Goal: Information Seeking & Learning: Learn about a topic

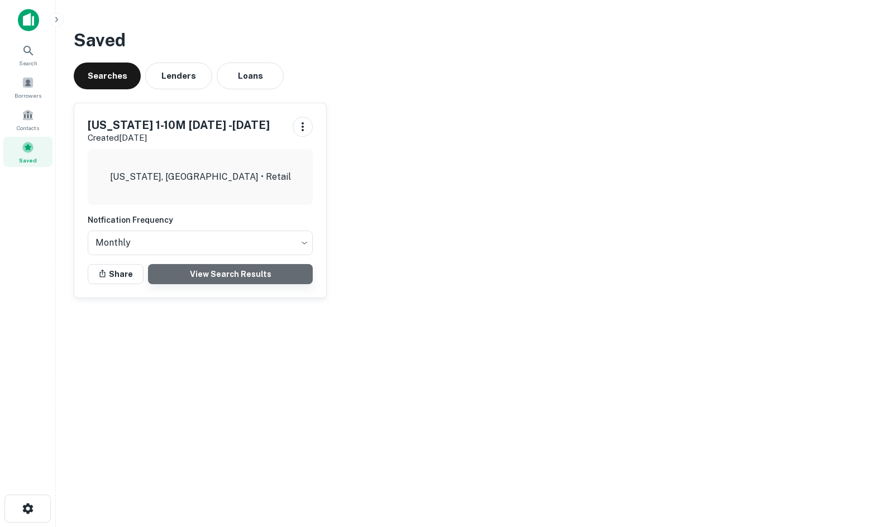
click at [230, 284] on link "View Search Results" at bounding box center [230, 274] width 165 height 20
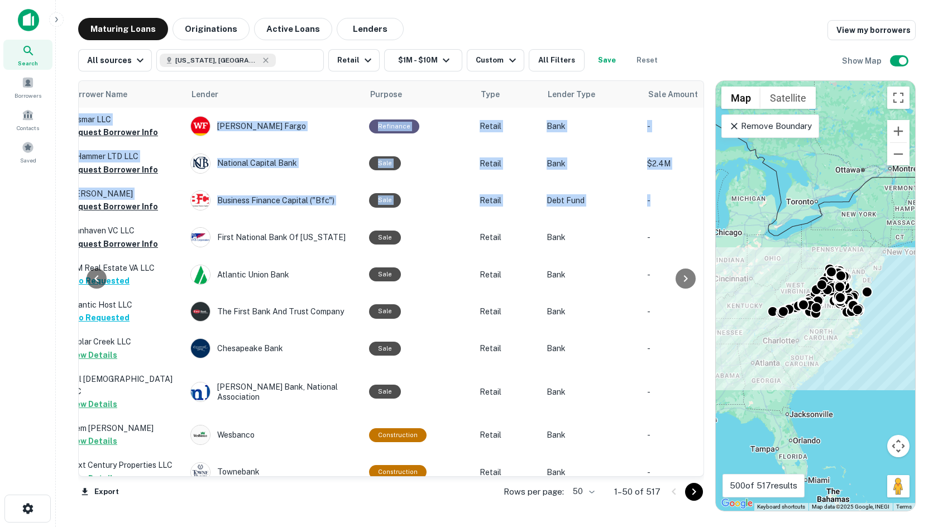
drag, startPoint x: 696, startPoint y: 104, endPoint x: 698, endPoint y: 204, distance: 99.4
click at [698, 204] on div "Location Maturity Date sorted ascending Mortgage Amount Borrower Name Lender Pu…" at bounding box center [391, 278] width 626 height 397
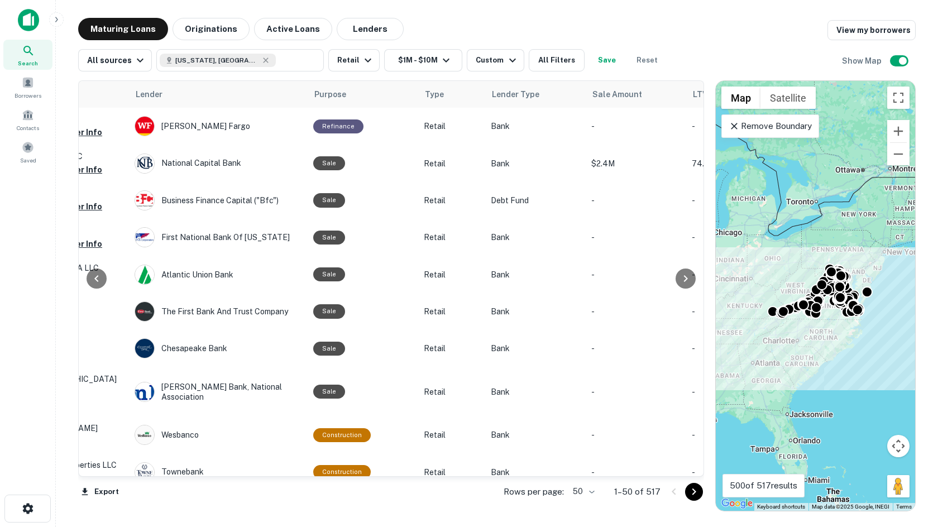
click at [689, 48] on div "All sources Virginia, USA ​ Retail $1M - $10M Custom All Filters Save Reset Sho…" at bounding box center [497, 55] width 838 height 31
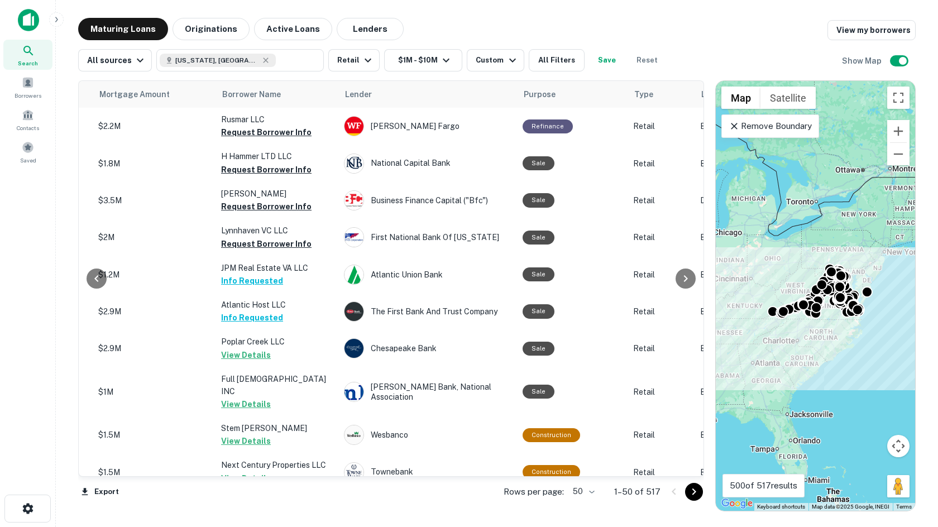
scroll to position [0, 0]
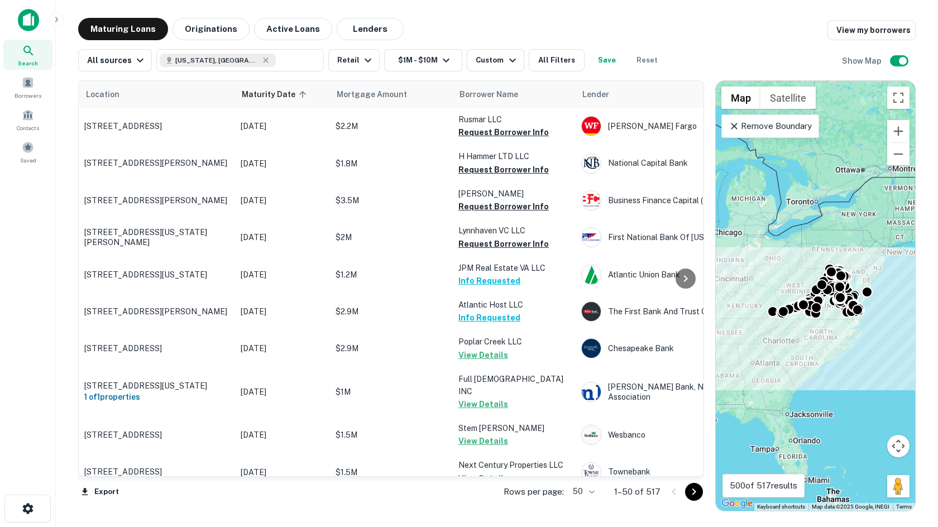
click at [586, 491] on body "Search Borrowers Contacts Saved Maturing Loans Originations Active Loans Lender…" at bounding box center [469, 263] width 938 height 527
click at [588, 508] on li "100" at bounding box center [585, 504] width 32 height 20
click at [696, 492] on icon "Go to next page" at bounding box center [695, 492] width 4 height 7
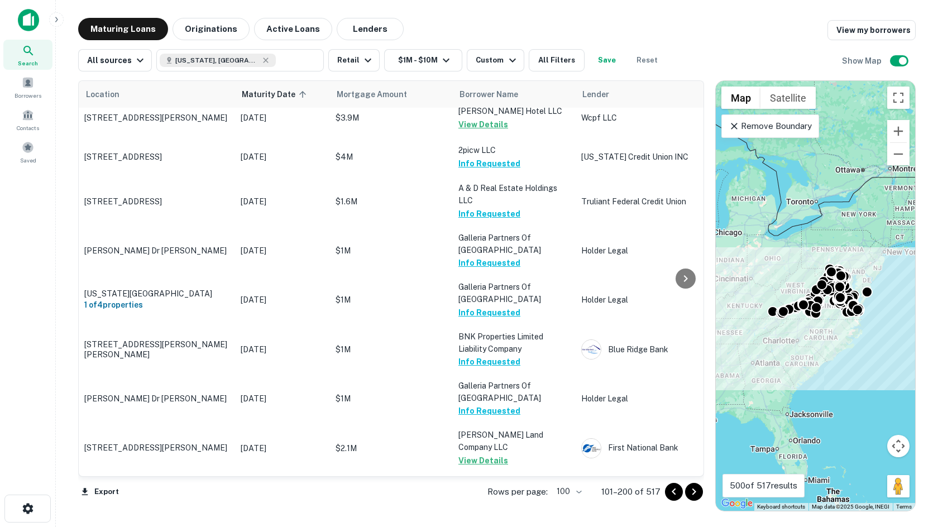
scroll to position [3579, 0]
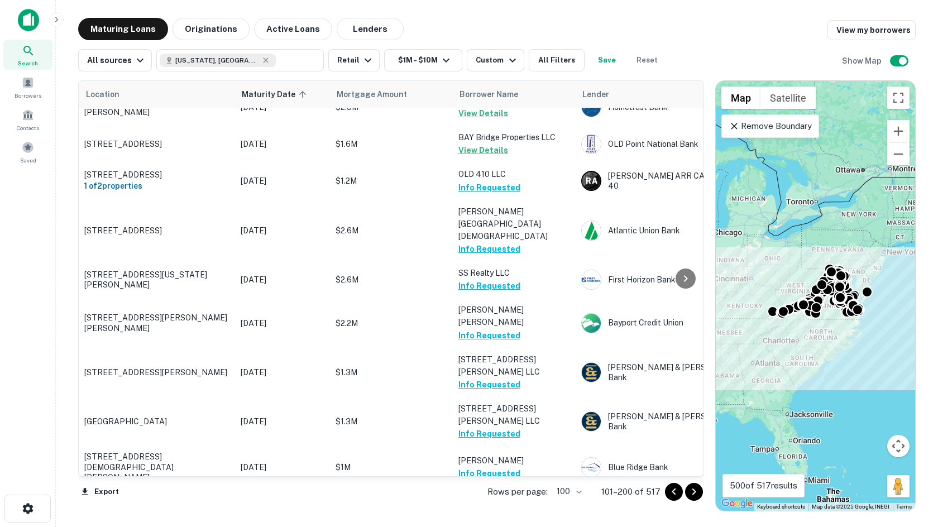
click at [701, 494] on icon "Go to next page" at bounding box center [694, 491] width 13 height 13
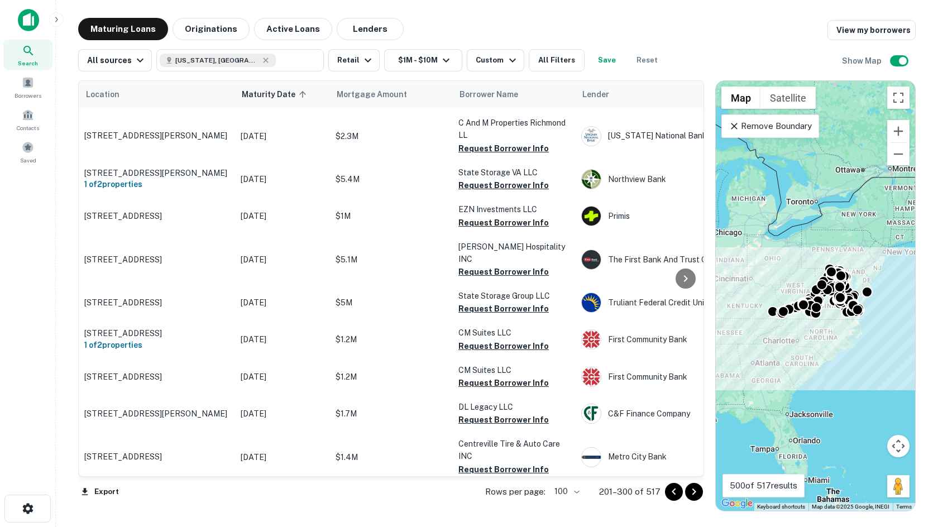
scroll to position [3216, 0]
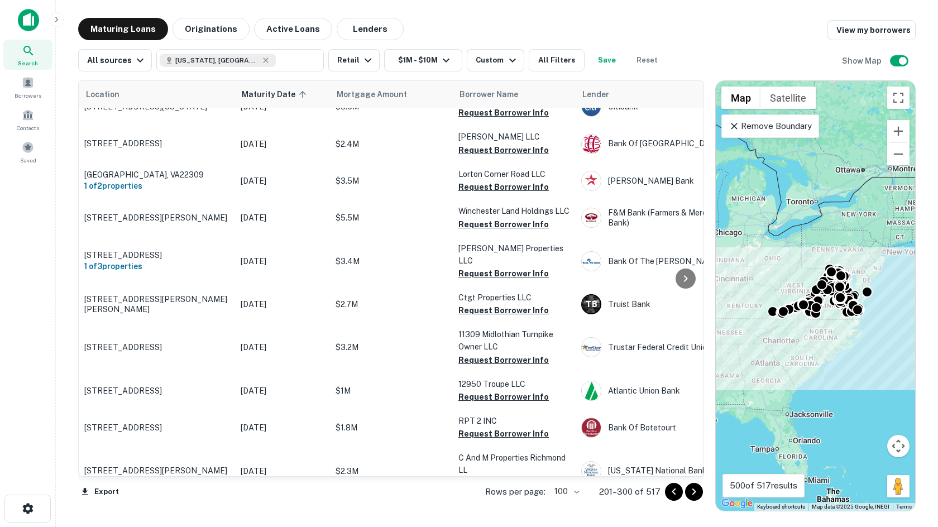
drag, startPoint x: 697, startPoint y: 408, endPoint x: 685, endPoint y: 116, distance: 291.8
click at [655, 0] on html "Search Borrowers Contacts Saved Maturing Loans Originations Active Loans Lender…" at bounding box center [469, 263] width 938 height 527
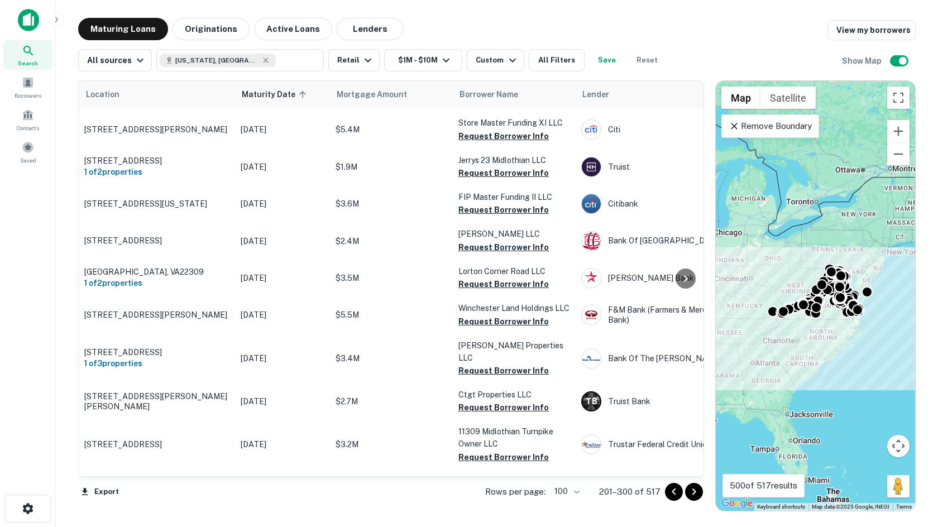
click at [728, 23] on div "Maturing Loans Originations Active Loans Lenders View my borrowers" at bounding box center [497, 29] width 838 height 22
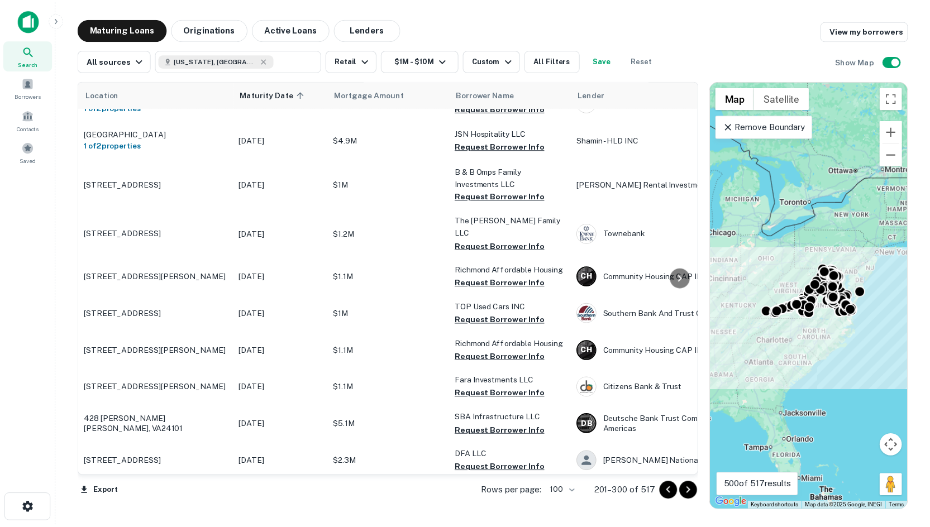
scroll to position [0, 0]
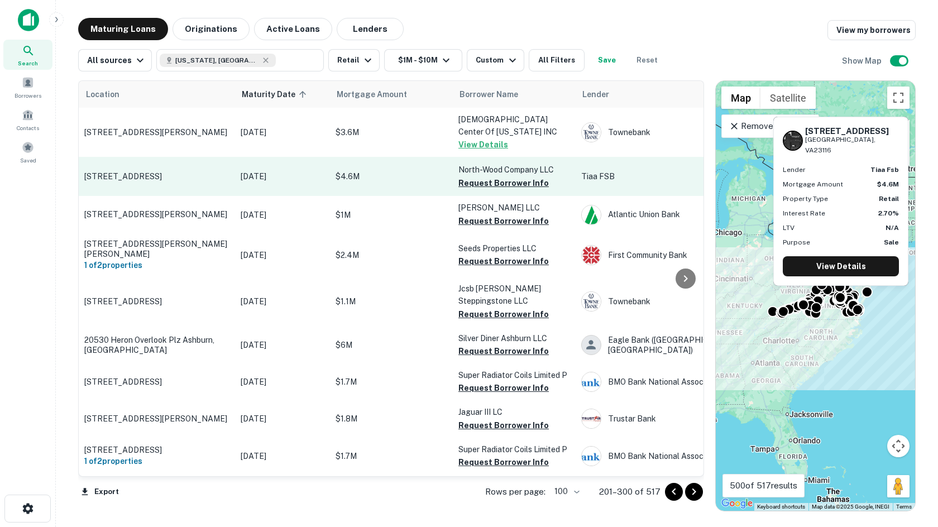
click at [156, 171] on p "[STREET_ADDRESS]" at bounding box center [156, 176] width 145 height 10
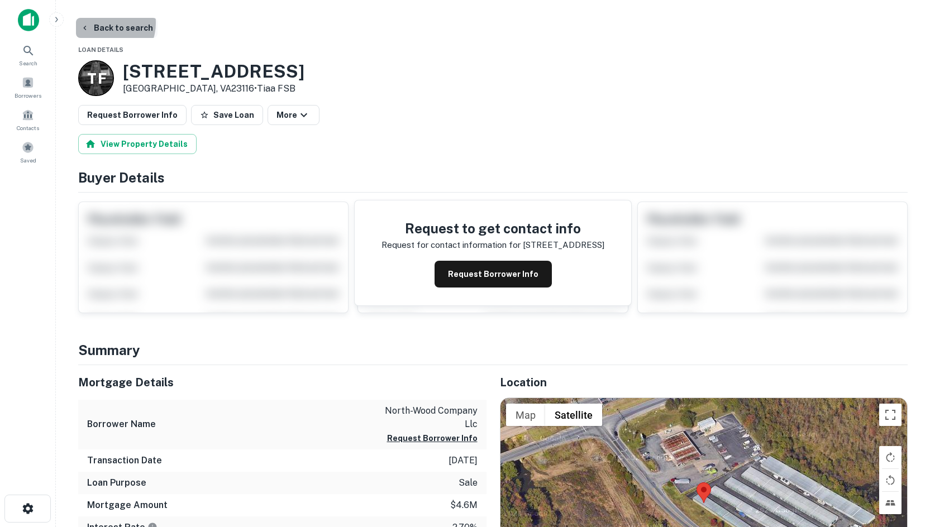
click at [101, 23] on button "Back to search" at bounding box center [117, 28] width 82 height 20
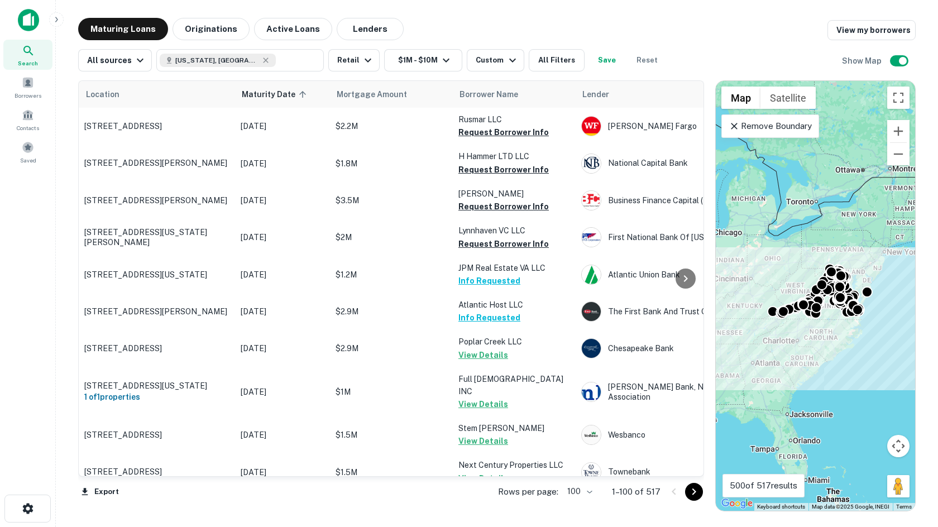
click at [694, 490] on icon "Go to next page" at bounding box center [695, 492] width 4 height 7
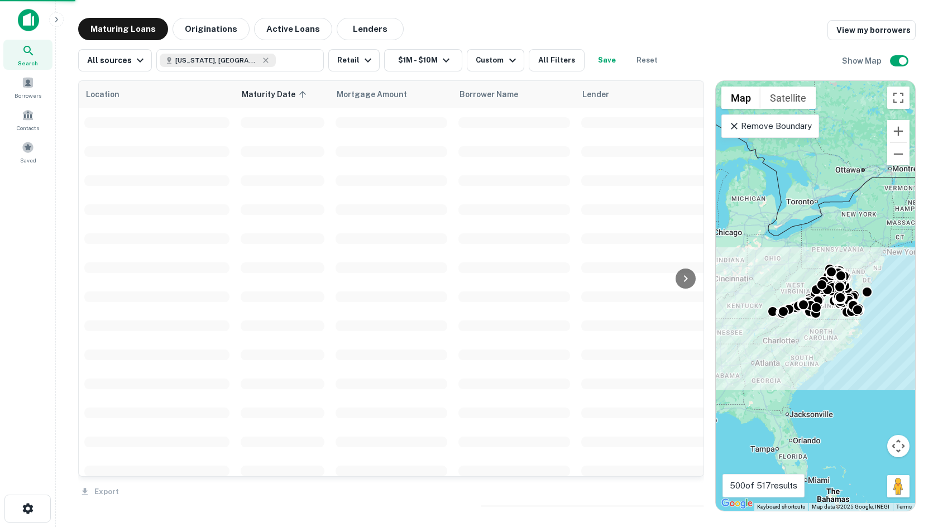
click at [694, 490] on div "Export" at bounding box center [391, 488] width 626 height 23
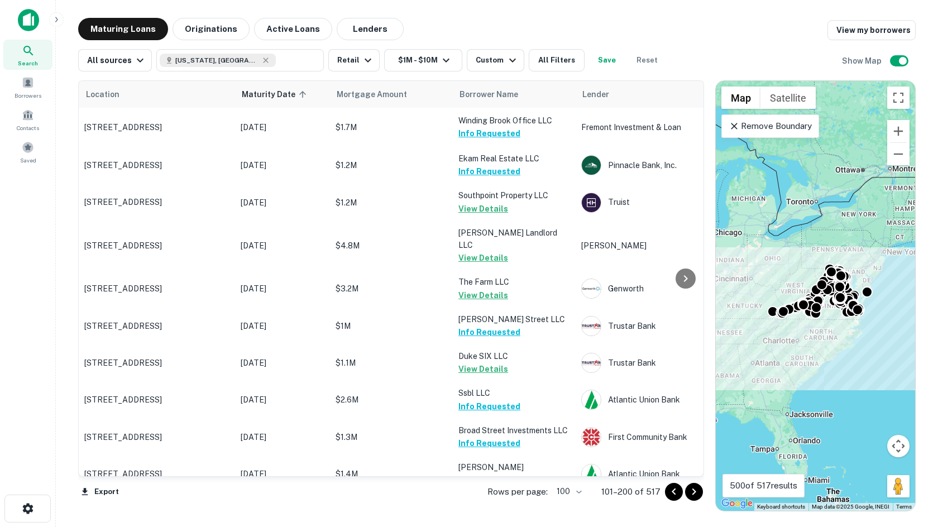
click at [694, 492] on icon "Go to next page" at bounding box center [694, 491] width 13 height 13
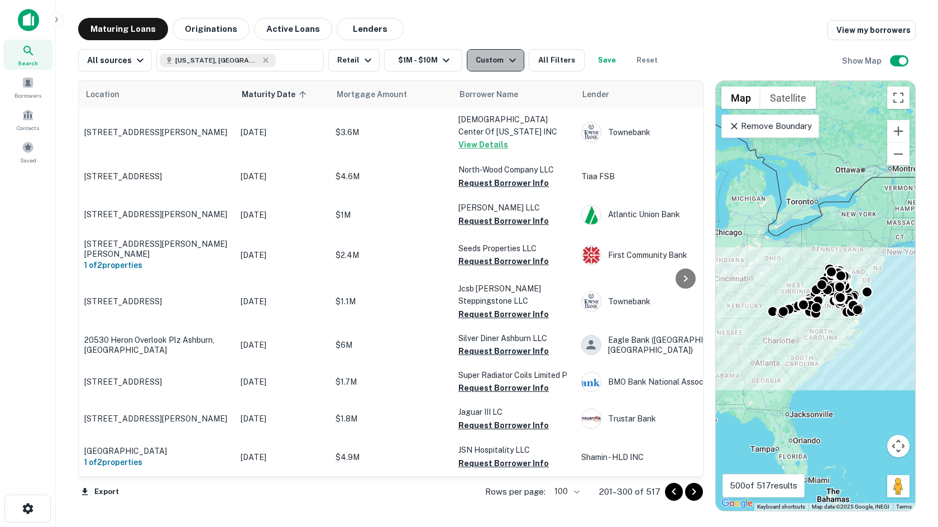
click at [495, 64] on div "Custom" at bounding box center [497, 60] width 43 height 13
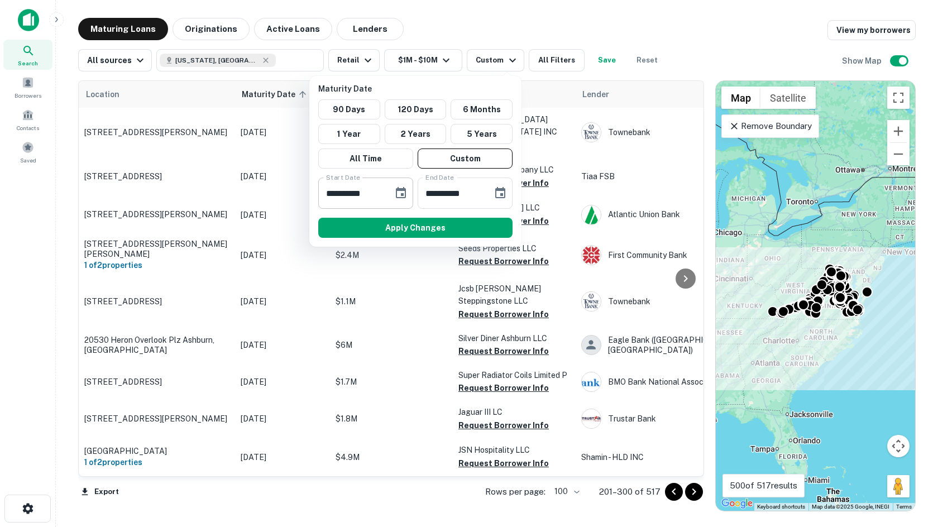
click at [402, 197] on icon "Choose date, selected date is Nov 30, 2025" at bounding box center [400, 193] width 13 height 13
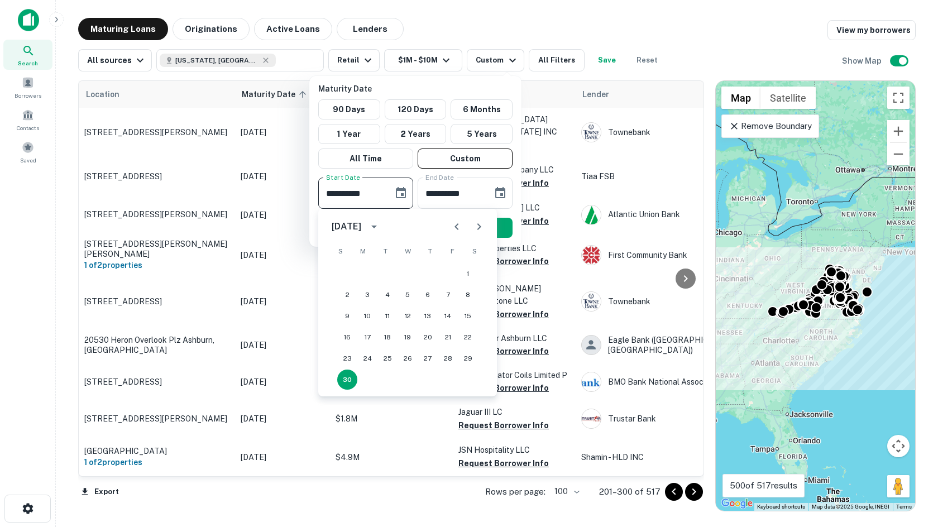
click at [473, 228] on icon "Next month" at bounding box center [479, 226] width 13 height 13
click at [483, 232] on icon "Next month" at bounding box center [479, 226] width 13 height 13
click at [468, 232] on div at bounding box center [467, 227] width 13 height 22
click at [471, 228] on button "Next month" at bounding box center [479, 227] width 22 height 22
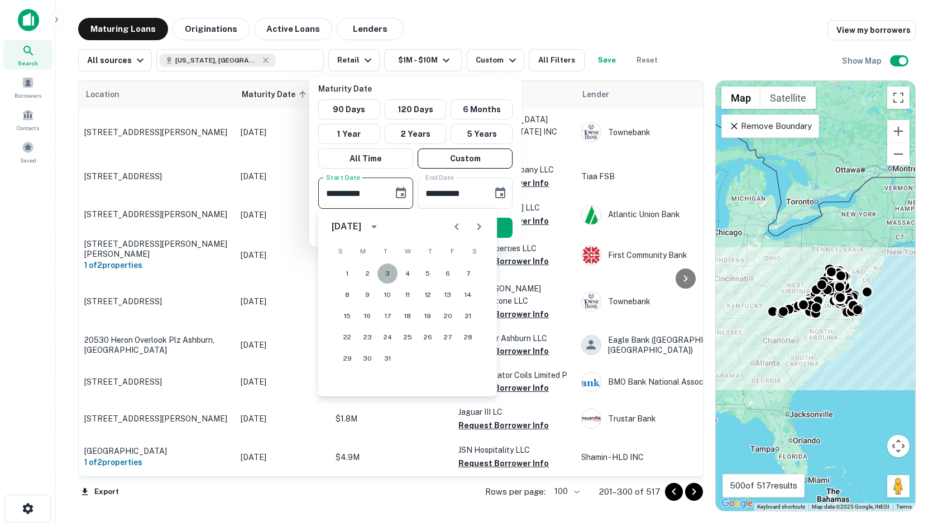
click at [390, 273] on button "3" at bounding box center [388, 274] width 20 height 20
type input "**********"
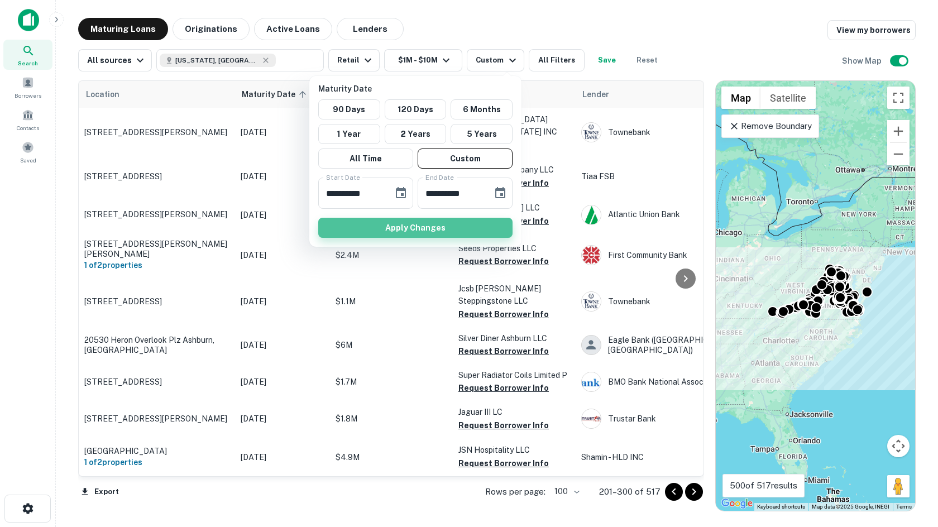
click at [413, 232] on button "Apply Changes" at bounding box center [415, 228] width 194 height 20
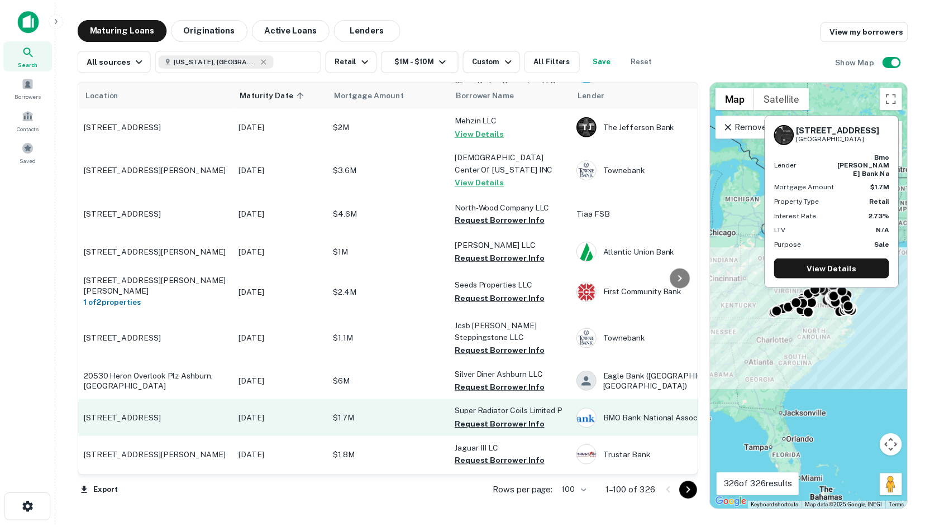
scroll to position [279, 0]
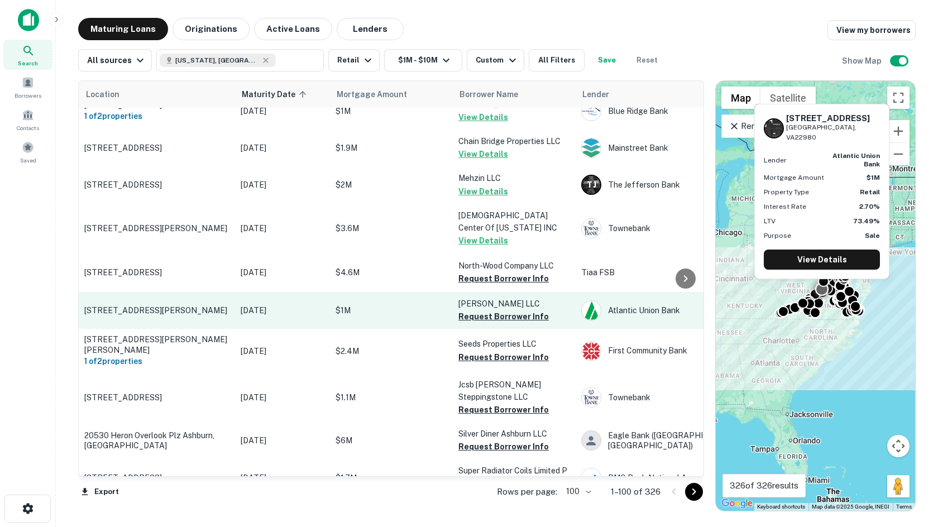
click at [148, 306] on p "[STREET_ADDRESS][PERSON_NAME]" at bounding box center [156, 311] width 145 height 10
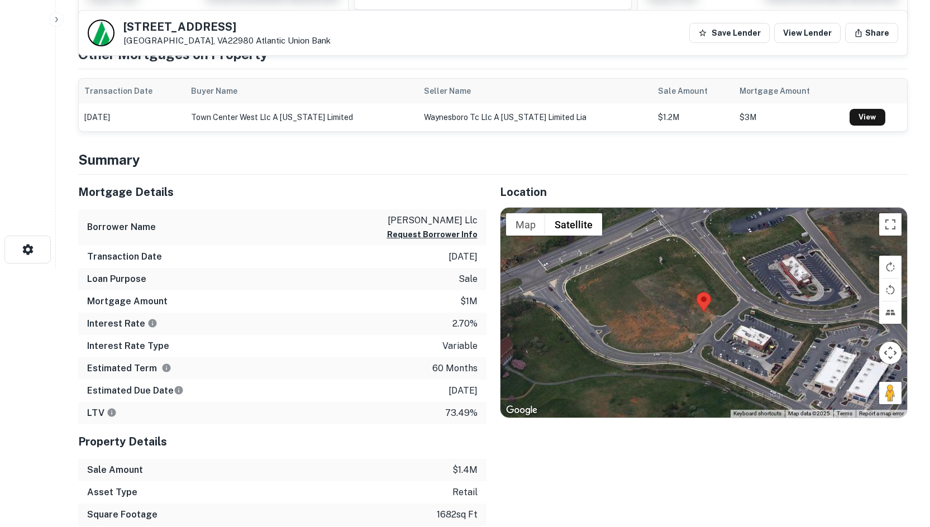
scroll to position [279, 0]
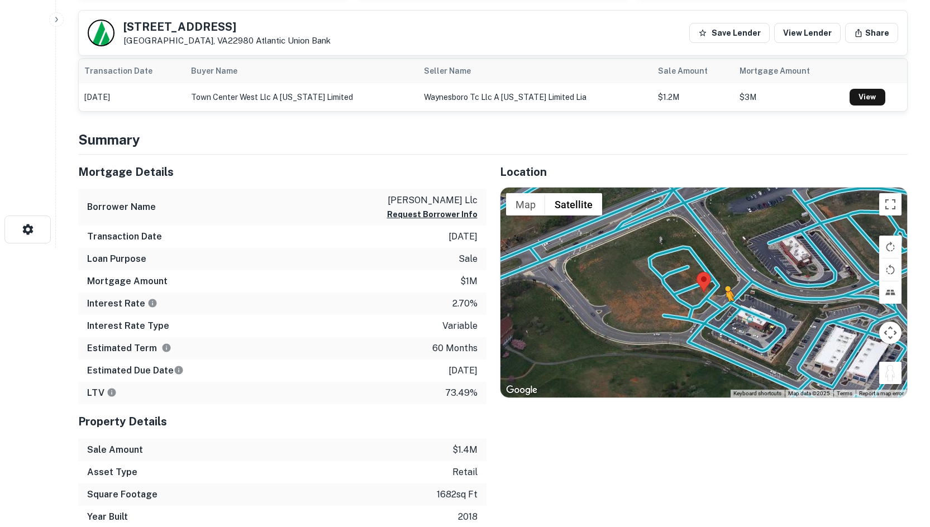
drag, startPoint x: 886, startPoint y: 380, endPoint x: 719, endPoint y: 308, distance: 181.4
click at [719, 308] on div "To activate drag with keyboard, press Alt + Enter. Once in keyboard drag state,…" at bounding box center [703, 293] width 407 height 210
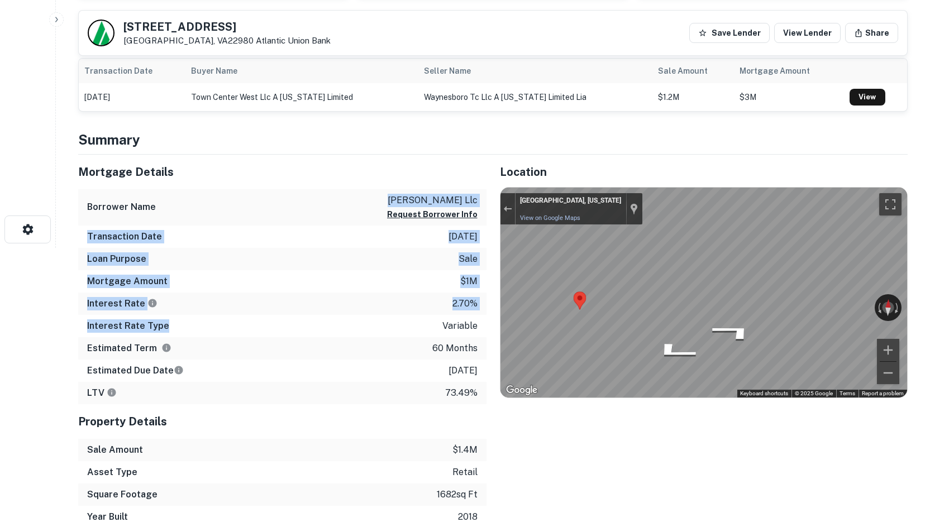
drag, startPoint x: 265, startPoint y: 216, endPoint x: 300, endPoint y: 218, distance: 35.2
click at [273, 322] on div "Mortgage Details Borrower Name daniel e payne llc Request Borrower Info Transac…" at bounding box center [282, 280] width 408 height 250
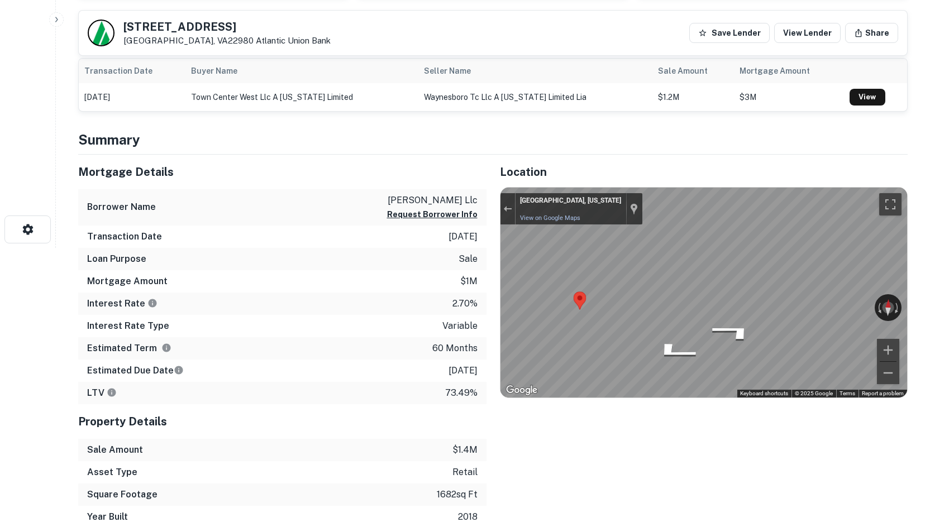
click at [311, 137] on h4 "Summary" at bounding box center [492, 140] width 829 height 20
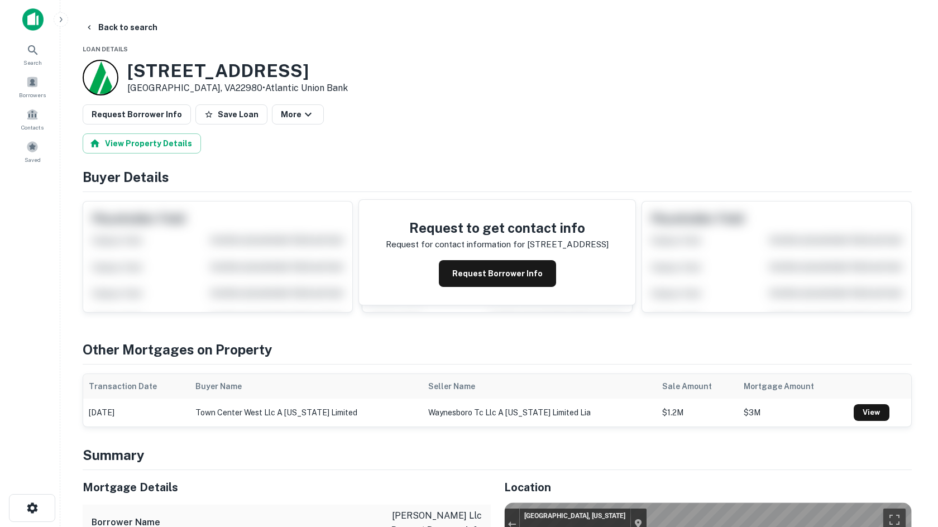
scroll to position [0, 0]
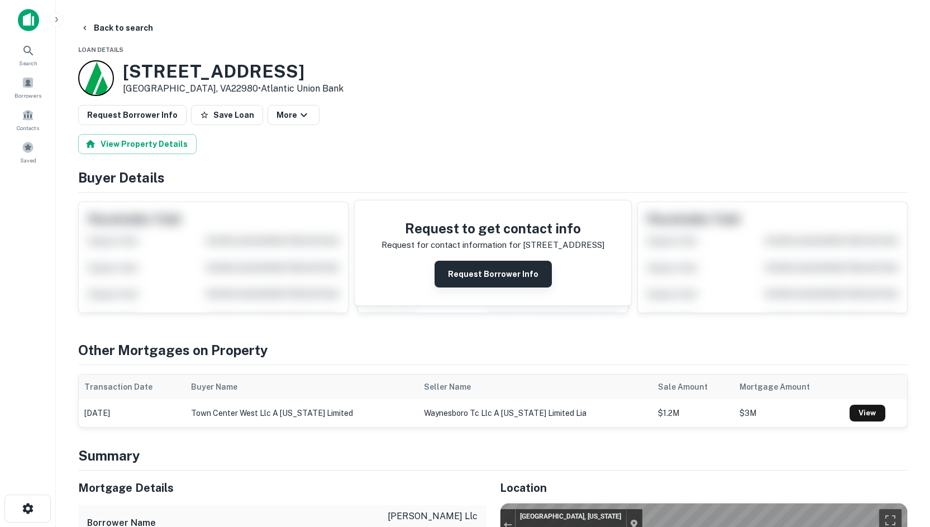
click at [509, 275] on button "Request Borrower Info" at bounding box center [493, 274] width 117 height 27
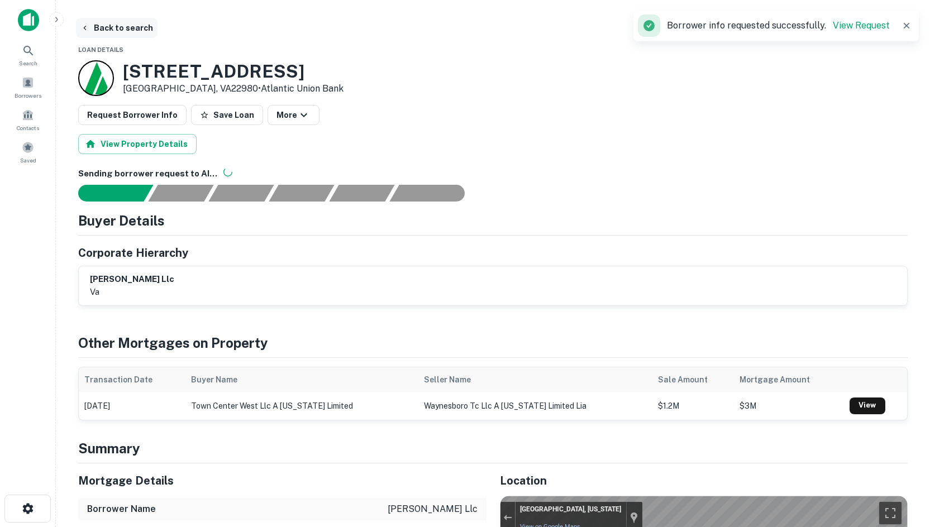
click at [96, 22] on button "Back to search" at bounding box center [117, 28] width 82 height 20
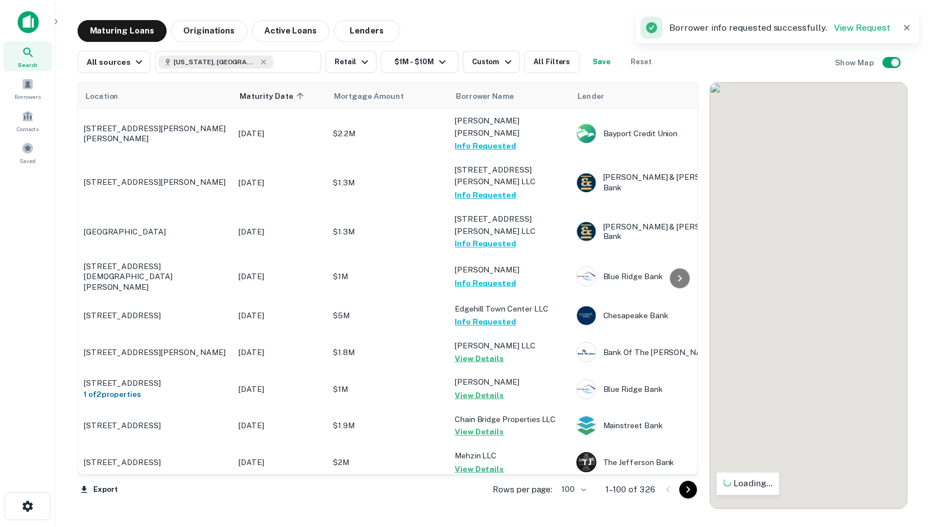
scroll to position [279, 0]
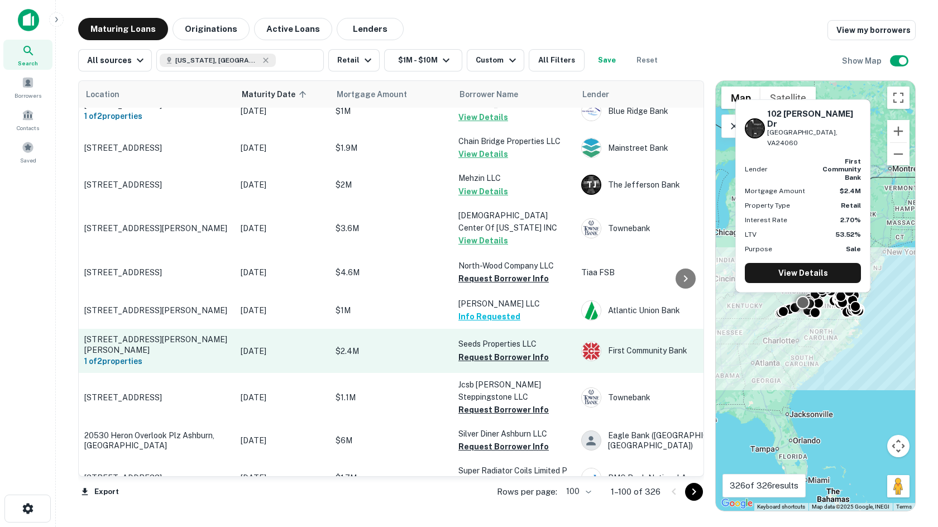
click at [165, 335] on p "[STREET_ADDRESS][PERSON_NAME][PERSON_NAME]" at bounding box center [156, 345] width 145 height 20
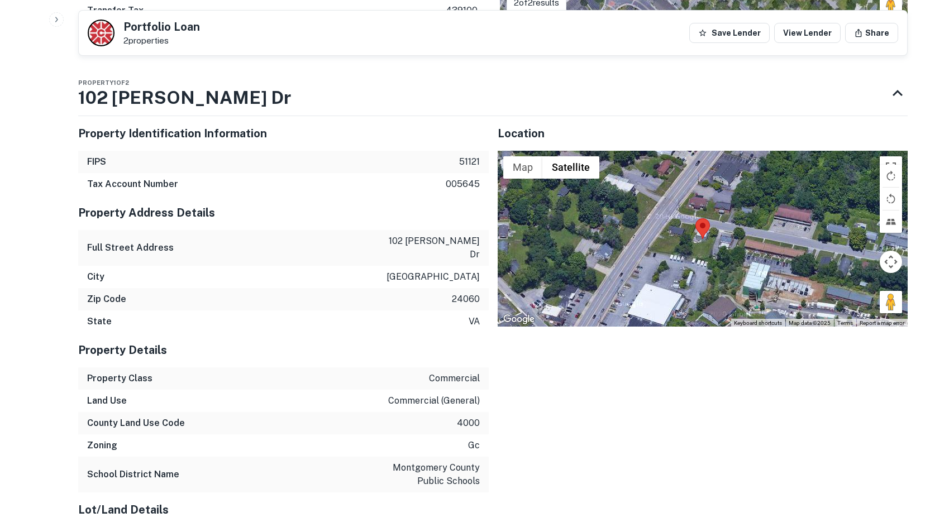
scroll to position [726, 0]
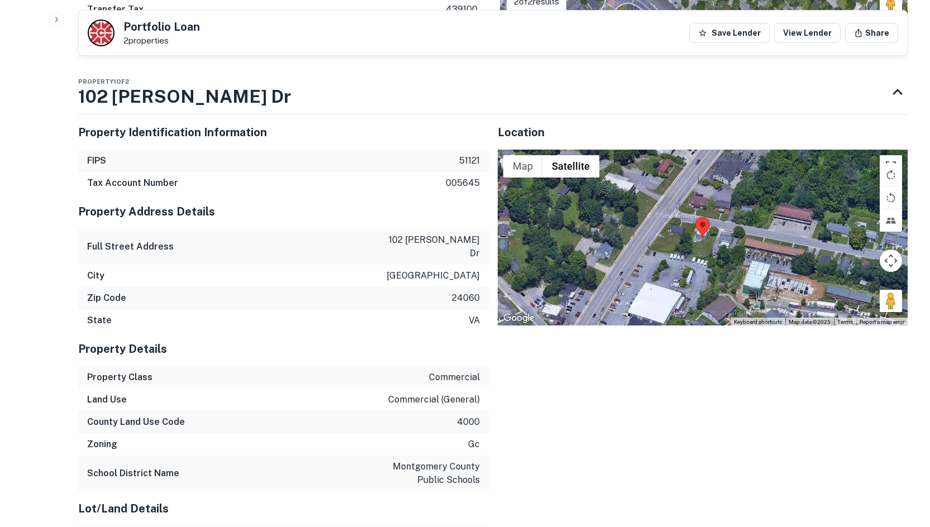
drag, startPoint x: 884, startPoint y: 302, endPoint x: 926, endPoint y: 303, distance: 42.5
click at [707, 221] on div "Map Terrain Satellite Labels Keyboard shortcuts Map Data Map data ©2025 Map dat…" at bounding box center [703, 238] width 411 height 177
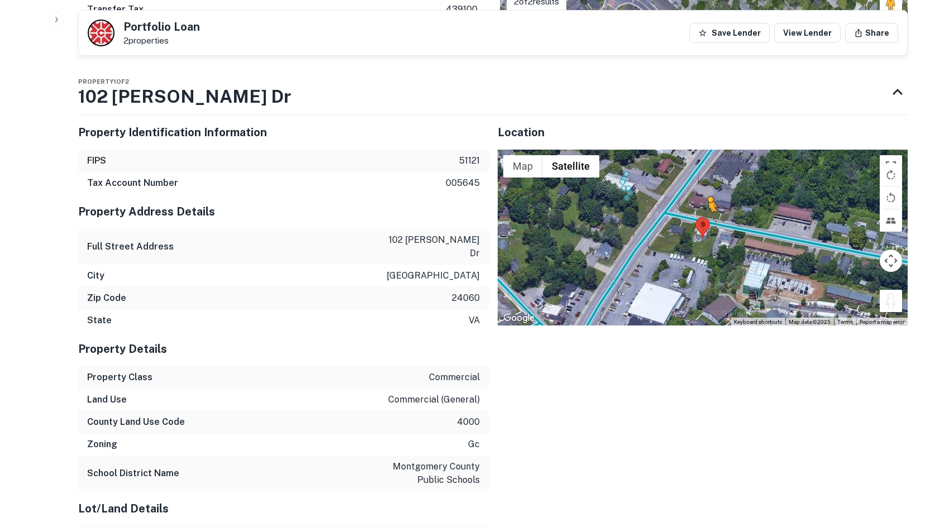
drag, startPoint x: 894, startPoint y: 302, endPoint x: 703, endPoint y: 219, distance: 208.7
click at [703, 219] on div "To activate drag with keyboard, press Alt + Enter. Once in keyboard drag state,…" at bounding box center [703, 238] width 411 height 177
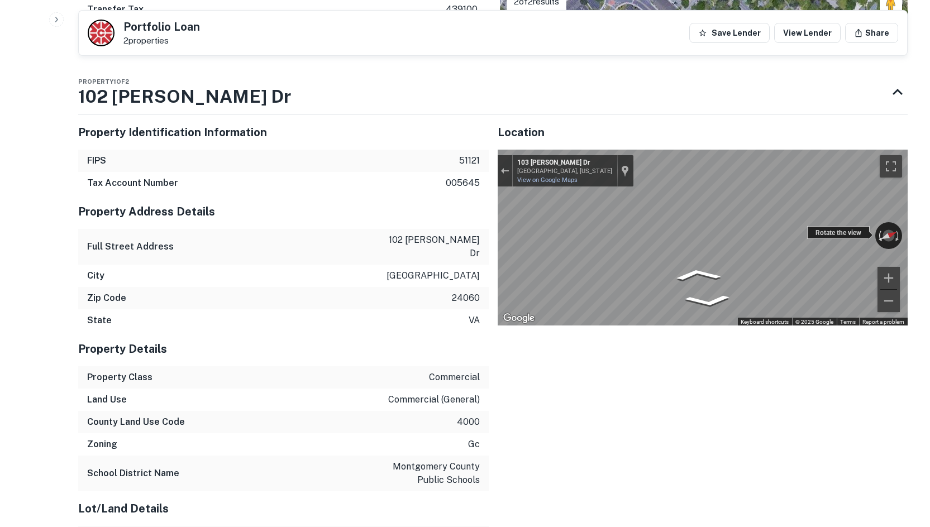
click at [869, 231] on div "← Move left → Move right ↑ Move up ↓ Move down + Zoom in - Zoom out 103 Lucas D…" at bounding box center [703, 238] width 411 height 177
click at [691, 232] on div "Map" at bounding box center [703, 238] width 411 height 177
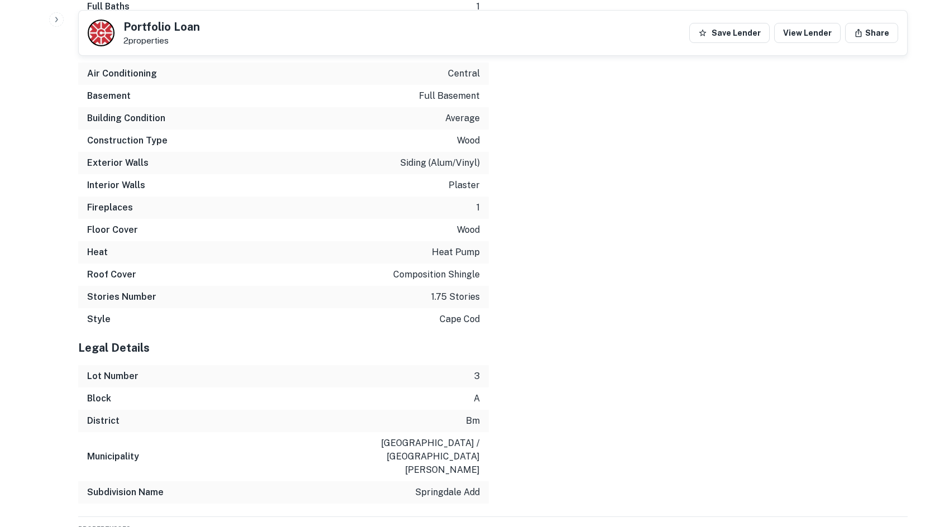
scroll to position [1633, 0]
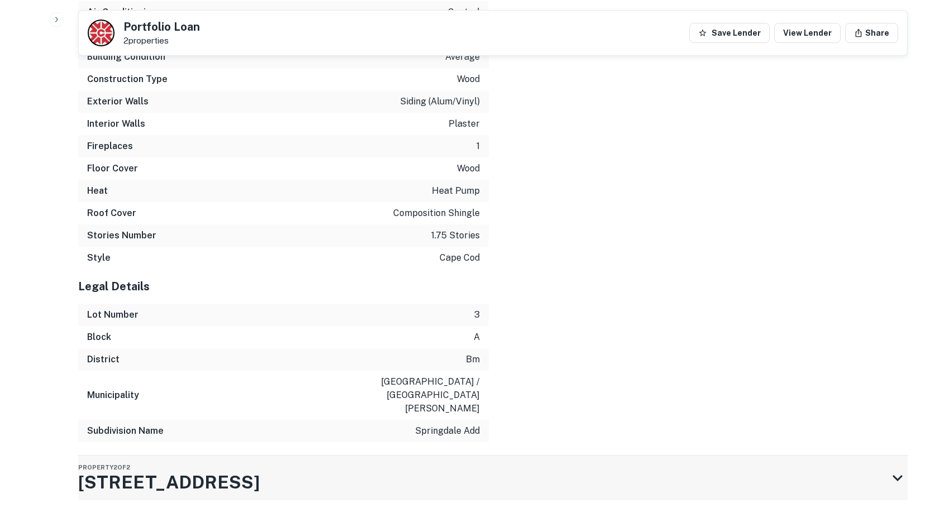
click at [226, 456] on div "Property 2 of 2 702 Progress St NE" at bounding box center [169, 478] width 182 height 45
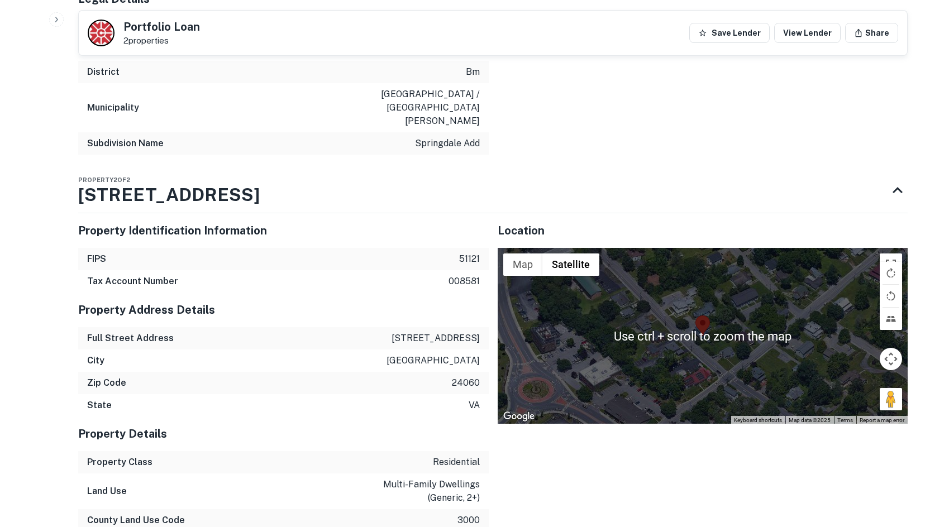
scroll to position [1944, 0]
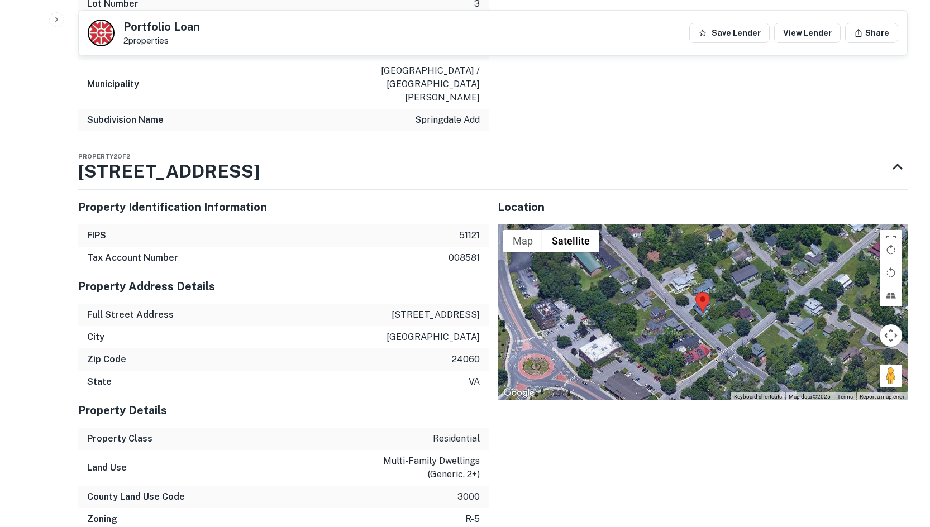
drag, startPoint x: 886, startPoint y: 347, endPoint x: 685, endPoint y: 292, distance: 207.9
click at [685, 292] on div "Use ctrl + scroll to zoom the map Map Terrain Satellite Labels Keyboard shortcu…" at bounding box center [703, 313] width 411 height 177
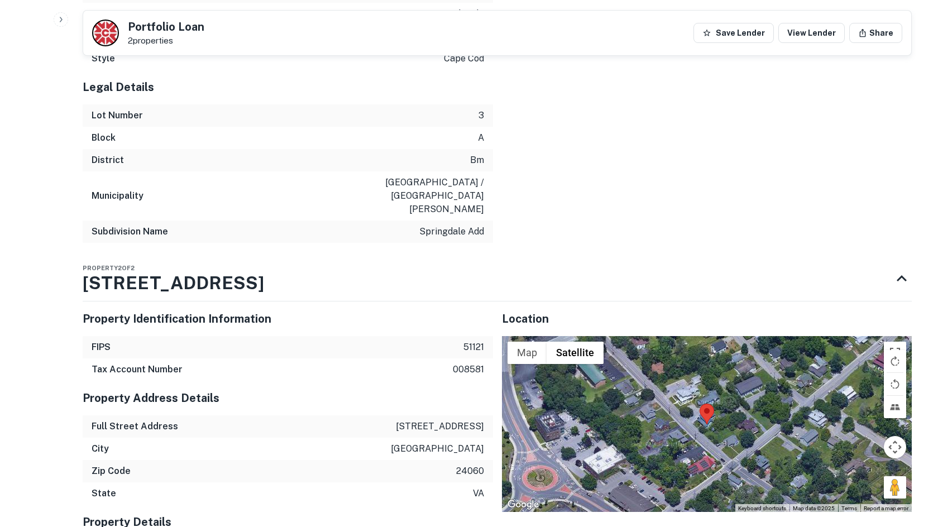
scroll to position [0, 0]
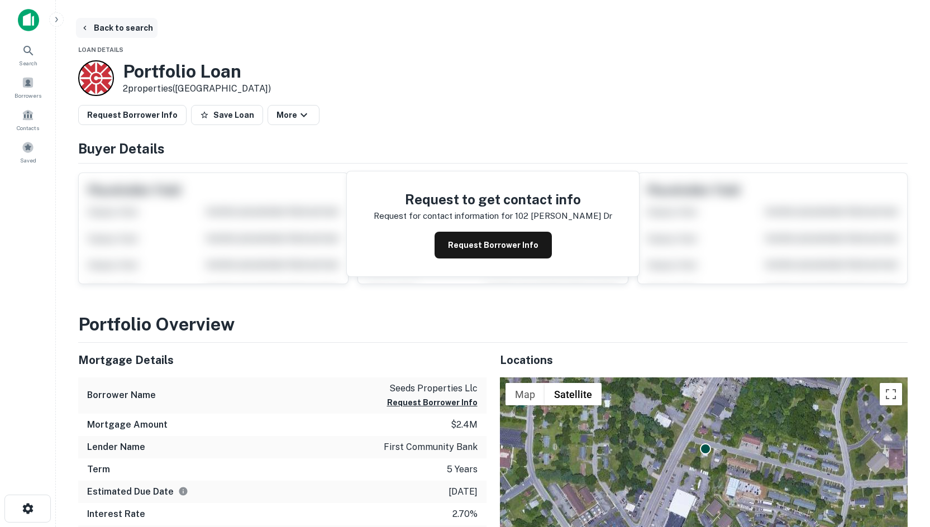
click at [107, 25] on button "Back to search" at bounding box center [117, 28] width 82 height 20
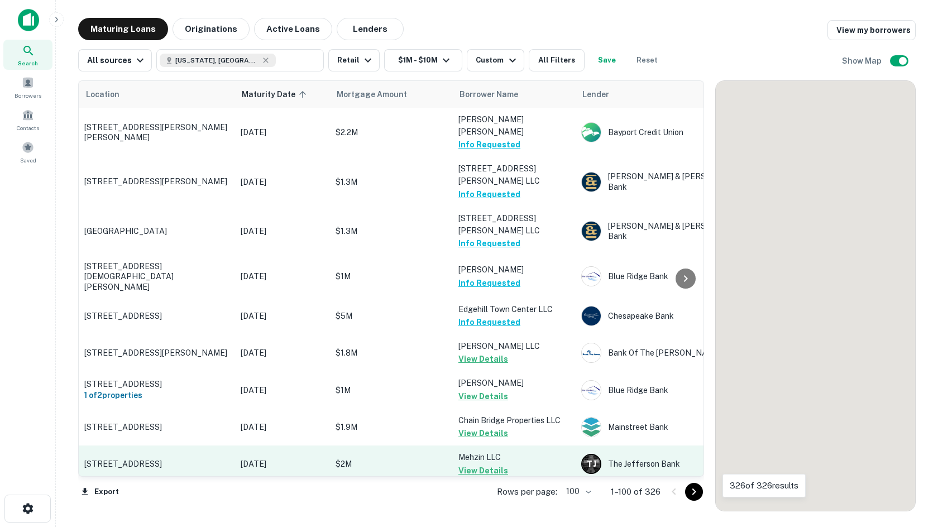
scroll to position [279, 0]
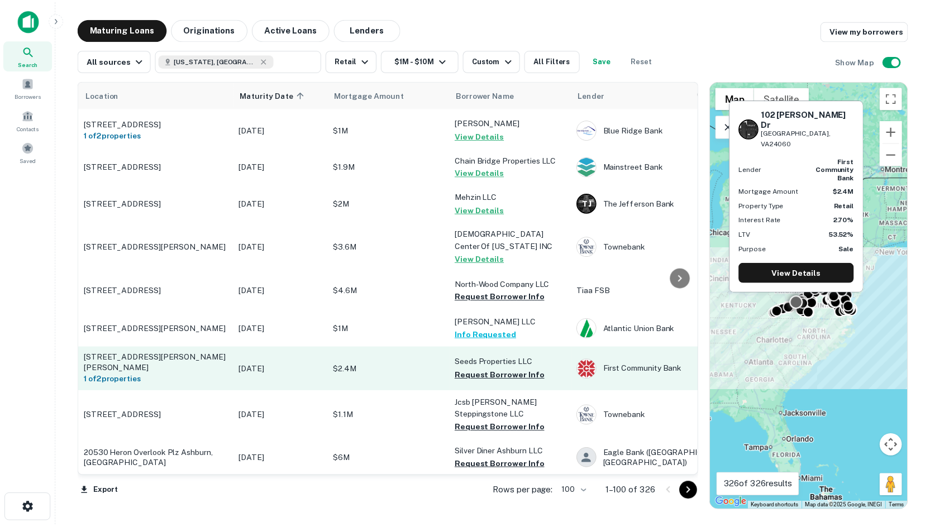
scroll to position [279, 0]
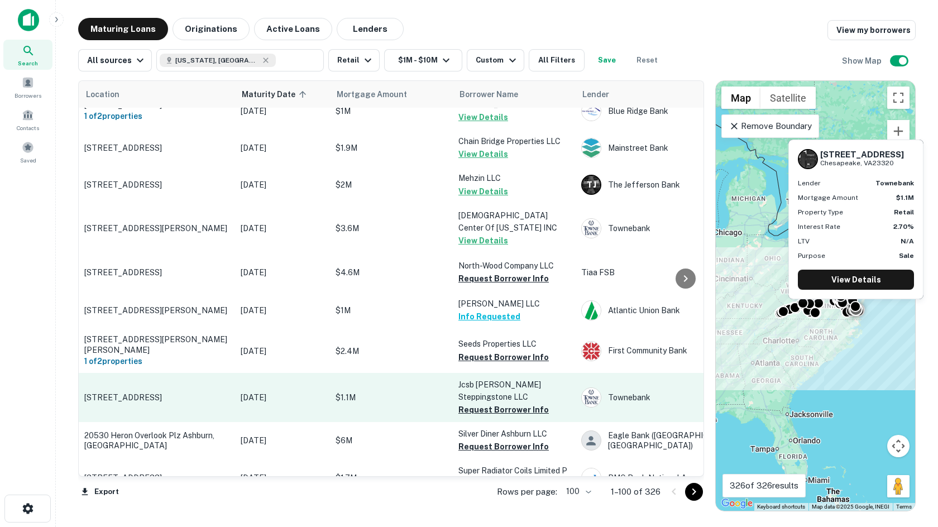
click at [135, 393] on p "[STREET_ADDRESS]" at bounding box center [156, 398] width 145 height 10
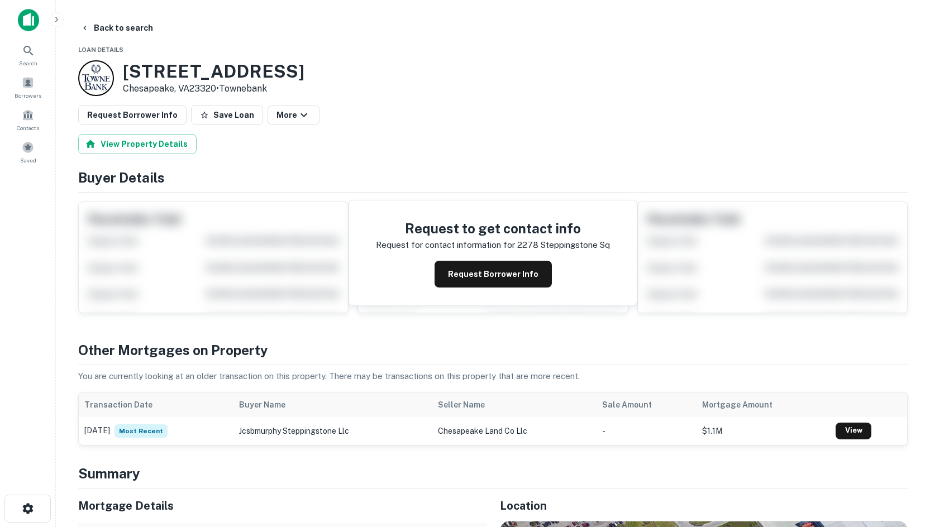
scroll to position [335, 0]
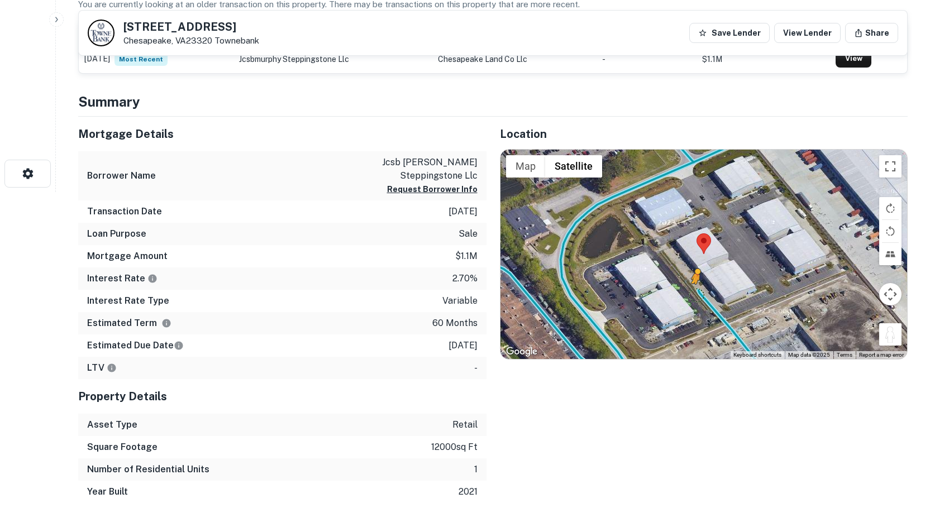
drag, startPoint x: 893, startPoint y: 333, endPoint x: 694, endPoint y: 292, distance: 203.6
click at [694, 292] on div "To activate drag with keyboard, press Alt + Enter. Once in keyboard drag state,…" at bounding box center [703, 255] width 407 height 210
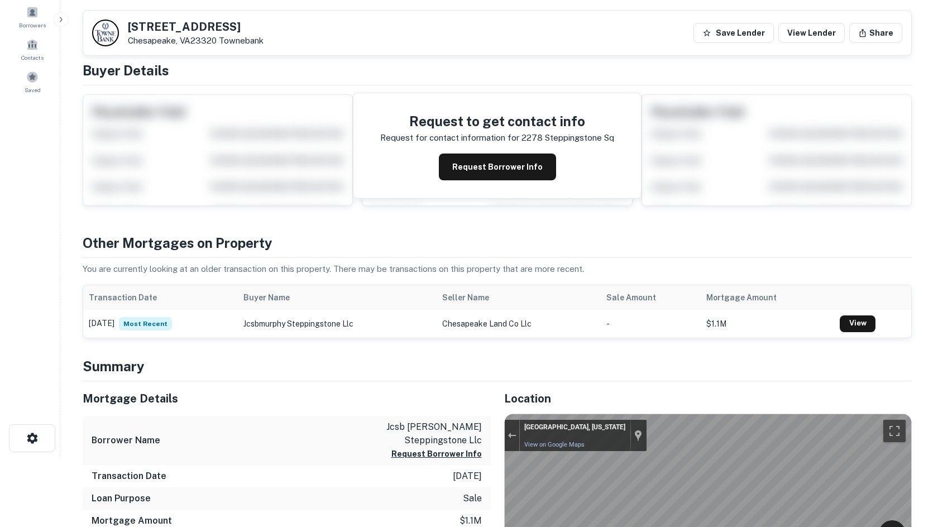
scroll to position [0, 0]
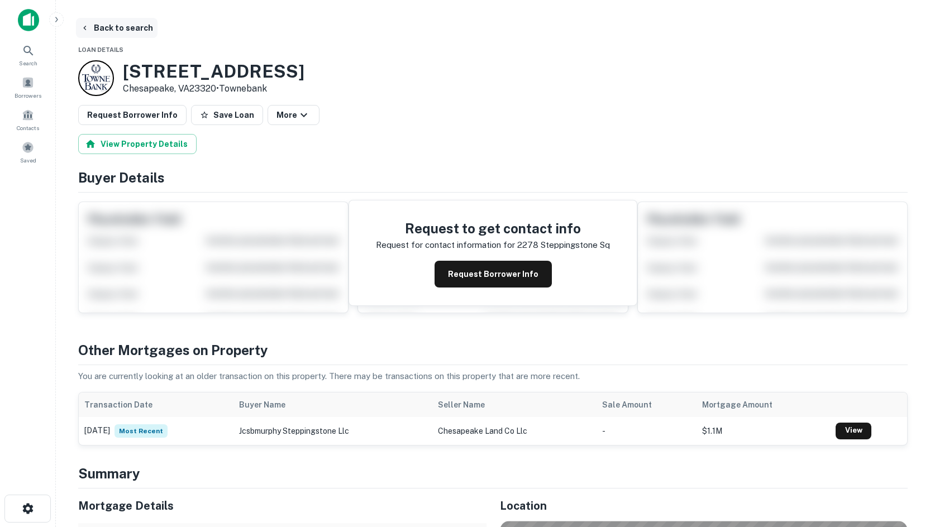
click at [103, 30] on button "Back to search" at bounding box center [117, 28] width 82 height 20
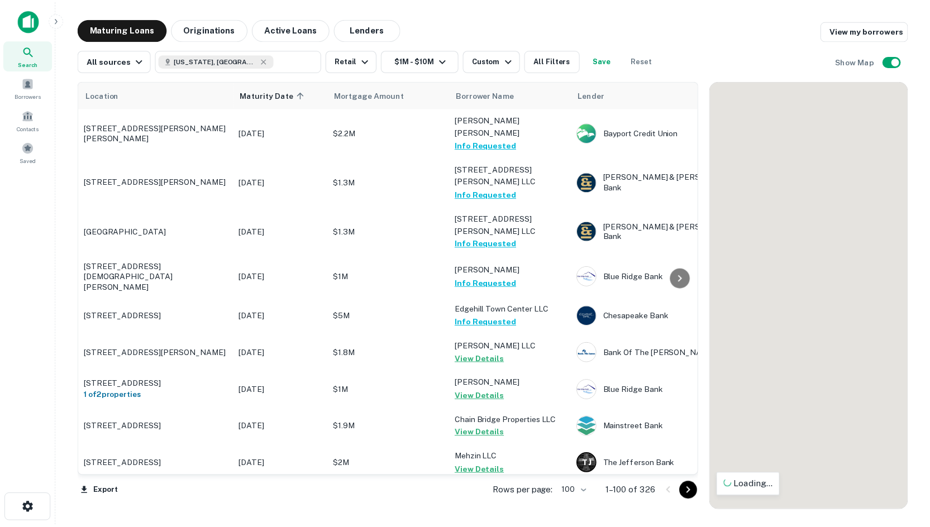
scroll to position [279, 0]
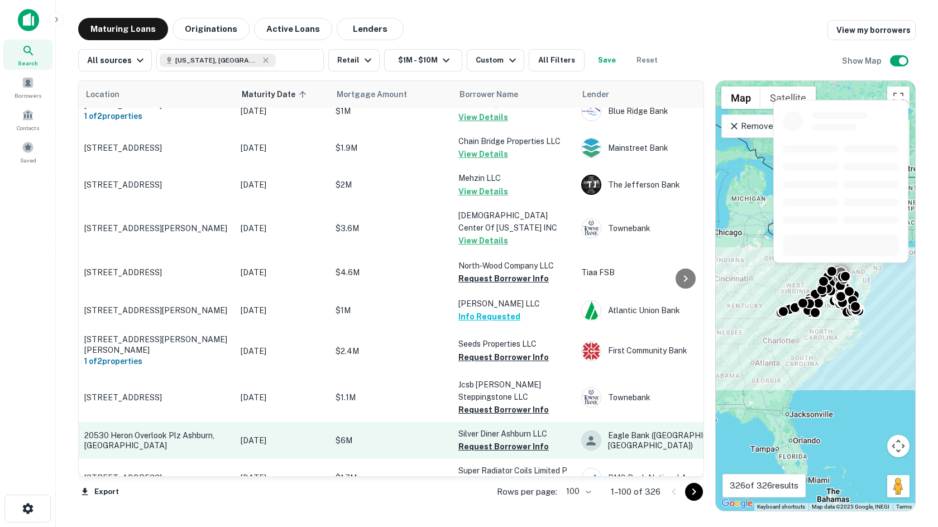
click at [160, 431] on p "20530 Heron Overlook Plz Ashburn, [GEOGRAPHIC_DATA]" at bounding box center [156, 441] width 145 height 20
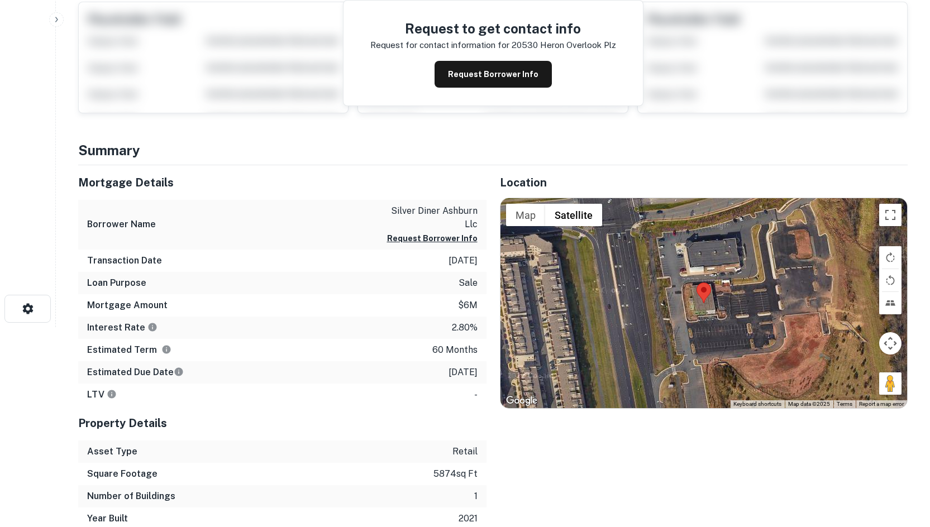
scroll to position [223, 0]
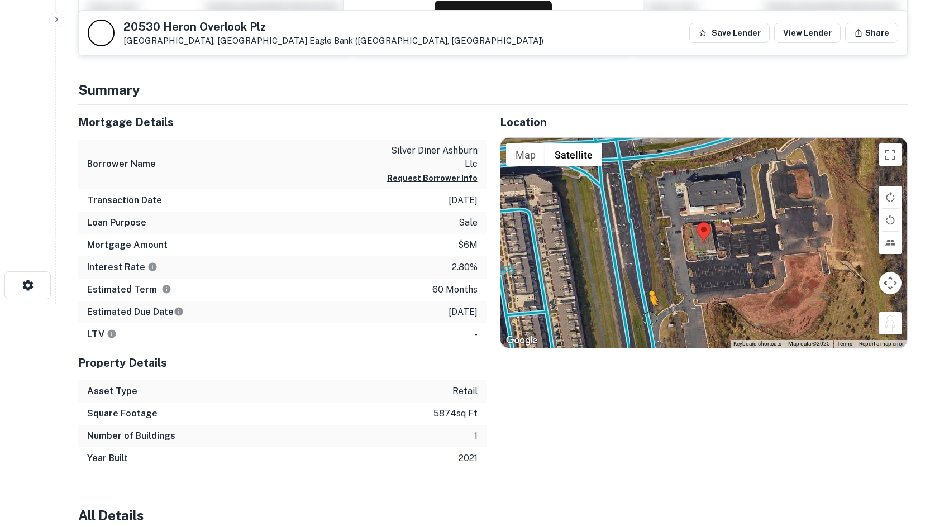
drag, startPoint x: 895, startPoint y: 321, endPoint x: 651, endPoint y: 322, distance: 243.5
click at [651, 322] on div "To activate drag with keyboard, press Alt + Enter. Once in keyboard drag state,…" at bounding box center [703, 243] width 407 height 210
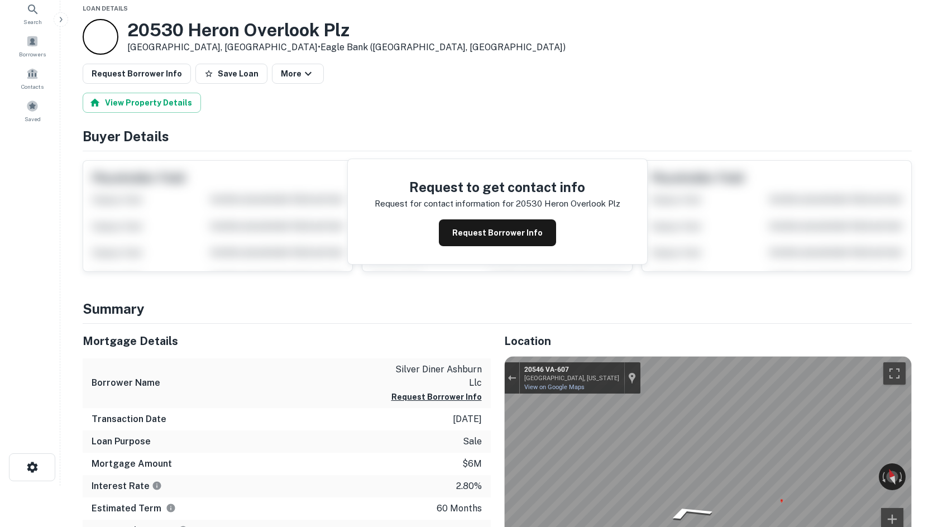
scroll to position [0, 0]
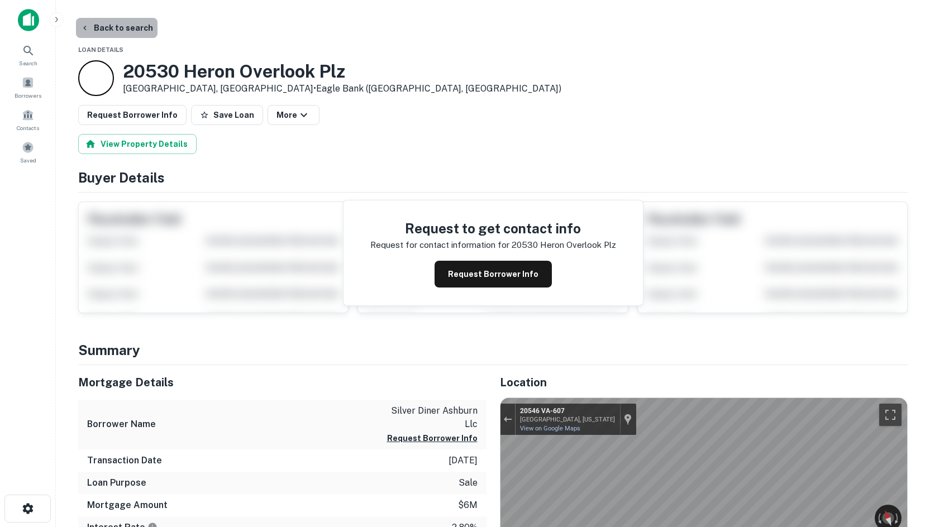
click at [124, 32] on button "Back to search" at bounding box center [117, 28] width 82 height 20
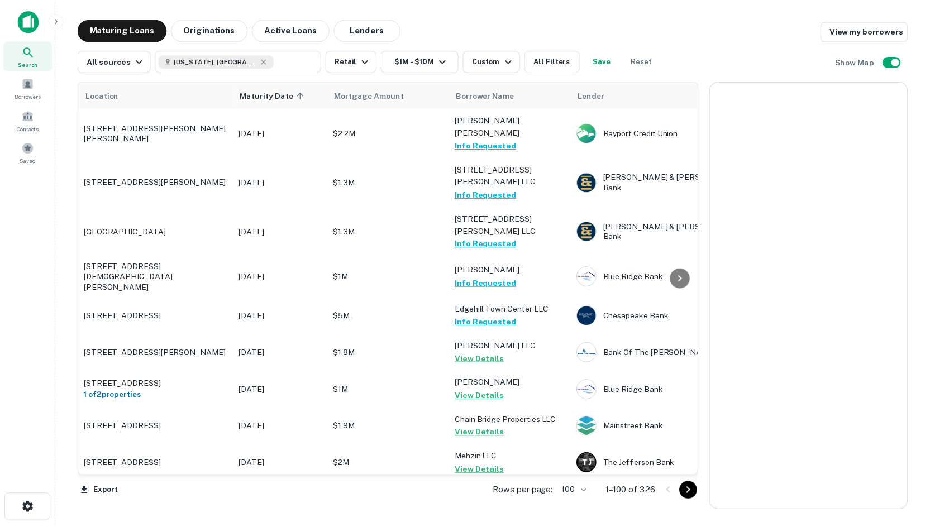
scroll to position [279, 0]
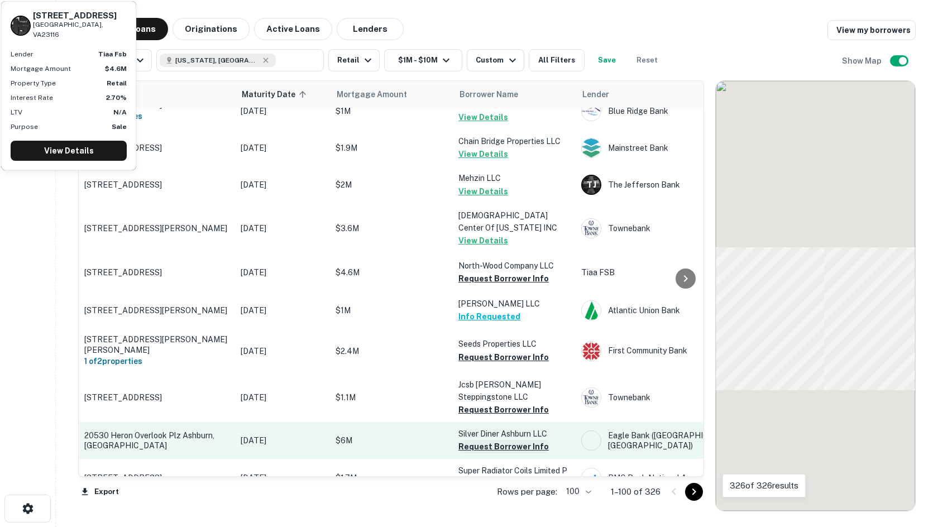
click at [524, 440] on button "Request Borrower Info" at bounding box center [504, 446] width 90 height 13
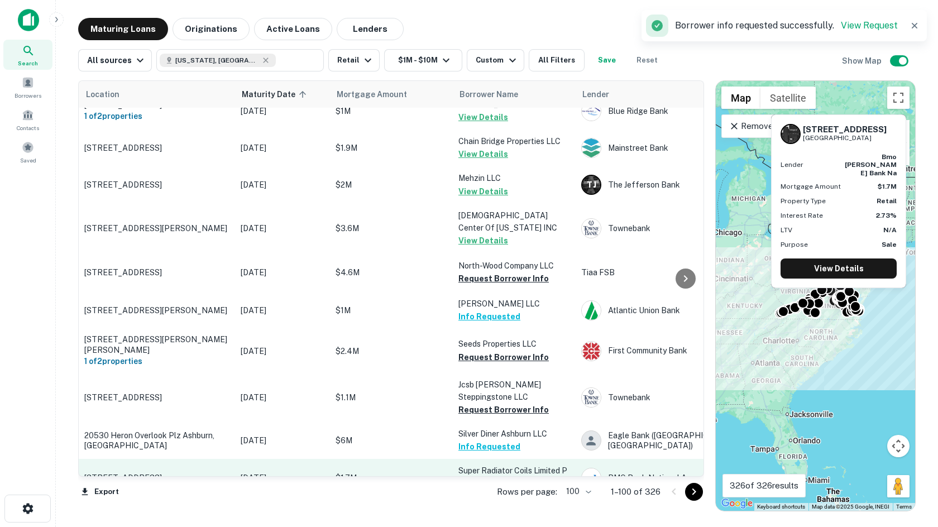
click at [179, 473] on p "[STREET_ADDRESS]" at bounding box center [156, 478] width 145 height 10
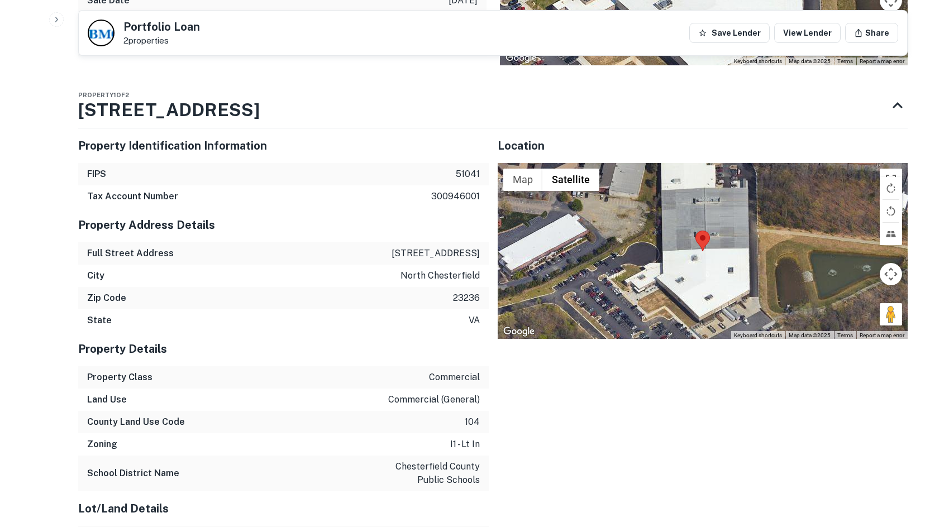
scroll to position [670, 0]
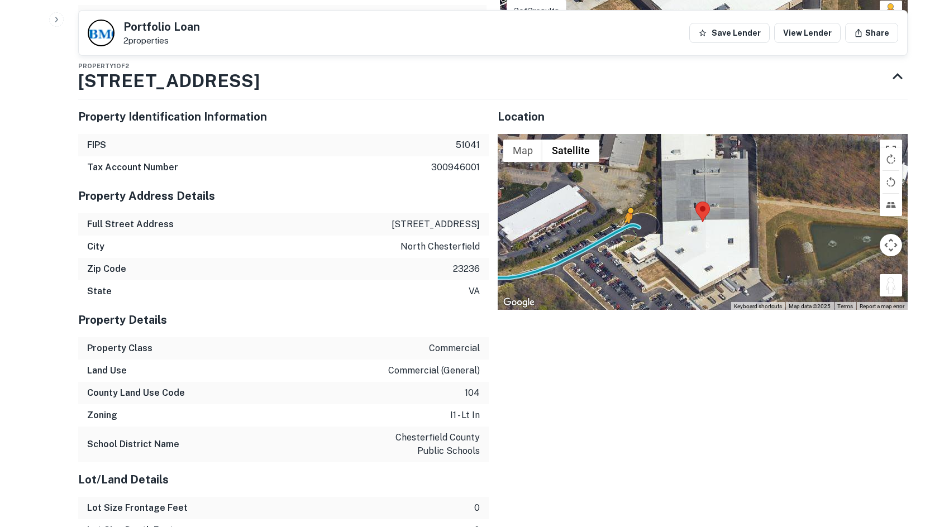
drag, startPoint x: 896, startPoint y: 278, endPoint x: 626, endPoint y: 219, distance: 276.7
click at [626, 219] on div "To activate drag with keyboard, press Alt + Enter. Once in keyboard drag state,…" at bounding box center [703, 222] width 411 height 177
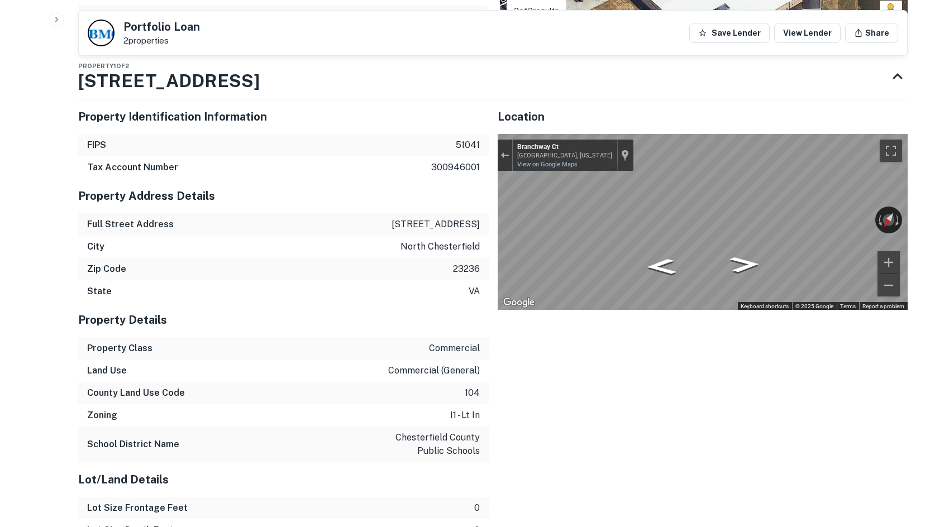
click at [869, 205] on div "Back to search Portfolio Loan 2 properties Save Lender View Lender Share Buyer …" at bounding box center [493, 63] width 856 height 1430
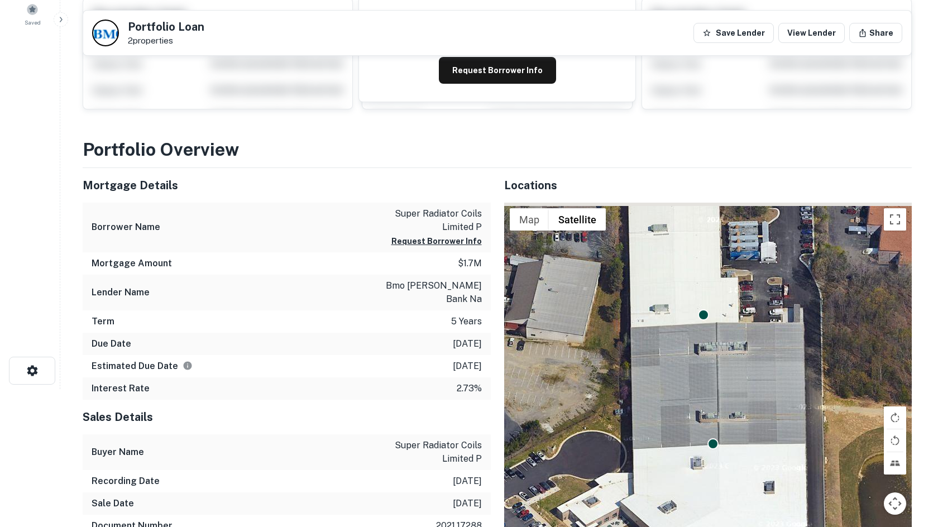
scroll to position [0, 0]
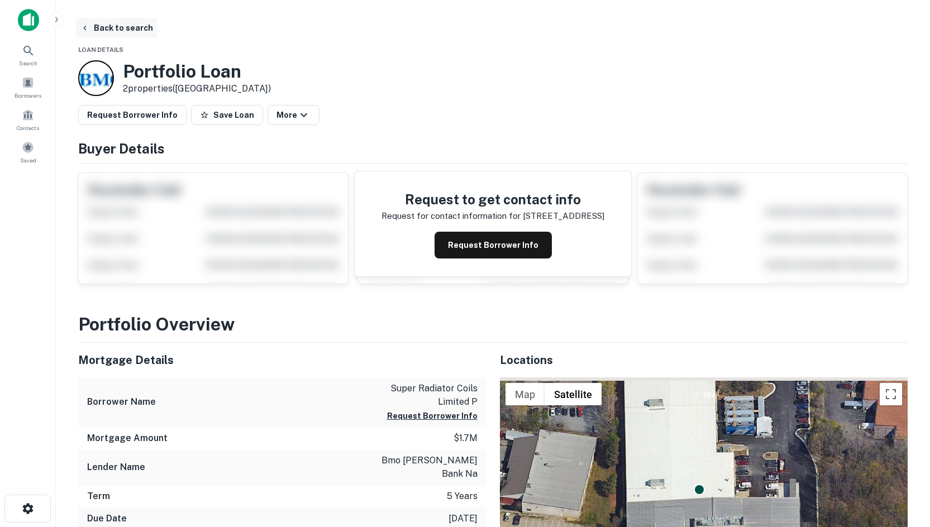
click at [112, 25] on button "Back to search" at bounding box center [117, 28] width 82 height 20
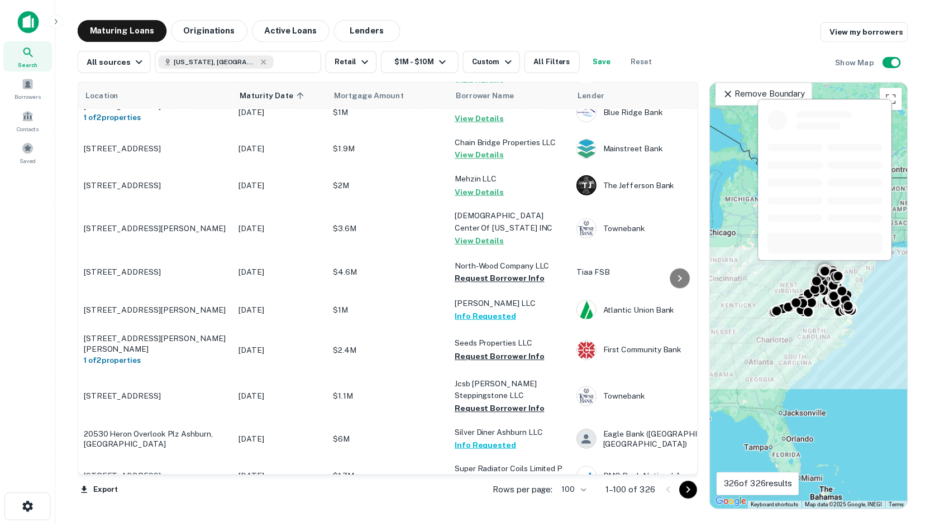
scroll to position [447, 0]
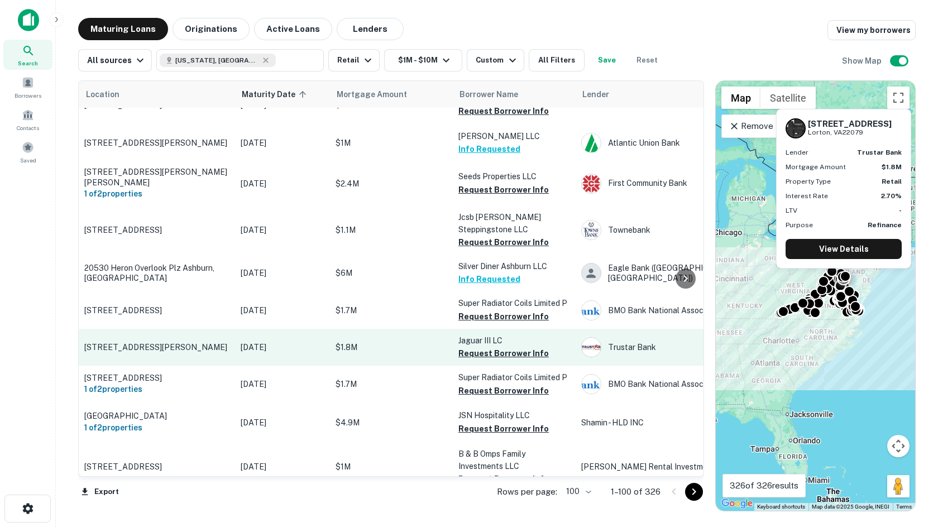
click at [141, 329] on td "[STREET_ADDRESS][PERSON_NAME]" at bounding box center [157, 347] width 156 height 37
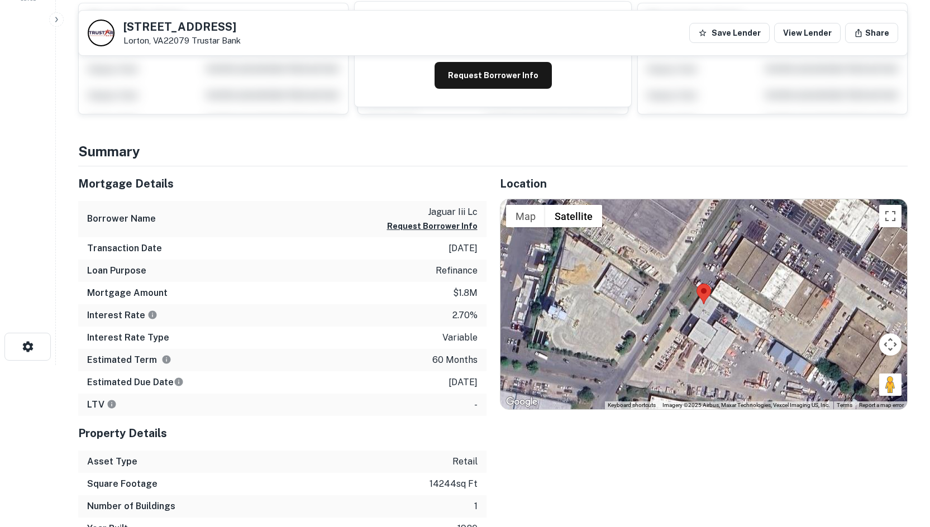
scroll to position [168, 0]
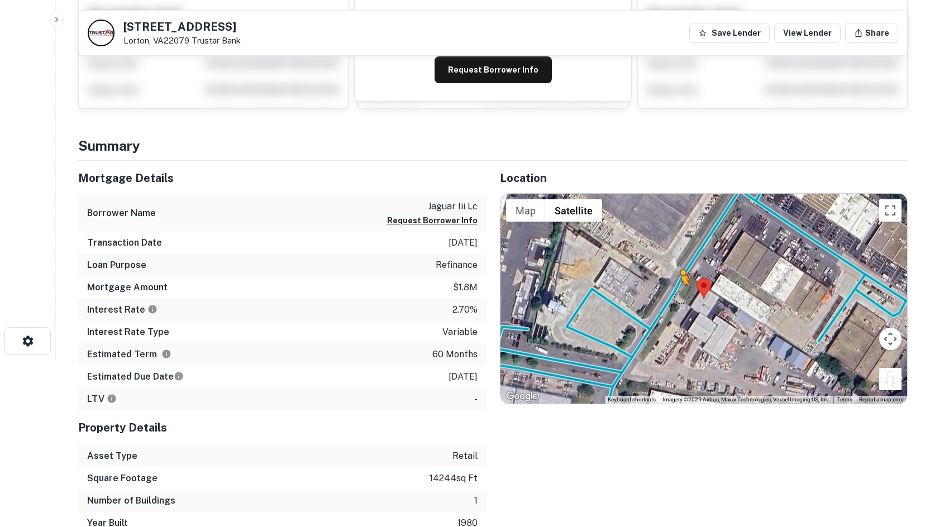
drag, startPoint x: 888, startPoint y: 378, endPoint x: 675, endPoint y: 292, distance: 229.5
click at [675, 292] on div "To activate drag with keyboard, press Alt + Enter. Once in keyboard drag state,…" at bounding box center [703, 299] width 407 height 210
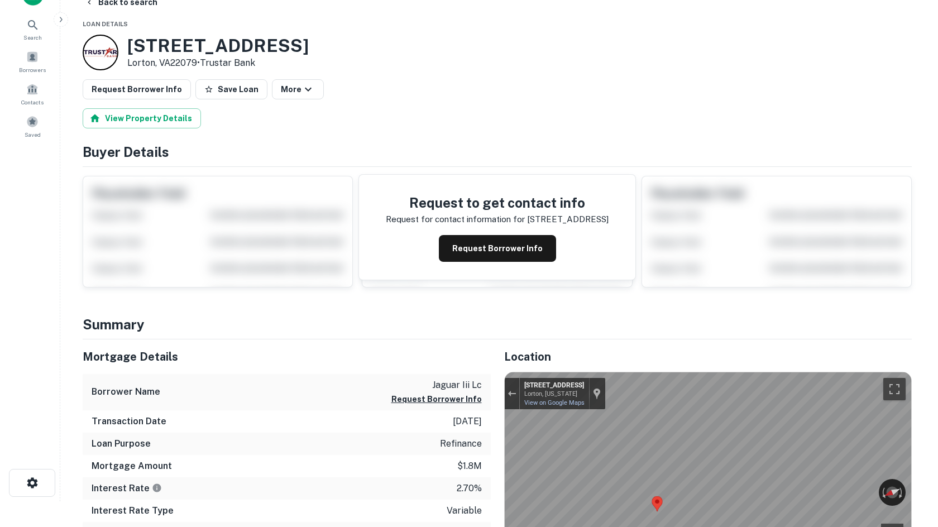
scroll to position [0, 0]
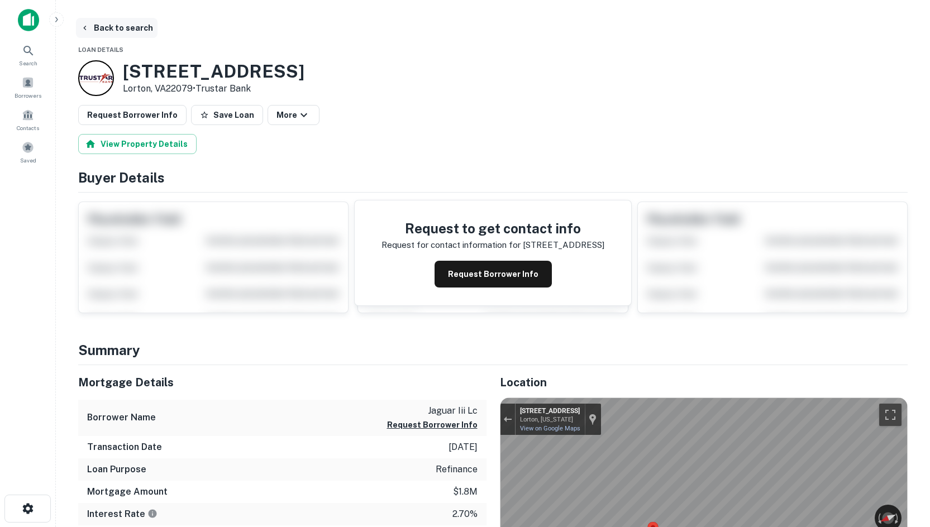
click at [136, 30] on button "Back to search" at bounding box center [117, 28] width 82 height 20
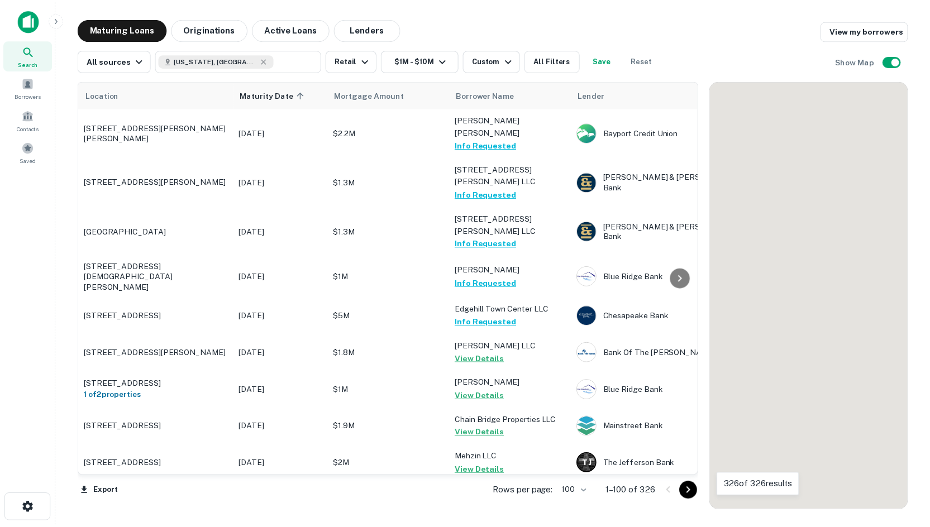
scroll to position [447, 0]
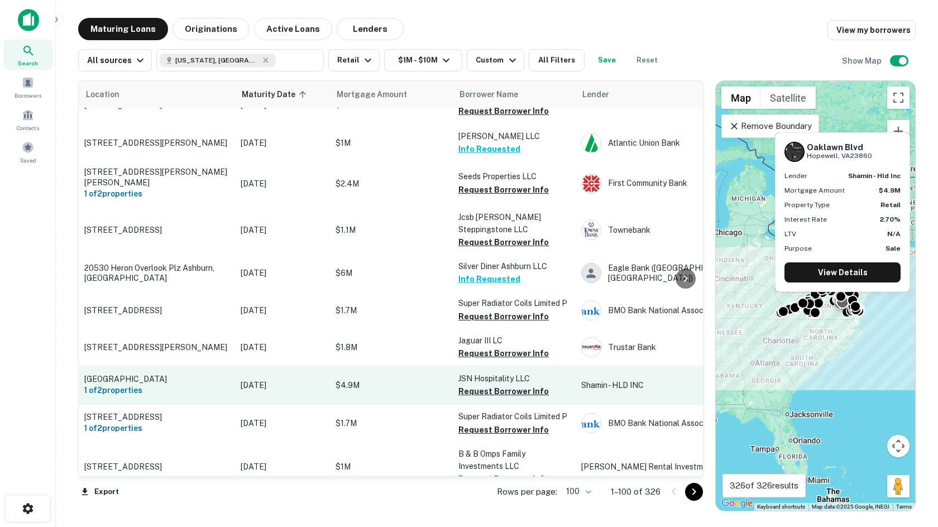
click at [255, 379] on p "[DATE]" at bounding box center [283, 385] width 84 height 12
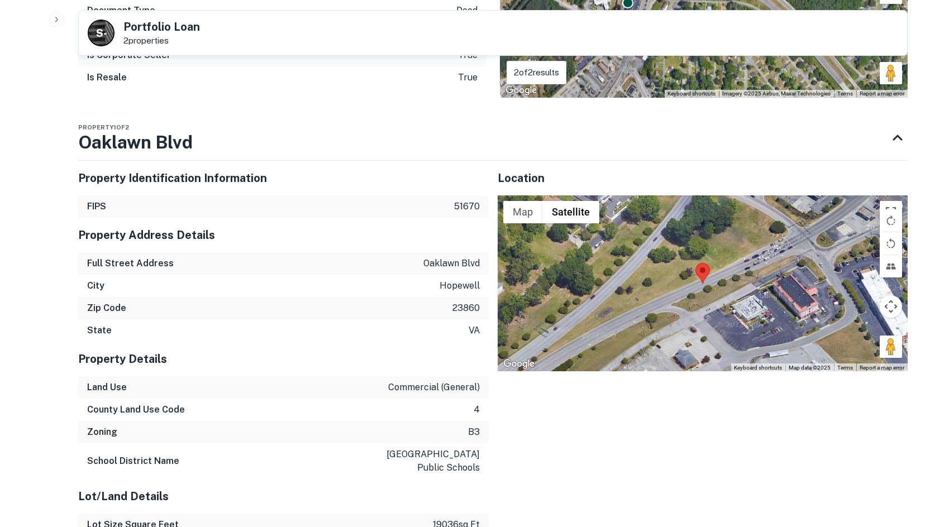
scroll to position [614, 0]
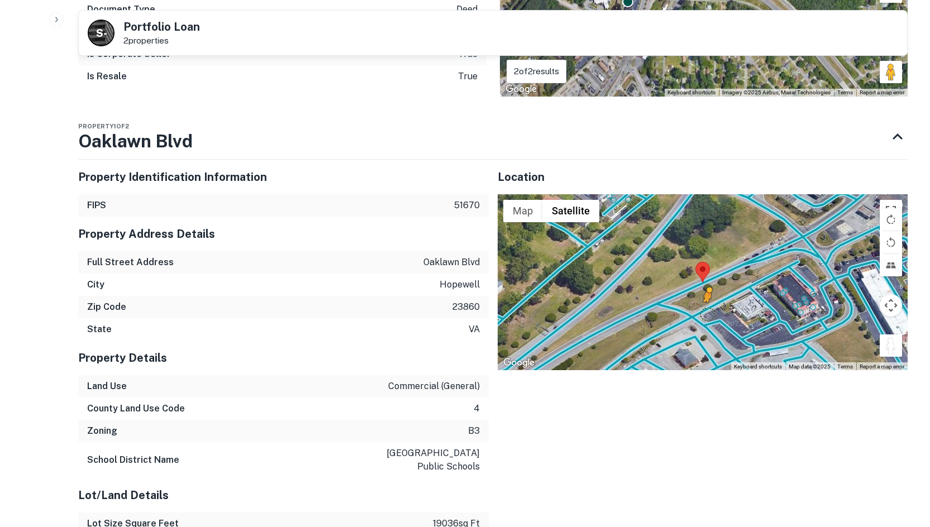
drag, startPoint x: 893, startPoint y: 343, endPoint x: 705, endPoint y: 309, distance: 190.1
click at [705, 309] on div "To activate drag with keyboard, press Alt + Enter. Once in keyboard drag state,…" at bounding box center [703, 282] width 411 height 177
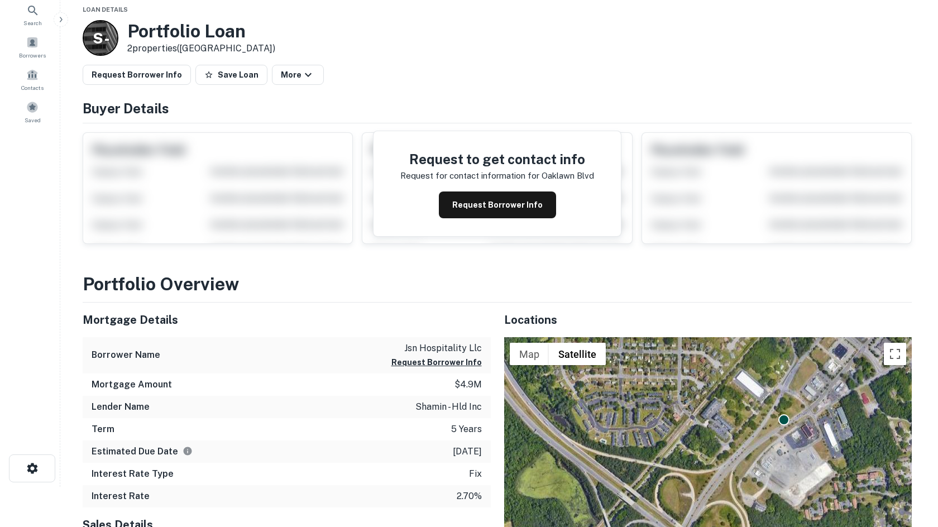
scroll to position [0, 0]
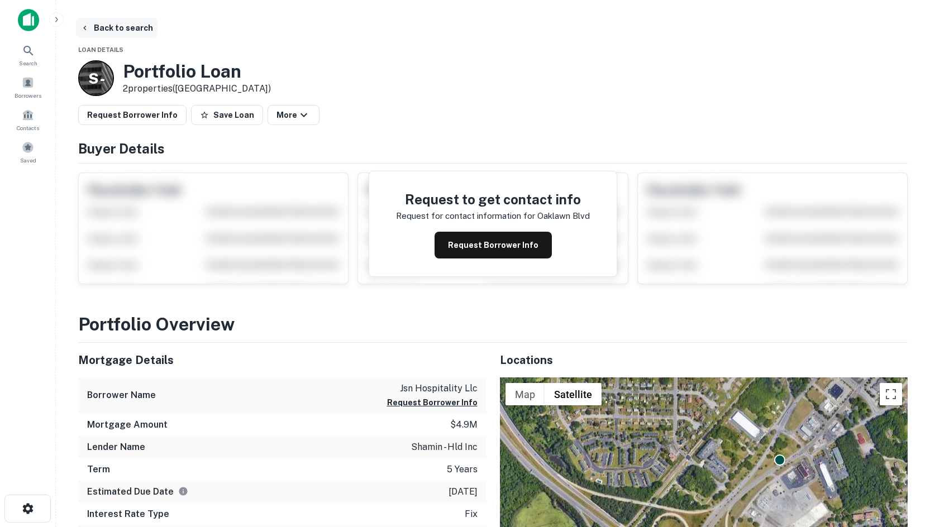
click at [120, 31] on button "Back to search" at bounding box center [117, 28] width 82 height 20
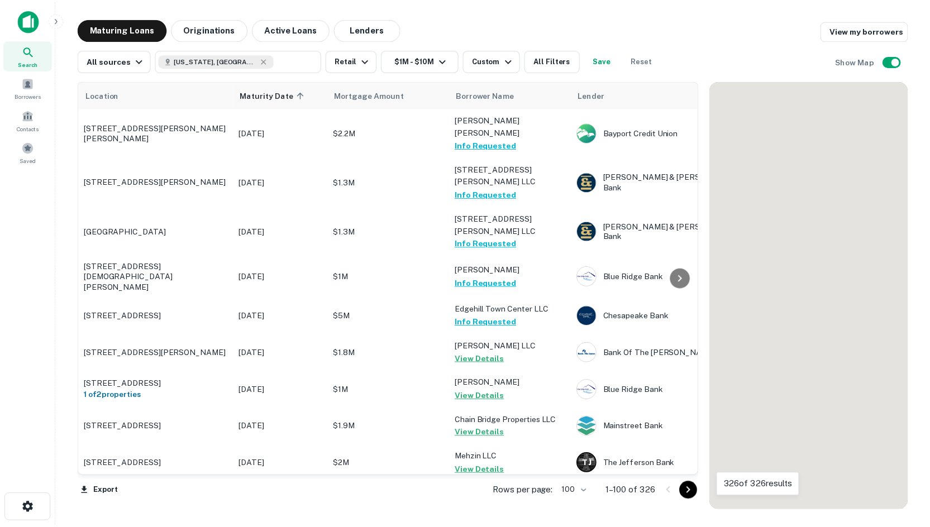
scroll to position [447, 0]
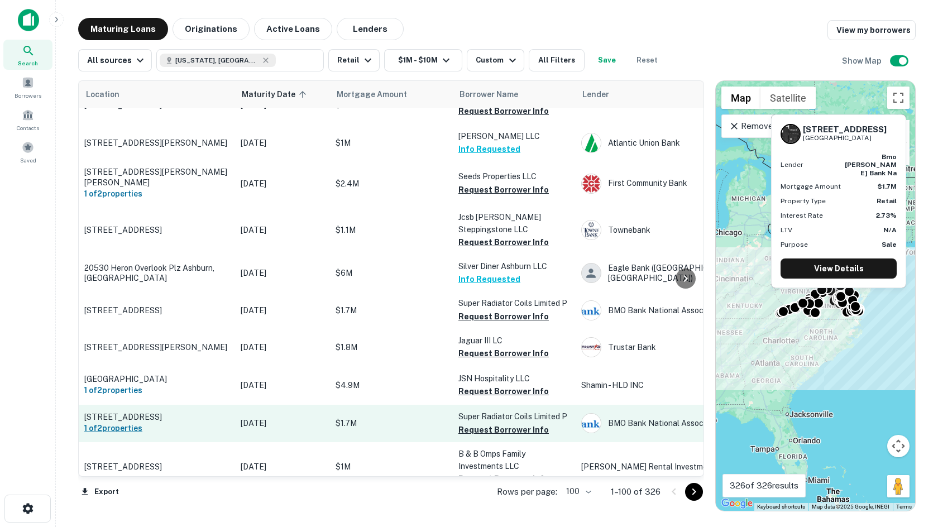
click at [123, 422] on h6 "1 of 2 properties" at bounding box center [156, 428] width 145 height 12
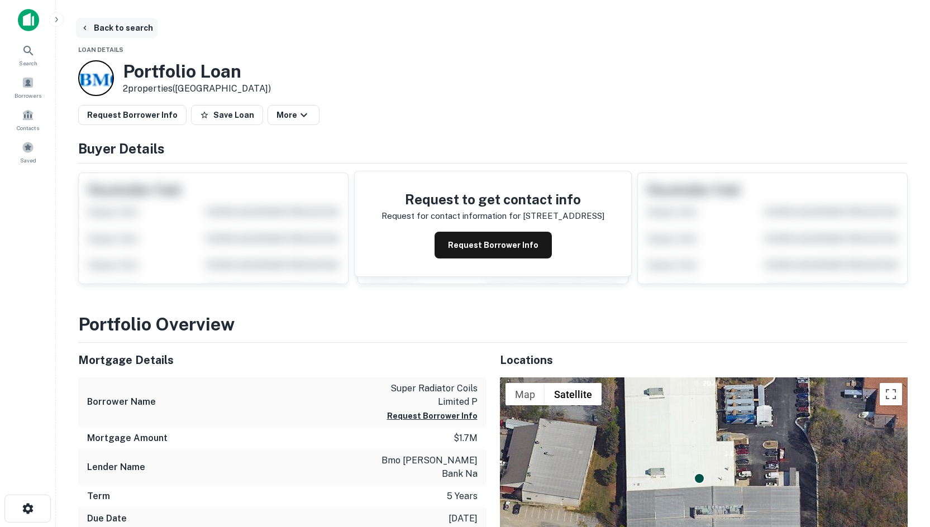
click at [122, 36] on button "Back to search" at bounding box center [117, 28] width 82 height 20
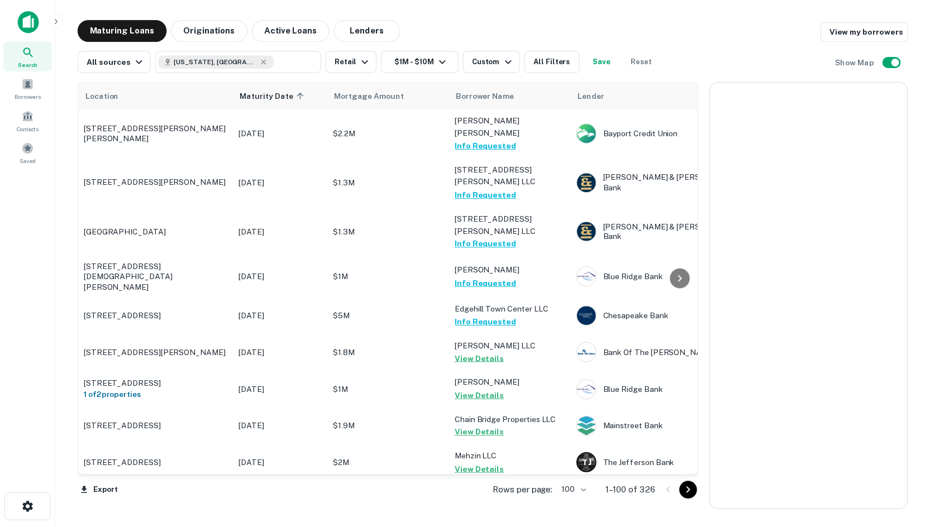
scroll to position [447, 0]
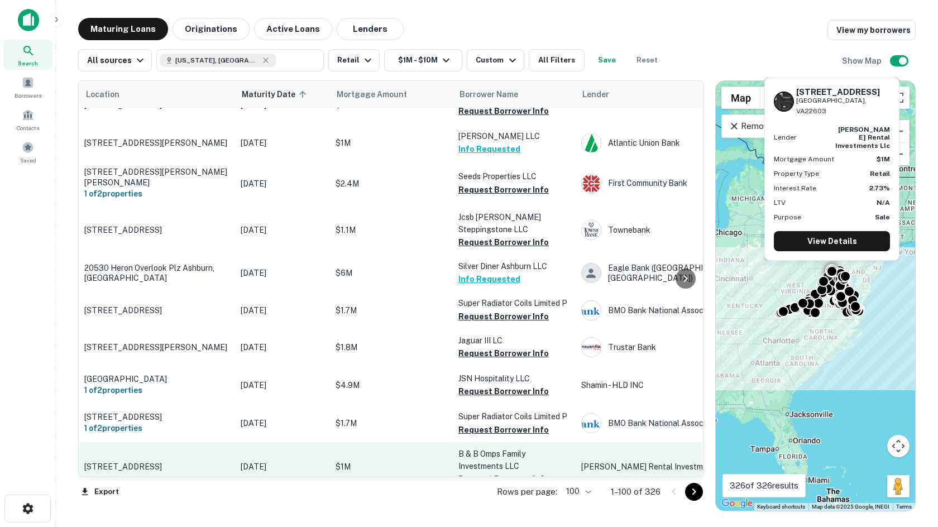
drag, startPoint x: 641, startPoint y: 417, endPoint x: 607, endPoint y: 422, distance: 34.4
click at [607, 442] on td "[PERSON_NAME] Rental Investments LLC" at bounding box center [665, 466] width 179 height 49
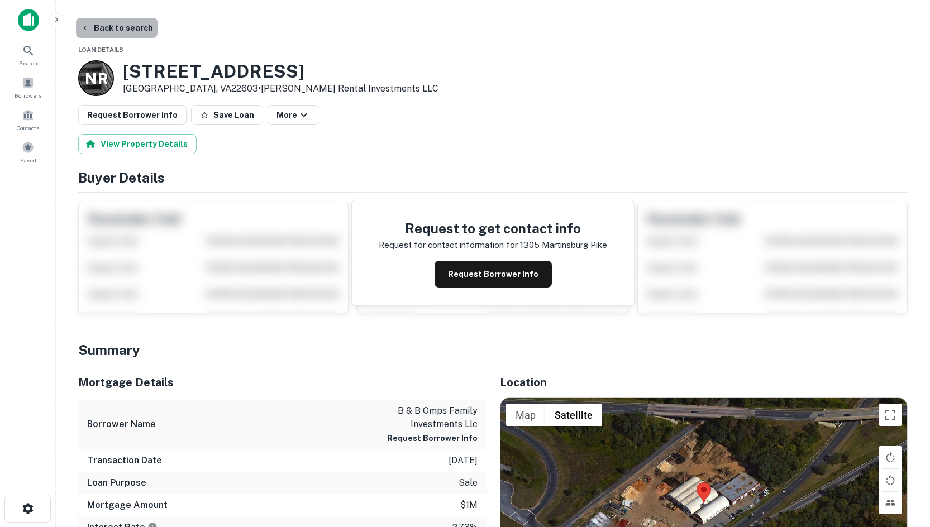
click at [132, 18] on button "Back to search" at bounding box center [117, 28] width 82 height 20
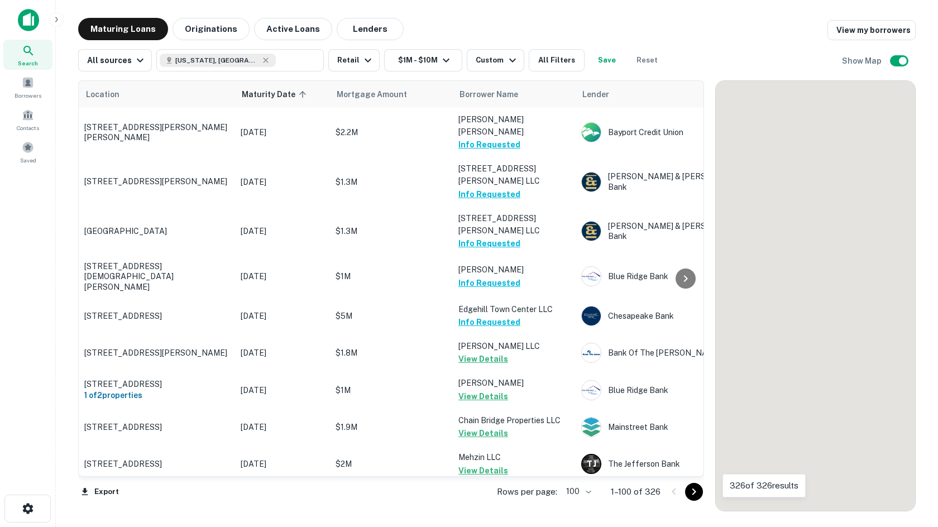
scroll to position [447, 0]
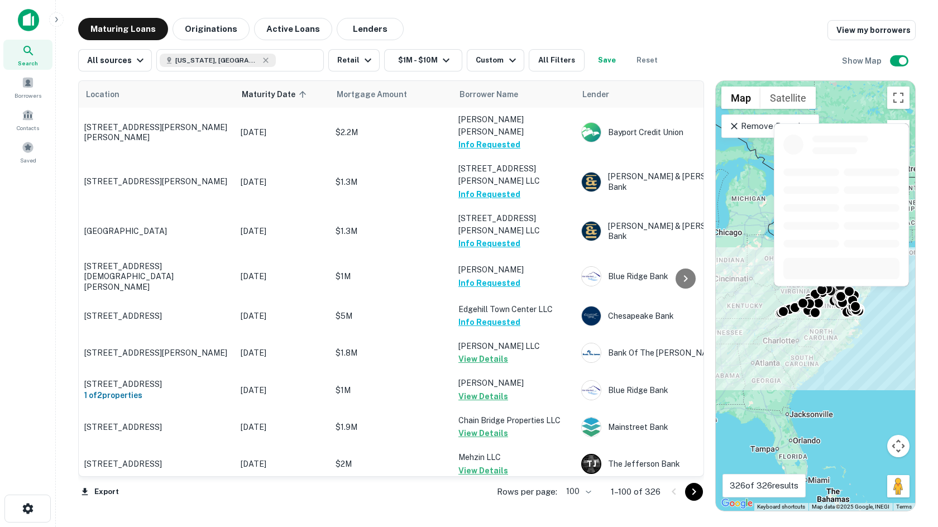
scroll to position [559, 0]
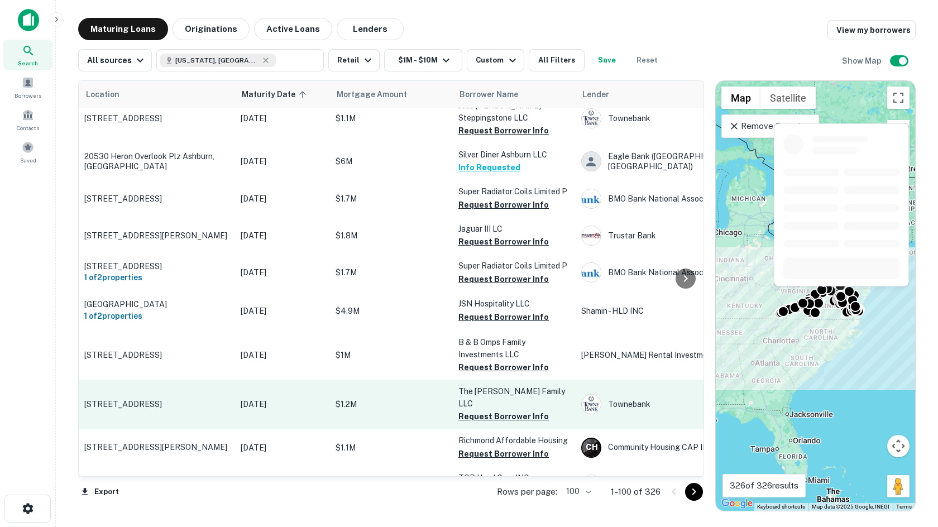
click at [138, 399] on p "[STREET_ADDRESS]" at bounding box center [156, 404] width 145 height 10
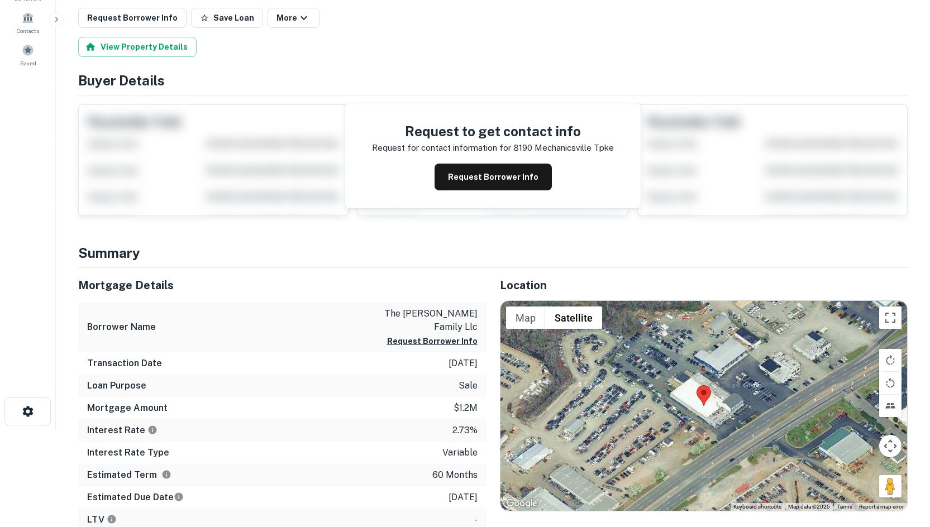
scroll to position [168, 0]
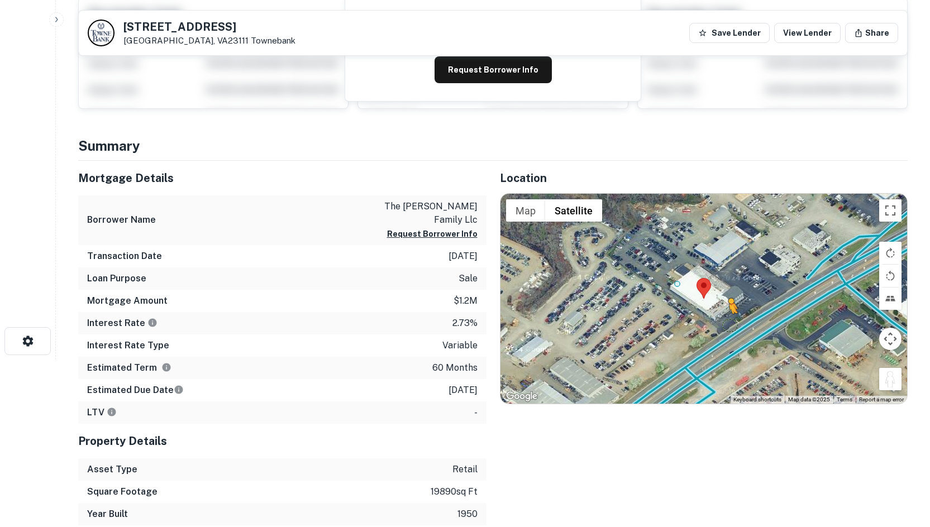
drag, startPoint x: 894, startPoint y: 379, endPoint x: 727, endPoint y: 323, distance: 176.5
click at [727, 323] on div "To activate drag with keyboard, press Alt + Enter. Once in keyboard drag state,…" at bounding box center [703, 299] width 407 height 210
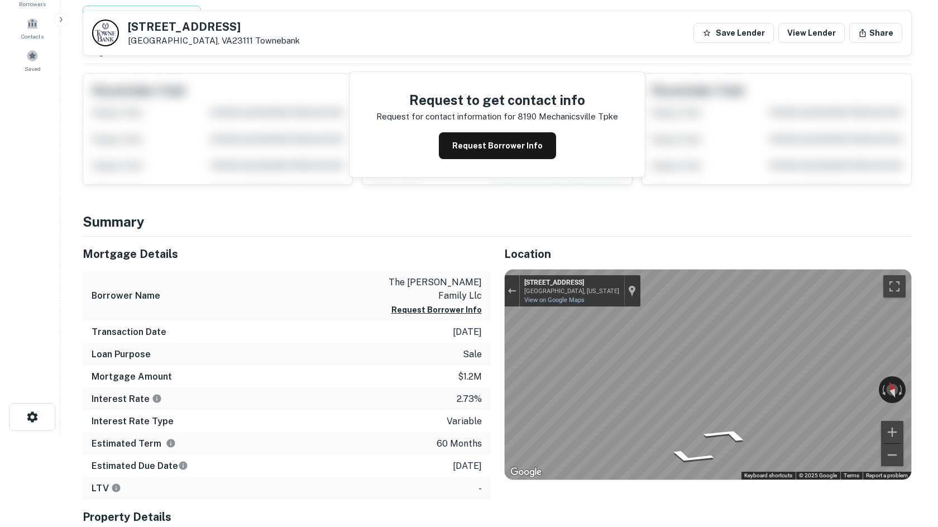
scroll to position [0, 0]
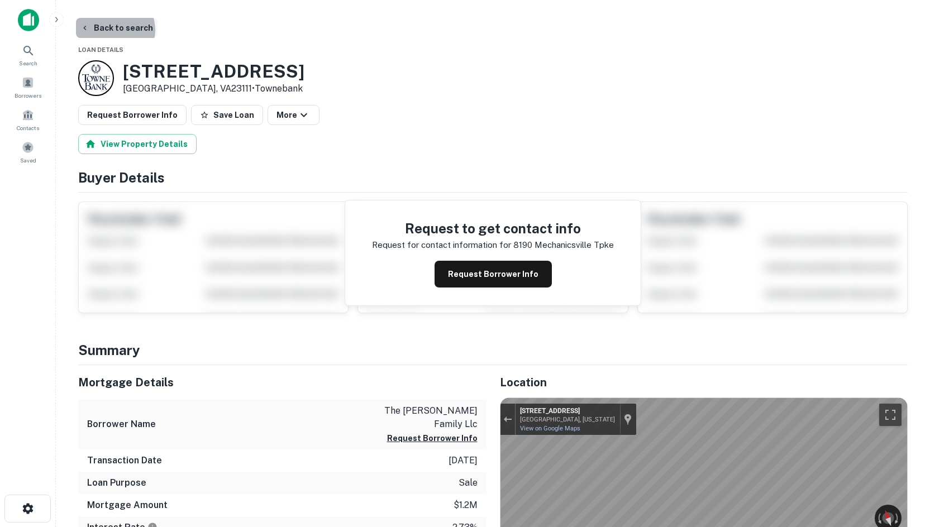
click at [111, 30] on button "Back to search" at bounding box center [117, 28] width 82 height 20
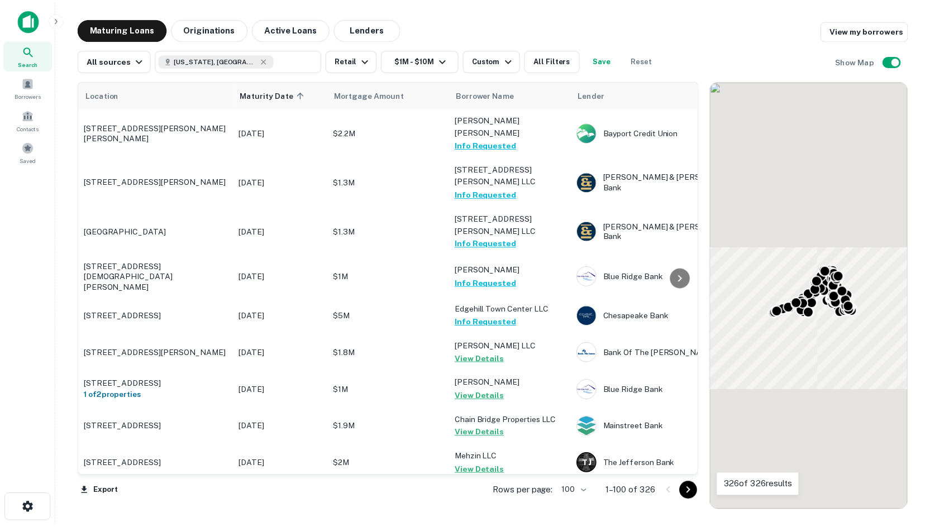
scroll to position [559, 0]
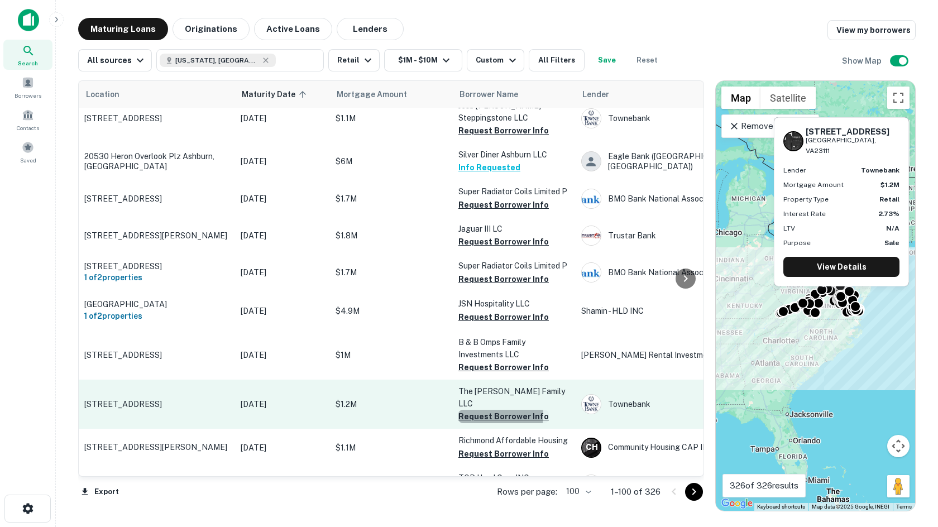
click at [478, 410] on button "Request Borrower Info" at bounding box center [504, 416] width 90 height 13
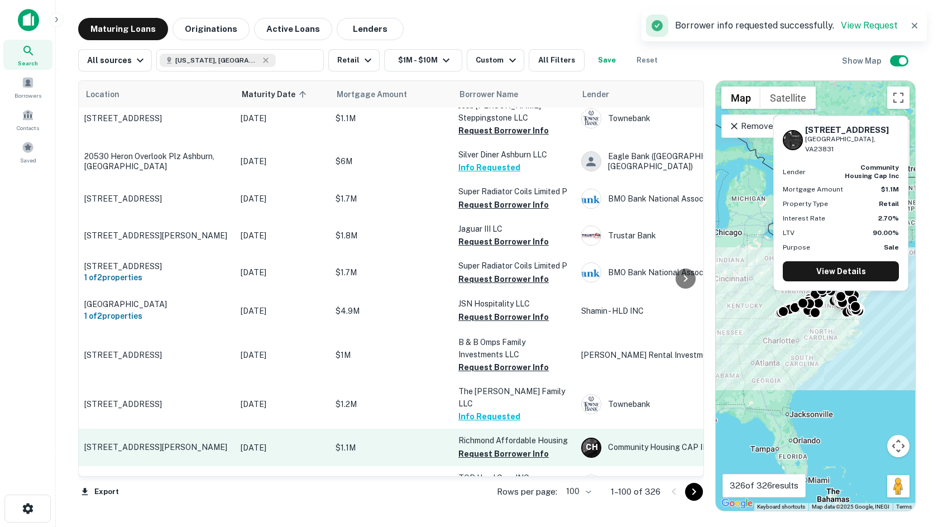
click at [160, 442] on p "[STREET_ADDRESS][PERSON_NAME]" at bounding box center [156, 447] width 145 height 10
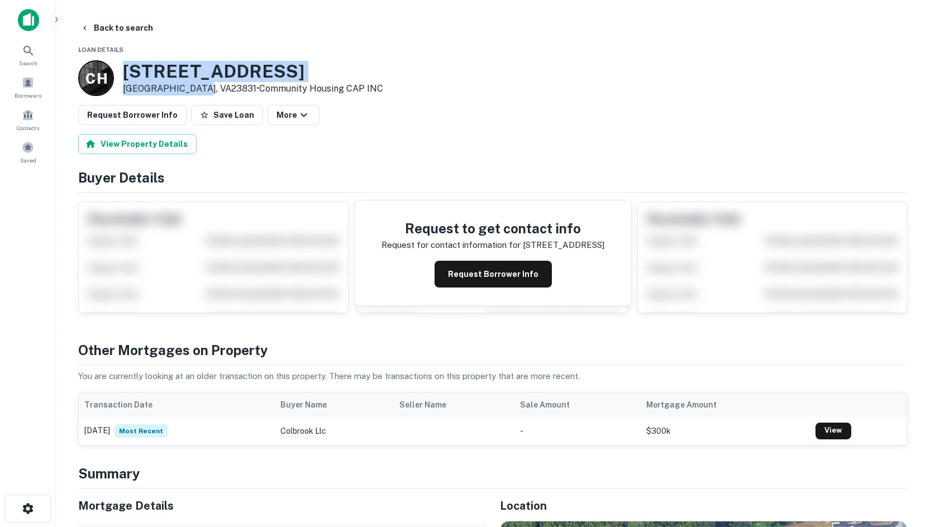
drag, startPoint x: 124, startPoint y: 68, endPoint x: 197, endPoint y: 92, distance: 76.8
click at [197, 92] on div "2500 Colbrook St Chester, VA23831 • Community Housing CAP INC" at bounding box center [253, 78] width 260 height 35
copy div "[STREET_ADDRESS][PERSON_NAME]"
click at [98, 32] on button "Back to search" at bounding box center [117, 28] width 82 height 20
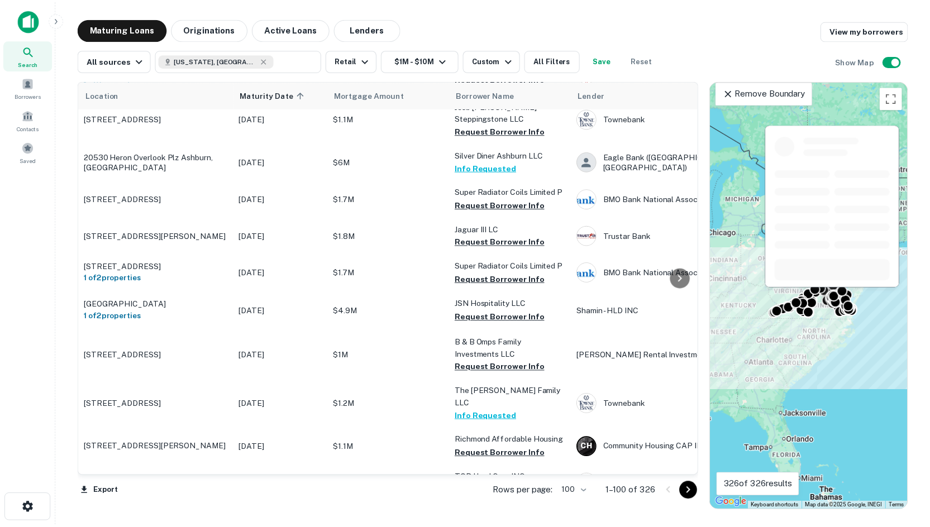
scroll to position [726, 0]
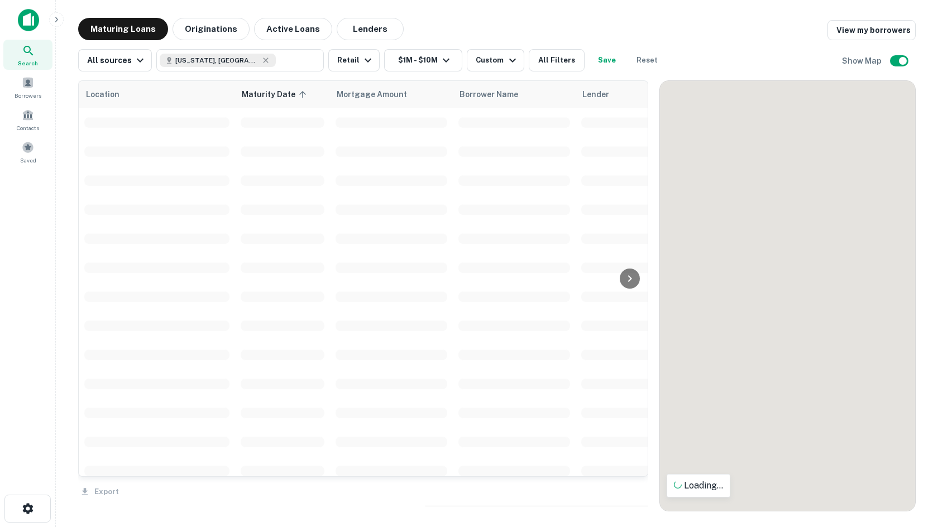
drag, startPoint x: 707, startPoint y: 332, endPoint x: 650, endPoint y: 345, distance: 57.9
click at [650, 345] on div at bounding box center [653, 295] width 11 height 431
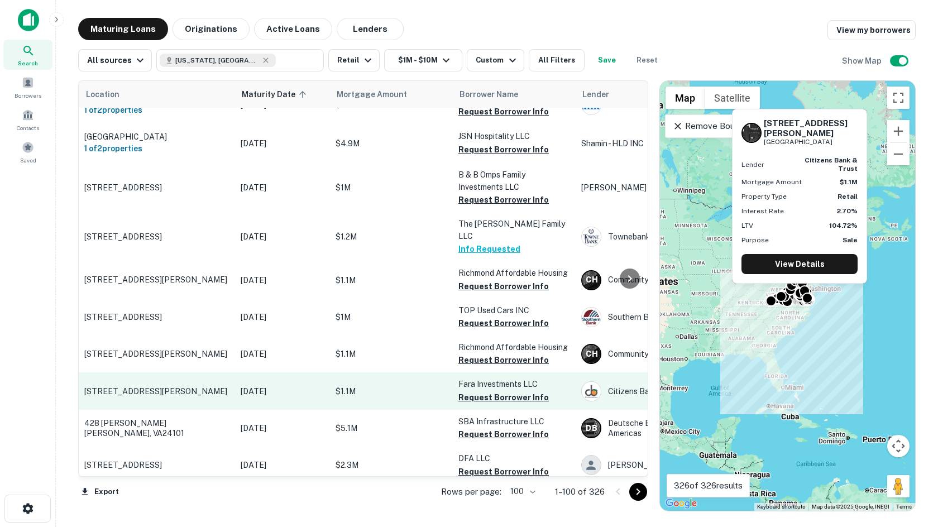
click at [138, 387] on p "[STREET_ADDRESS][PERSON_NAME]" at bounding box center [156, 392] width 145 height 10
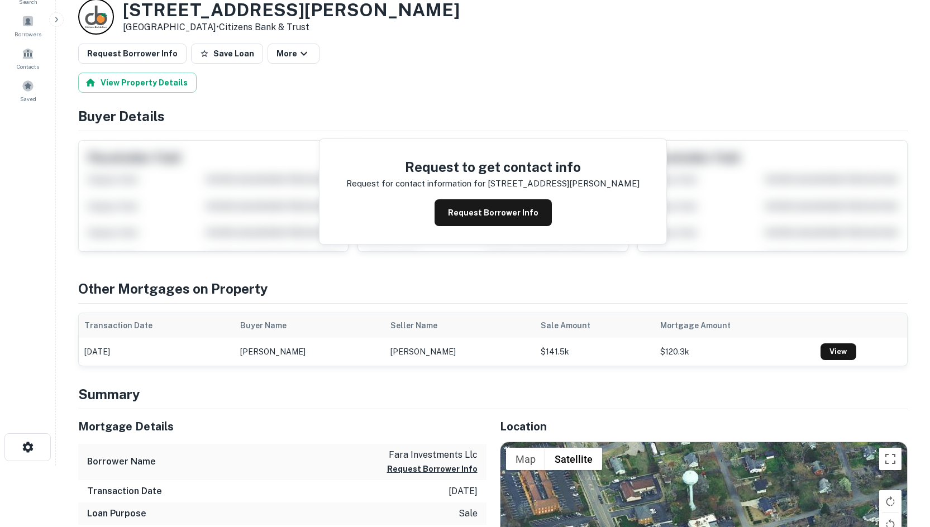
scroll to position [279, 0]
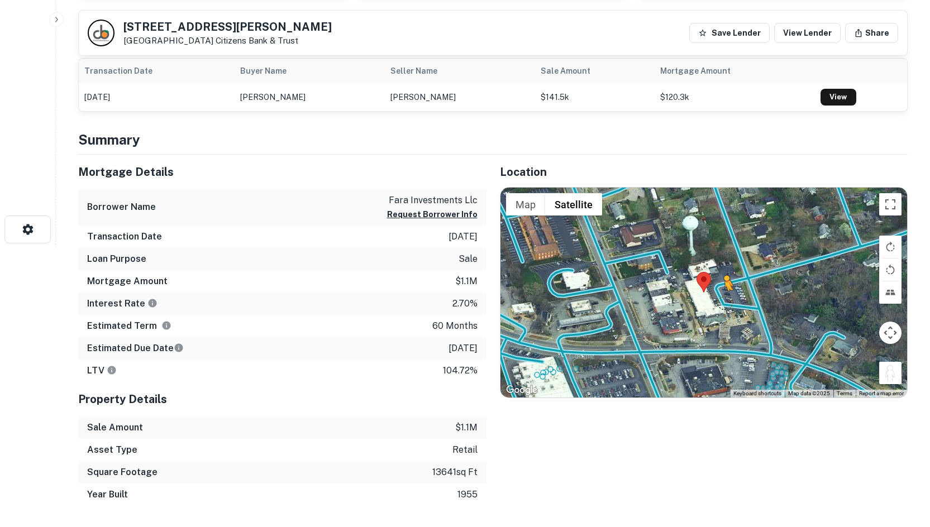
drag, startPoint x: 885, startPoint y: 371, endPoint x: 720, endPoint y: 295, distance: 181.7
click at [720, 295] on div "To activate drag with keyboard, press Alt + Enter. Once in keyboard drag state,…" at bounding box center [703, 293] width 407 height 210
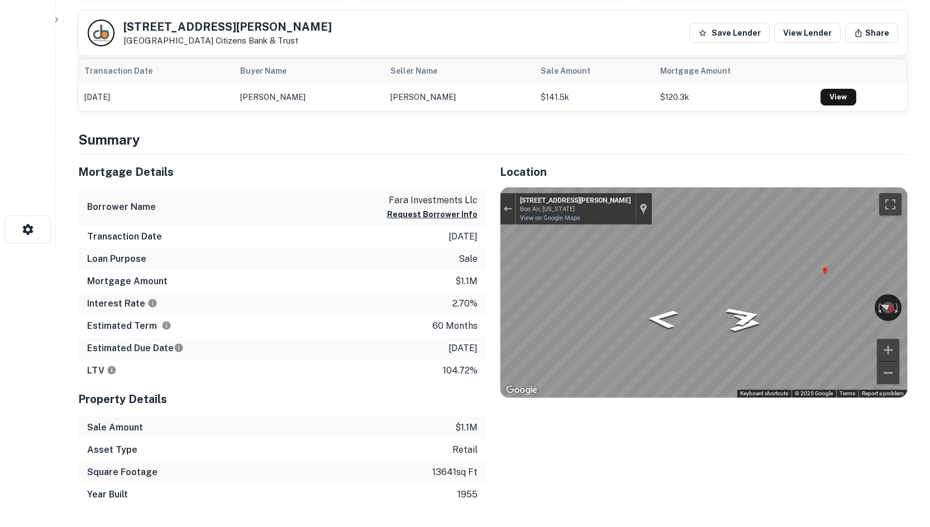
click at [437, 271] on div "Mortgage Details Borrower Name fara investments llc Request Borrower Info Trans…" at bounding box center [486, 330] width 843 height 351
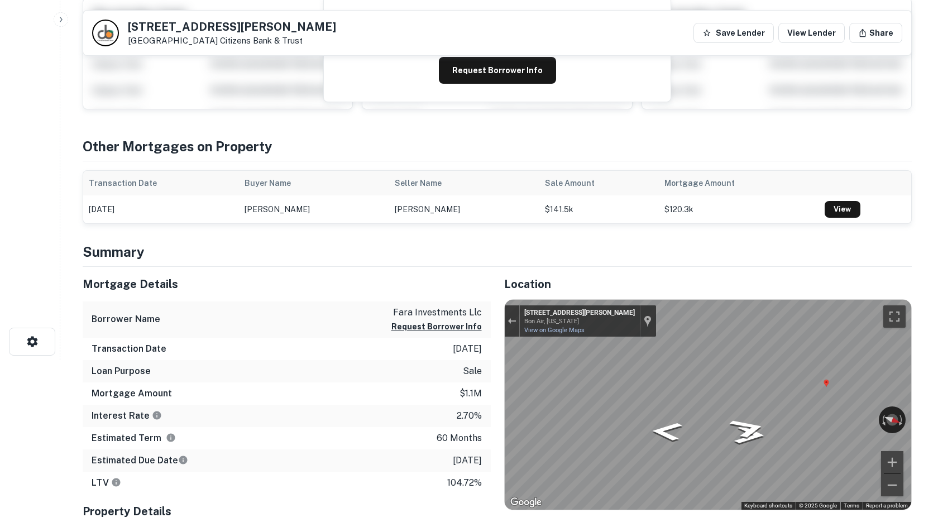
scroll to position [0, 0]
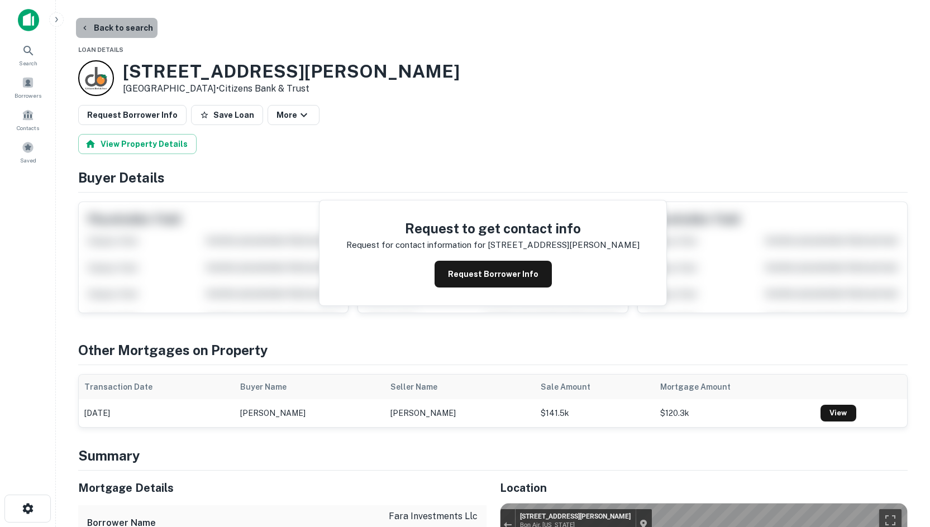
click at [128, 28] on button "Back to search" at bounding box center [117, 28] width 82 height 20
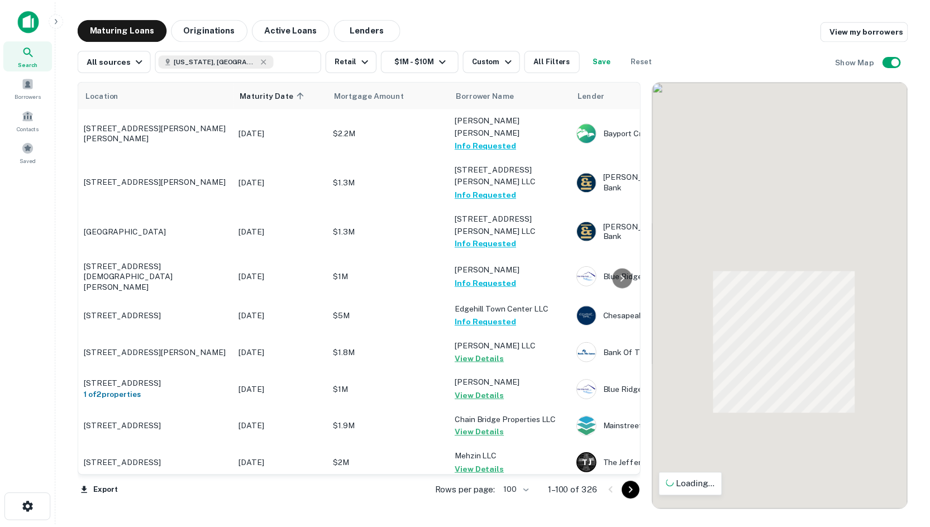
scroll to position [726, 0]
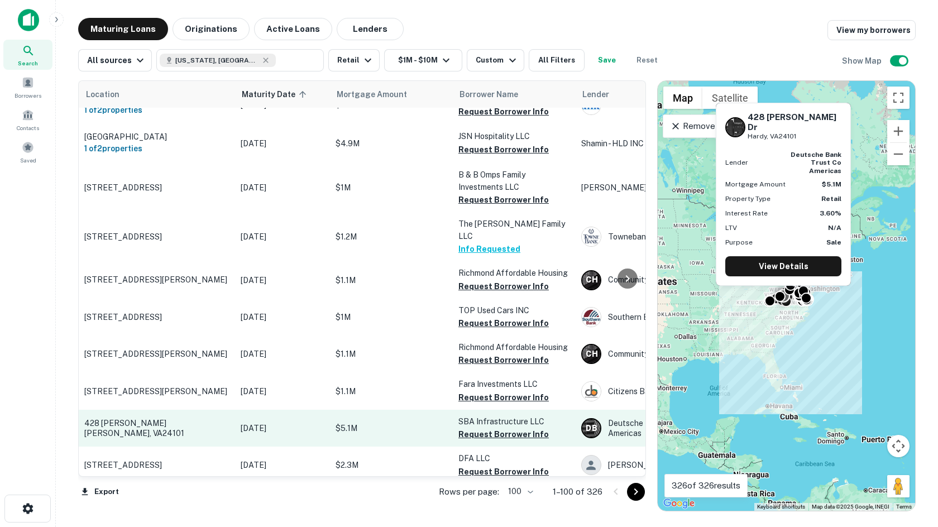
click at [120, 410] on td "428 [PERSON_NAME] [PERSON_NAME], VA24101" at bounding box center [157, 428] width 156 height 37
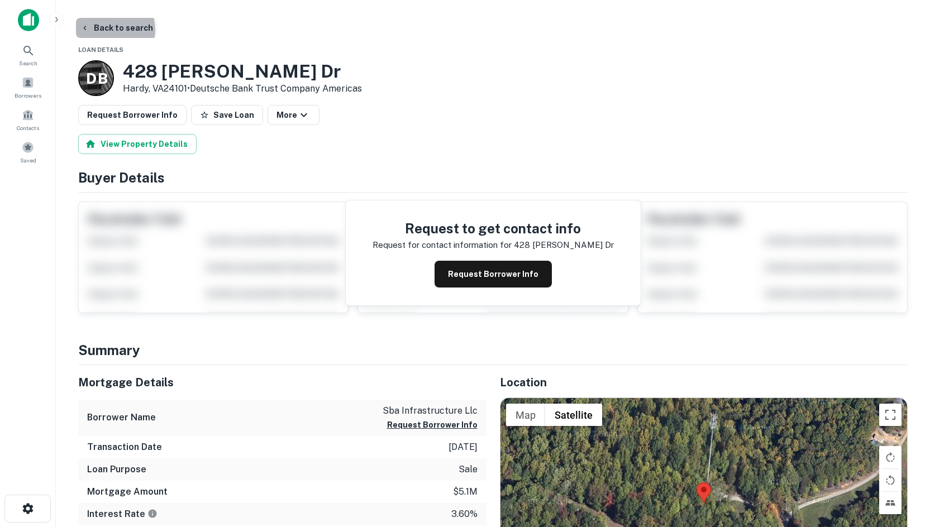
click at [104, 30] on button "Back to search" at bounding box center [117, 28] width 82 height 20
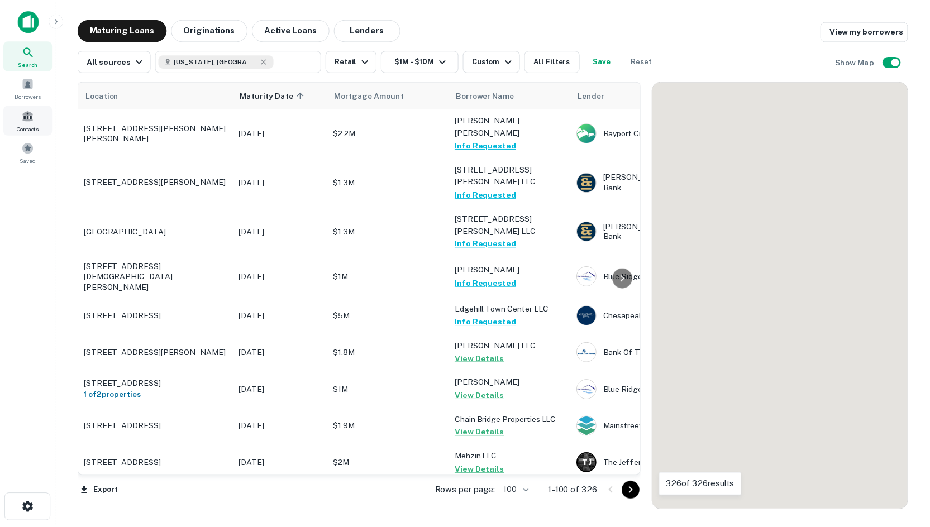
scroll to position [726, 0]
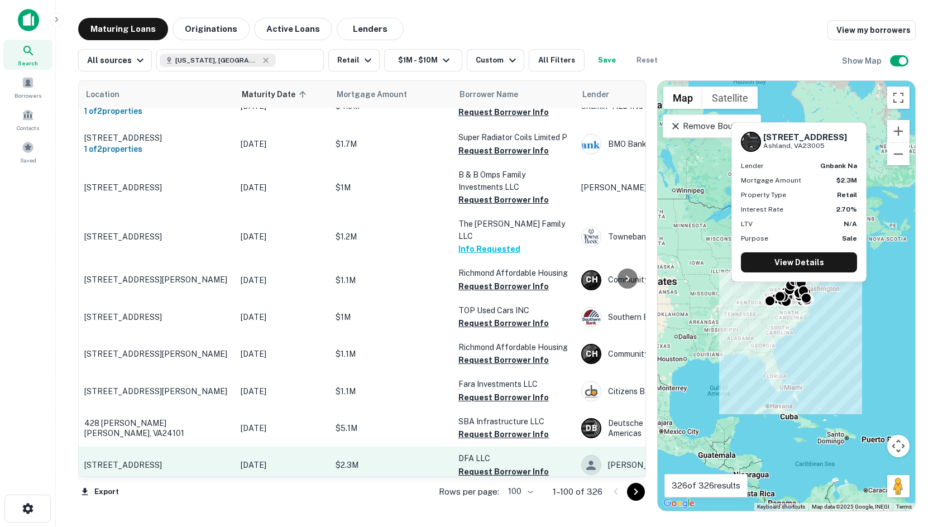
click at [114, 460] on p "[STREET_ADDRESS]" at bounding box center [156, 465] width 145 height 10
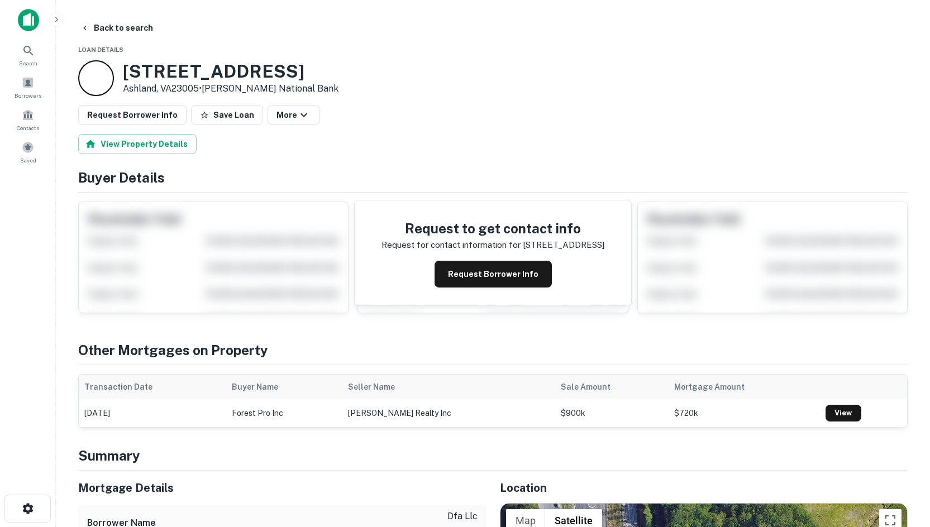
scroll to position [279, 0]
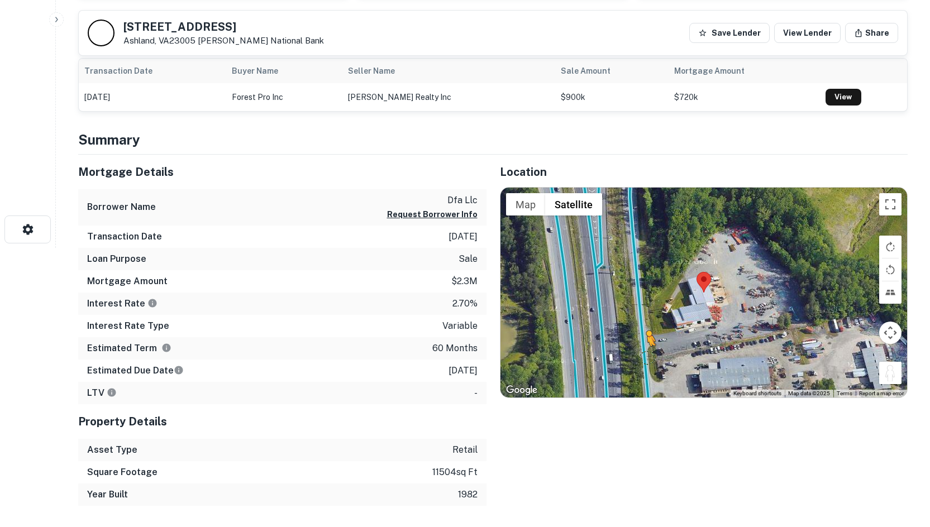
drag, startPoint x: 896, startPoint y: 376, endPoint x: 647, endPoint y: 357, distance: 250.4
click at [647, 357] on div "To activate drag with keyboard, press Alt + Enter. Once in keyboard drag state,…" at bounding box center [703, 293] width 407 height 210
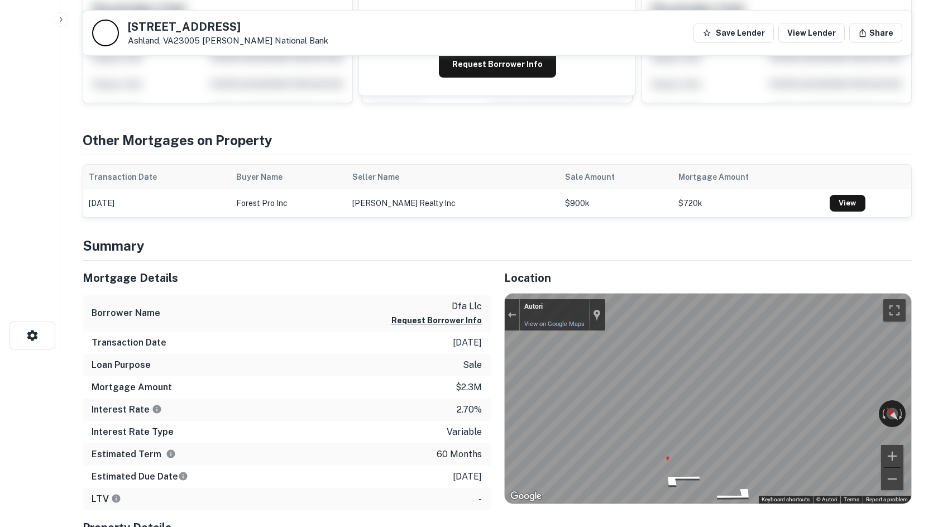
scroll to position [0, 0]
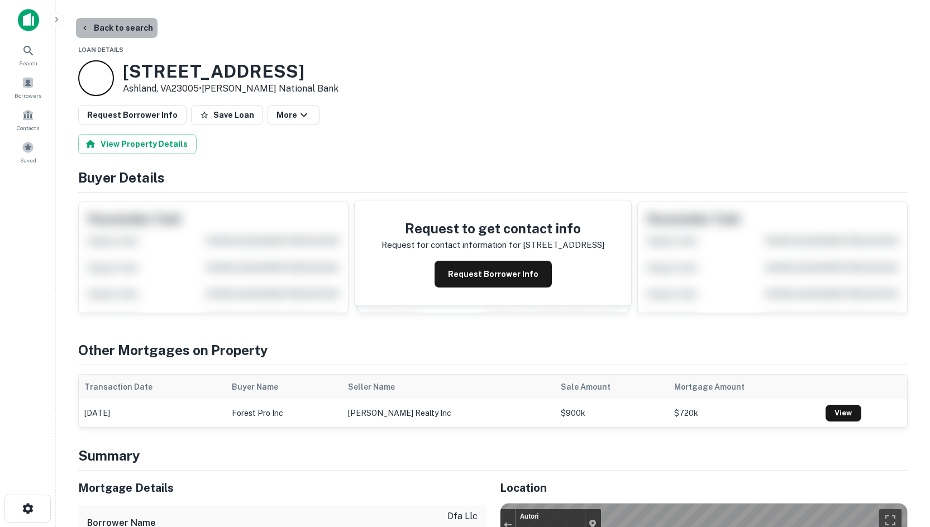
click at [135, 21] on button "Back to search" at bounding box center [117, 28] width 82 height 20
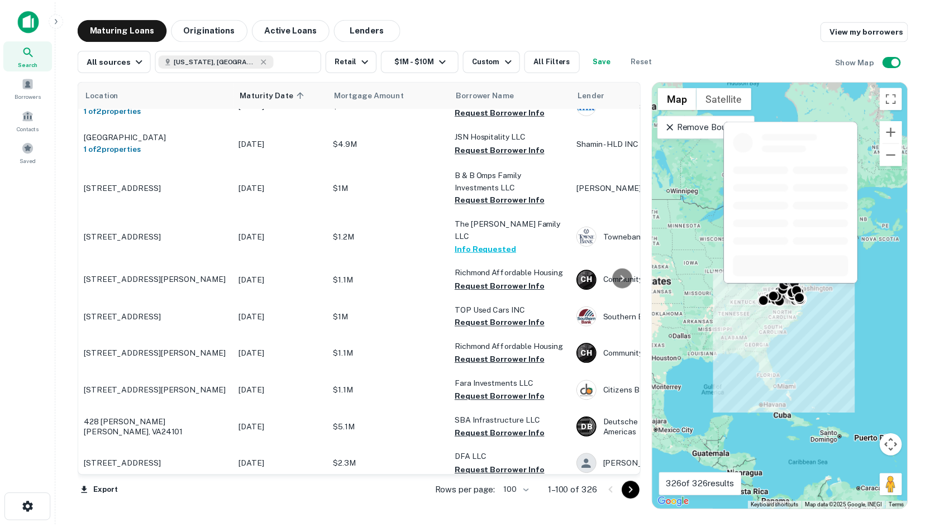
scroll to position [894, 0]
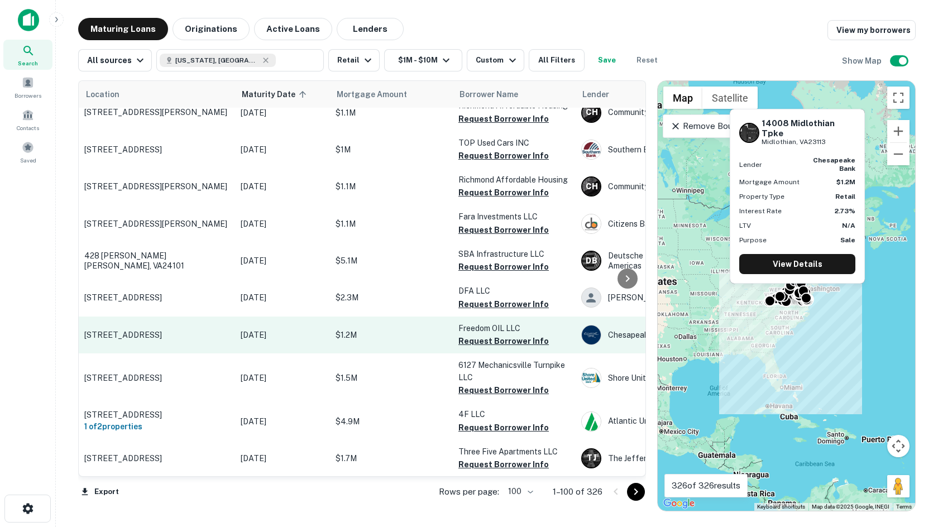
click at [121, 330] on p "[STREET_ADDRESS]" at bounding box center [156, 335] width 145 height 10
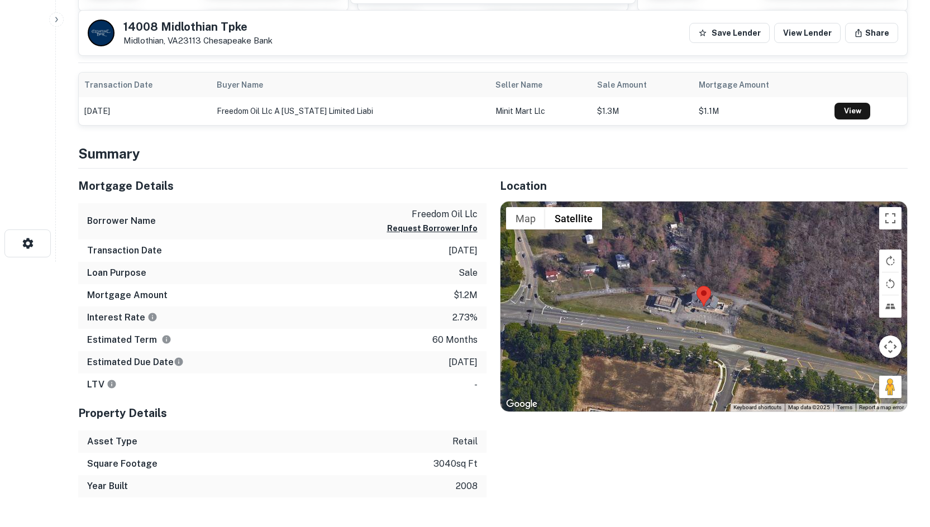
scroll to position [335, 0]
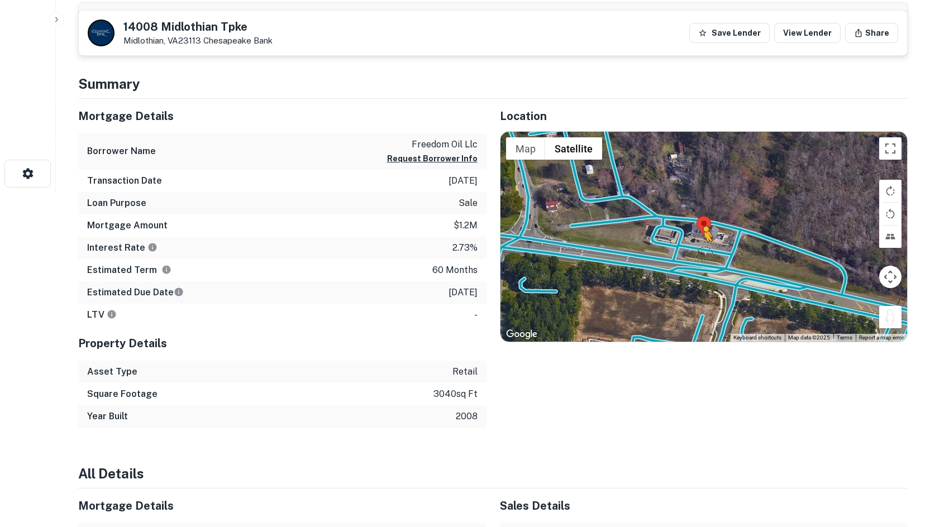
drag, startPoint x: 894, startPoint y: 319, endPoint x: 699, endPoint y: 253, distance: 205.8
click at [699, 253] on div "To activate drag with keyboard, press Alt + Enter. Once in keyboard drag state,…" at bounding box center [703, 237] width 407 height 210
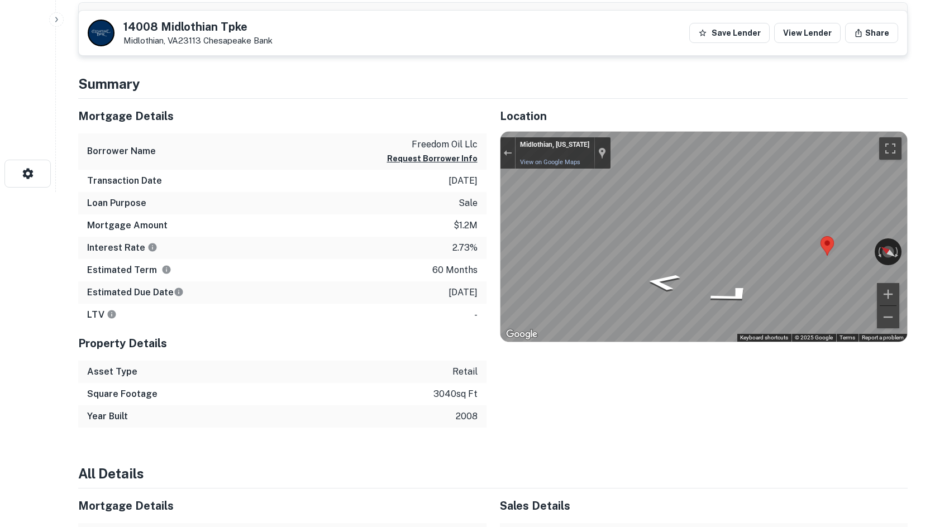
click at [464, 223] on div "Mortgage Details Borrower Name freedom oil llc Request Borrower Info Transactio…" at bounding box center [486, 263] width 843 height 329
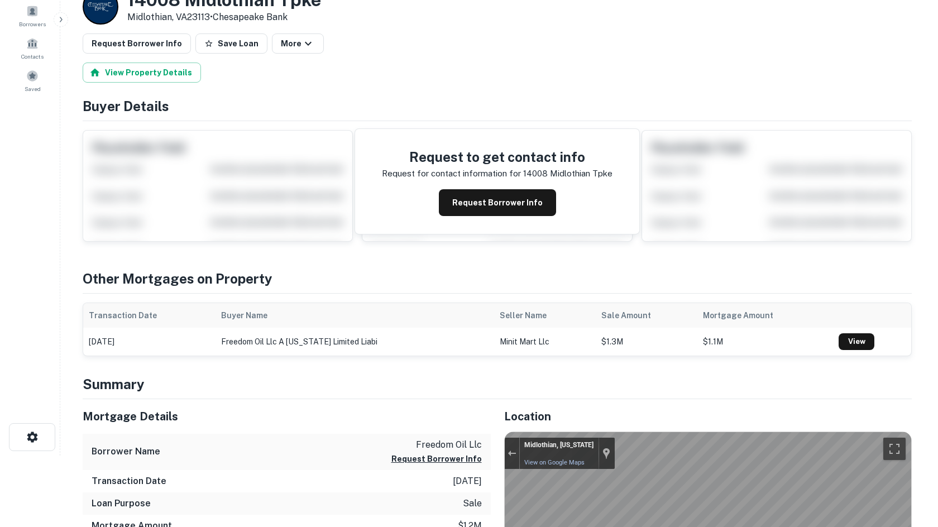
scroll to position [0, 0]
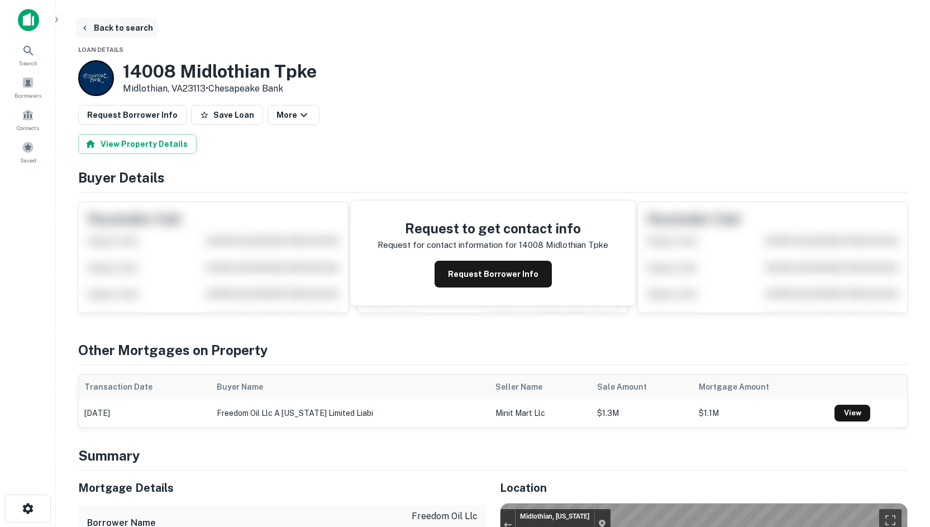
click at [108, 29] on button "Back to search" at bounding box center [117, 28] width 82 height 20
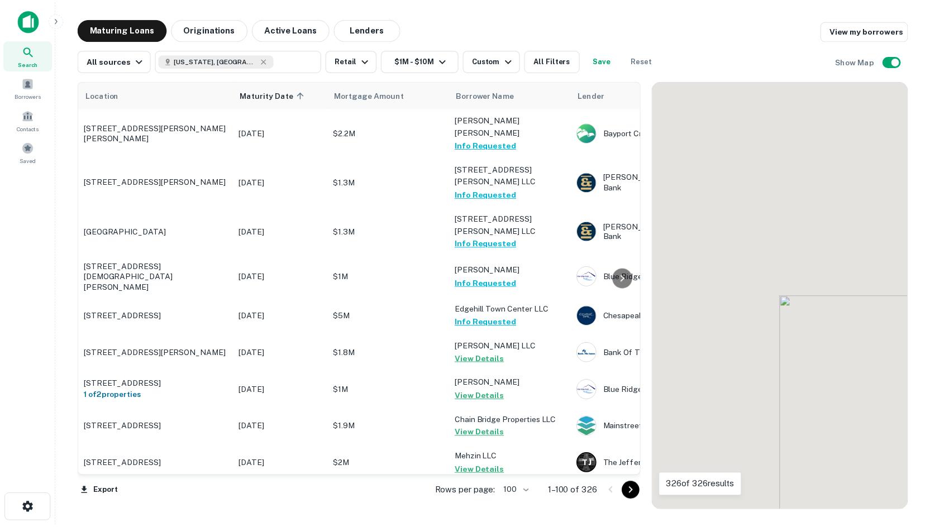
scroll to position [894, 0]
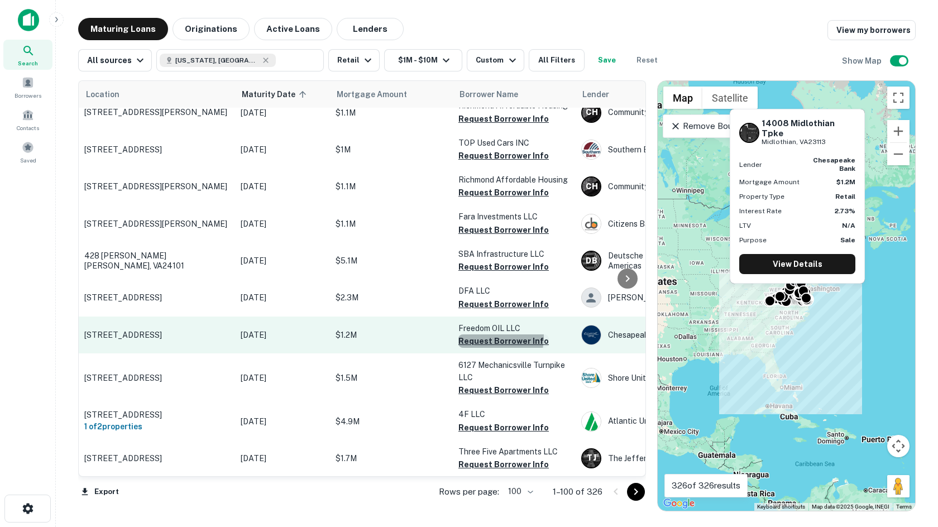
click at [485, 335] on button "Request Borrower Info" at bounding box center [504, 341] width 90 height 13
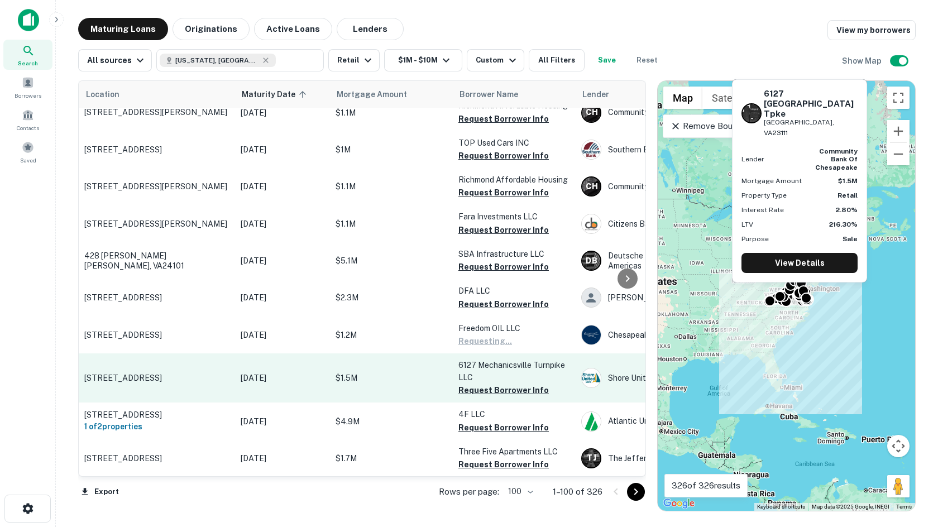
click at [172, 373] on p "[STREET_ADDRESS]" at bounding box center [156, 378] width 145 height 10
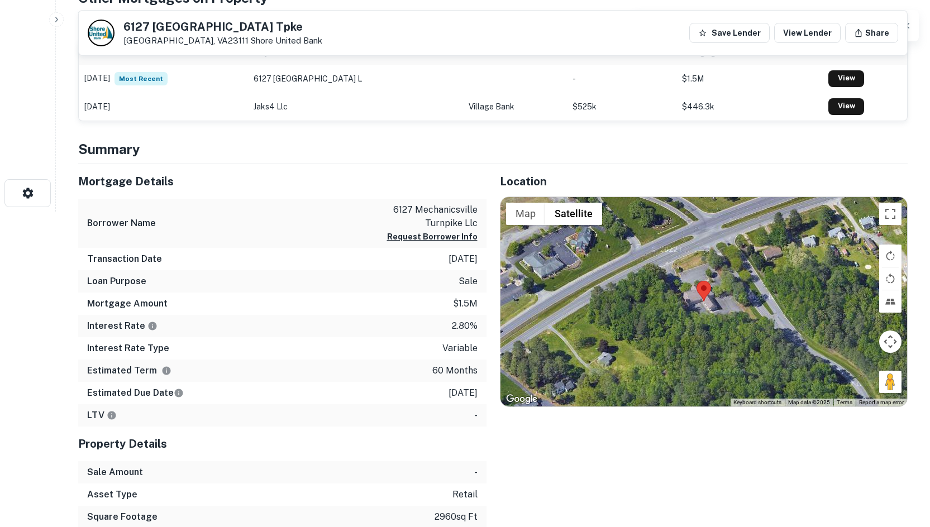
scroll to position [335, 0]
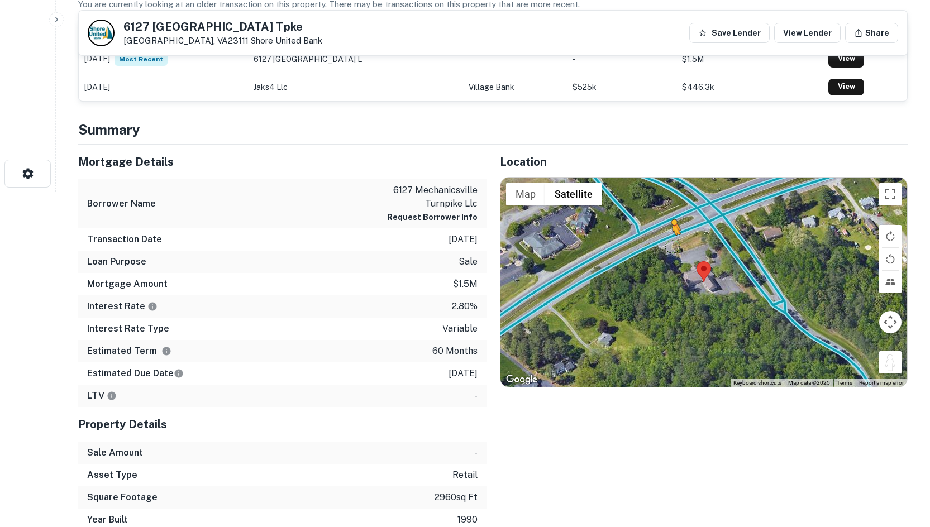
drag, startPoint x: 886, startPoint y: 364, endPoint x: 667, endPoint y: 240, distance: 251.6
click at [667, 240] on div "To activate drag with keyboard, press Alt + Enter. Once in keyboard drag state,…" at bounding box center [703, 283] width 407 height 210
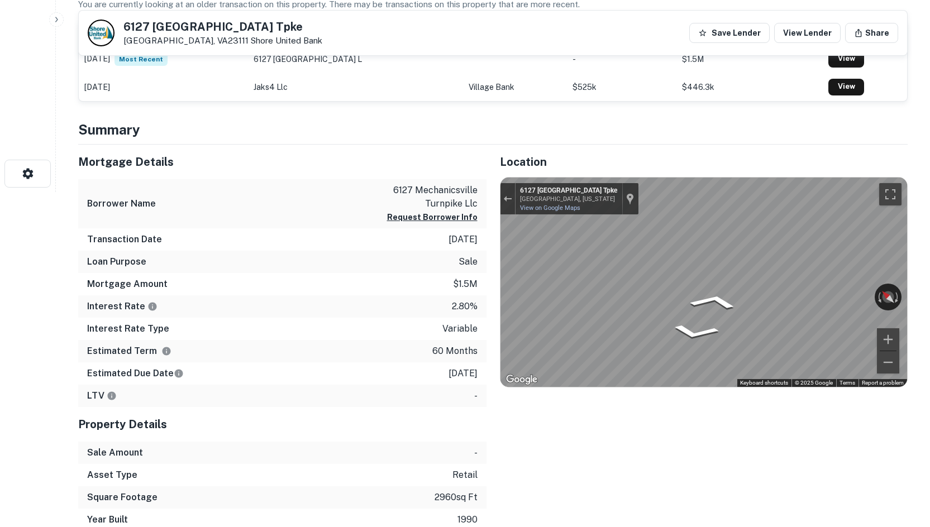
click at [555, 214] on div "← Move left → Move right ↑ Move up ↓ Move down + Zoom in - Zoom out 6127 Mechan…" at bounding box center [703, 283] width 407 height 210
click at [463, 284] on div "Mortgage Details Borrower Name 6127 mechanicsville turnpike llc Request Borrowe…" at bounding box center [486, 338] width 843 height 387
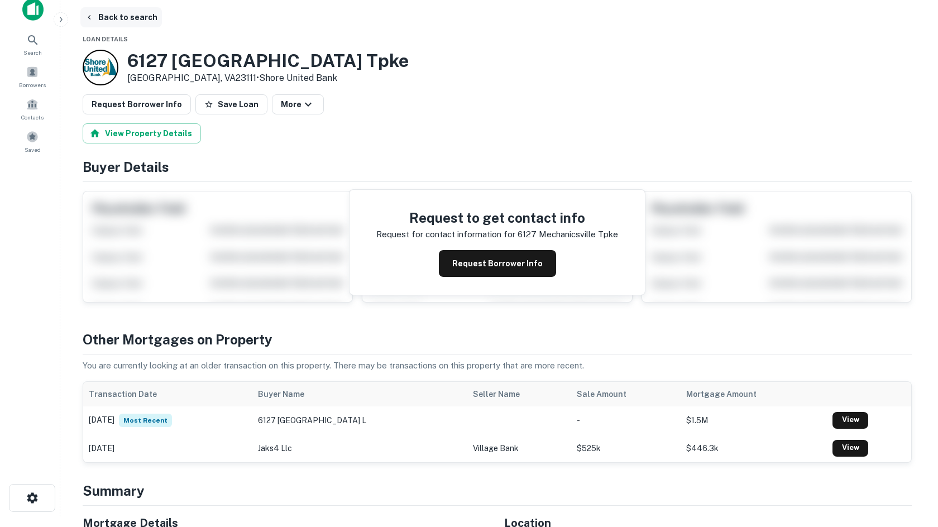
scroll to position [0, 0]
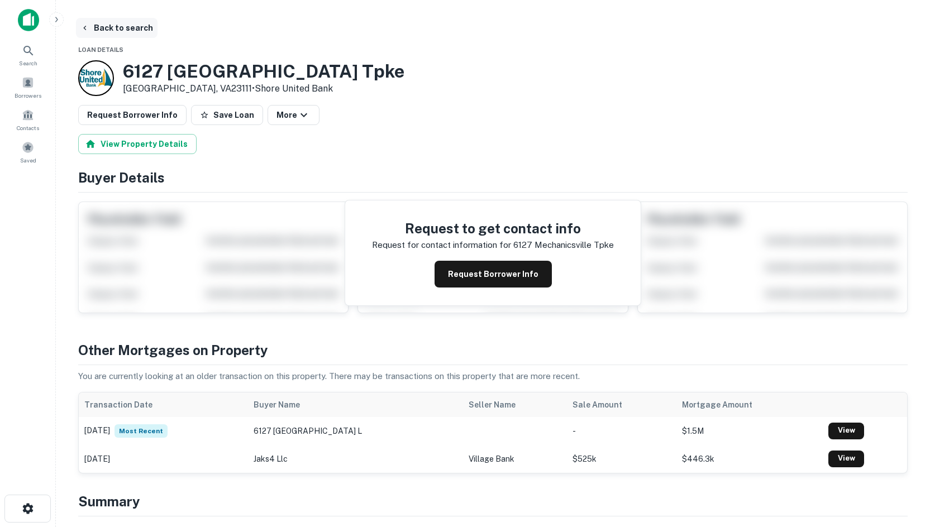
click at [136, 23] on button "Back to search" at bounding box center [117, 28] width 82 height 20
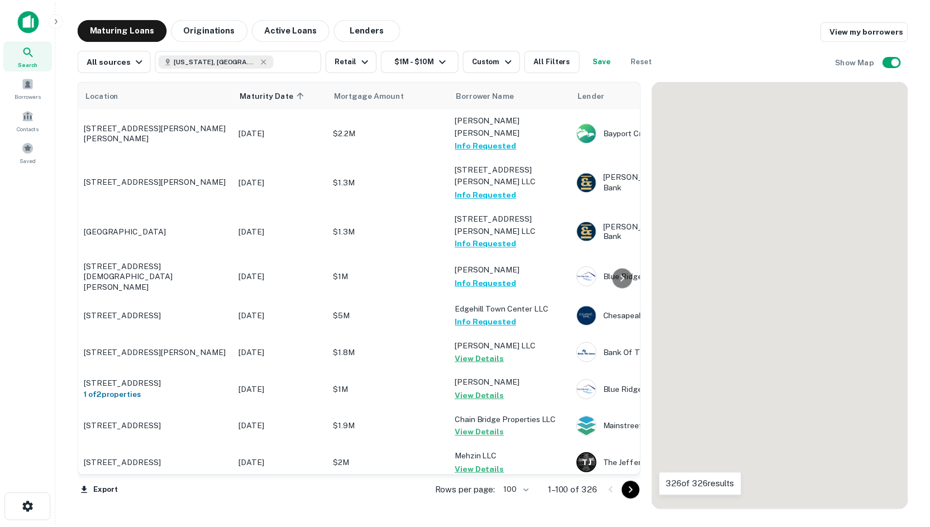
scroll to position [894, 0]
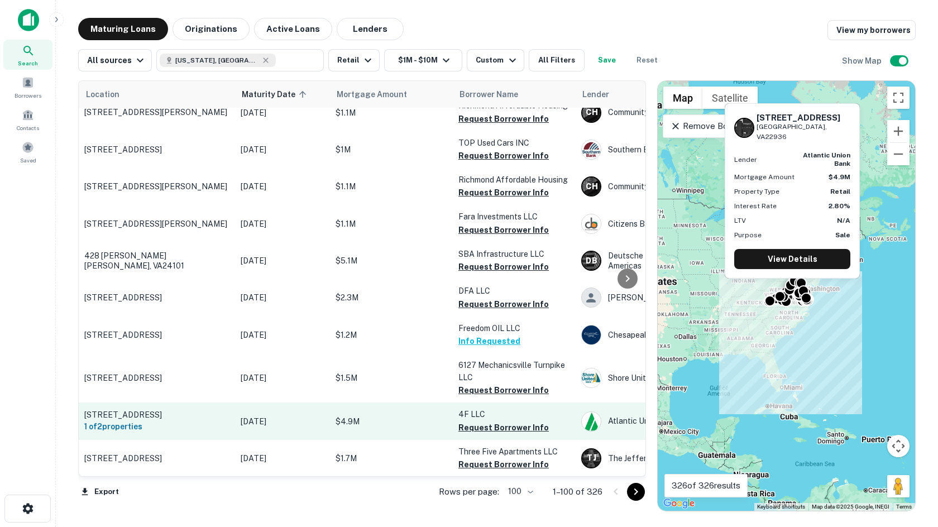
click at [226, 410] on p "[STREET_ADDRESS]" at bounding box center [156, 415] width 145 height 10
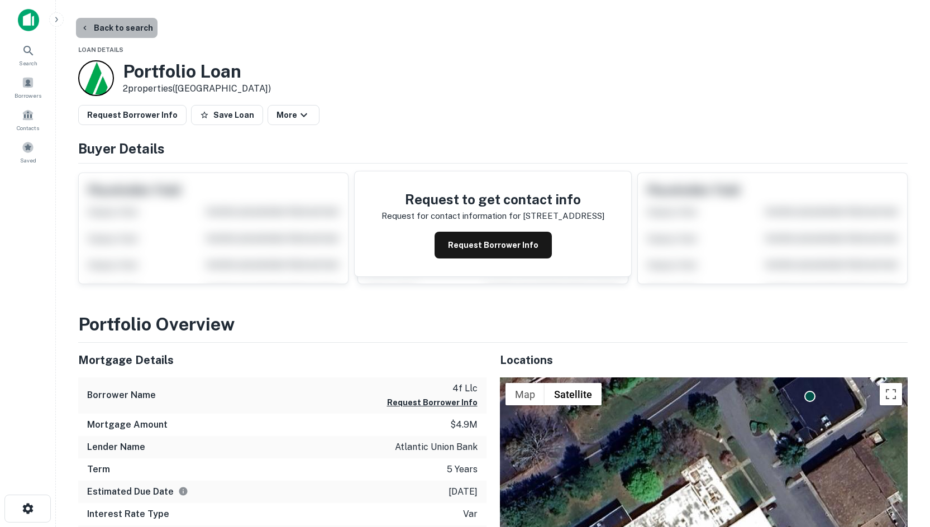
click at [117, 31] on button "Back to search" at bounding box center [117, 28] width 82 height 20
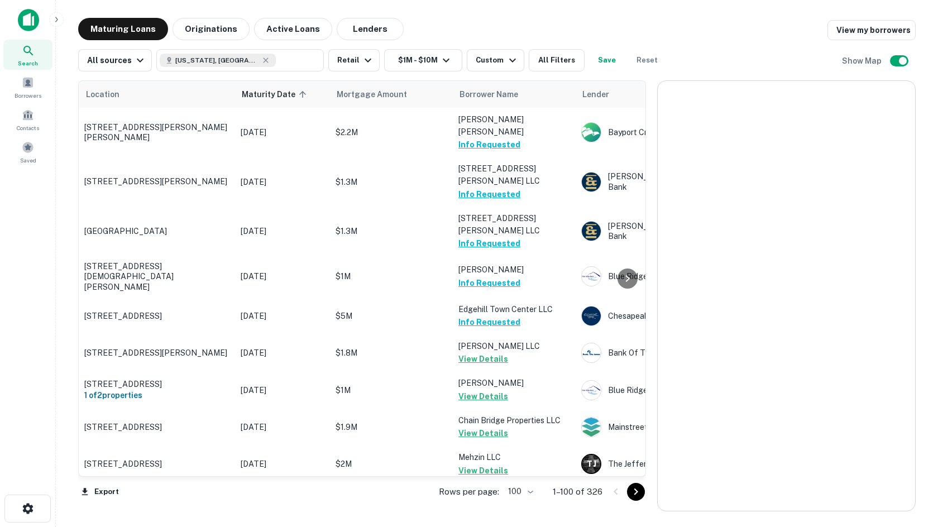
scroll to position [894, 0]
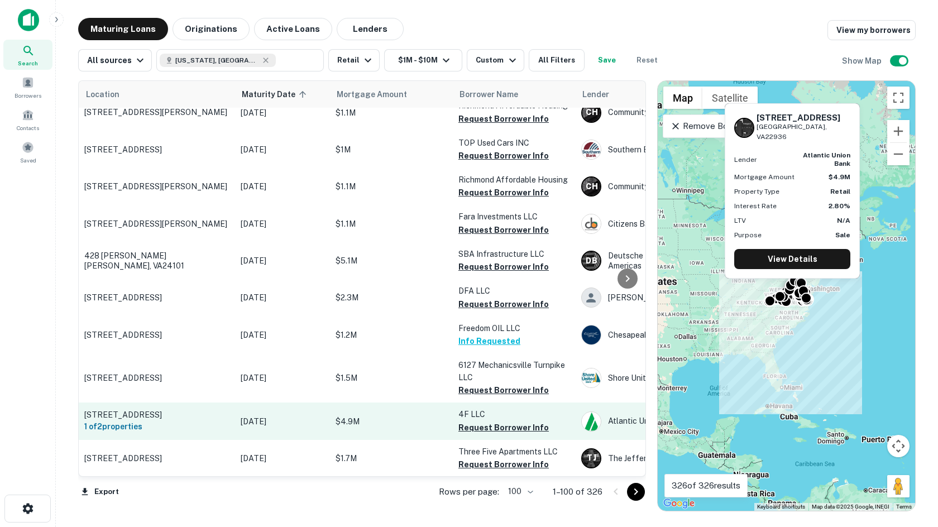
click at [231, 403] on td "395 Reas Ford Rd Earlysville, VA22936 1 of 2 properties" at bounding box center [157, 421] width 156 height 37
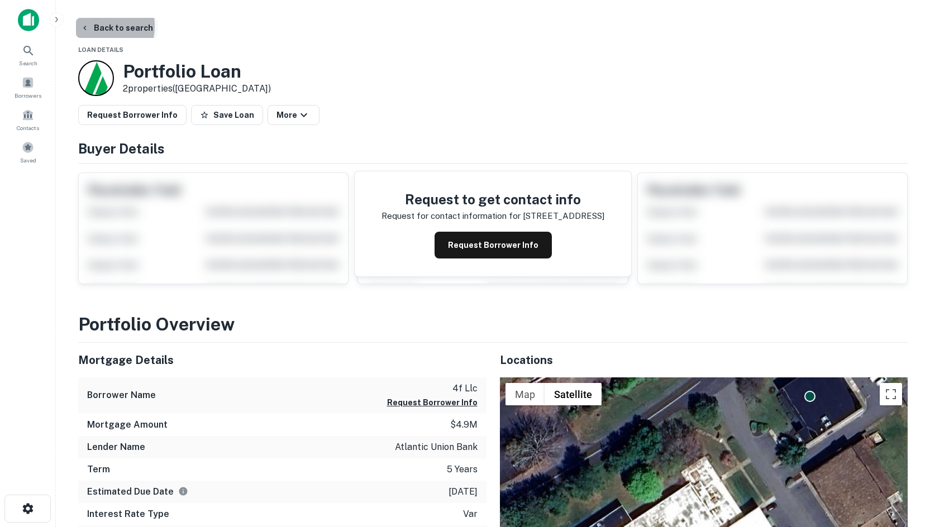
click at [81, 26] on icon "button" at bounding box center [84, 27] width 9 height 9
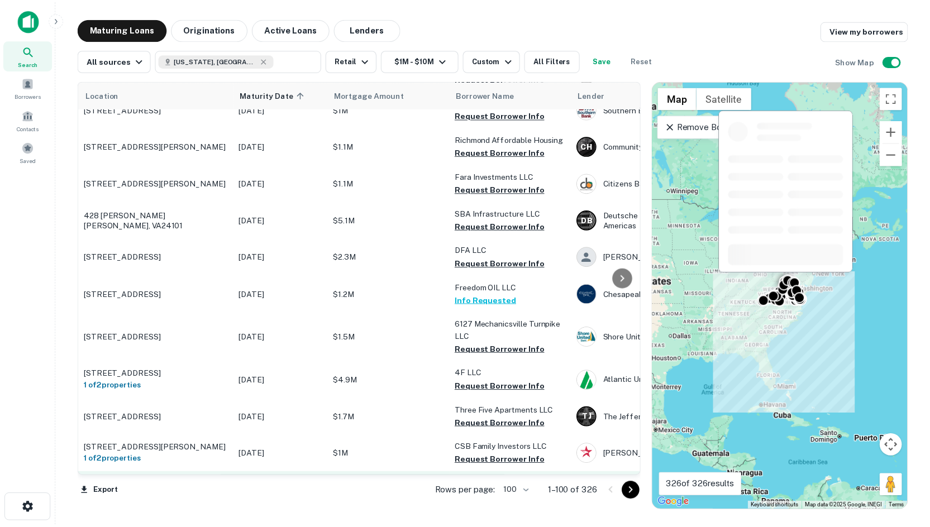
scroll to position [1173, 0]
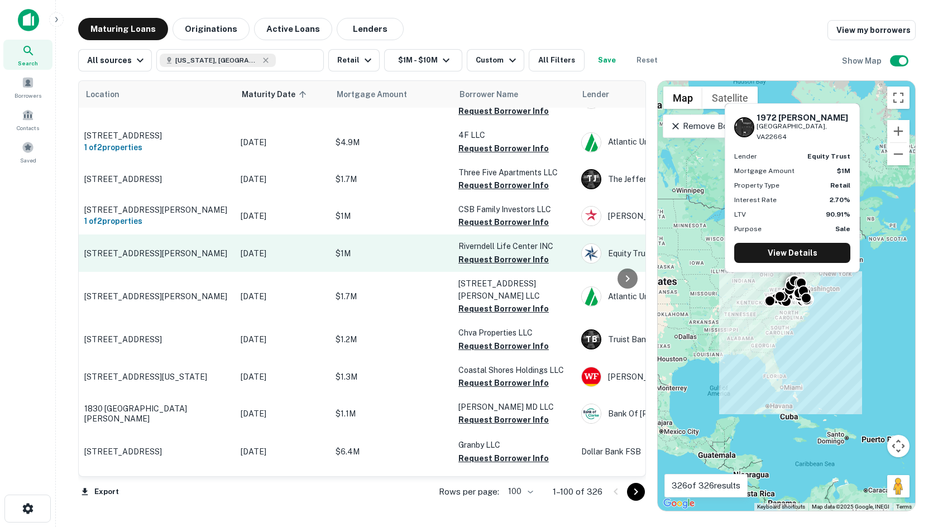
click at [119, 249] on p "[STREET_ADDRESS][PERSON_NAME]" at bounding box center [156, 254] width 145 height 10
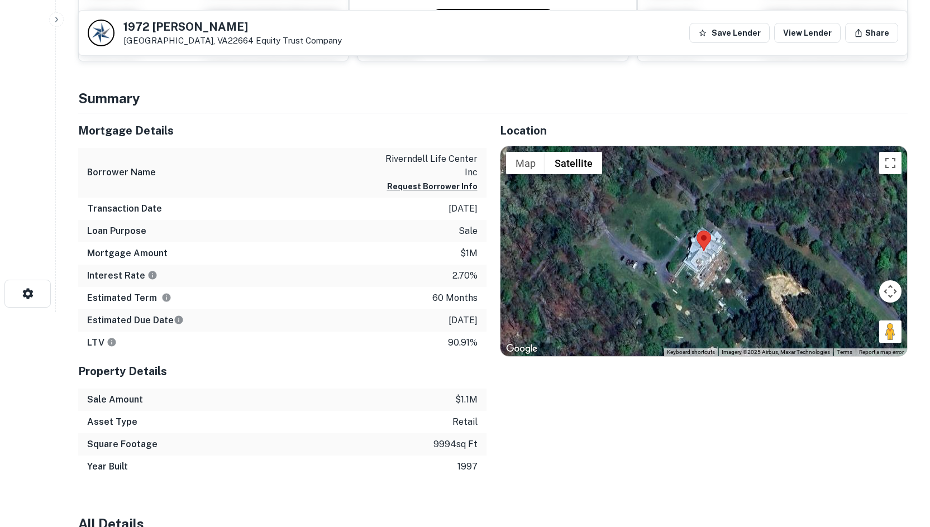
scroll to position [223, 0]
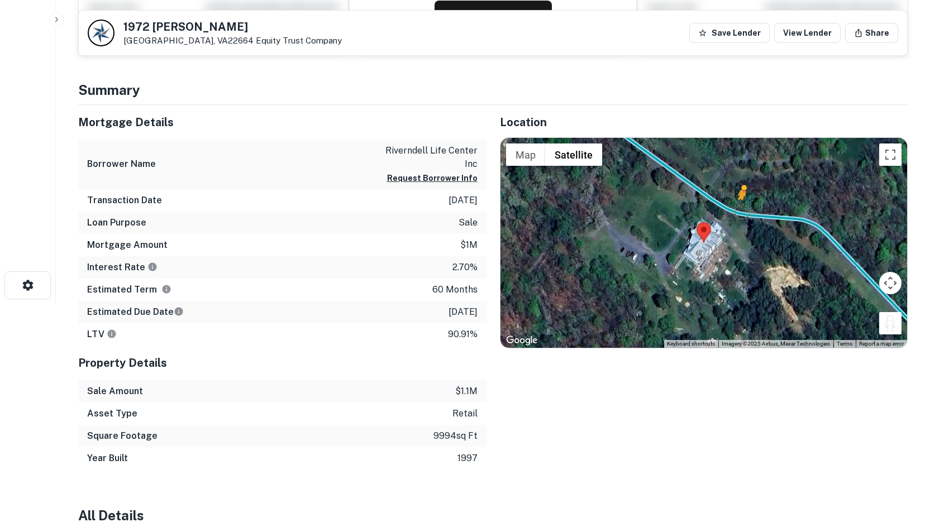
drag, startPoint x: 888, startPoint y: 323, endPoint x: 742, endPoint y: 212, distance: 182.5
click at [742, 212] on div "To activate drag with keyboard, press Alt + Enter. Once in keyboard drag state,…" at bounding box center [703, 243] width 407 height 210
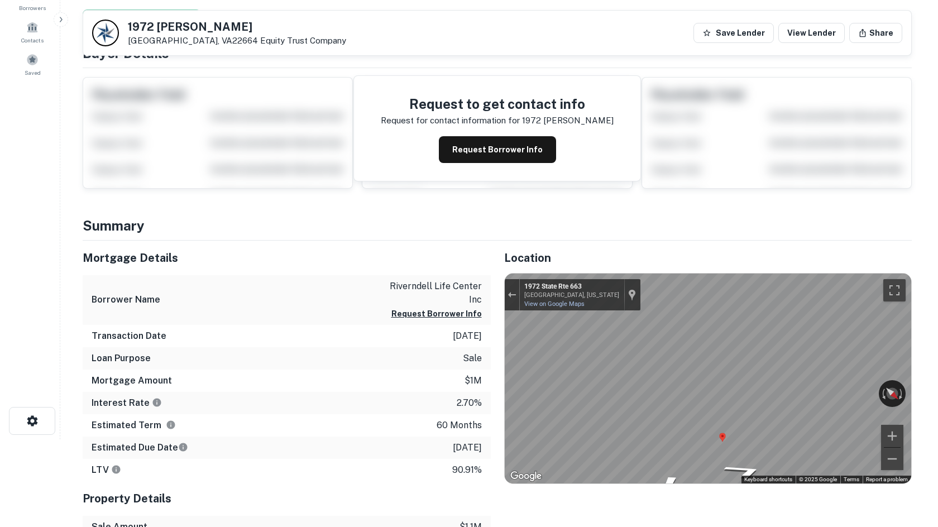
scroll to position [0, 0]
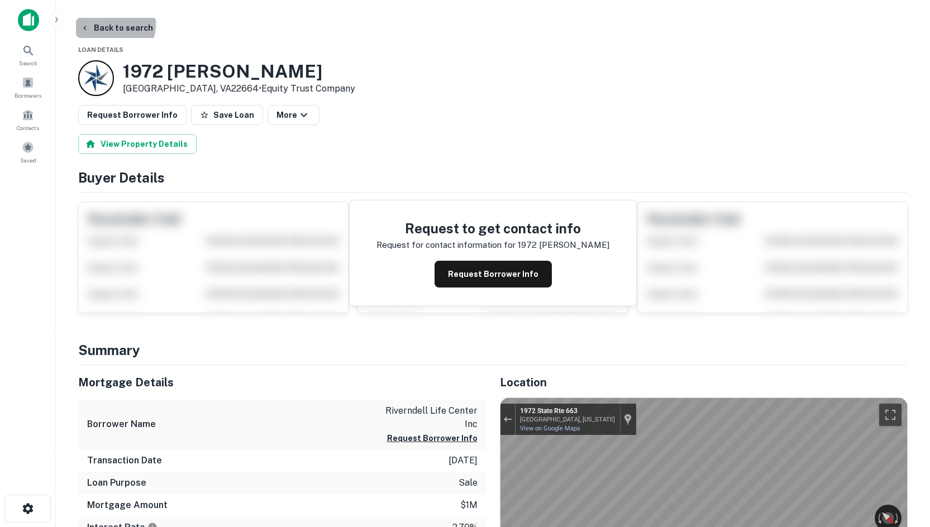
click at [110, 24] on button "Back to search" at bounding box center [117, 28] width 82 height 20
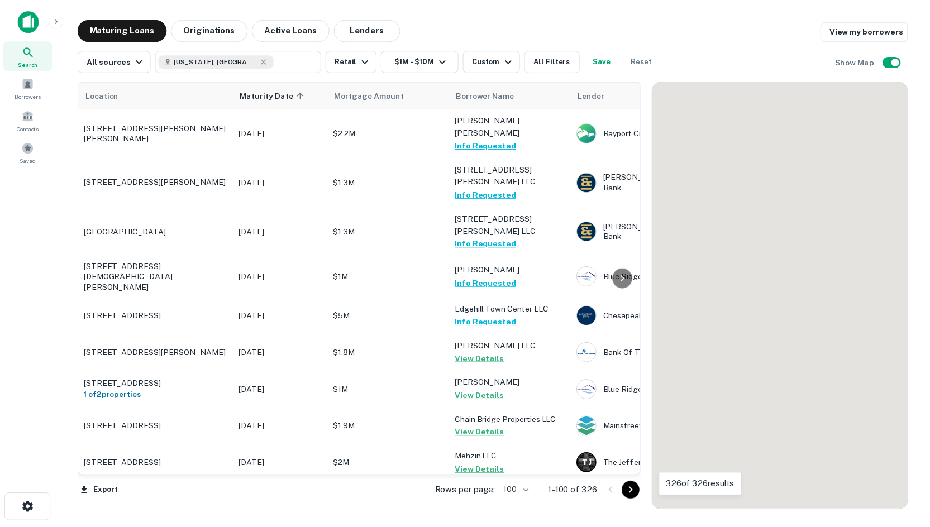
scroll to position [1173, 0]
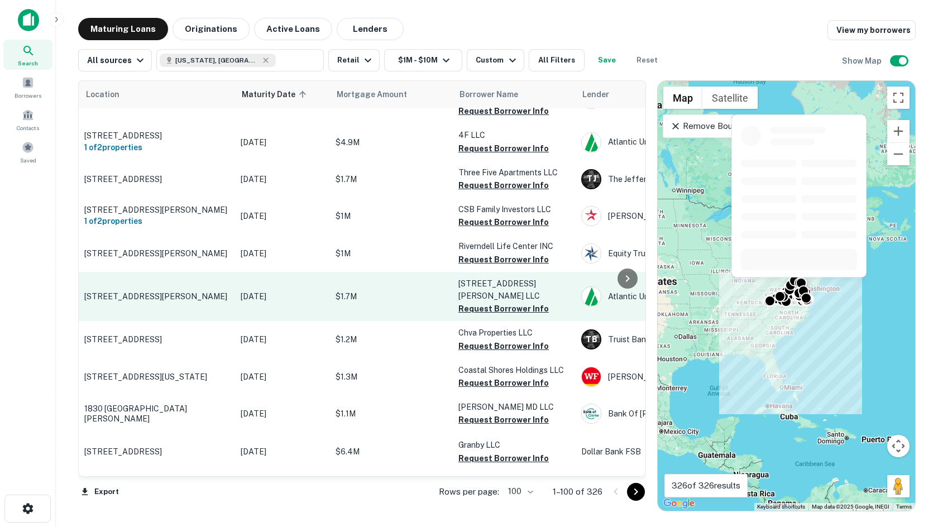
click at [107, 292] on p "[STREET_ADDRESS][PERSON_NAME]" at bounding box center [156, 297] width 145 height 10
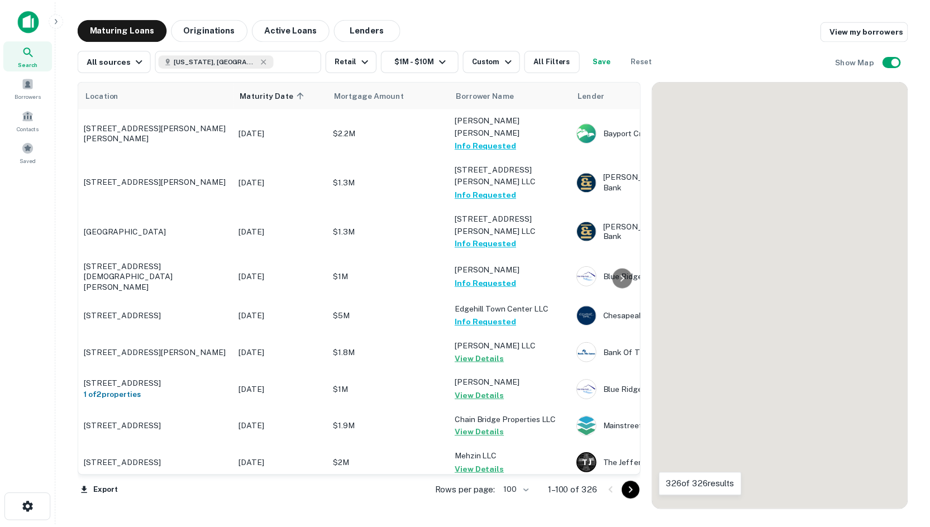
scroll to position [1173, 0]
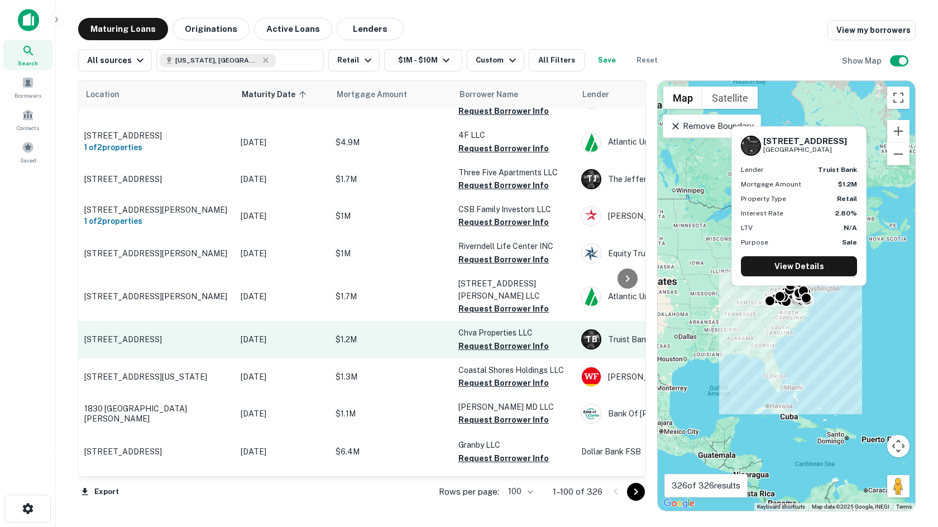
click at [100, 335] on p "[STREET_ADDRESS]" at bounding box center [156, 340] width 145 height 10
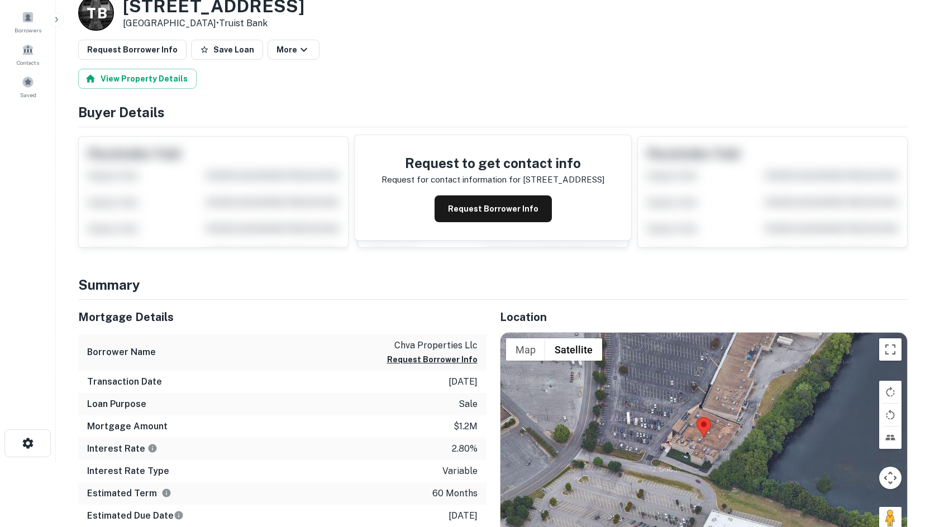
scroll to position [168, 0]
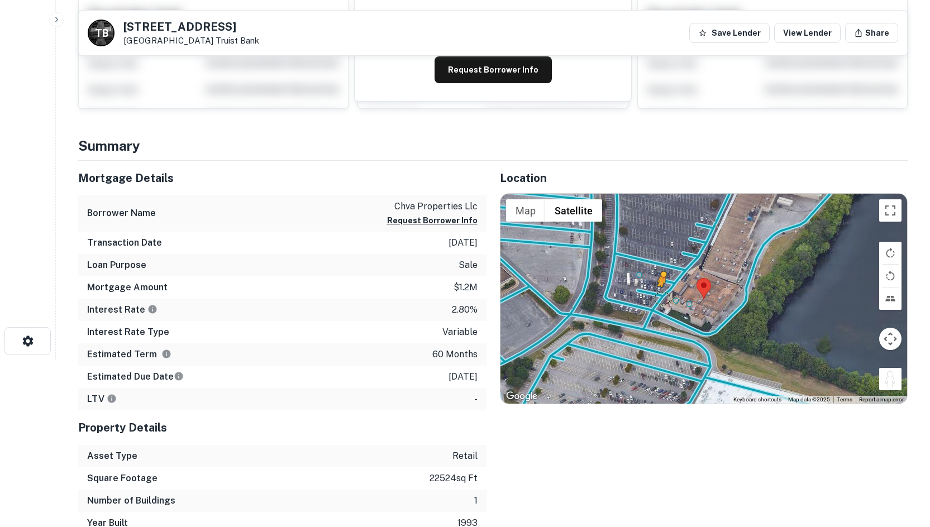
drag, startPoint x: 885, startPoint y: 379, endPoint x: 660, endPoint y: 294, distance: 240.3
click at [661, 294] on div "To activate drag with keyboard, press Alt + Enter. Once in keyboard drag state,…" at bounding box center [703, 299] width 407 height 210
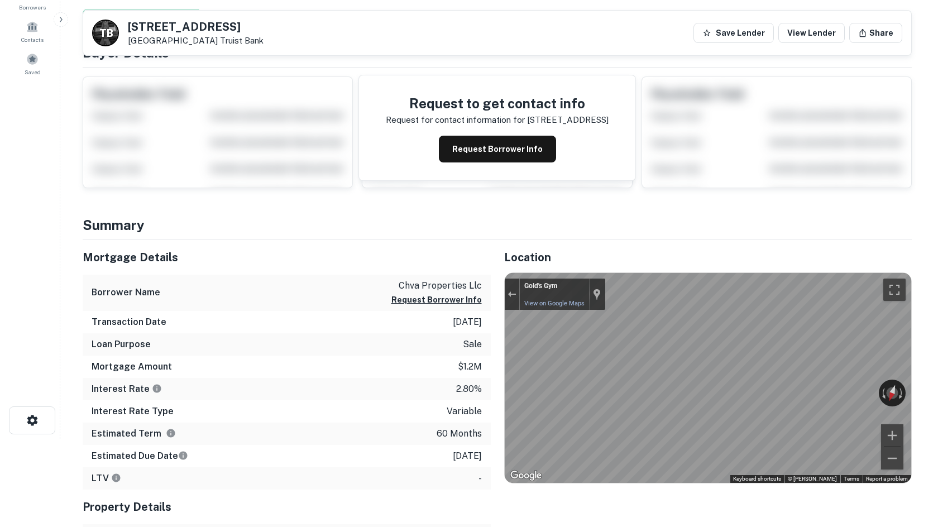
scroll to position [0, 0]
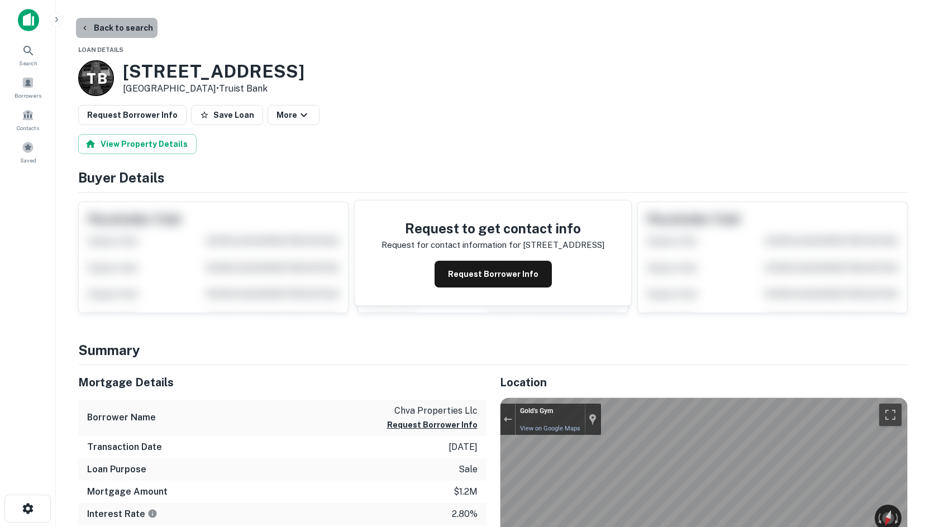
click at [122, 20] on button "Back to search" at bounding box center [117, 28] width 82 height 20
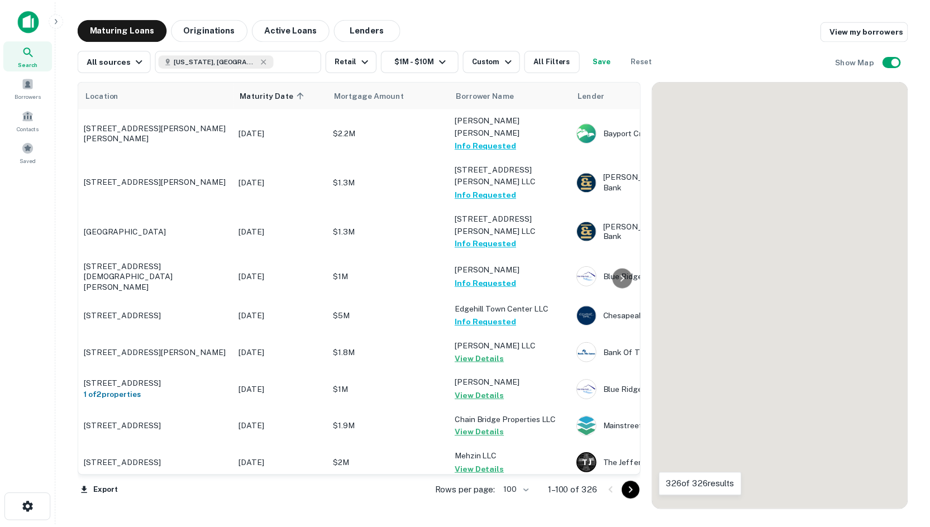
scroll to position [1173, 0]
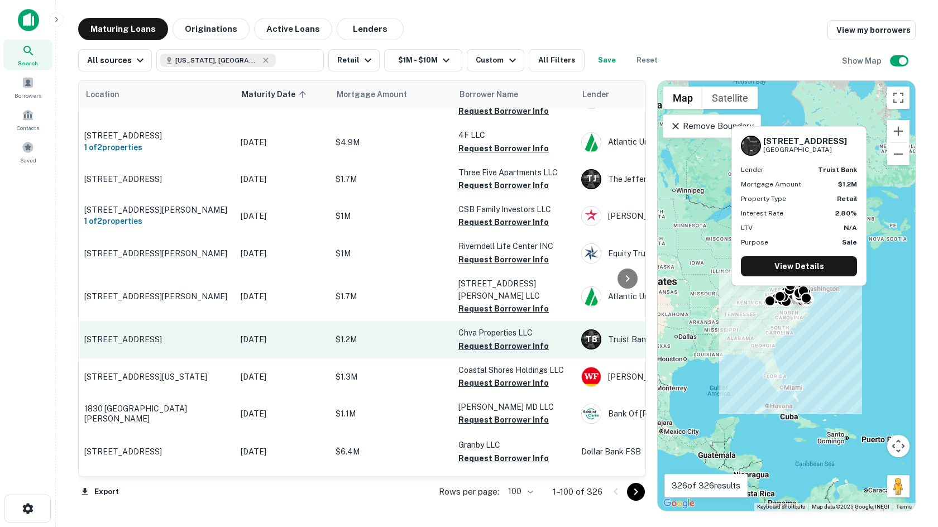
click at [531, 340] on button "Request Borrower Info" at bounding box center [504, 346] width 90 height 13
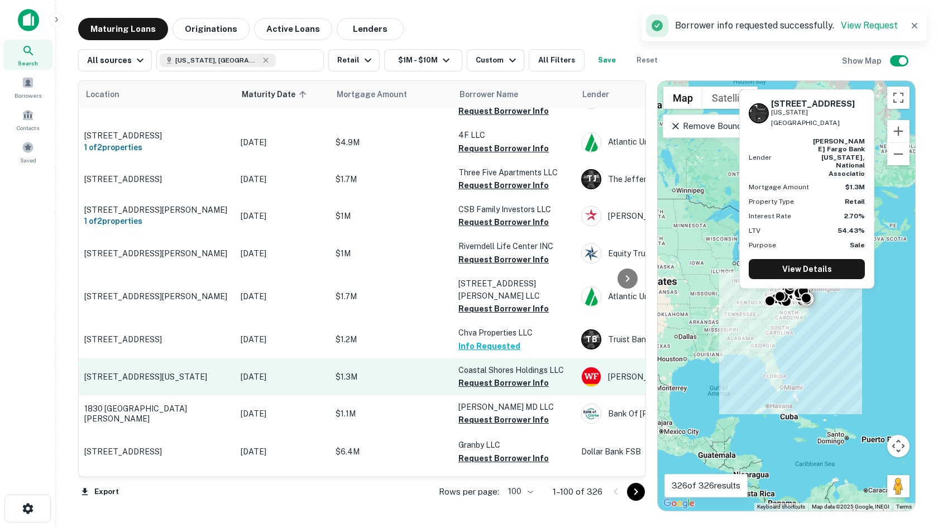
click at [154, 372] on p "[STREET_ADDRESS][US_STATE]" at bounding box center [156, 377] width 145 height 10
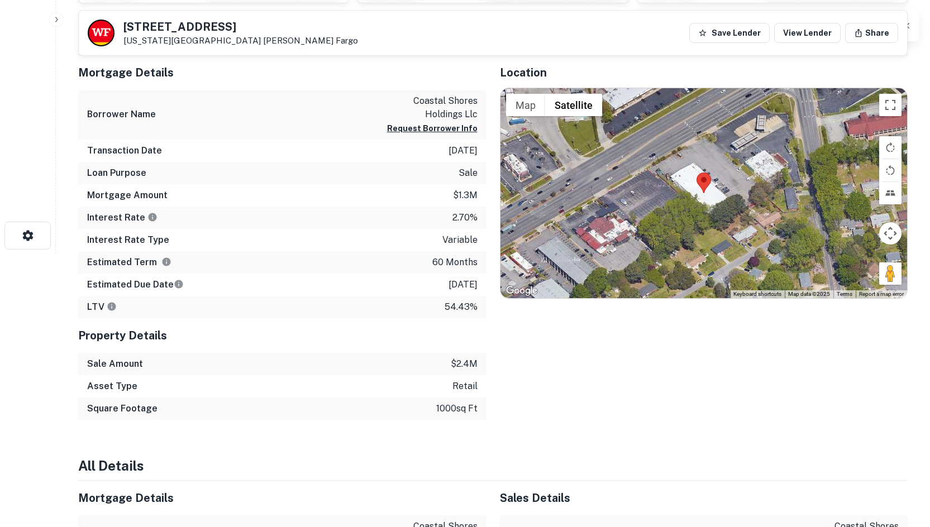
scroll to position [279, 0]
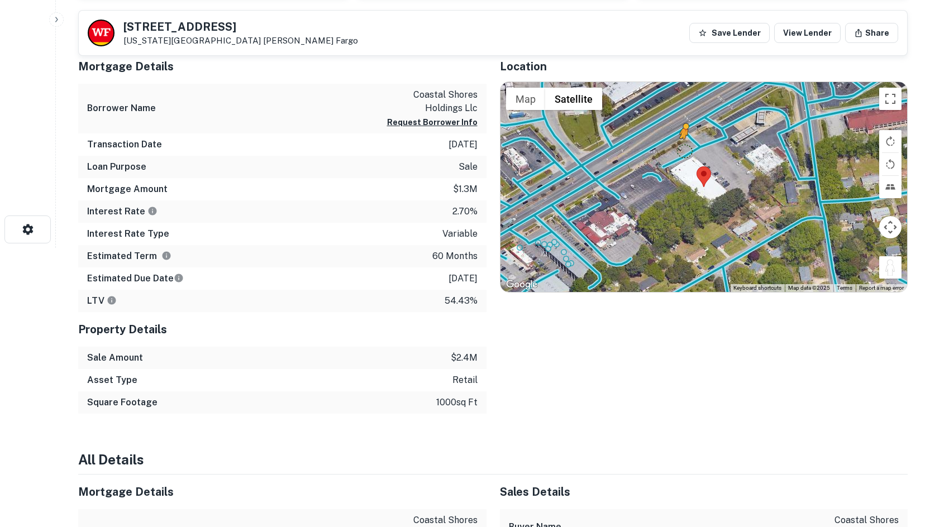
drag, startPoint x: 889, startPoint y: 269, endPoint x: 684, endPoint y: 149, distance: 237.6
click at [684, 149] on div "To activate drag with keyboard, press Alt + Enter. Once in keyboard drag state,…" at bounding box center [703, 187] width 407 height 210
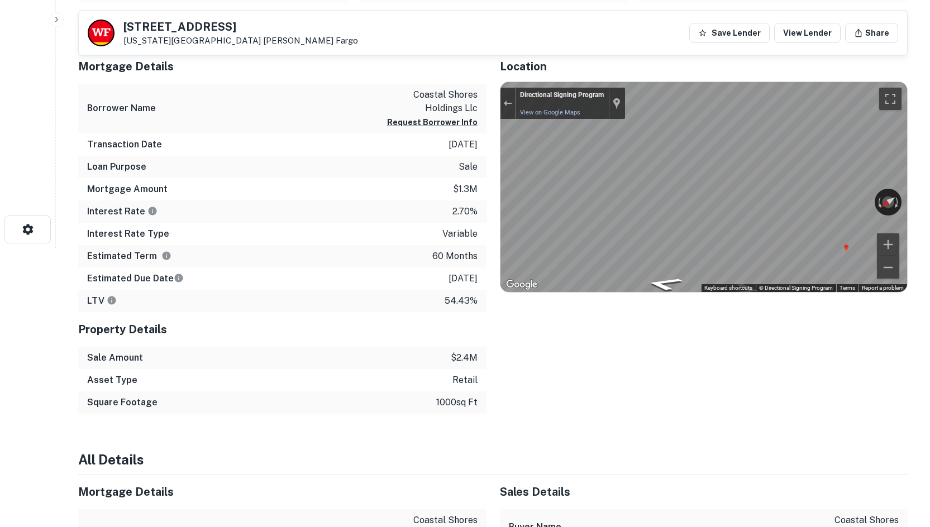
click at [422, 217] on div "Mortgage Details Borrower Name coastal shores holdings llc Request Borrower Inf…" at bounding box center [486, 231] width 843 height 365
click at [878, 198] on div "← Move left → Move right ↑ Move up ↓ Move down + Zoom in - Zoom out Directional…" at bounding box center [703, 187] width 407 height 210
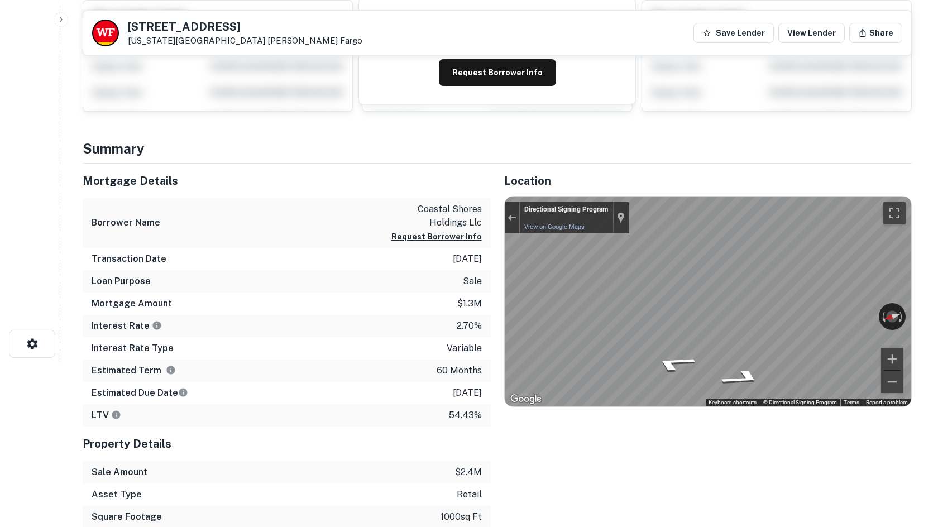
scroll to position [0, 0]
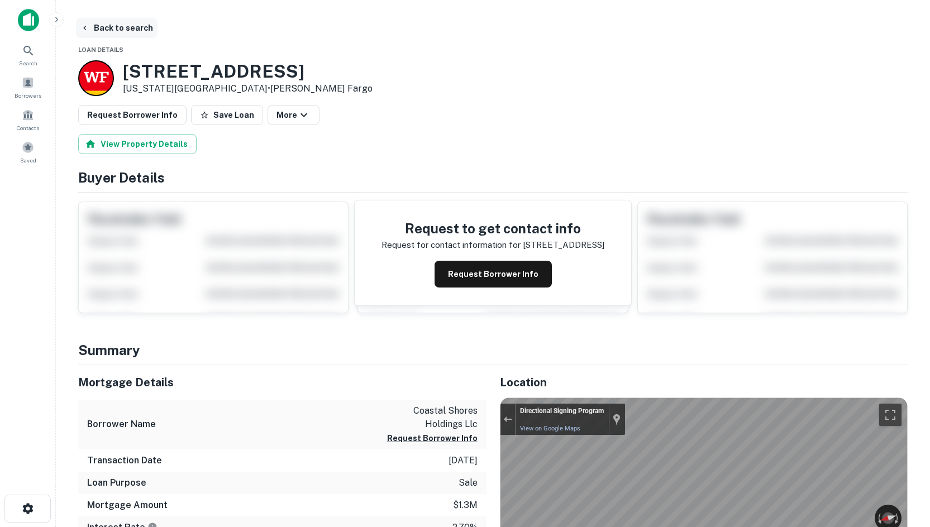
click at [142, 19] on button "Back to search" at bounding box center [117, 28] width 82 height 20
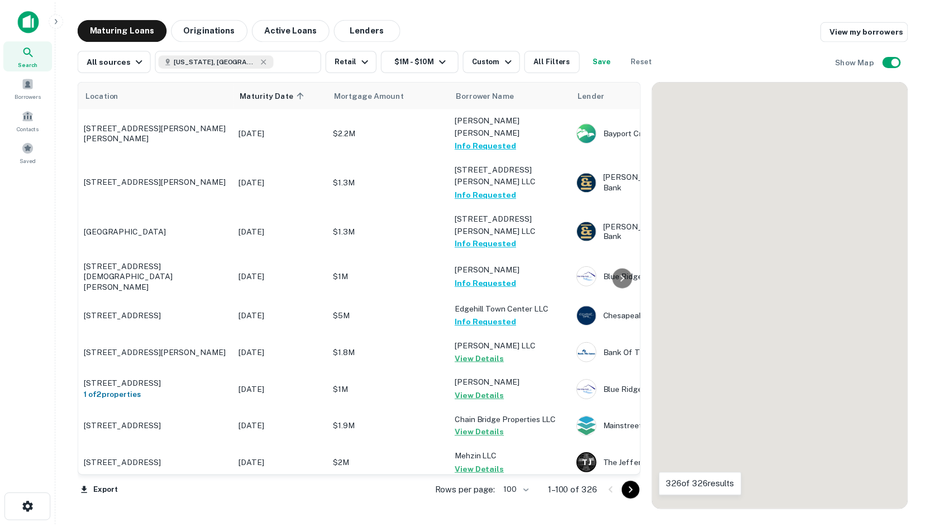
scroll to position [1173, 0]
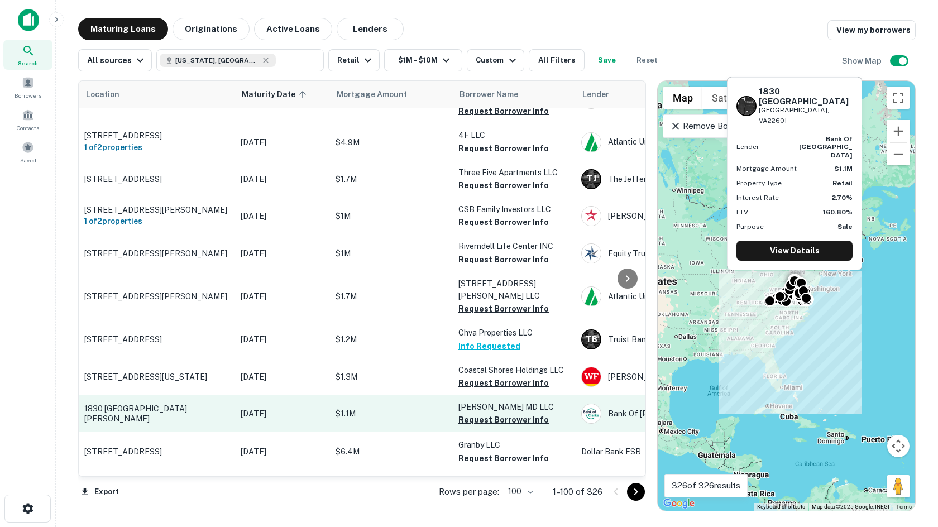
click at [96, 404] on p "1830 [GEOGRAPHIC_DATA][PERSON_NAME]" at bounding box center [156, 414] width 145 height 20
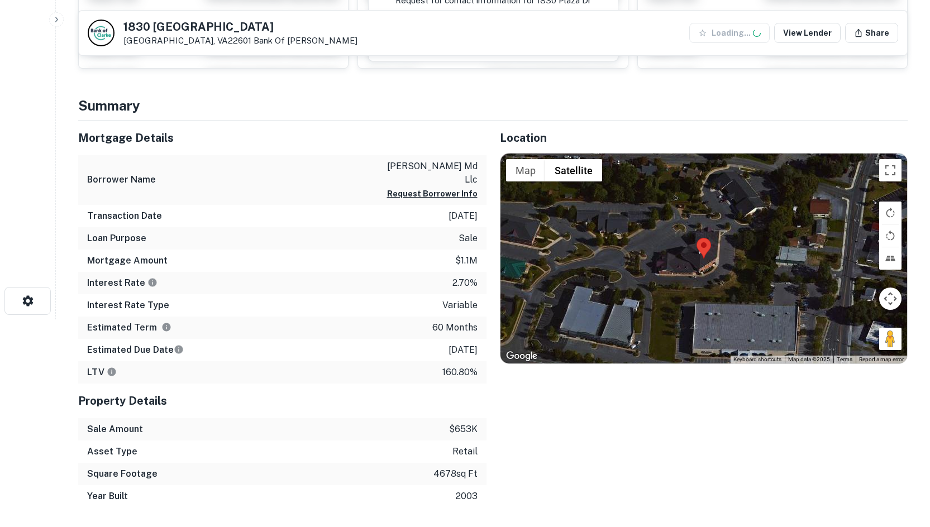
scroll to position [223, 0]
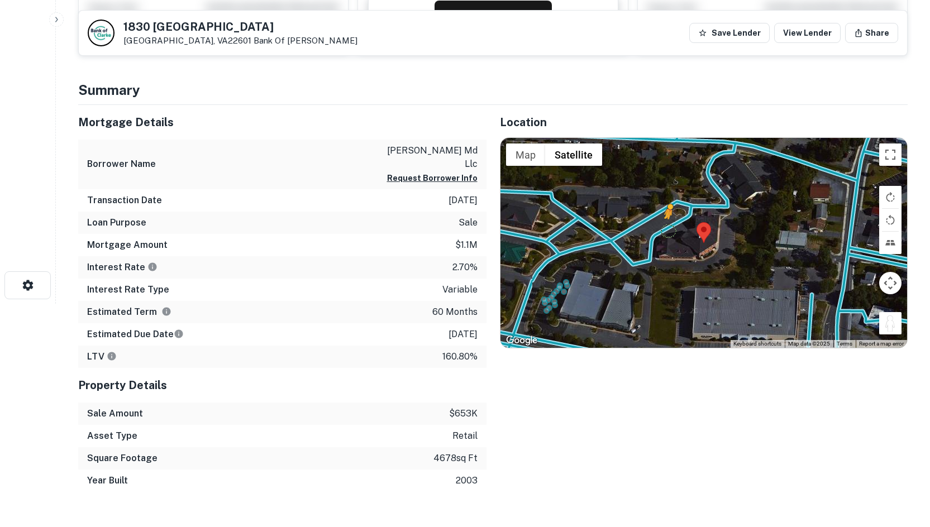
drag, startPoint x: 895, startPoint y: 322, endPoint x: 668, endPoint y: 230, distance: 245.5
click at [668, 230] on div "To activate drag with keyboard, press Alt + Enter. Once in keyboard drag state,…" at bounding box center [703, 243] width 407 height 210
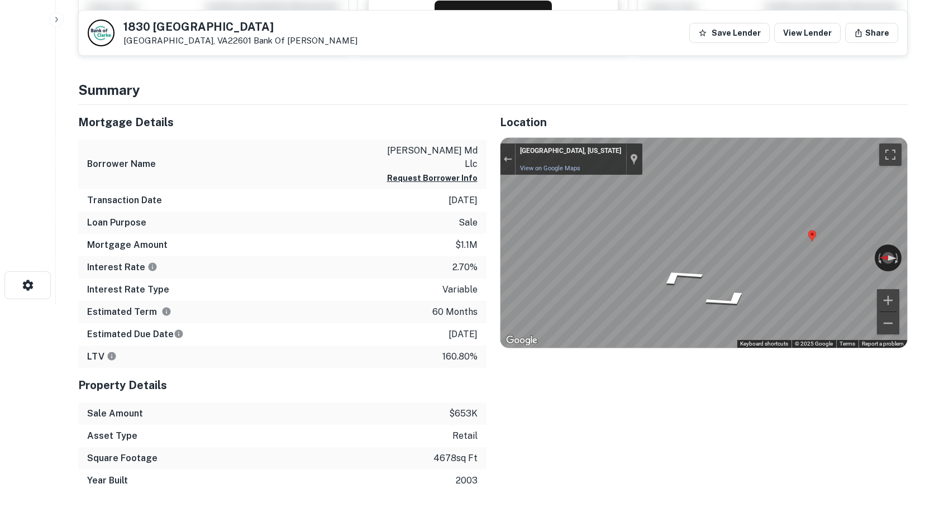
click at [295, 218] on div "Mortgage Details Borrower Name dr kristin dehaven md llc Request Borrower Info …" at bounding box center [486, 298] width 843 height 387
click at [335, 245] on div "Mortgage Details Borrower Name dr kristin dehaven md llc Request Borrower Info …" at bounding box center [486, 298] width 843 height 387
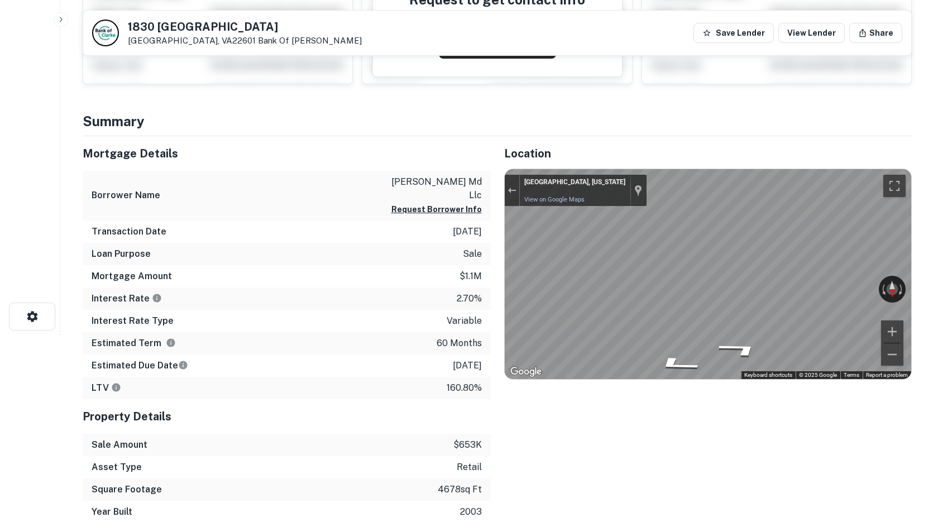
scroll to position [0, 0]
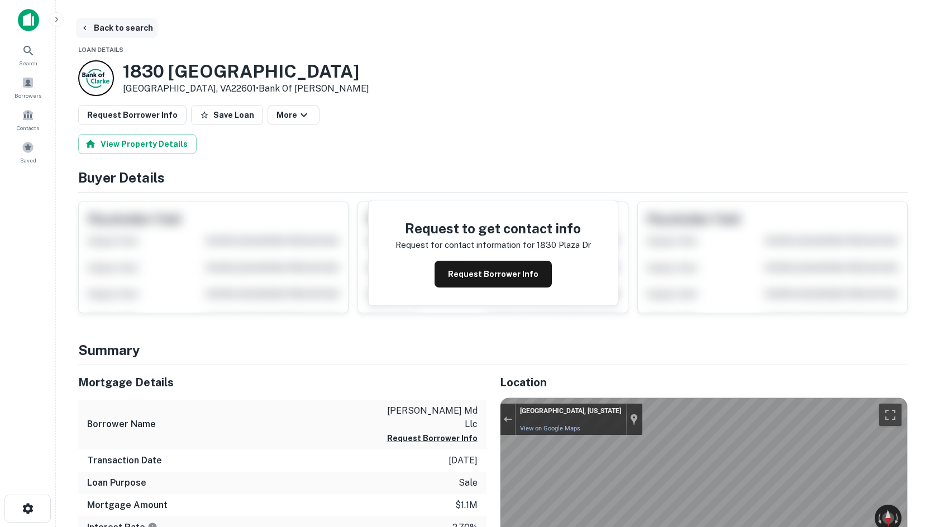
click at [116, 29] on button "Back to search" at bounding box center [117, 28] width 82 height 20
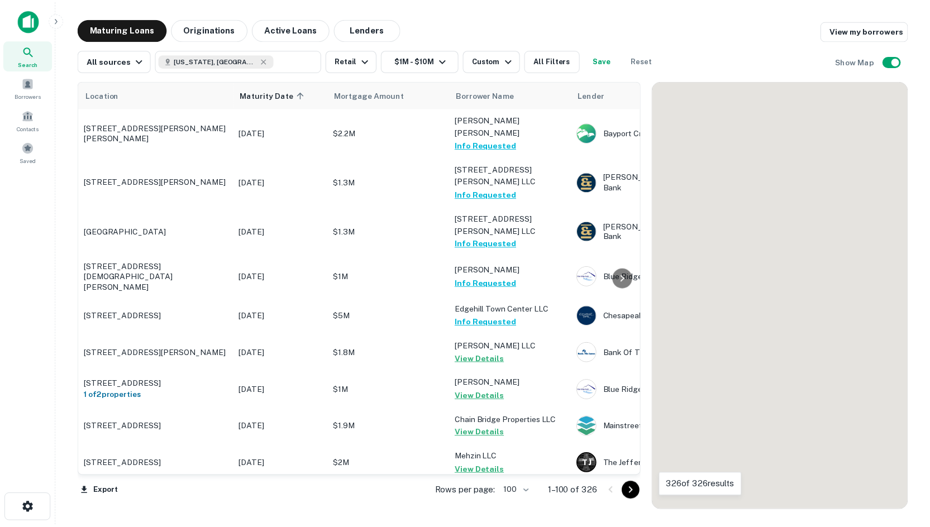
scroll to position [1173, 0]
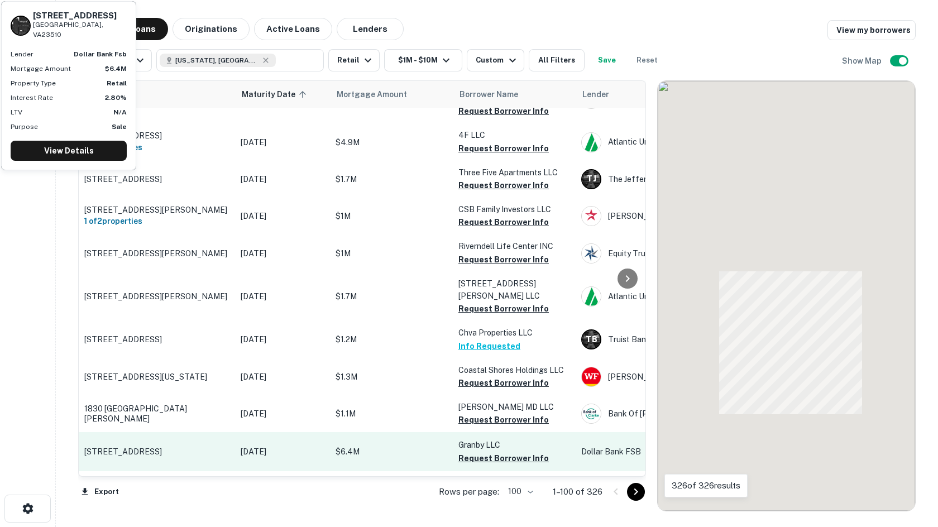
click at [114, 447] on p "[STREET_ADDRESS]" at bounding box center [156, 452] width 145 height 10
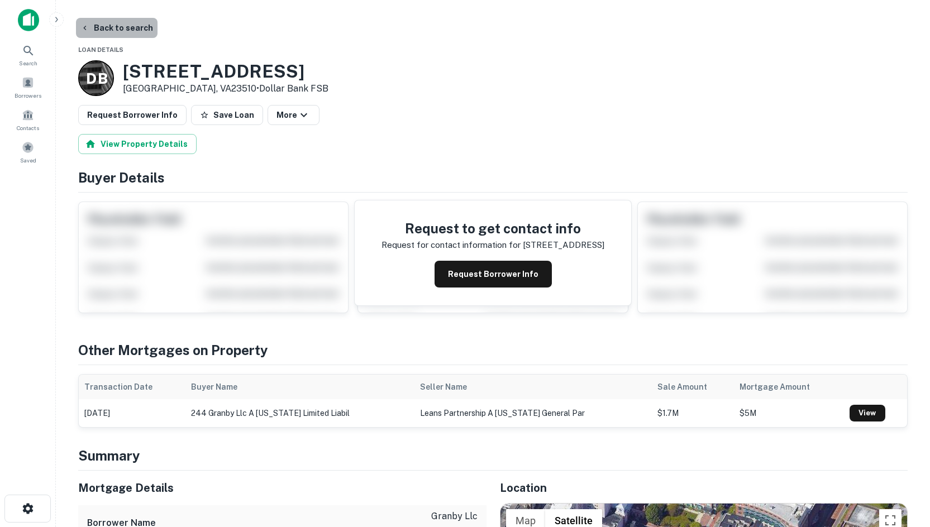
click at [145, 29] on button "Back to search" at bounding box center [117, 28] width 82 height 20
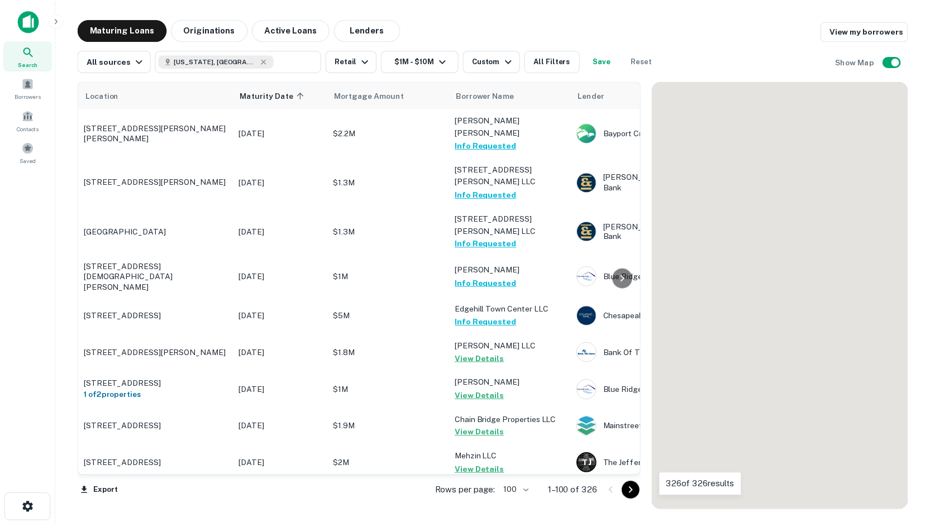
scroll to position [1173, 0]
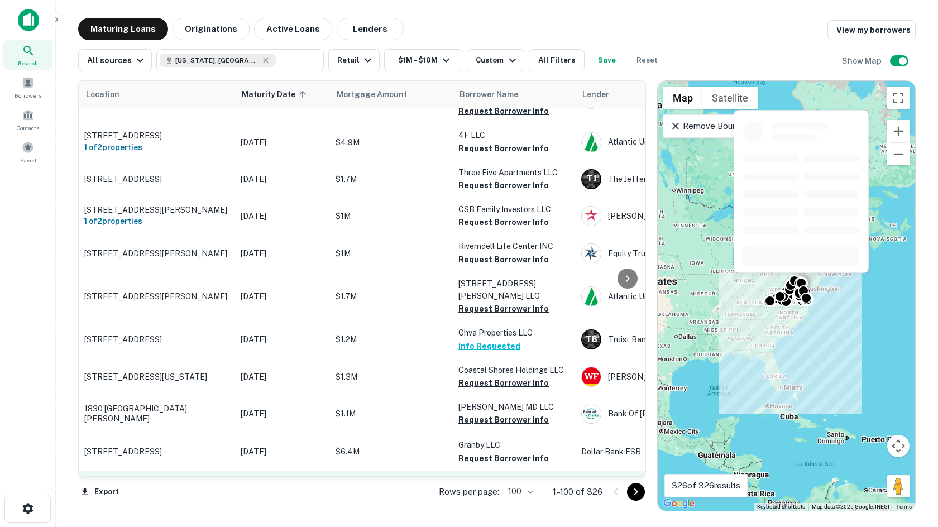
click at [153, 491] on p "[STREET_ADDRESS]" at bounding box center [156, 496] width 145 height 10
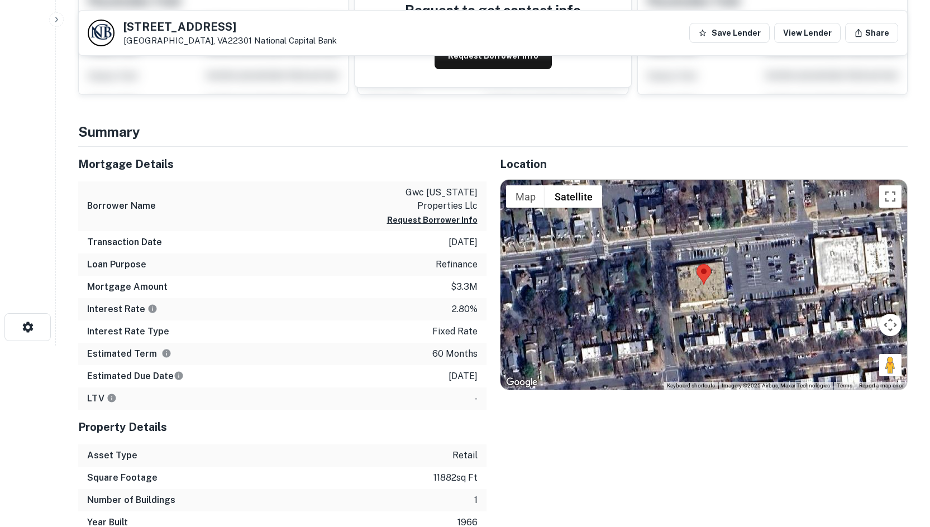
scroll to position [279, 0]
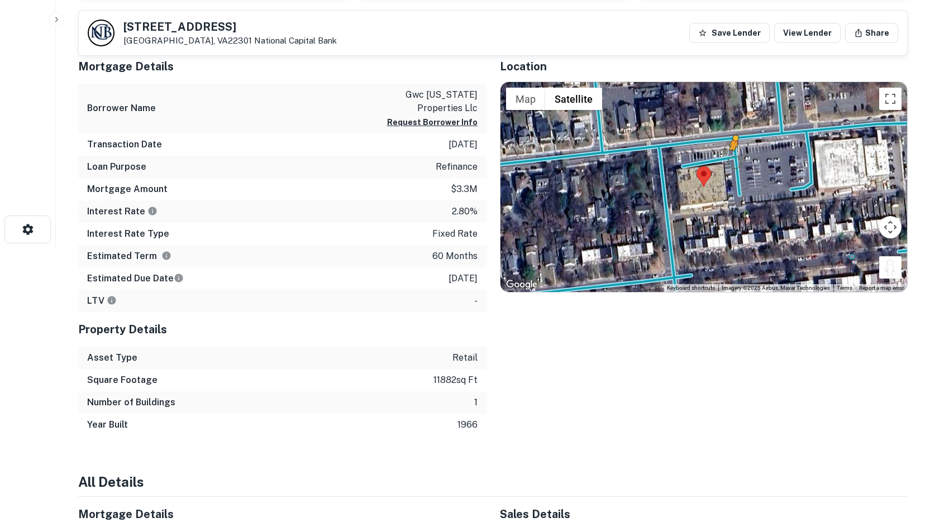
drag, startPoint x: 895, startPoint y: 268, endPoint x: 731, endPoint y: 160, distance: 196.0
click at [731, 160] on div "To activate drag with keyboard, press Alt + Enter. Once in keyboard drag state,…" at bounding box center [703, 187] width 407 height 210
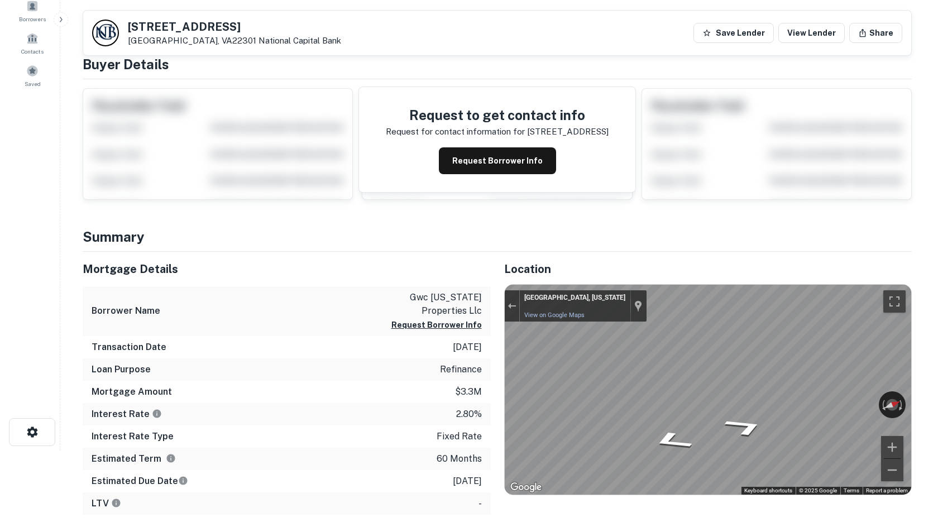
scroll to position [0, 0]
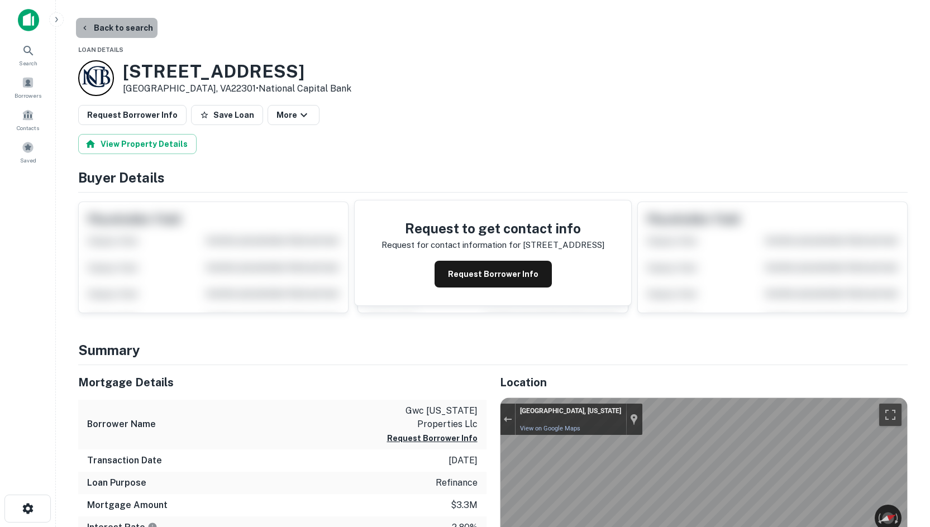
click at [147, 23] on button "Back to search" at bounding box center [117, 28] width 82 height 20
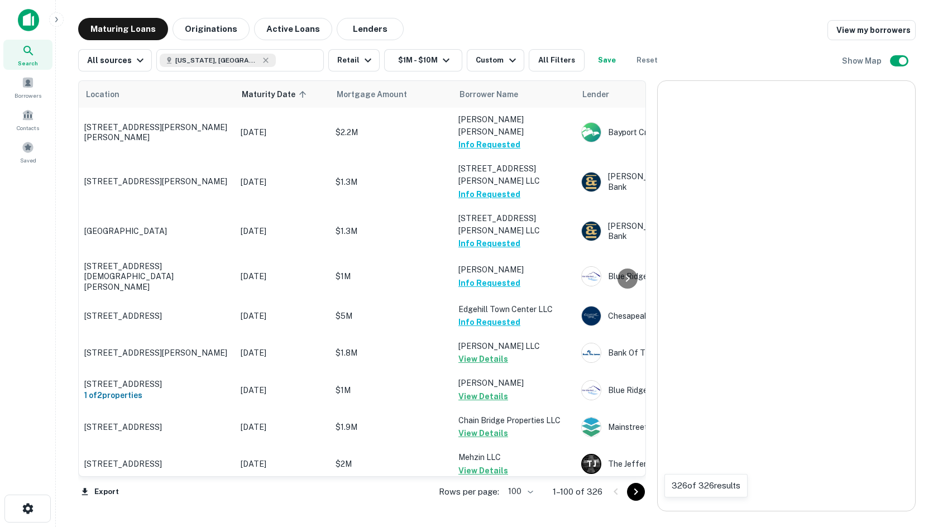
scroll to position [1173, 0]
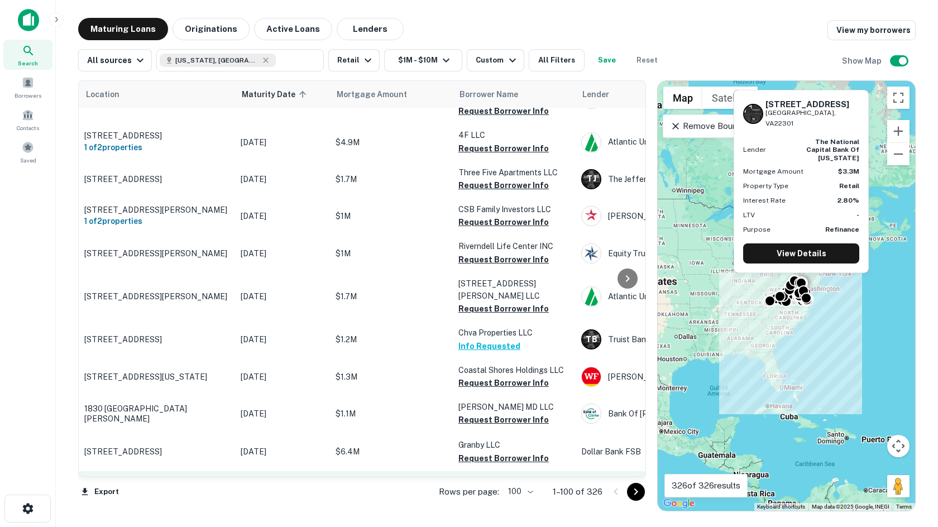
click at [478, 502] on button "Request Borrower Info" at bounding box center [504, 508] width 90 height 13
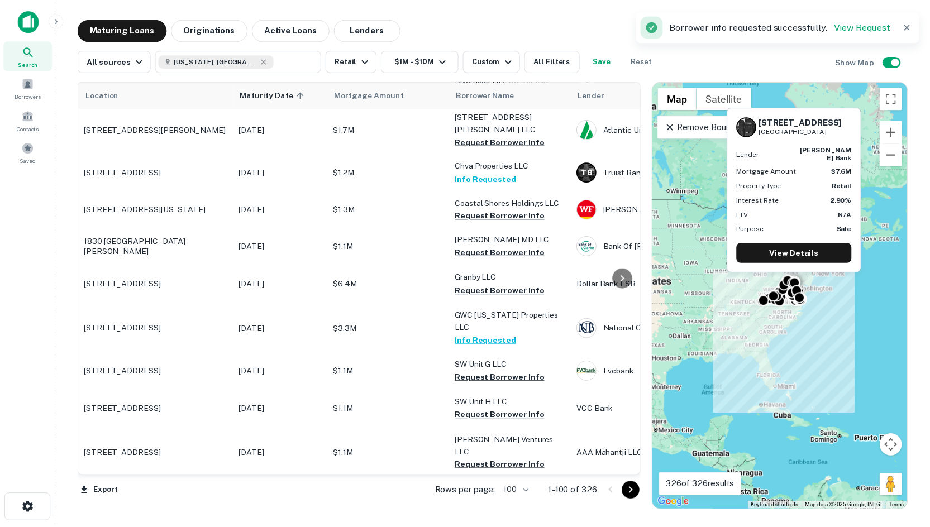
scroll to position [1452, 0]
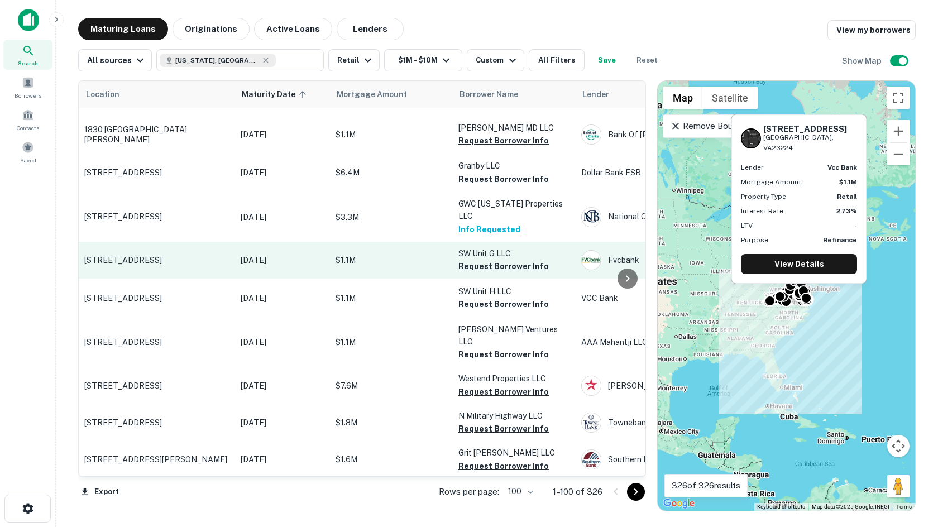
click at [206, 242] on td "[STREET_ADDRESS]" at bounding box center [157, 260] width 156 height 37
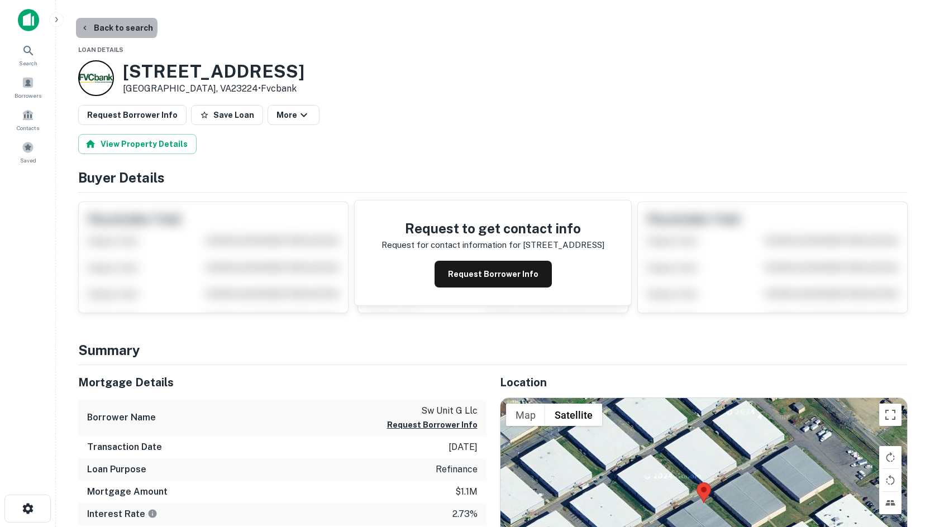
click at [116, 25] on button "Back to search" at bounding box center [117, 28] width 82 height 20
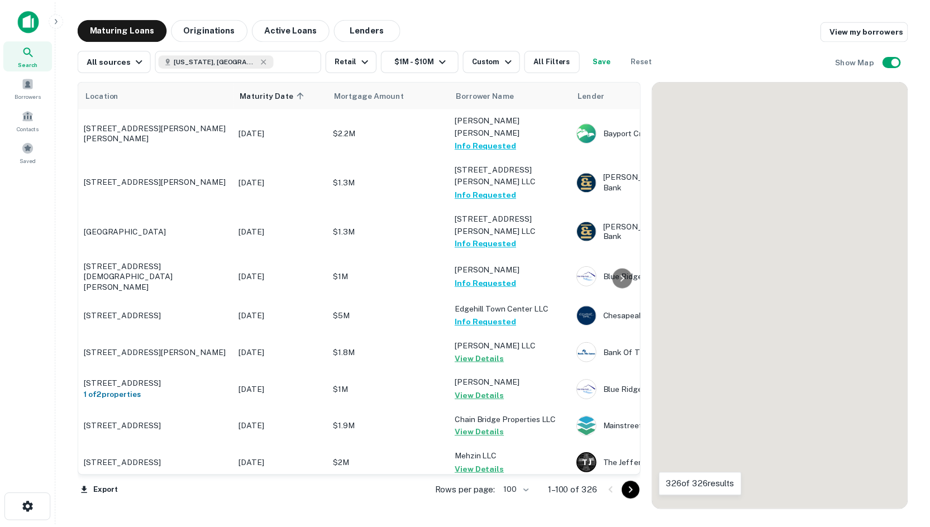
scroll to position [1452, 0]
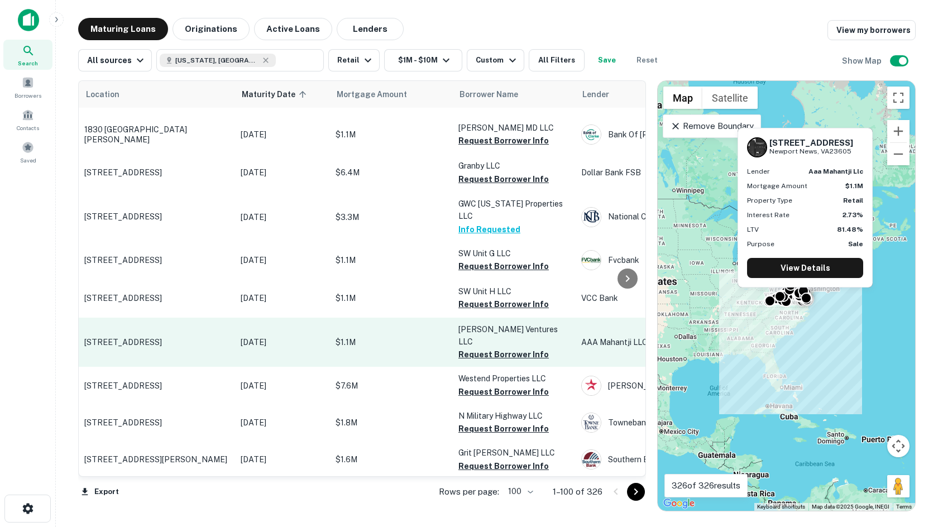
click at [108, 318] on td "[STREET_ADDRESS]" at bounding box center [157, 342] width 156 height 49
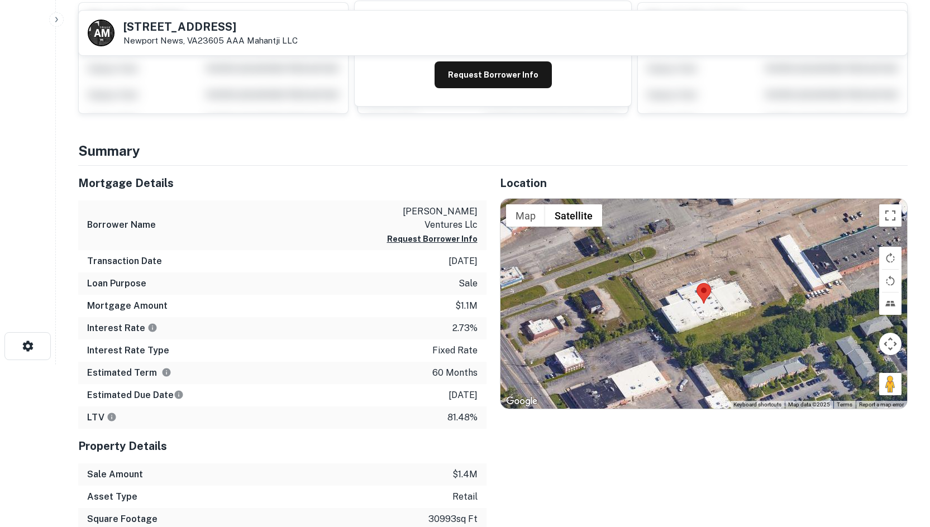
scroll to position [168, 0]
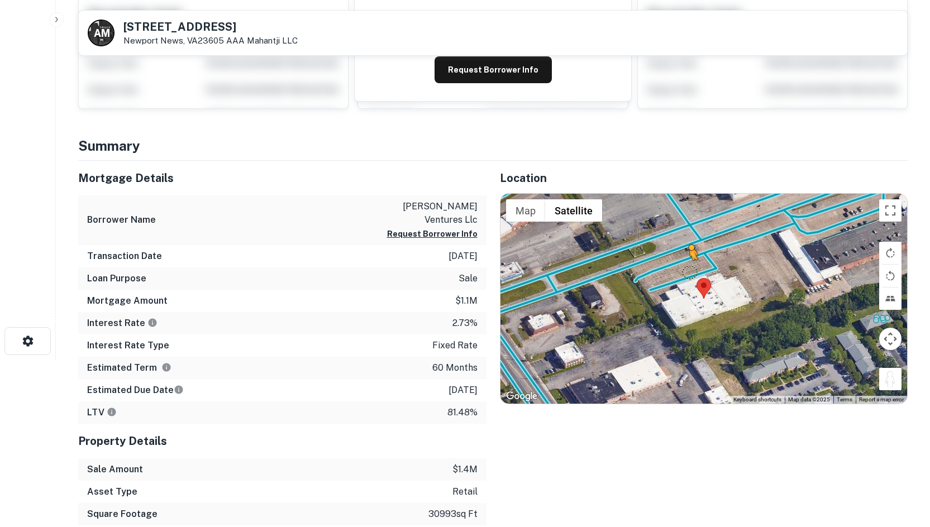
drag, startPoint x: 884, startPoint y: 374, endPoint x: 688, endPoint y: 270, distance: 221.4
click at [688, 270] on div "To activate drag with keyboard, press Alt + Enter. Once in keyboard drag state,…" at bounding box center [703, 299] width 407 height 210
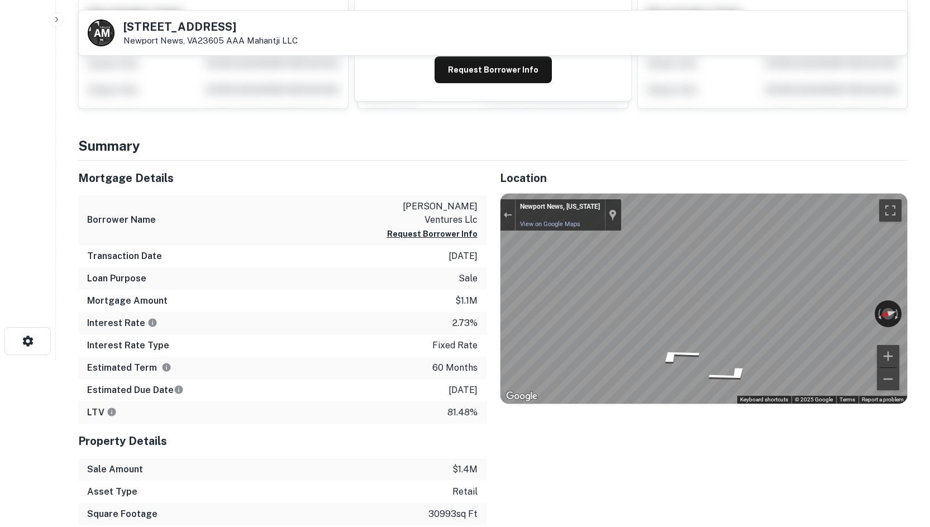
click at [491, 289] on div "Location ← Move left → Move right ↑ Move up ↓ Move down + Zoom in - Zoom out Ho…" at bounding box center [698, 354] width 422 height 387
click at [500, 318] on div "← Move left → Move right ↑ Move up ↓ Move down + Zoom in - Zoom out Home Jump l…" at bounding box center [704, 298] width 408 height 211
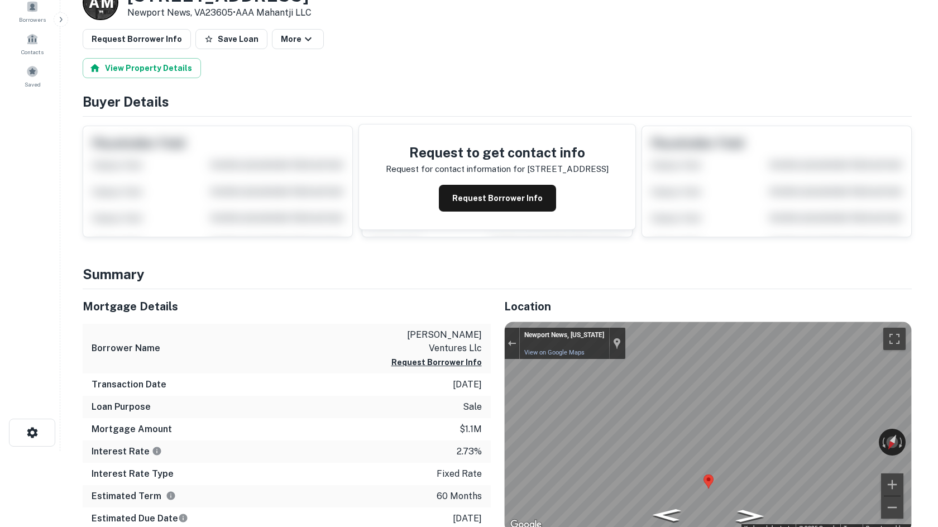
scroll to position [0, 0]
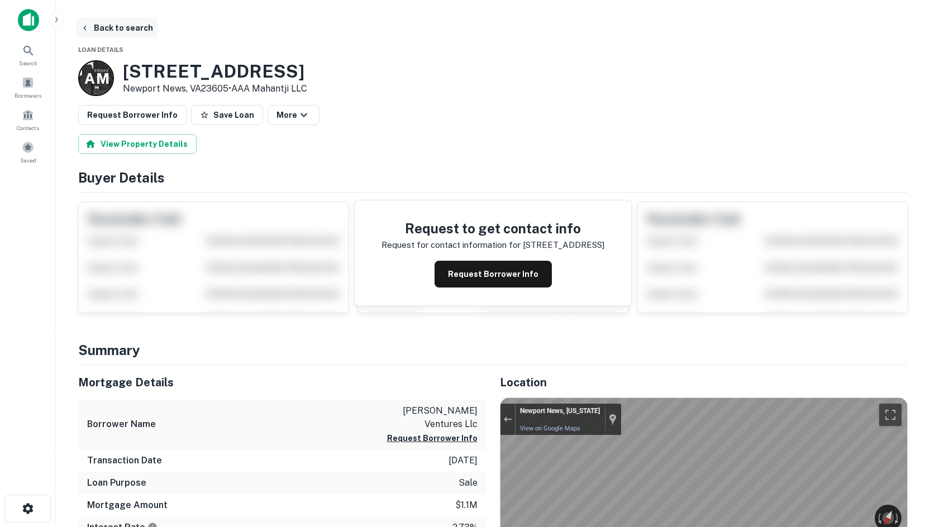
click at [123, 27] on button "Back to search" at bounding box center [117, 28] width 82 height 20
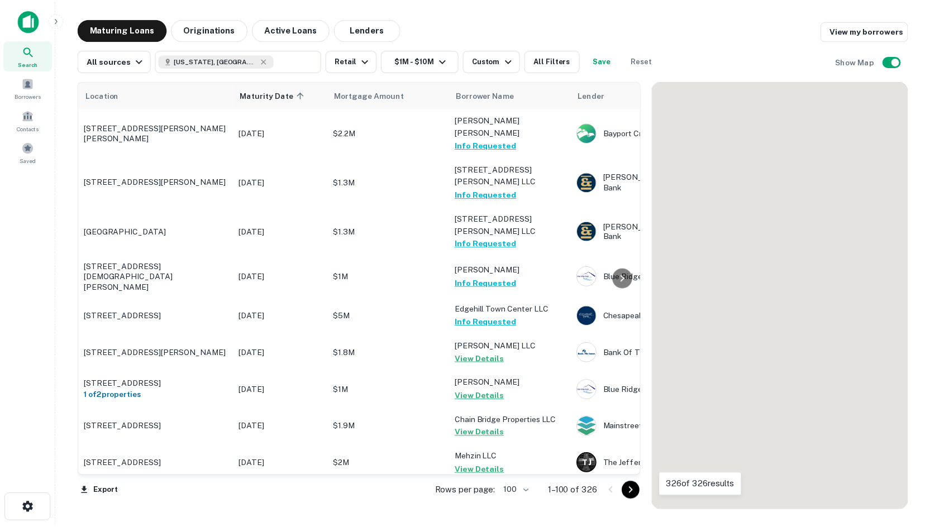
scroll to position [1452, 0]
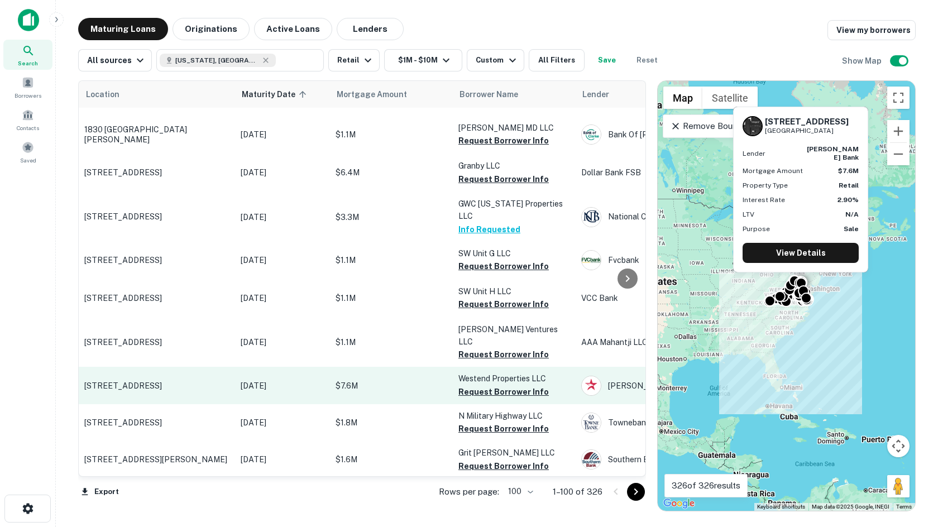
click at [122, 381] on p "[STREET_ADDRESS]" at bounding box center [156, 386] width 145 height 10
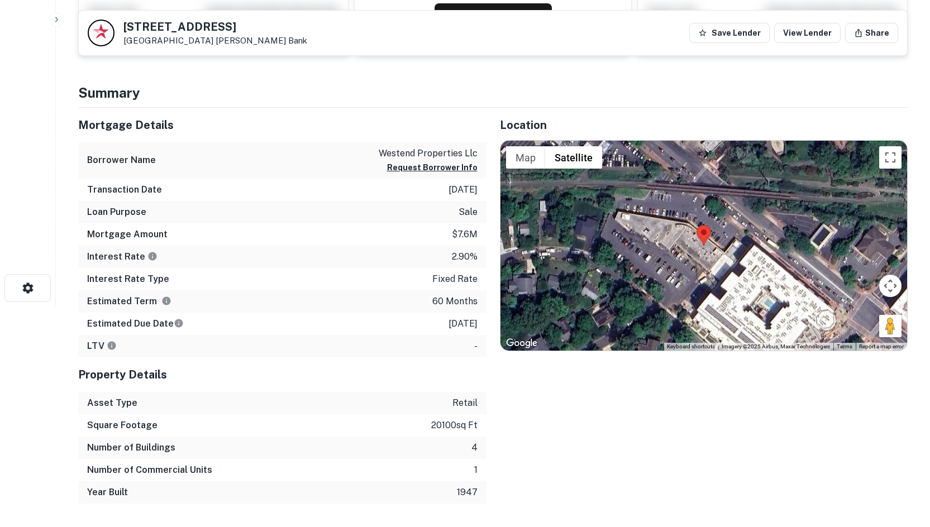
scroll to position [223, 0]
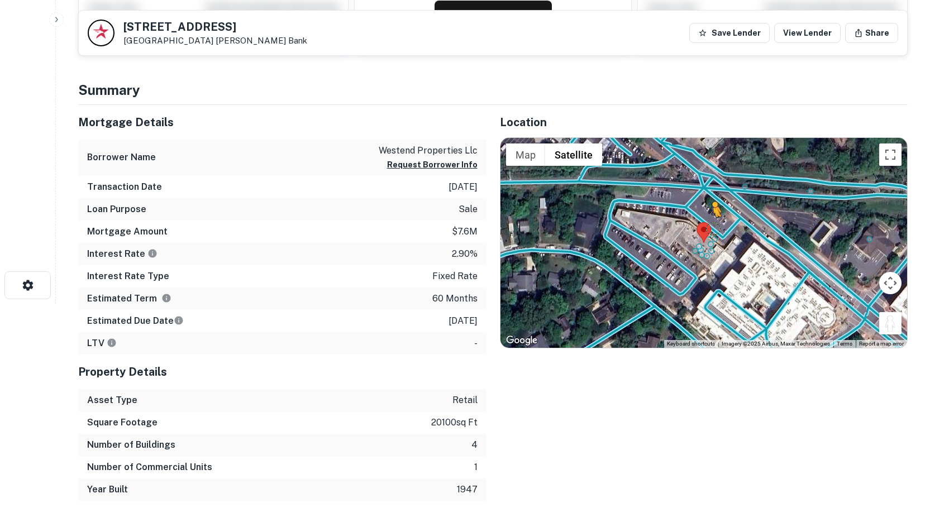
drag, startPoint x: 894, startPoint y: 327, endPoint x: 712, endPoint y: 220, distance: 211.0
click at [712, 220] on div "To activate drag with keyboard, press Alt + Enter. Once in keyboard drag state,…" at bounding box center [703, 243] width 407 height 210
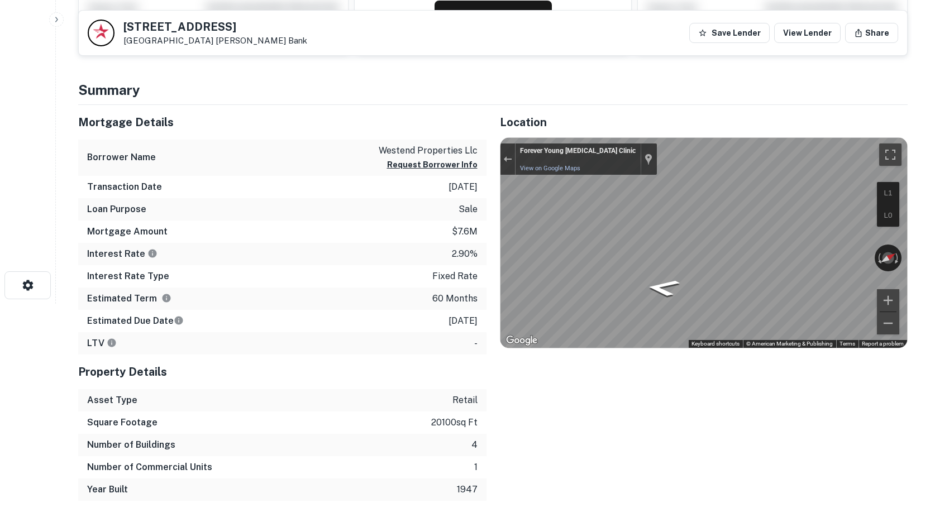
click at [929, 304] on html "Search Borrowers Contacts Saved Back to search 1055 W Broad St Falls Church, VA…" at bounding box center [465, 40] width 930 height 527
click at [929, 264] on html "Search Borrowers Contacts Saved Back to search 1055 W Broad St Falls Church, VA…" at bounding box center [465, 40] width 930 height 527
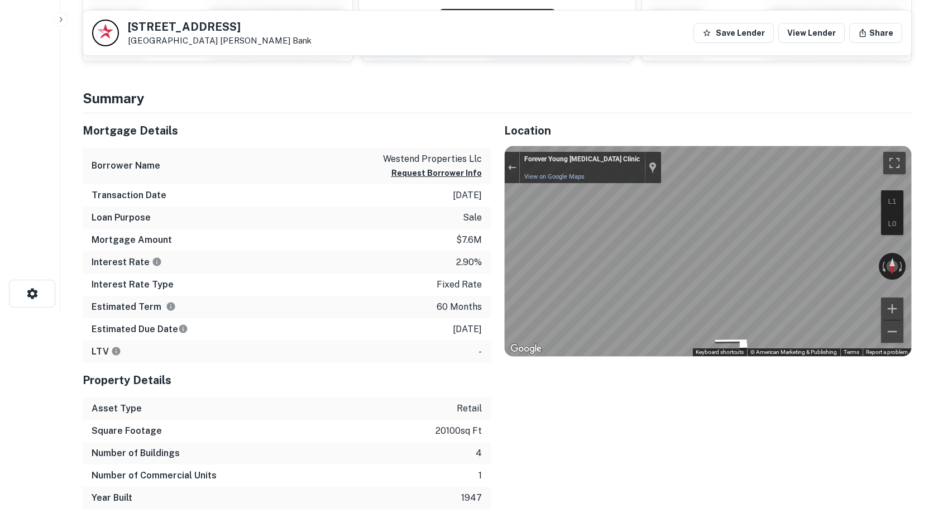
scroll to position [0, 0]
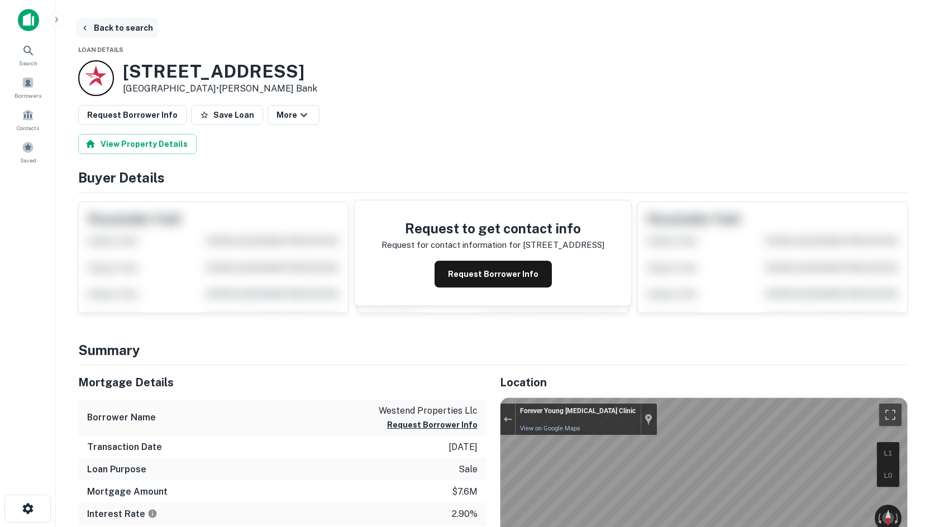
click at [112, 22] on button "Back to search" at bounding box center [117, 28] width 82 height 20
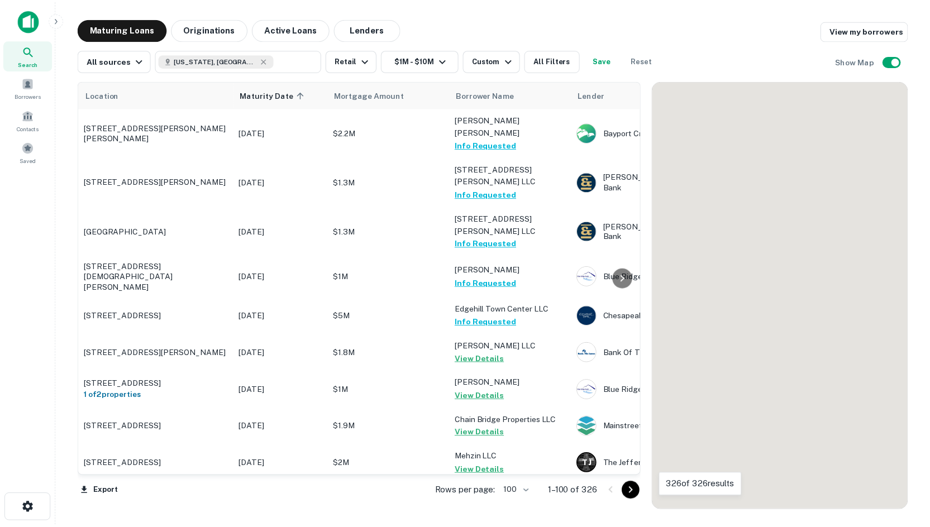
scroll to position [1452, 0]
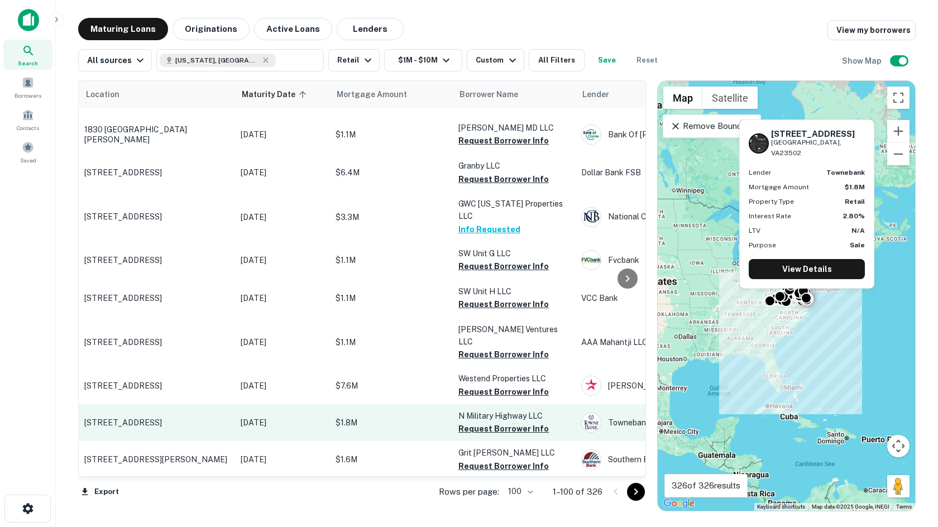
click at [109, 418] on p "[STREET_ADDRESS]" at bounding box center [156, 423] width 145 height 10
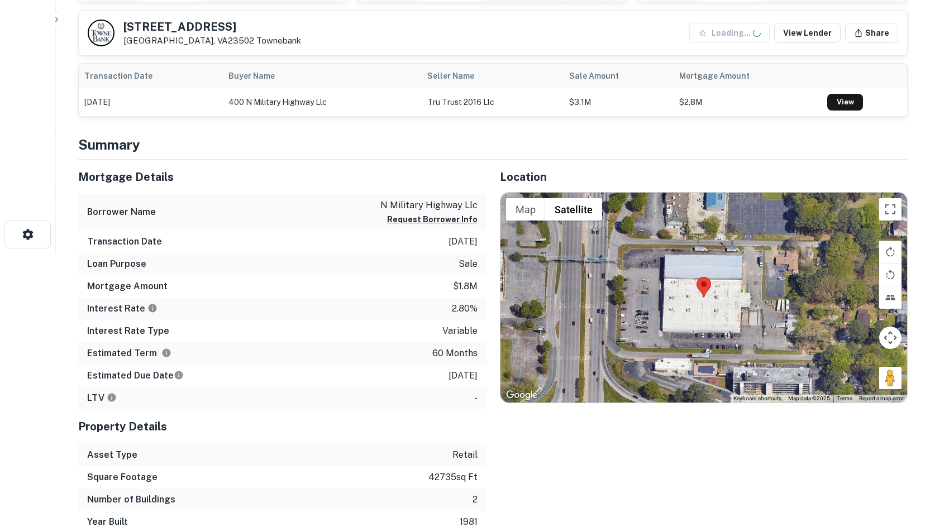
scroll to position [279, 0]
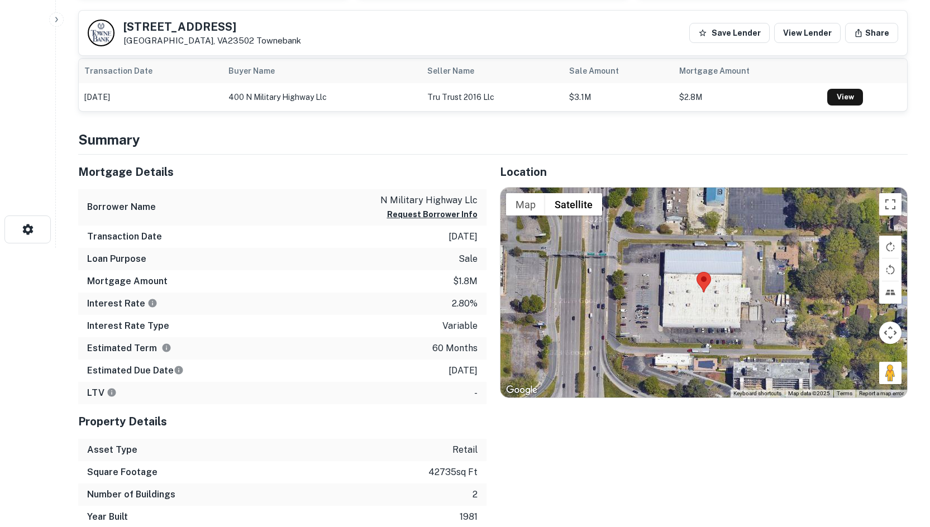
drag, startPoint x: 884, startPoint y: 368, endPoint x: 676, endPoint y: 314, distance: 214.6
click at [676, 314] on div "Map Terrain Satellite Labels Keyboard shortcuts Map Data Map data ©2025 Map dat…" at bounding box center [703, 293] width 407 height 210
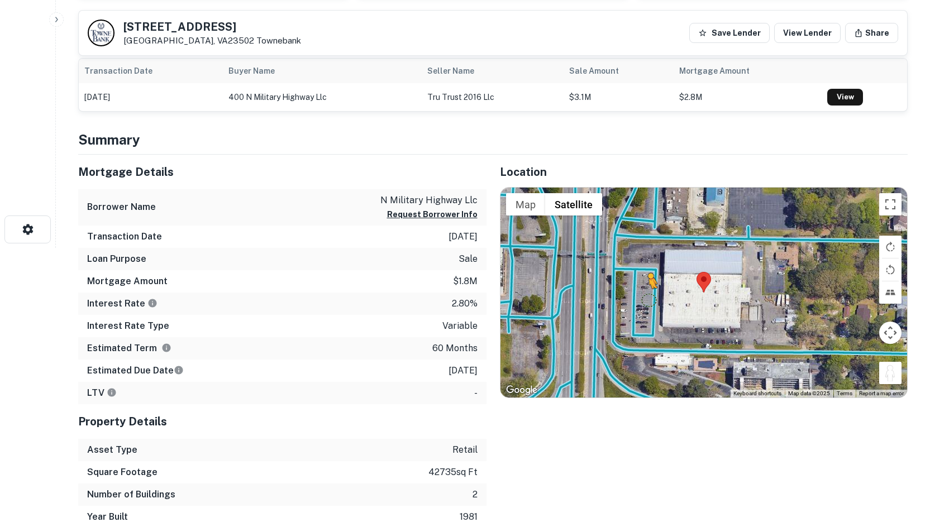
drag, startPoint x: 887, startPoint y: 378, endPoint x: 645, endPoint y: 295, distance: 255.8
click at [645, 295] on div "To activate drag with keyboard, press Alt + Enter. Once in keyboard drag state,…" at bounding box center [703, 293] width 407 height 210
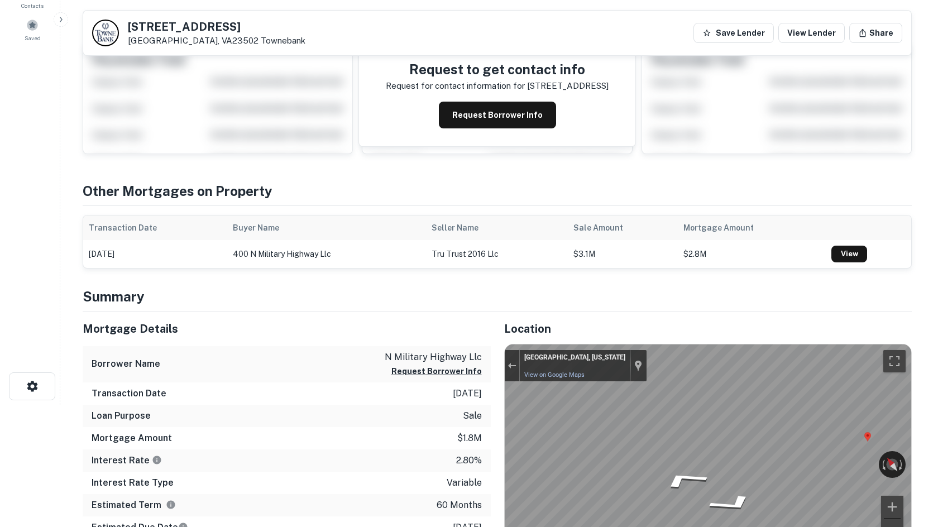
scroll to position [0, 0]
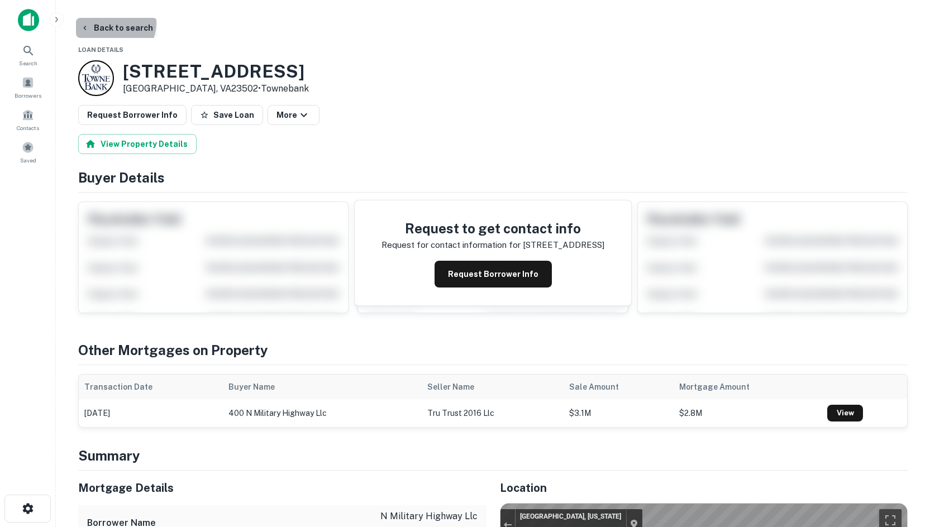
click at [111, 23] on button "Back to search" at bounding box center [117, 28] width 82 height 20
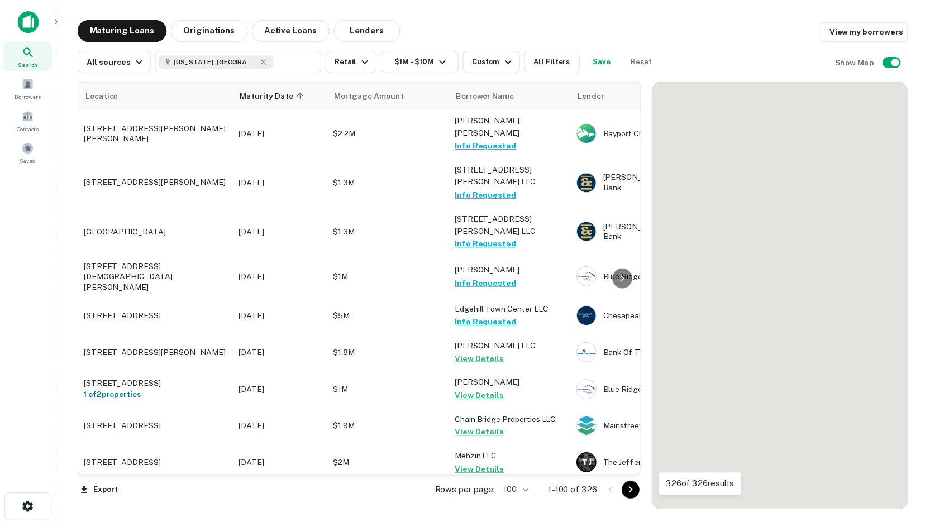
scroll to position [1452, 0]
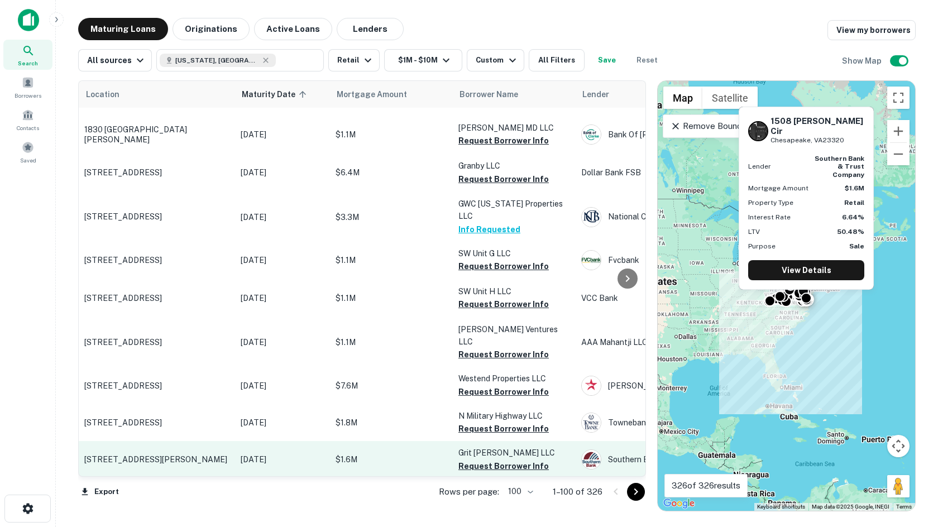
click at [158, 455] on p "[STREET_ADDRESS][PERSON_NAME]" at bounding box center [156, 460] width 145 height 10
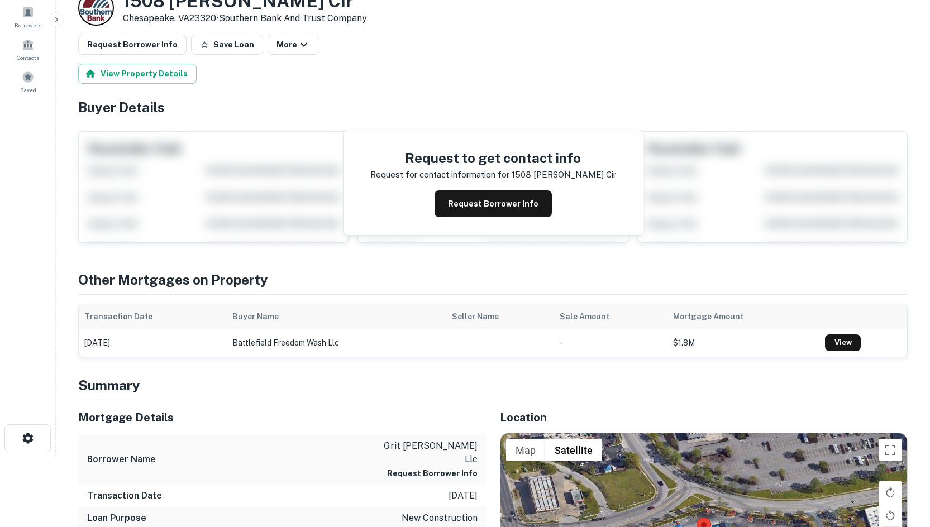
scroll to position [279, 0]
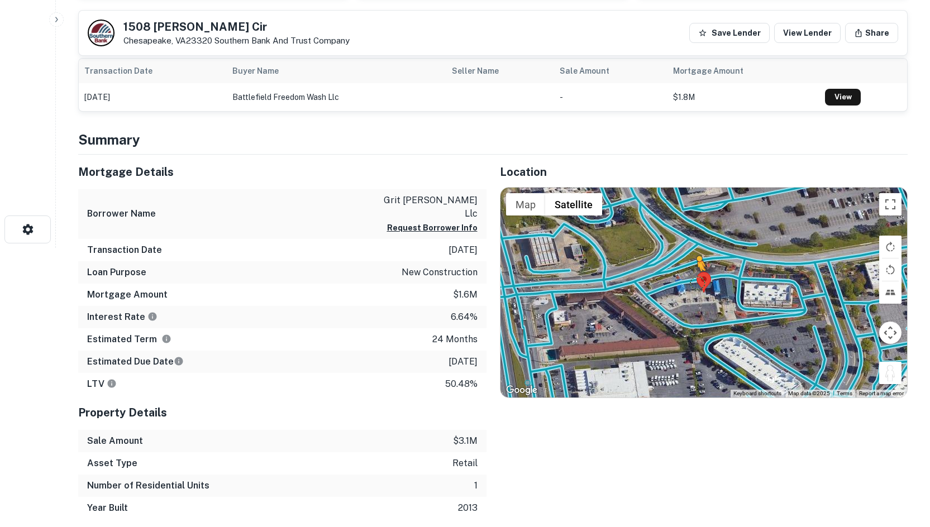
drag, startPoint x: 894, startPoint y: 369, endPoint x: 695, endPoint y: 282, distance: 217.6
click at [695, 282] on div "To activate drag with keyboard, press Alt + Enter. Once in keyboard drag state,…" at bounding box center [703, 293] width 407 height 210
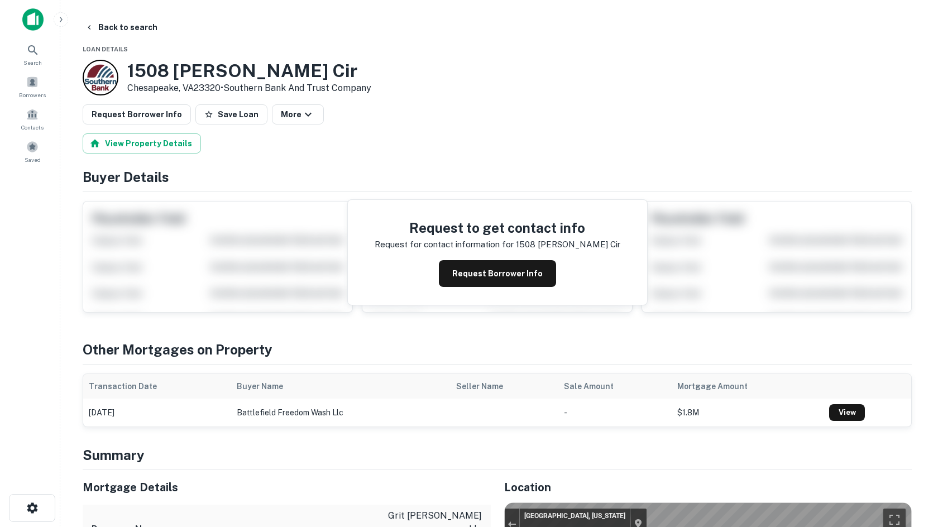
scroll to position [0, 0]
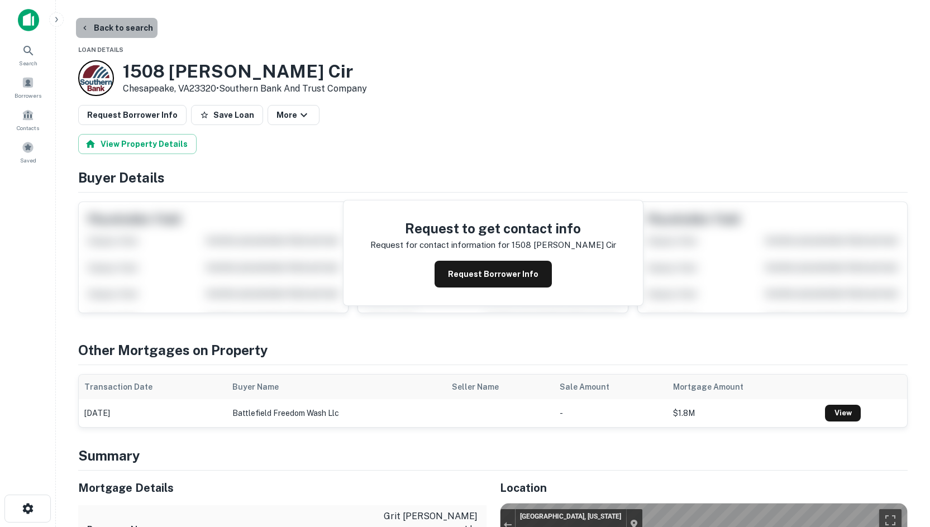
click at [143, 27] on button "Back to search" at bounding box center [117, 28] width 82 height 20
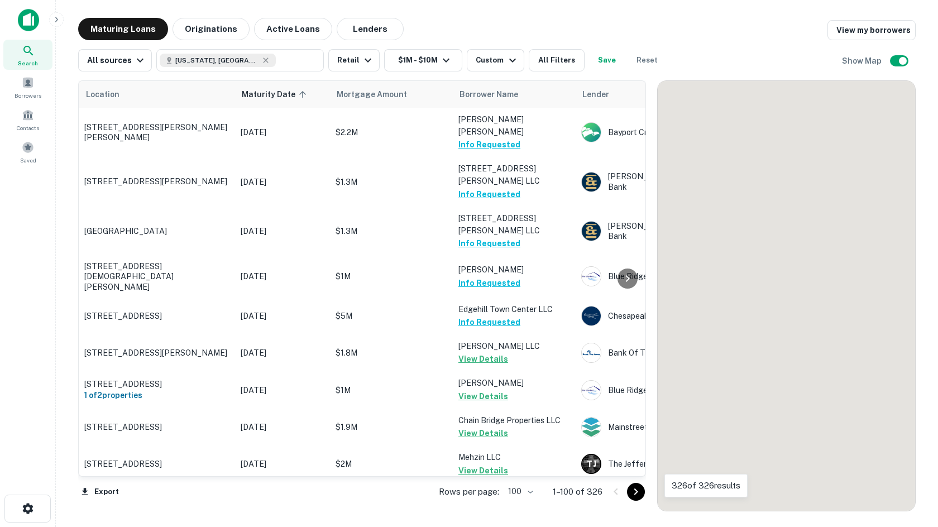
scroll to position [1452, 0]
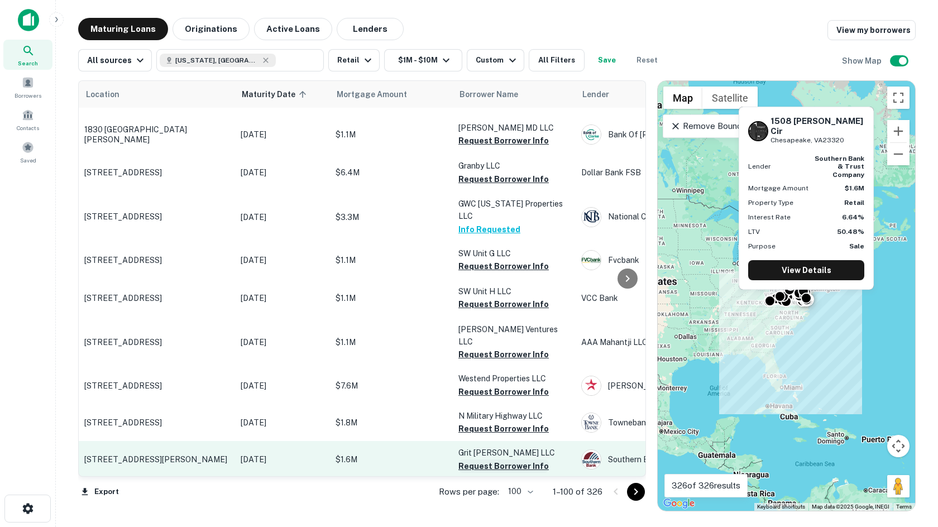
click at [496, 460] on button "Request Borrower Info" at bounding box center [504, 466] width 90 height 13
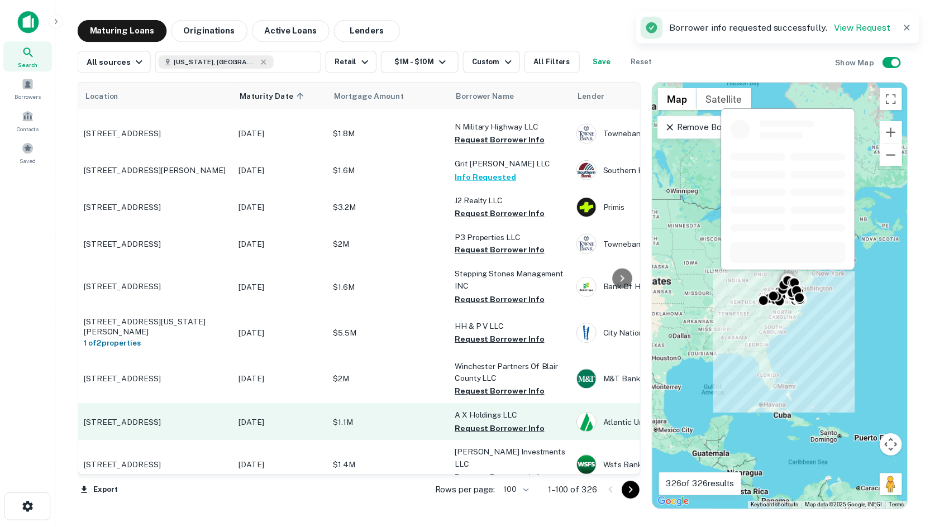
scroll to position [1676, 0]
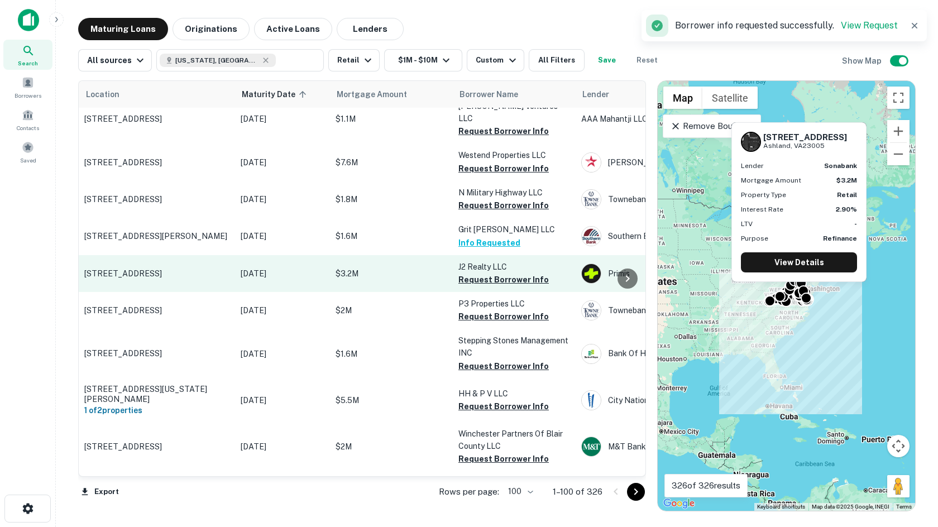
click at [155, 269] on p "[STREET_ADDRESS]" at bounding box center [156, 274] width 145 height 10
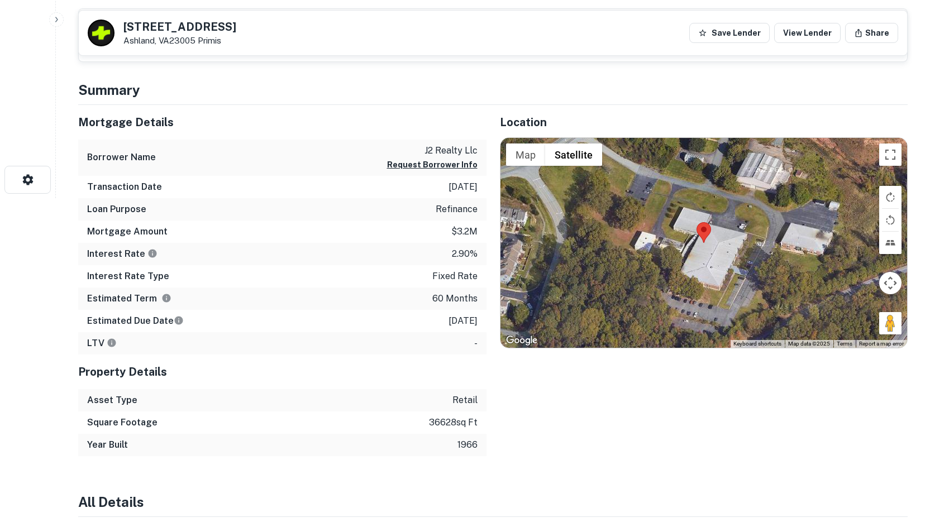
scroll to position [335, 0]
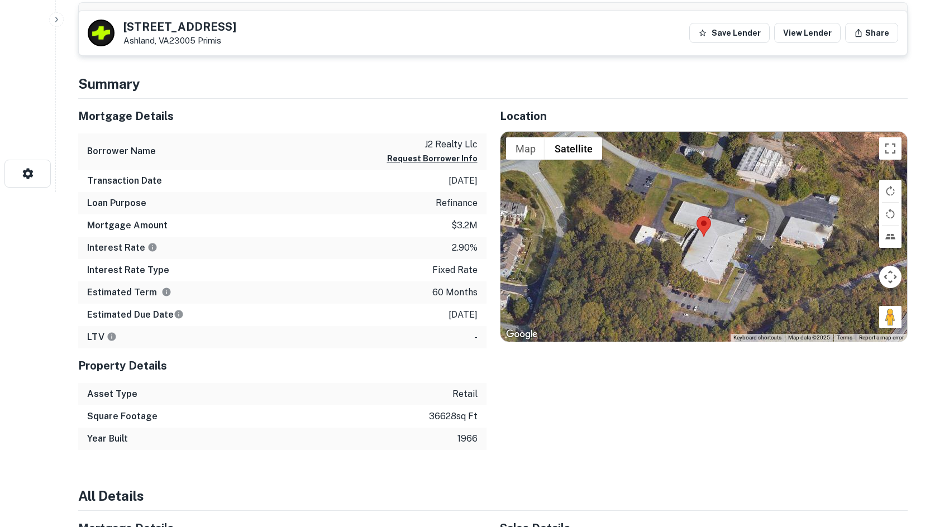
drag, startPoint x: 889, startPoint y: 319, endPoint x: 740, endPoint y: 211, distance: 184.7
click at [740, 211] on div "Map Terrain Satellite Labels Keyboard shortcuts Map Data Map data ©2025 Map dat…" at bounding box center [703, 237] width 407 height 210
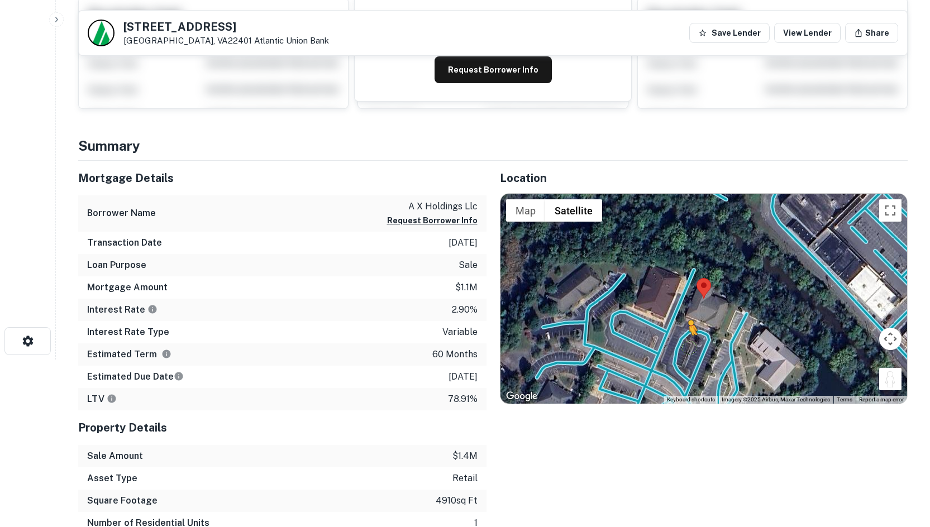
drag, startPoint x: 889, startPoint y: 381, endPoint x: 686, endPoint y: 346, distance: 205.7
click at [686, 346] on div "To activate drag with keyboard, press Alt + Enter. Once in keyboard drag state,…" at bounding box center [703, 299] width 407 height 210
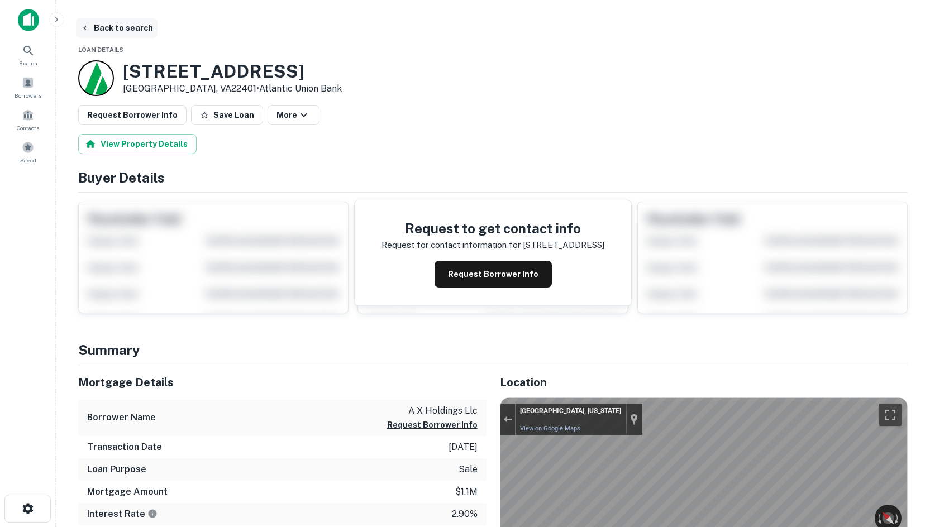
click at [102, 32] on button "Back to search" at bounding box center [117, 28] width 82 height 20
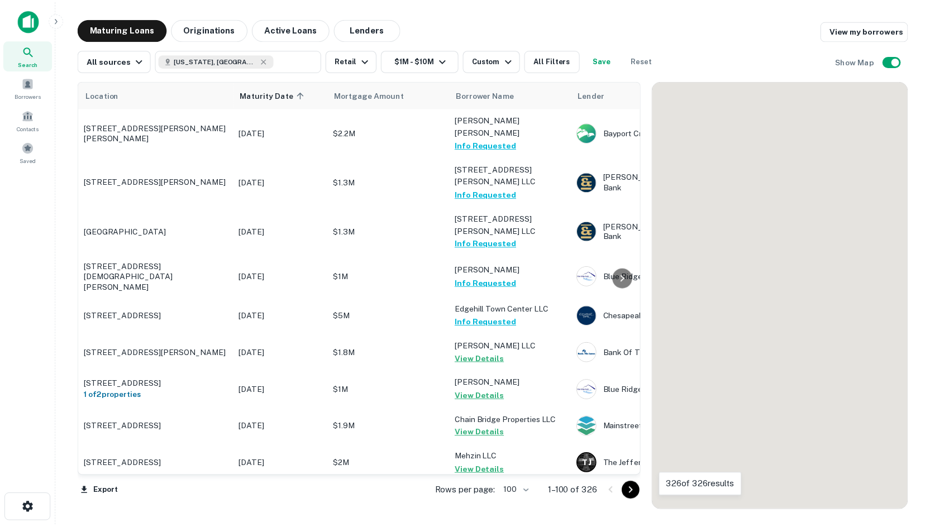
scroll to position [1843, 0]
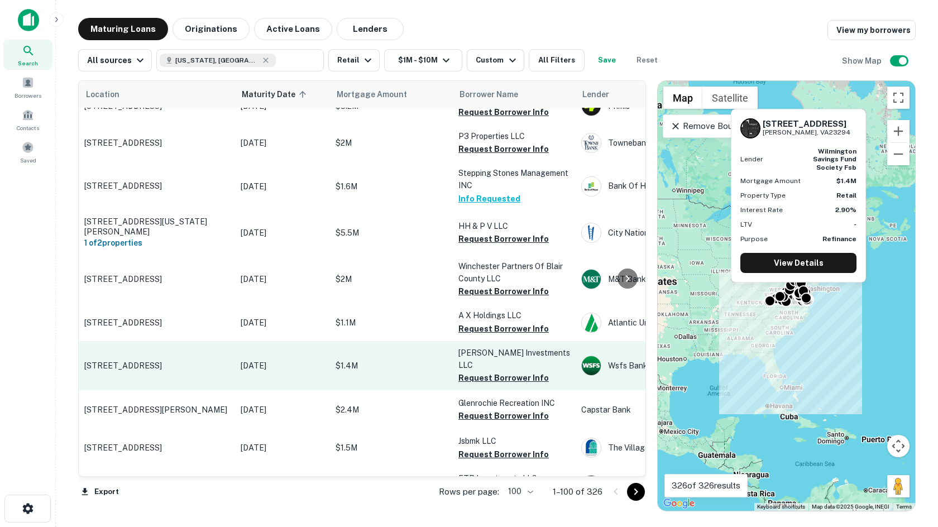
click at [115, 361] on p "[STREET_ADDRESS]" at bounding box center [156, 366] width 145 height 10
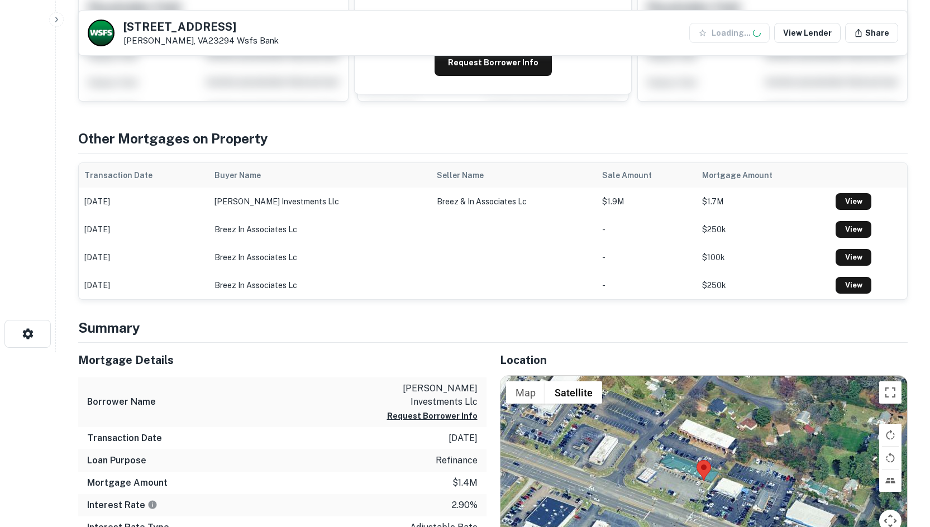
scroll to position [391, 0]
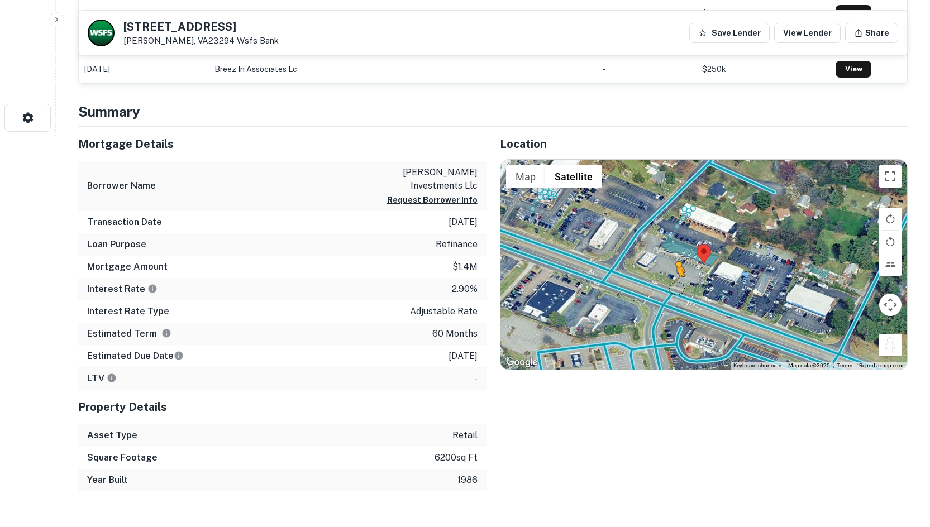
drag, startPoint x: 895, startPoint y: 349, endPoint x: 673, endPoint y: 285, distance: 231.4
click at [673, 285] on div "To activate drag with keyboard, press Alt + Enter. Once in keyboard drag state,…" at bounding box center [703, 265] width 407 height 210
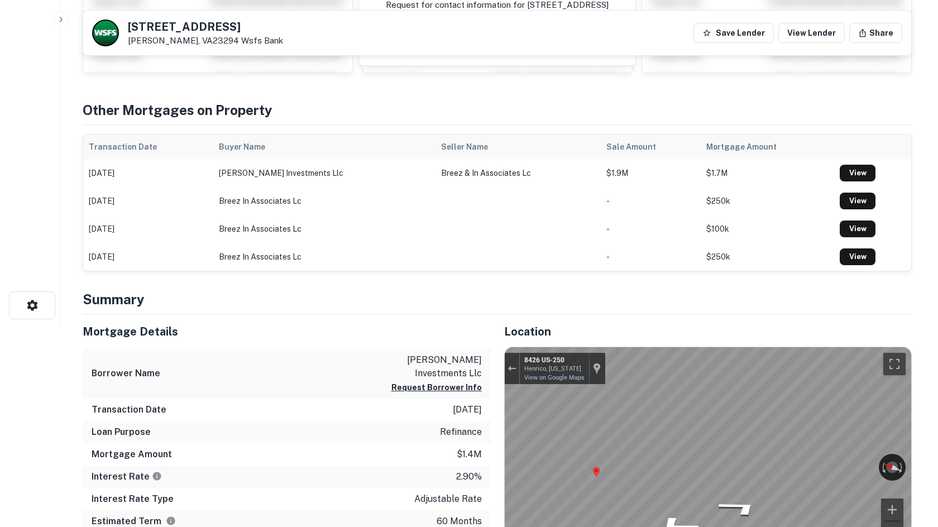
scroll to position [0, 0]
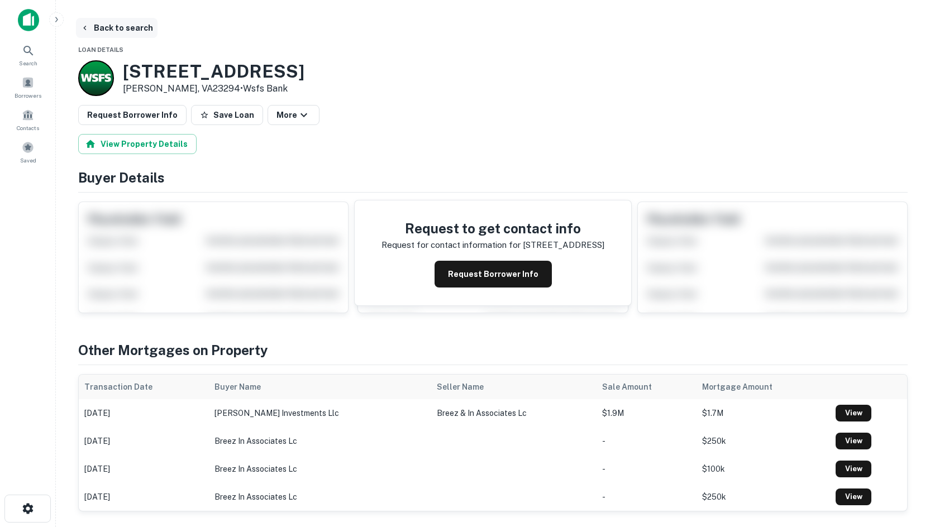
click at [128, 27] on button "Back to search" at bounding box center [117, 28] width 82 height 20
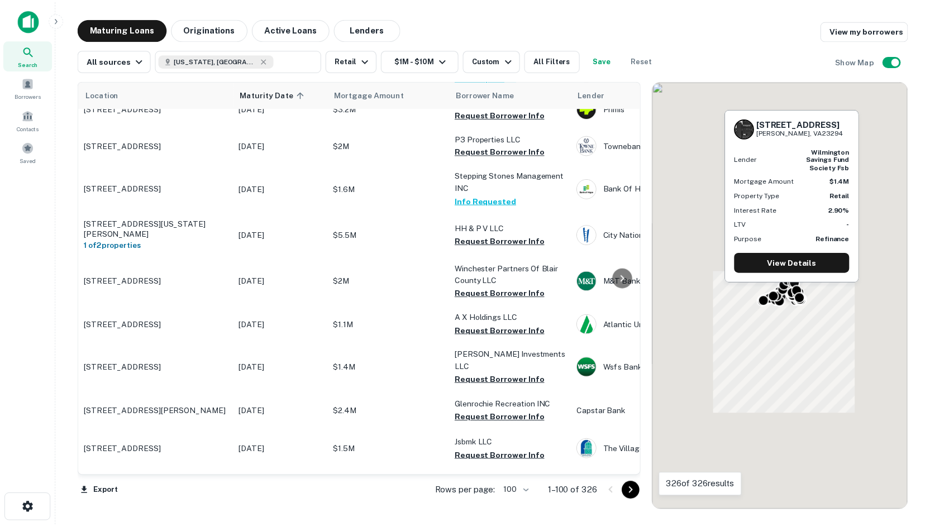
scroll to position [1843, 0]
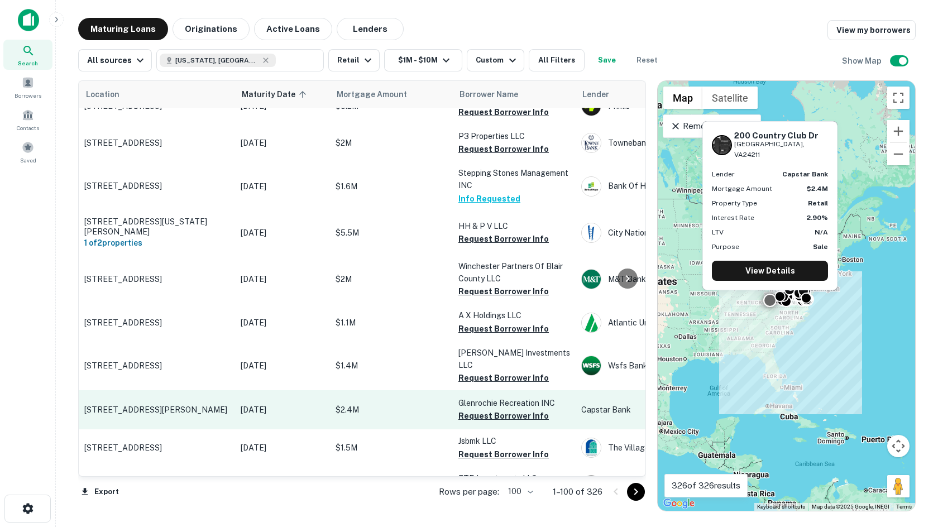
click at [164, 405] on p "[STREET_ADDRESS][PERSON_NAME]" at bounding box center [156, 410] width 145 height 10
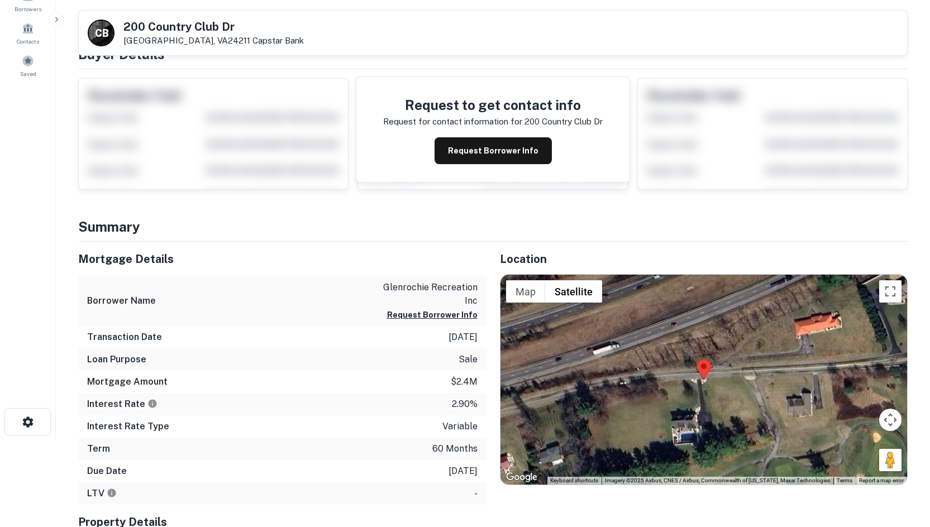
scroll to position [279, 0]
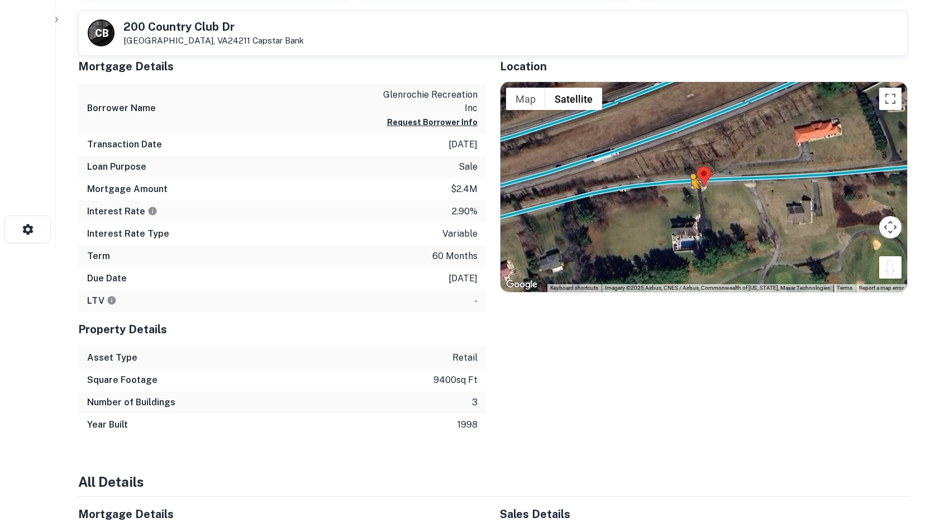
drag, startPoint x: 888, startPoint y: 270, endPoint x: 688, endPoint y: 196, distance: 213.8
click at [688, 196] on div "To activate drag with keyboard, press Alt + Enter. Once in keyboard drag state,…" at bounding box center [703, 187] width 407 height 210
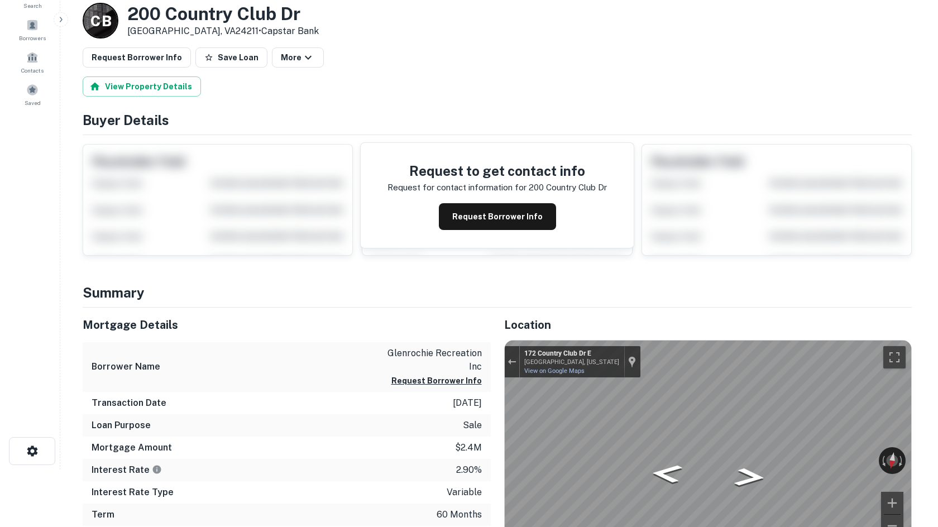
scroll to position [0, 0]
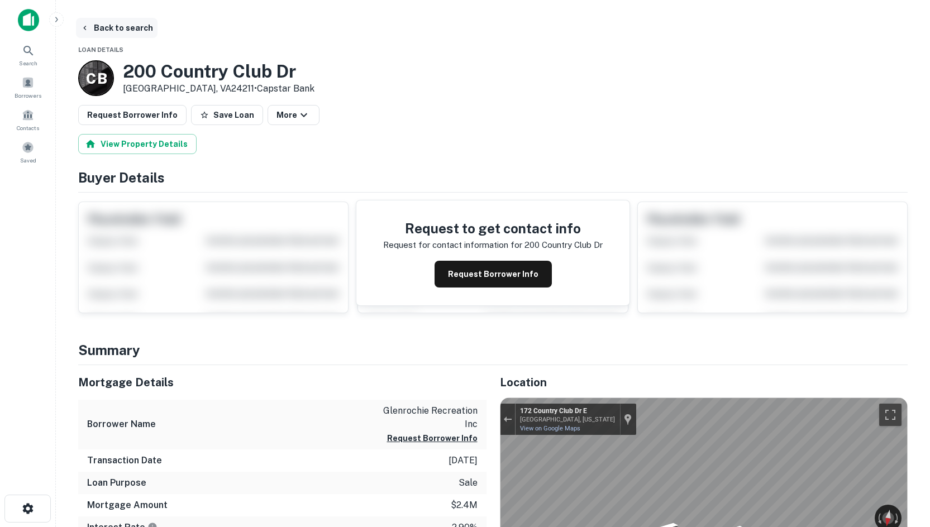
click at [125, 32] on button "Back to search" at bounding box center [117, 28] width 82 height 20
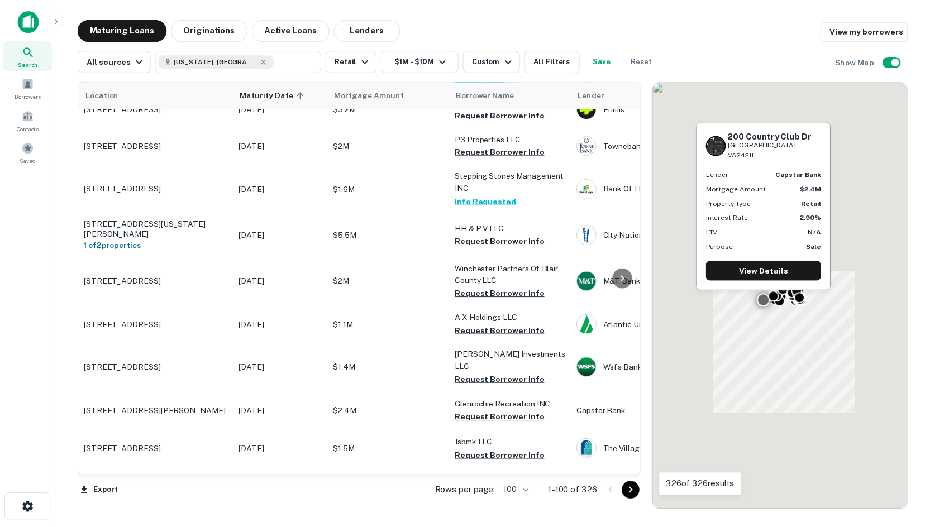
scroll to position [1843, 0]
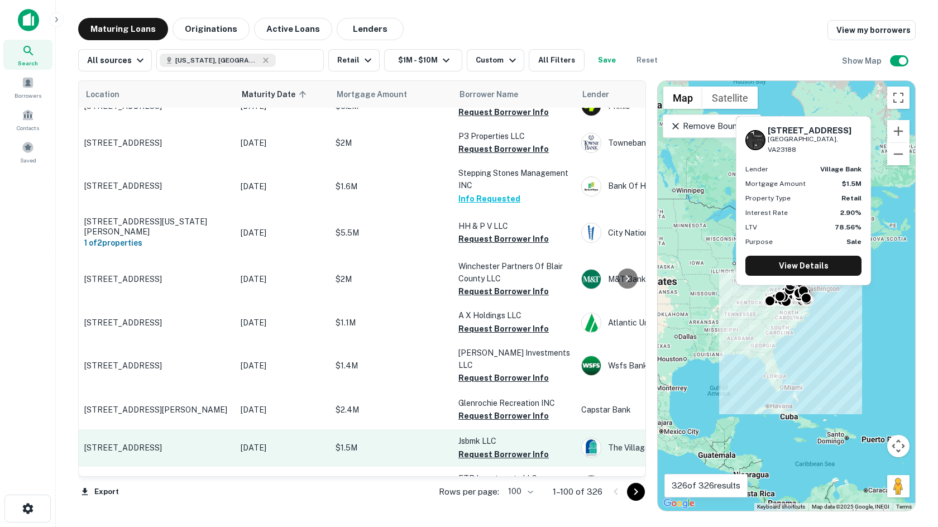
click at [169, 443] on p "[STREET_ADDRESS]" at bounding box center [156, 448] width 145 height 10
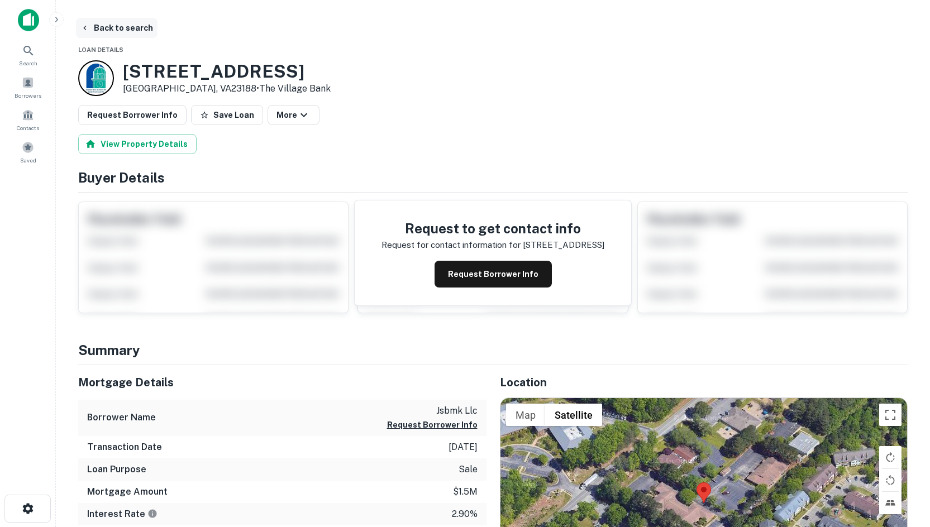
click at [150, 34] on button "Back to search" at bounding box center [117, 28] width 82 height 20
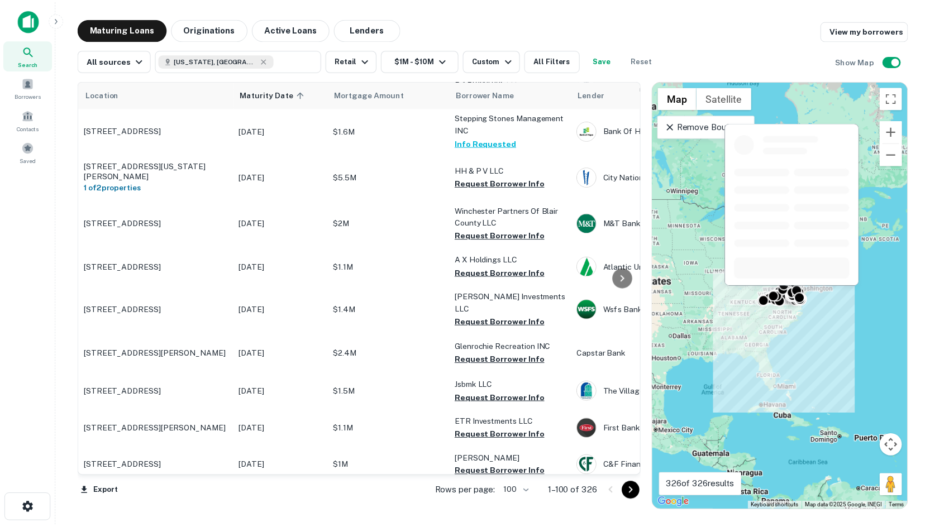
scroll to position [2067, 0]
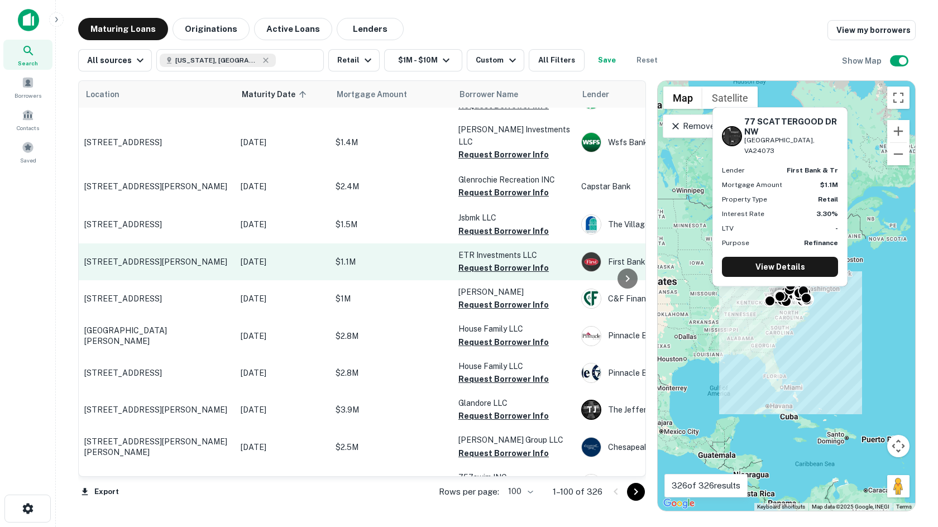
click at [135, 257] on p "[STREET_ADDRESS][PERSON_NAME]" at bounding box center [156, 262] width 145 height 10
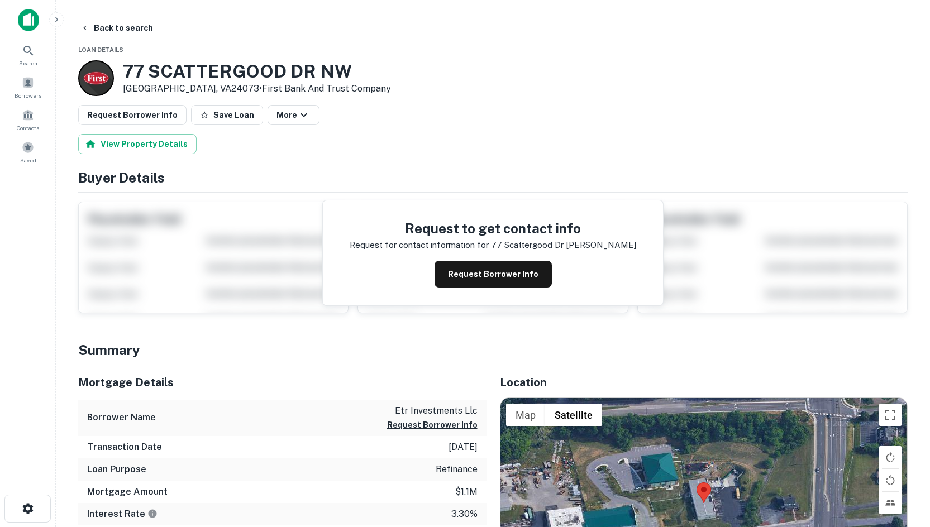
scroll to position [223, 0]
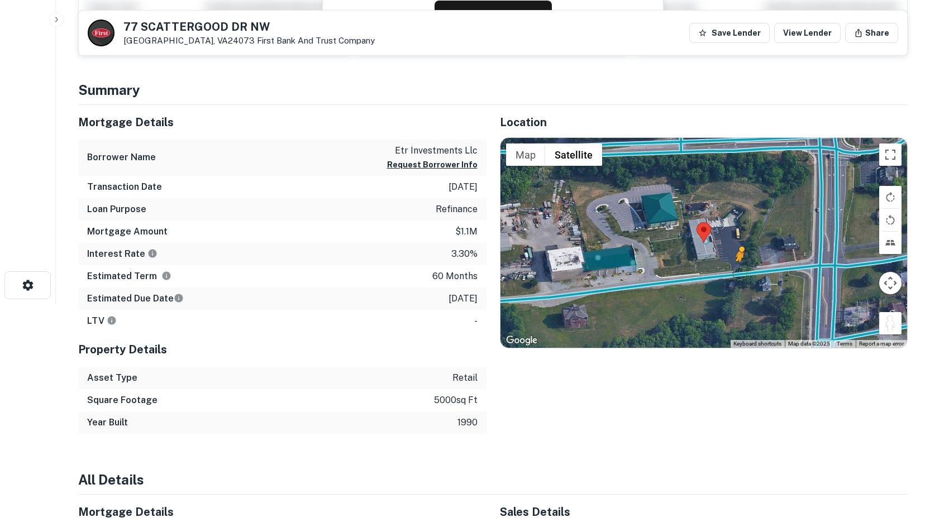
drag, startPoint x: 884, startPoint y: 326, endPoint x: 739, endPoint y: 270, distance: 155.6
click at [739, 270] on div "To activate drag with keyboard, press Alt + Enter. Once in keyboard drag state,…" at bounding box center [703, 243] width 407 height 210
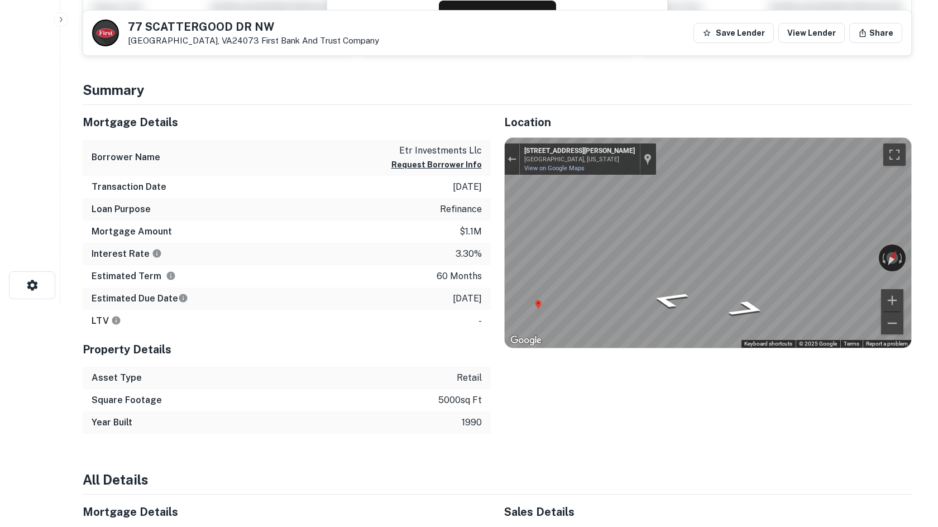
scroll to position [0, 0]
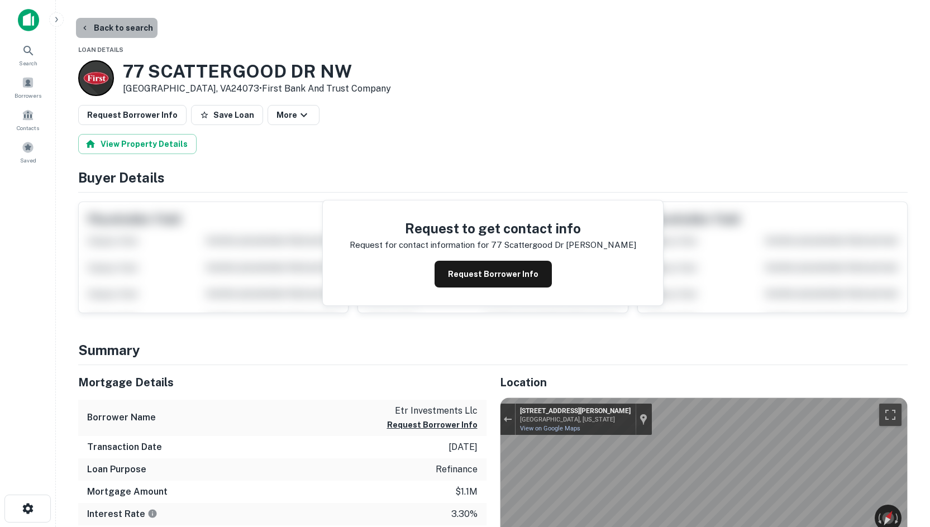
click at [135, 31] on button "Back to search" at bounding box center [117, 28] width 82 height 20
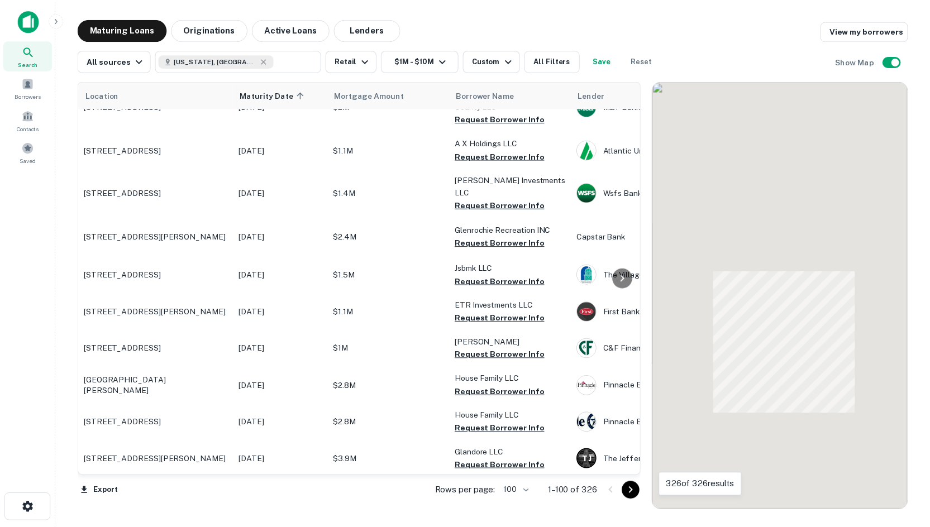
scroll to position [2067, 0]
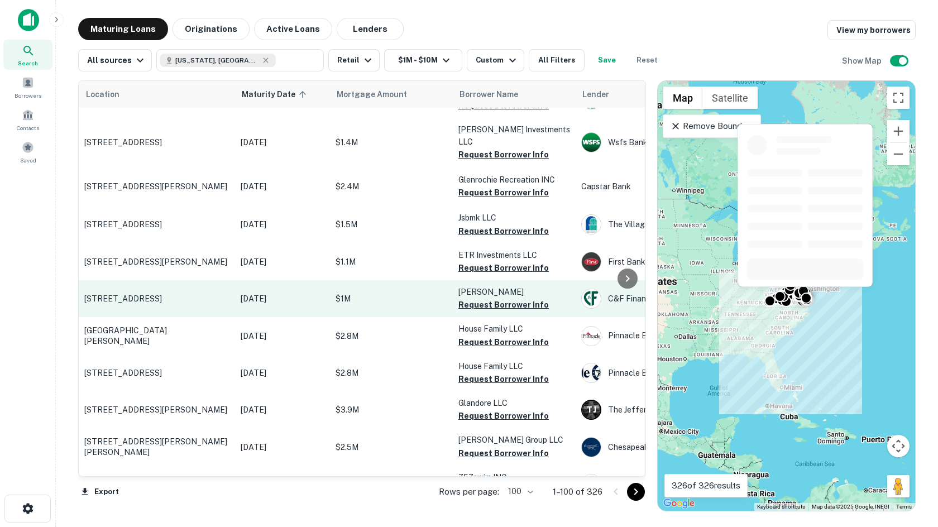
click at [108, 294] on p "[STREET_ADDRESS]" at bounding box center [156, 299] width 145 height 10
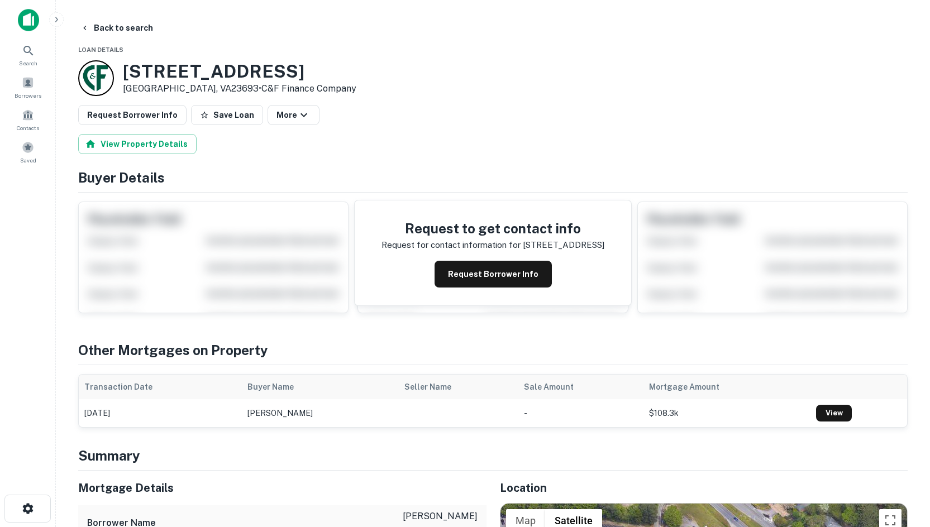
drag, startPoint x: 157, startPoint y: 41, endPoint x: 212, endPoint y: 15, distance: 60.5
click at [108, 28] on button "Back to search" at bounding box center [117, 28] width 82 height 20
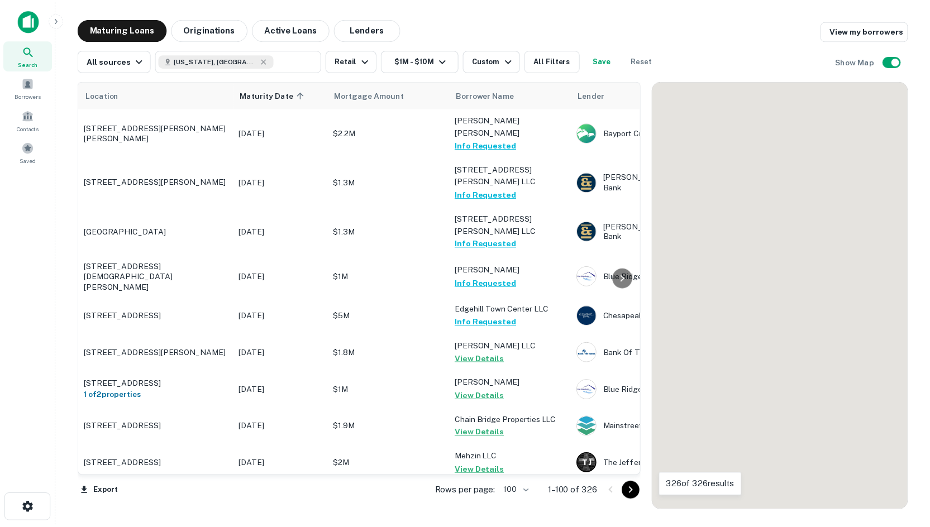
scroll to position [2067, 0]
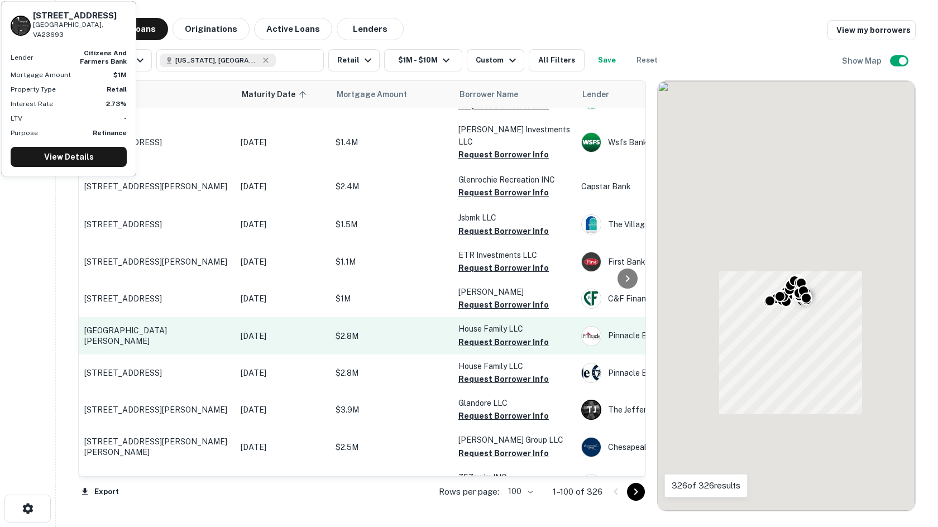
click at [144, 326] on p "[GEOGRAPHIC_DATA][PERSON_NAME]" at bounding box center [156, 336] width 145 height 20
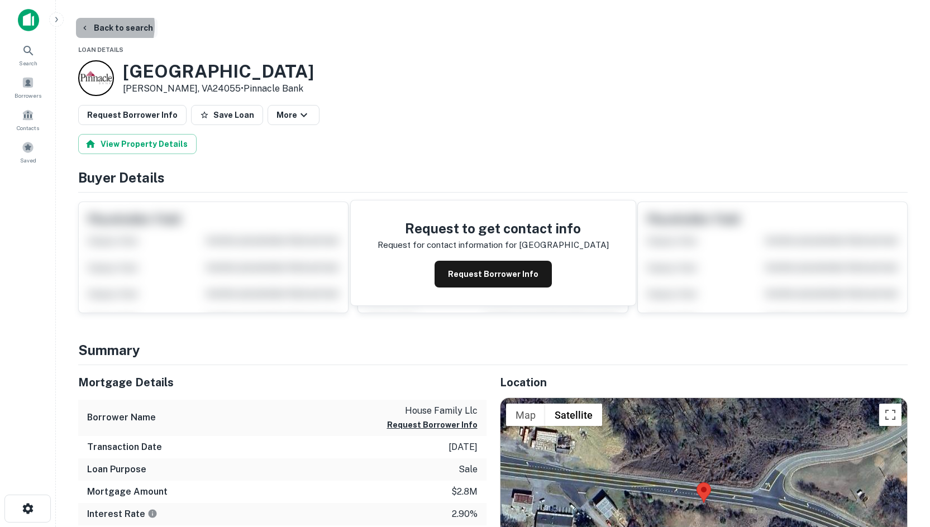
click at [88, 26] on icon "button" at bounding box center [84, 27] width 9 height 9
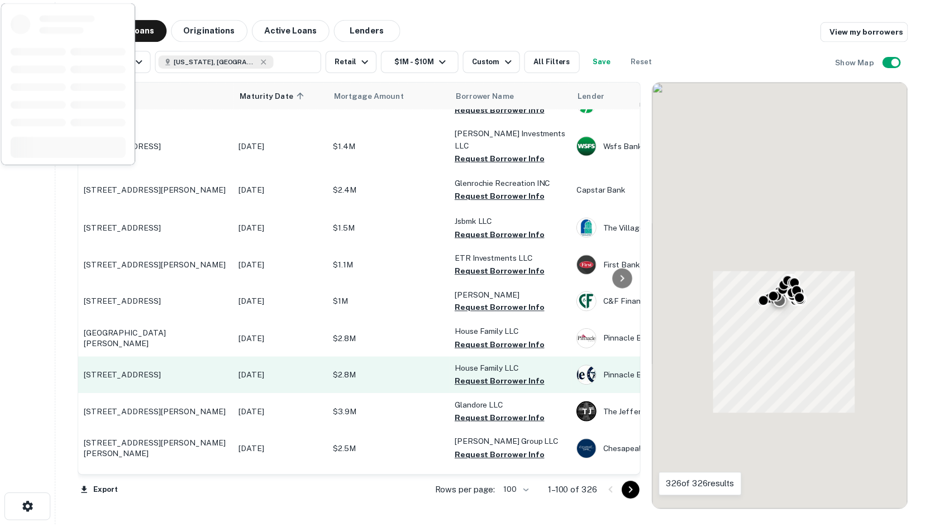
scroll to position [2067, 0]
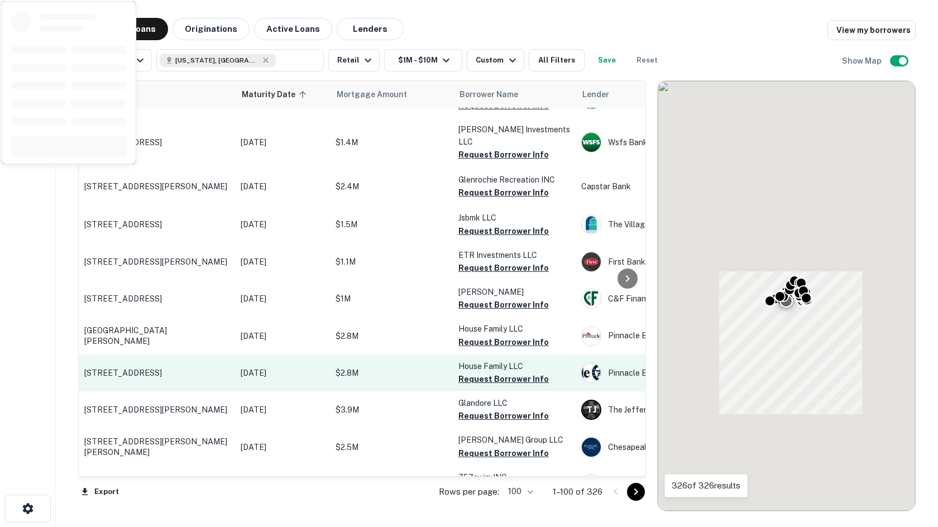
click at [150, 355] on td "[STREET_ADDRESS]" at bounding box center [157, 373] width 156 height 37
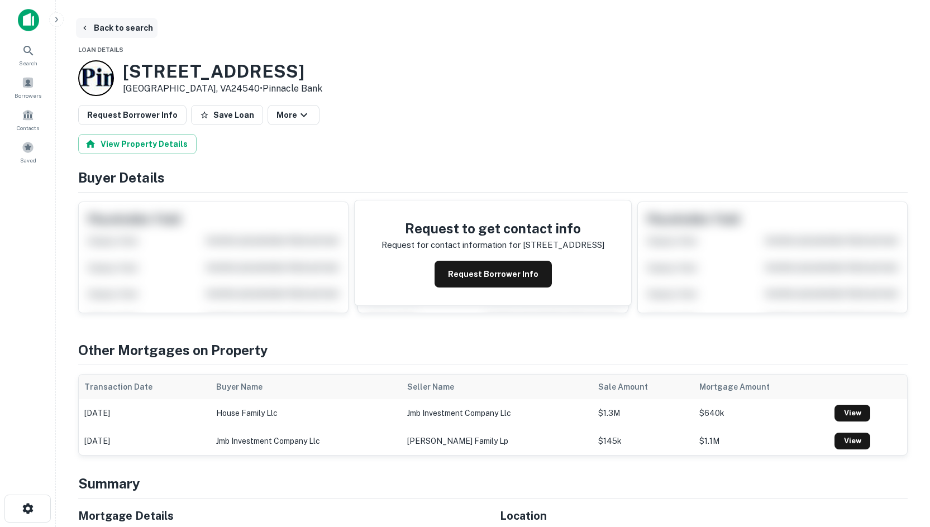
click at [116, 22] on button "Back to search" at bounding box center [117, 28] width 82 height 20
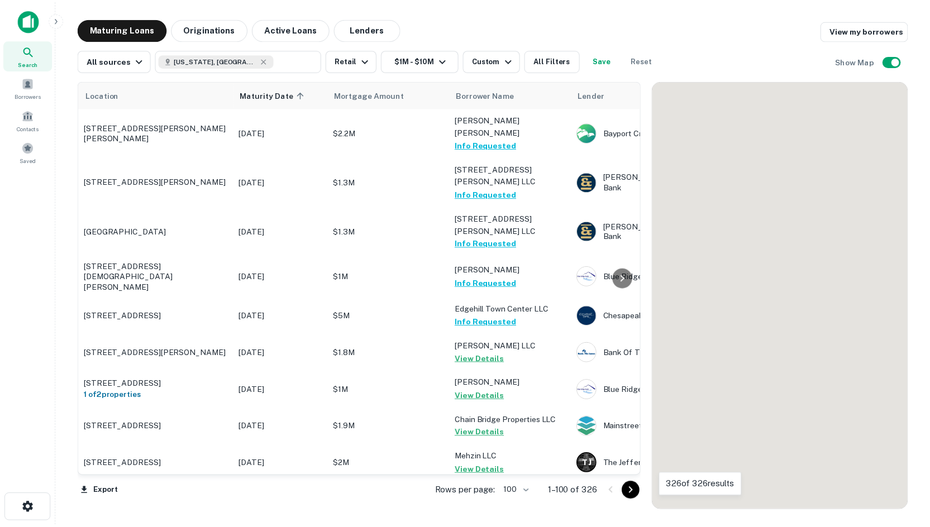
scroll to position [2067, 0]
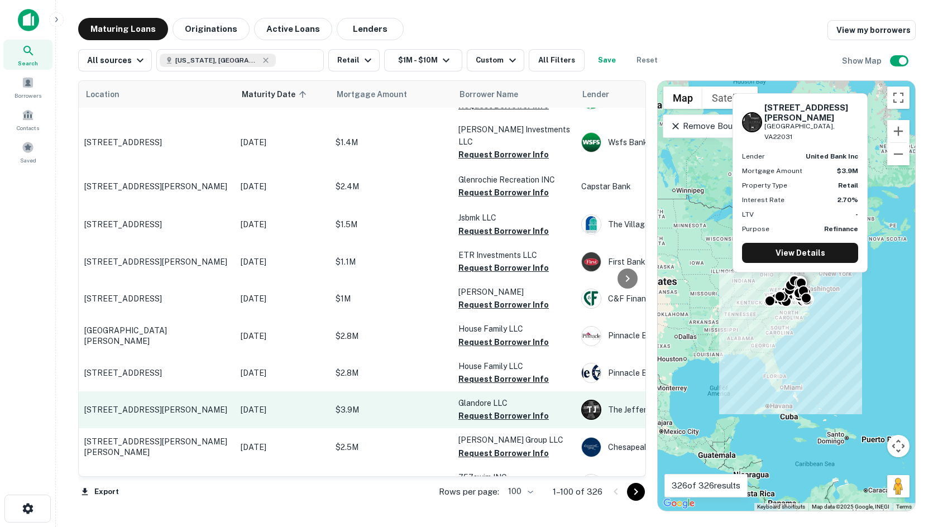
click at [103, 392] on td "[STREET_ADDRESS][PERSON_NAME]" at bounding box center [157, 410] width 156 height 37
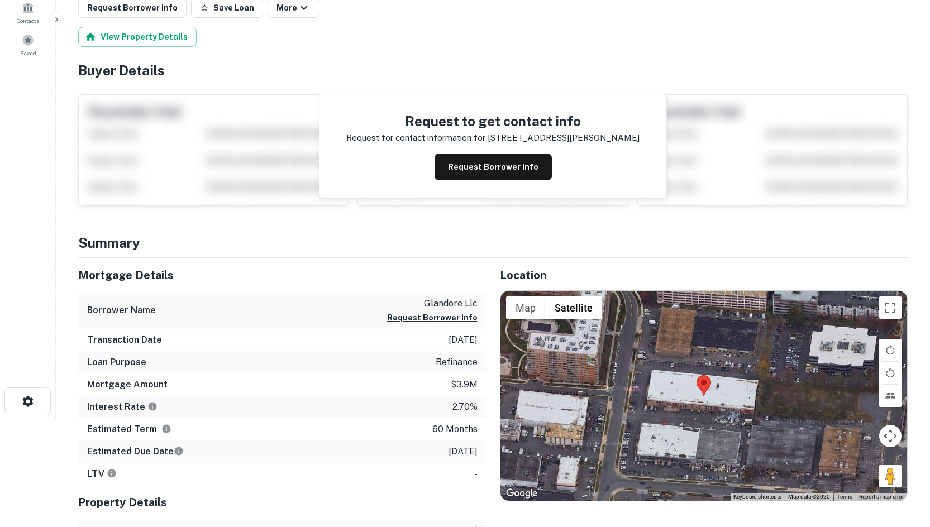
scroll to position [112, 0]
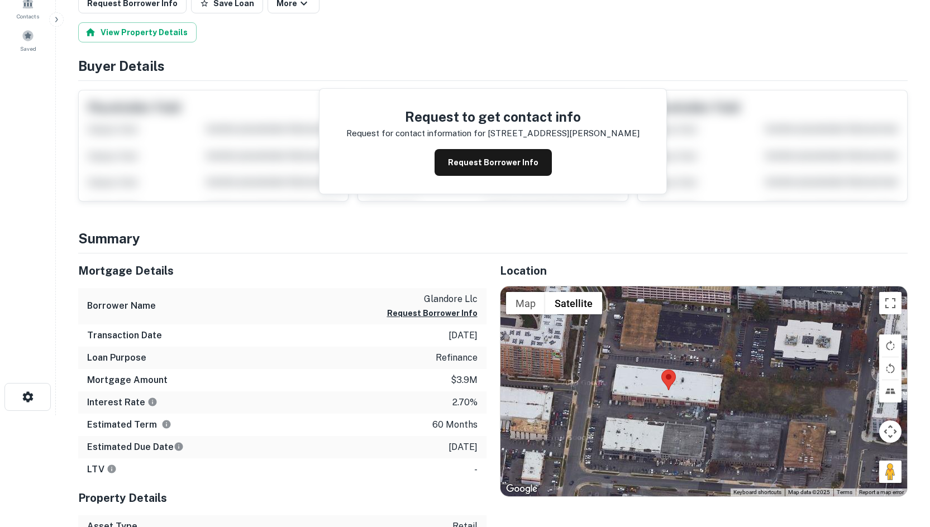
drag, startPoint x: 893, startPoint y: 484, endPoint x: 855, endPoint y: 480, distance: 38.2
click at [855, 480] on div at bounding box center [703, 392] width 407 height 210
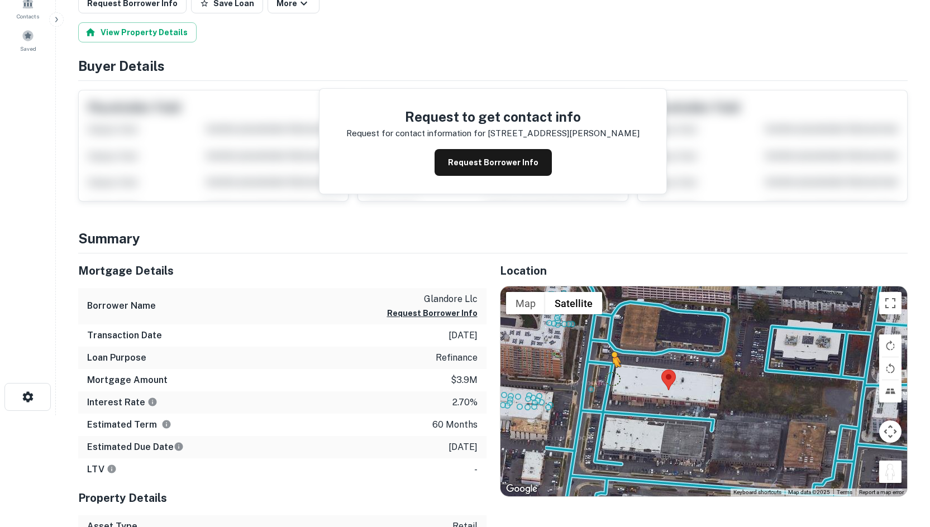
drag, startPoint x: 885, startPoint y: 476, endPoint x: 608, endPoint y: 375, distance: 294.9
click at [608, 375] on div "To activate drag with keyboard, press Alt + Enter. Once in keyboard drag state,…" at bounding box center [703, 392] width 407 height 210
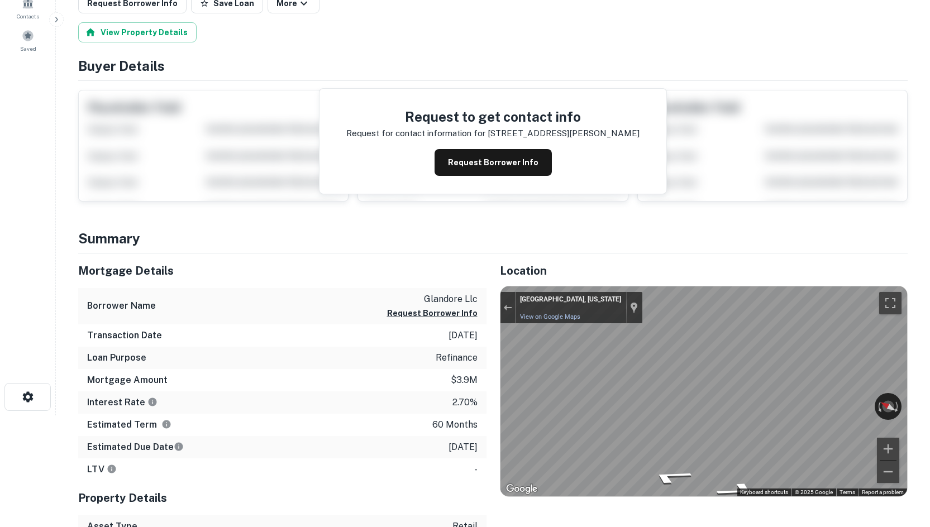
click at [487, 420] on div "Location ← Move left → Move right ↑ Move up ↓ Move down + Zoom in - Zoom out Ho…" at bounding box center [698, 441] width 422 height 374
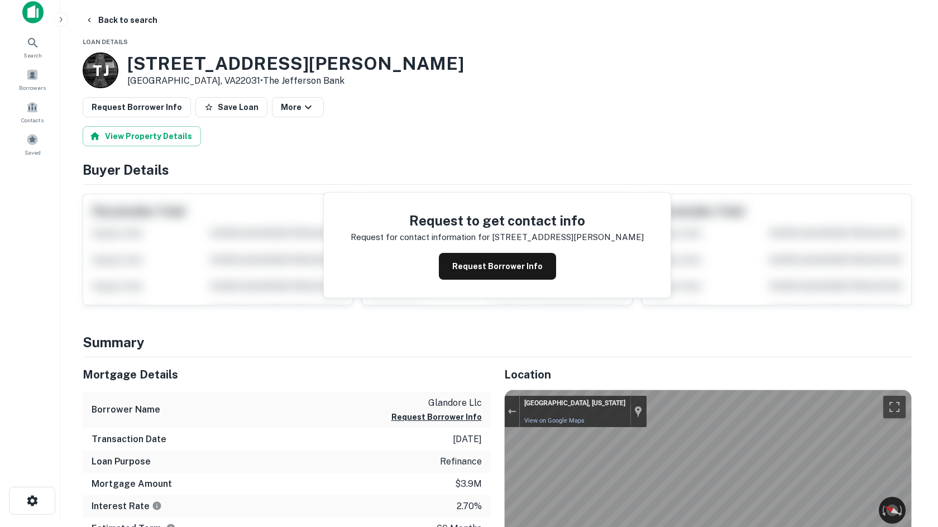
scroll to position [0, 0]
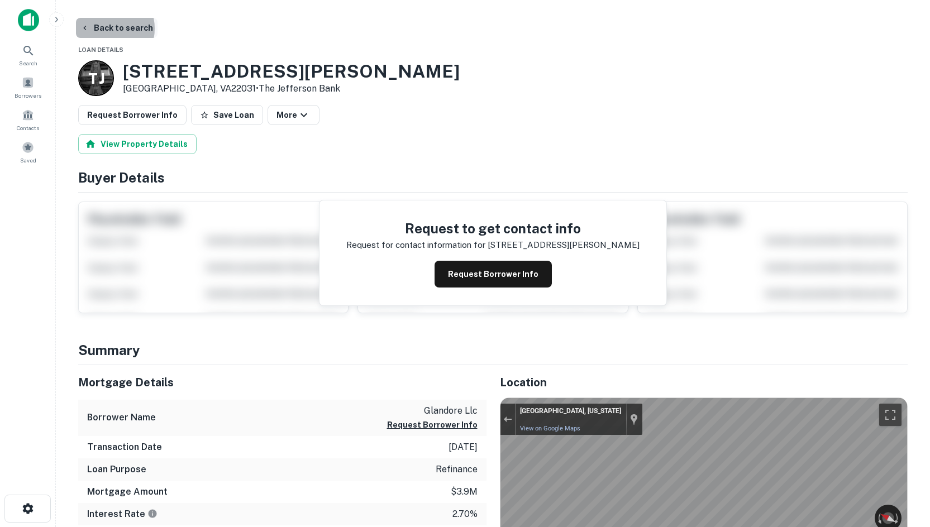
click at [103, 28] on button "Back to search" at bounding box center [117, 28] width 82 height 20
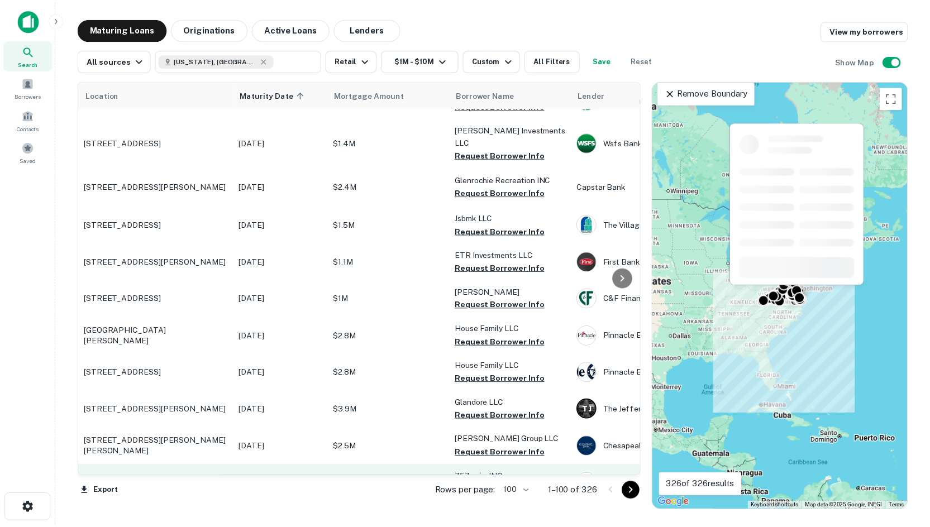
scroll to position [2123, 0]
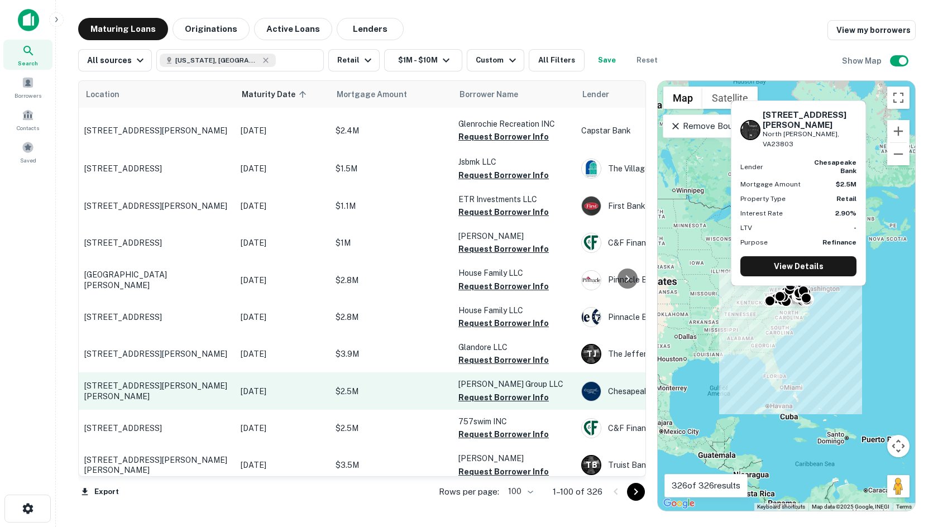
click at [118, 381] on p "[STREET_ADDRESS][PERSON_NAME][PERSON_NAME]" at bounding box center [156, 391] width 145 height 20
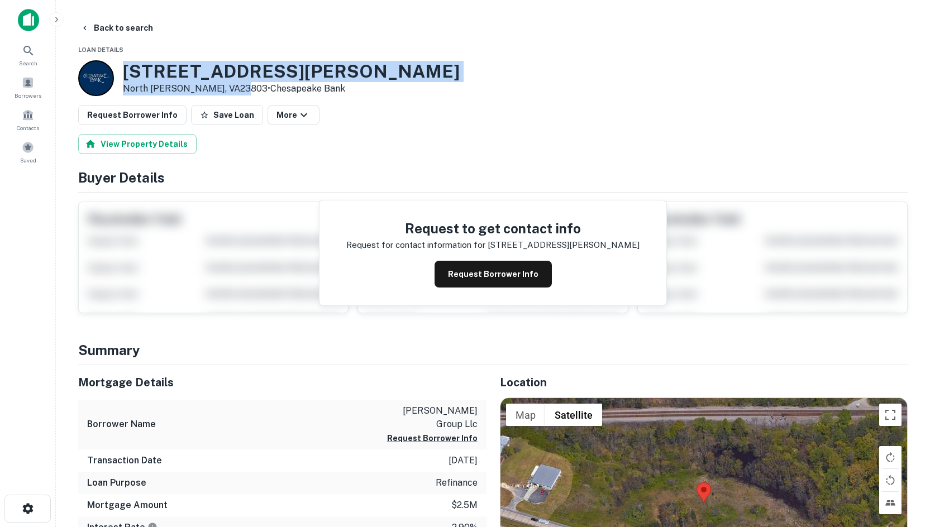
drag, startPoint x: 125, startPoint y: 70, endPoint x: 235, endPoint y: 92, distance: 112.6
click at [235, 92] on div "22550 Cox Rd North Dinwiddie, VA23803 • Chesapeake Bank" at bounding box center [291, 78] width 337 height 35
copy div "[STREET_ADDRESS][PERSON_NAME][PERSON_NAME]"
click at [97, 25] on button "Back to search" at bounding box center [117, 28] width 82 height 20
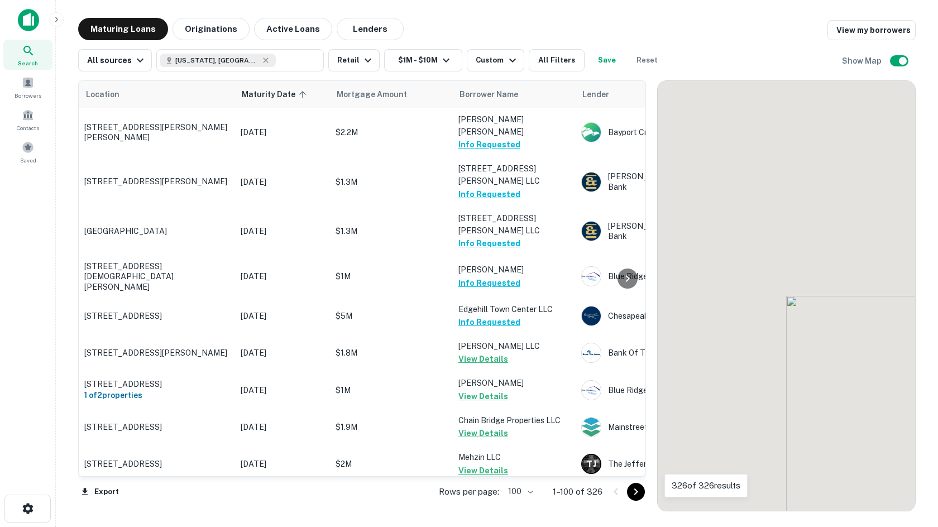
scroll to position [2123, 0]
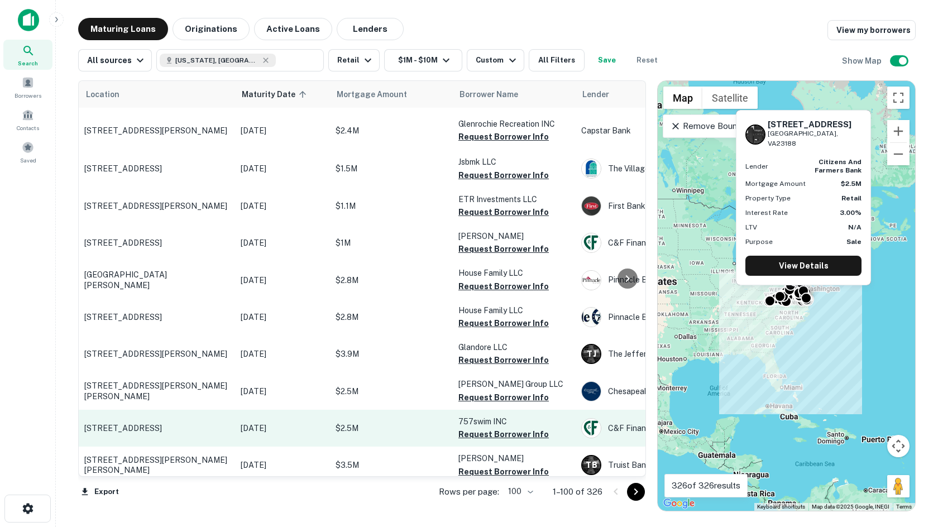
click at [107, 423] on p "[STREET_ADDRESS]" at bounding box center [156, 428] width 145 height 10
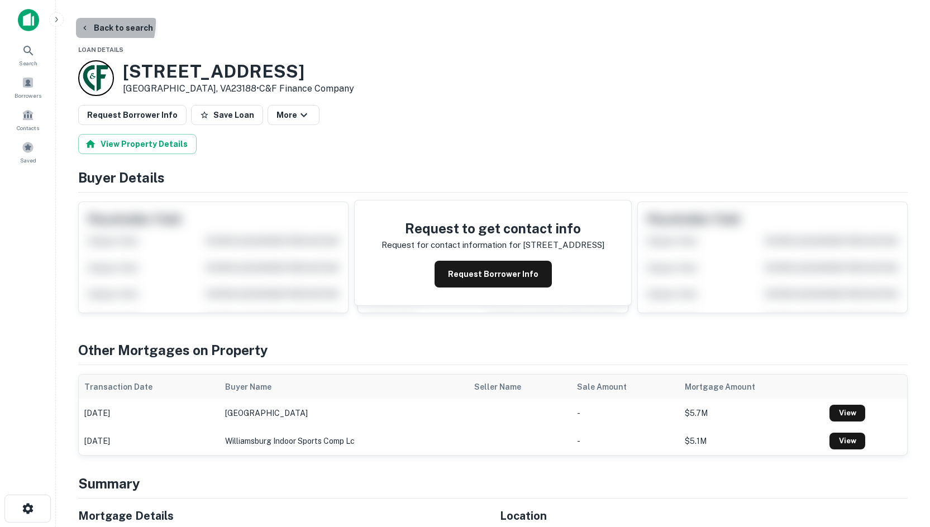
click at [90, 22] on button "Back to search" at bounding box center [117, 28] width 82 height 20
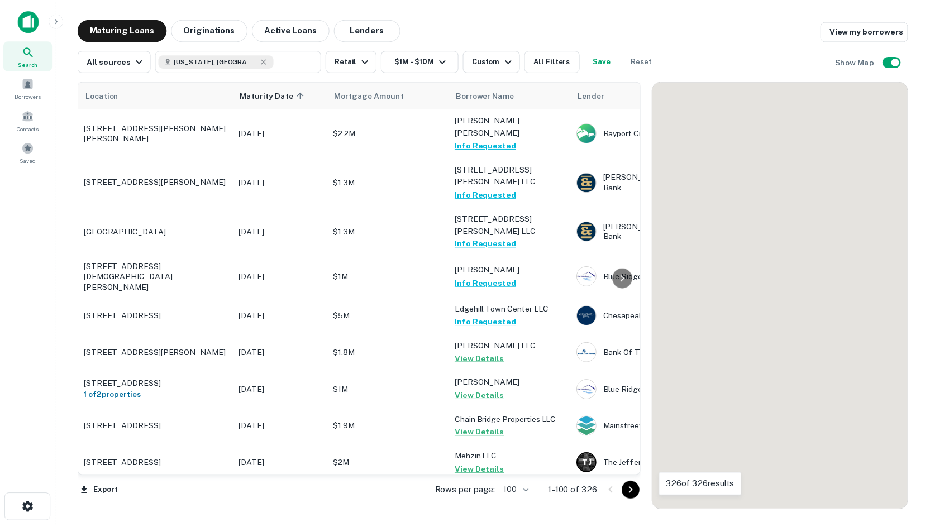
scroll to position [2123, 0]
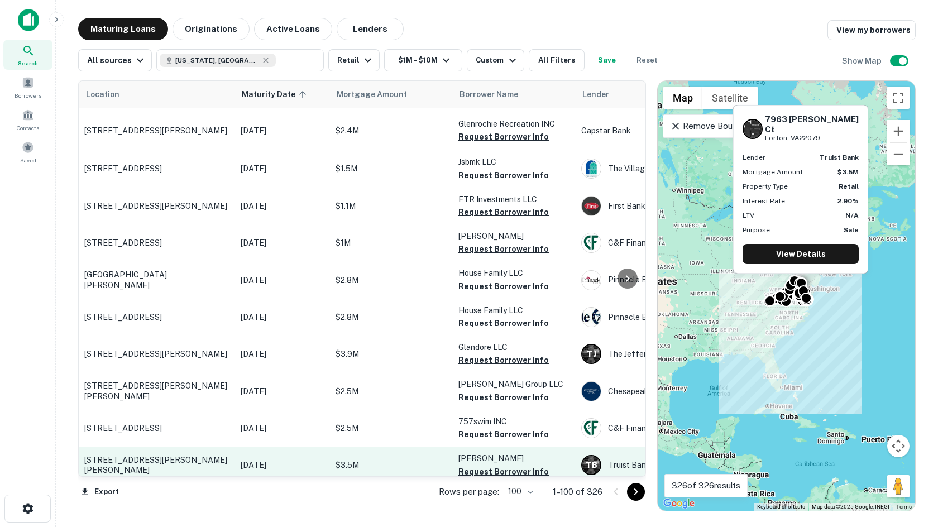
click at [152, 455] on p "[STREET_ADDRESS][PERSON_NAME][PERSON_NAME]" at bounding box center [156, 465] width 145 height 20
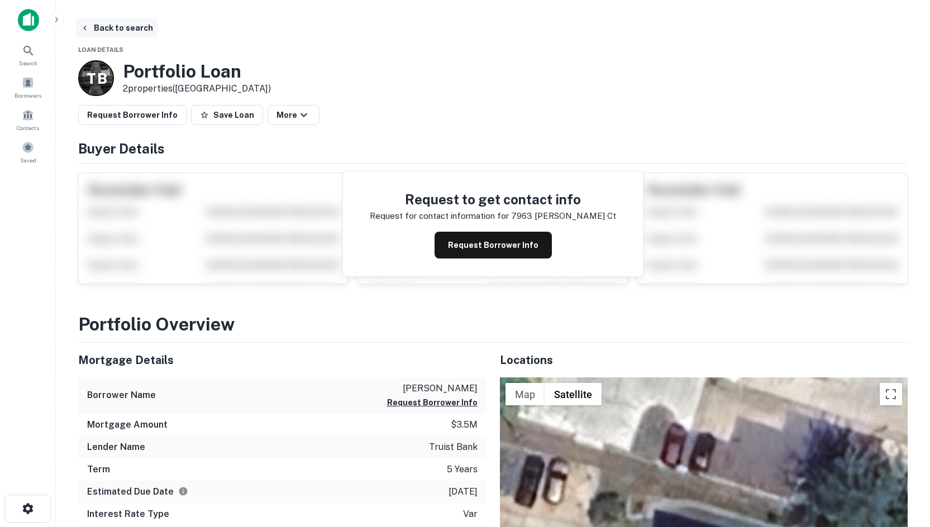
click at [94, 26] on button "Back to search" at bounding box center [117, 28] width 82 height 20
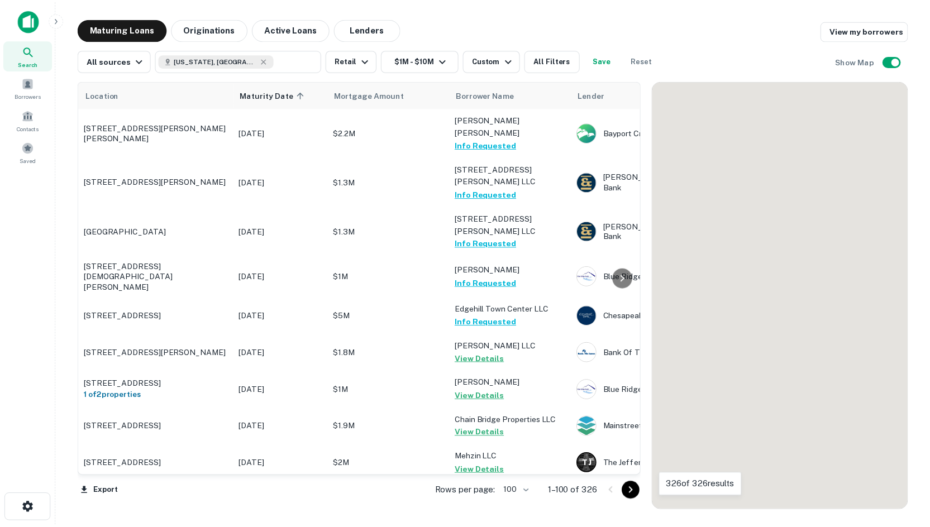
scroll to position [2123, 0]
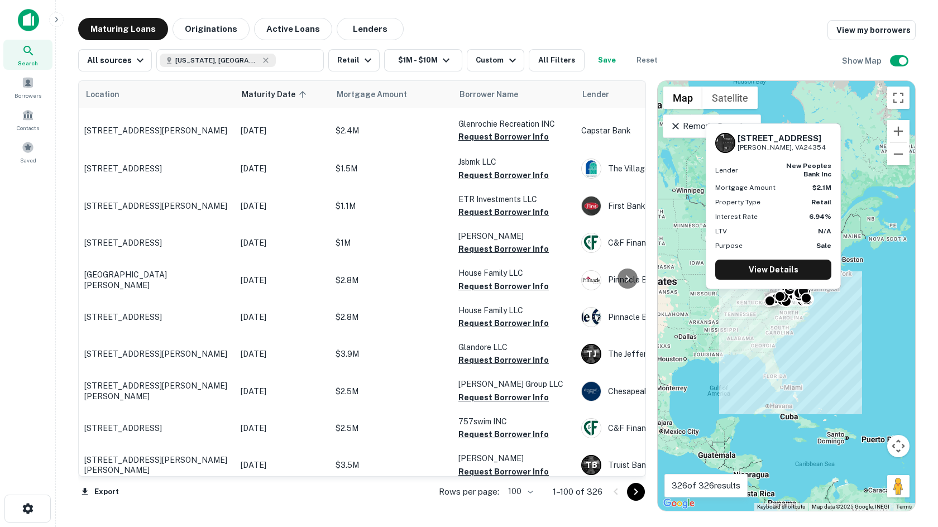
click at [126, 498] on p "[STREET_ADDRESS][PERSON_NAME]" at bounding box center [156, 503] width 145 height 10
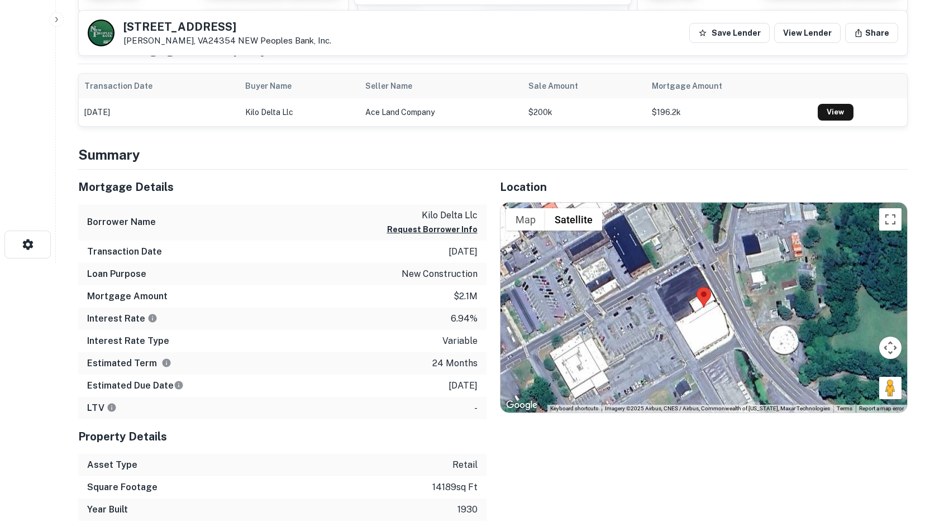
scroll to position [279, 0]
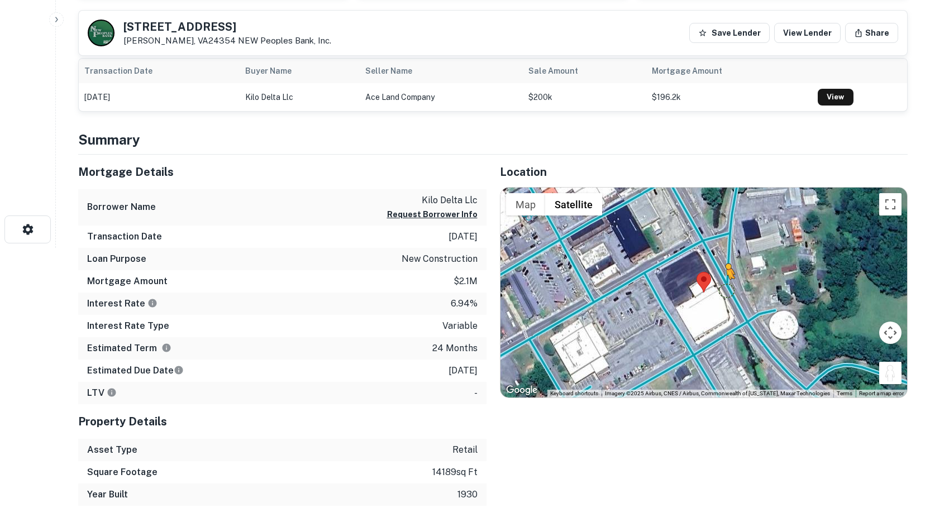
drag, startPoint x: 887, startPoint y: 375, endPoint x: 722, endPoint y: 285, distance: 187.7
click at [722, 285] on div "To activate drag with keyboard, press Alt + Enter. Once in keyboard drag state,…" at bounding box center [703, 293] width 407 height 210
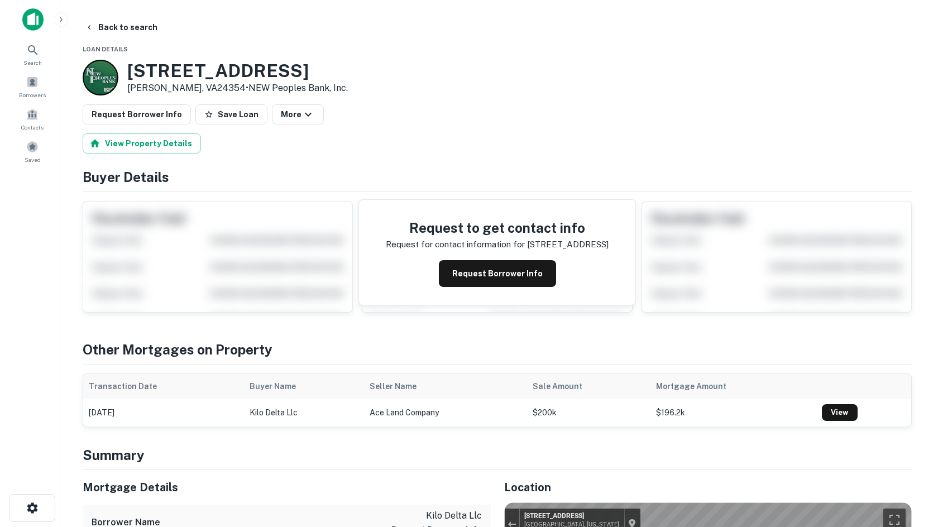
scroll to position [0, 0]
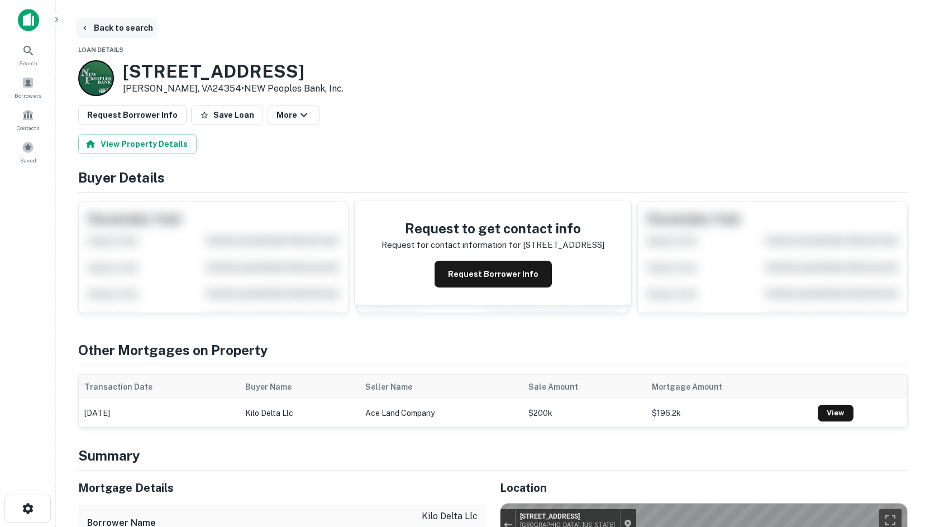
click at [89, 33] on button "Back to search" at bounding box center [117, 28] width 82 height 20
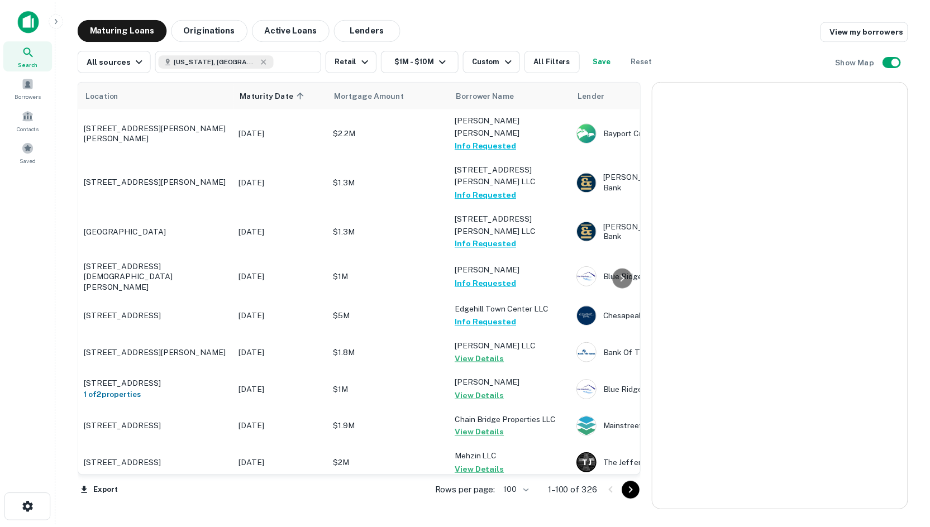
scroll to position [2123, 0]
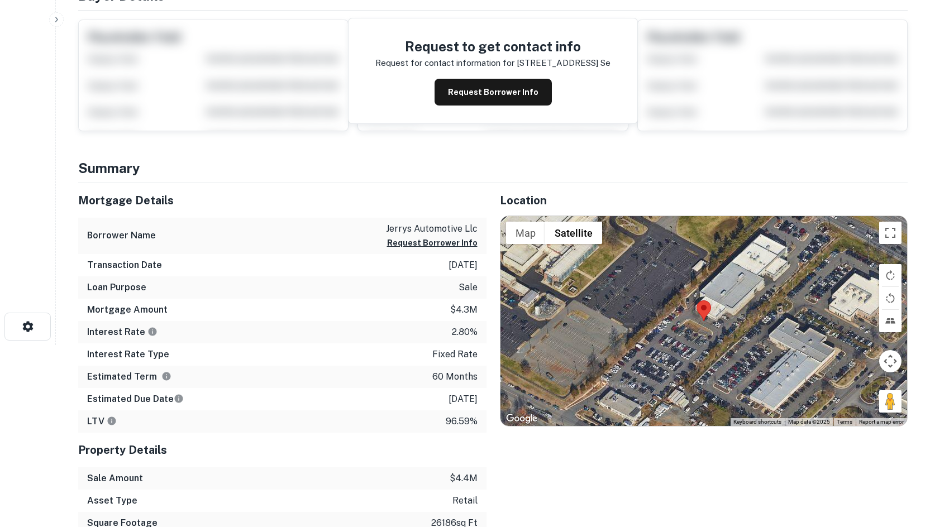
scroll to position [223, 0]
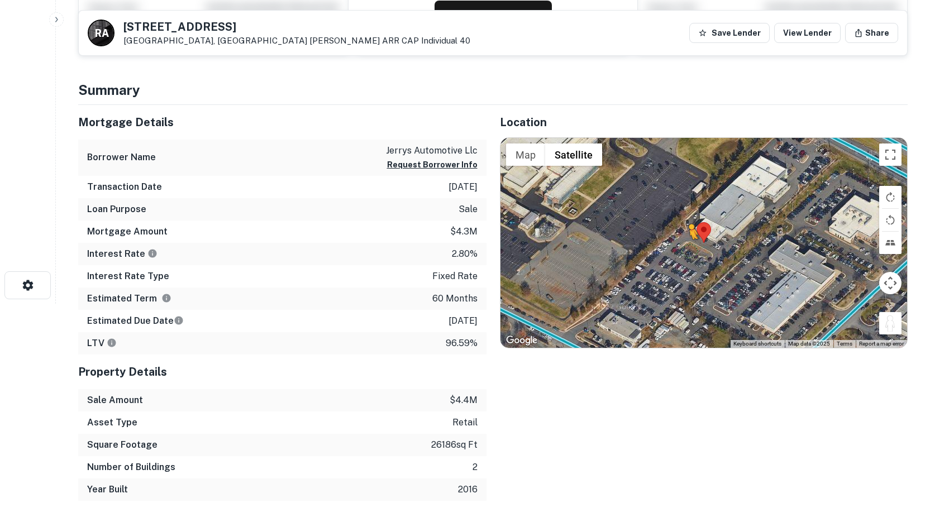
drag, startPoint x: 894, startPoint y: 319, endPoint x: 688, endPoint y: 250, distance: 217.6
click at [688, 250] on div "To activate drag with keyboard, press Alt + Enter. Once in keyboard drag state,…" at bounding box center [703, 243] width 407 height 210
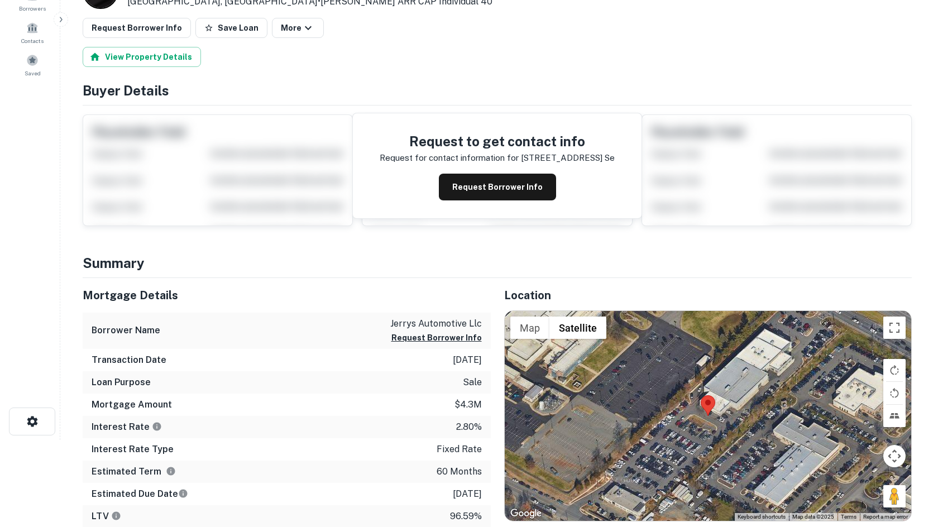
scroll to position [0, 0]
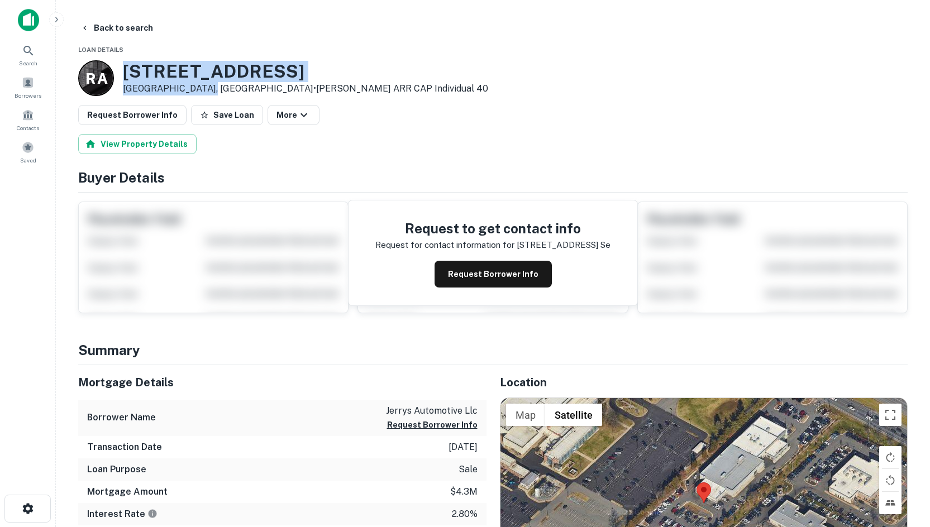
drag, startPoint x: 120, startPoint y: 67, endPoint x: 204, endPoint y: 88, distance: 87.0
click at [204, 88] on div "R A [STREET_ADDRESS] • [PERSON_NAME] ARR CAP Individual 40" at bounding box center [283, 78] width 410 height 36
copy div "[STREET_ADDRESS]"
click at [94, 26] on button "Back to search" at bounding box center [117, 28] width 82 height 20
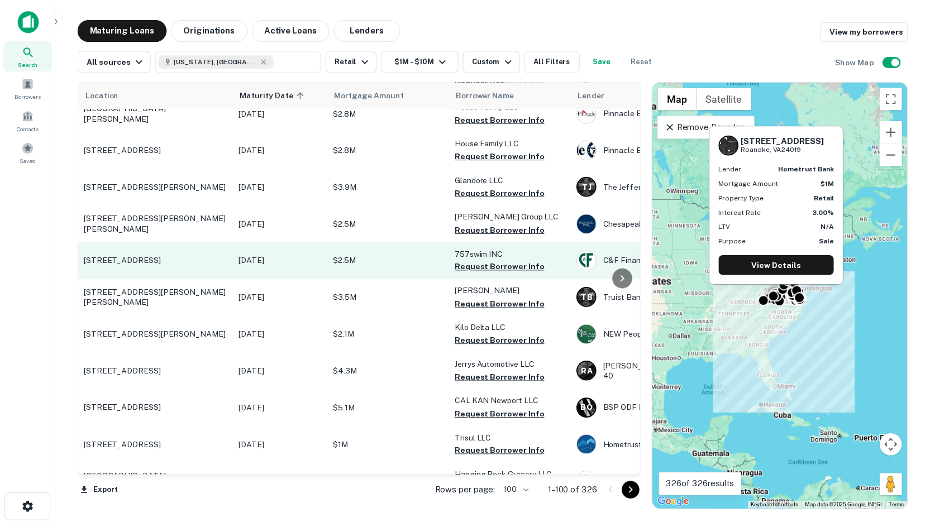
scroll to position [2402, 0]
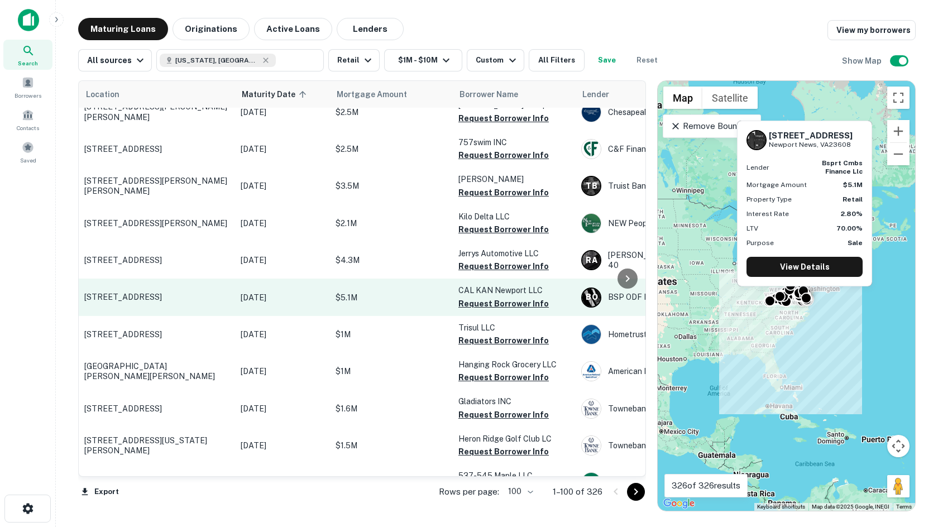
click at [138, 292] on p "[STREET_ADDRESS]" at bounding box center [156, 297] width 145 height 10
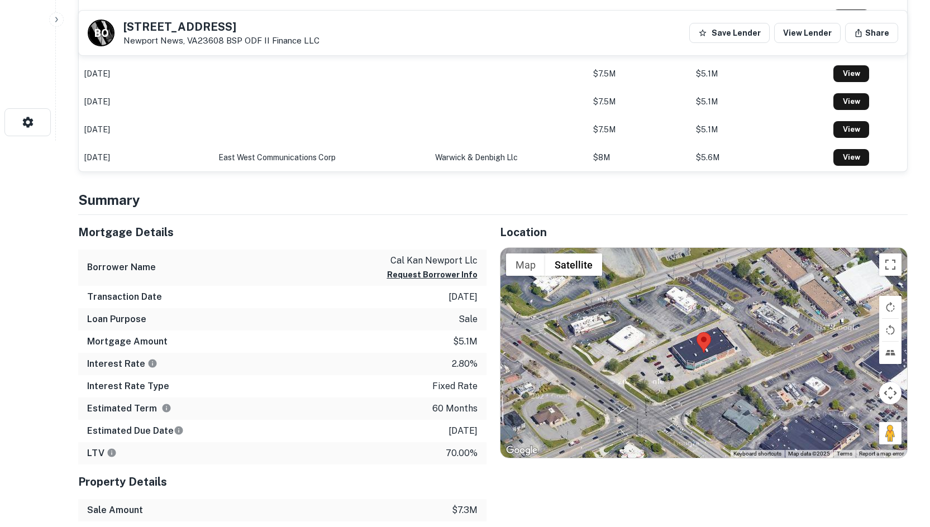
scroll to position [447, 0]
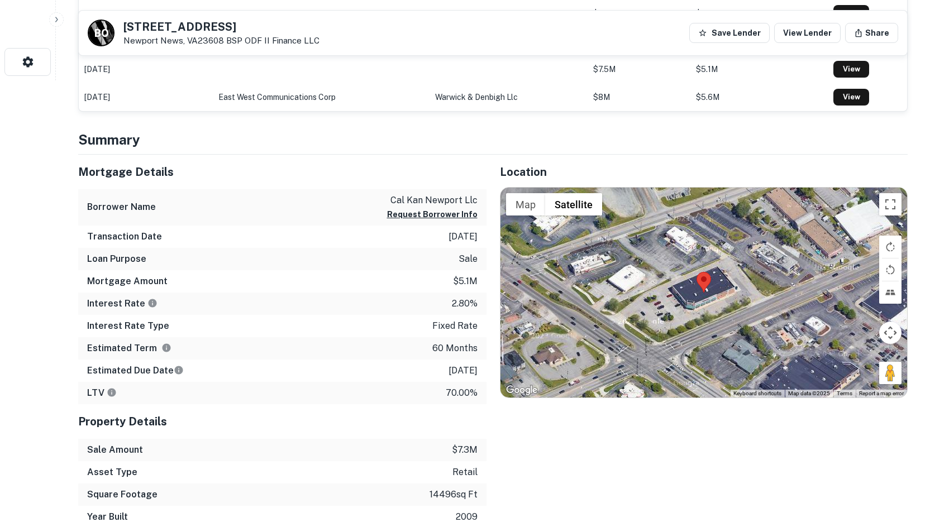
drag, startPoint x: 883, startPoint y: 374, endPoint x: 695, endPoint y: 324, distance: 194.8
click at [695, 324] on div "Map Terrain Satellite Labels Keyboard shortcuts Map Data Map data ©2025 Map dat…" at bounding box center [703, 293] width 407 height 210
drag, startPoint x: 862, startPoint y: 354, endPoint x: 783, endPoint y: 322, distance: 85.7
click at [783, 322] on div "Map Terrain Satellite Labels Keyboard shortcuts Map Data Map data ©2025 Map dat…" at bounding box center [703, 293] width 407 height 210
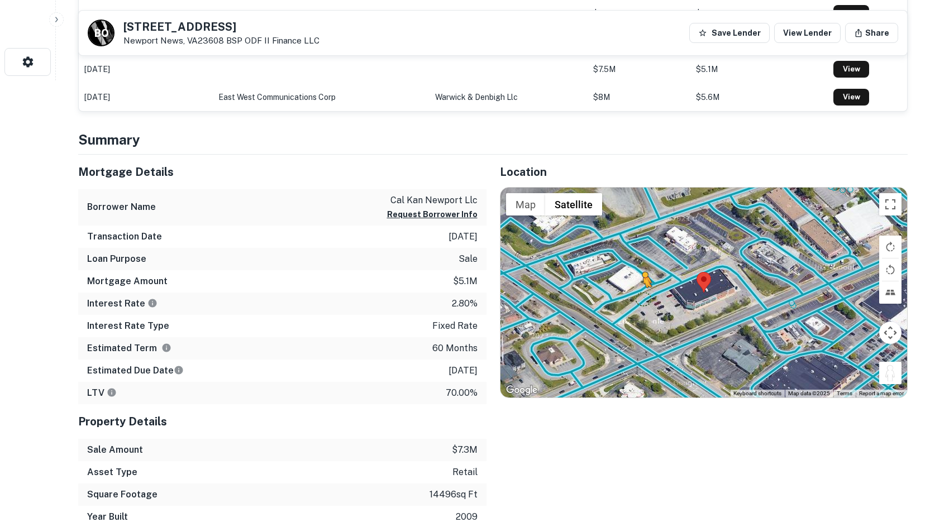
drag, startPoint x: 883, startPoint y: 370, endPoint x: 638, endPoint y: 301, distance: 254.3
click at [638, 301] on div "To activate drag with keyboard, press Alt + Enter. Once in keyboard drag state,…" at bounding box center [703, 293] width 407 height 210
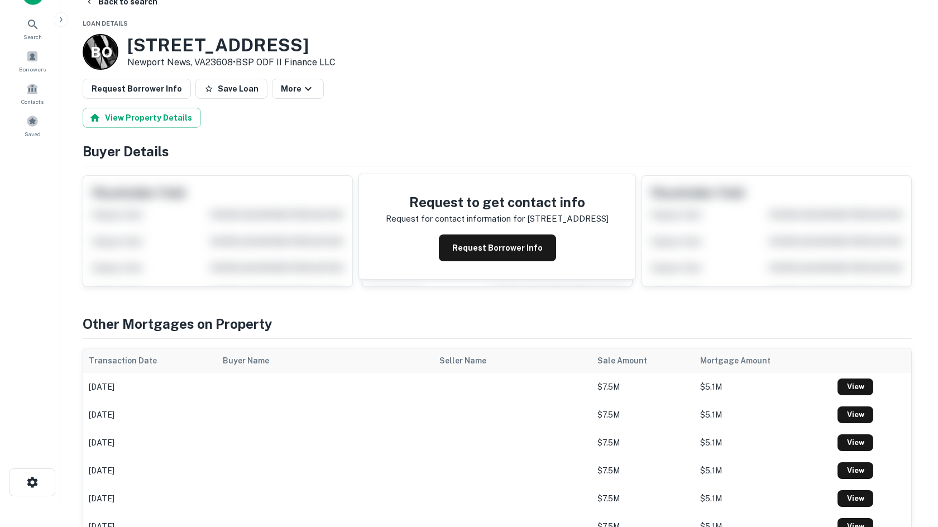
scroll to position [0, 0]
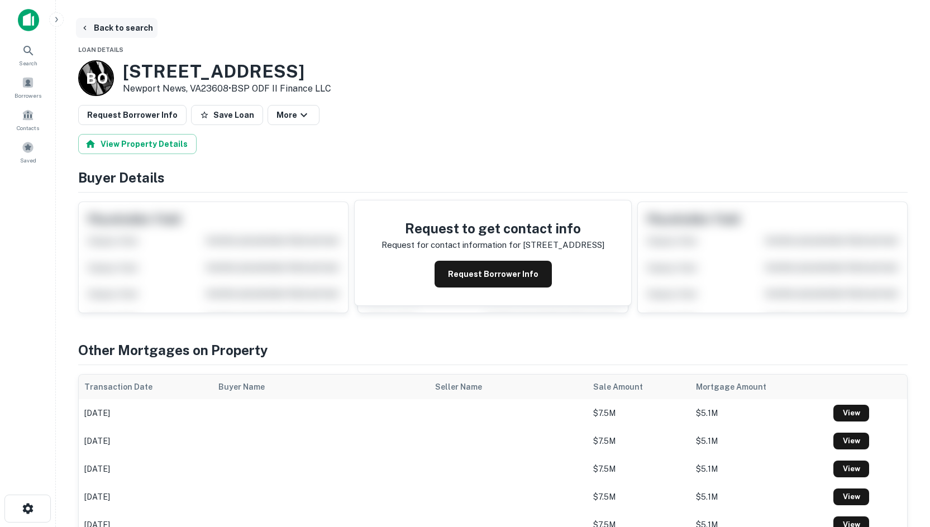
click at [130, 30] on button "Back to search" at bounding box center [117, 28] width 82 height 20
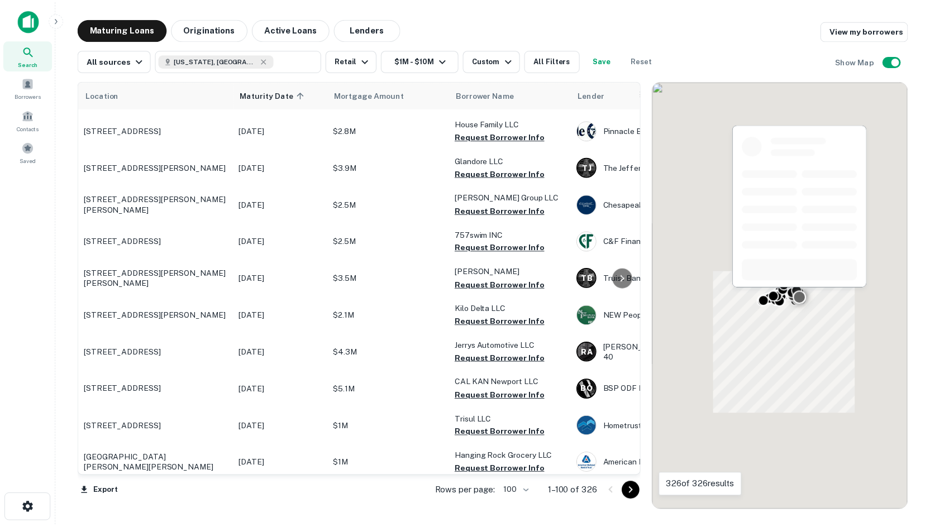
scroll to position [2402, 0]
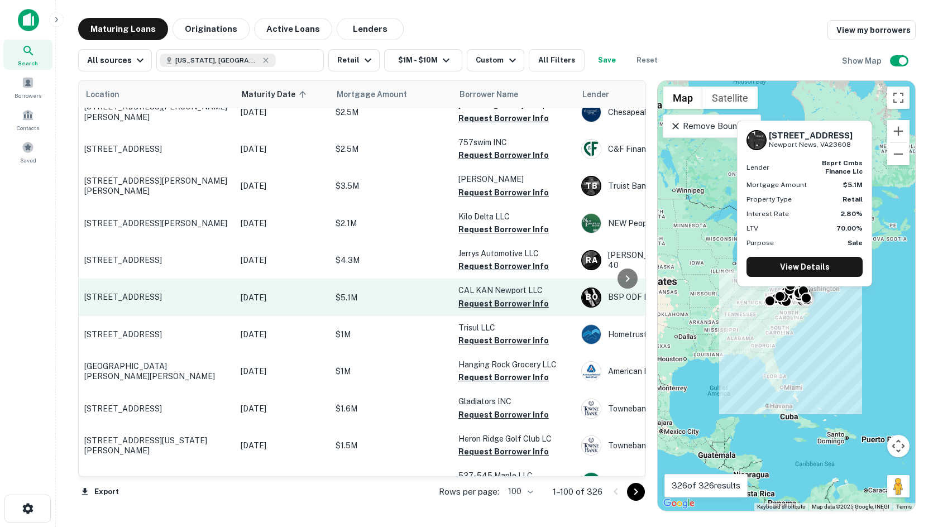
click at [469, 297] on button "Request Borrower Info" at bounding box center [504, 303] width 90 height 13
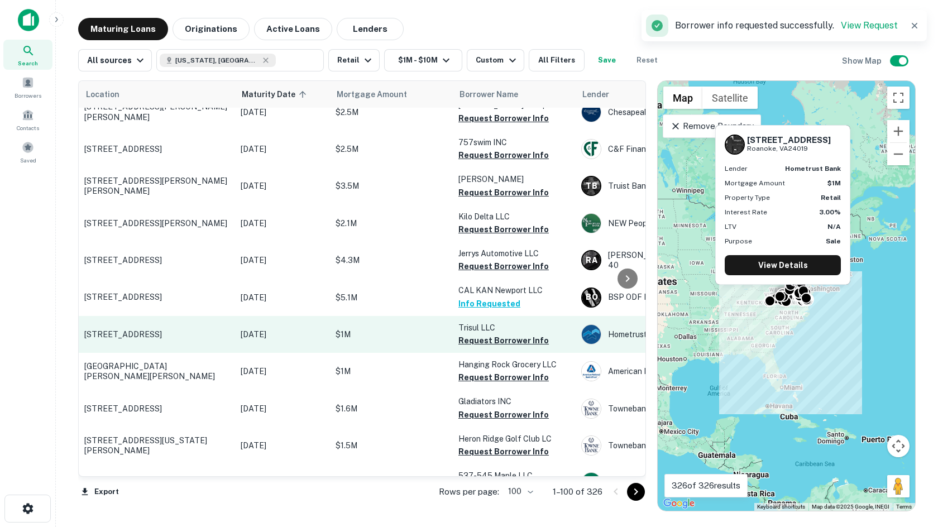
click at [141, 316] on td "[STREET_ADDRESS]" at bounding box center [157, 334] width 156 height 37
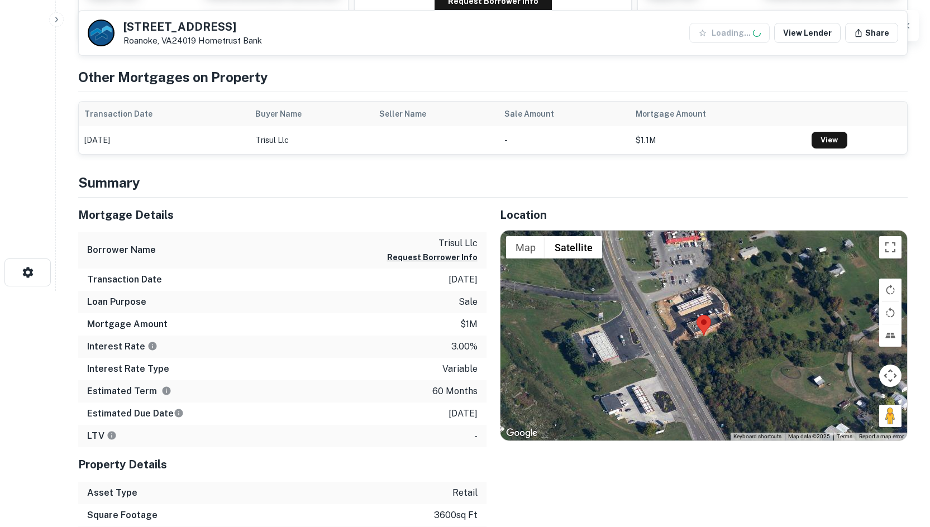
scroll to position [279, 0]
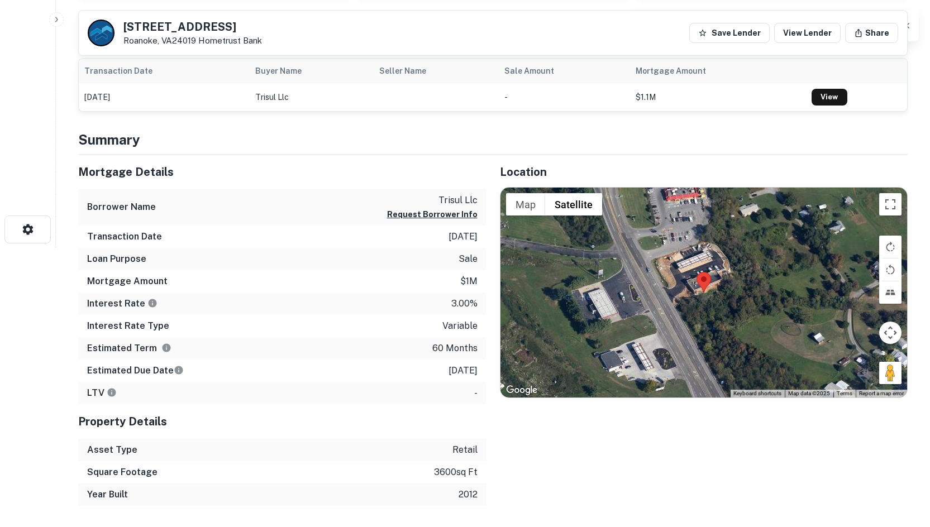
drag, startPoint x: 888, startPoint y: 369, endPoint x: 680, endPoint y: 290, distance: 222.4
click at [680, 290] on div "Map Terrain Satellite Labels Keyboard shortcuts Map Data Map data ©2025 Map dat…" at bounding box center [703, 293] width 407 height 210
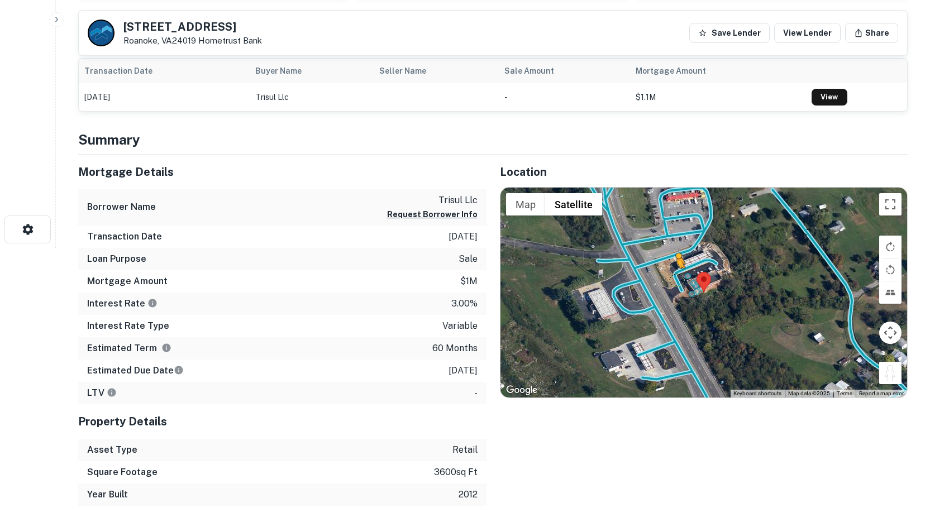
drag, startPoint x: 889, startPoint y: 380, endPoint x: 675, endPoint y: 277, distance: 236.8
click at [675, 277] on div "To activate drag with keyboard, press Alt + Enter. Once in keyboard drag state,…" at bounding box center [703, 293] width 407 height 210
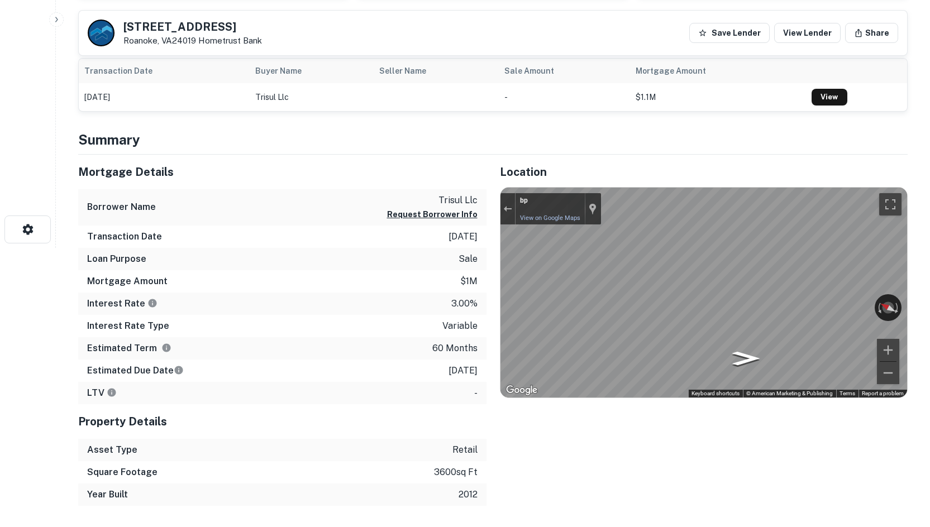
click at [468, 273] on div "Mortgage Details Borrower Name trisul llc Request Borrower Info Transaction Dat…" at bounding box center [486, 330] width 843 height 351
click at [761, 394] on div "← Move left → Move right ↑ Move up ↓ Move down + Zoom in - Zoom out bp View on …" at bounding box center [703, 293] width 407 height 210
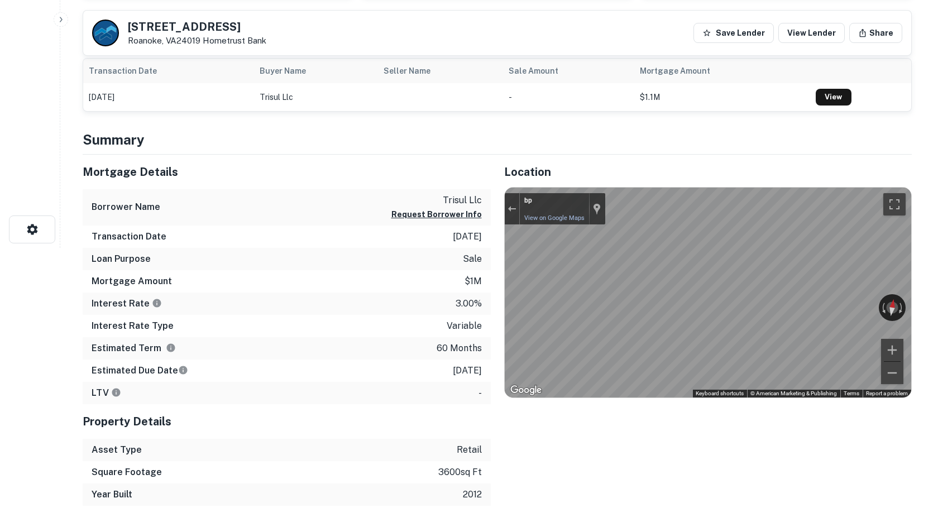
scroll to position [0, 0]
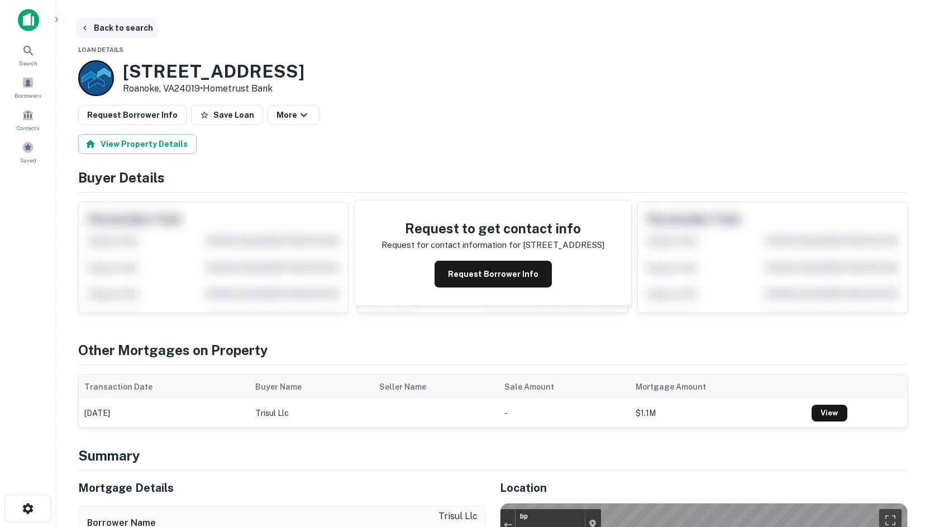
click at [95, 28] on button "Back to search" at bounding box center [117, 28] width 82 height 20
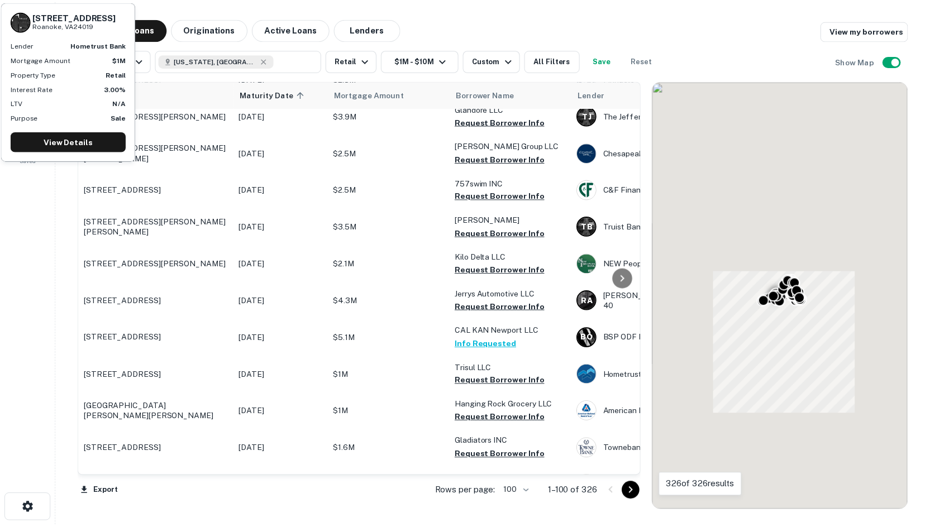
scroll to position [2402, 0]
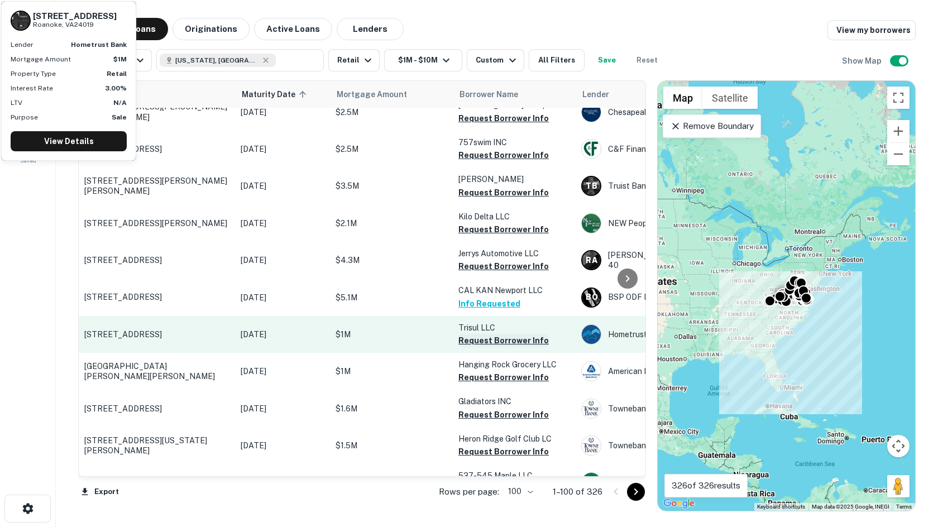
click at [469, 334] on button "Request Borrower Info" at bounding box center [504, 340] width 90 height 13
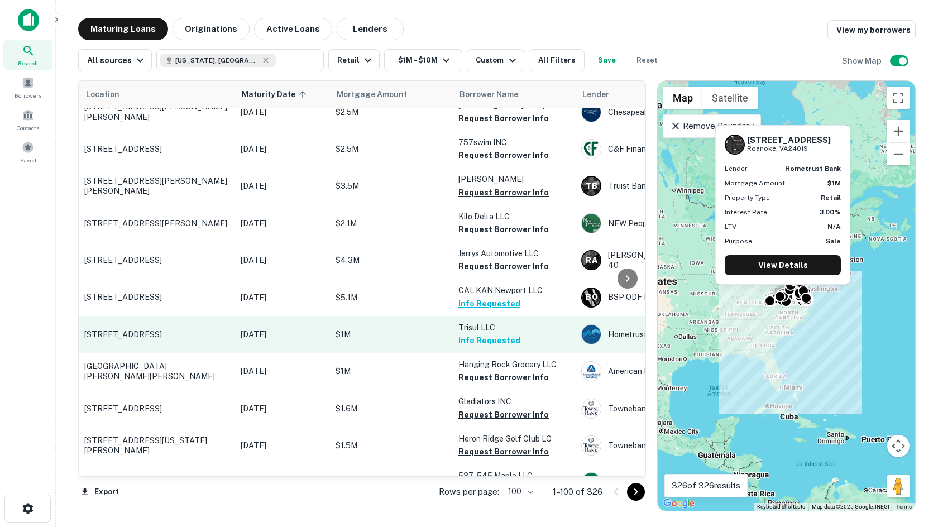
click at [133, 330] on p "[STREET_ADDRESS]" at bounding box center [156, 335] width 145 height 10
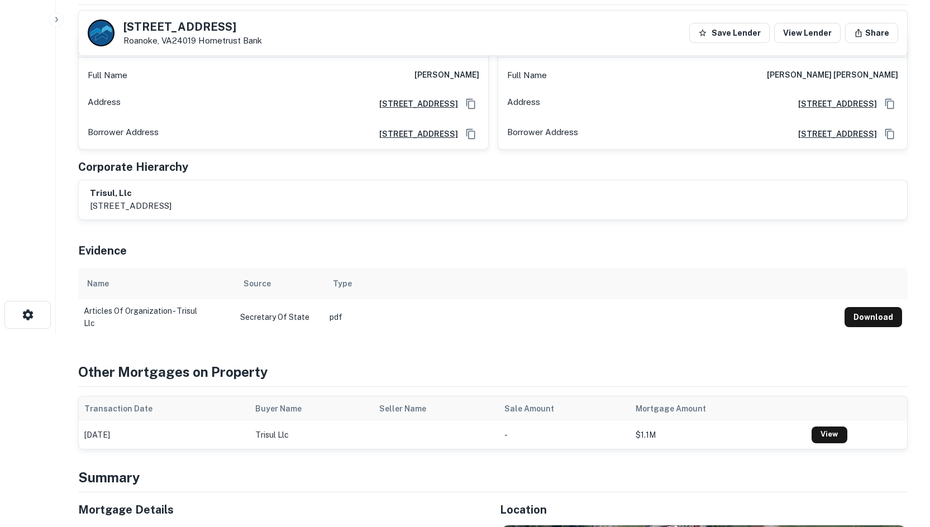
scroll to position [335, 0]
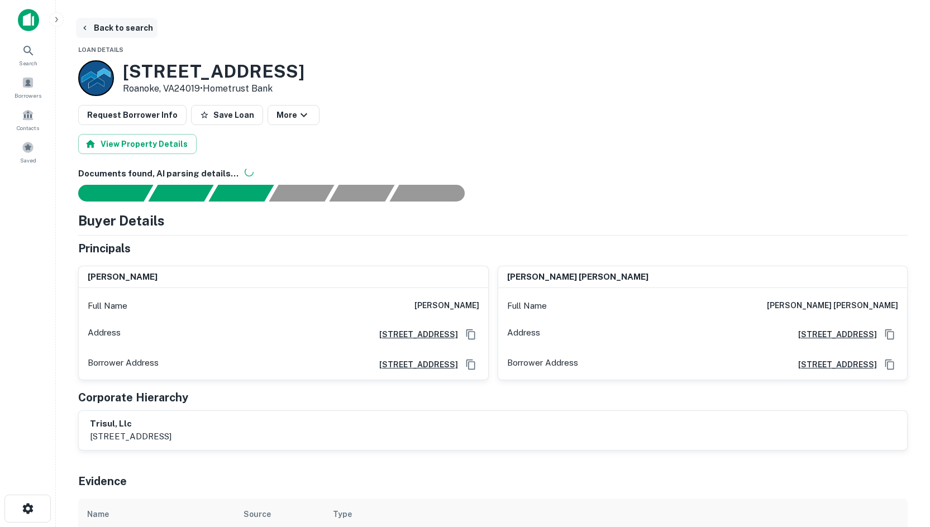
click at [125, 26] on button "Back to search" at bounding box center [117, 28] width 82 height 20
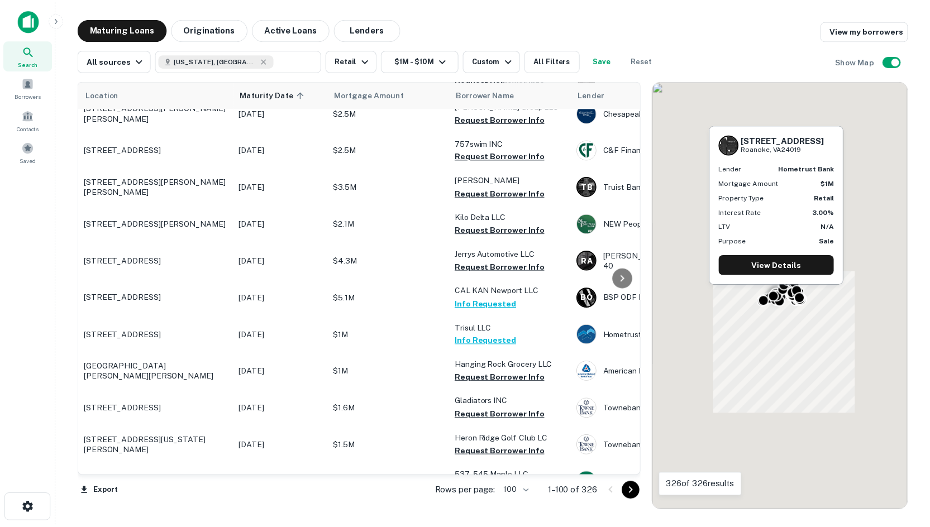
scroll to position [2402, 0]
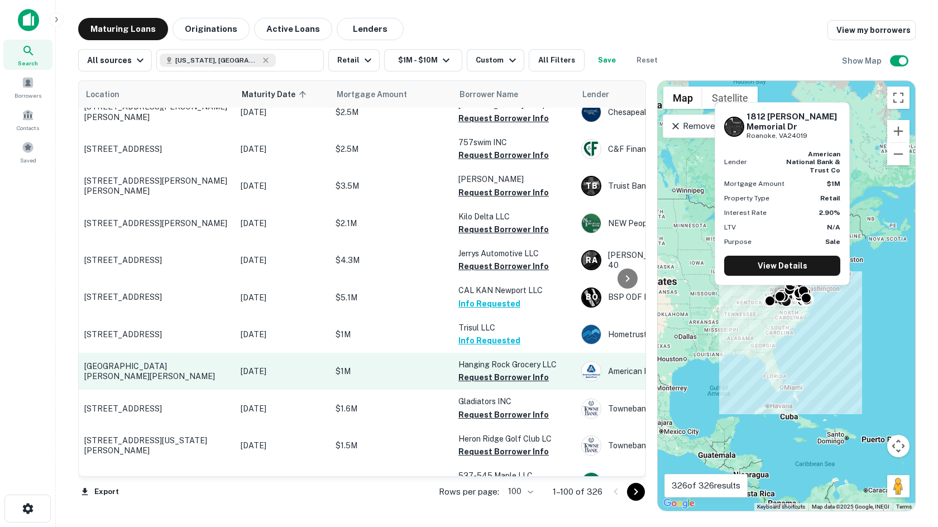
click at [183, 361] on p "[GEOGRAPHIC_DATA][PERSON_NAME][PERSON_NAME]" at bounding box center [156, 371] width 145 height 20
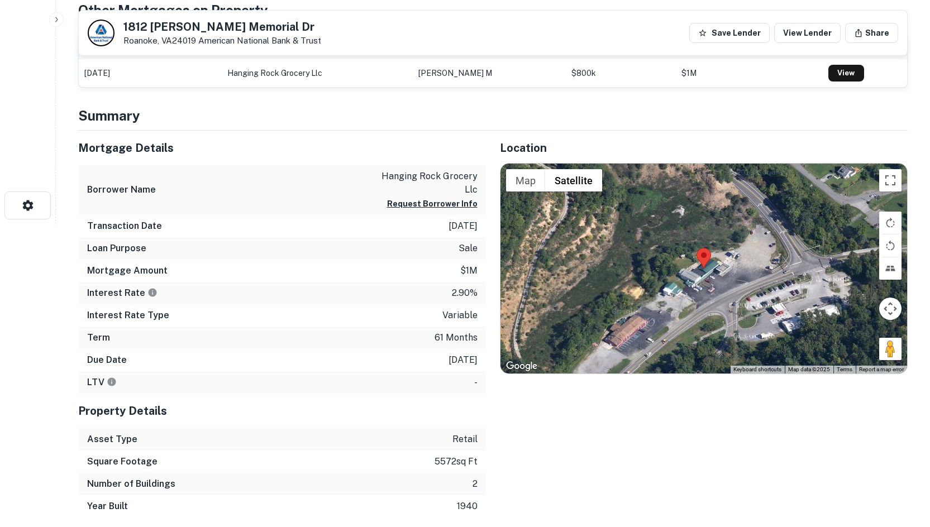
scroll to position [391, 0]
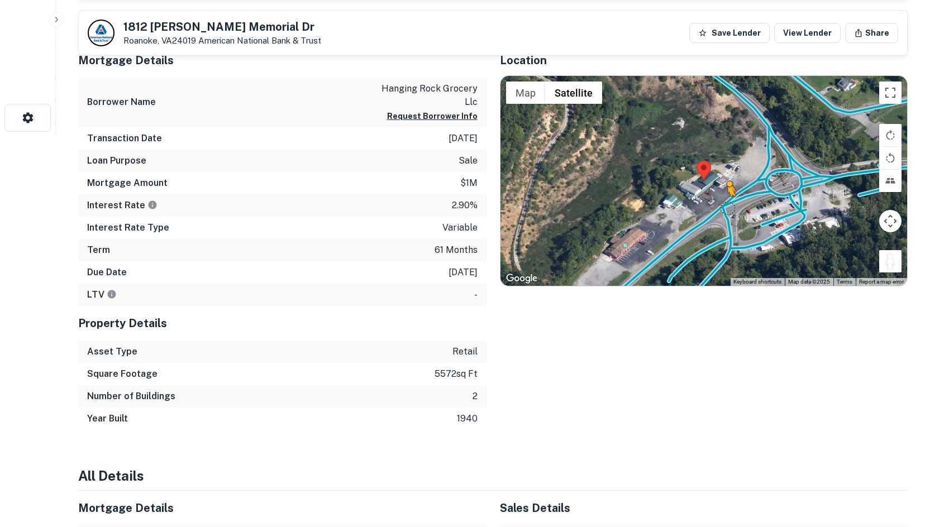
drag, startPoint x: 895, startPoint y: 263, endPoint x: 716, endPoint y: 200, distance: 189.9
click at [716, 200] on div "To activate drag with keyboard, press Alt + Enter. Once in keyboard drag state,…" at bounding box center [703, 181] width 407 height 210
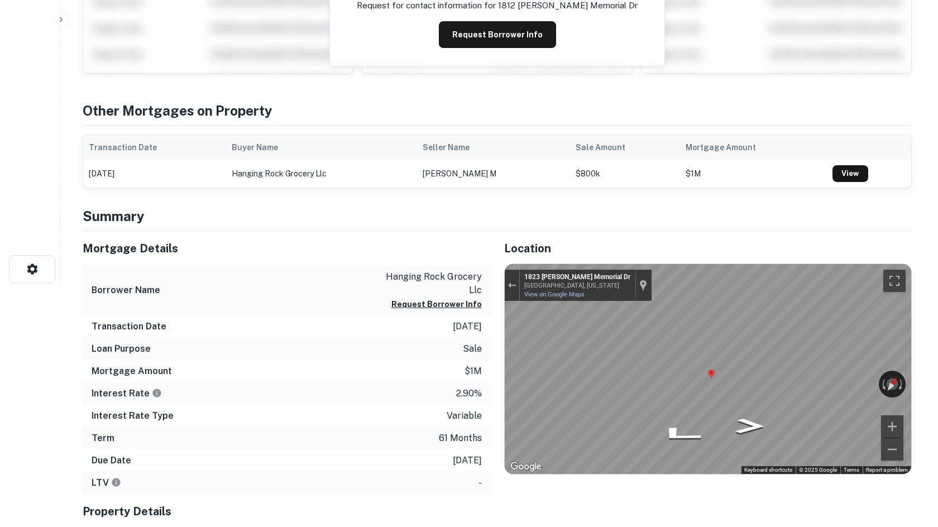
scroll to position [0, 0]
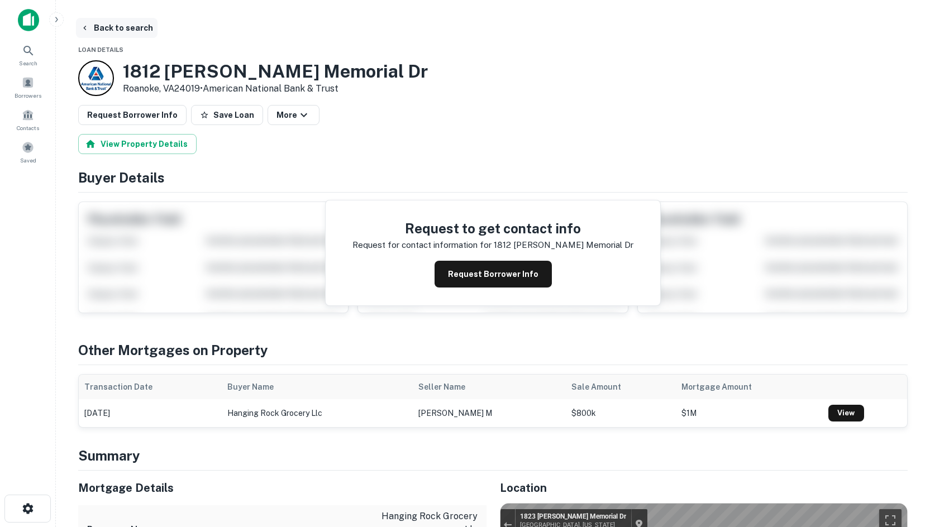
click at [130, 35] on button "Back to search" at bounding box center [117, 28] width 82 height 20
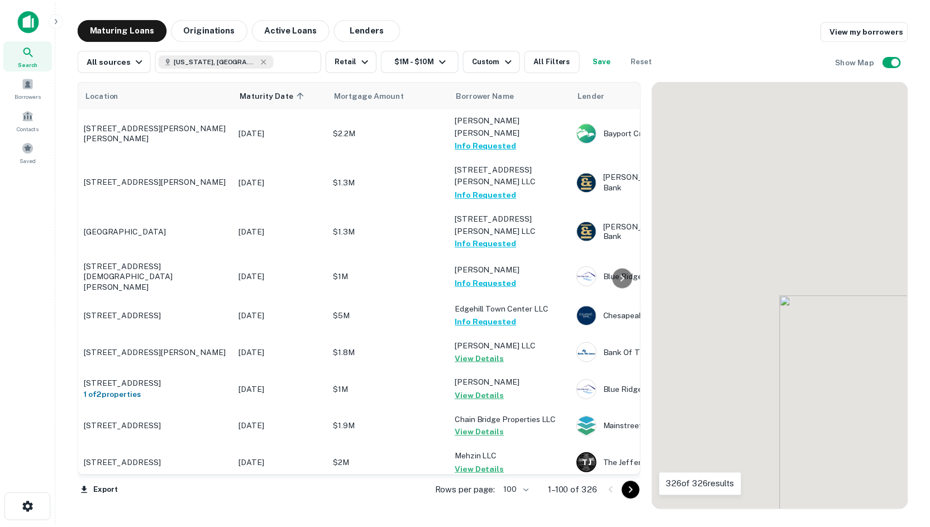
scroll to position [2402, 0]
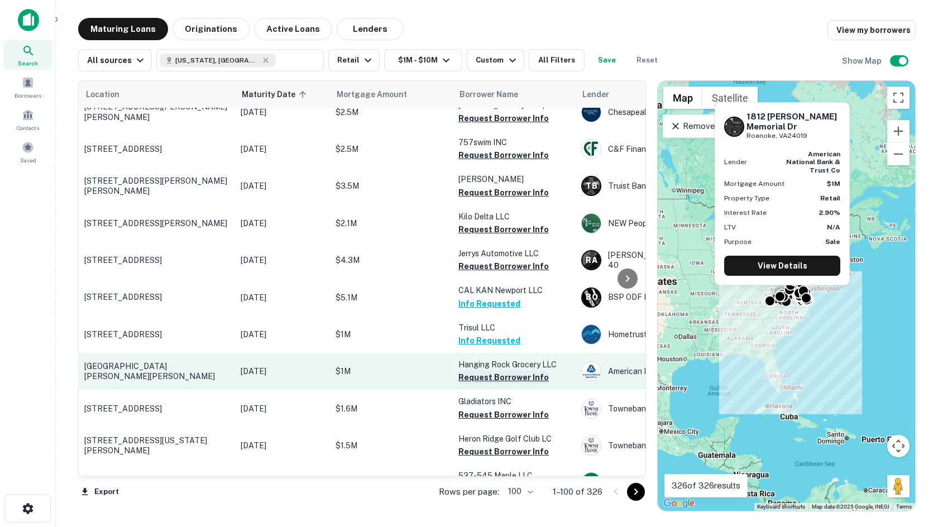
click at [471, 371] on button "Request Borrower Info" at bounding box center [504, 377] width 90 height 13
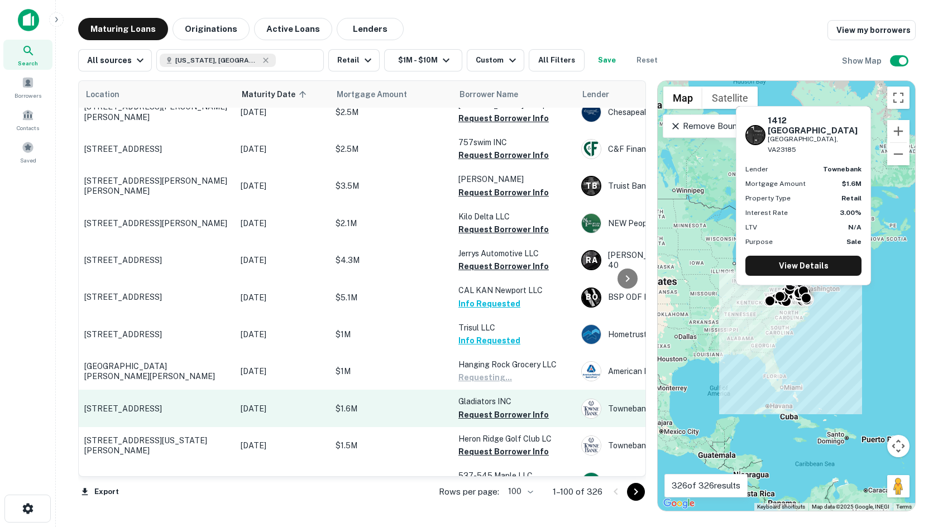
click at [135, 404] on p "1412 Richmond Rd Williamsburg, VA23185" at bounding box center [156, 409] width 145 height 10
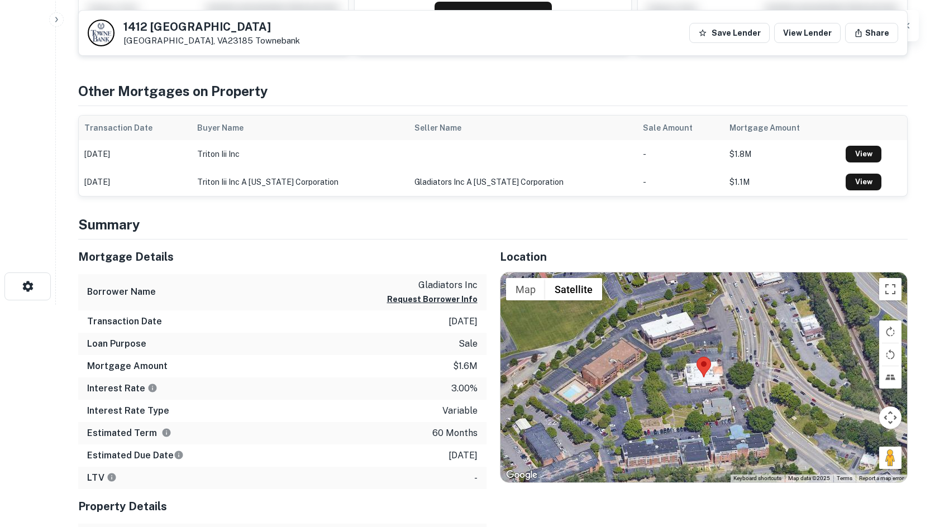
scroll to position [223, 0]
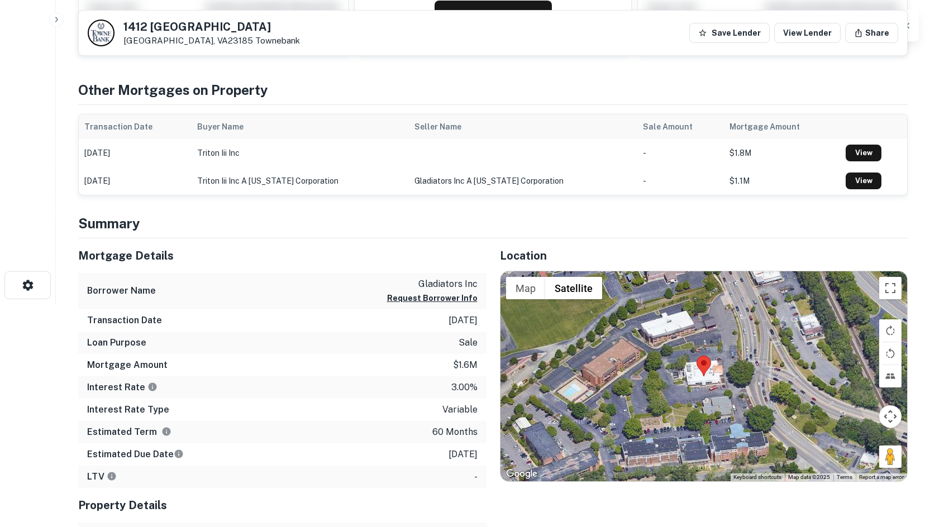
drag, startPoint x: 884, startPoint y: 457, endPoint x: 735, endPoint y: 398, distance: 160.1
click at [735, 398] on div "Map Terrain Satellite Labels Keyboard shortcuts Map Data Map data ©2025 Map dat…" at bounding box center [703, 376] width 407 height 210
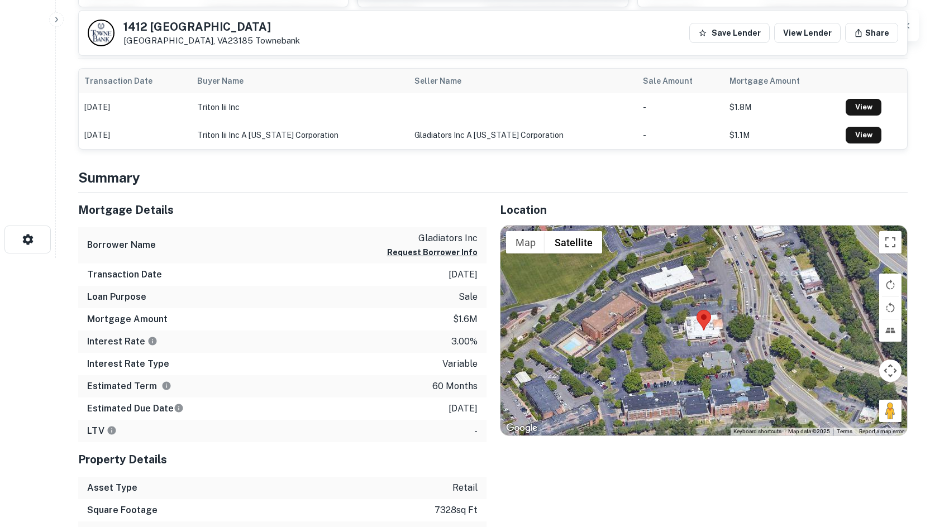
scroll to position [335, 0]
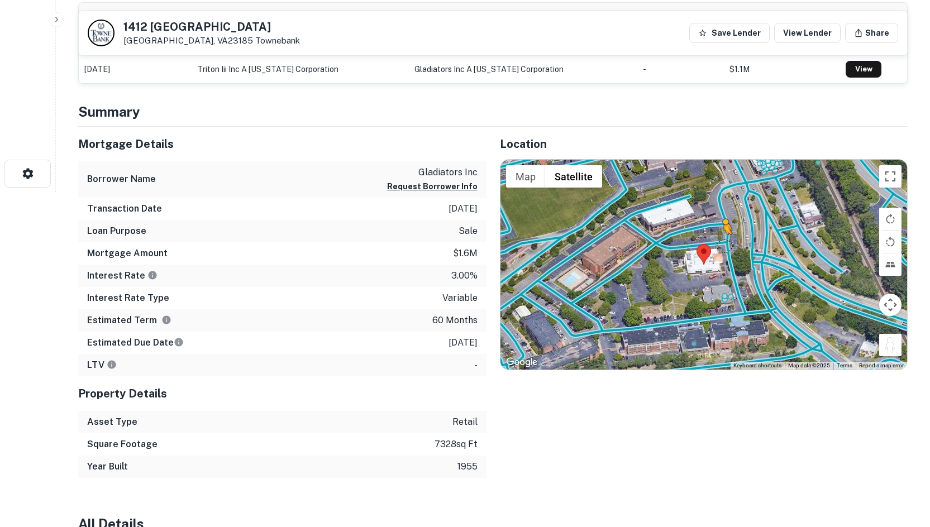
drag, startPoint x: 894, startPoint y: 343, endPoint x: 722, endPoint y: 246, distance: 197.6
click at [722, 246] on div "To activate drag with keyboard, press Alt + Enter. Once in keyboard drag state,…" at bounding box center [703, 265] width 407 height 210
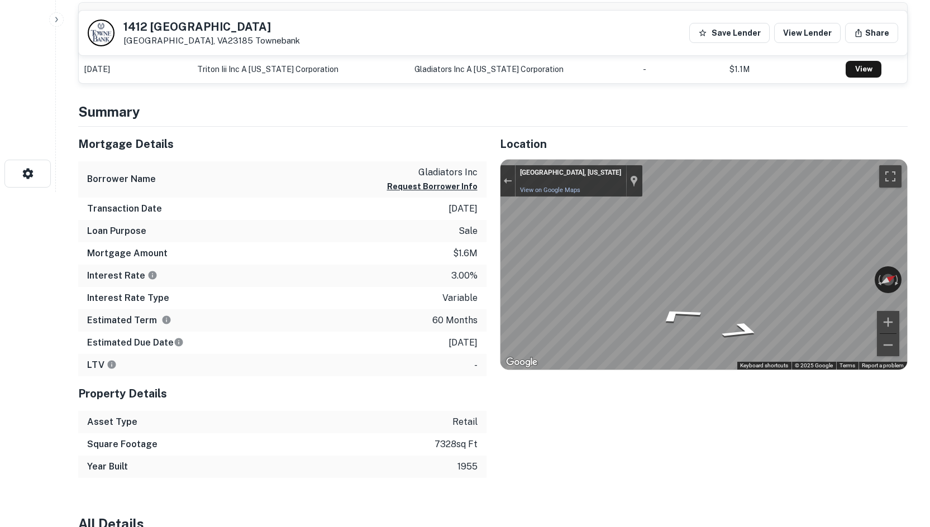
drag, startPoint x: 810, startPoint y: 279, endPoint x: 405, endPoint y: 222, distance: 408.9
click at [405, 222] on div "Mortgage Details Borrower Name gladiators inc Request Borrower Info Transaction…" at bounding box center [486, 302] width 843 height 351
click at [446, 229] on div "Mortgage Details Borrower Name gladiators inc Request Borrower Info Transaction…" at bounding box center [486, 302] width 843 height 351
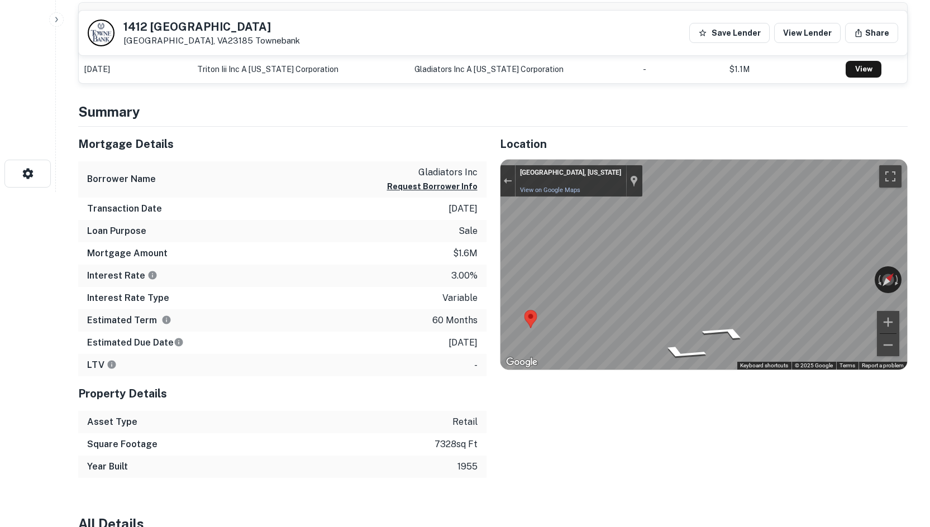
click at [468, 288] on div "Mortgage Details Borrower Name gladiators inc Request Borrower Info Transaction…" at bounding box center [486, 302] width 843 height 351
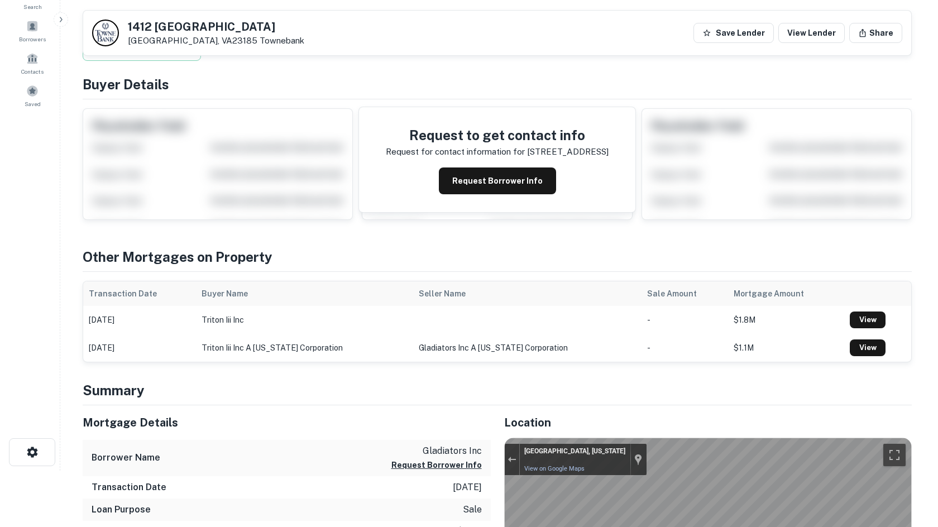
scroll to position [0, 0]
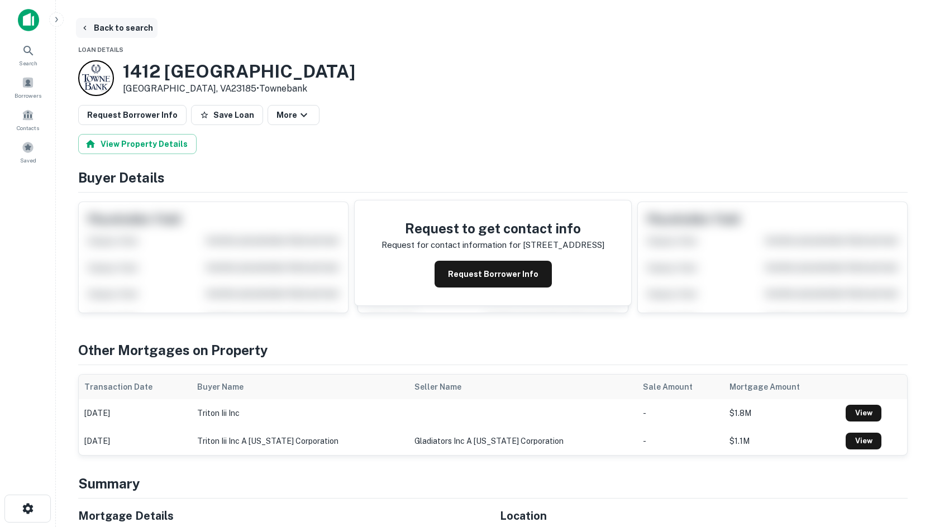
click at [134, 21] on button "Back to search" at bounding box center [117, 28] width 82 height 20
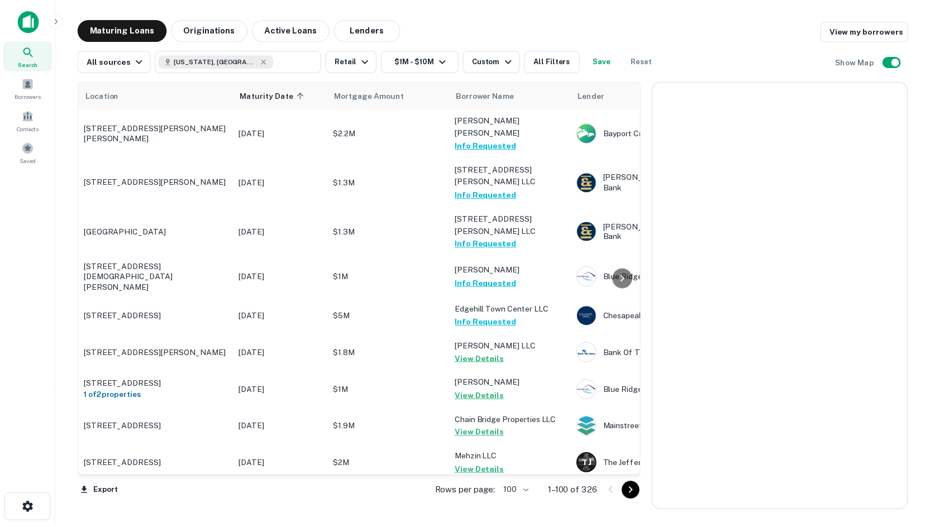
scroll to position [2402, 0]
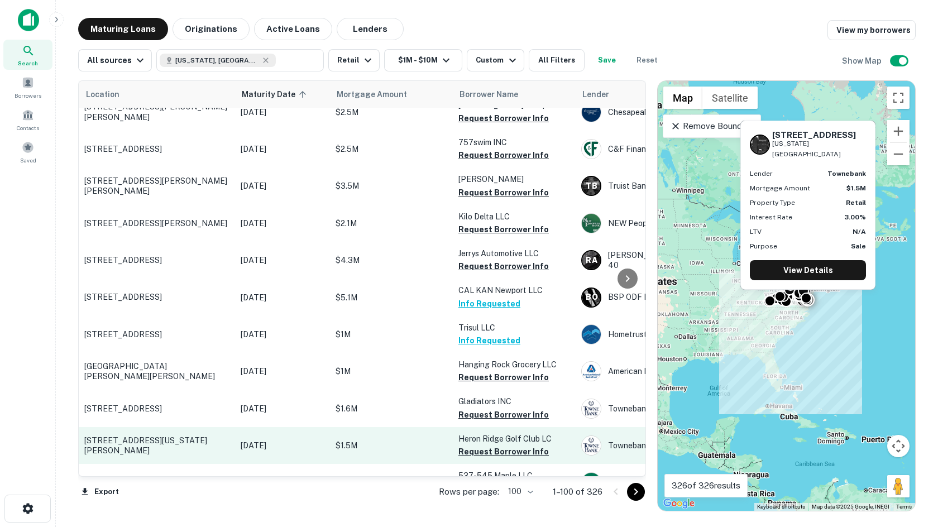
click at [153, 436] on p "2973 Heron Ridge Dr Virginia Beach, VA23456" at bounding box center [156, 446] width 145 height 20
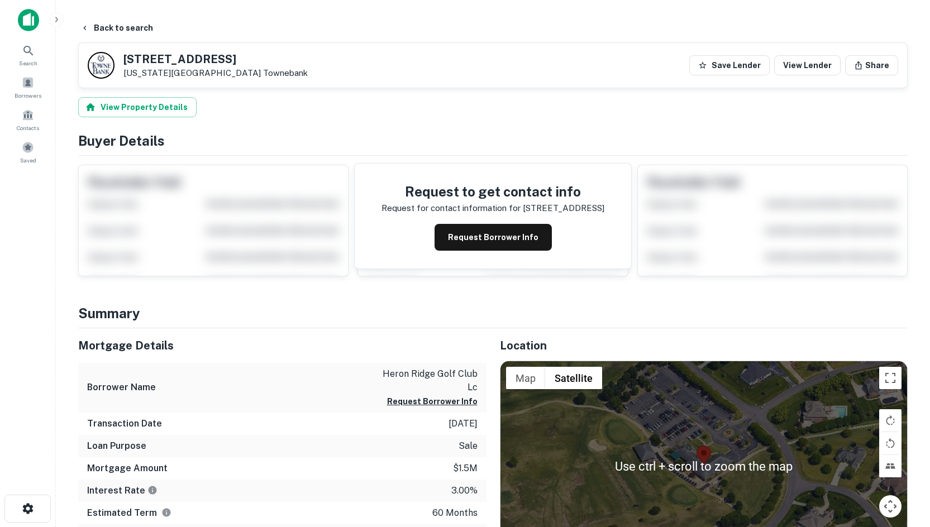
scroll to position [279, 0]
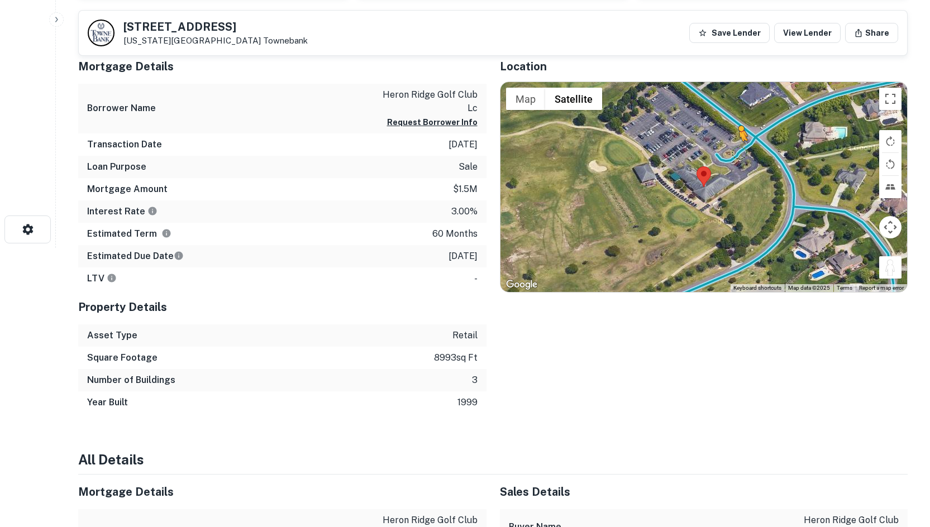
drag, startPoint x: 885, startPoint y: 263, endPoint x: 734, endPoint y: 152, distance: 187.0
click at [734, 152] on div "To activate drag with keyboard, press Alt + Enter. Once in keyboard drag state,…" at bounding box center [703, 187] width 407 height 210
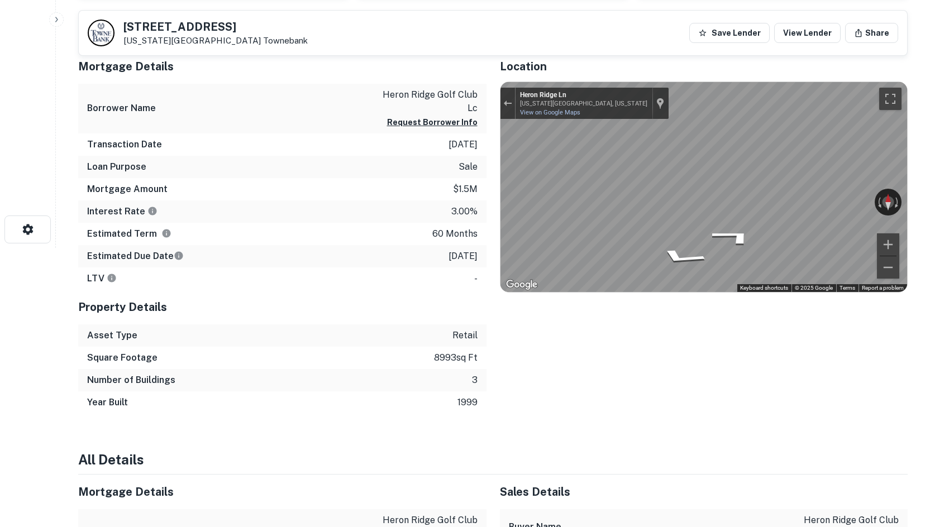
click at [700, 192] on div "Map" at bounding box center [703, 187] width 407 height 210
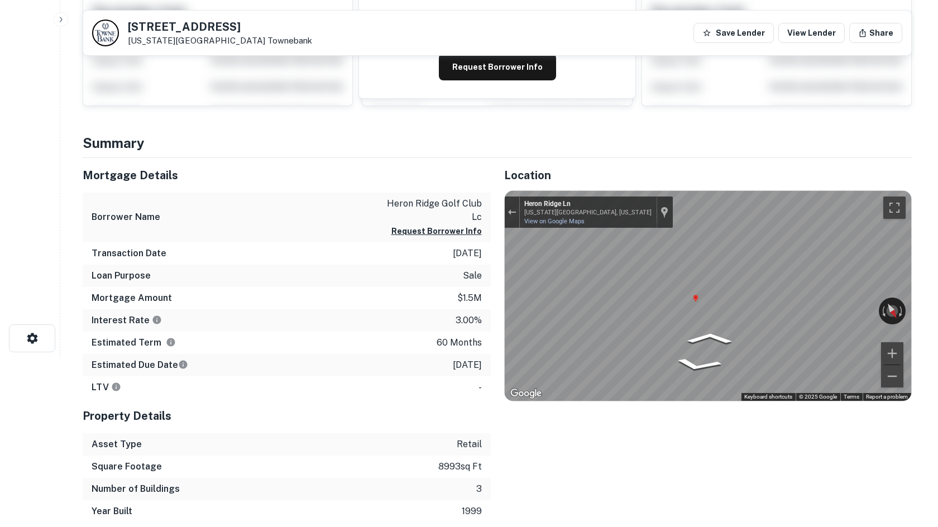
scroll to position [0, 0]
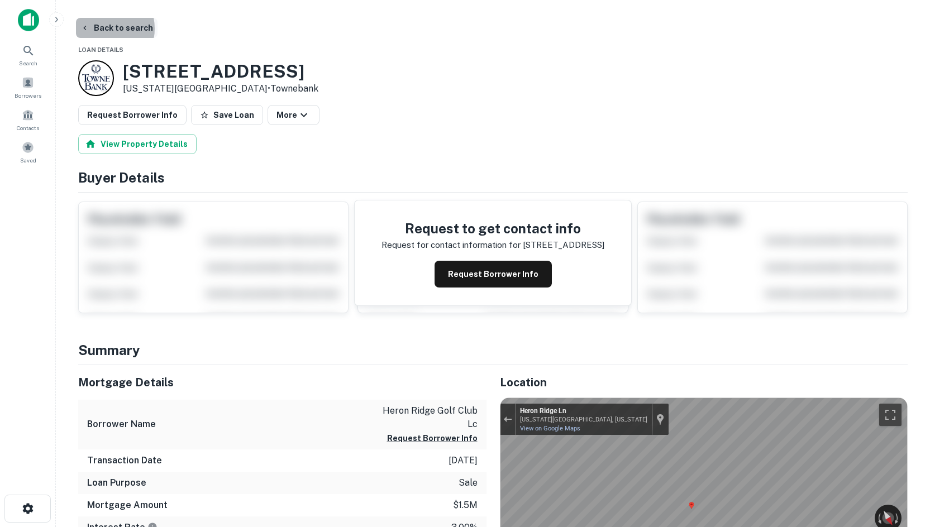
click at [99, 28] on button "Back to search" at bounding box center [117, 28] width 82 height 20
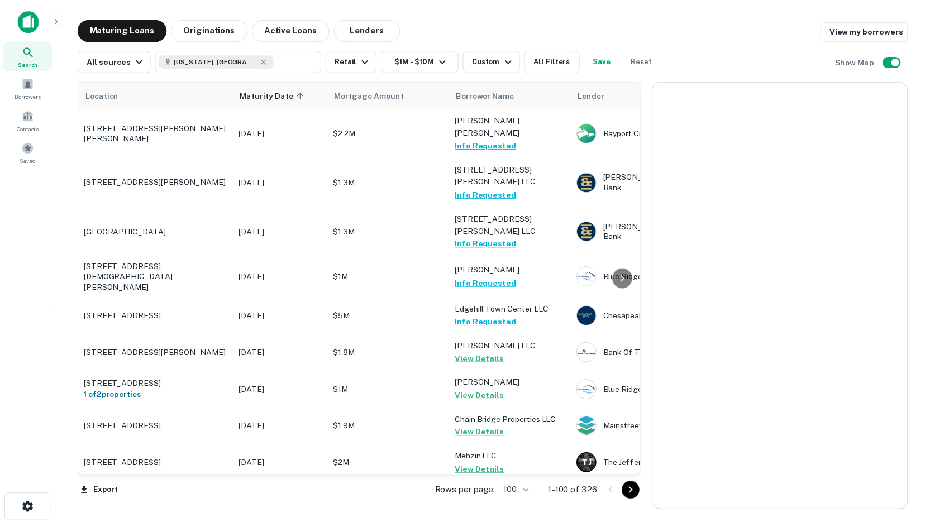
scroll to position [2402, 0]
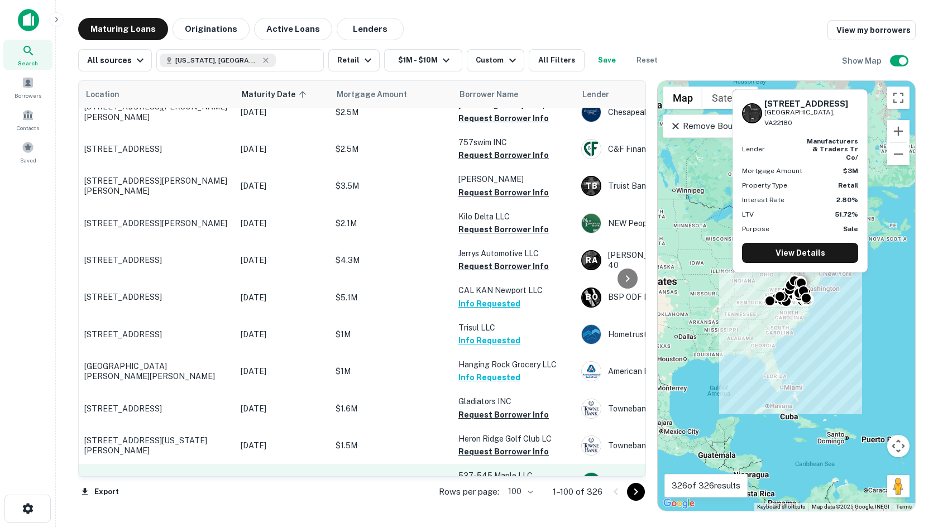
click at [109, 478] on p "541 Maple Ave W Vienna, VA22180" at bounding box center [156, 483] width 145 height 10
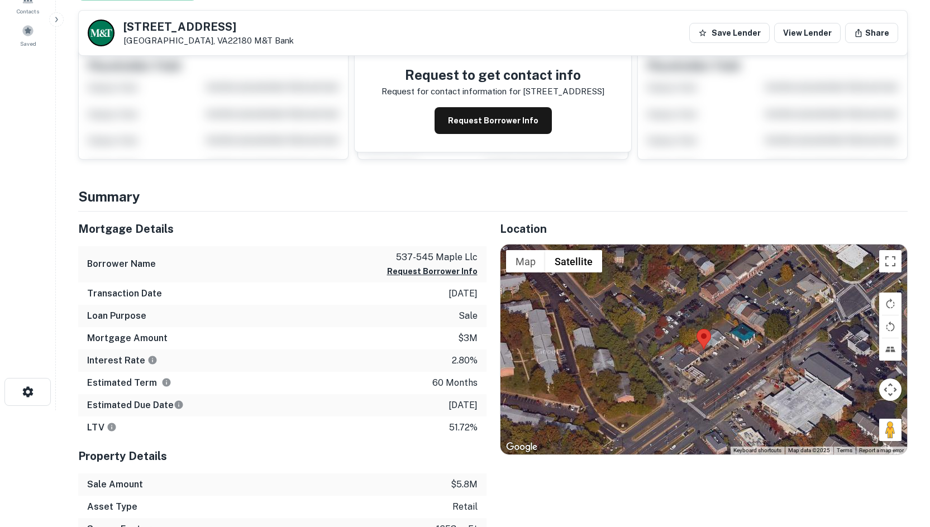
scroll to position [168, 0]
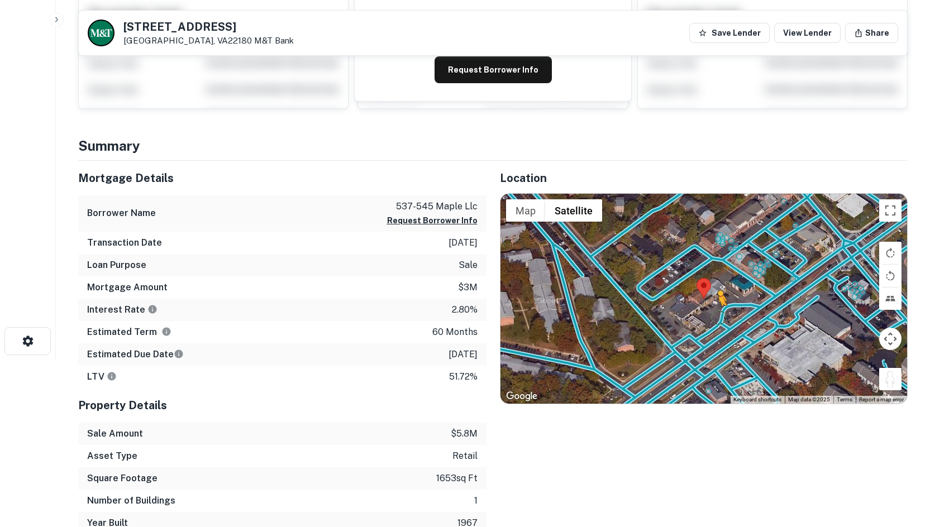
drag, startPoint x: 886, startPoint y: 380, endPoint x: 714, endPoint y: 313, distance: 184.3
click at [714, 313] on div "To activate drag with keyboard, press Alt + Enter. Once in keyboard drag state,…" at bounding box center [703, 299] width 407 height 210
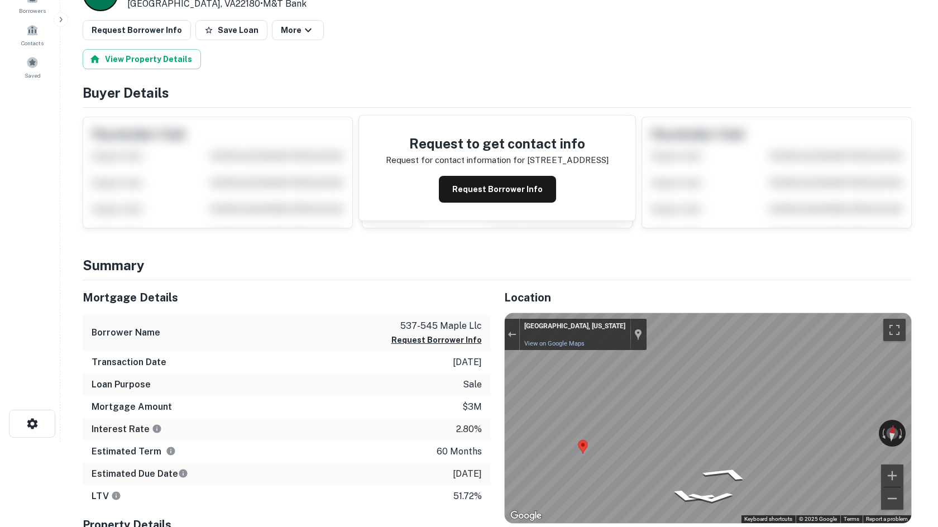
scroll to position [0, 0]
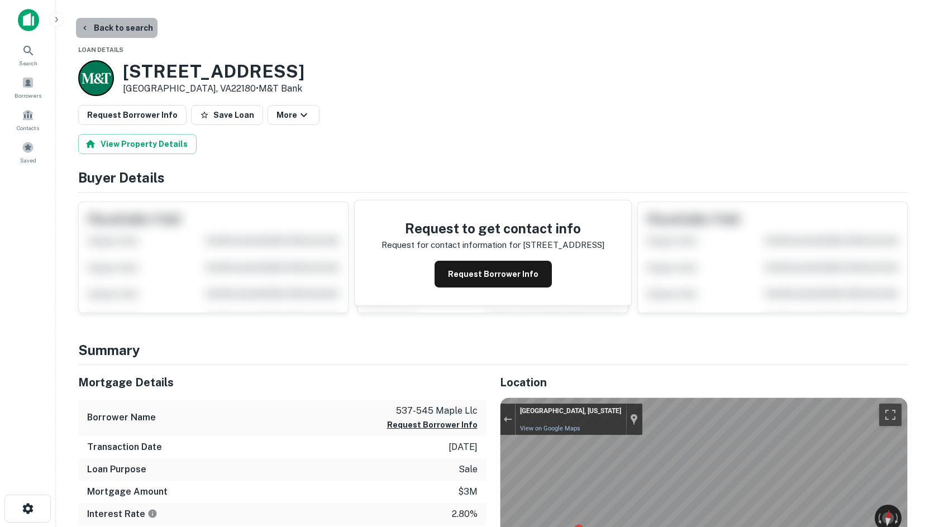
click at [139, 28] on button "Back to search" at bounding box center [117, 28] width 82 height 20
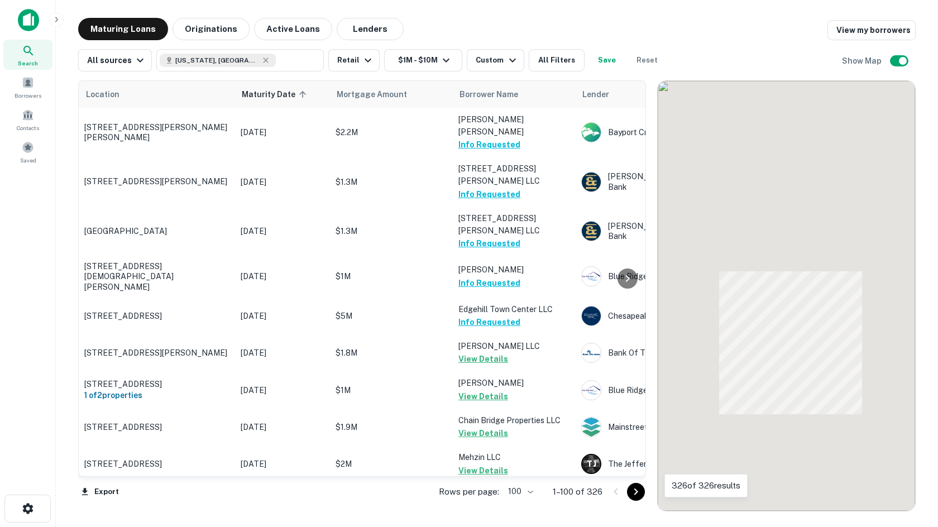
scroll to position [2402, 0]
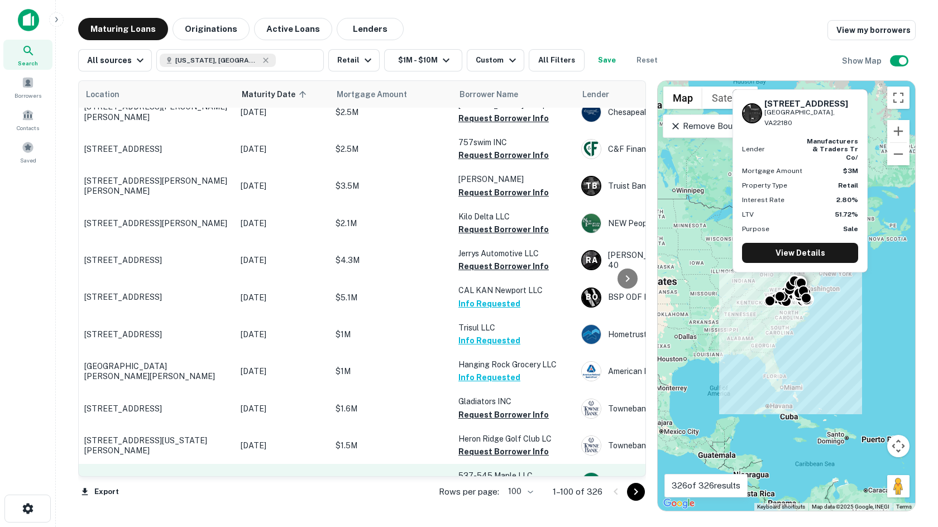
click at [511, 483] on button "Request Borrower Info" at bounding box center [504, 489] width 90 height 13
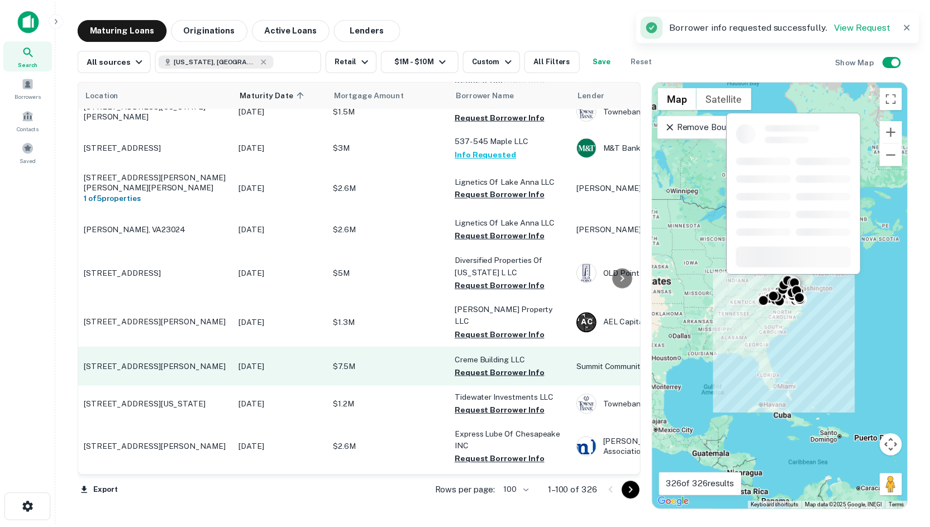
scroll to position [2625, 0]
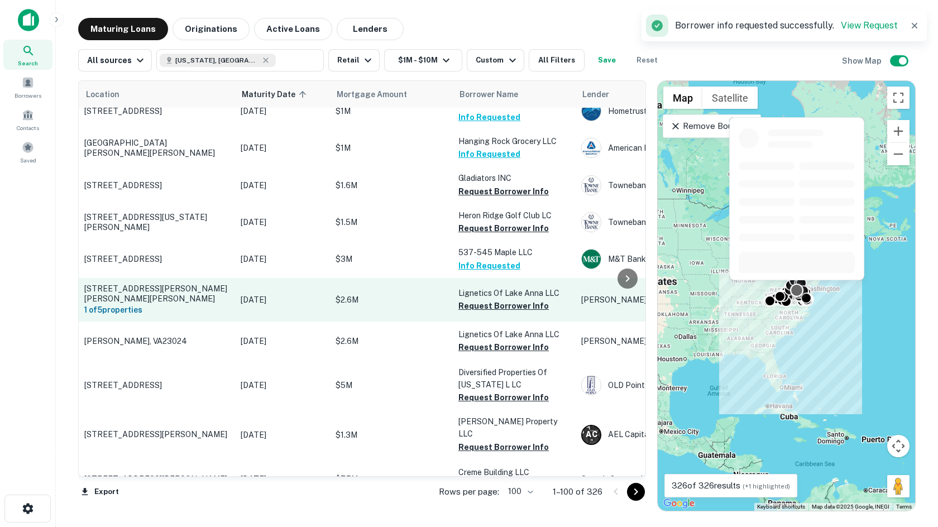
click at [208, 284] on p "1376 Fredericks Hall Rd Bumpass, VA23024" at bounding box center [156, 294] width 145 height 20
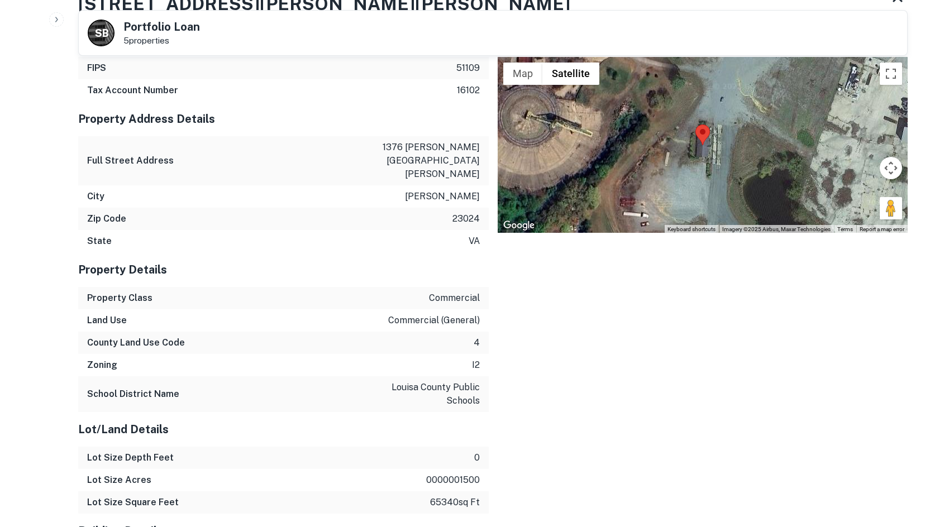
scroll to position [506, 0]
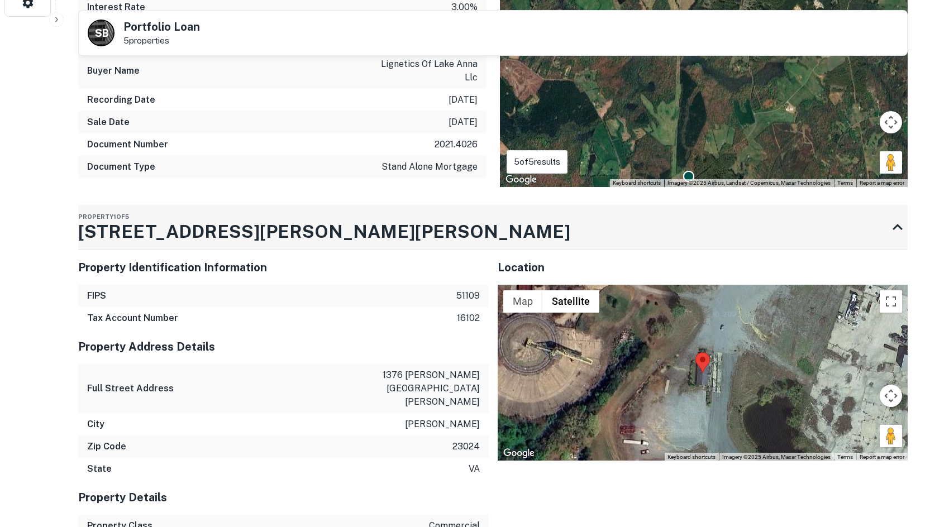
click at [286, 225] on div "Back to search S B Portfolio Loan 5 properties Buyer Details Request to get con…" at bounding box center [493, 228] width 856 height 1433
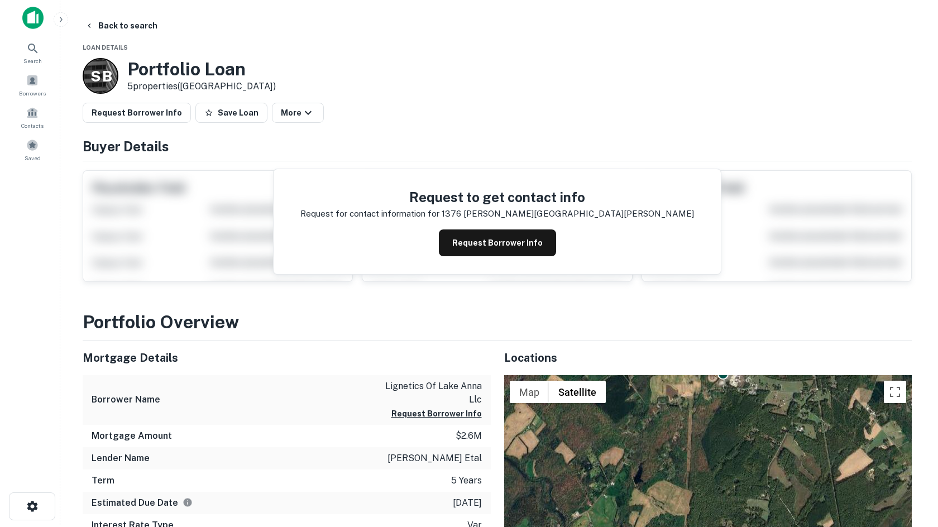
scroll to position [0, 0]
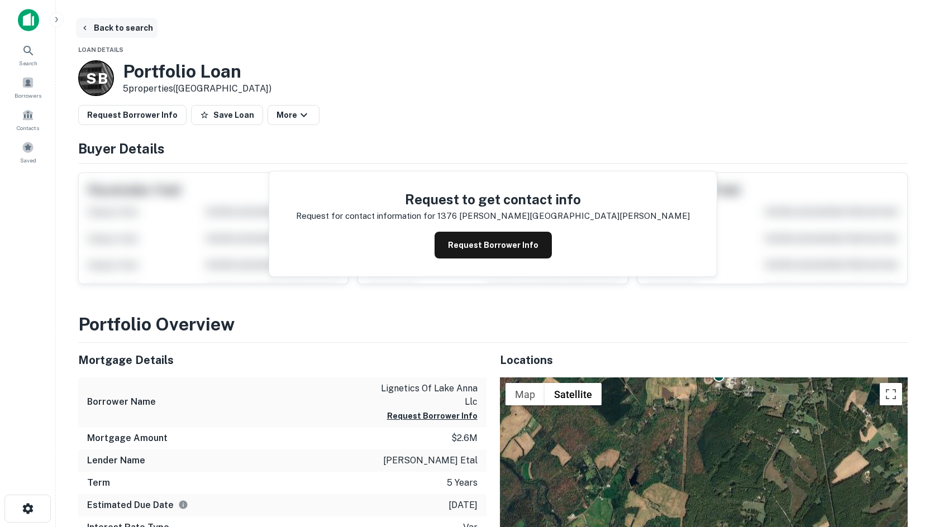
click at [112, 33] on button "Back to search" at bounding box center [117, 28] width 82 height 20
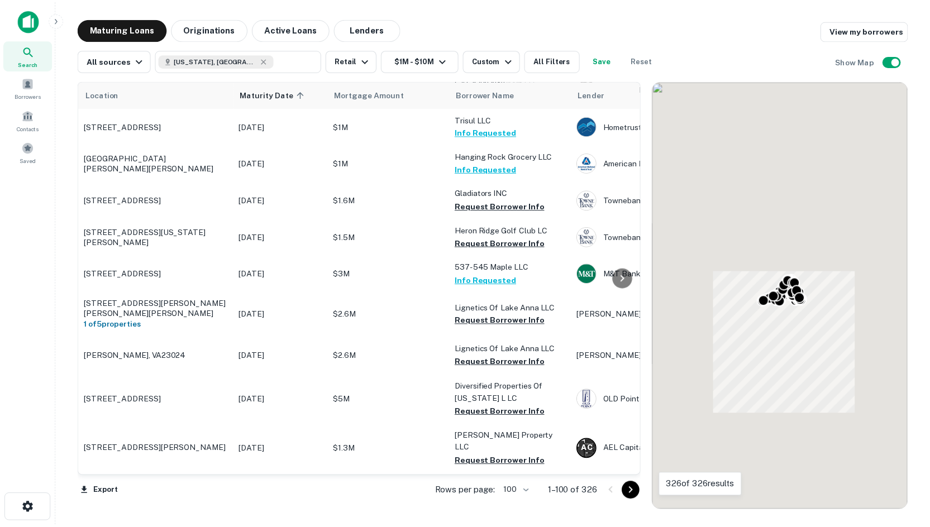
scroll to position [2625, 0]
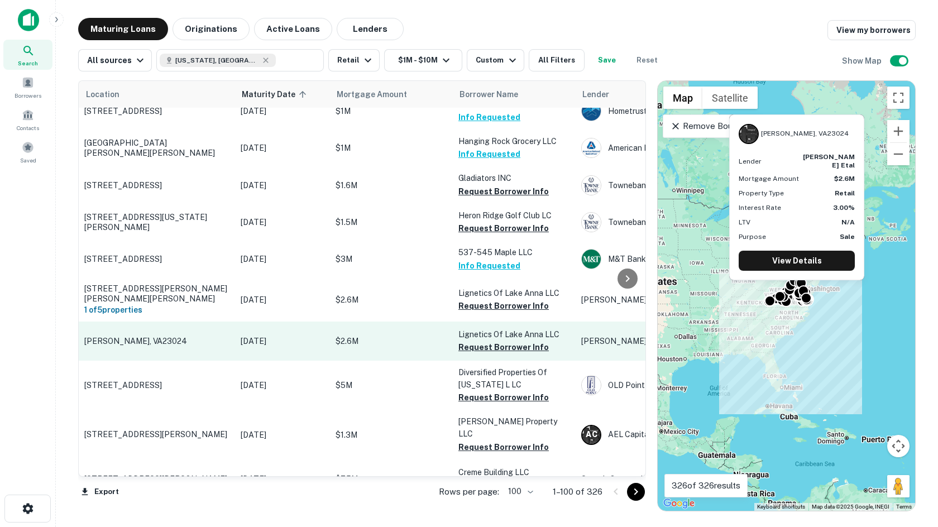
click at [184, 336] on p "Bumpass, VA23024" at bounding box center [156, 341] width 145 height 10
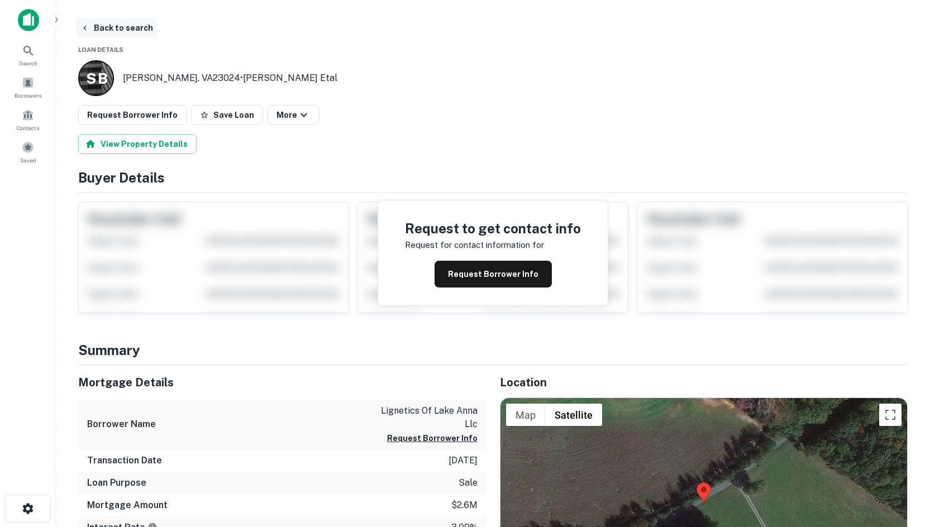
click at [91, 32] on button "Back to search" at bounding box center [117, 28] width 82 height 20
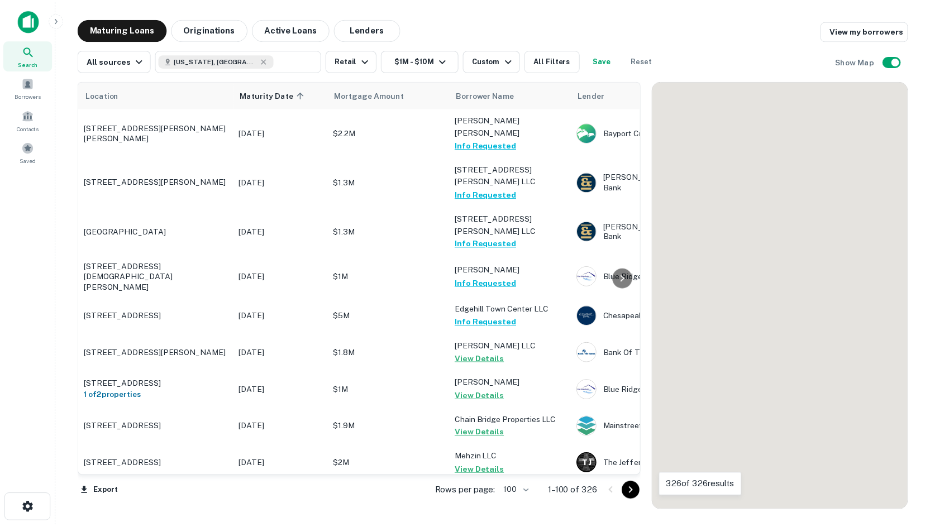
scroll to position [2625, 0]
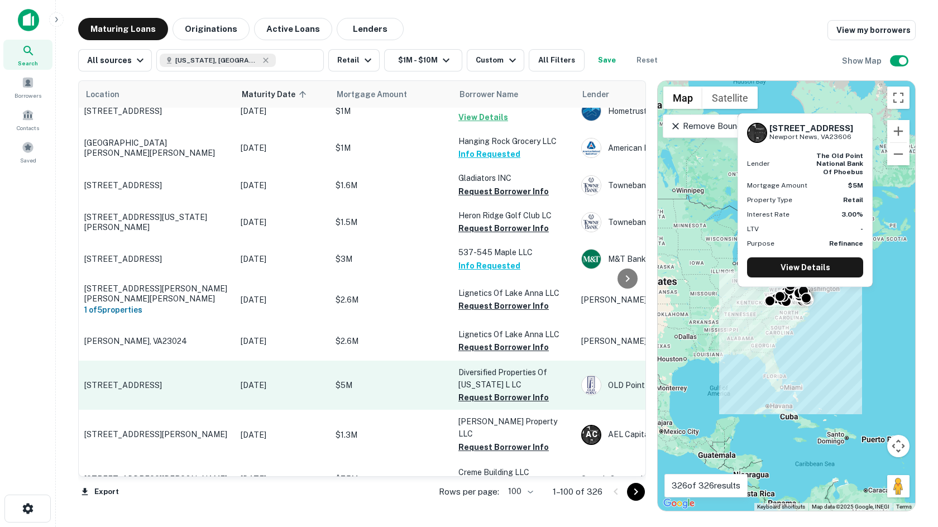
click at [123, 380] on p "895 City Center Blvd Newport News, VA23606" at bounding box center [156, 385] width 145 height 10
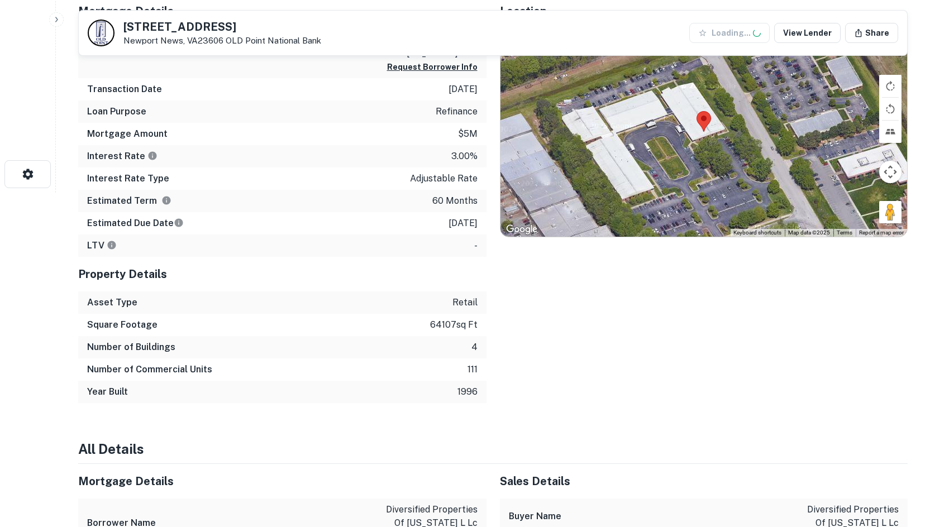
scroll to position [335, 0]
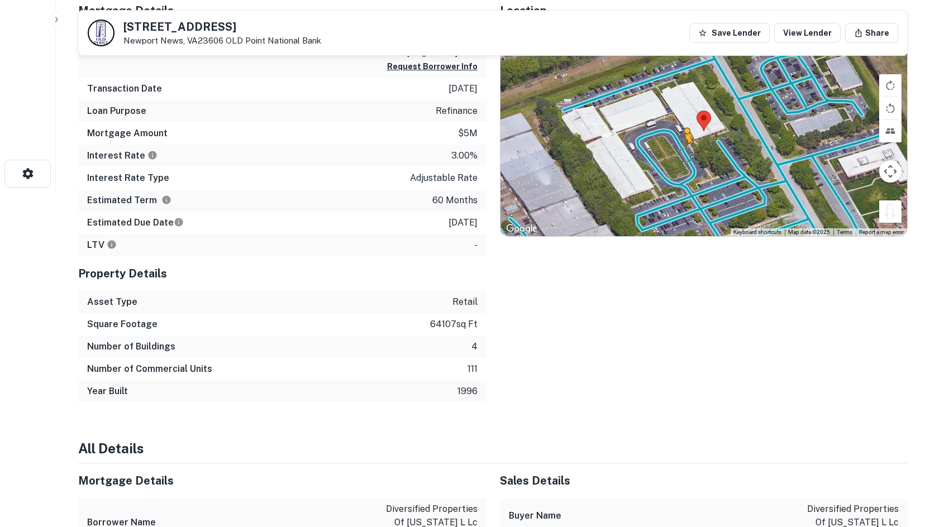
drag, startPoint x: 897, startPoint y: 214, endPoint x: 681, endPoint y: 150, distance: 225.5
click at [681, 150] on div "To activate drag with keyboard, press Alt + Enter. Once in keyboard drag state,…" at bounding box center [703, 131] width 407 height 210
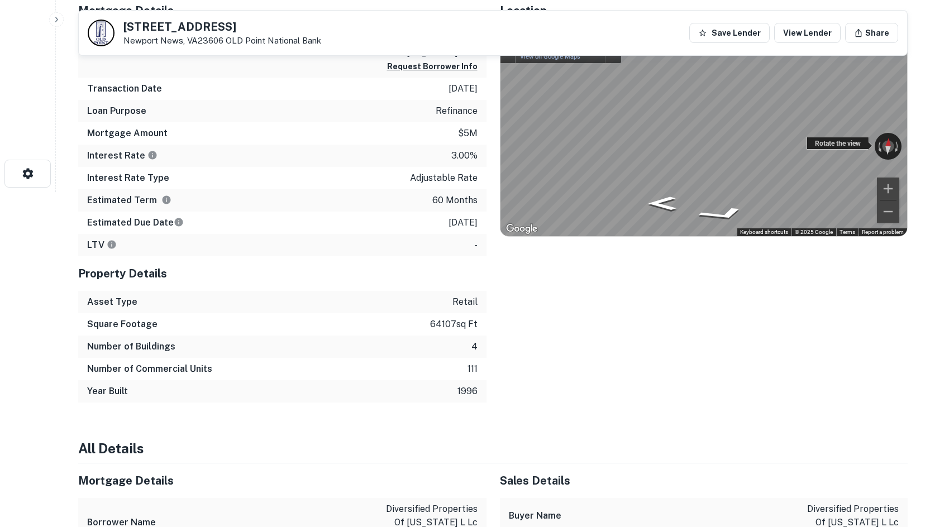
click at [570, 161] on div "← Move left → Move right ↑ Move up ↓ Move down + Zoom in - Zoom out Newport New…" at bounding box center [703, 131] width 407 height 210
drag, startPoint x: 859, startPoint y: 148, endPoint x: 437, endPoint y: 151, distance: 422.3
click at [437, 151] on div "Mortgage Details Borrower Name diversified properties of virginia l lc Request …" at bounding box center [486, 197] width 843 height 409
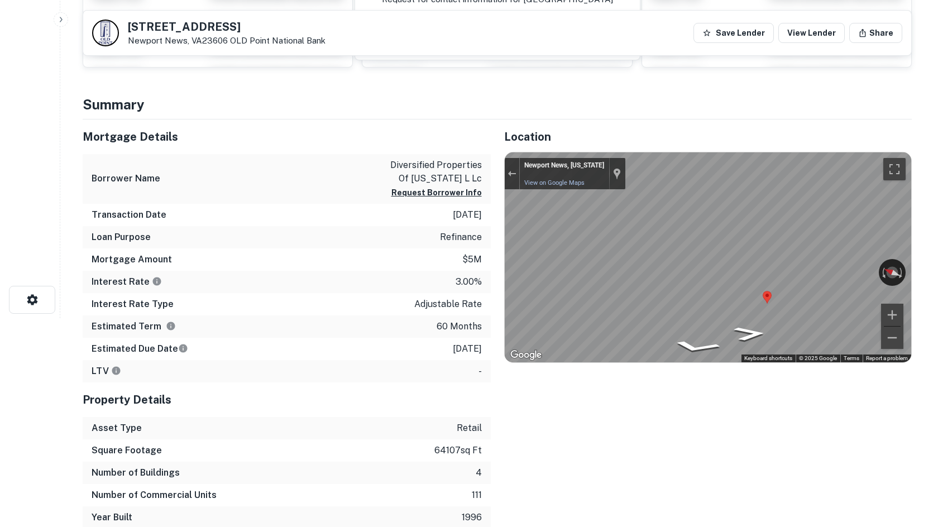
scroll to position [0, 0]
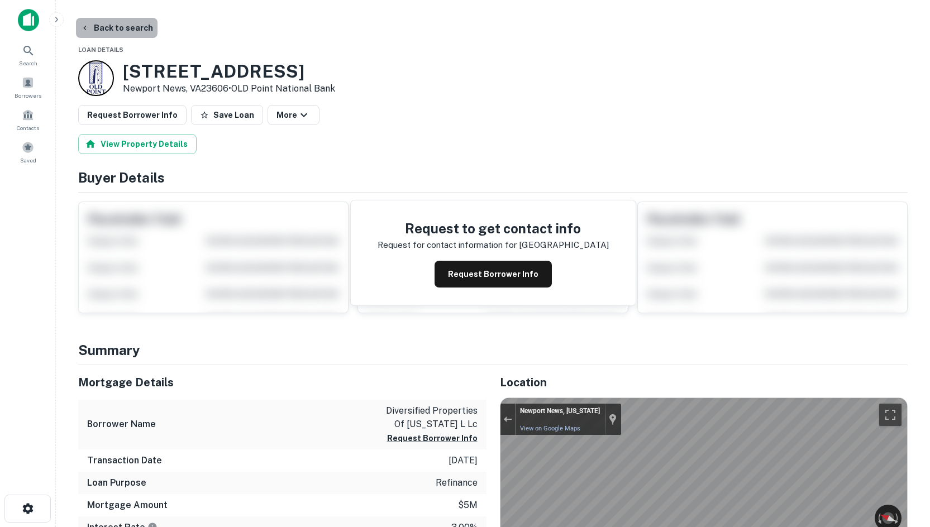
click at [120, 34] on button "Back to search" at bounding box center [117, 28] width 82 height 20
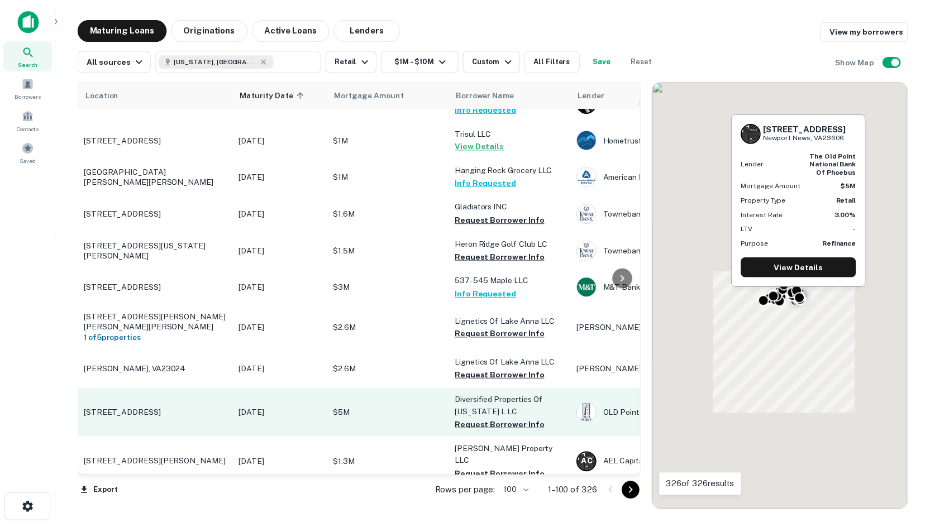
scroll to position [2625, 0]
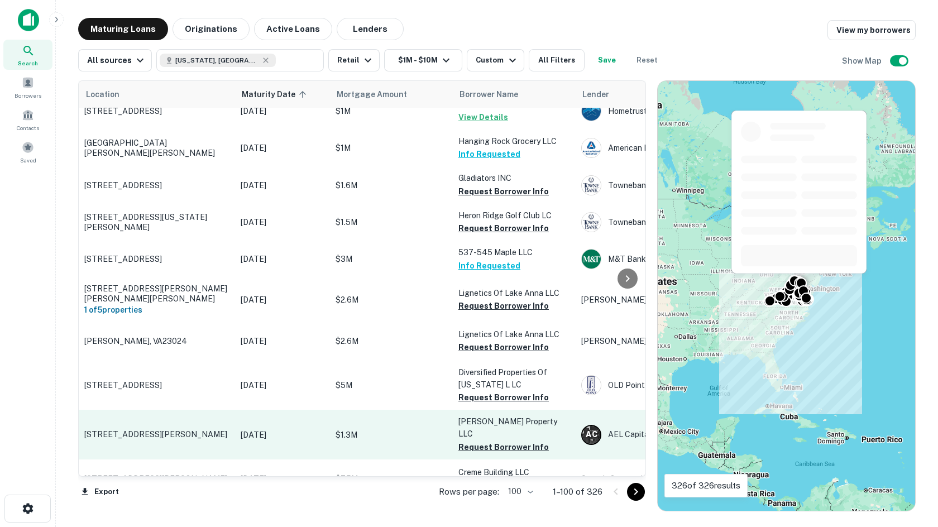
click at [111, 430] on p "8550 Mathis Ave Manassas, VA20110" at bounding box center [156, 435] width 145 height 10
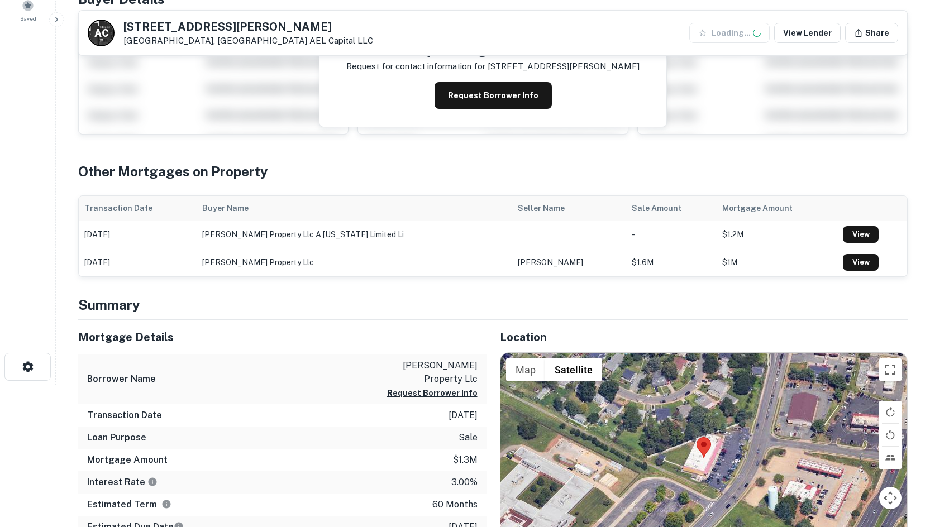
scroll to position [391, 0]
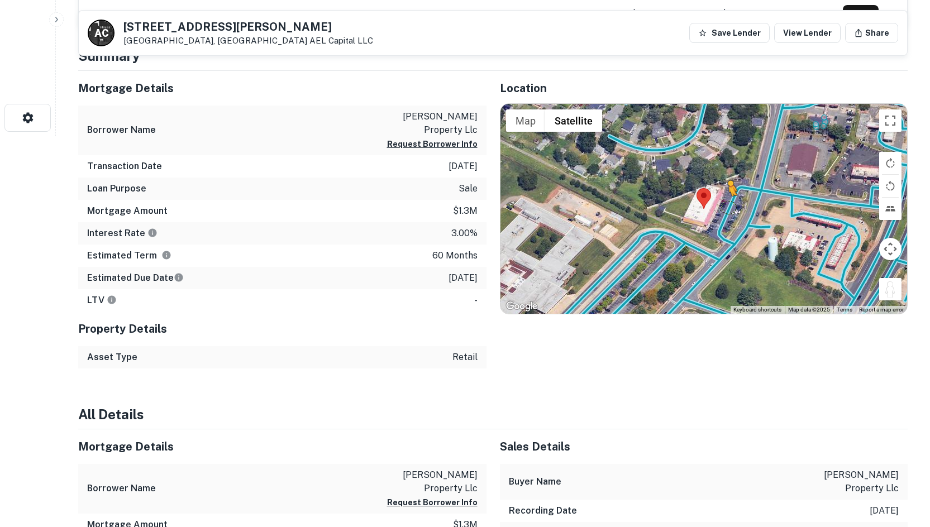
drag, startPoint x: 880, startPoint y: 284, endPoint x: 726, endPoint y: 207, distance: 172.9
click at [726, 207] on div "To activate drag with keyboard, press Alt + Enter. Once in keyboard drag state,…" at bounding box center [703, 209] width 407 height 210
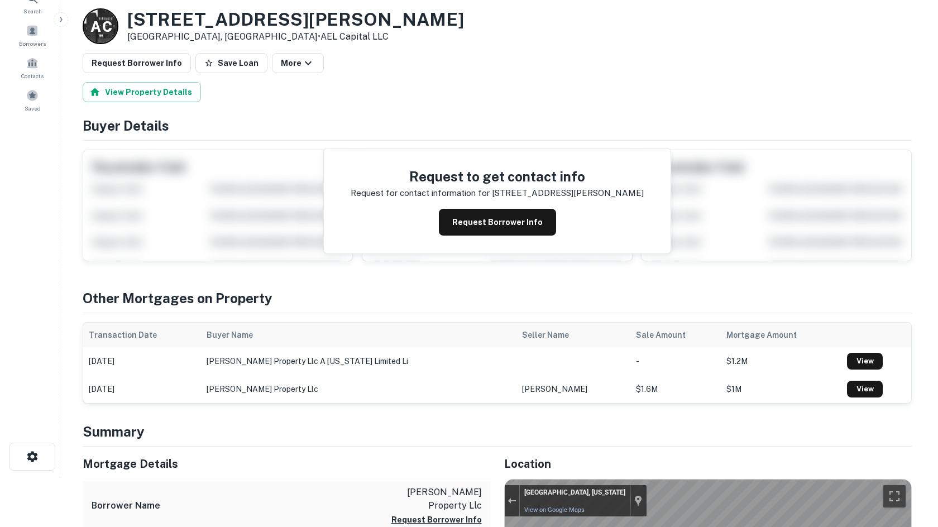
scroll to position [0, 0]
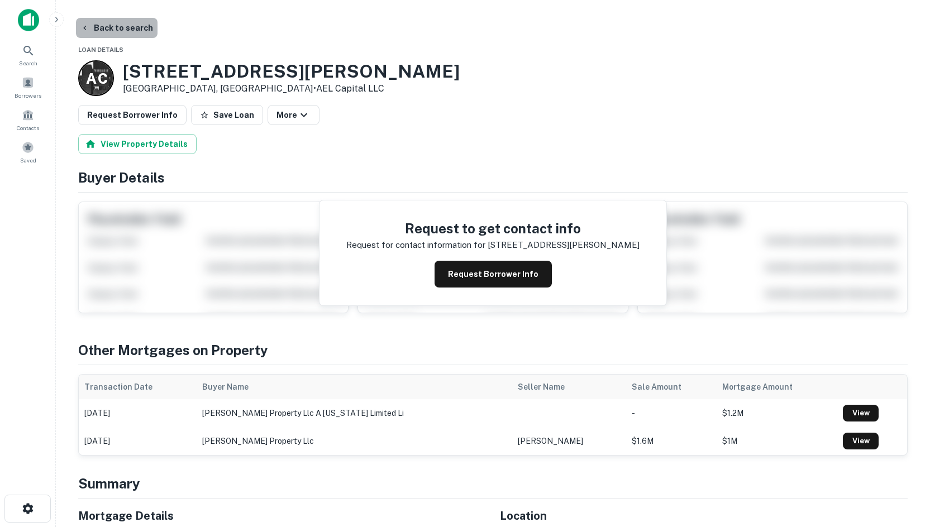
click at [121, 34] on button "Back to search" at bounding box center [117, 28] width 82 height 20
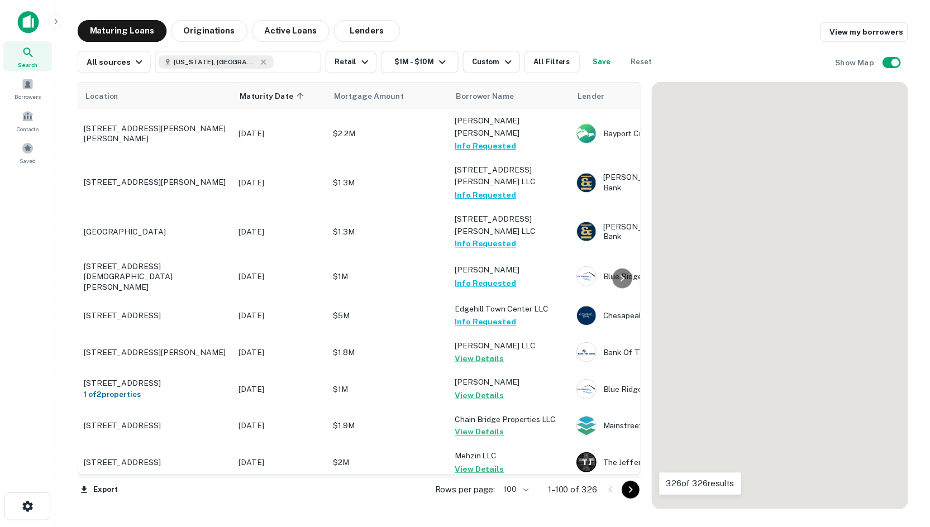
scroll to position [2625, 0]
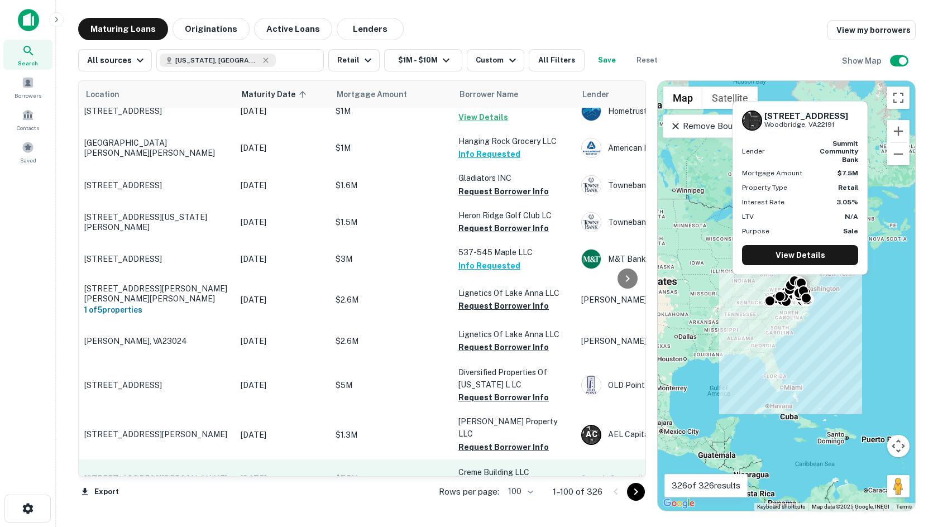
click at [106, 474] on p "16351 Navigation Dr Woodbridge, VA22191" at bounding box center [156, 479] width 145 height 10
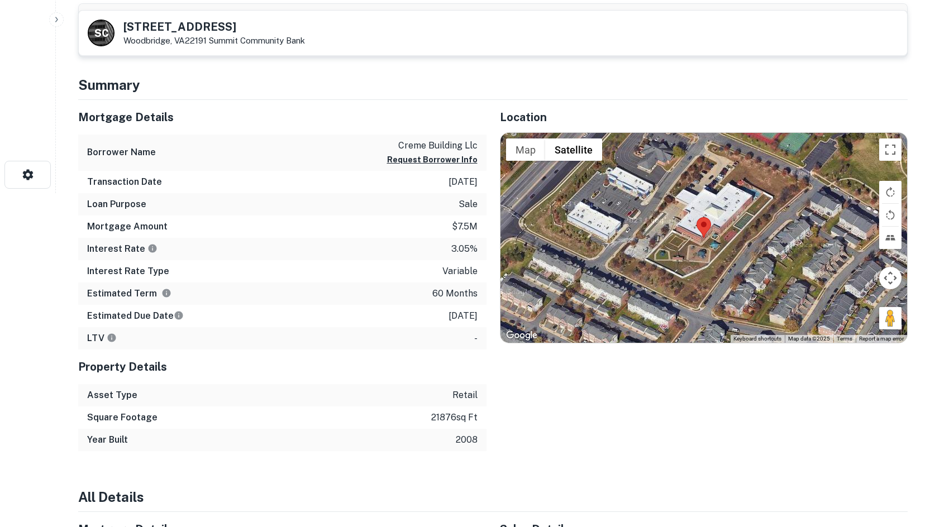
scroll to position [335, 0]
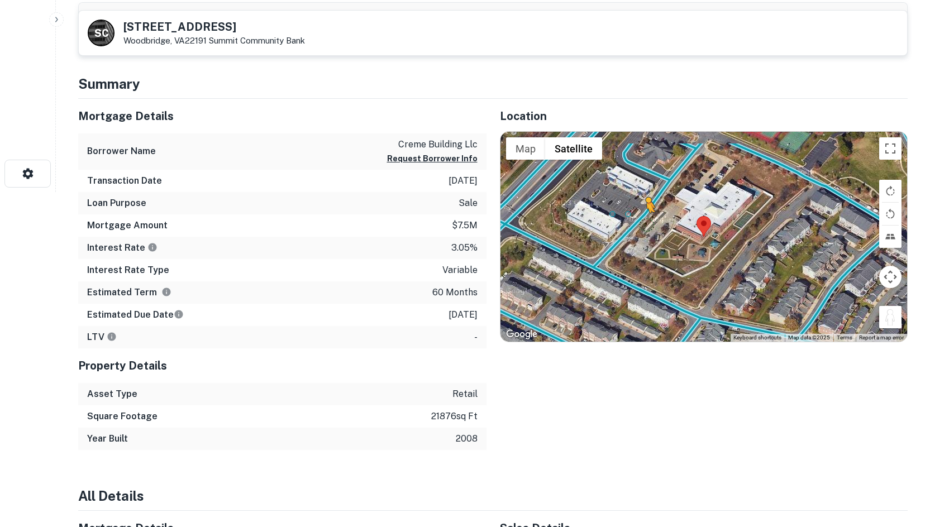
drag, startPoint x: 891, startPoint y: 322, endPoint x: 646, endPoint y: 223, distance: 264.4
click at [646, 223] on div "To activate drag with keyboard, press Alt + Enter. Once in keyboard drag state,…" at bounding box center [703, 237] width 407 height 210
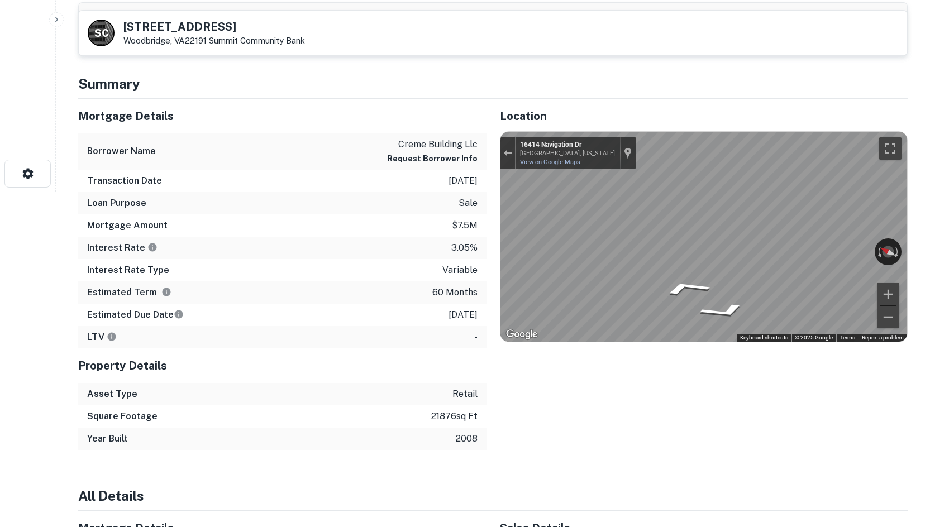
click at [481, 223] on div "Mortgage Details Borrower Name creme building llc Request Borrower Info Transac…" at bounding box center [486, 274] width 843 height 351
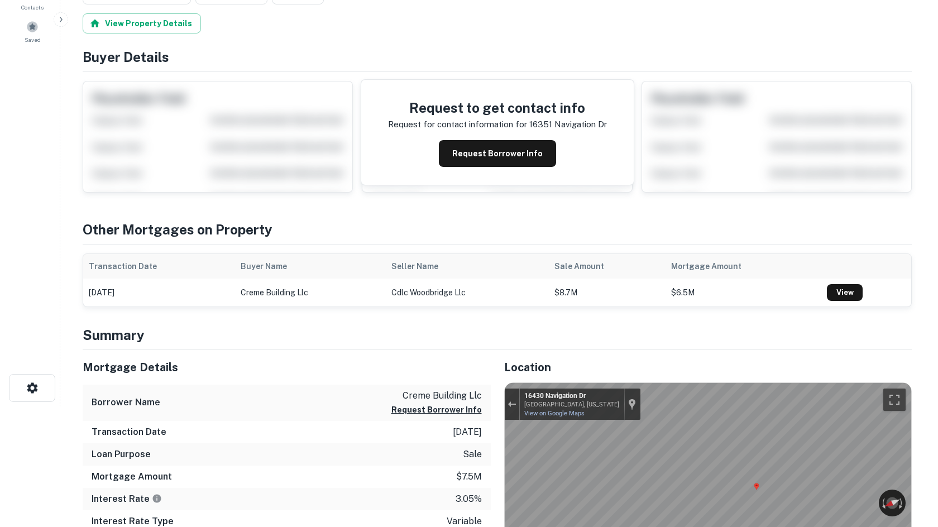
scroll to position [0, 0]
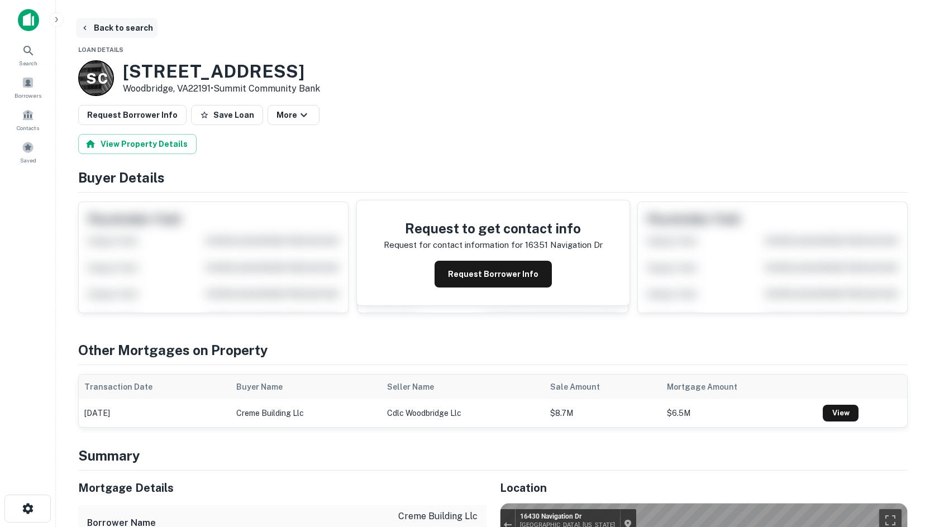
click at [142, 28] on button "Back to search" at bounding box center [117, 28] width 82 height 20
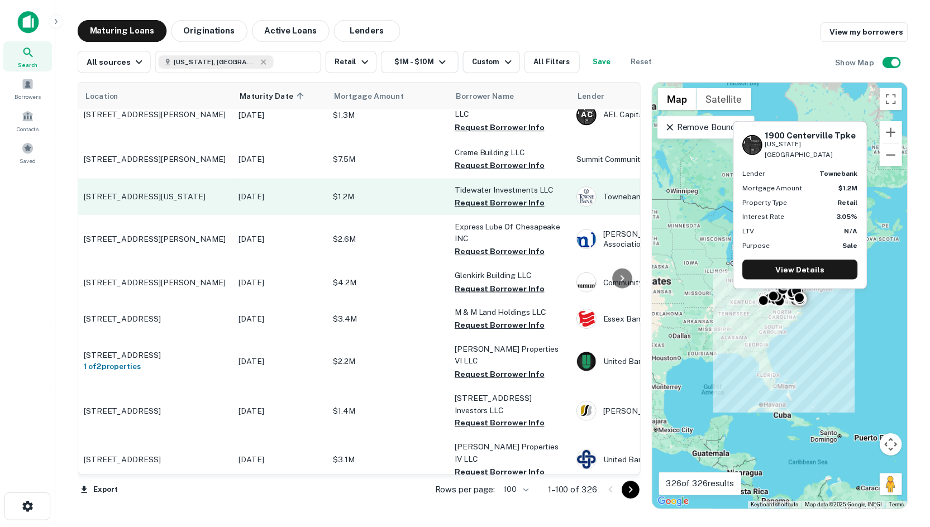
scroll to position [2904, 0]
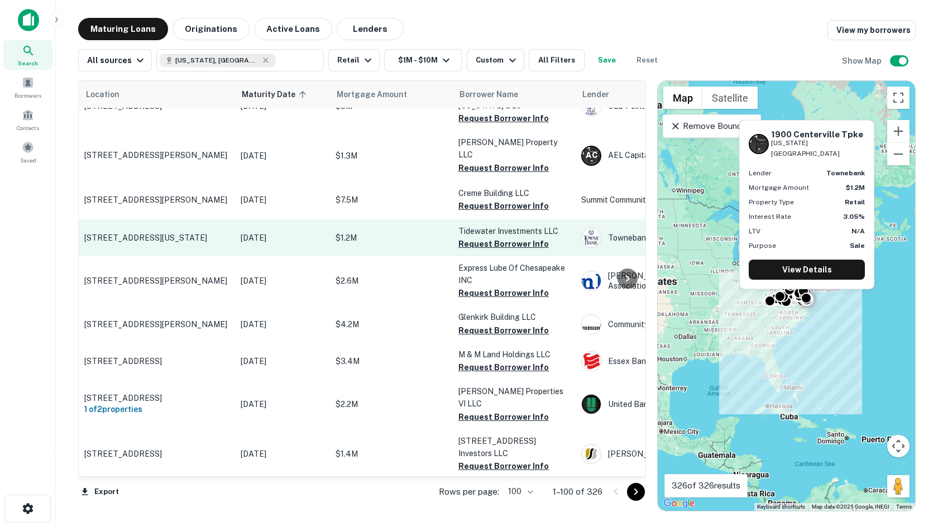
click at [183, 233] on p "1900 Centerville Tpke Virginia Beach, VA23464" at bounding box center [156, 238] width 145 height 10
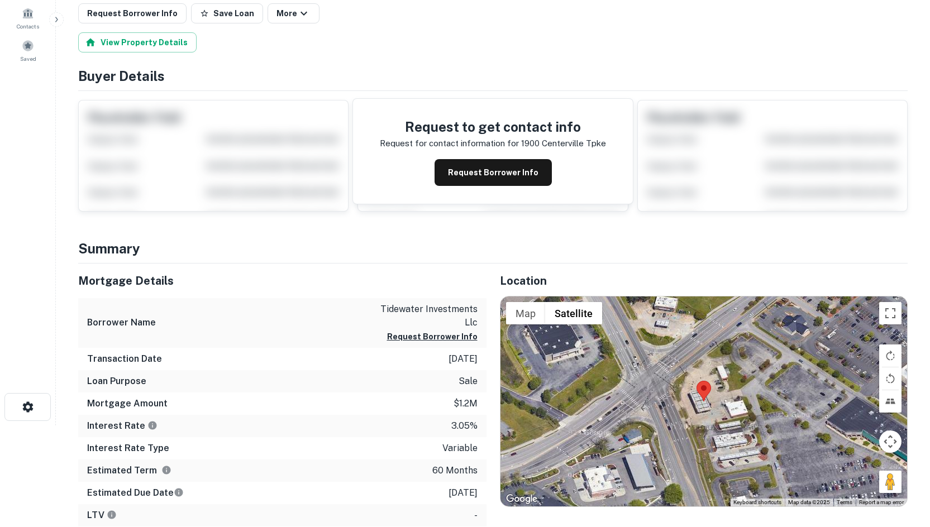
scroll to position [223, 0]
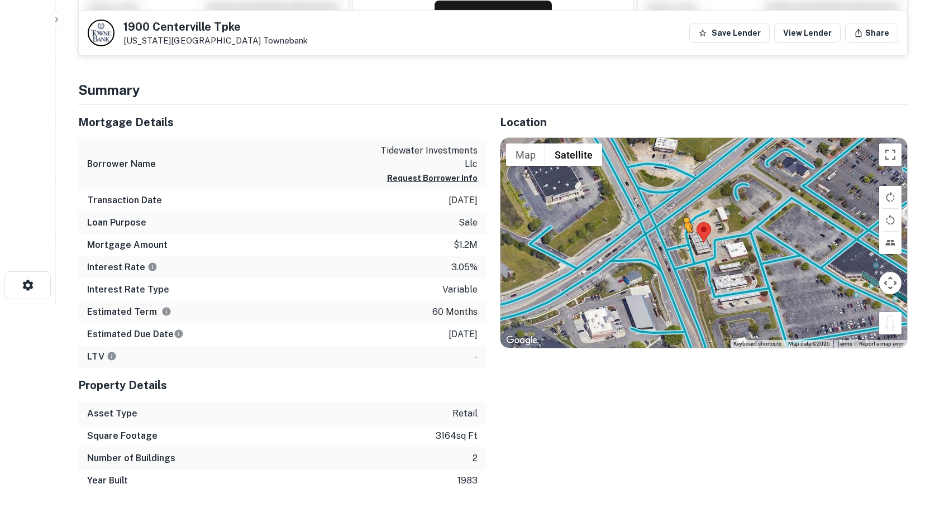
drag, startPoint x: 885, startPoint y: 322, endPoint x: 683, endPoint y: 242, distance: 218.1
click at [683, 242] on div "To activate drag with keyboard, press Alt + Enter. Once in keyboard drag state,…" at bounding box center [703, 243] width 407 height 210
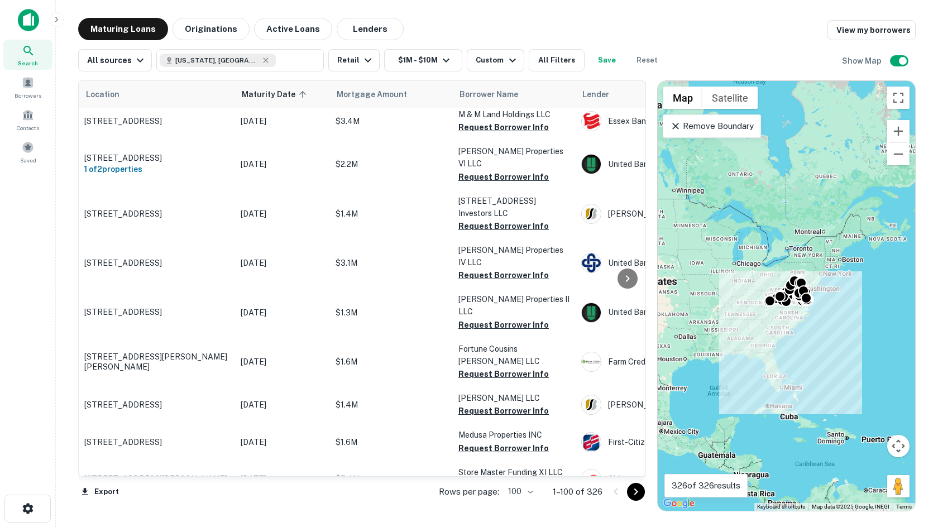
scroll to position [3156, 0]
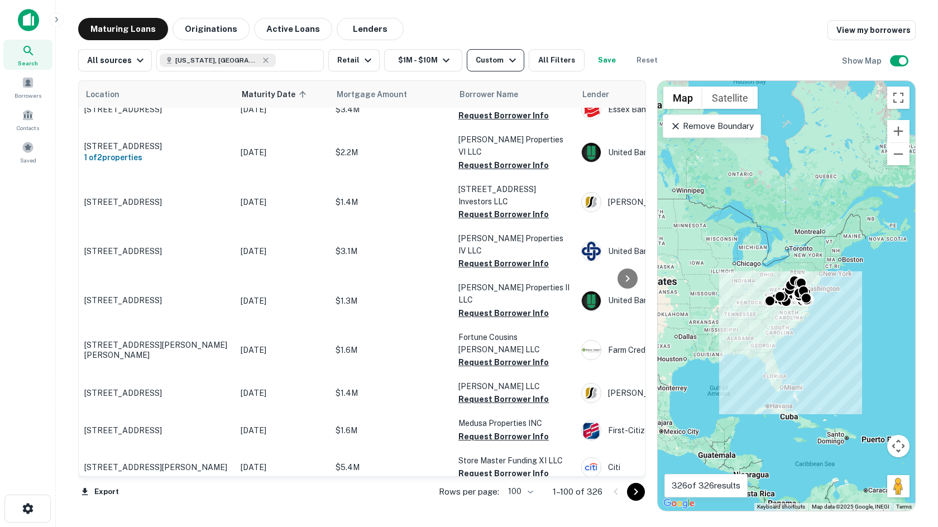
click at [476, 58] on div "Custom" at bounding box center [497, 60] width 43 height 13
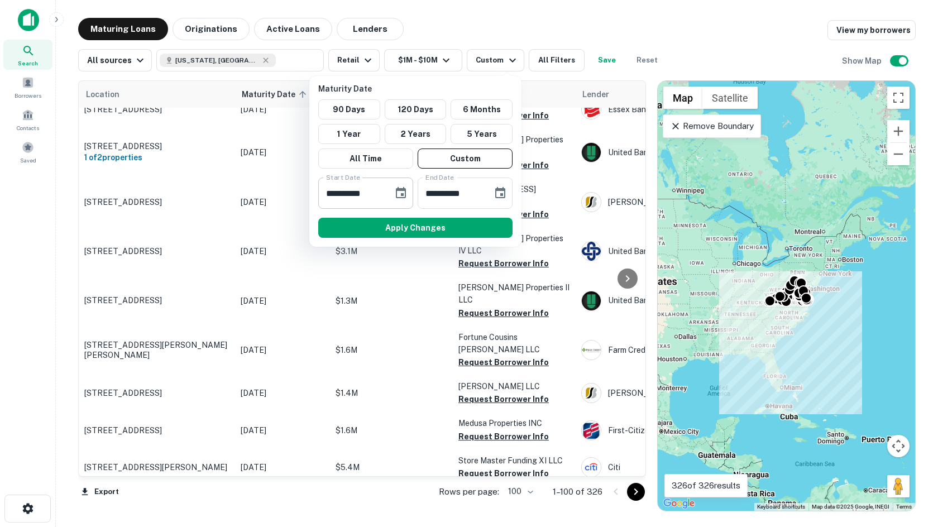
click at [403, 187] on icon "Choose date, selected date is Mar 3, 2026" at bounding box center [401, 192] width 10 height 11
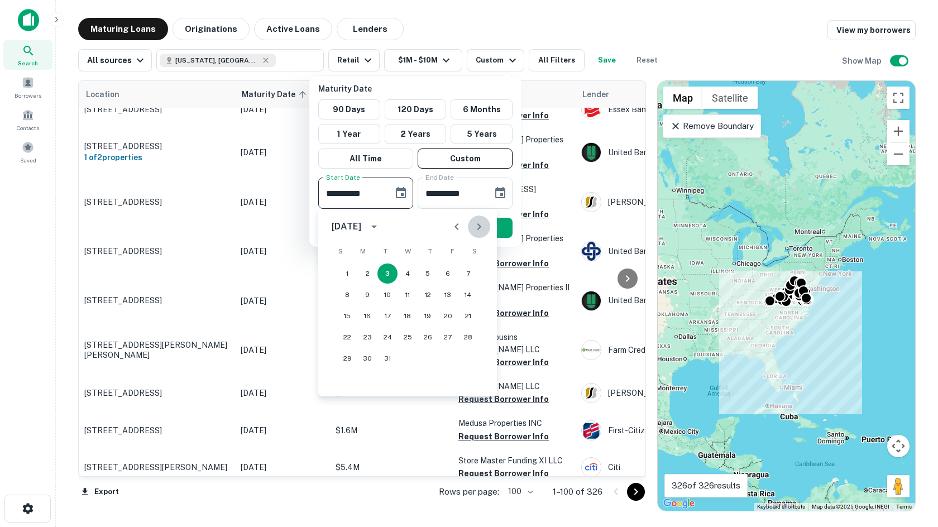
click at [483, 230] on icon "Next month" at bounding box center [479, 226] width 13 height 13
click at [428, 295] on button "9" at bounding box center [428, 295] width 20 height 20
type input "**********"
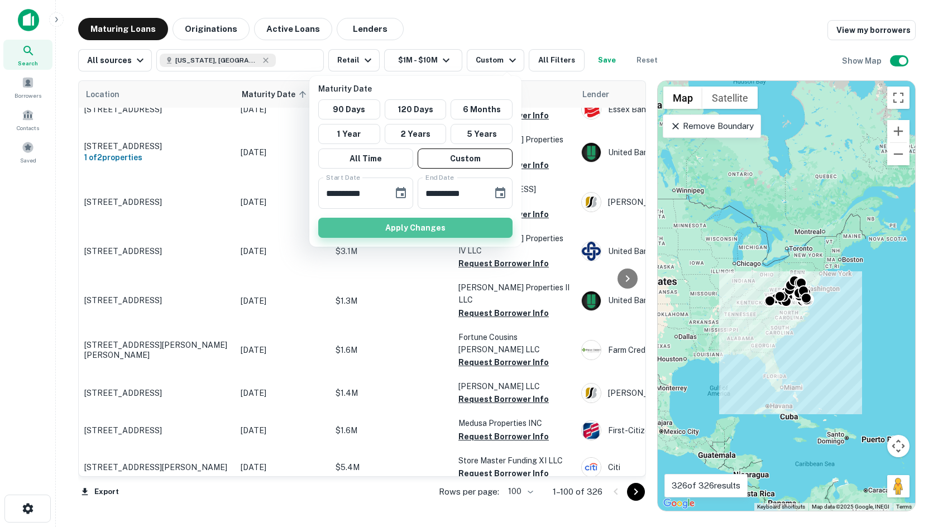
click at [452, 230] on button "Apply Changes" at bounding box center [415, 228] width 194 height 20
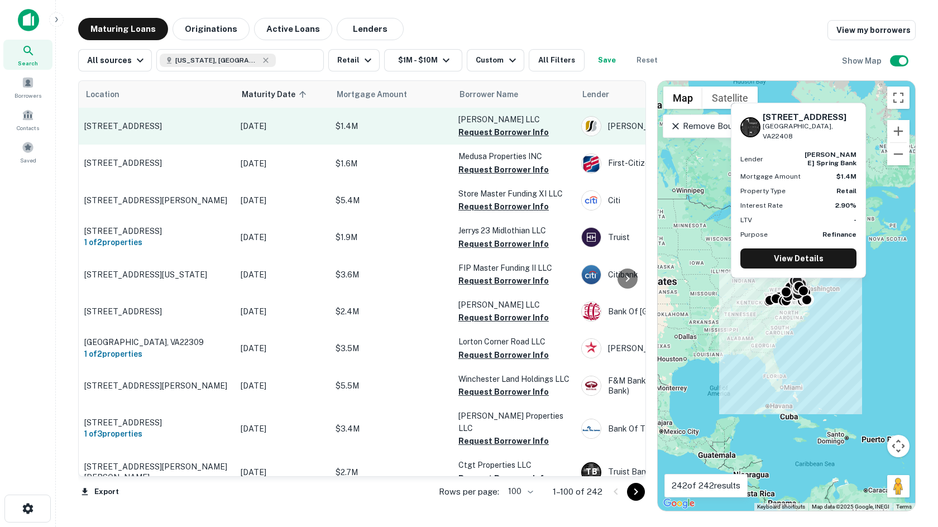
click at [209, 121] on p "9825 Hospital Blvd Fredericksburg, VA22408" at bounding box center [156, 126] width 145 height 10
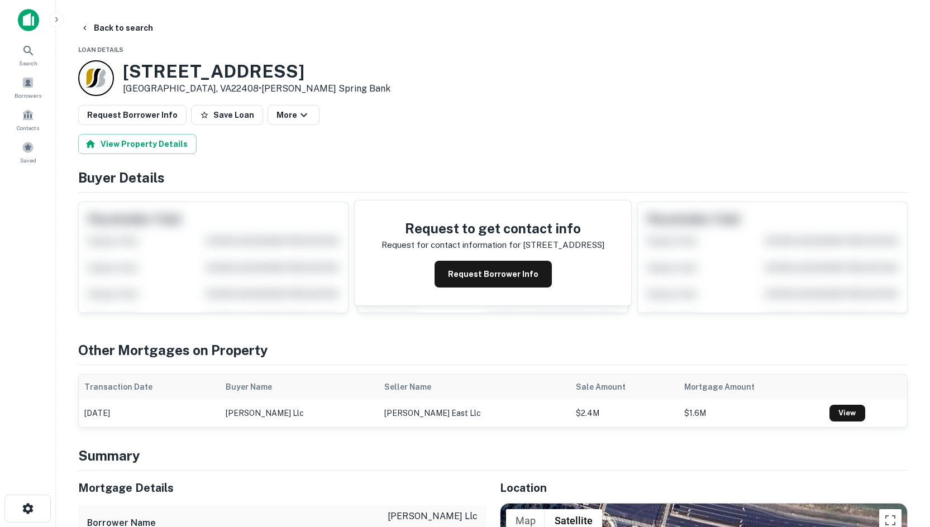
drag, startPoint x: 800, startPoint y: 218, endPoint x: 217, endPoint y: 135, distance: 589.1
click at [929, 246] on html "Search Borrowers Contacts Saved Back to search Loan Details 9825 Hospital Blvd …" at bounding box center [465, 263] width 930 height 527
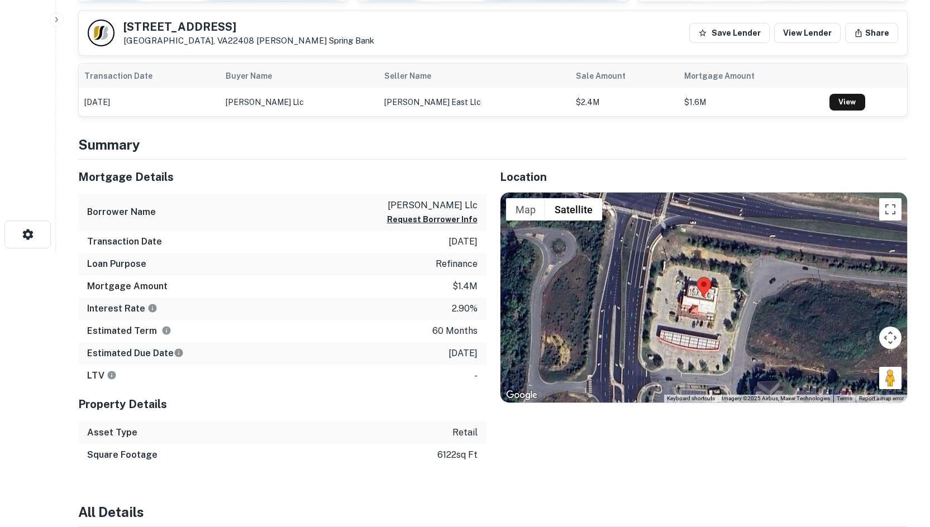
scroll to position [279, 0]
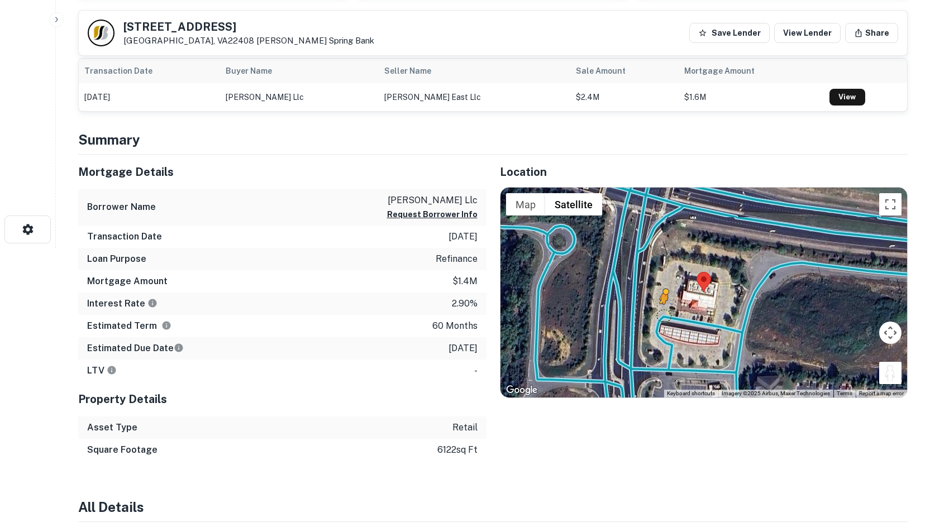
drag, startPoint x: 889, startPoint y: 379, endPoint x: 665, endPoint y: 314, distance: 233.0
click at [665, 314] on div "To activate drag with keyboard, press Alt + Enter. Once in keyboard drag state,…" at bounding box center [703, 293] width 407 height 210
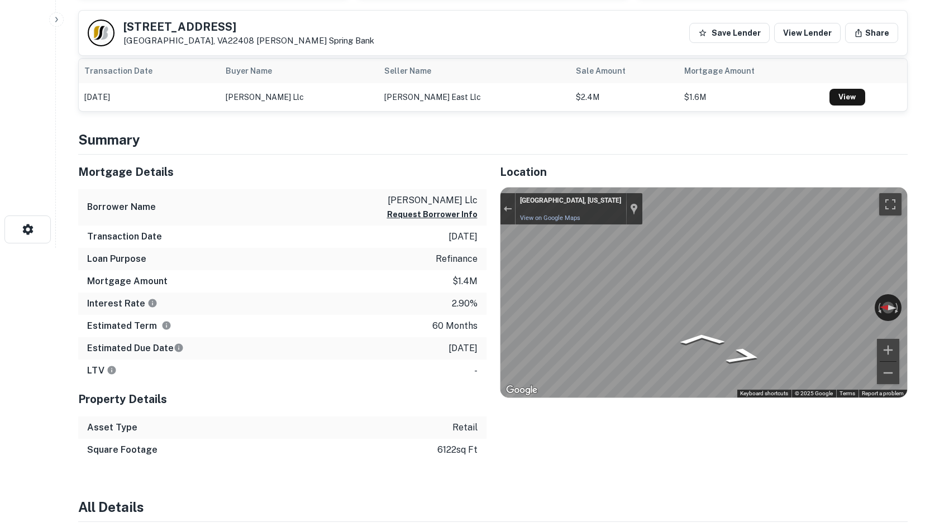
click at [442, 264] on div "Mortgage Details Borrower Name lee hill llc Request Borrower Info Transaction D…" at bounding box center [486, 308] width 843 height 307
click at [469, 301] on div "Mortgage Details Borrower Name lee hill llc Request Borrower Info Transaction D…" at bounding box center [486, 308] width 843 height 307
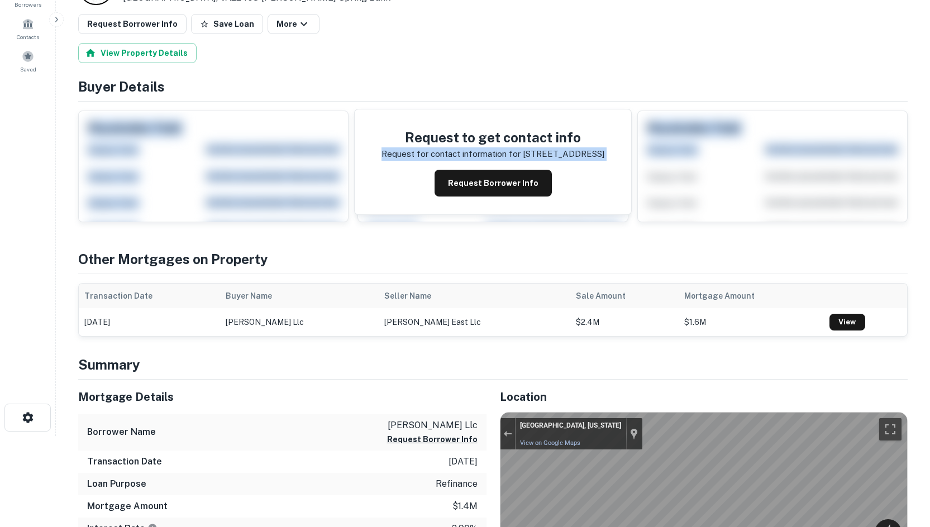
scroll to position [0, 0]
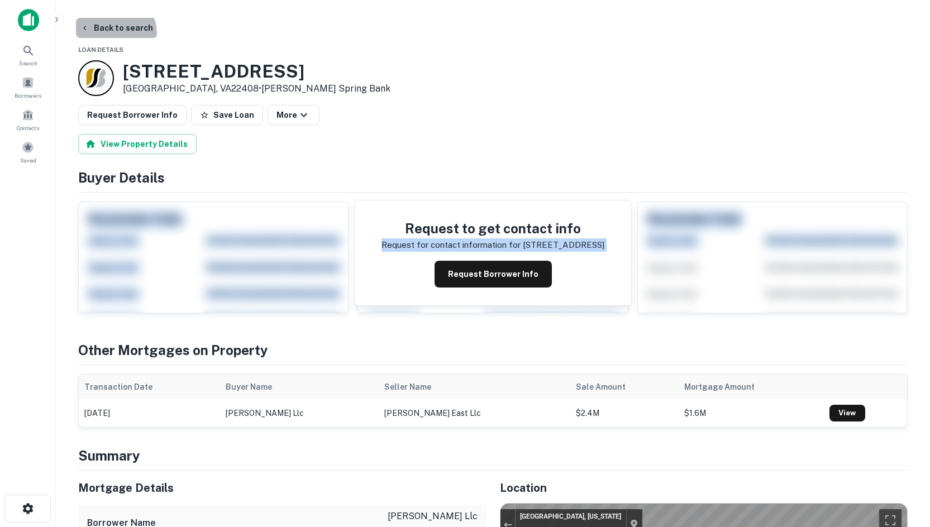
click at [103, 36] on button "Back to search" at bounding box center [117, 28] width 82 height 20
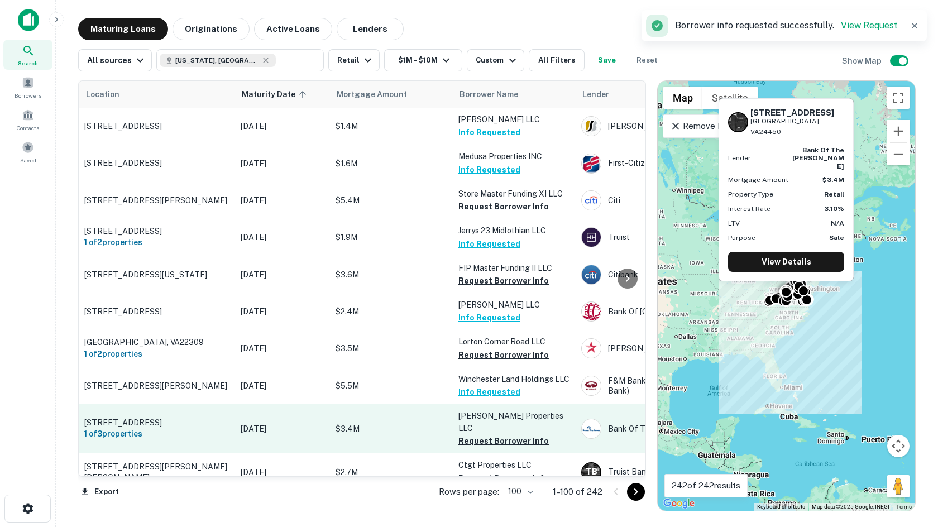
click at [190, 422] on p "[STREET_ADDRESS]" at bounding box center [156, 423] width 145 height 10
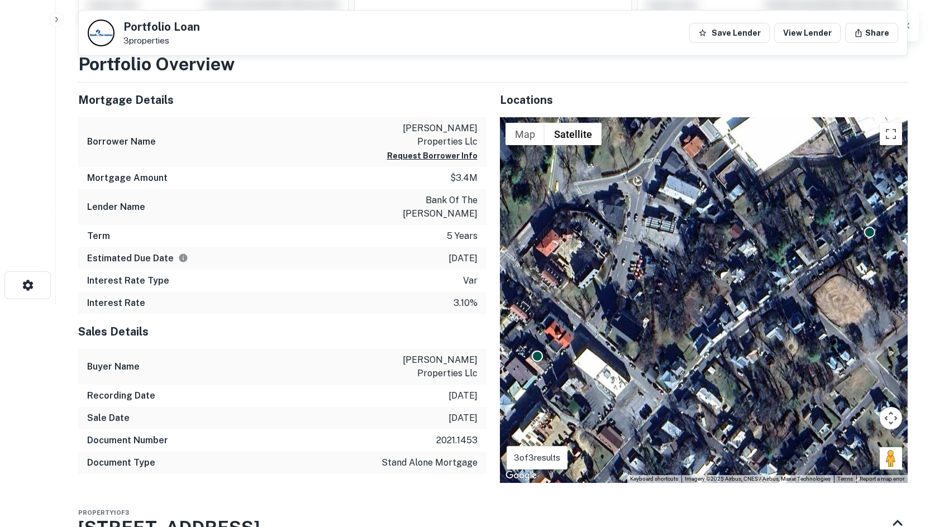
scroll to position [559, 0]
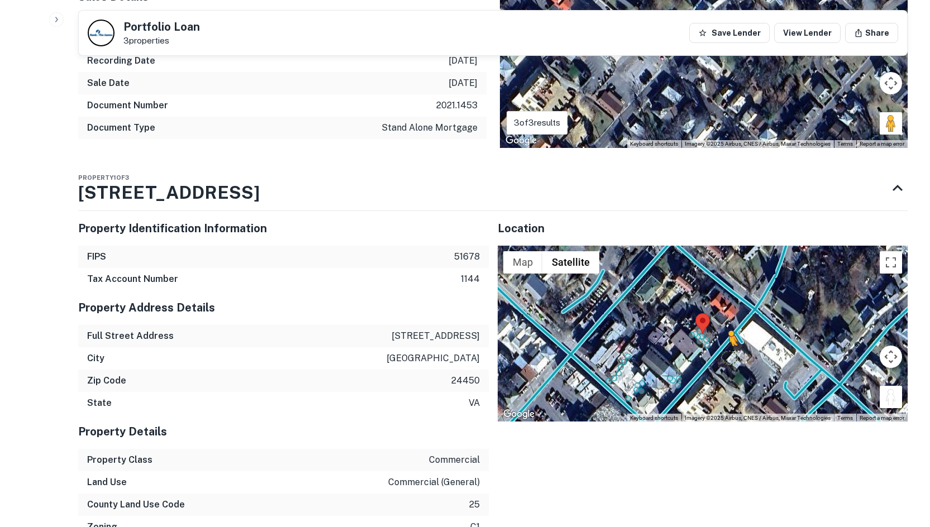
drag, startPoint x: 895, startPoint y: 388, endPoint x: 727, endPoint y: 341, distance: 174.9
click at [727, 341] on div "To activate drag with keyboard, press Alt + Enter. Once in keyboard drag state,…" at bounding box center [703, 334] width 411 height 177
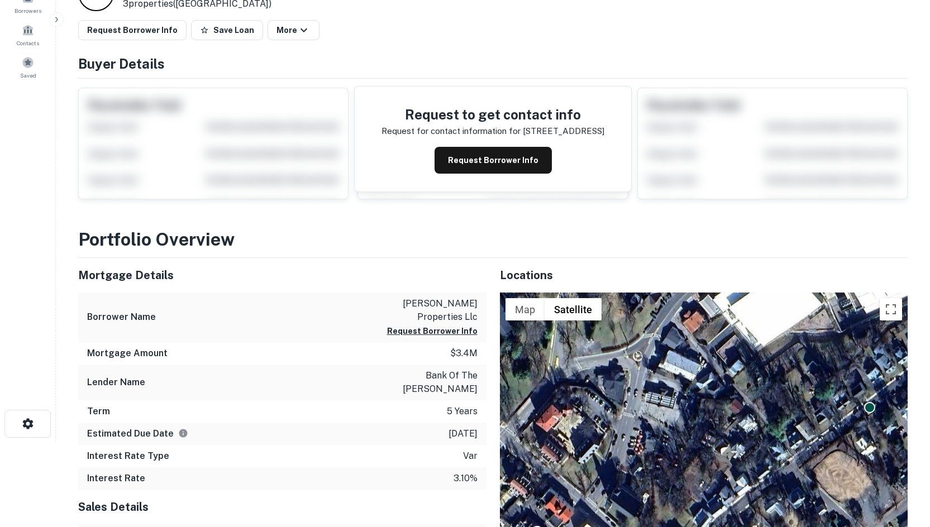
scroll to position [0, 0]
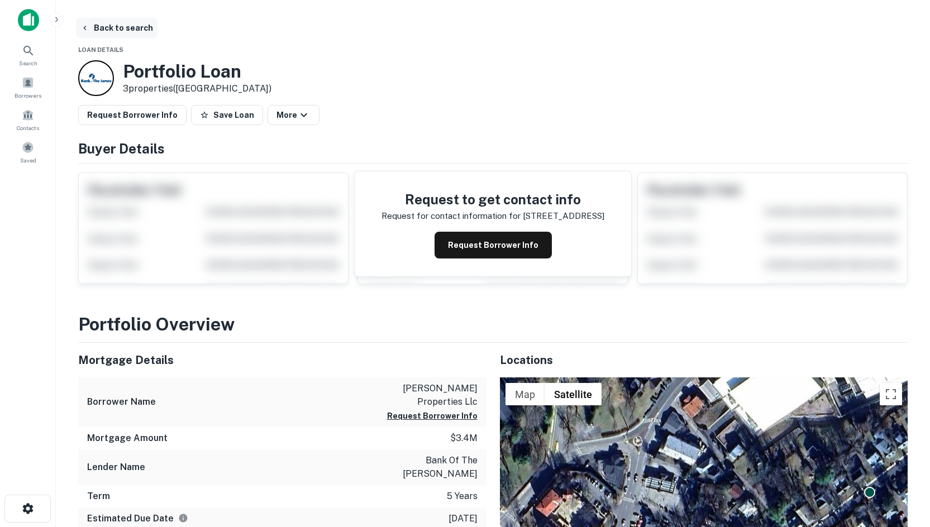
click at [140, 32] on button "Back to search" at bounding box center [117, 28] width 82 height 20
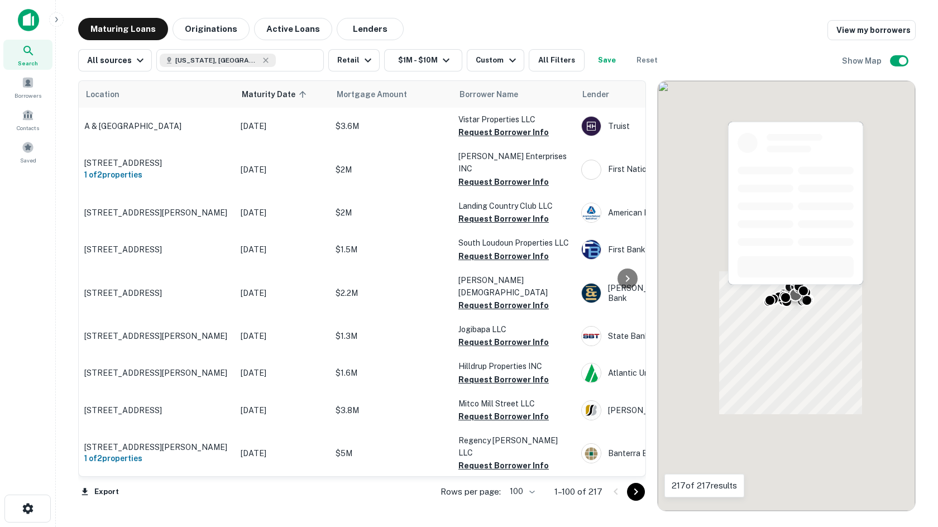
click at [151, 331] on p "[STREET_ADDRESS][PERSON_NAME]" at bounding box center [156, 336] width 145 height 10
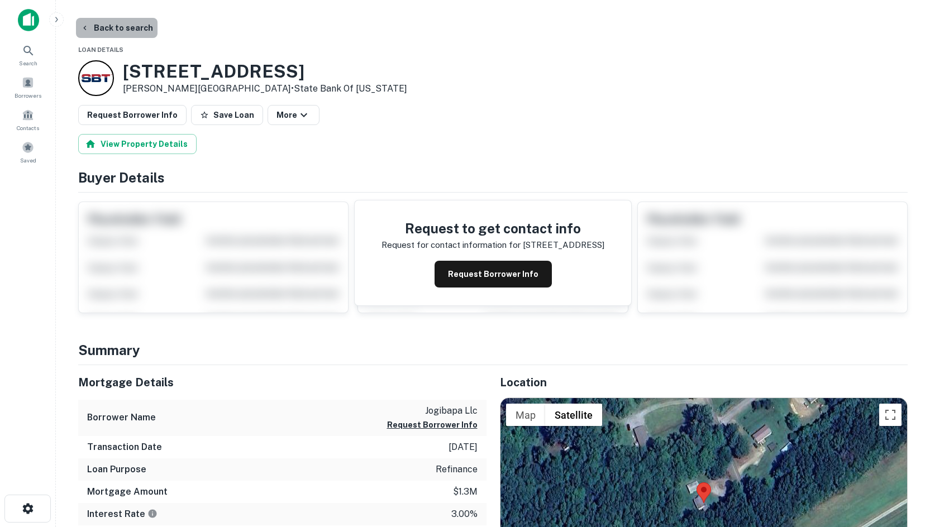
click at [127, 34] on button "Back to search" at bounding box center [117, 28] width 82 height 20
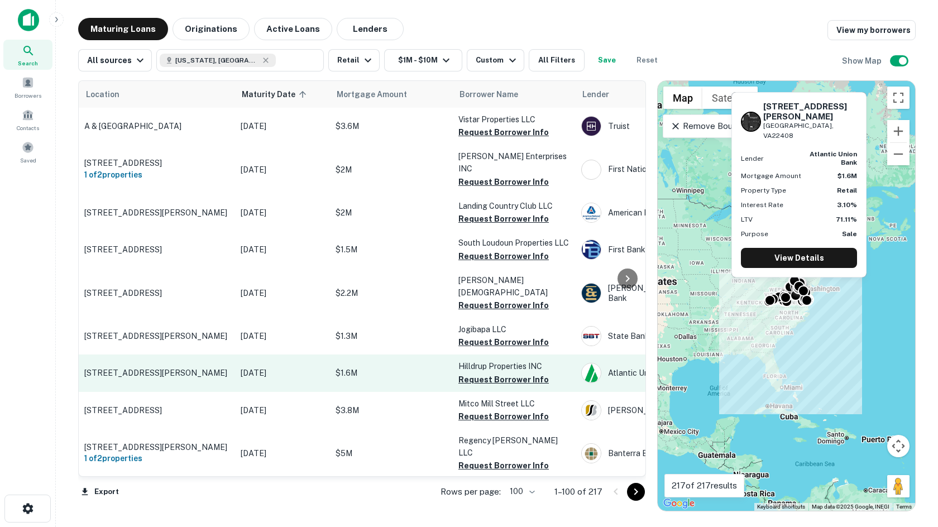
click at [186, 368] on p "[STREET_ADDRESS][PERSON_NAME]" at bounding box center [156, 373] width 145 height 10
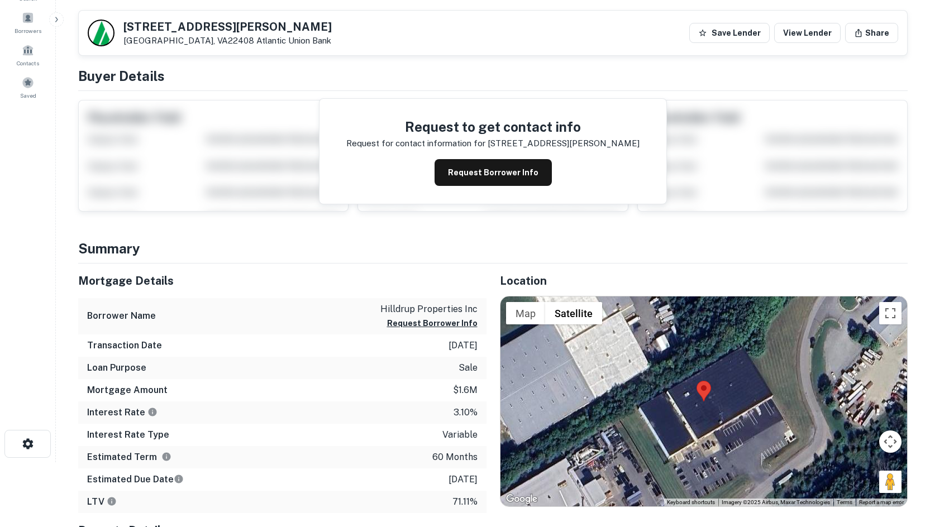
scroll to position [279, 0]
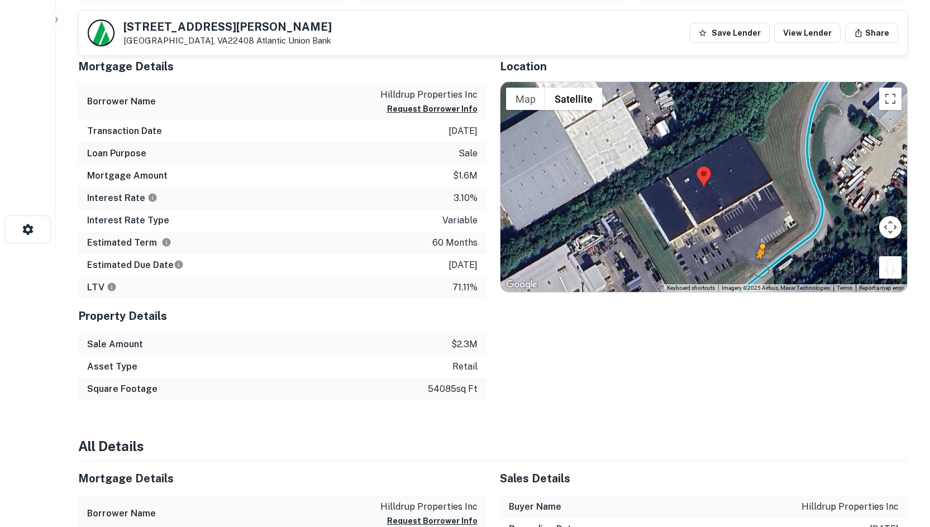
drag, startPoint x: 891, startPoint y: 268, endPoint x: 757, endPoint y: 270, distance: 133.5
click at [757, 270] on div "To activate drag with keyboard, press Alt + Enter. Once in keyboard drag state,…" at bounding box center [703, 187] width 407 height 210
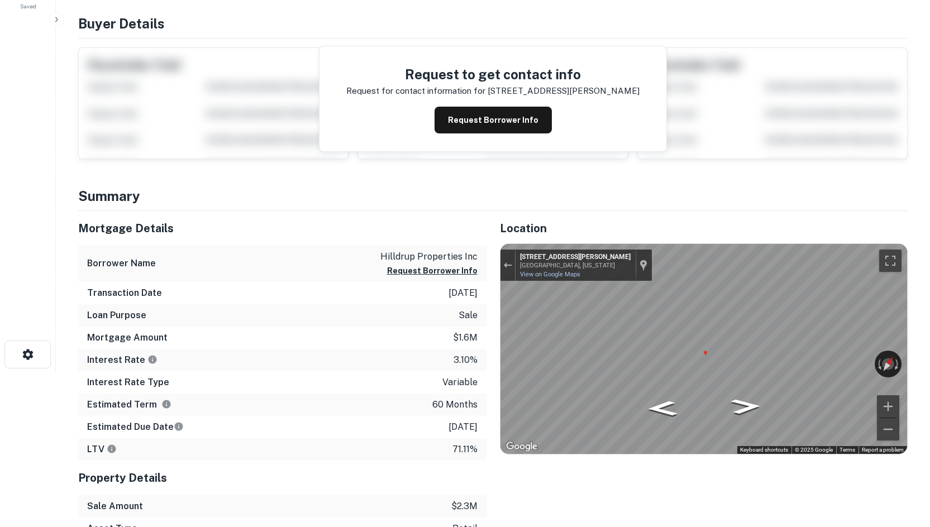
scroll to position [0, 0]
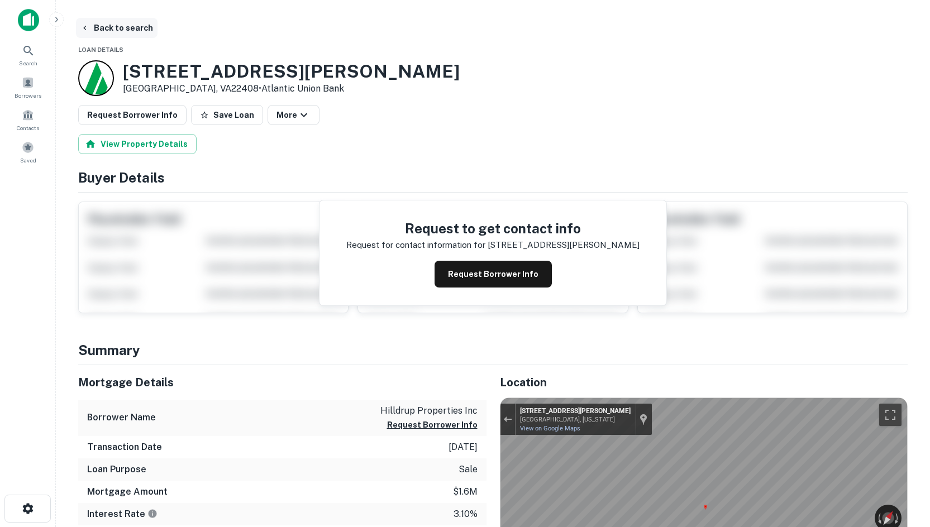
click at [132, 34] on button "Back to search" at bounding box center [117, 28] width 82 height 20
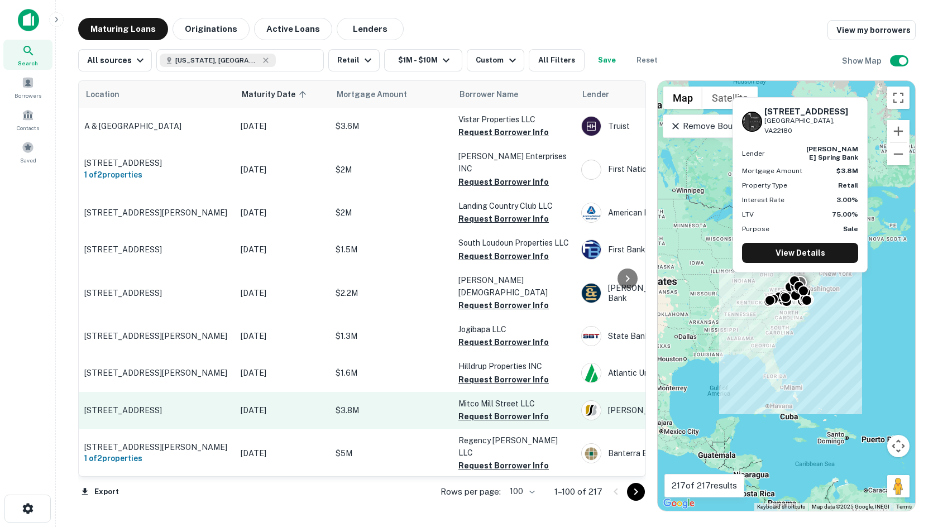
click at [168, 406] on p "[STREET_ADDRESS]" at bounding box center [156, 411] width 145 height 10
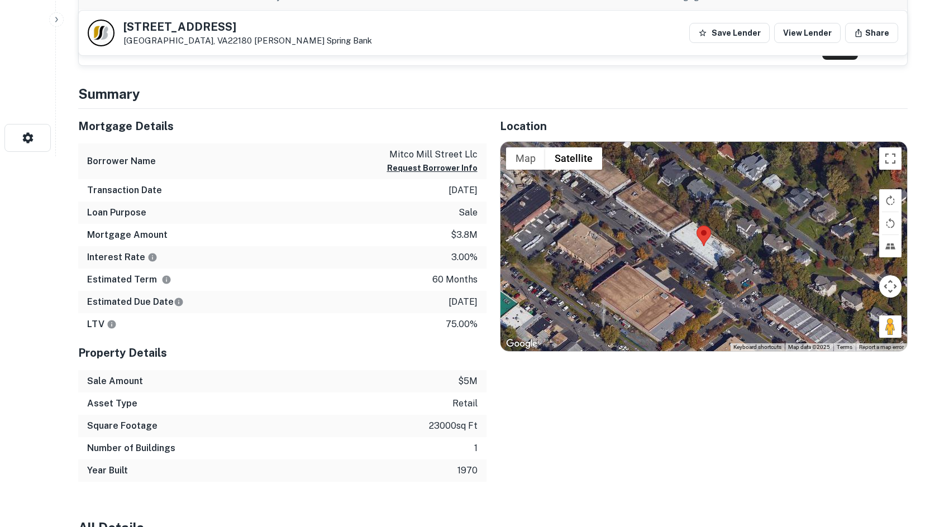
scroll to position [391, 0]
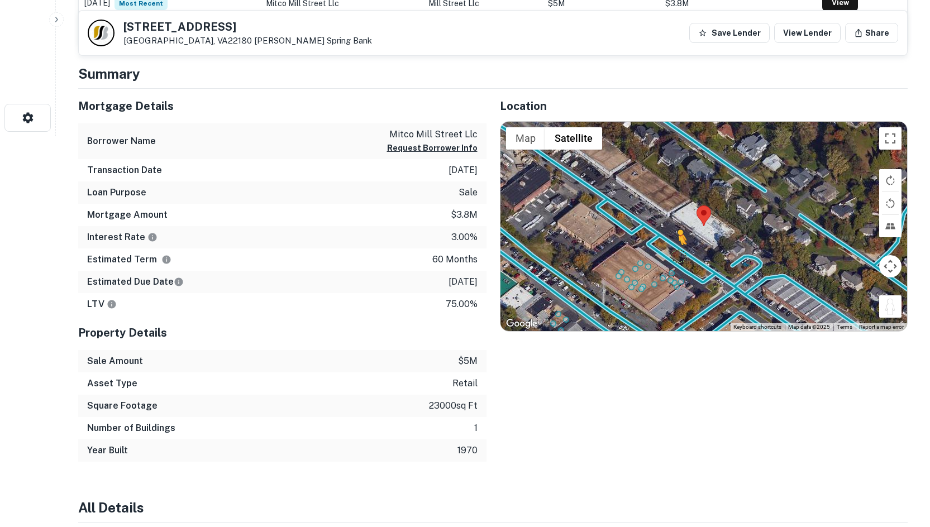
drag, startPoint x: 889, startPoint y: 304, endPoint x: 671, endPoint y: 254, distance: 223.7
click at [671, 254] on div "To activate drag with keyboard, press Alt + Enter. Once in keyboard drag state,…" at bounding box center [703, 227] width 407 height 210
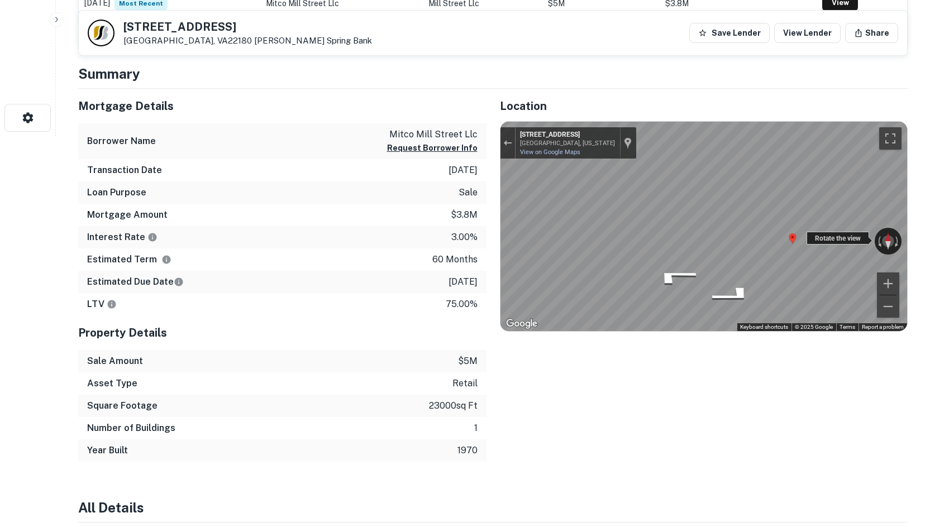
click at [653, 228] on div "← Move left → Move right ↑ Move up ↓ Move down + Zoom in - Zoom out 300 Mill St…" at bounding box center [703, 227] width 407 height 210
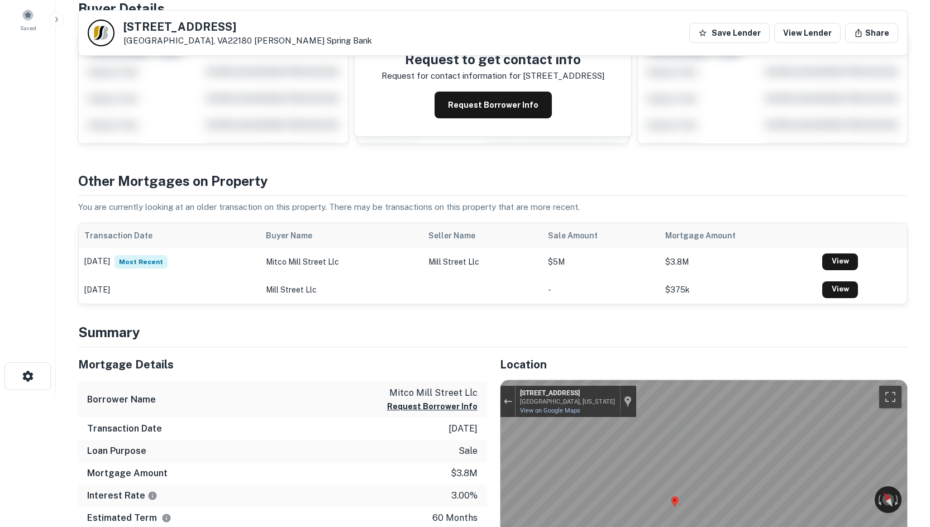
scroll to position [0, 0]
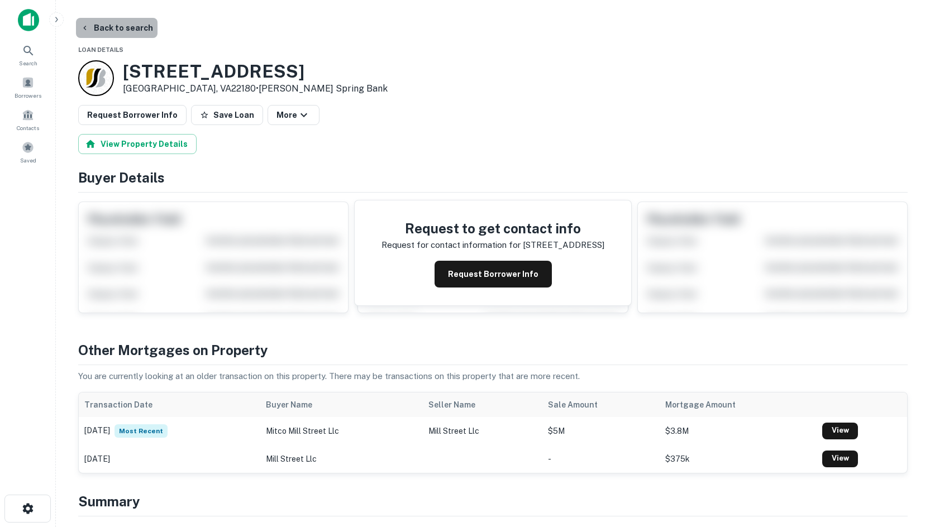
click at [150, 32] on button "Back to search" at bounding box center [117, 28] width 82 height 20
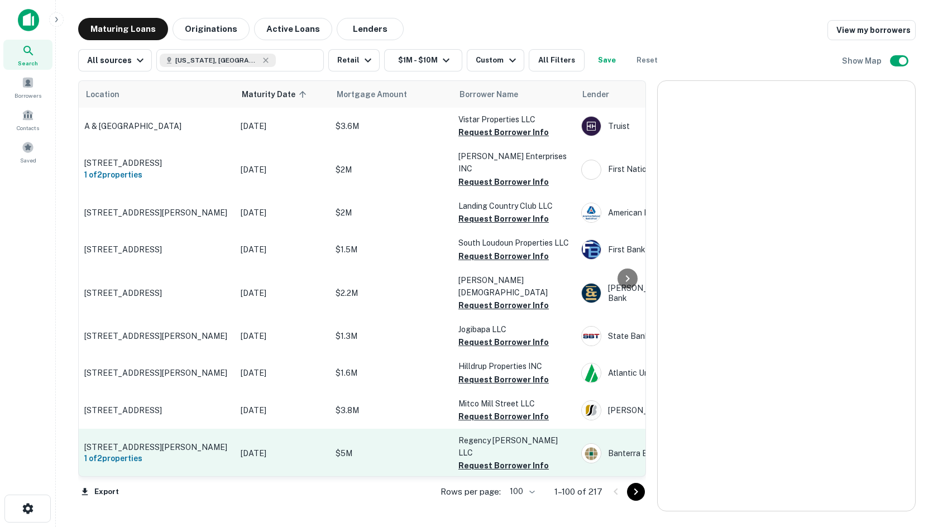
click at [167, 442] on p "[STREET_ADDRESS][PERSON_NAME]" at bounding box center [156, 447] width 145 height 10
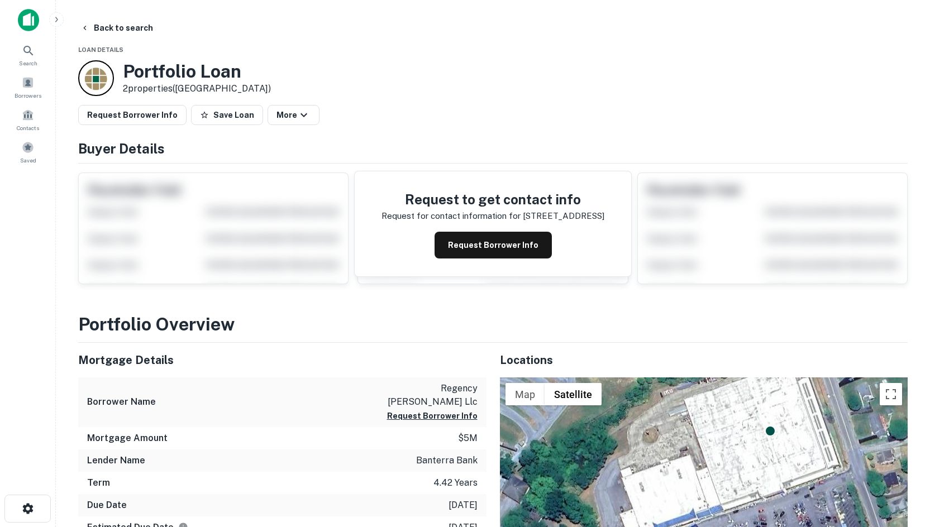
click at [98, 17] on main "Back to search Loan Details Portfolio Loan 2 properties (VA) Request Borrower I…" at bounding box center [493, 263] width 874 height 527
click at [94, 30] on button "Back to search" at bounding box center [117, 28] width 82 height 20
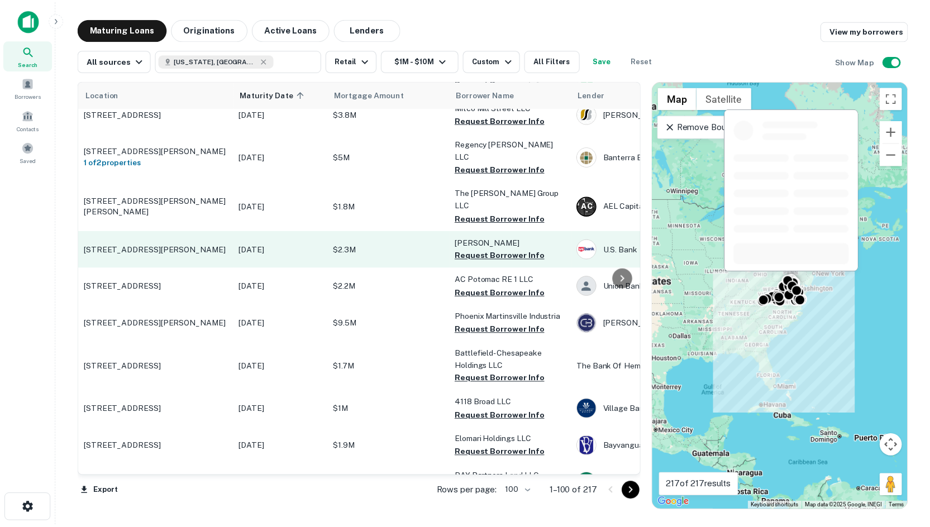
scroll to position [338, 0]
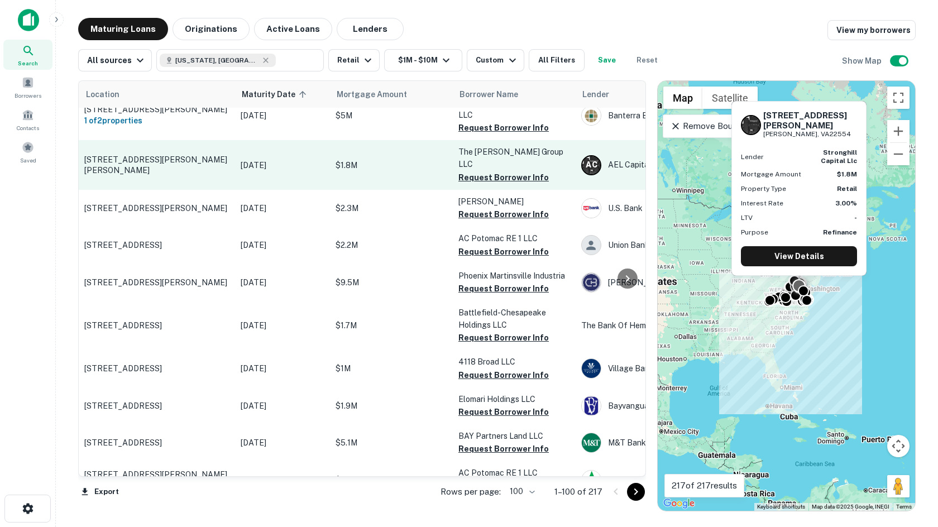
click at [220, 155] on p "56 Foreston Woods Dr Stafford, VA22554" at bounding box center [156, 165] width 145 height 20
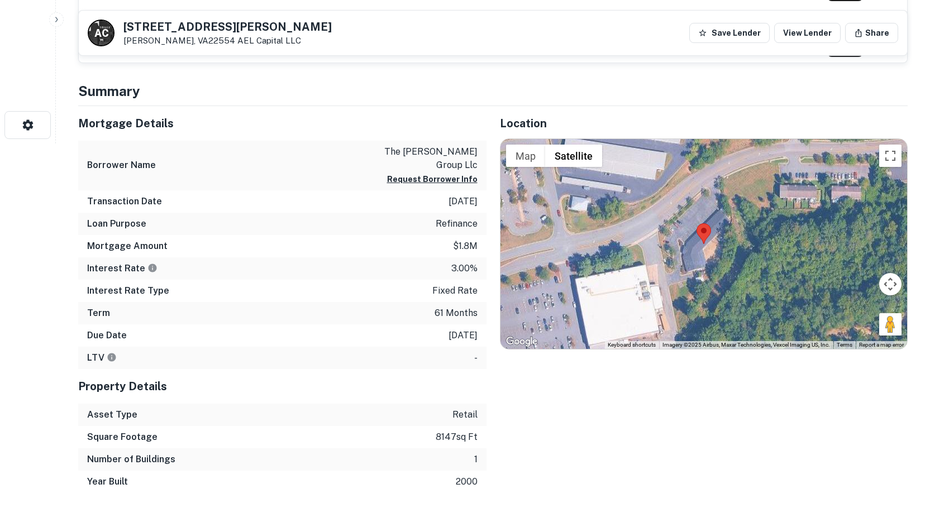
scroll to position [391, 0]
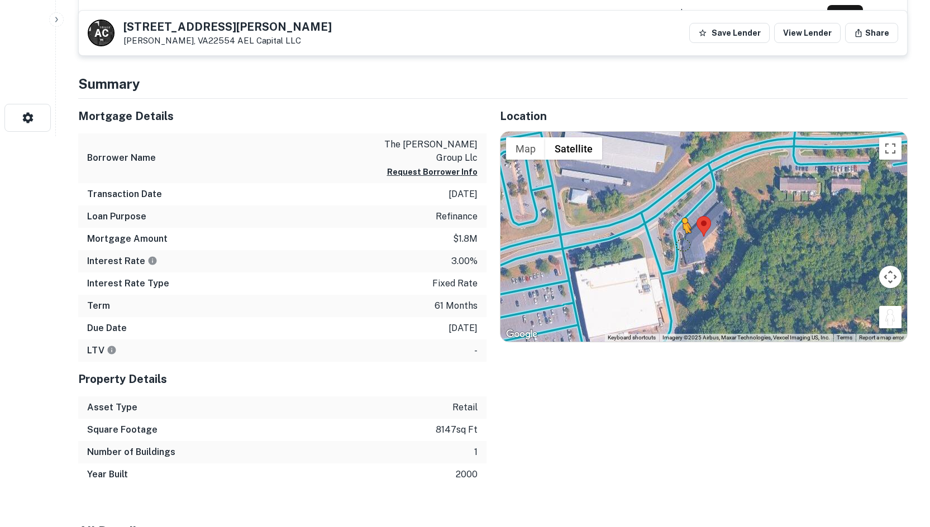
drag, startPoint x: 888, startPoint y: 320, endPoint x: 683, endPoint y: 238, distance: 220.3
click at [683, 238] on div "To activate drag with keyboard, press Alt + Enter. Once in keyboard drag state,…" at bounding box center [703, 237] width 407 height 210
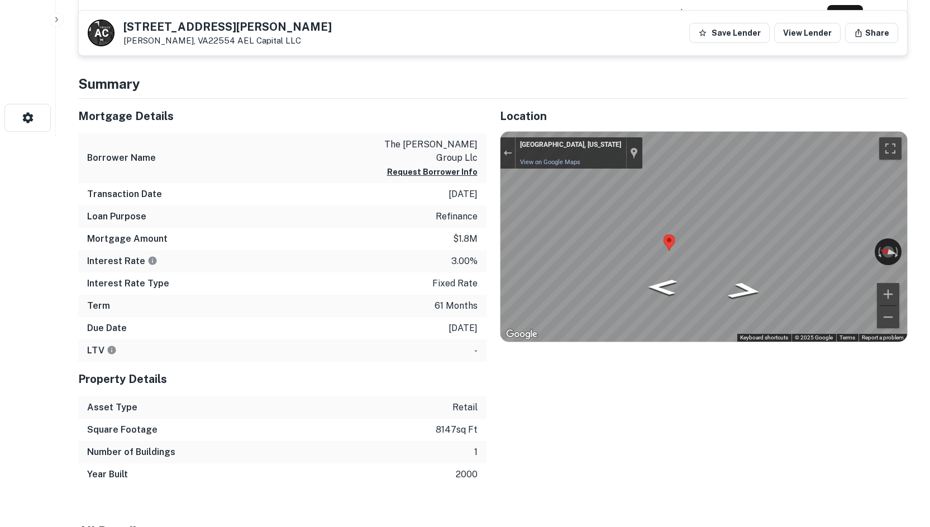
click at [422, 209] on div "Mortgage Details Borrower Name the hubbard group llc Request Borrower Info Tran…" at bounding box center [486, 292] width 843 height 387
click at [489, 205] on div "Location ← Move left → Move right ↑ Move up ↓ Move down + Zoom in - Zoom out Ho…" at bounding box center [698, 292] width 422 height 387
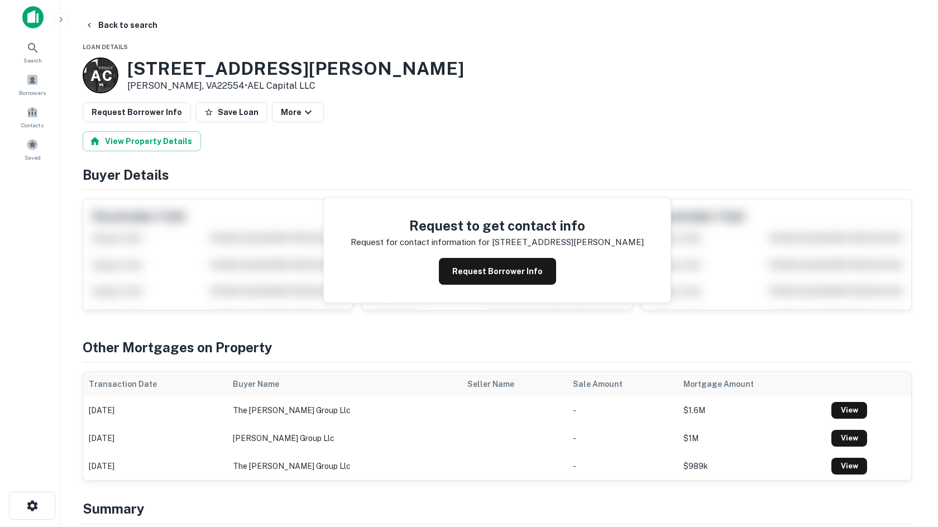
scroll to position [0, 0]
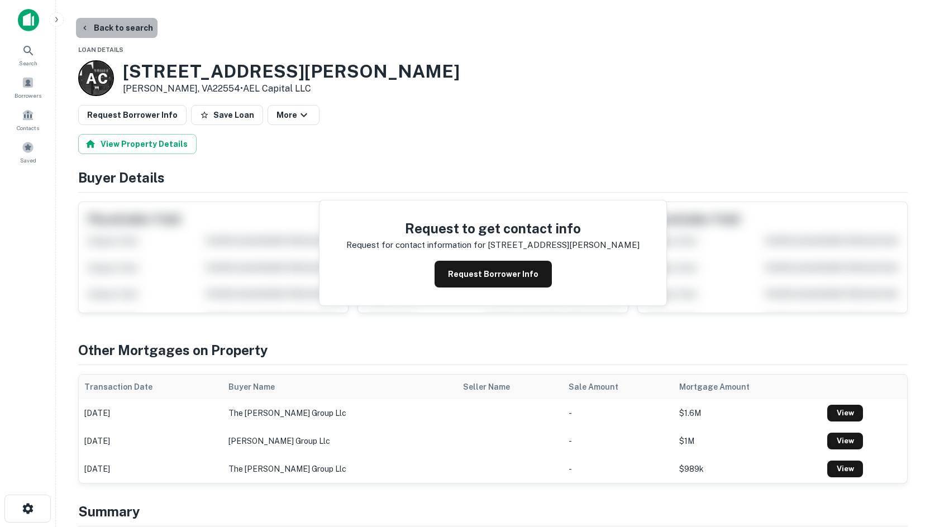
click at [136, 21] on button "Back to search" at bounding box center [117, 28] width 82 height 20
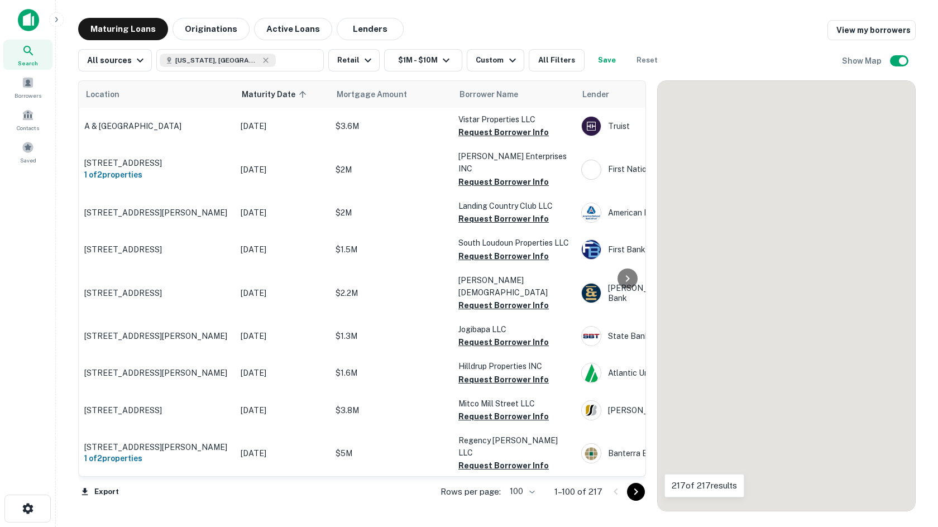
scroll to position [338, 0]
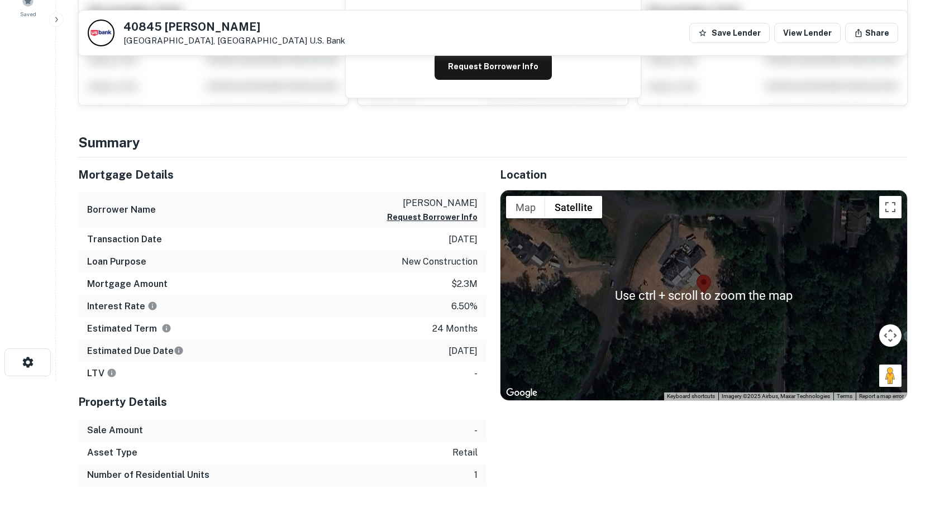
scroll to position [168, 0]
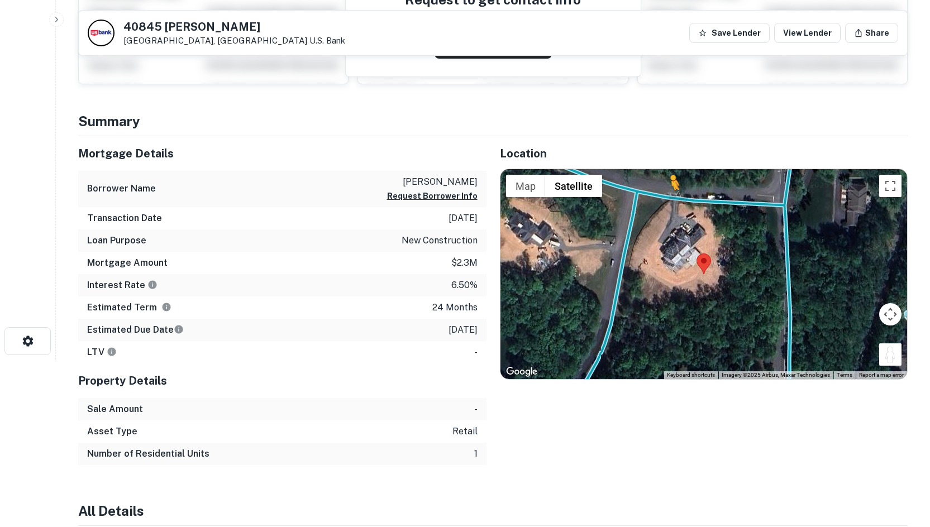
drag, startPoint x: 898, startPoint y: 359, endPoint x: 669, endPoint y: 199, distance: 278.8
click at [669, 199] on div "To activate drag with keyboard, press Alt + Enter. Once in keyboard drag state,…" at bounding box center [703, 274] width 407 height 210
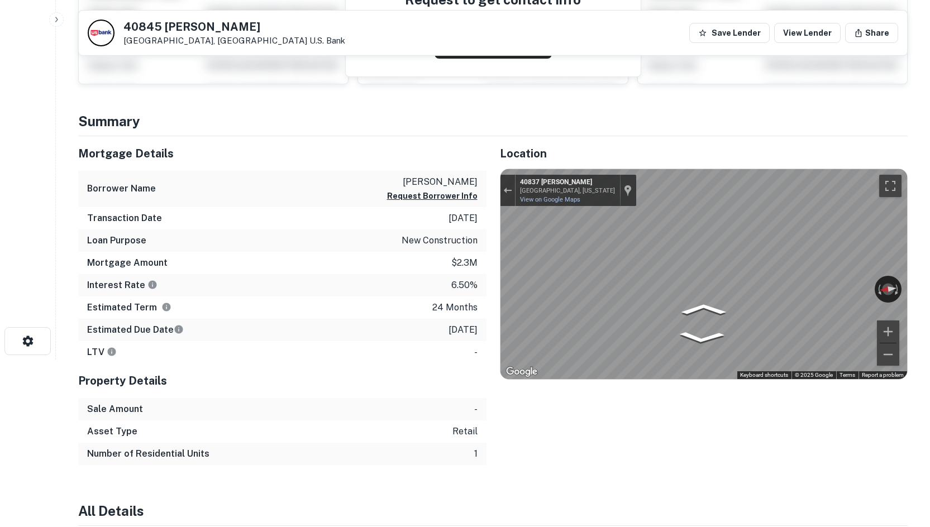
click at [493, 236] on div "Location ← Move left → Move right ↑ Move up ↓ Move down + Zoom in - Zoom out Ho…" at bounding box center [698, 300] width 422 height 329
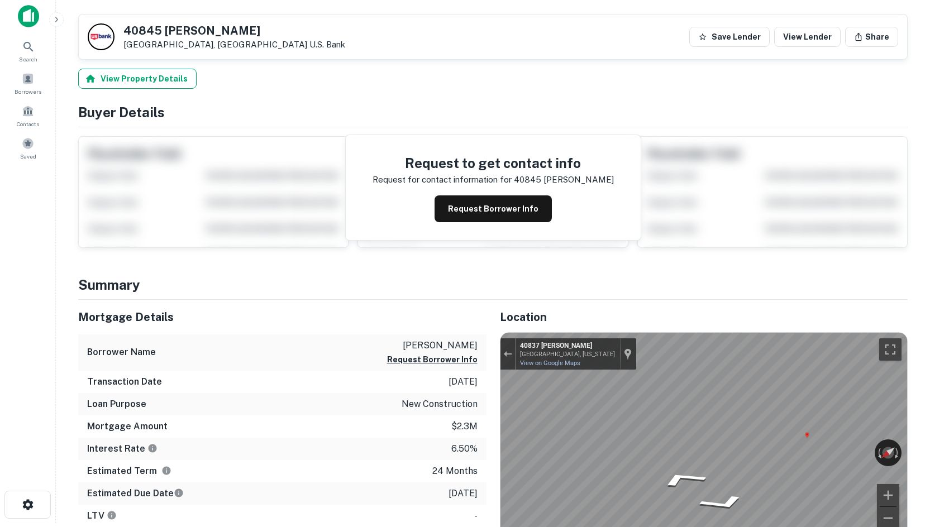
scroll to position [0, 0]
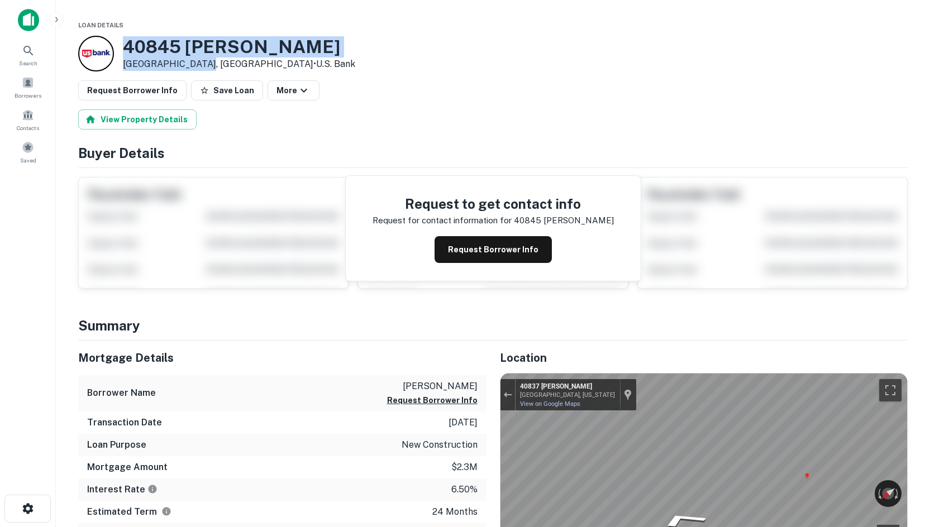
drag, startPoint x: 122, startPoint y: 45, endPoint x: 202, endPoint y: 65, distance: 82.0
click at [202, 65] on div "40845 Newton Pl Leesburg, VA20175 • U.s. Bank" at bounding box center [216, 54] width 277 height 36
copy div "[STREET_ADDRESS][PERSON_NAME]"
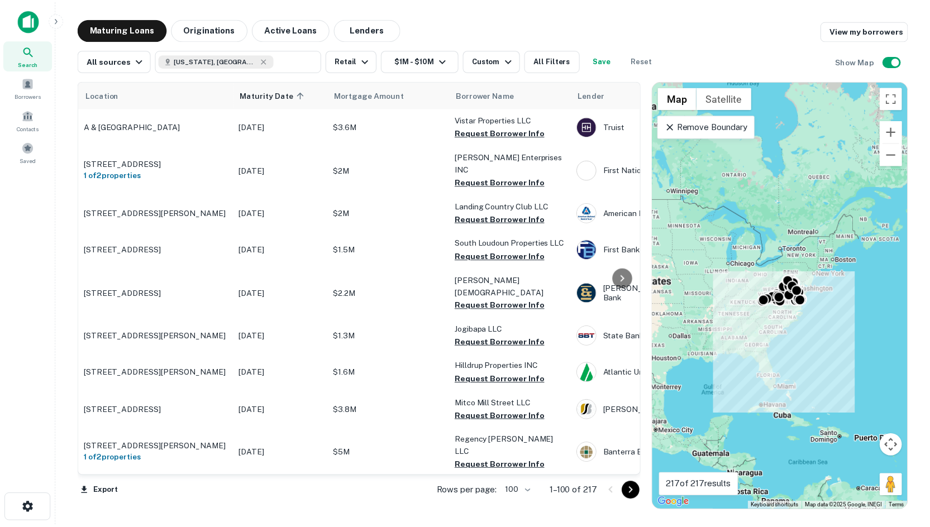
scroll to position [338, 0]
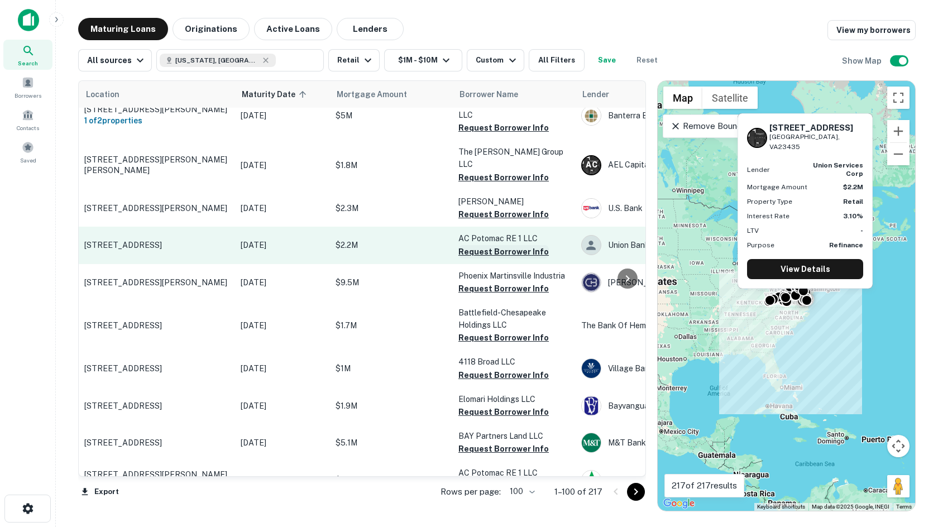
click at [485, 245] on button "Request Borrower Info" at bounding box center [504, 251] width 90 height 13
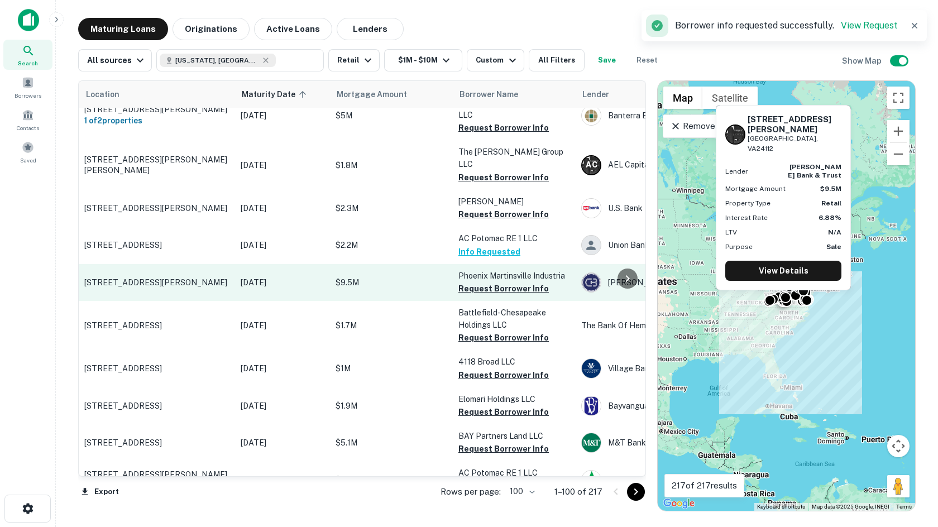
click at [137, 264] on td "[STREET_ADDRESS][PERSON_NAME]" at bounding box center [157, 282] width 156 height 37
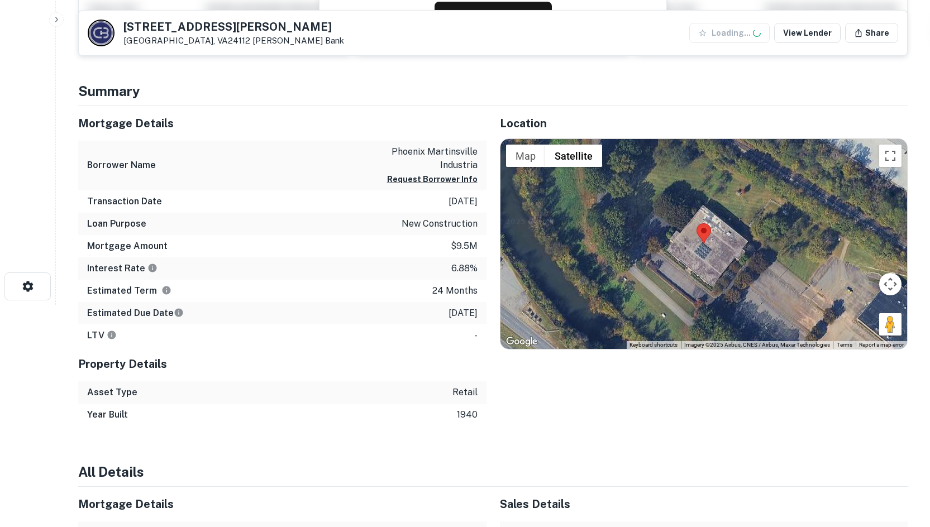
scroll to position [223, 0]
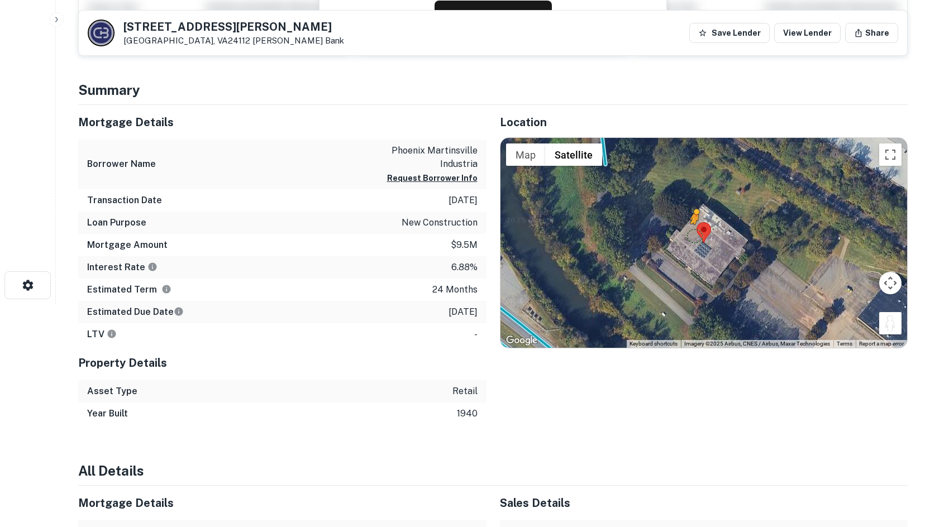
drag, startPoint x: 888, startPoint y: 313, endPoint x: 715, endPoint y: 254, distance: 182.5
click at [715, 254] on div "To activate drag with keyboard, press Alt + Enter. Once in keyboard drag state,…" at bounding box center [703, 243] width 407 height 210
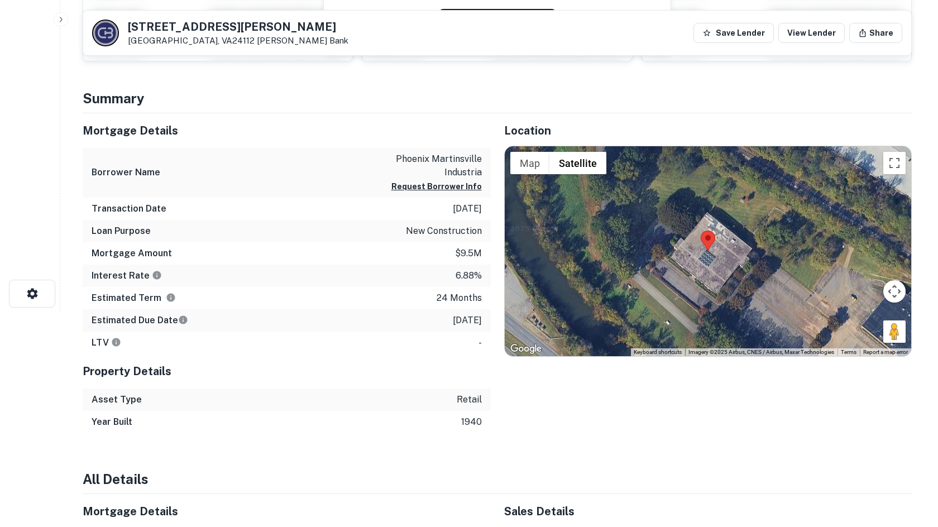
scroll to position [0, 0]
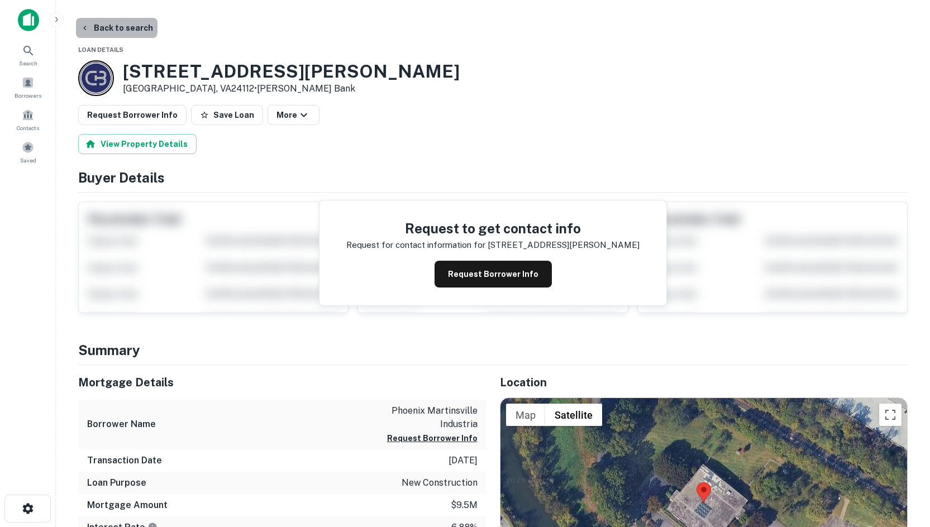
click at [116, 25] on button "Back to search" at bounding box center [117, 28] width 82 height 20
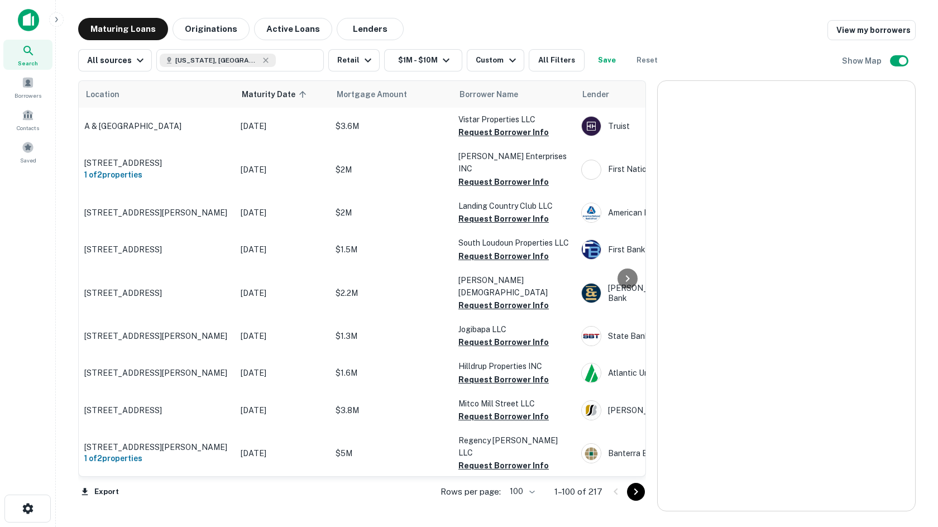
scroll to position [338, 0]
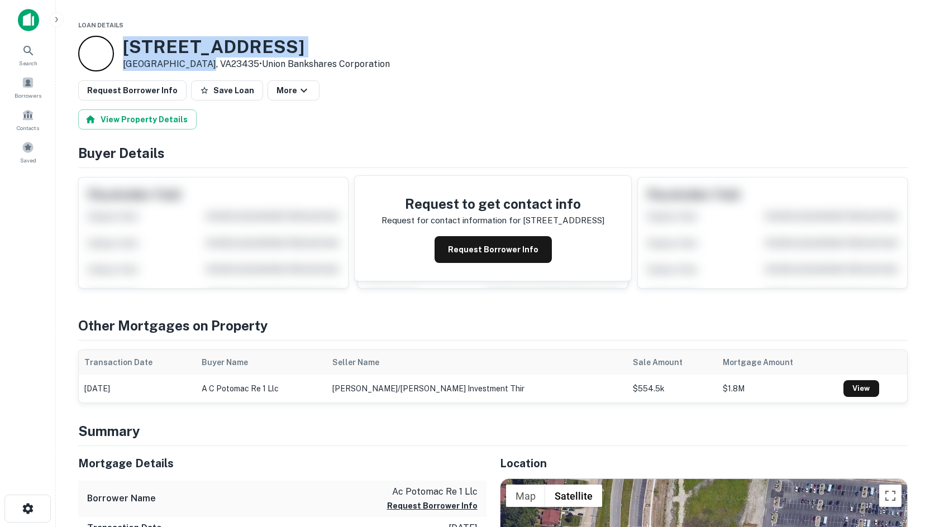
drag, startPoint x: 120, startPoint y: 45, endPoint x: 200, endPoint y: 66, distance: 83.0
click at [200, 66] on div "[STREET_ADDRESS] • Union Bankshares Corporation" at bounding box center [234, 54] width 312 height 36
copy div "[STREET_ADDRESS]"
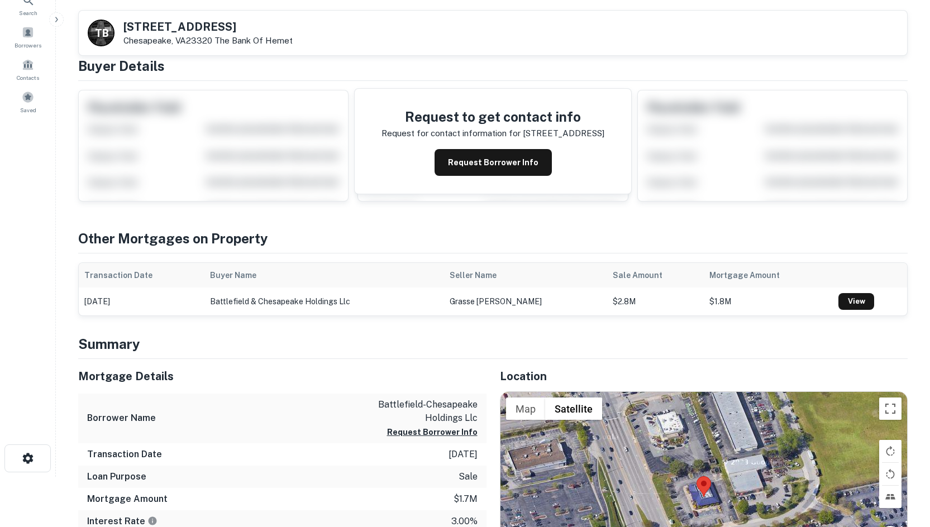
scroll to position [223, 0]
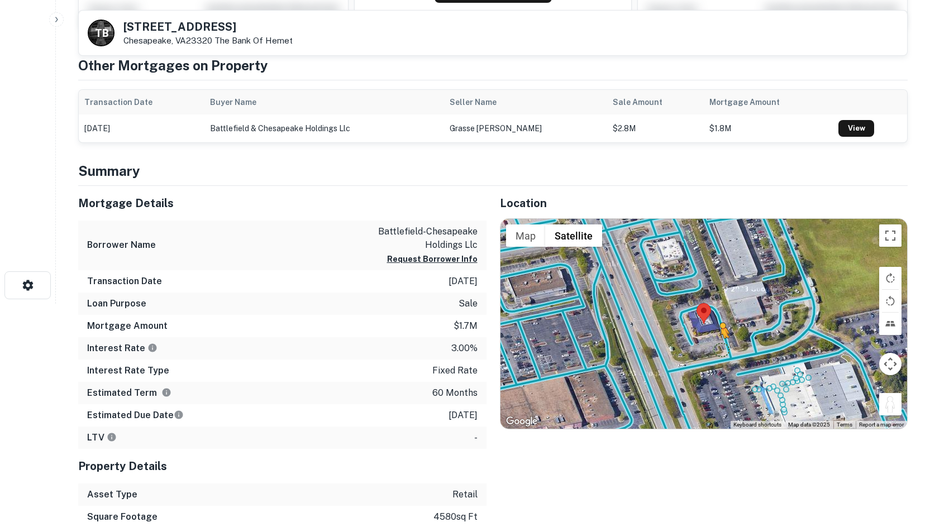
drag, startPoint x: 887, startPoint y: 397, endPoint x: 721, endPoint y: 349, distance: 173.2
click at [721, 349] on div "To activate drag with keyboard, press Alt + Enter. Once in keyboard drag state,…" at bounding box center [703, 324] width 407 height 210
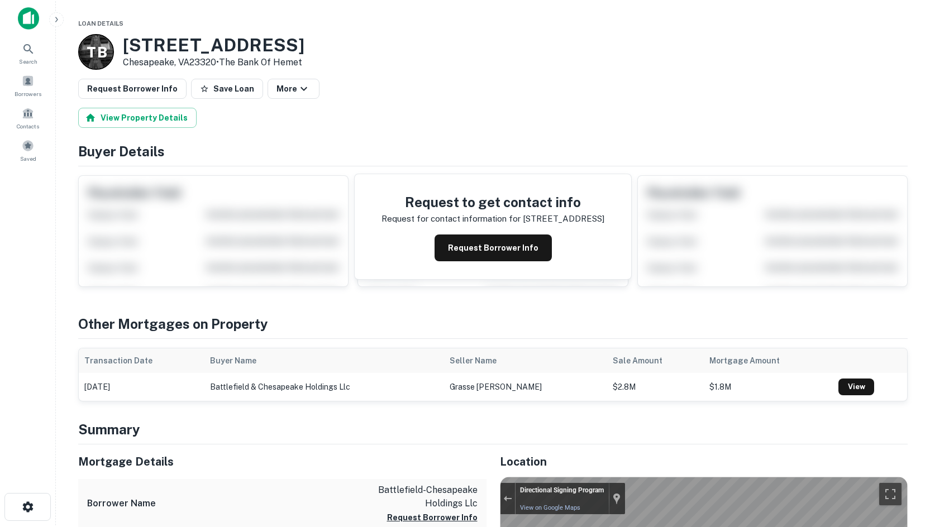
scroll to position [0, 0]
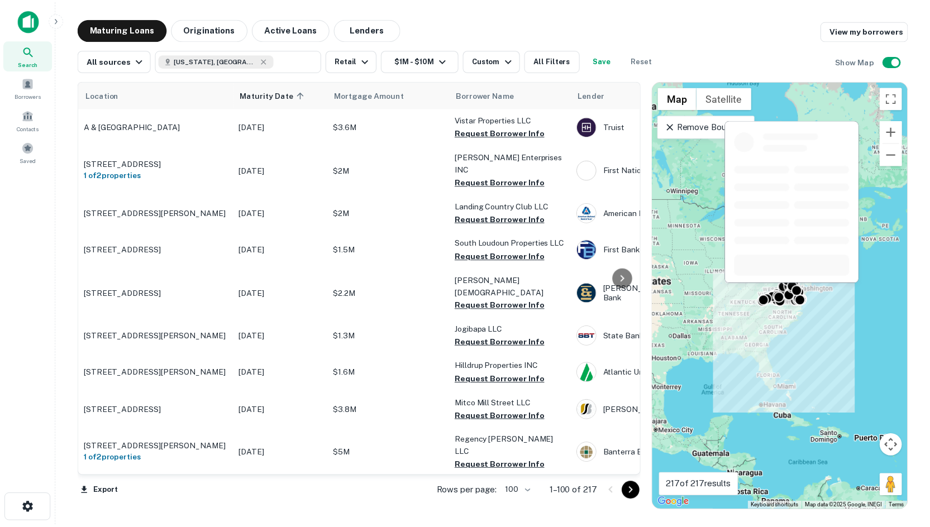
scroll to position [338, 0]
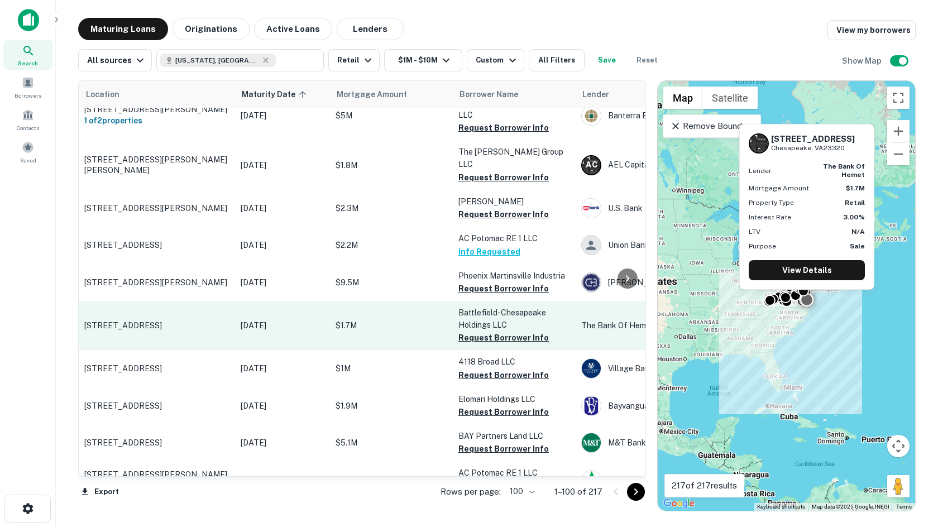
click at [517, 307] on p "Battlefield-chesapeake Holdings LLC" at bounding box center [515, 319] width 112 height 25
click at [503, 331] on button "Request Borrower Info" at bounding box center [504, 337] width 90 height 13
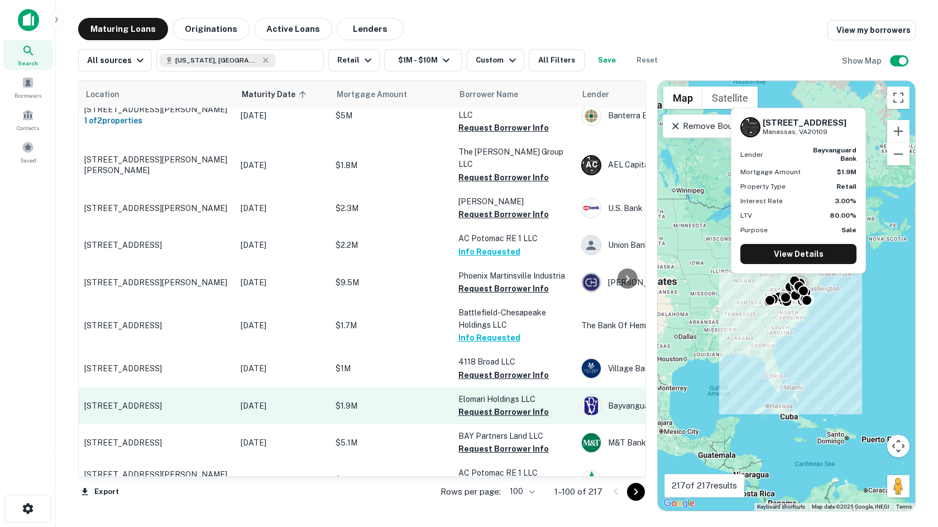
click at [142, 401] on p "10517 Croatia Way Manassas, VA20109" at bounding box center [156, 406] width 145 height 10
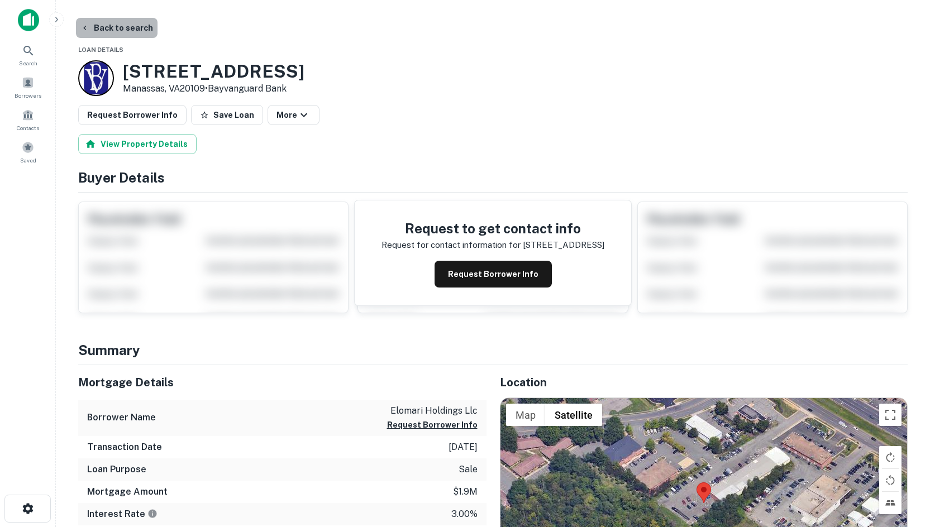
click at [140, 31] on button "Back to search" at bounding box center [117, 28] width 82 height 20
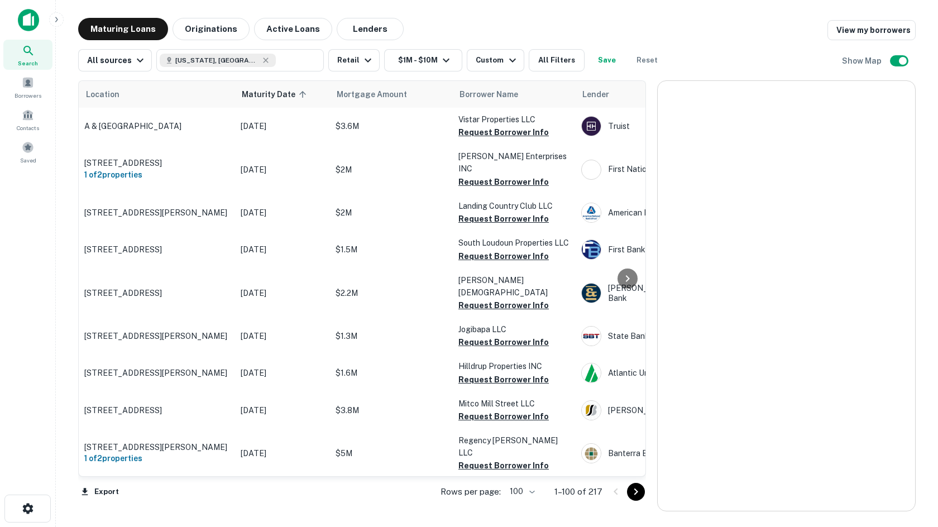
scroll to position [338, 0]
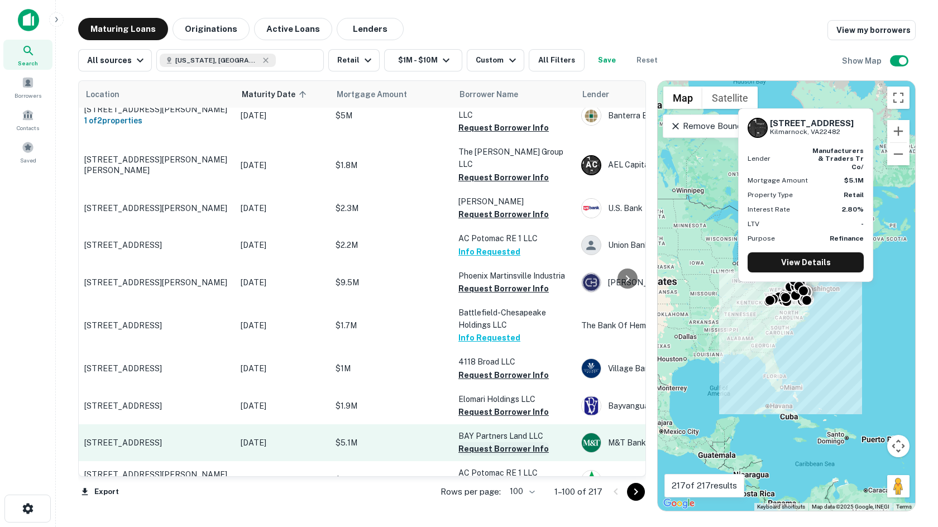
click at [475, 442] on button "Request Borrower Info" at bounding box center [504, 448] width 90 height 13
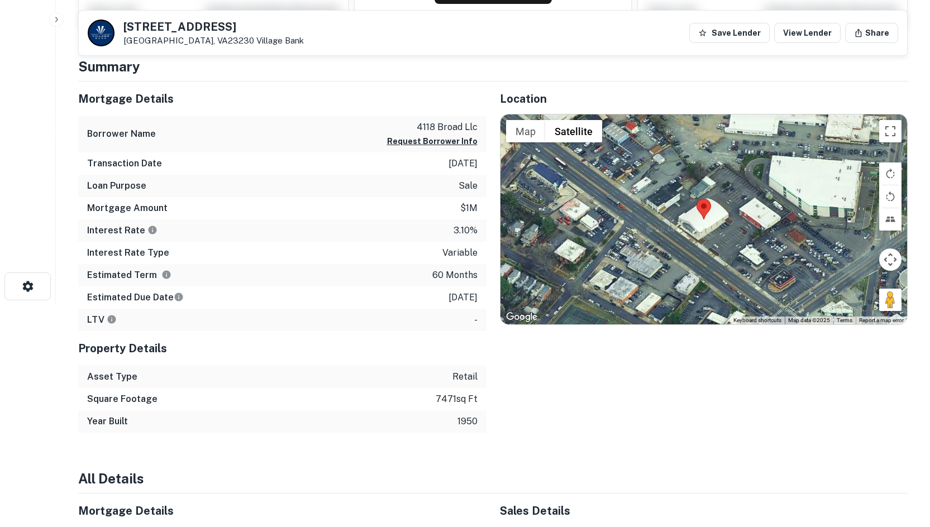
scroll to position [223, 0]
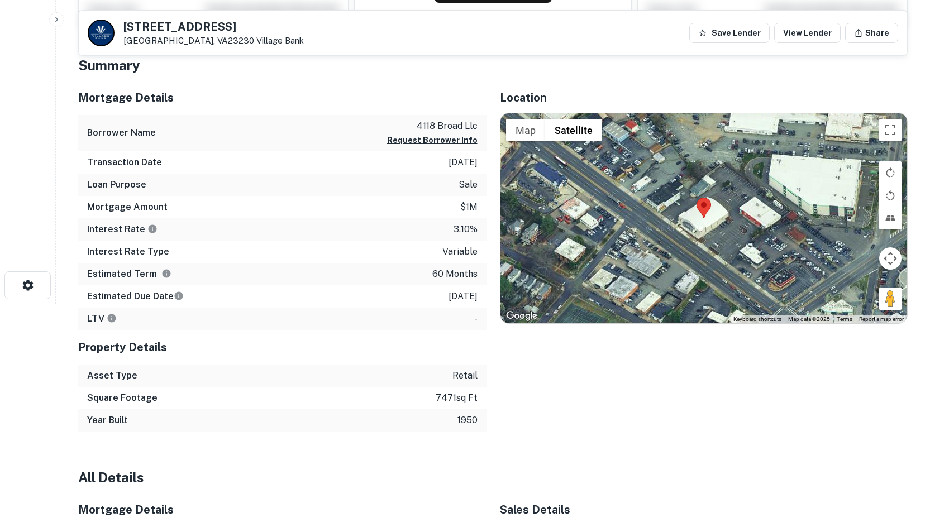
drag, startPoint x: 893, startPoint y: 297, endPoint x: 746, endPoint y: 246, distance: 156.2
click at [739, 240] on div "Map Terrain Satellite Labels Keyboard shortcuts Map Data Map data ©2025 Map dat…" at bounding box center [703, 218] width 407 height 210
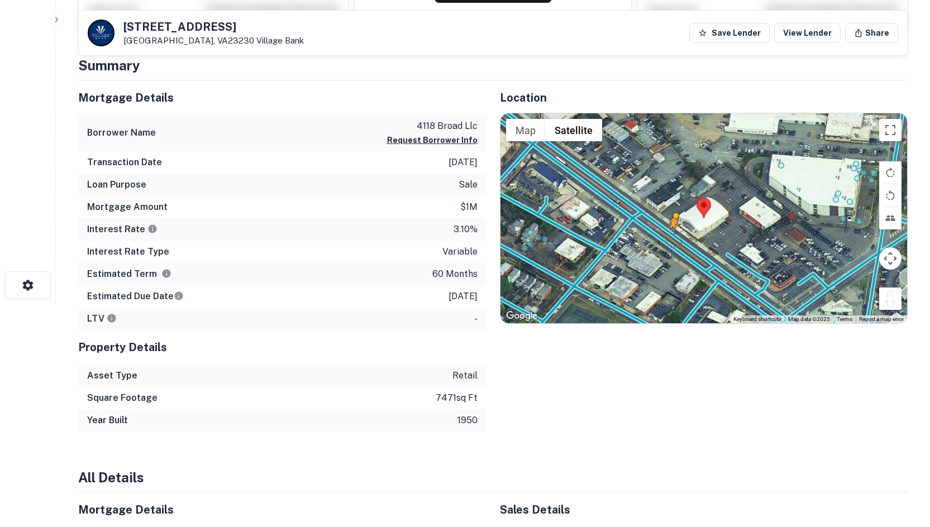
drag, startPoint x: 895, startPoint y: 301, endPoint x: 674, endPoint y: 239, distance: 229.0
click at [674, 239] on div "To activate drag with keyboard, press Alt + Enter. Once in keyboard drag state,…" at bounding box center [703, 218] width 407 height 210
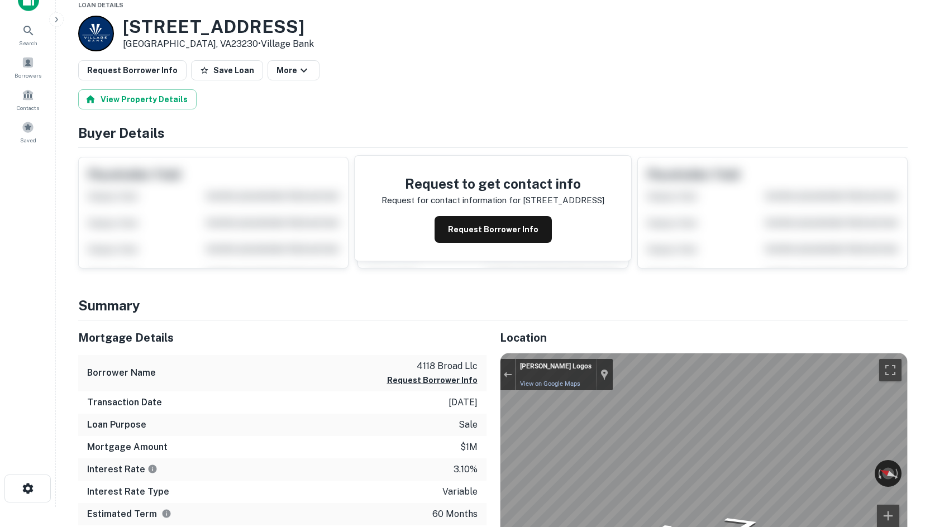
scroll to position [0, 0]
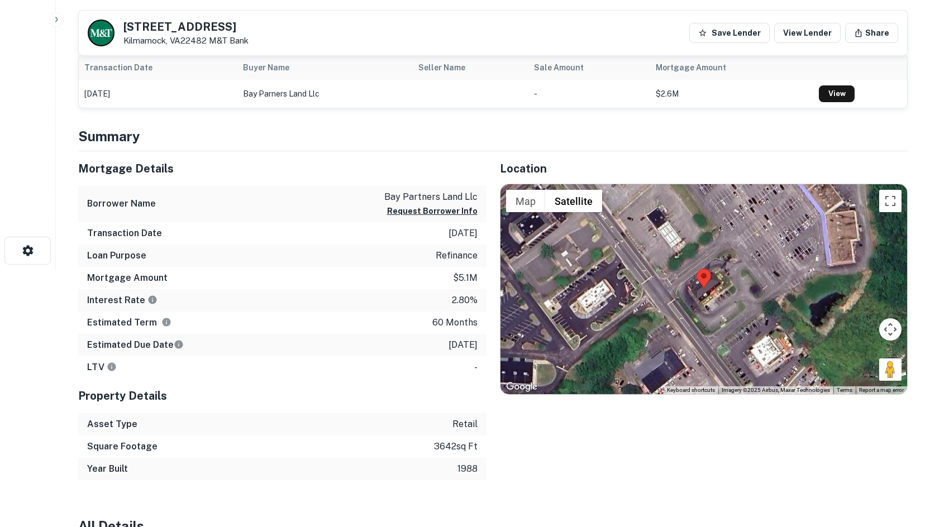
scroll to position [335, 0]
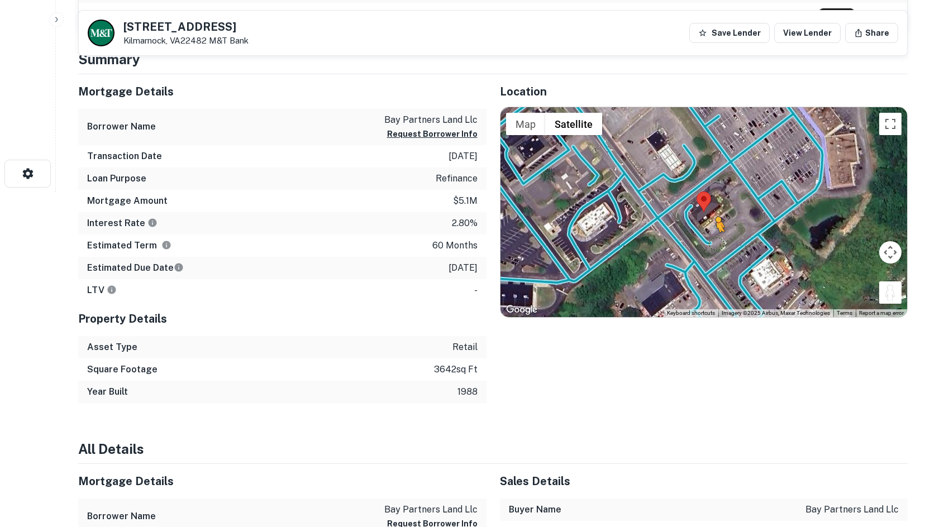
drag, startPoint x: 886, startPoint y: 291, endPoint x: 707, endPoint y: 242, distance: 185.2
click at [707, 242] on div "To activate drag with keyboard, press Alt + Enter. Once in keyboard drag state,…" at bounding box center [703, 212] width 407 height 210
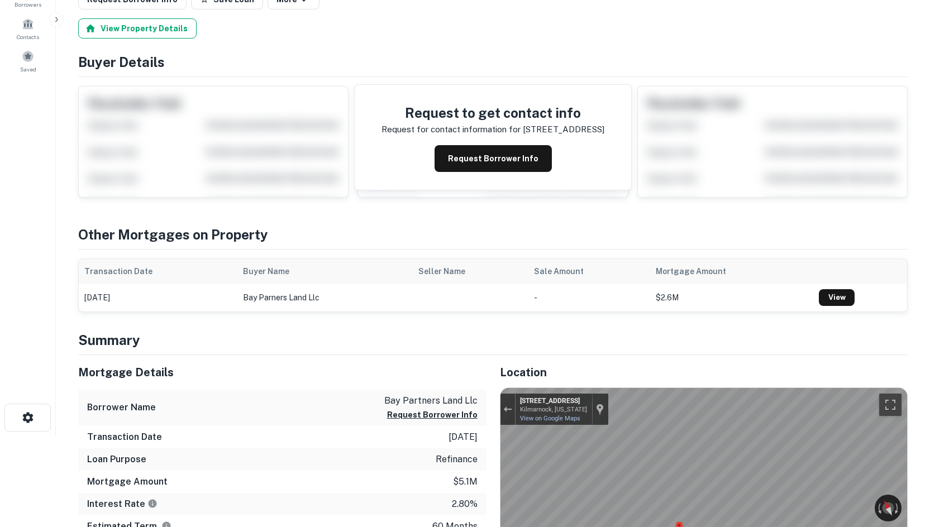
scroll to position [56, 0]
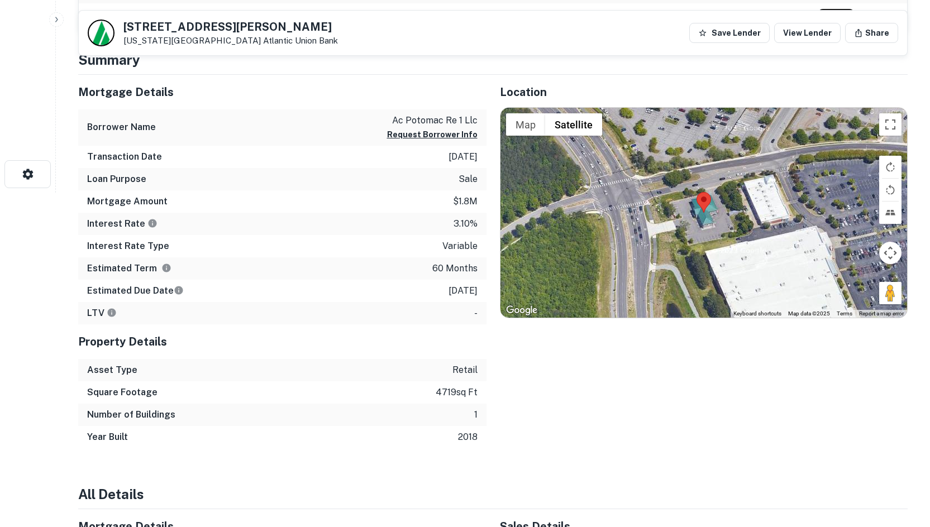
scroll to position [335, 0]
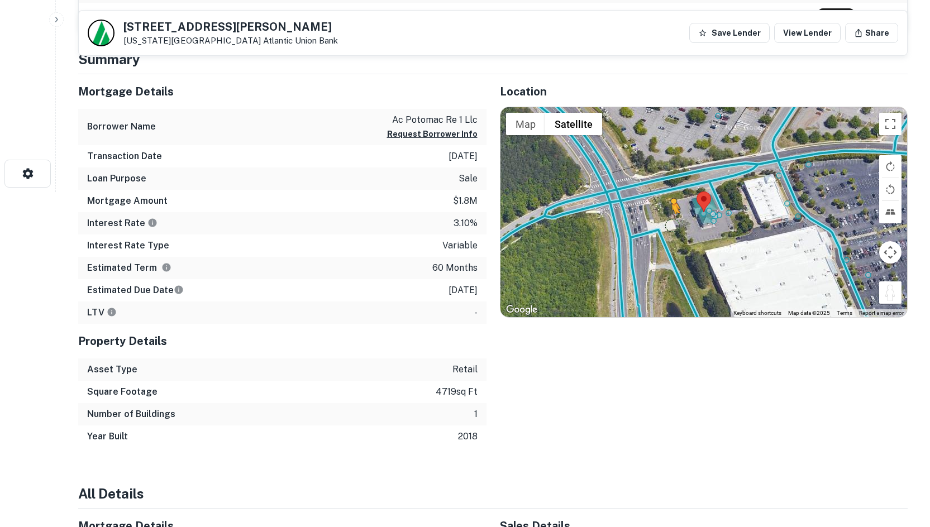
drag, startPoint x: 883, startPoint y: 296, endPoint x: 672, endPoint y: 225, distance: 222.9
click at [672, 225] on div "To activate drag with keyboard, press Alt + Enter. Once in keyboard drag state,…" at bounding box center [703, 212] width 407 height 210
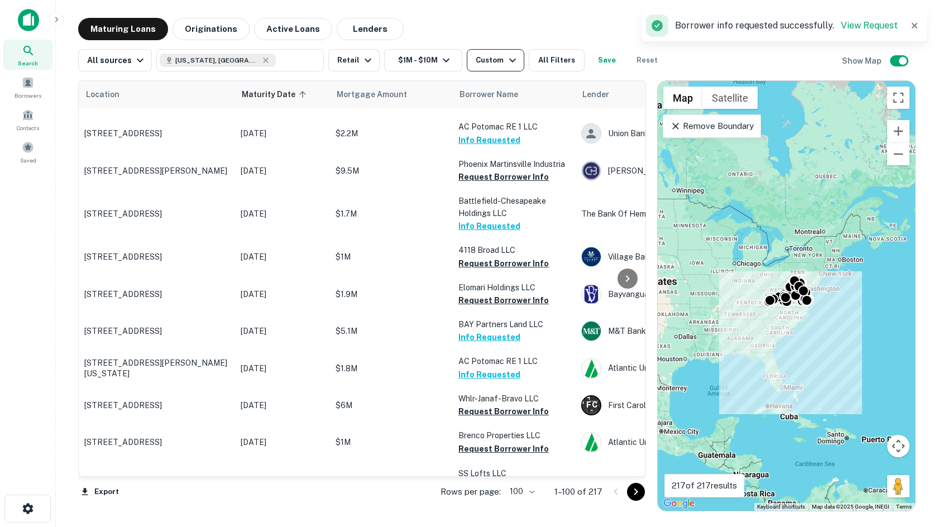
click at [483, 68] on button "Custom" at bounding box center [495, 60] width 57 height 22
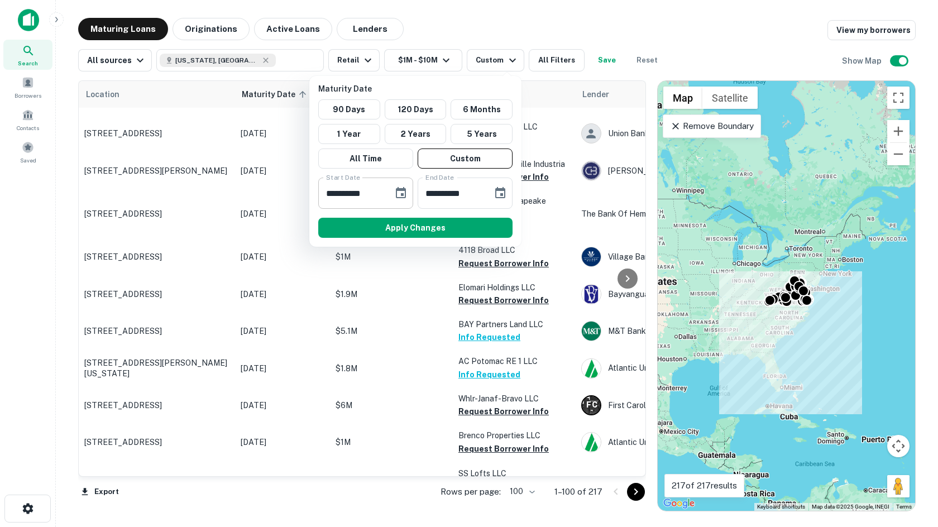
click at [398, 195] on icon "Choose date, selected date is Apr 27, 2026" at bounding box center [400, 193] width 13 height 13
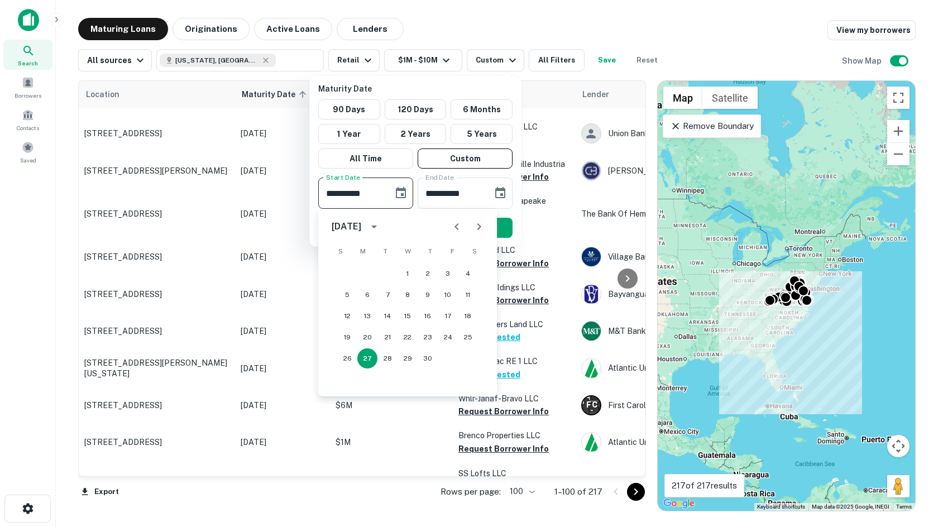
click at [480, 234] on button "Next month" at bounding box center [479, 227] width 22 height 22
click at [389, 298] on button "5" at bounding box center [388, 295] width 20 height 20
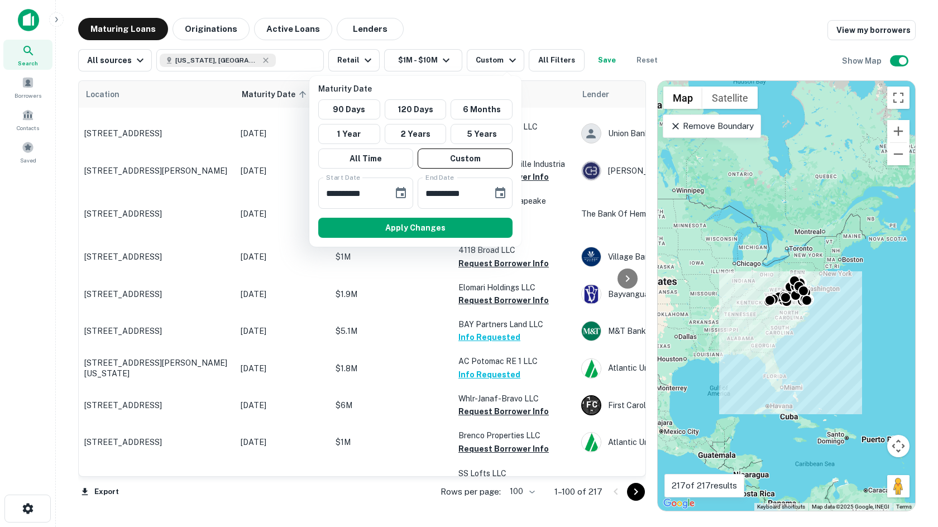
type input "**********"
click at [416, 227] on button "Apply Changes" at bounding box center [415, 228] width 194 height 20
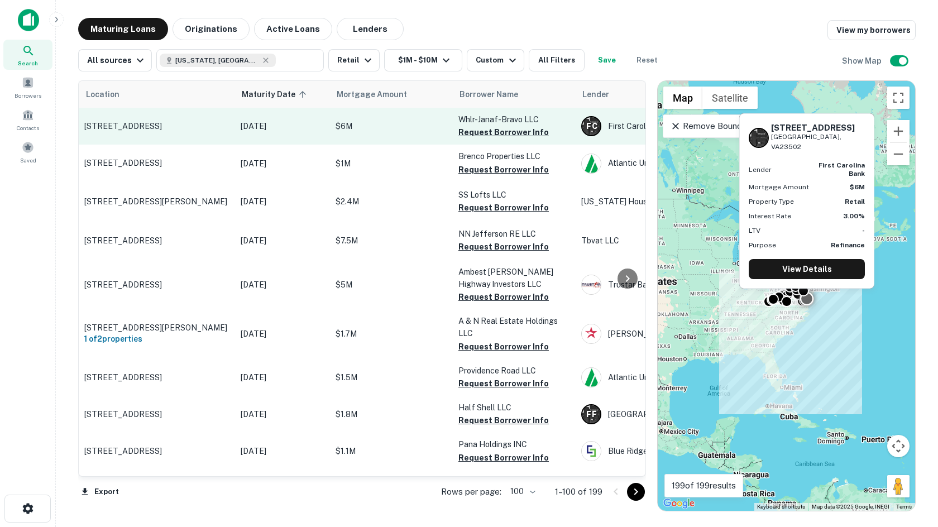
click at [379, 127] on p "$6M" at bounding box center [392, 126] width 112 height 12
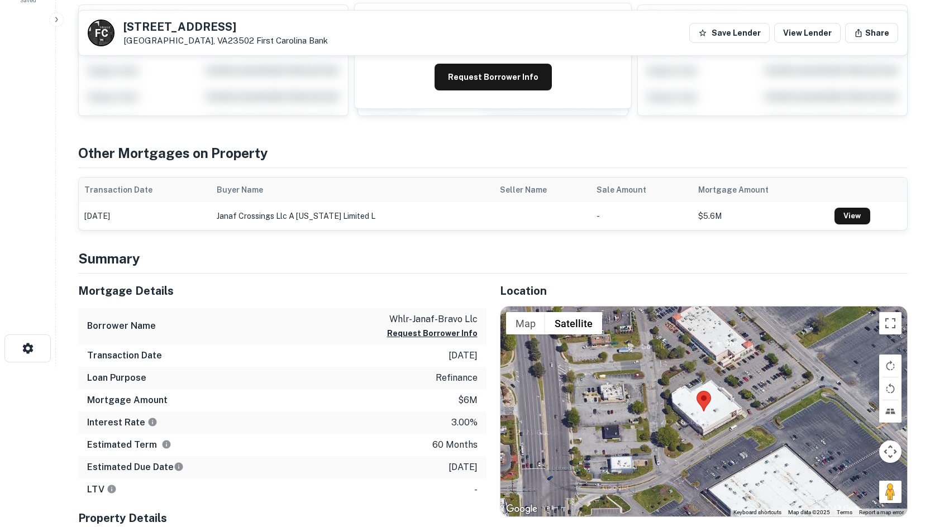
scroll to position [279, 0]
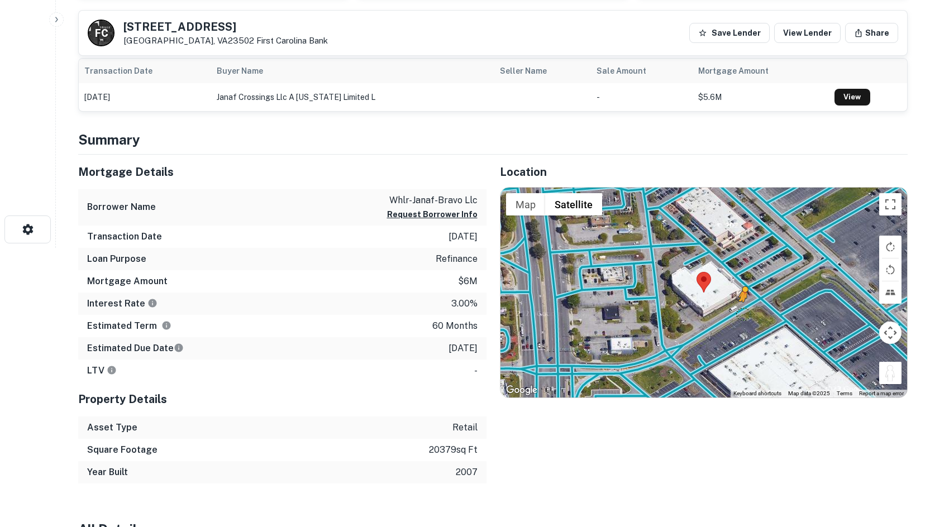
drag, startPoint x: 885, startPoint y: 372, endPoint x: 742, endPoint y: 313, distance: 154.8
click at [742, 313] on div "To activate drag with keyboard, press Alt + Enter. Once in keyboard drag state,…" at bounding box center [703, 293] width 407 height 210
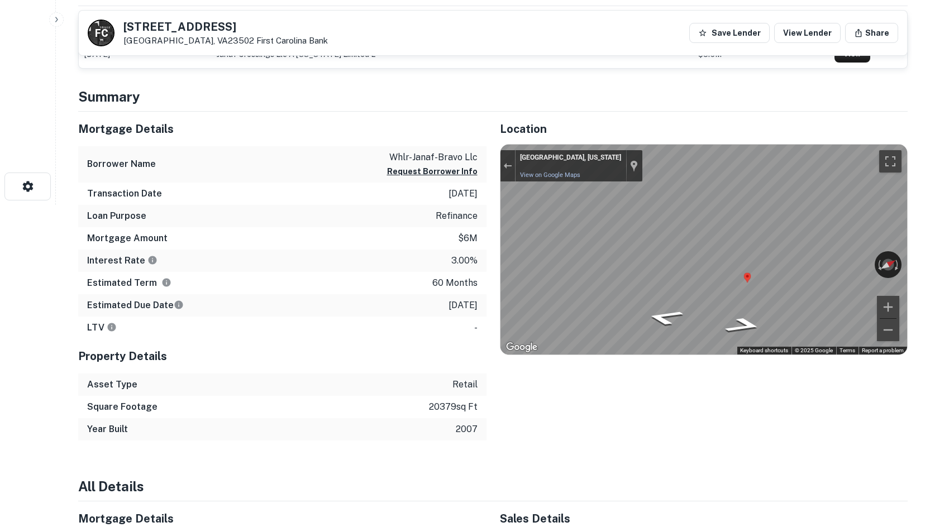
scroll to position [0, 0]
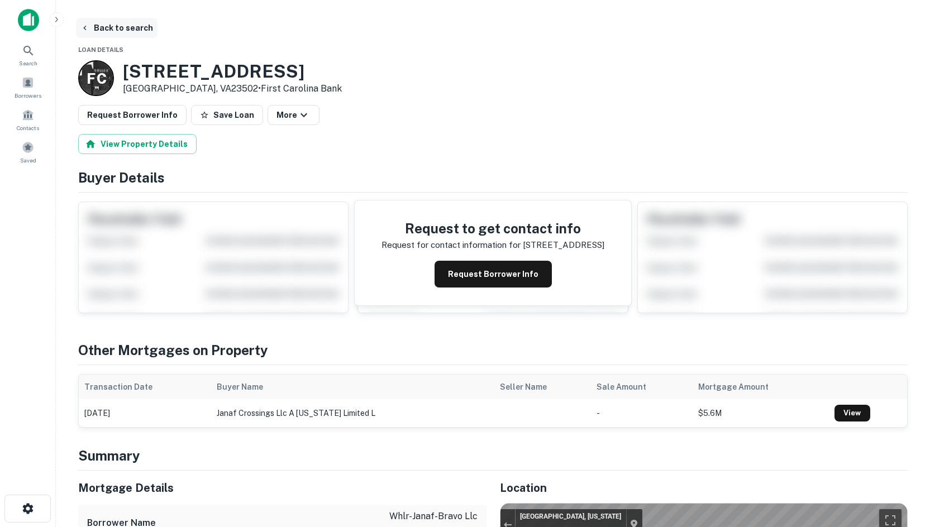
click at [137, 32] on button "Back to search" at bounding box center [117, 28] width 82 height 20
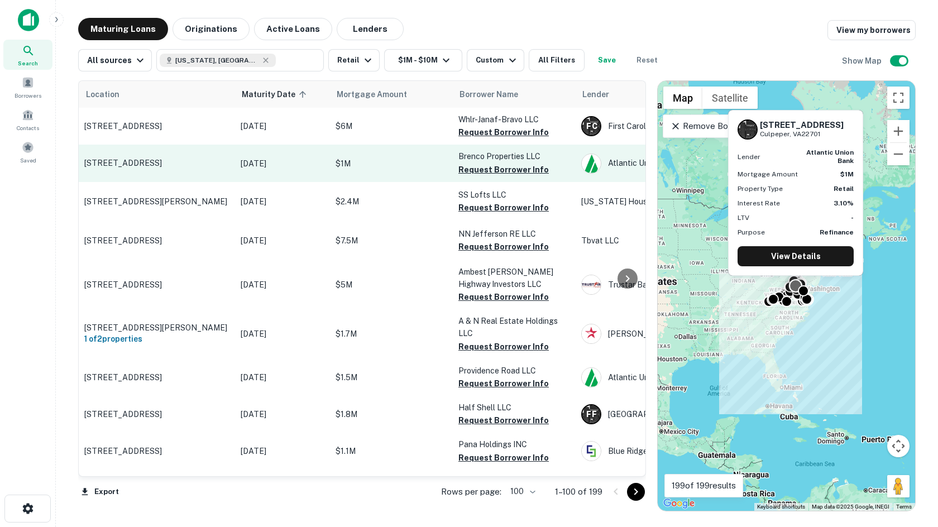
drag, startPoint x: 137, startPoint y: 32, endPoint x: 131, endPoint y: 172, distance: 140.3
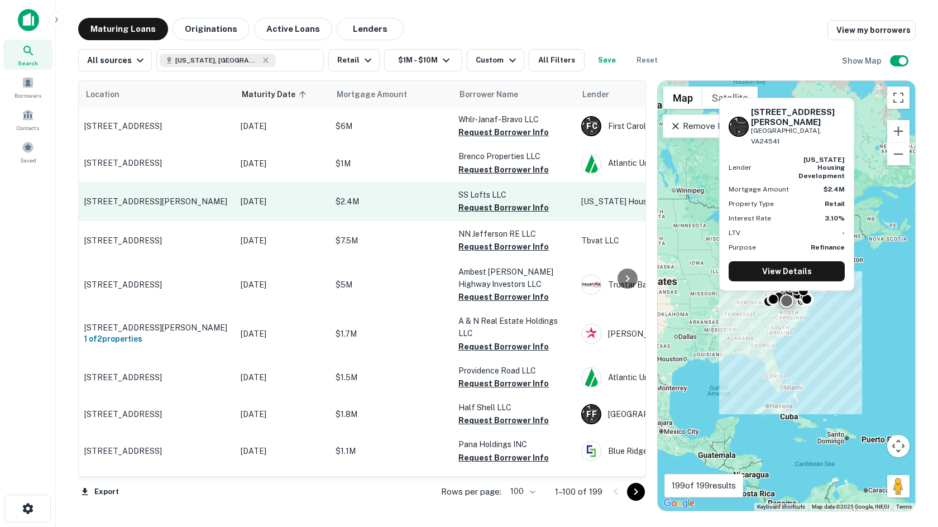
click at [134, 197] on p "315 Lynn St Danville, VA24541" at bounding box center [156, 202] width 145 height 10
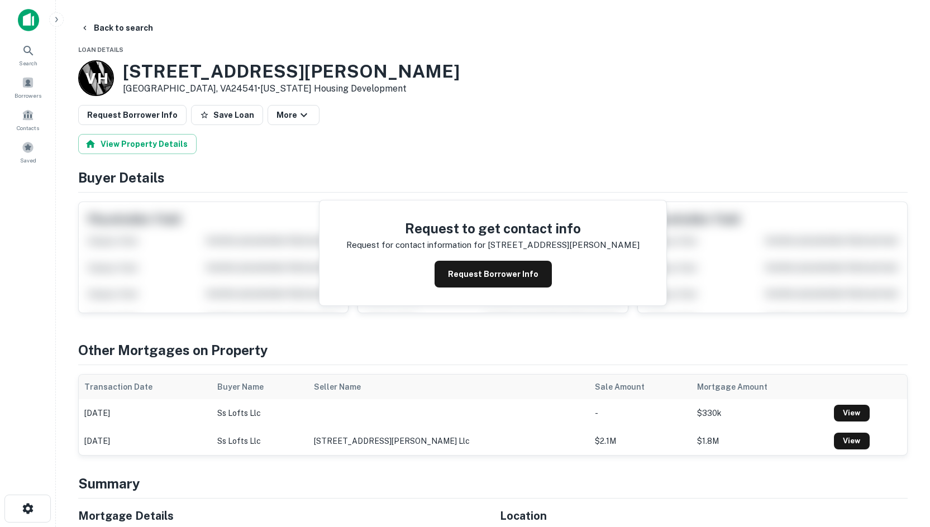
click at [139, 26] on button "Back to search" at bounding box center [117, 28] width 82 height 20
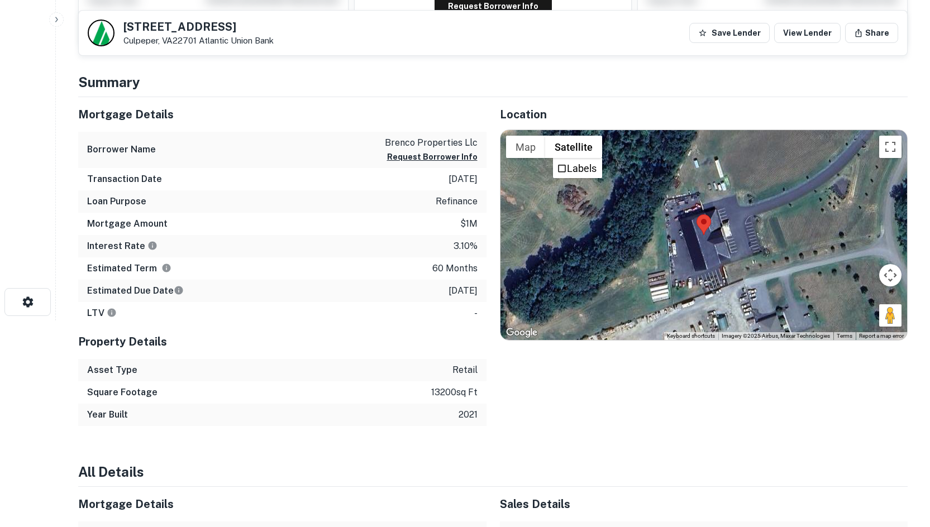
scroll to position [223, 0]
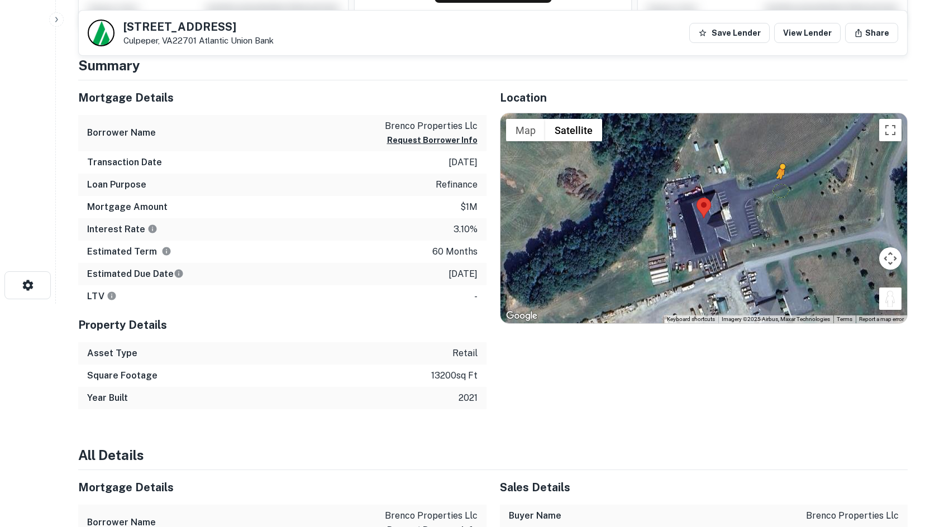
drag, startPoint x: 891, startPoint y: 303, endPoint x: 771, endPoint y: 192, distance: 164.0
click at [771, 192] on div "To activate drag with keyboard, press Alt + Enter. Once in keyboard drag state,…" at bounding box center [703, 218] width 407 height 210
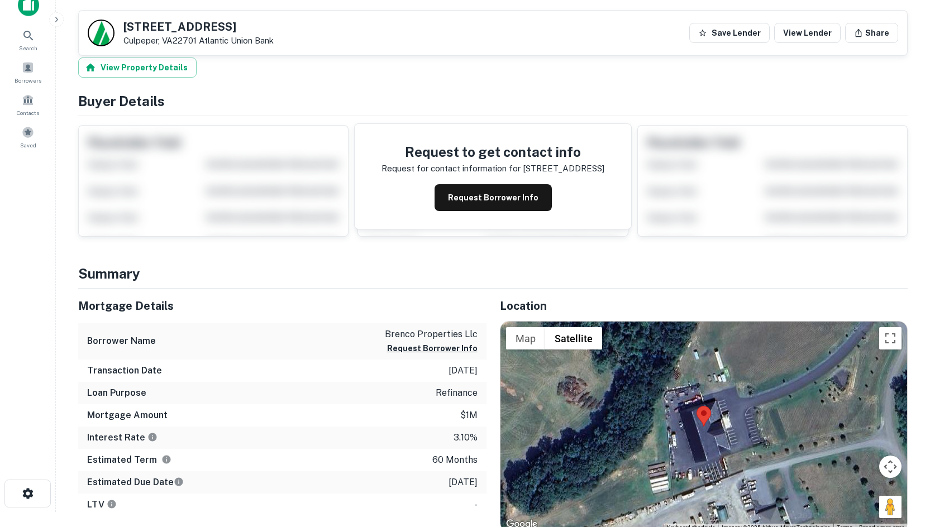
scroll to position [0, 0]
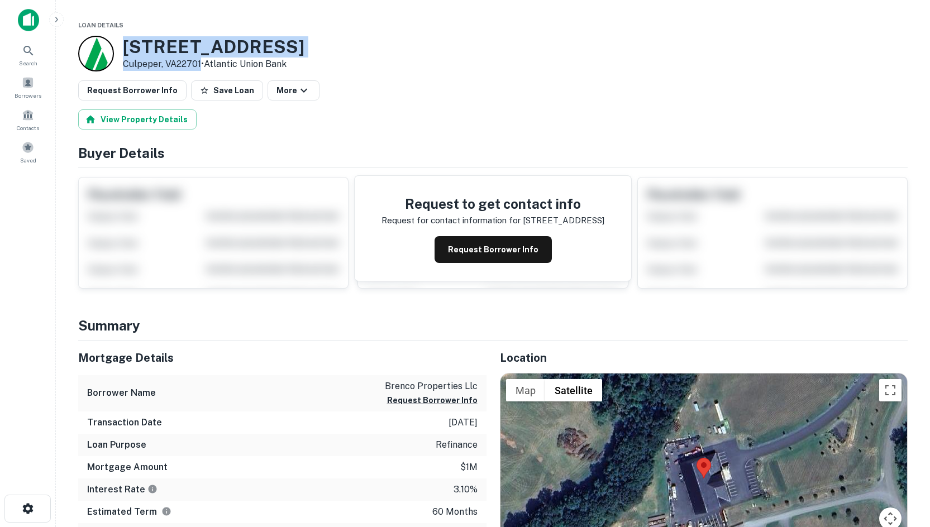
drag, startPoint x: 120, startPoint y: 42, endPoint x: 202, endPoint y: 59, distance: 83.3
click at [202, 59] on div "16150 Dalro Rd Culpeper, VA22701 • Atlantic Union Bank" at bounding box center [191, 54] width 226 height 36
copy div "[STREET_ADDRESS]"
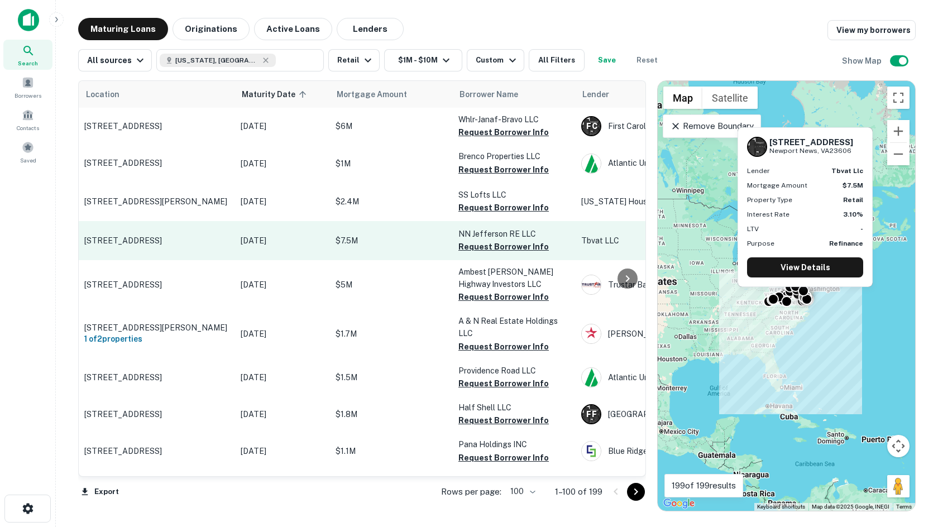
click at [193, 236] on p "[STREET_ADDRESS]" at bounding box center [156, 241] width 145 height 10
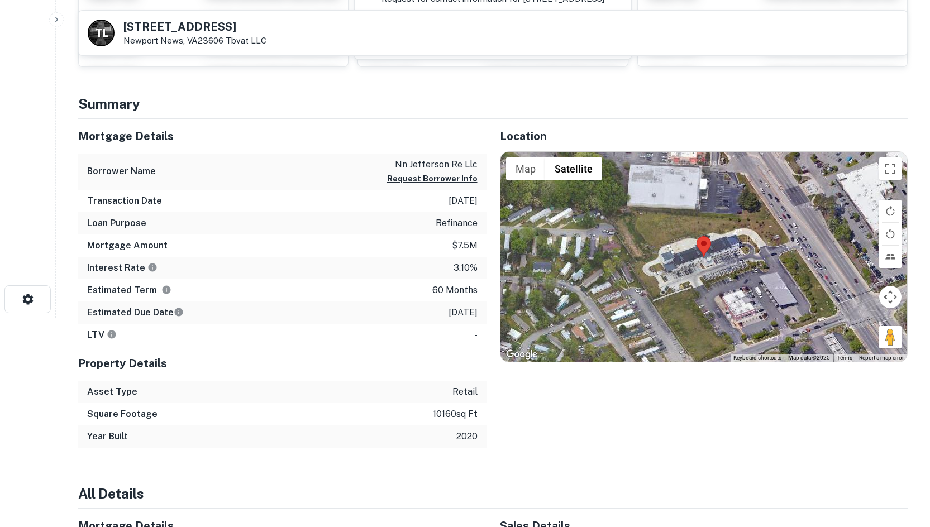
scroll to position [223, 0]
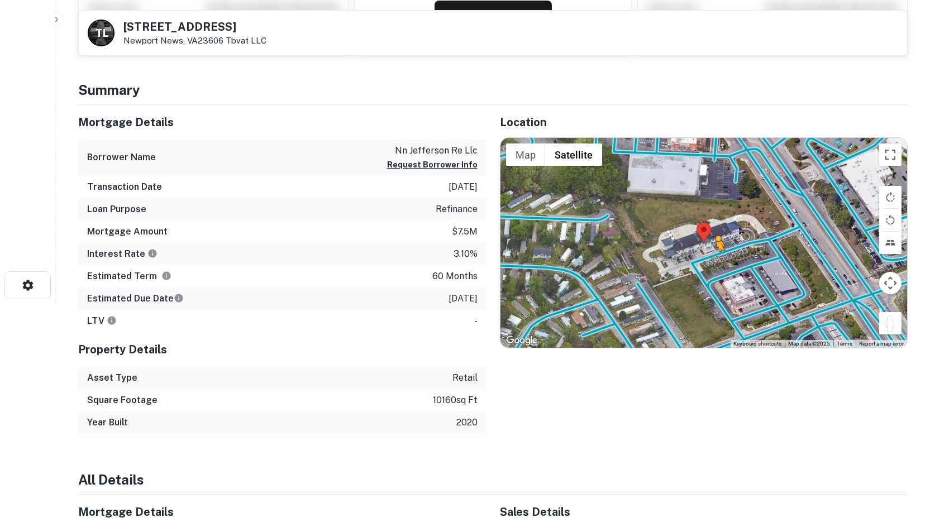
drag, startPoint x: 888, startPoint y: 327, endPoint x: 680, endPoint y: 261, distance: 218.5
click at [680, 261] on div "To activate drag with keyboard, press Alt + Enter. Once in keyboard drag state,…" at bounding box center [703, 243] width 407 height 210
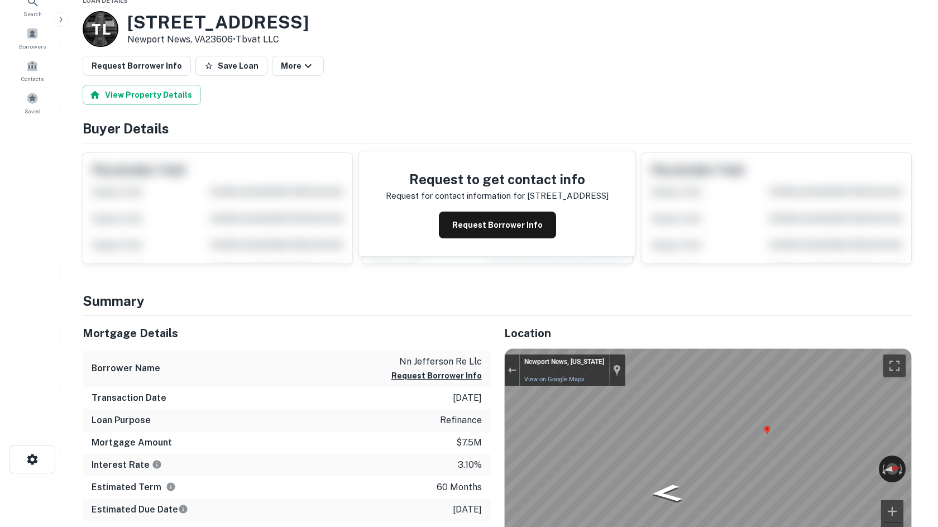
scroll to position [0, 0]
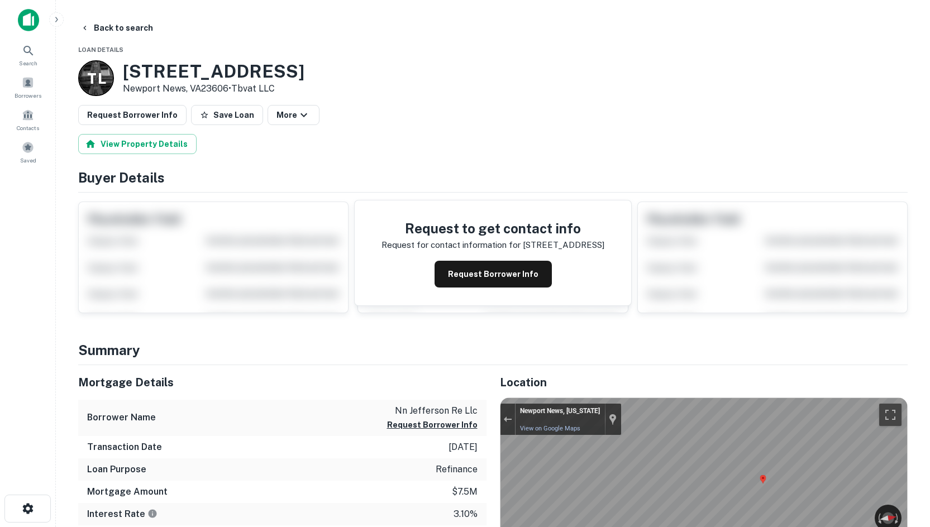
drag, startPoint x: 122, startPoint y: 67, endPoint x: 232, endPoint y: 90, distance: 112.0
click at [232, 90] on div "T L 12095 Jefferson Ave Newport News, VA23606 • Tbvat LLC" at bounding box center [191, 78] width 226 height 36
copy div "12095 Jefferson Ave Newport News, VA23606 •"
click at [473, 267] on button "Request Borrower Info" at bounding box center [493, 274] width 117 height 27
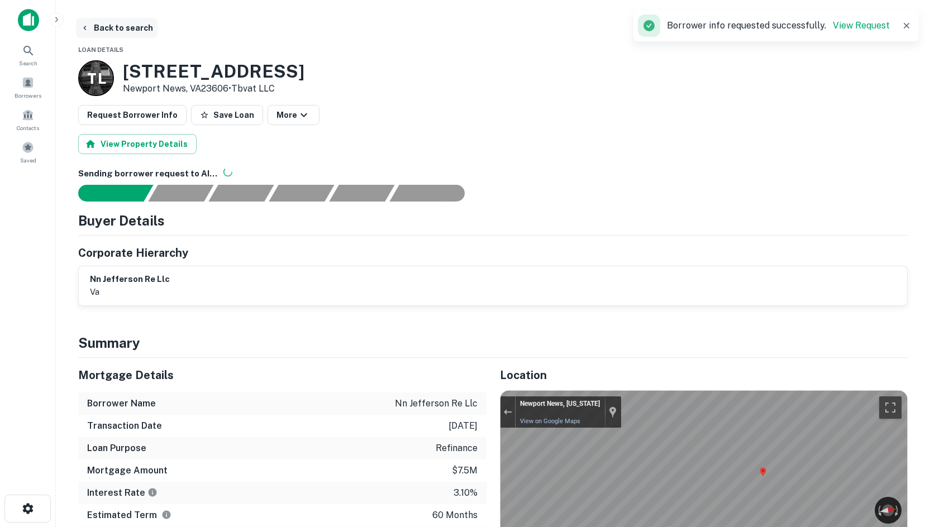
click at [116, 26] on button "Back to search" at bounding box center [117, 28] width 82 height 20
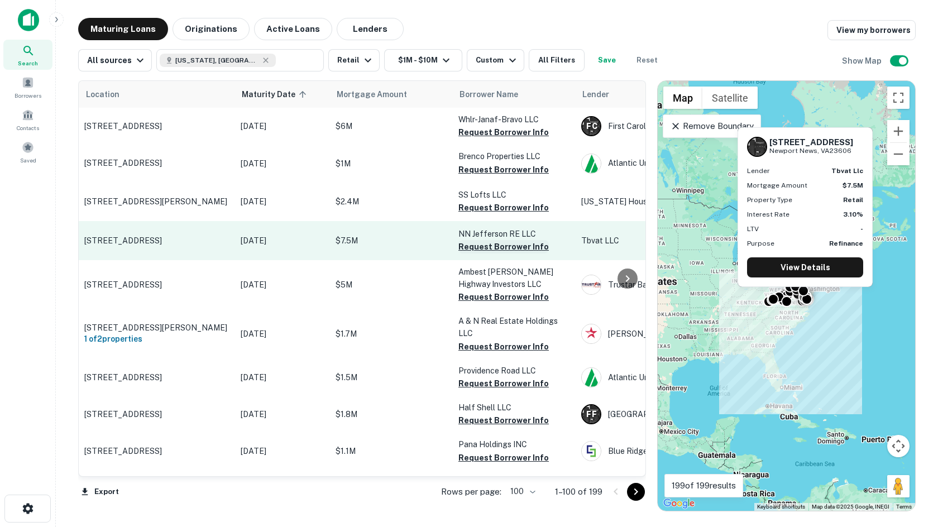
click at [469, 250] on button "Request Borrower Info" at bounding box center [504, 246] width 90 height 13
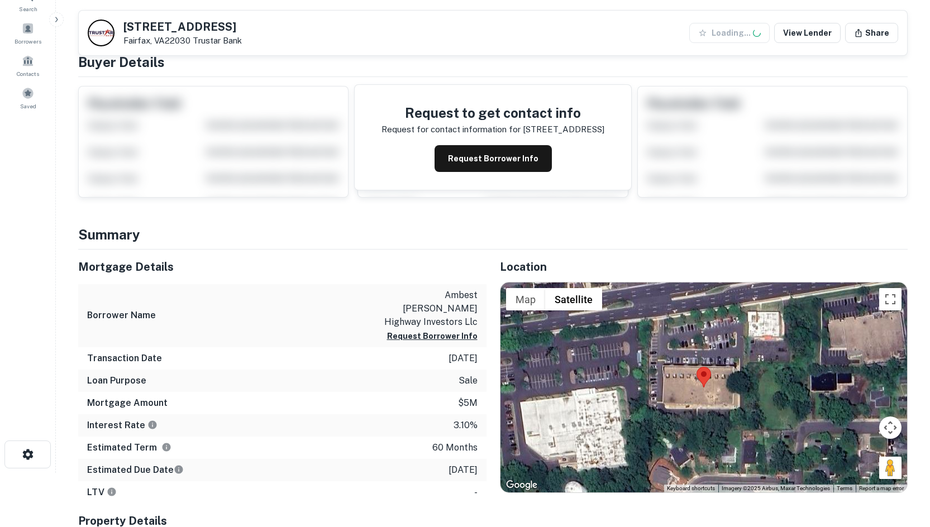
scroll to position [168, 0]
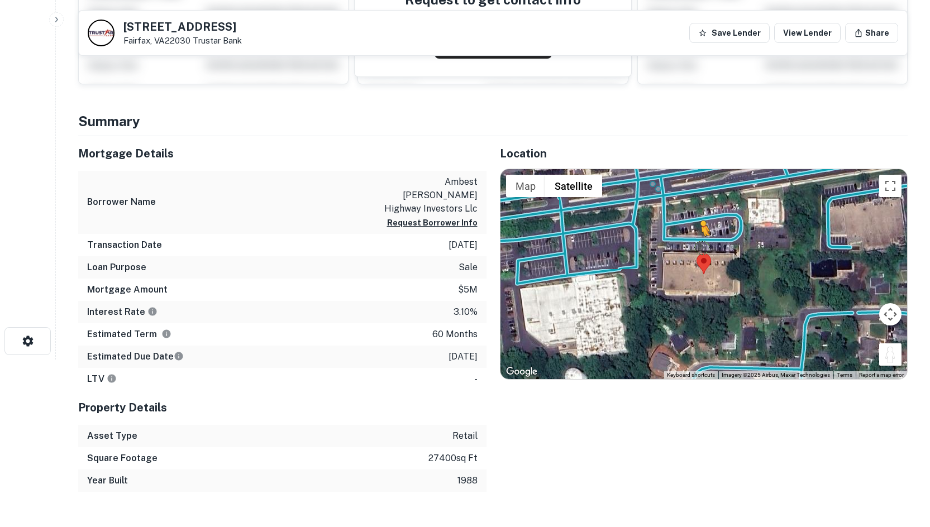
drag, startPoint x: 894, startPoint y: 355, endPoint x: 694, endPoint y: 240, distance: 229.9
click at [694, 240] on div "To activate drag with keyboard, press Alt + Enter. Once in keyboard drag state,…" at bounding box center [703, 274] width 407 height 210
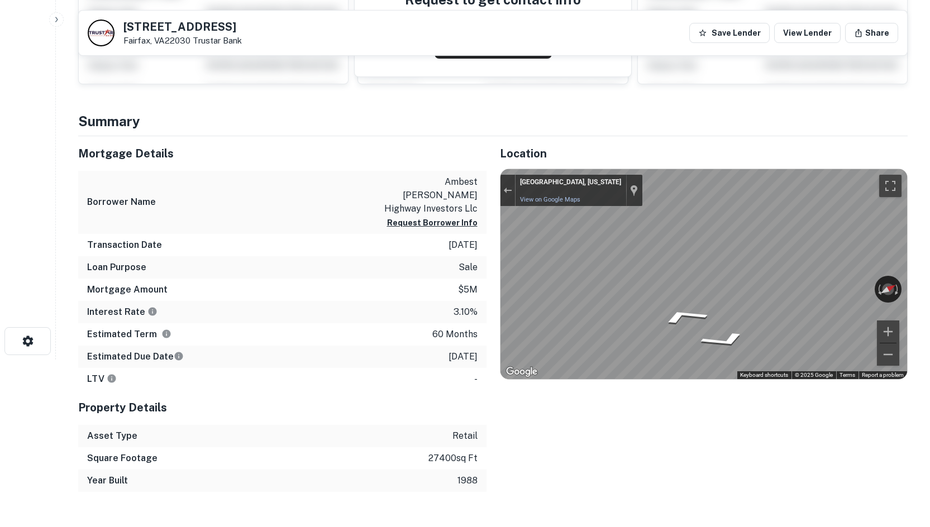
click at [929, 262] on html "Search Borrowers Contacts Saved 11123 Main St Fairfax, VA22030 Trustar Bank Sav…" at bounding box center [465, 95] width 930 height 527
click at [929, 213] on html "Search Borrowers Contacts Saved 11123 Main St Fairfax, VA22030 Trustar Bank Sav…" at bounding box center [465, 95] width 930 height 527
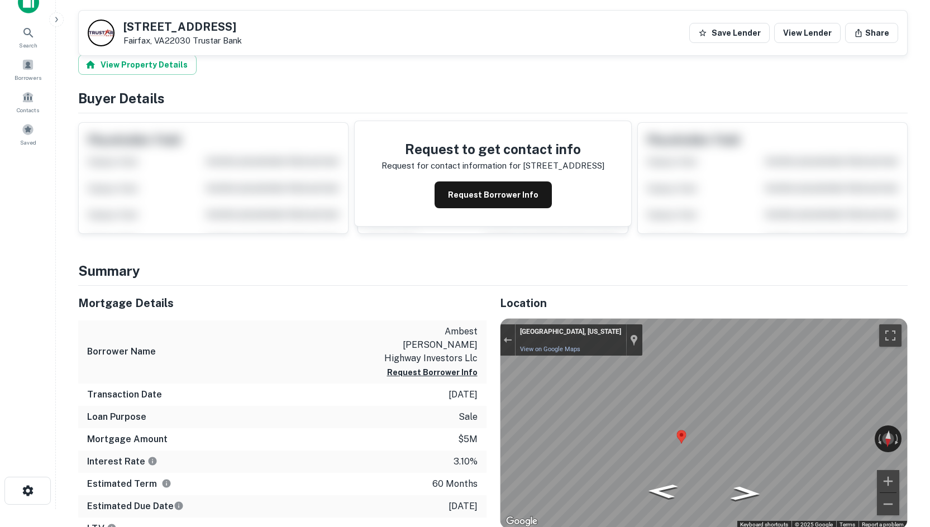
scroll to position [0, 0]
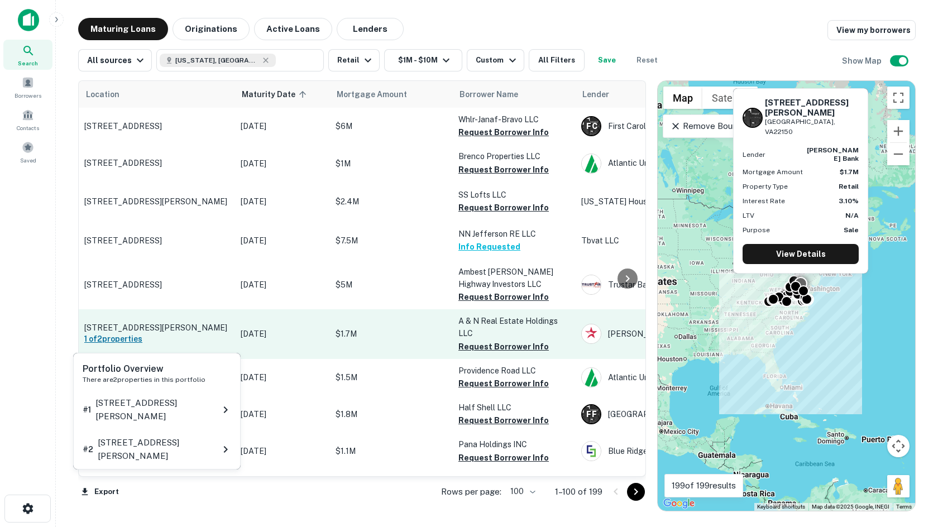
click at [173, 335] on h6 "1 of 2 properties" at bounding box center [156, 339] width 145 height 12
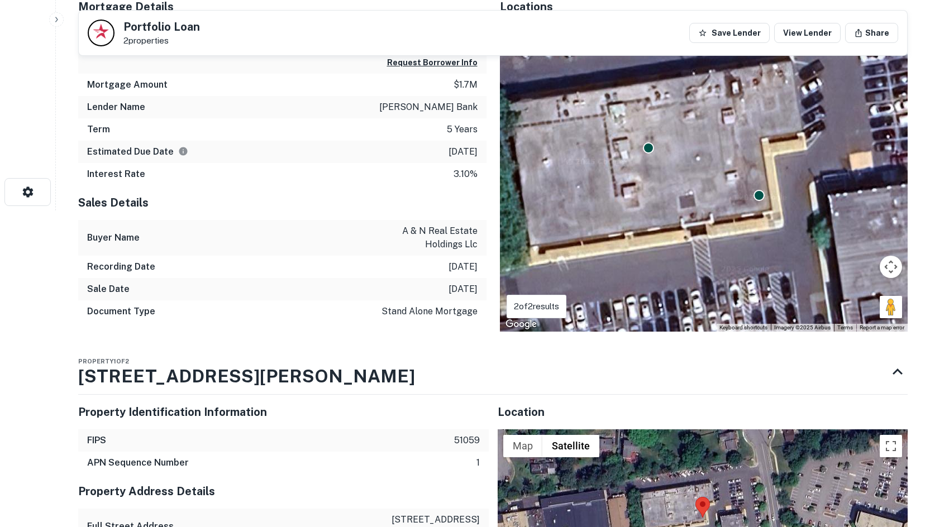
scroll to position [503, 0]
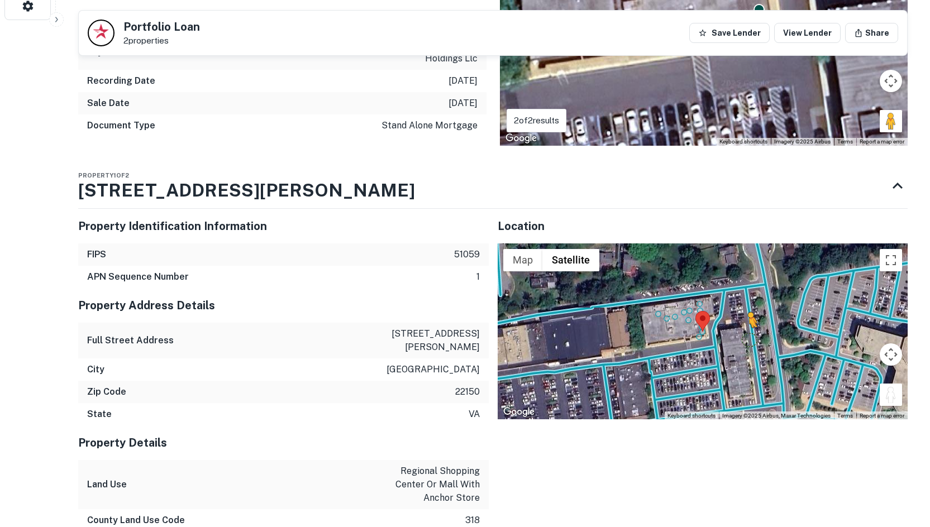
drag, startPoint x: 895, startPoint y: 398, endPoint x: 717, endPoint y: 323, distance: 193.5
click at [717, 323] on div "To activate drag with keyboard, press Alt + Enter. Once in keyboard drag state,…" at bounding box center [703, 332] width 411 height 177
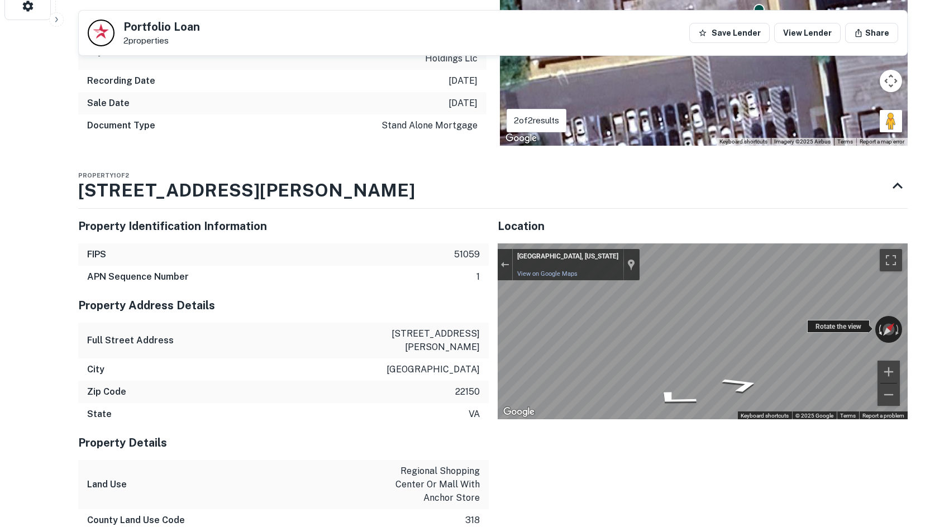
click at [878, 335] on div "← Move left → Move right ↑ Move up ↓ Move down + Zoom in - Zoom out Springfield…" at bounding box center [703, 332] width 411 height 177
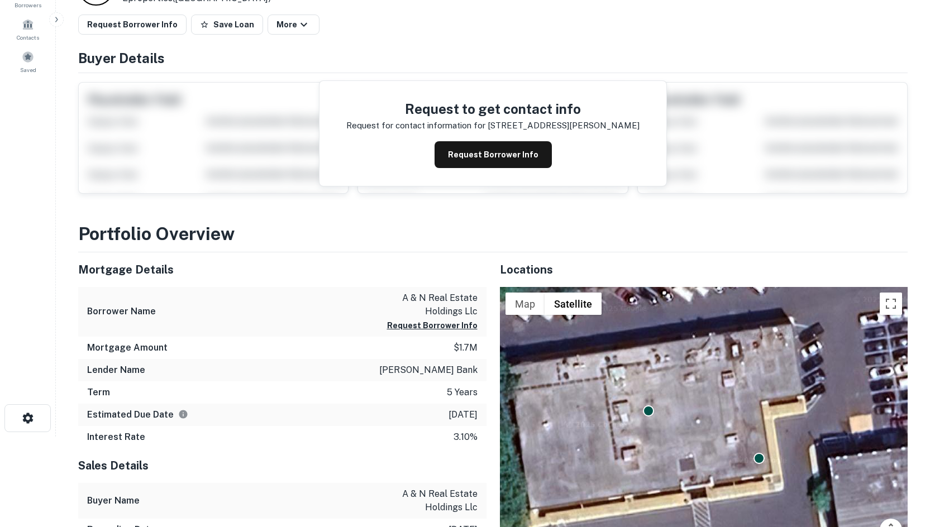
scroll to position [0, 0]
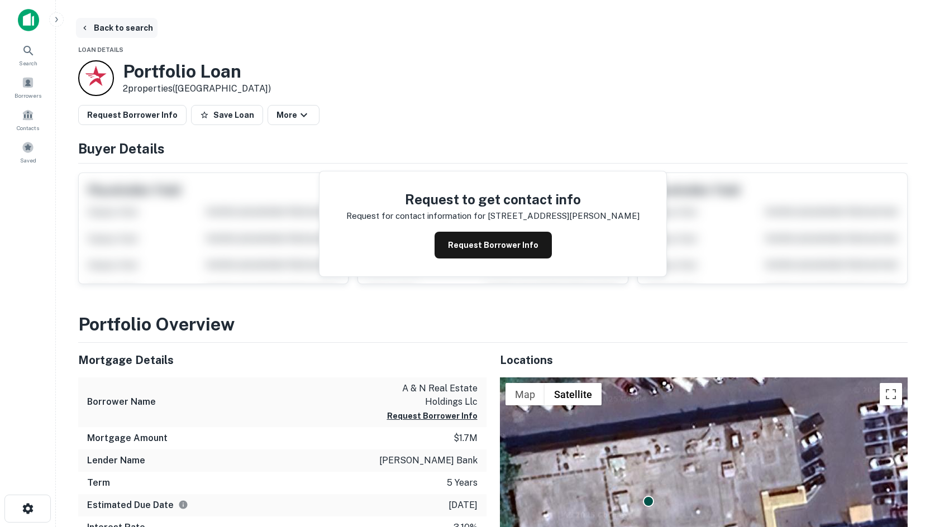
click at [127, 18] on button "Back to search" at bounding box center [117, 28] width 82 height 20
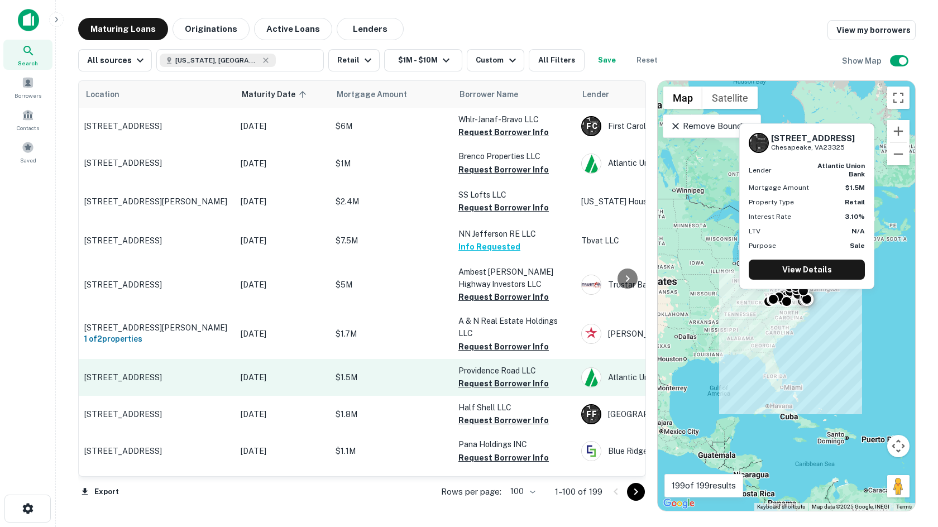
click at [193, 379] on p "[STREET_ADDRESS]" at bounding box center [156, 378] width 145 height 10
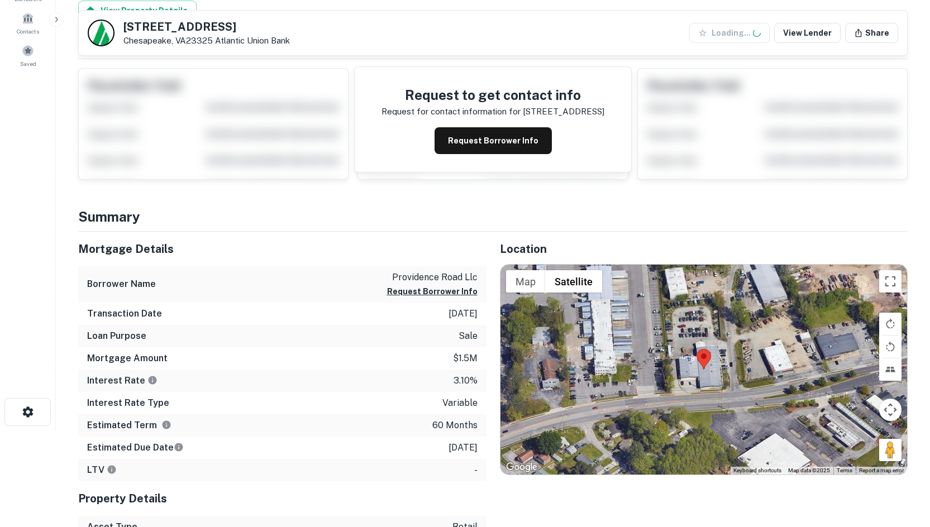
scroll to position [168, 0]
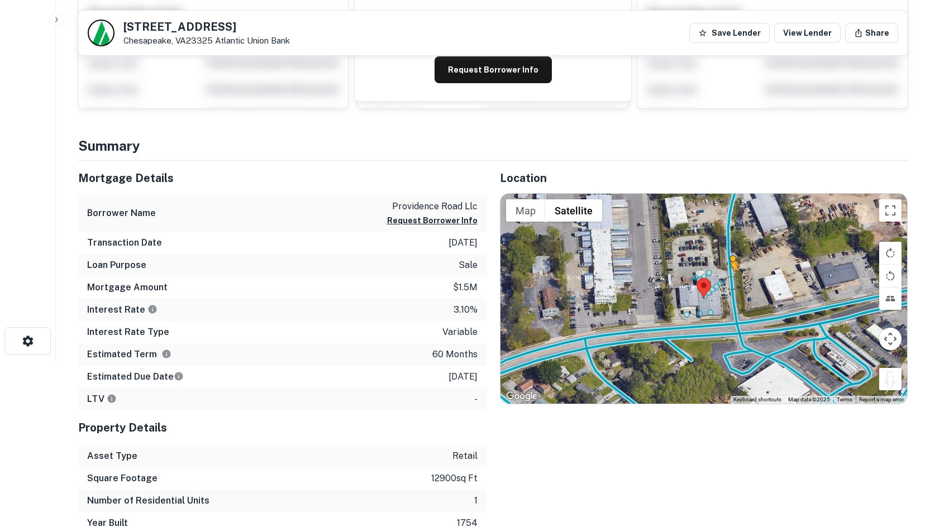
drag, startPoint x: 887, startPoint y: 382, endPoint x: 724, endPoint y: 274, distance: 195.3
click at [724, 274] on div "To activate drag with keyboard, press Alt + Enter. Once in keyboard drag state,…" at bounding box center [703, 299] width 407 height 210
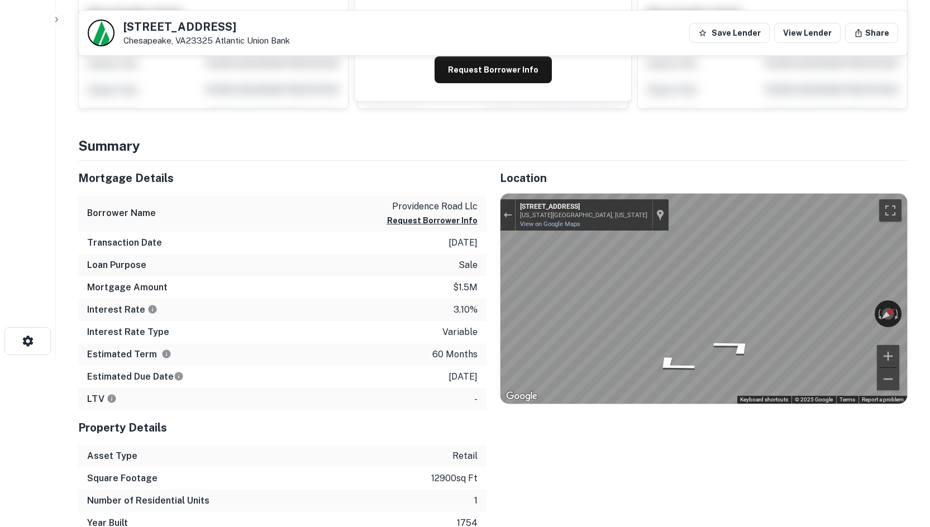
click at [930, 293] on html "Search Borrowers Contacts Saved Back to search 956 Providence Rd Chesapeake, VA…" at bounding box center [465, 95] width 930 height 527
click at [292, 294] on div "Mortgage Details Borrower Name providence road llc Request Borrower Info Transa…" at bounding box center [486, 348] width 843 height 374
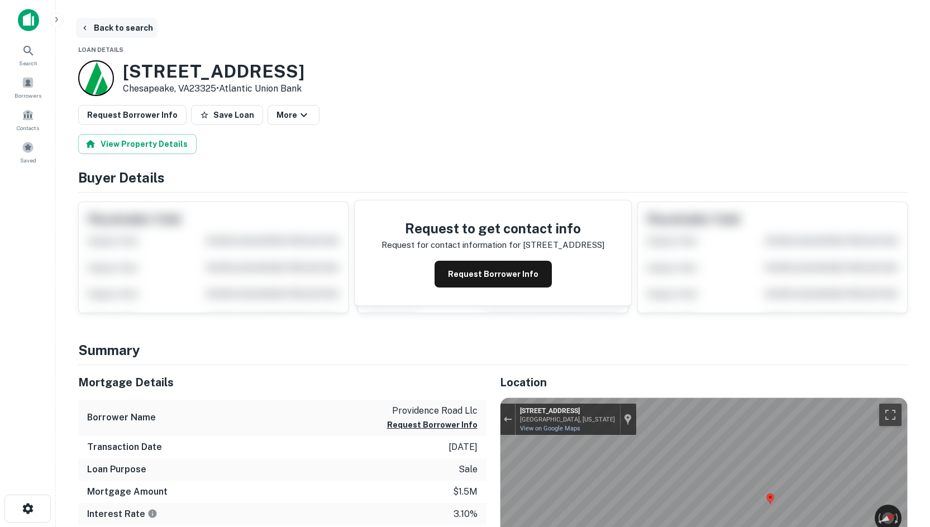
click at [106, 32] on button "Back to search" at bounding box center [117, 28] width 82 height 20
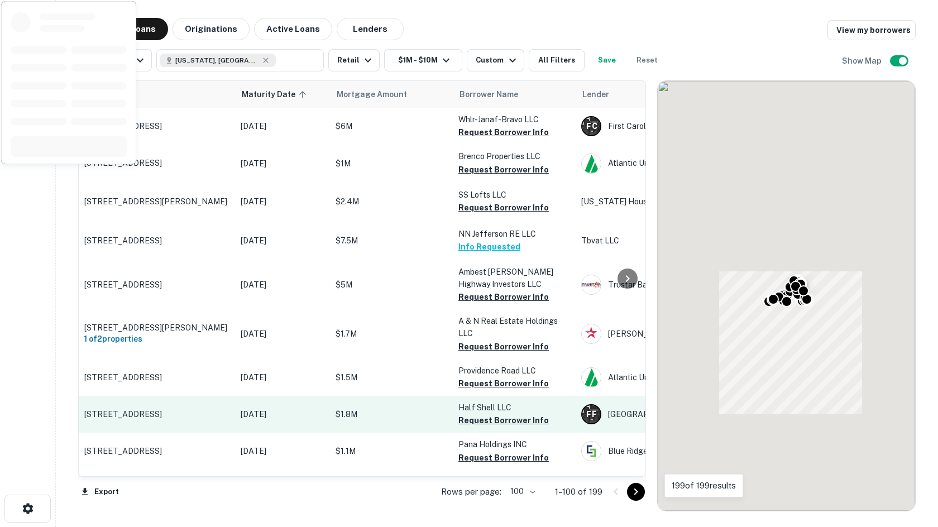
click at [171, 410] on p "[STREET_ADDRESS]" at bounding box center [156, 414] width 145 height 10
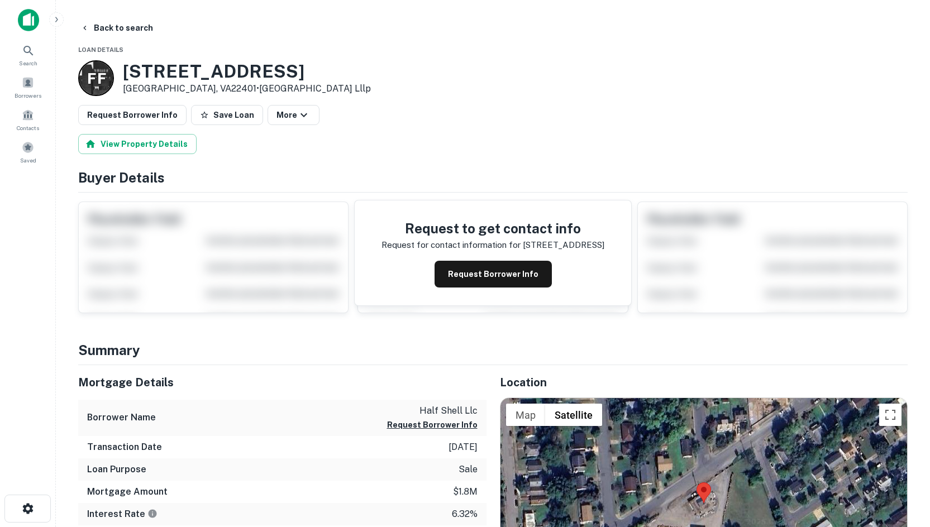
scroll to position [279, 0]
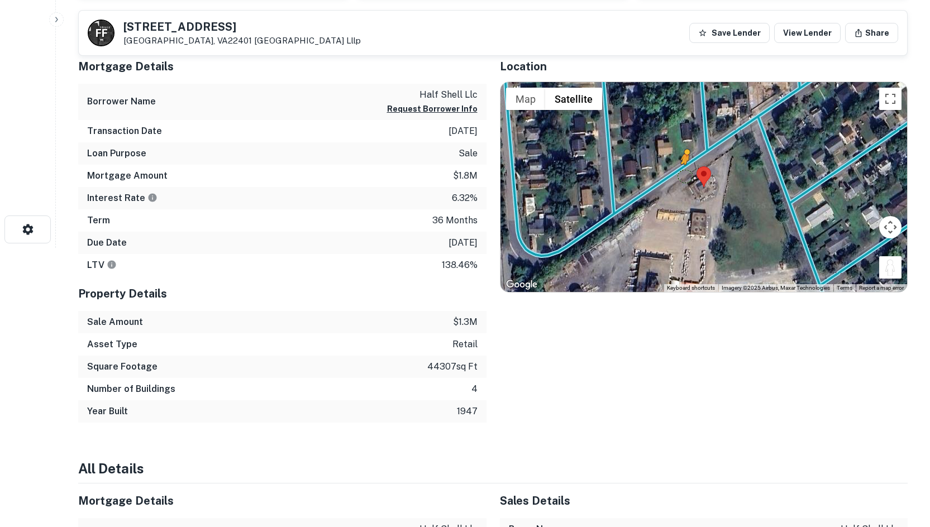
drag, startPoint x: 886, startPoint y: 268, endPoint x: 684, endPoint y: 175, distance: 223.2
click at [684, 175] on div "To activate drag with keyboard, press Alt + Enter. Once in keyboard drag state,…" at bounding box center [703, 187] width 407 height 210
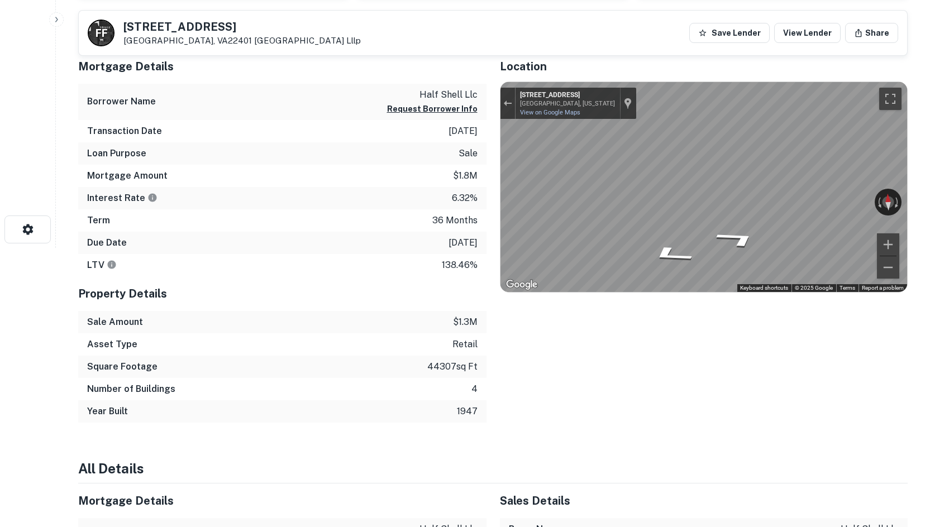
click at [385, 177] on div "Mortgage Details Borrower Name half shell llc Request Borrower Info Transaction…" at bounding box center [486, 236] width 843 height 374
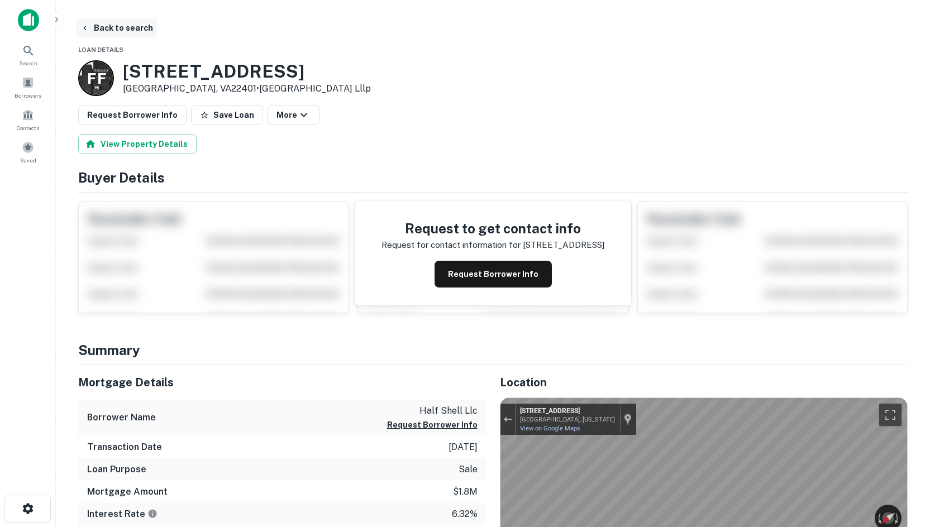
click at [147, 27] on button "Back to search" at bounding box center [117, 28] width 82 height 20
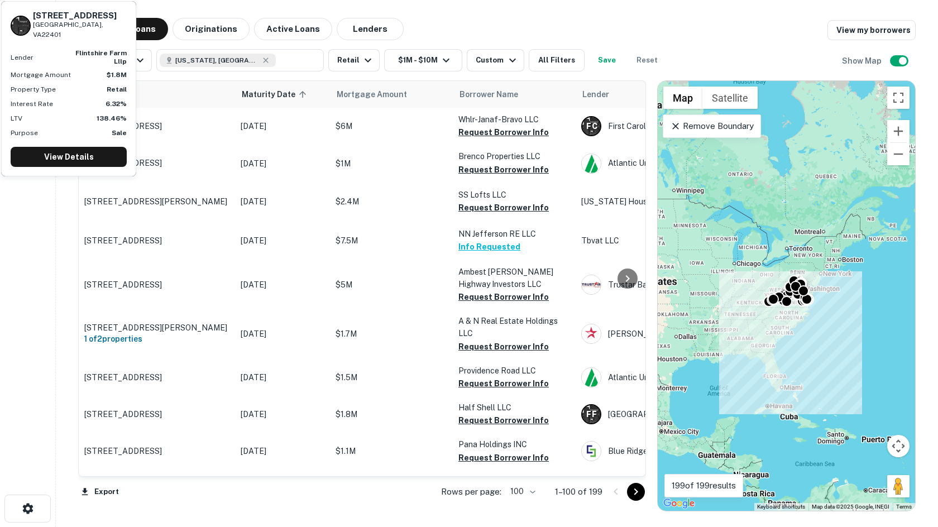
click at [565, 29] on div "Maturing Loans Originations Active Loans Lenders View my borrowers" at bounding box center [497, 29] width 838 height 22
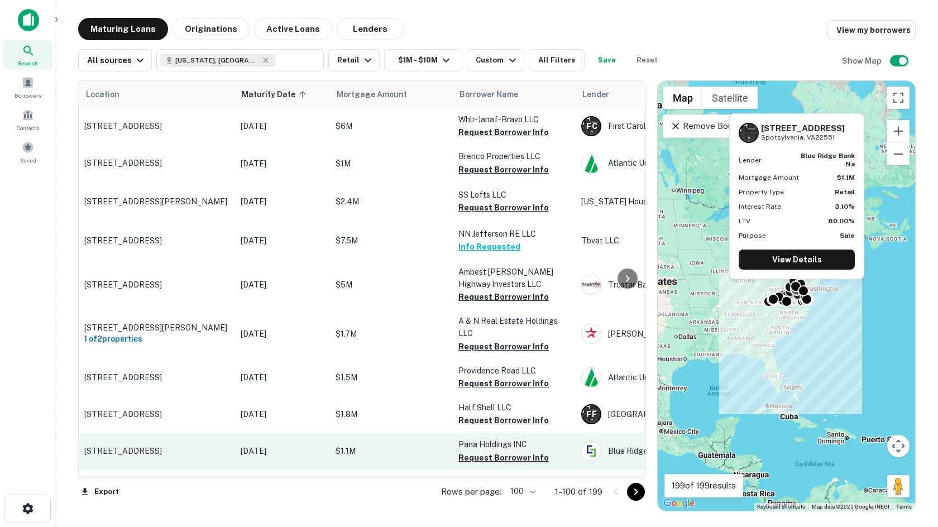
click at [207, 446] on p "[STREET_ADDRESS]" at bounding box center [156, 451] width 145 height 10
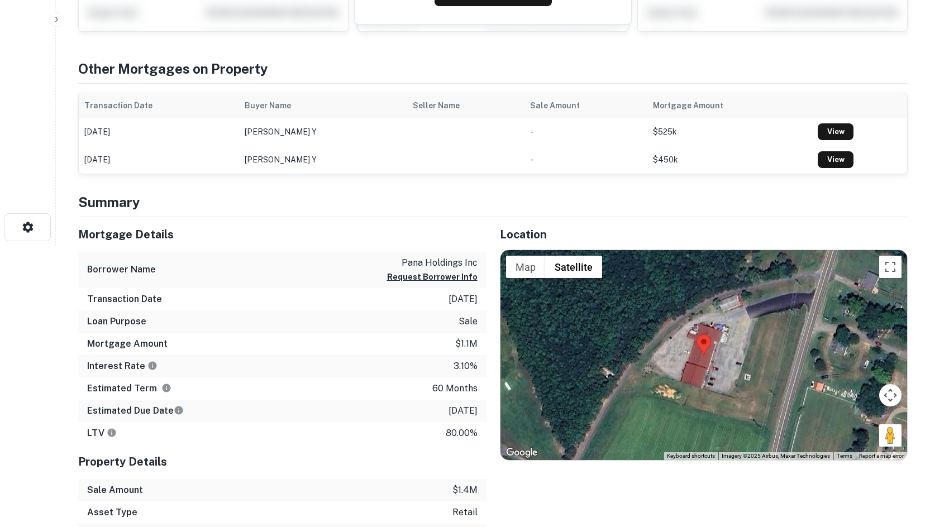
scroll to position [335, 0]
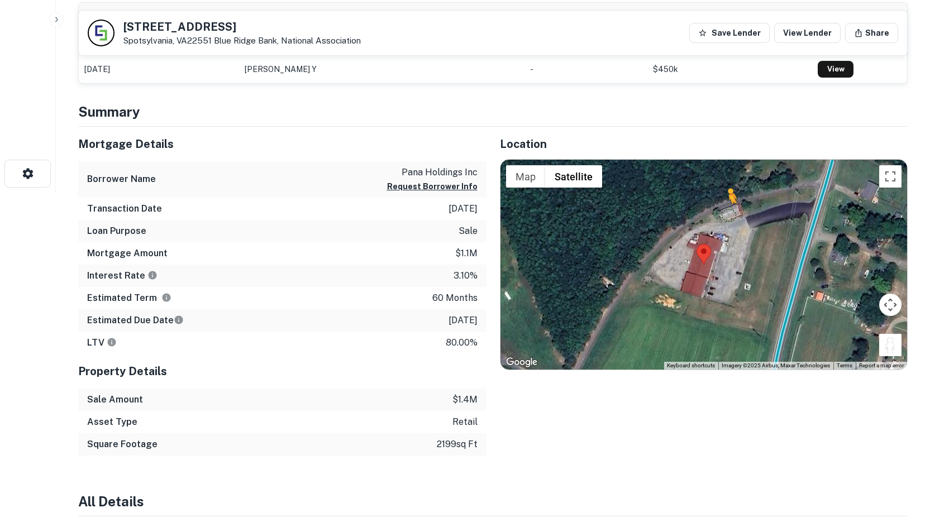
drag, startPoint x: 894, startPoint y: 349, endPoint x: 811, endPoint y: 263, distance: 119.3
click at [811, 263] on div "To activate drag with keyboard, press Alt + Enter. Once in keyboard drag state,…" at bounding box center [703, 265] width 407 height 210
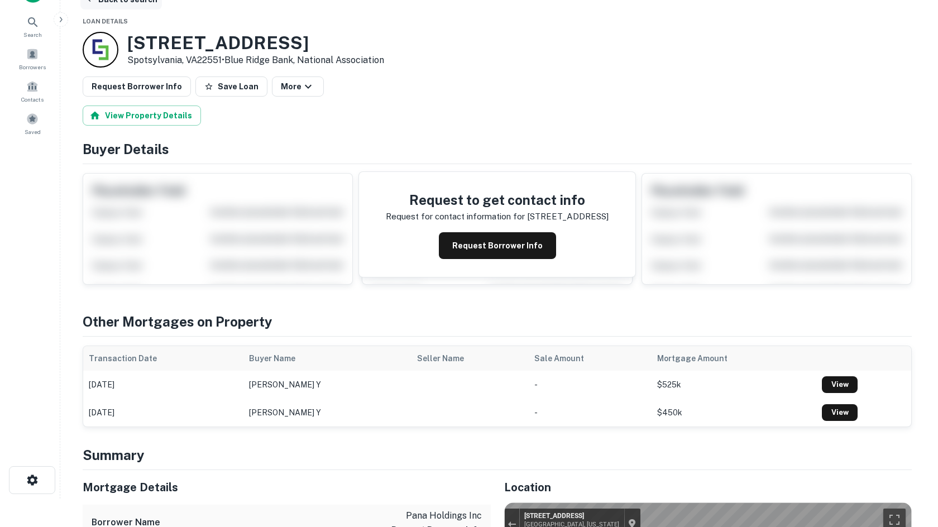
scroll to position [0, 0]
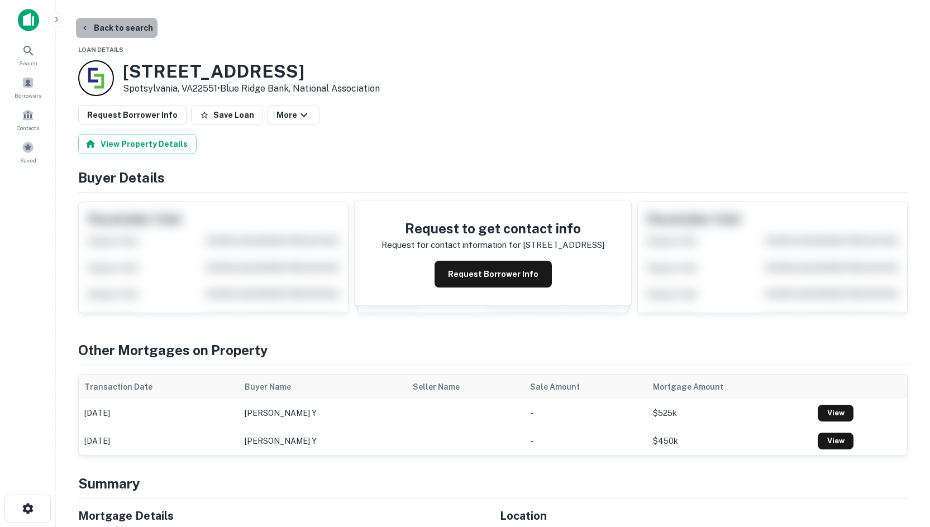
click at [120, 28] on button "Back to search" at bounding box center [117, 28] width 82 height 20
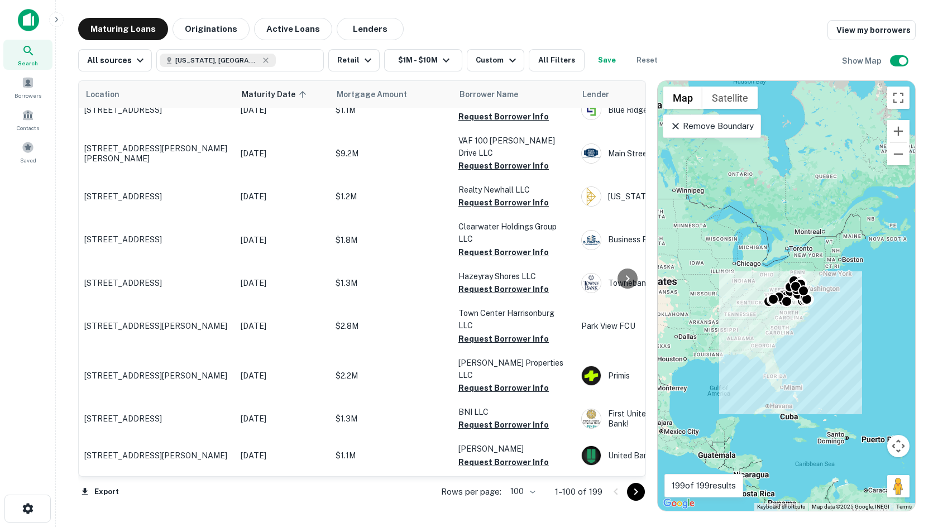
scroll to position [323, 0]
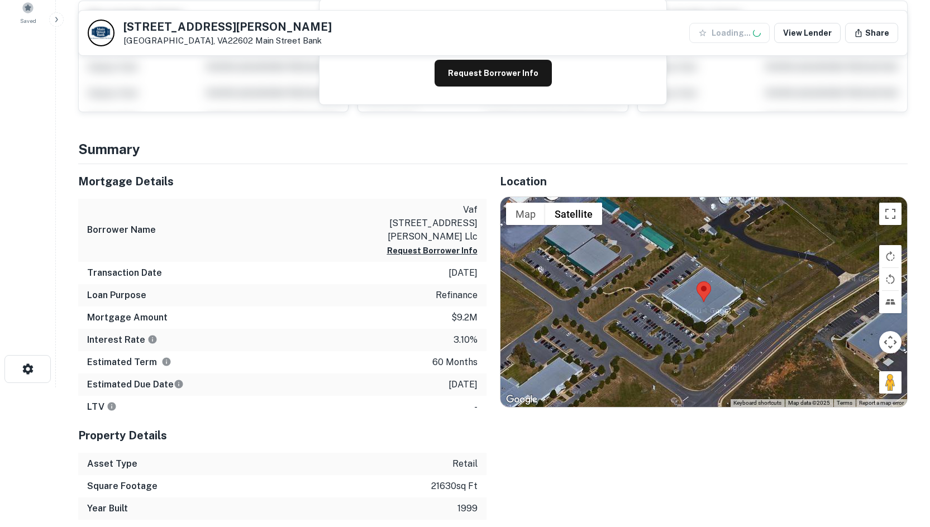
scroll to position [168, 0]
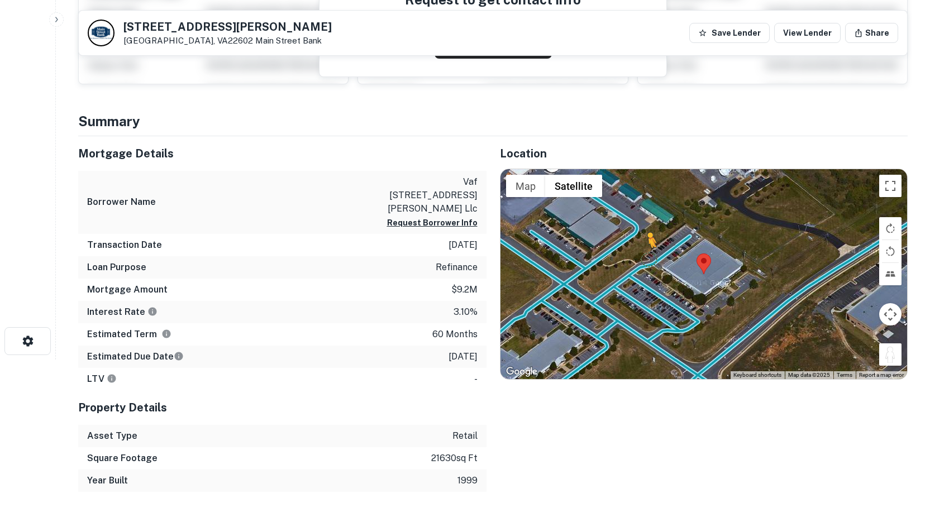
drag, startPoint x: 884, startPoint y: 358, endPoint x: 648, endPoint y: 259, distance: 255.3
click at [648, 259] on div "To activate drag with keyboard, press Alt + Enter. Once in keyboard drag state,…" at bounding box center [703, 274] width 407 height 210
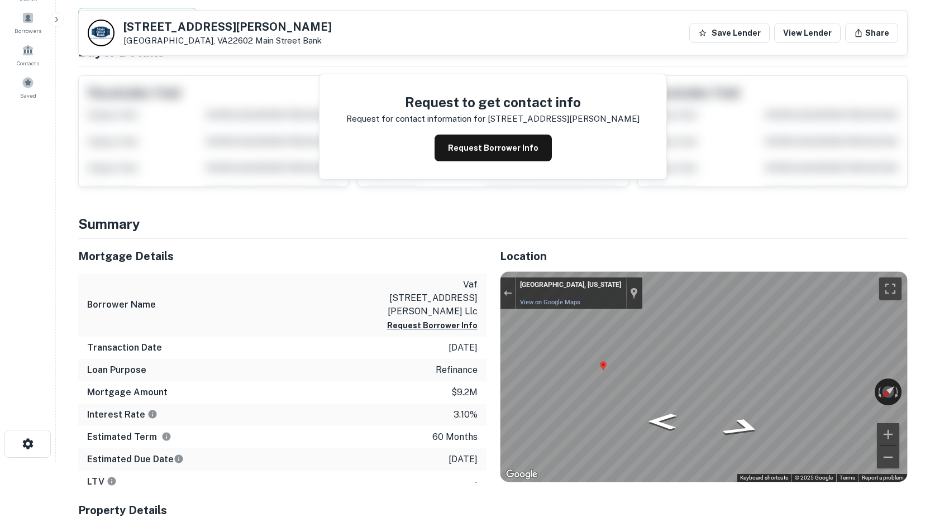
scroll to position [0, 0]
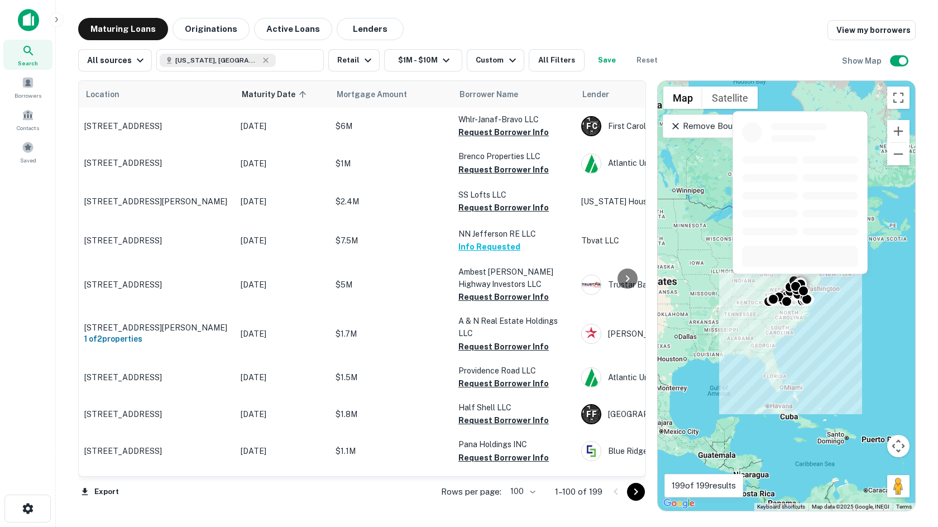
scroll to position [323, 0]
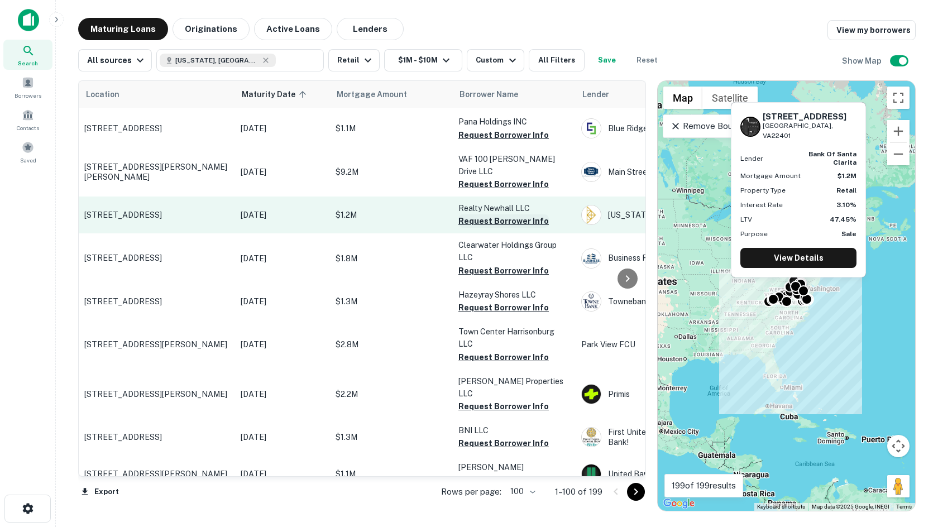
click at [485, 214] on button "Request Borrower Info" at bounding box center [504, 220] width 90 height 13
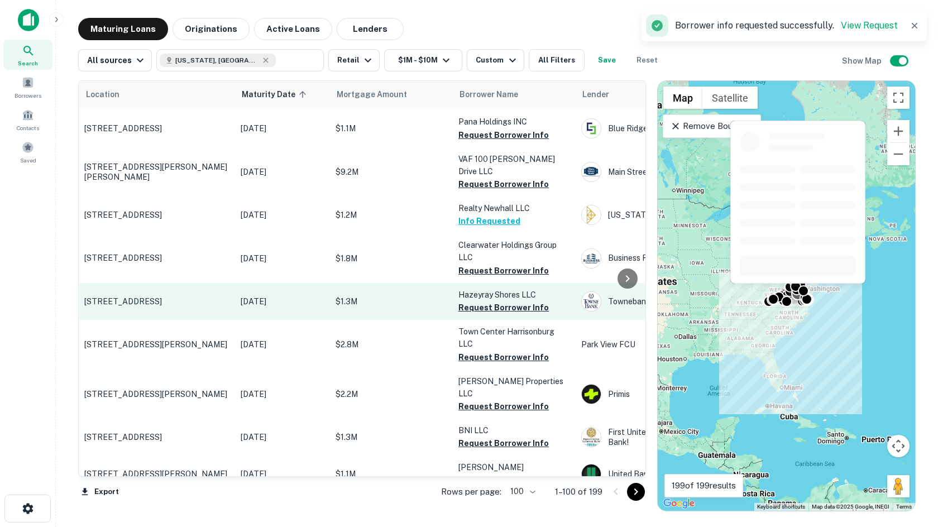
drag, startPoint x: 140, startPoint y: 292, endPoint x: 132, endPoint y: 295, distance: 8.2
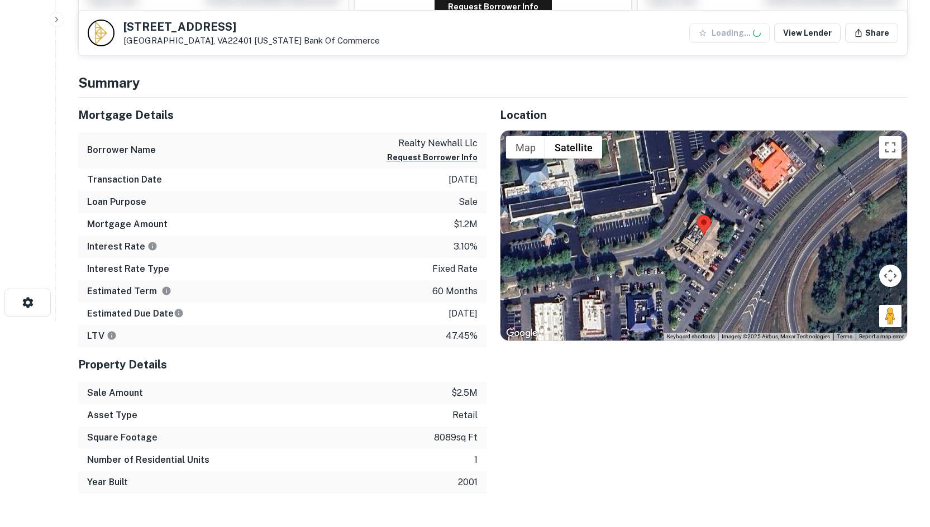
scroll to position [335, 0]
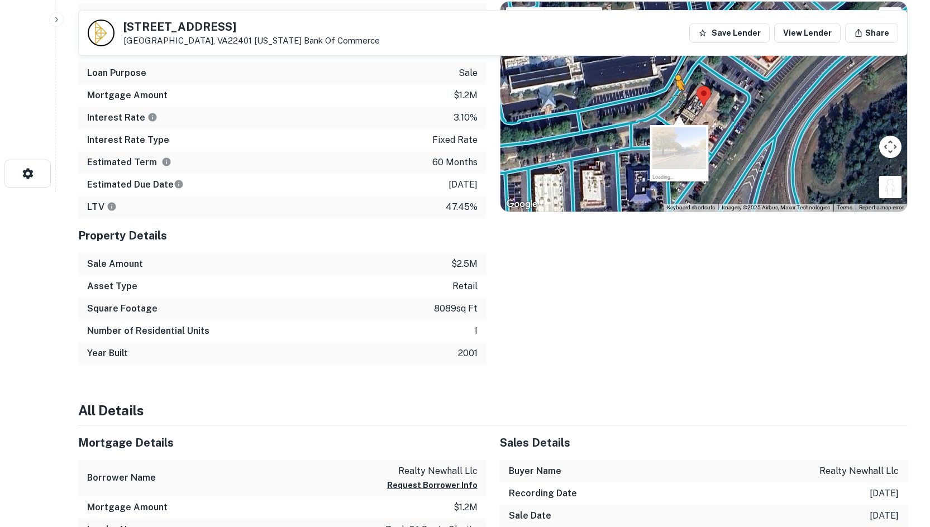
drag, startPoint x: 885, startPoint y: 191, endPoint x: 676, endPoint y: 101, distance: 226.9
click at [676, 101] on div "To activate drag with keyboard, press Alt + Enter. Once in keyboard drag state,…" at bounding box center [703, 107] width 407 height 210
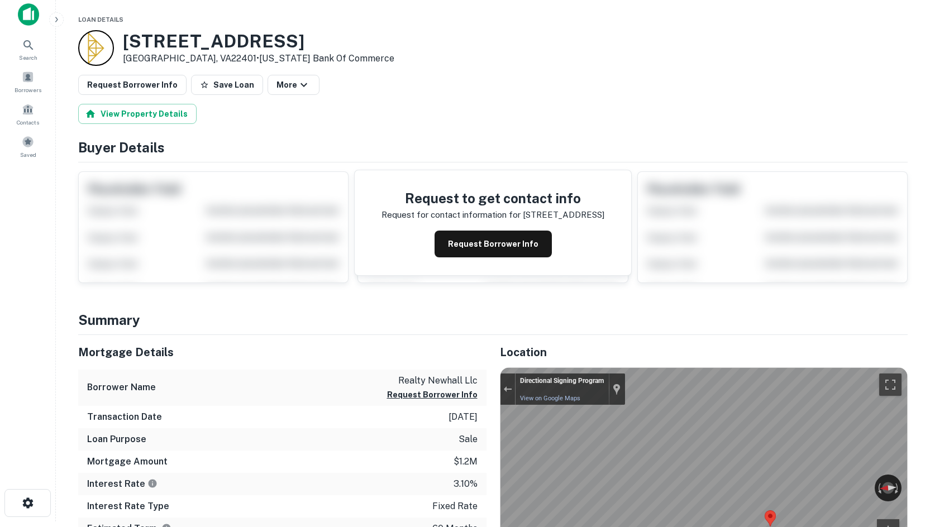
scroll to position [0, 0]
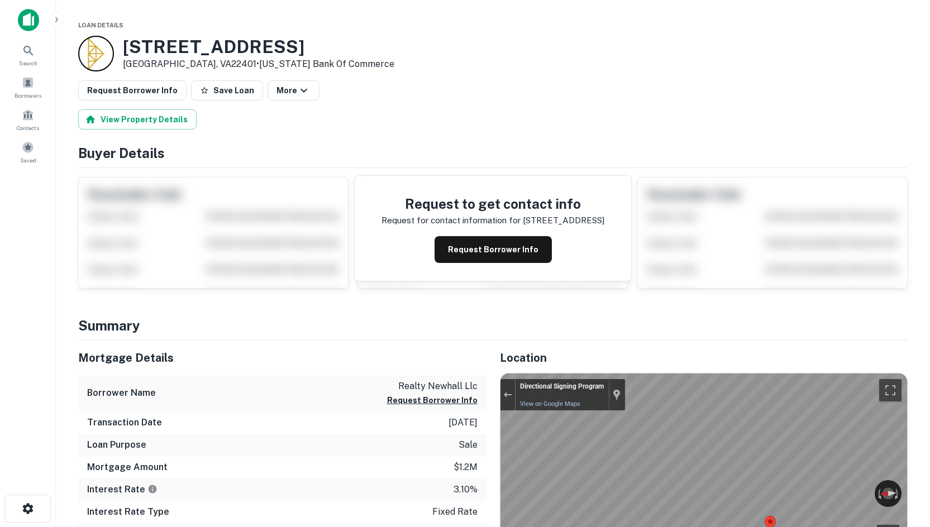
click at [112, 25] on span "Loan Details" at bounding box center [100, 25] width 45 height 7
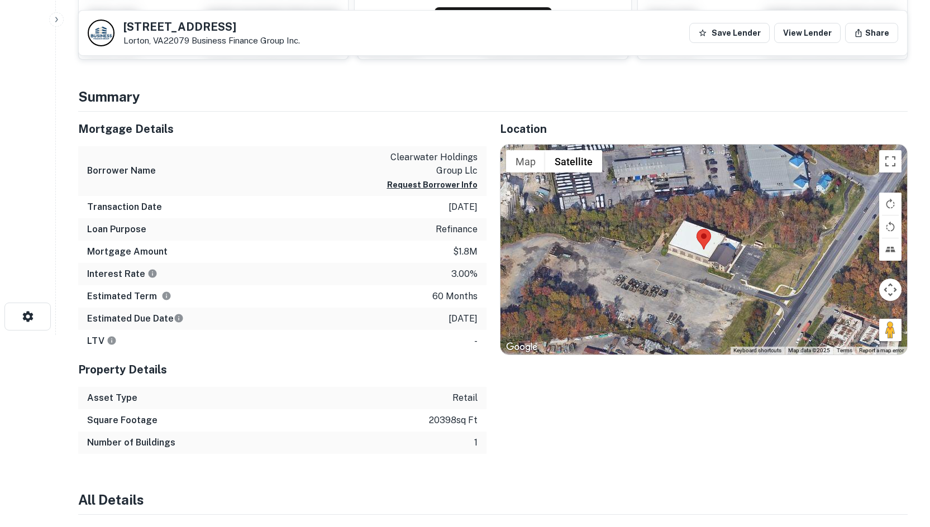
scroll to position [223, 0]
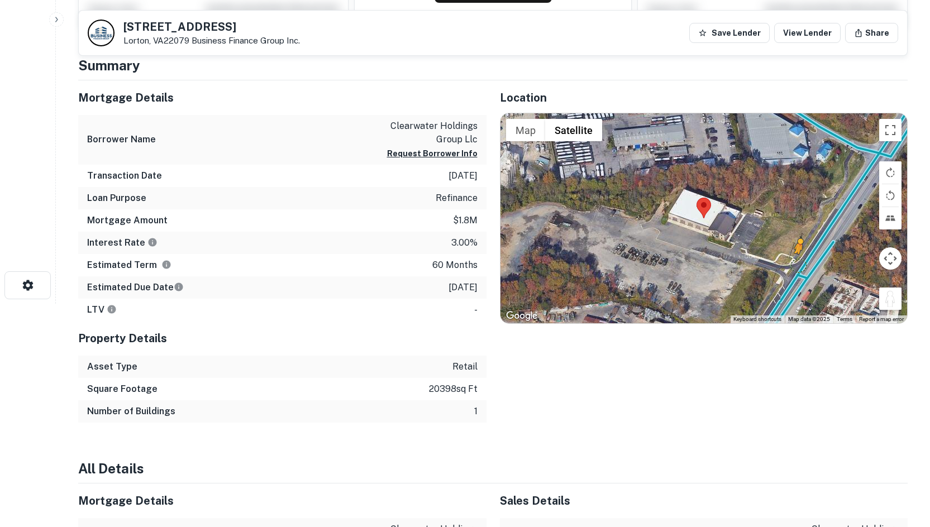
drag, startPoint x: 889, startPoint y: 302, endPoint x: 792, endPoint y: 260, distance: 105.1
click at [792, 260] on div "To activate drag with keyboard, press Alt + Enter. Once in keyboard drag state,…" at bounding box center [703, 218] width 407 height 210
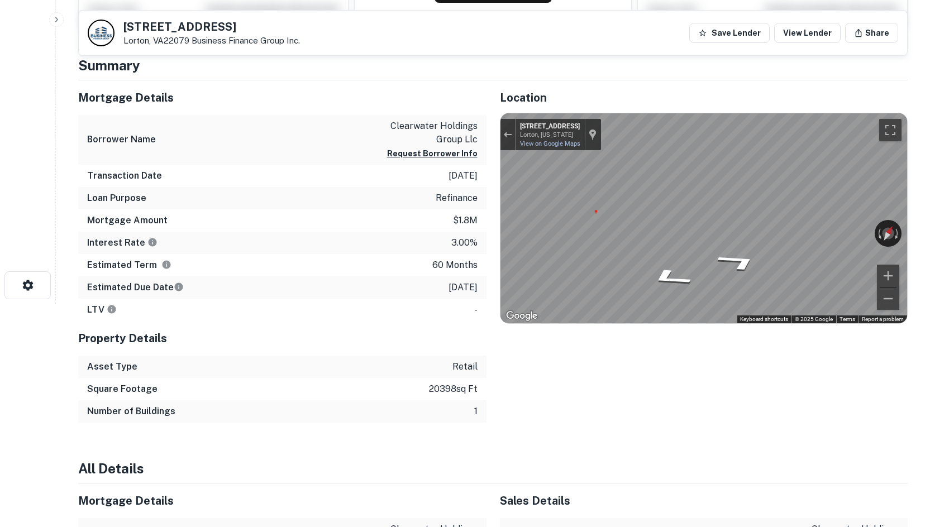
click at [929, 203] on html "Search Borrowers Contacts Saved [STREET_ADDRESS] Business Finance Group Inc. Sa…" at bounding box center [465, 40] width 930 height 527
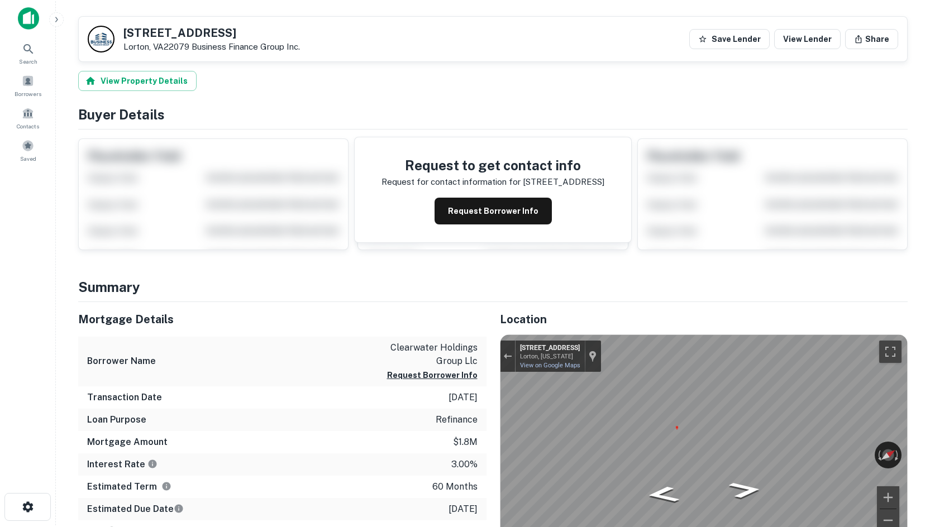
scroll to position [0, 0]
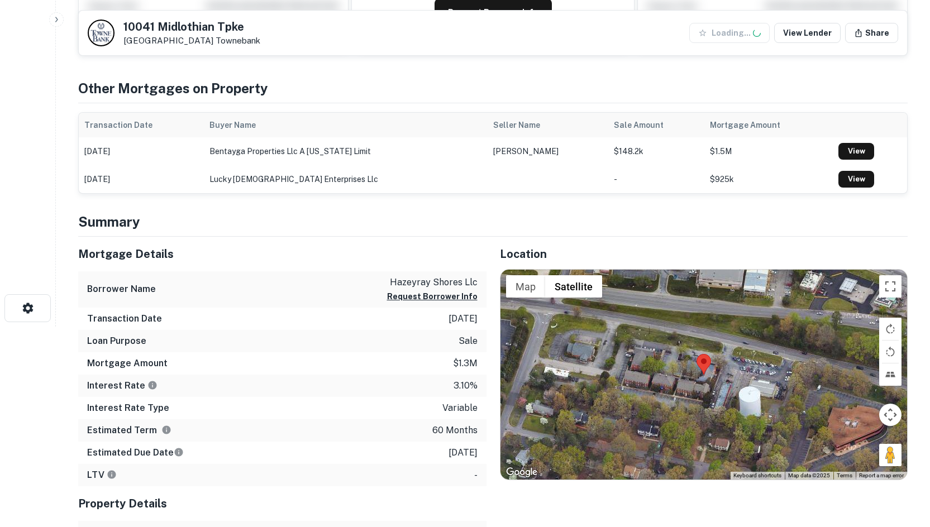
scroll to position [223, 0]
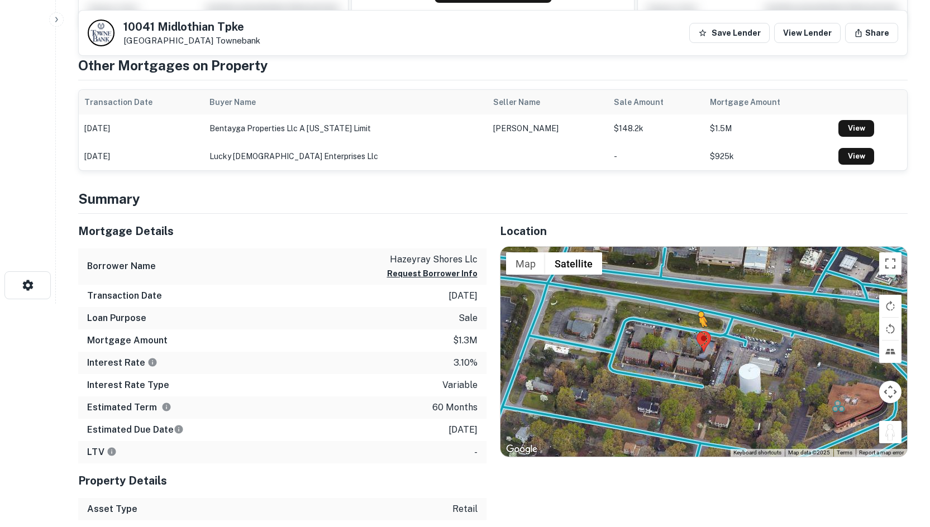
drag, startPoint x: 888, startPoint y: 435, endPoint x: 708, endPoint y: 332, distance: 207.1
click at [697, 332] on div "To activate drag with keyboard, press Alt + Enter. Once in keyboard drag state,…" at bounding box center [703, 352] width 407 height 210
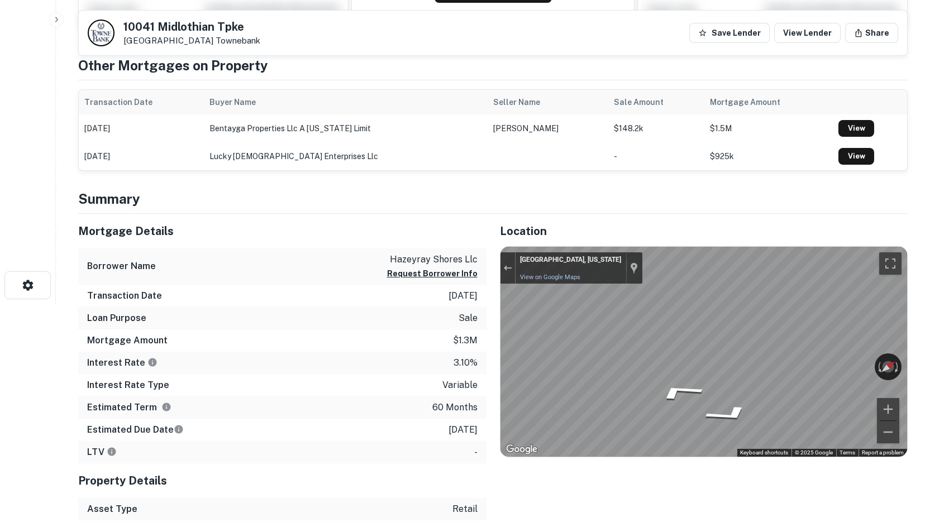
click at [929, 304] on html "Search Borrowers Contacts Saved [STREET_ADDRESS][GEOGRAPHIC_DATA] Save Lender V…" at bounding box center [465, 40] width 930 height 527
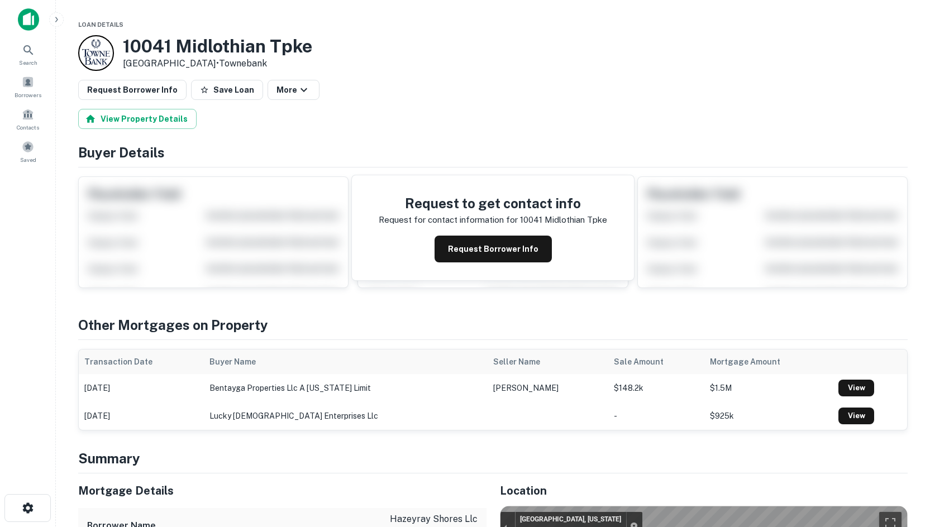
scroll to position [0, 0]
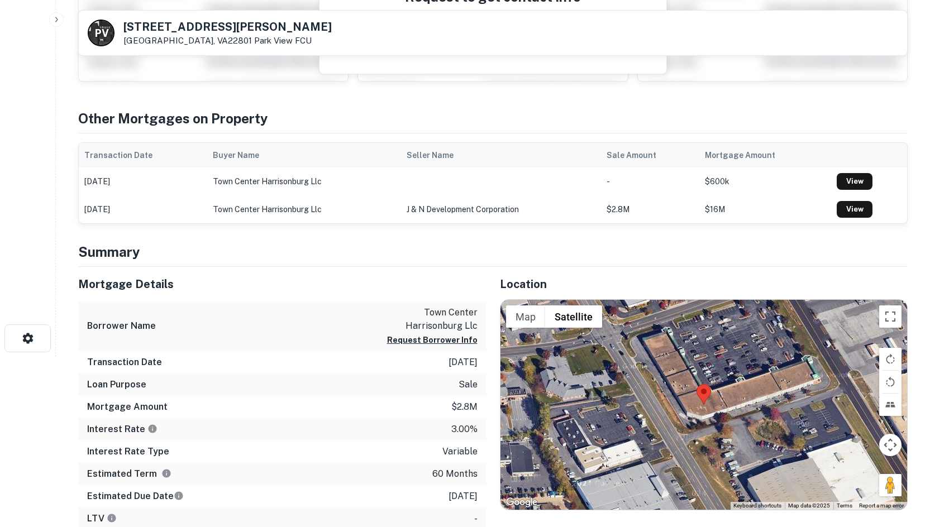
scroll to position [391, 0]
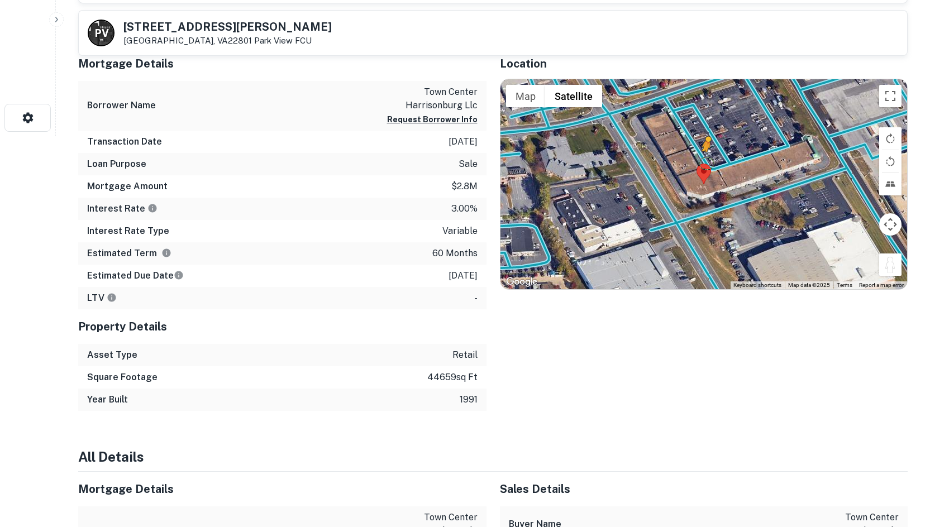
drag, startPoint x: 894, startPoint y: 262, endPoint x: 707, endPoint y: 163, distance: 211.4
click at [707, 163] on div "To activate drag with keyboard, press Alt + Enter. Once in keyboard drag state,…" at bounding box center [703, 184] width 407 height 210
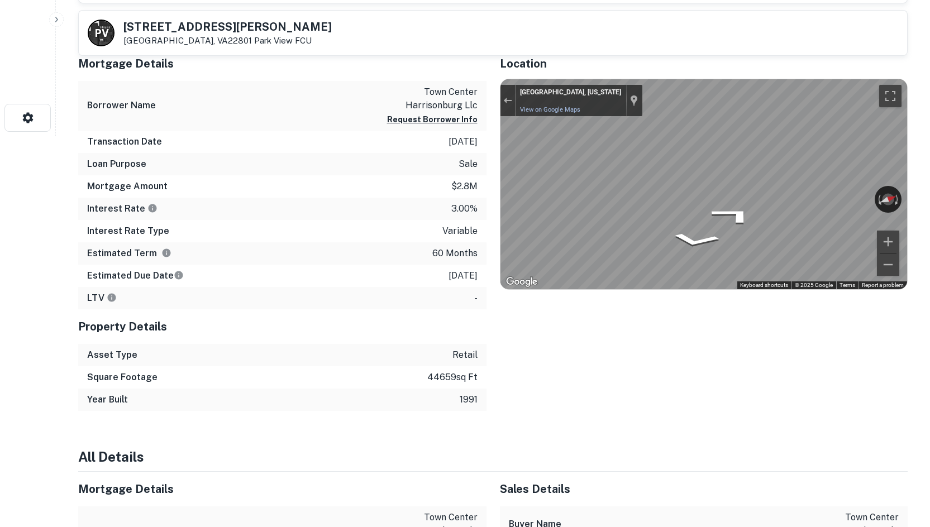
click at [912, 130] on div "P V [STREET_ADDRESS][GEOGRAPHIC_DATA][PERSON_NAME] View FCU View Property Detai…" at bounding box center [493, 524] width 856 height 1794
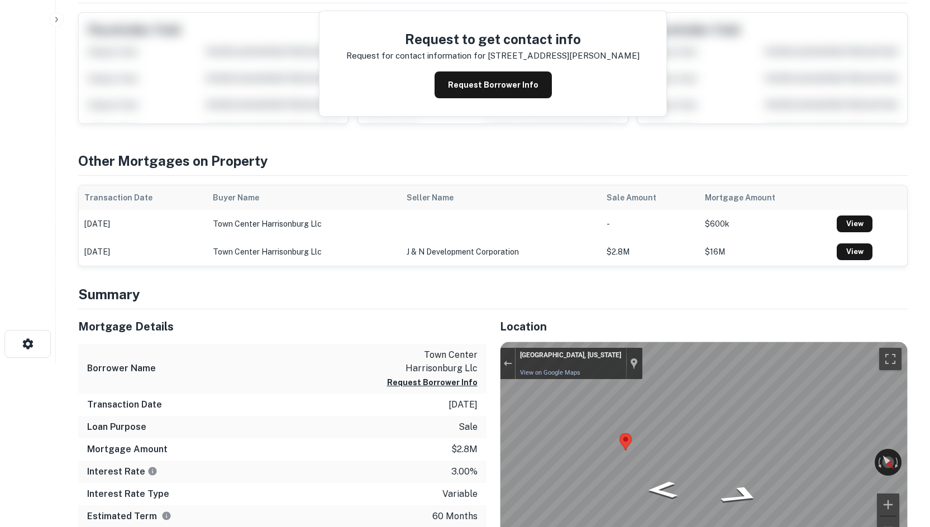
scroll to position [0, 0]
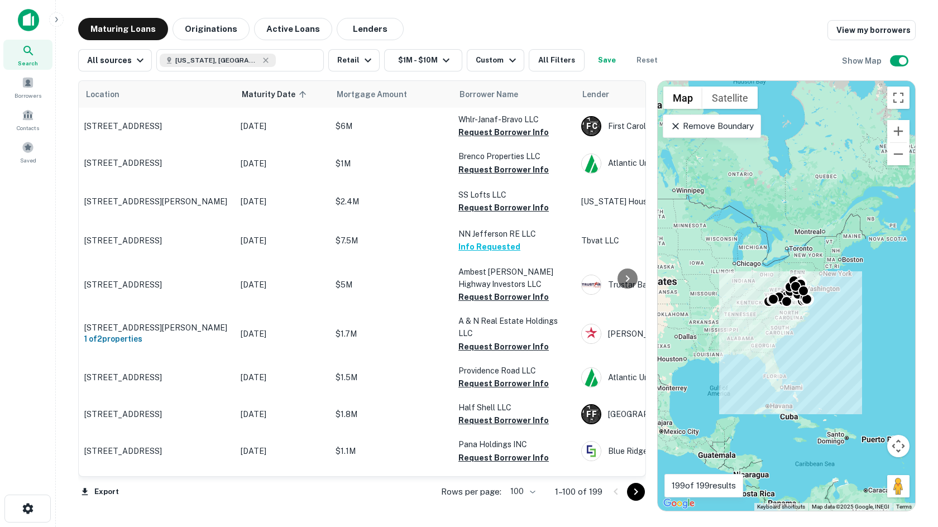
scroll to position [323, 0]
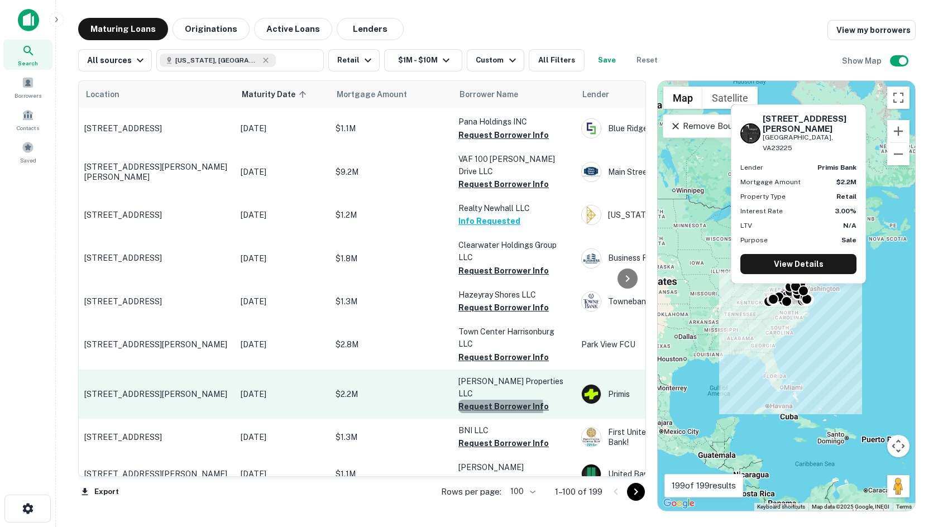
click at [489, 400] on button "Request Borrower Info" at bounding box center [504, 406] width 90 height 13
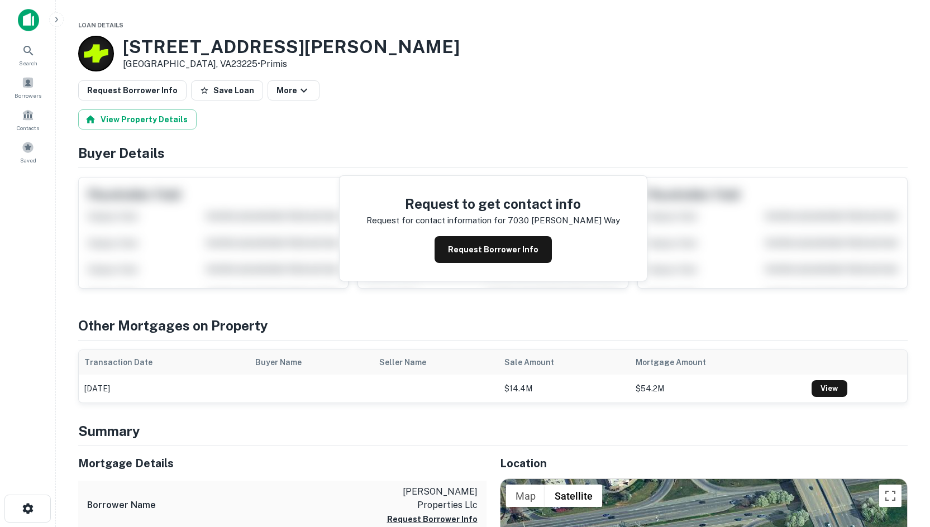
scroll to position [335, 0]
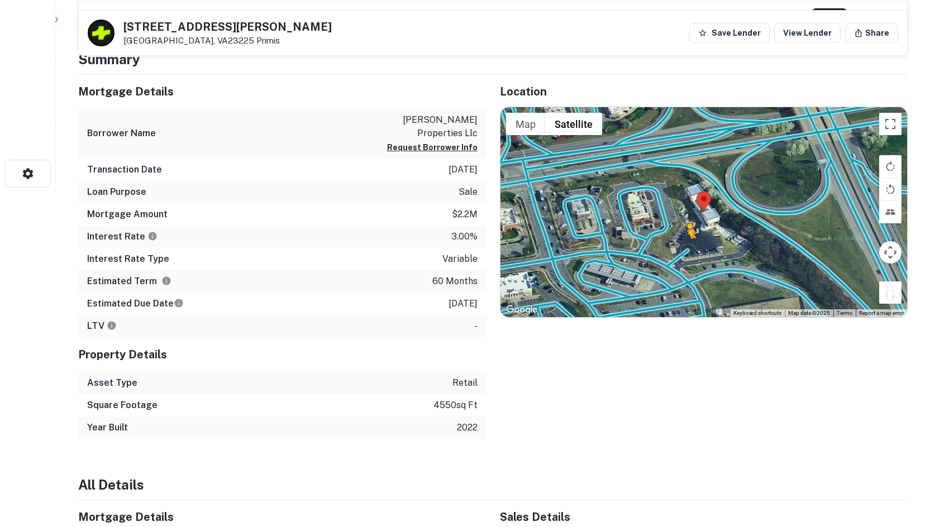
drag, startPoint x: 884, startPoint y: 294, endPoint x: 686, endPoint y: 250, distance: 203.1
click at [686, 249] on div "To activate drag with keyboard, press Alt + Enter. Once in keyboard drag state,…" at bounding box center [703, 212] width 407 height 210
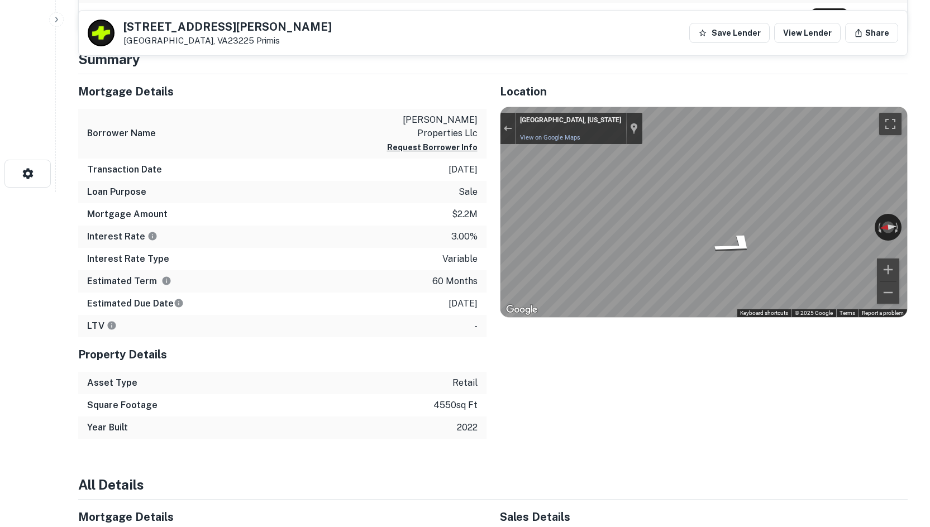
click at [422, 146] on div "Mortgage Details Borrower Name nester properties llc Request Borrower Info Tran…" at bounding box center [486, 256] width 843 height 365
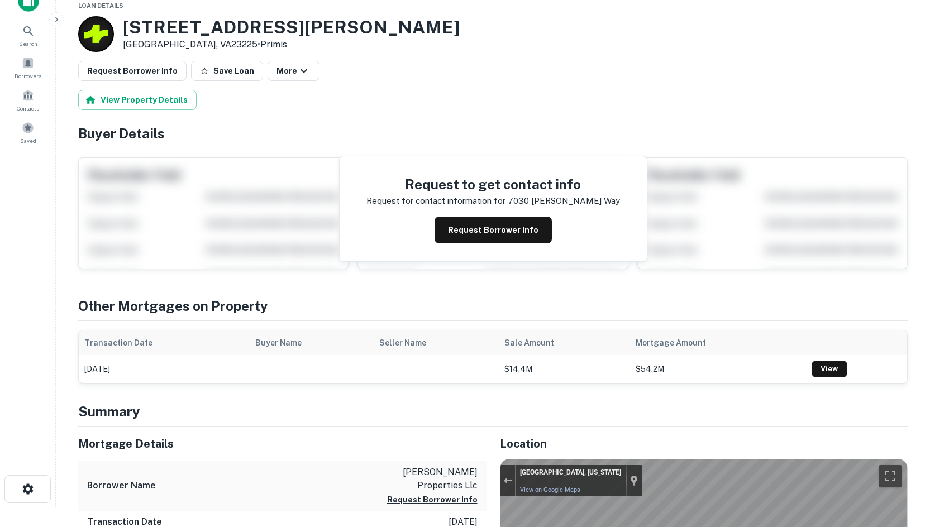
scroll to position [0, 0]
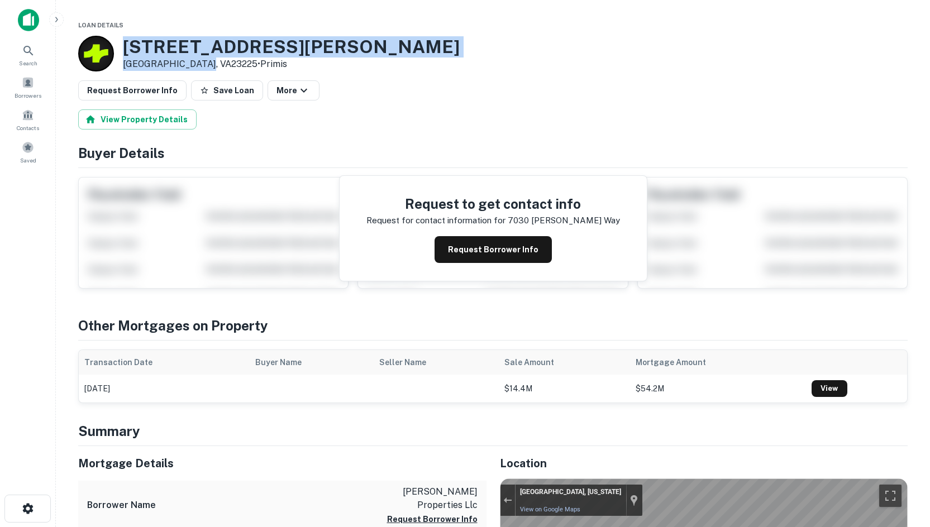
drag, startPoint x: 137, startPoint y: 44, endPoint x: 206, endPoint y: 61, distance: 70.3
click at [206, 61] on div "7030 Tim Price Way Richmond, VA23225 • Primis" at bounding box center [268, 54] width 381 height 36
copy div "7030 Tim Price Way Richmond, VA23225"
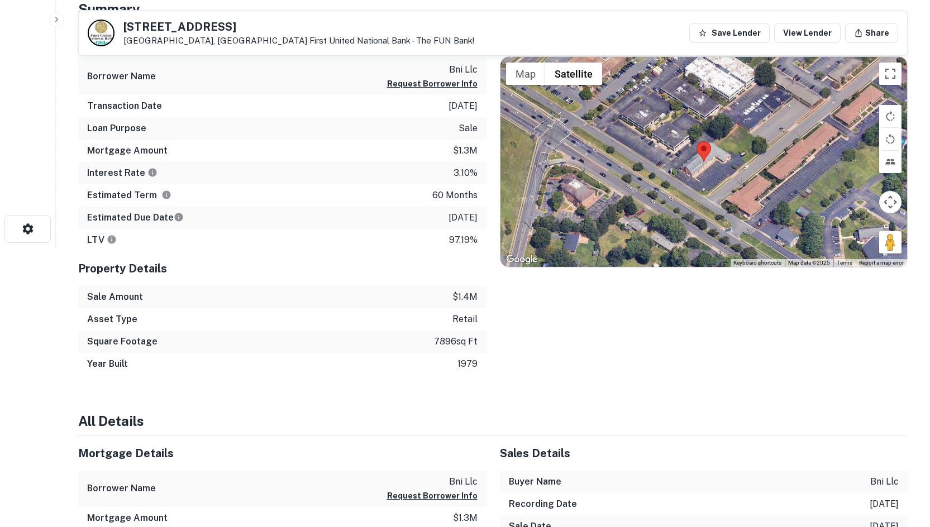
scroll to position [279, 0]
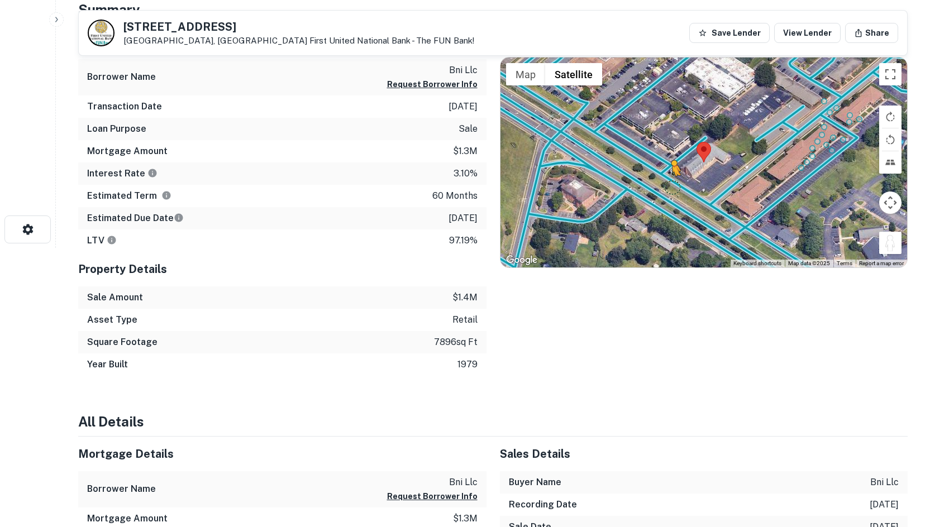
drag, startPoint x: 894, startPoint y: 240, endPoint x: 672, endPoint y: 187, distance: 227.9
click at [672, 187] on div "To activate drag with keyboard, press Alt + Enter. Once in keyboard drag state,…" at bounding box center [703, 163] width 407 height 210
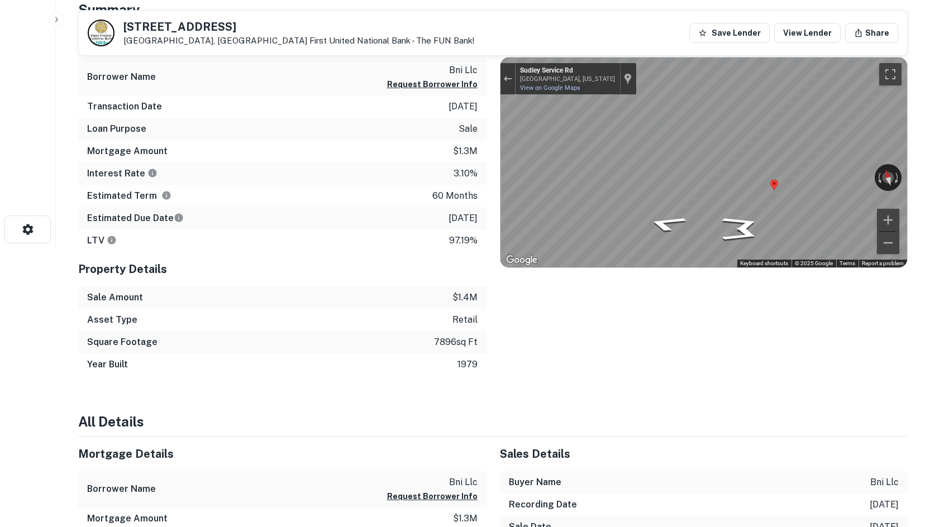
click at [639, 175] on div "Map" at bounding box center [703, 163] width 407 height 210
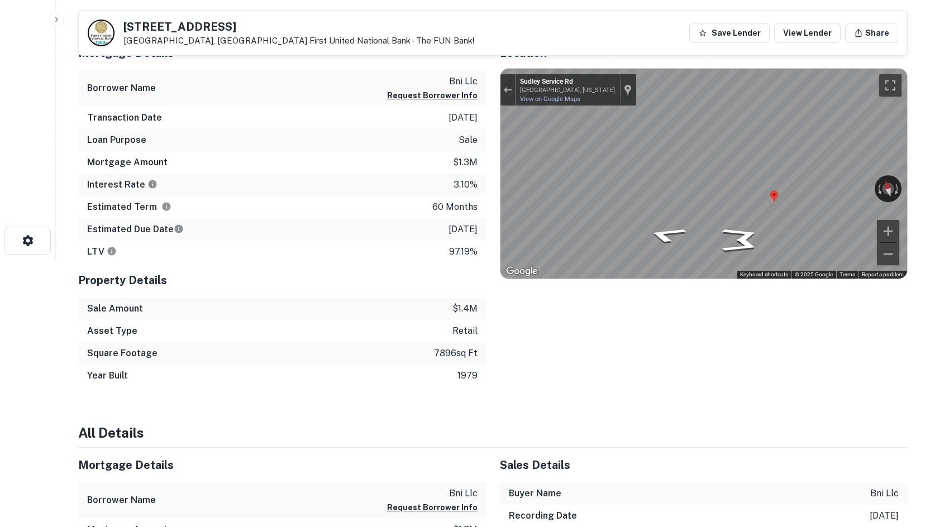
scroll to position [0, 0]
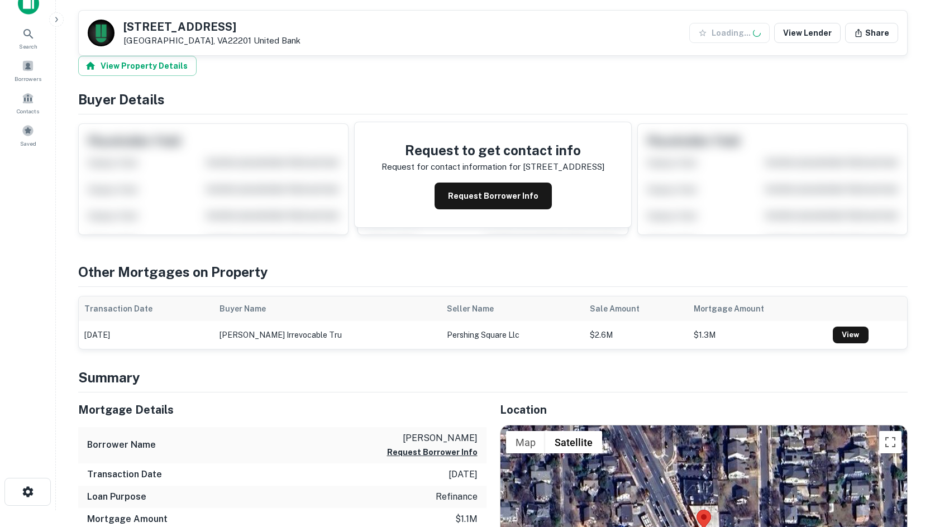
scroll to position [279, 0]
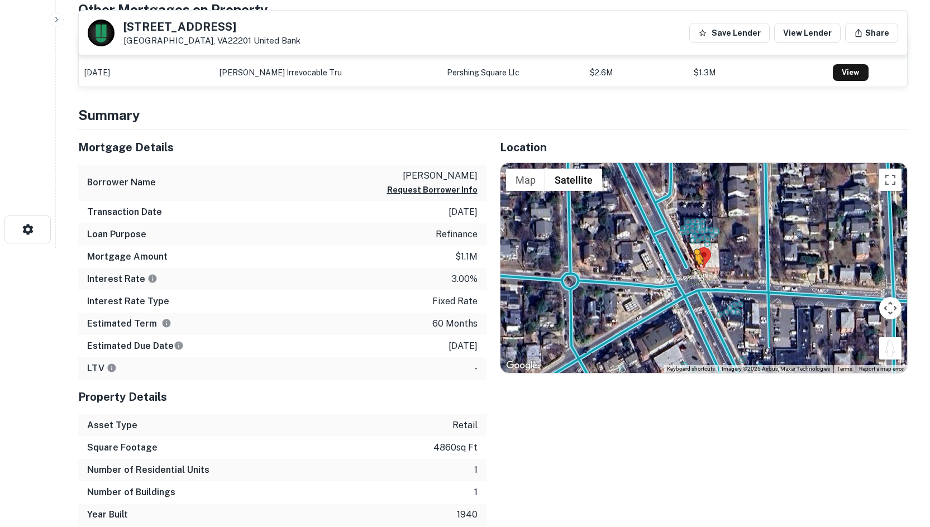
drag, startPoint x: 890, startPoint y: 356, endPoint x: 695, endPoint y: 274, distance: 211.3
click at [695, 274] on div "To activate drag with keyboard, press Alt + Enter. Once in keyboard drag state,…" at bounding box center [703, 268] width 407 height 210
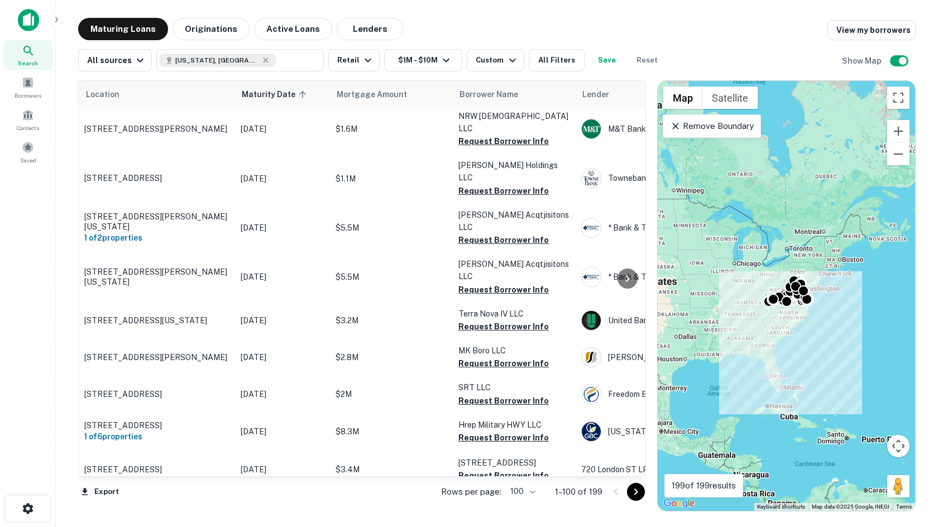
scroll to position [683, 0]
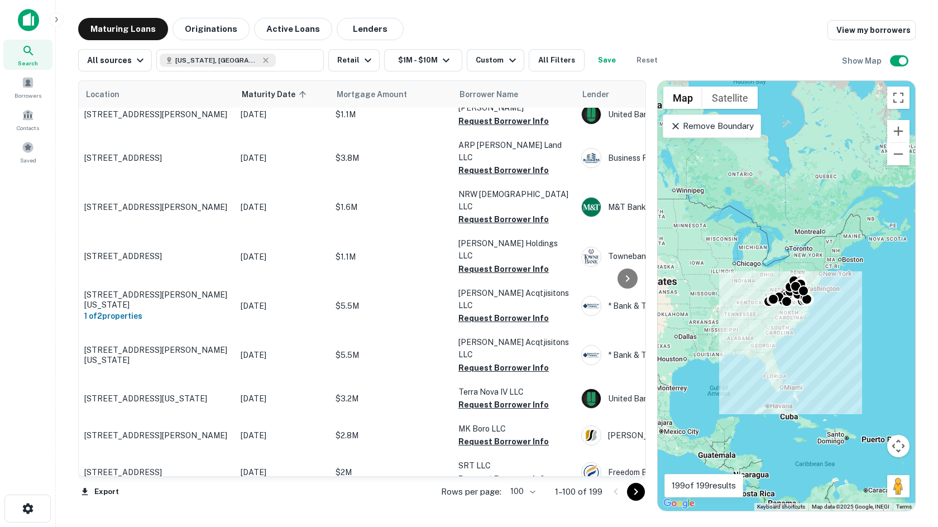
drag, startPoint x: 446, startPoint y: 20, endPoint x: 442, endPoint y: 10, distance: 10.8
click at [447, 20] on div "Maturing Loans Originations Active Loans Lenders View my borrowers" at bounding box center [497, 29] width 838 height 22
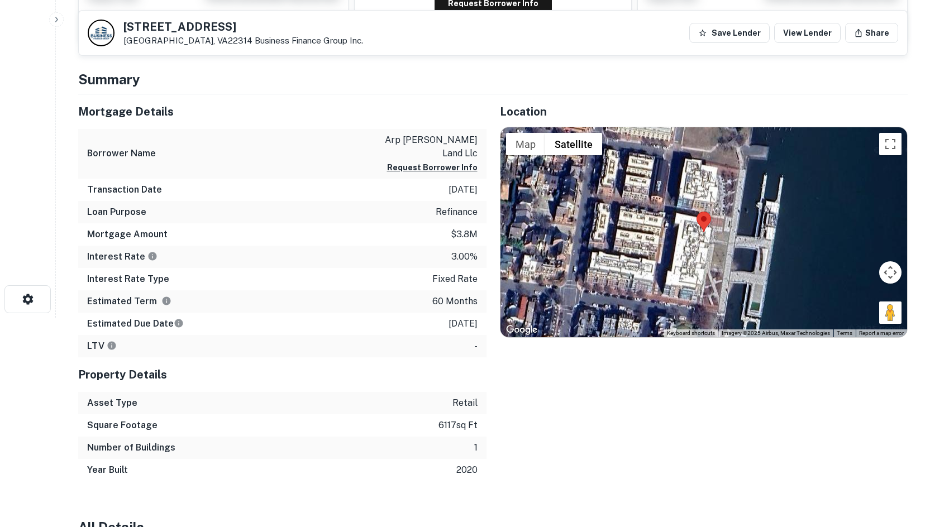
scroll to position [223, 0]
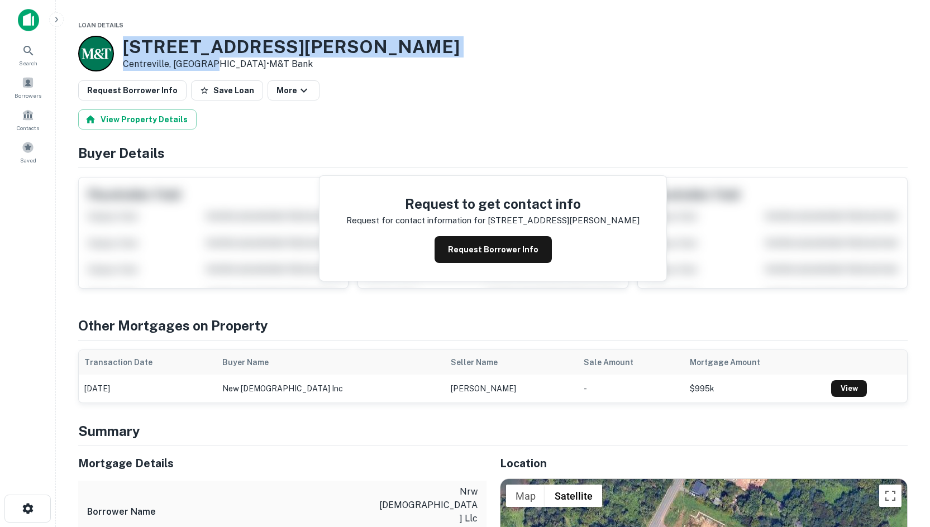
drag, startPoint x: 123, startPoint y: 47, endPoint x: 208, endPoint y: 61, distance: 85.6
click at [208, 61] on div "7127 Ordway Rd Centreville, VA20121 • M&T Bank" at bounding box center [291, 53] width 337 height 35
copy div "7127 Ordway Rd Centreville, VA20121"
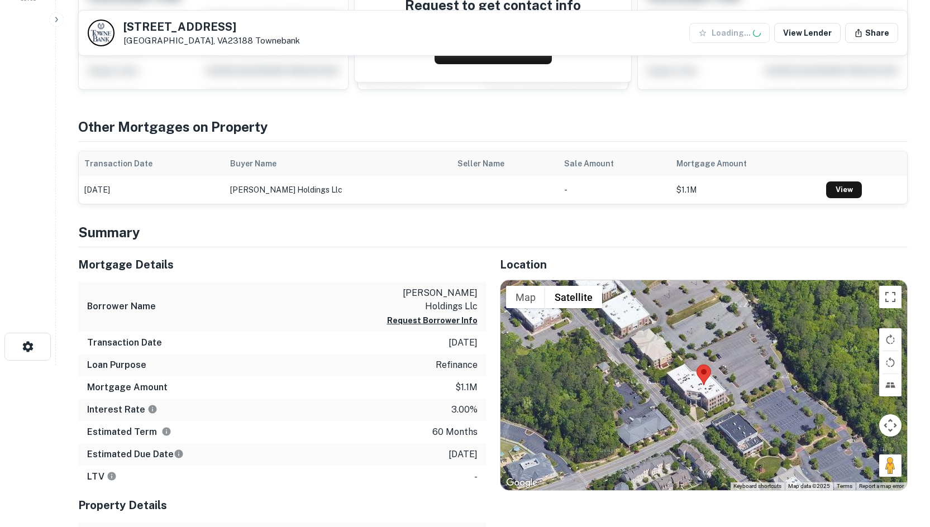
scroll to position [168, 0]
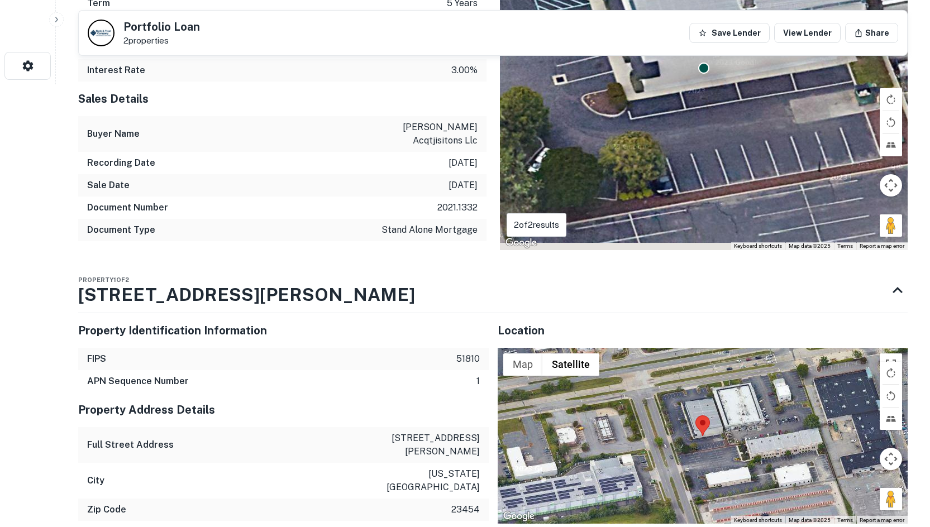
scroll to position [503, 0]
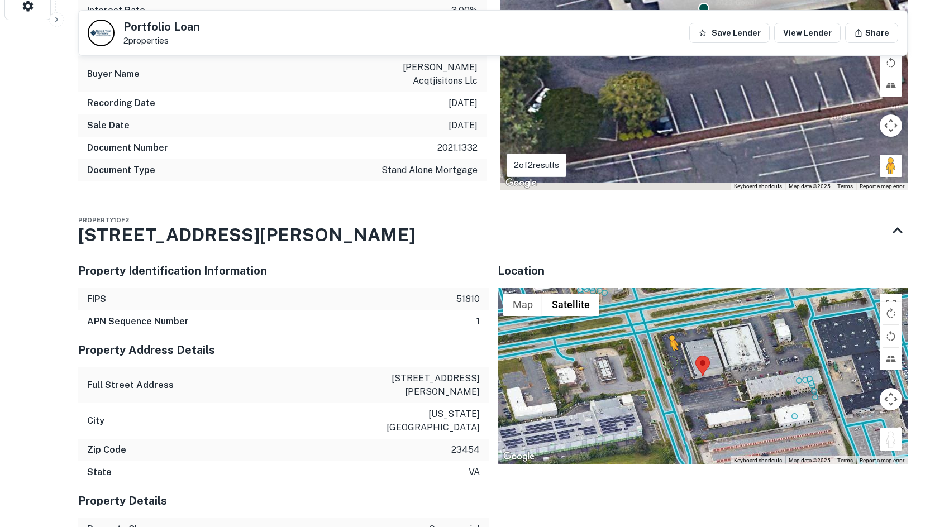
drag, startPoint x: 895, startPoint y: 412, endPoint x: 665, endPoint y: 330, distance: 244.1
click at [665, 330] on div "To activate drag with keyboard, press Alt + Enter. Once in keyboard drag state,…" at bounding box center [703, 376] width 411 height 177
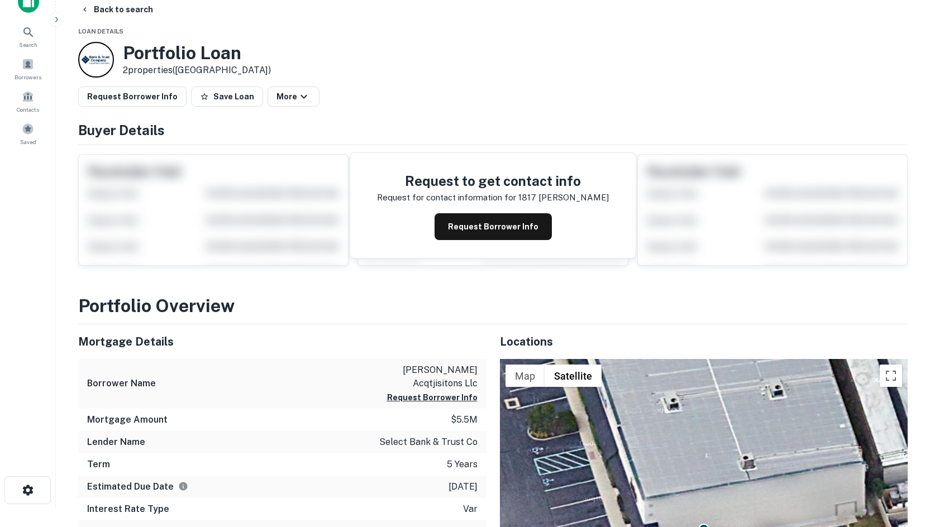
scroll to position [0, 0]
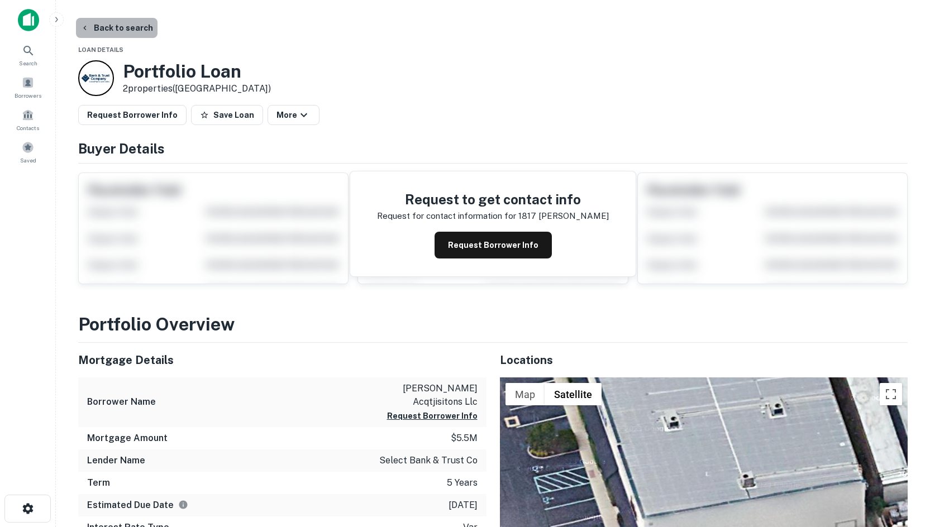
click at [121, 31] on button "Back to search" at bounding box center [117, 28] width 82 height 20
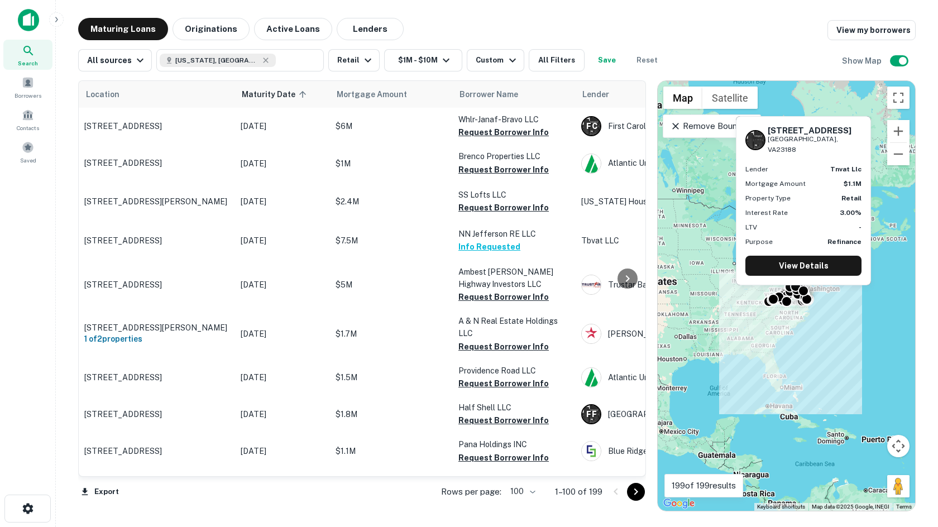
scroll to position [683, 0]
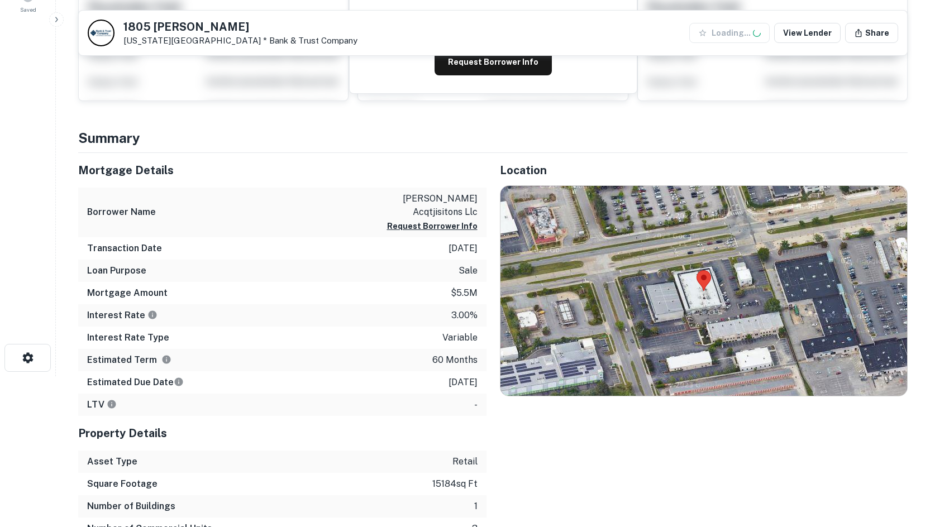
scroll to position [223, 0]
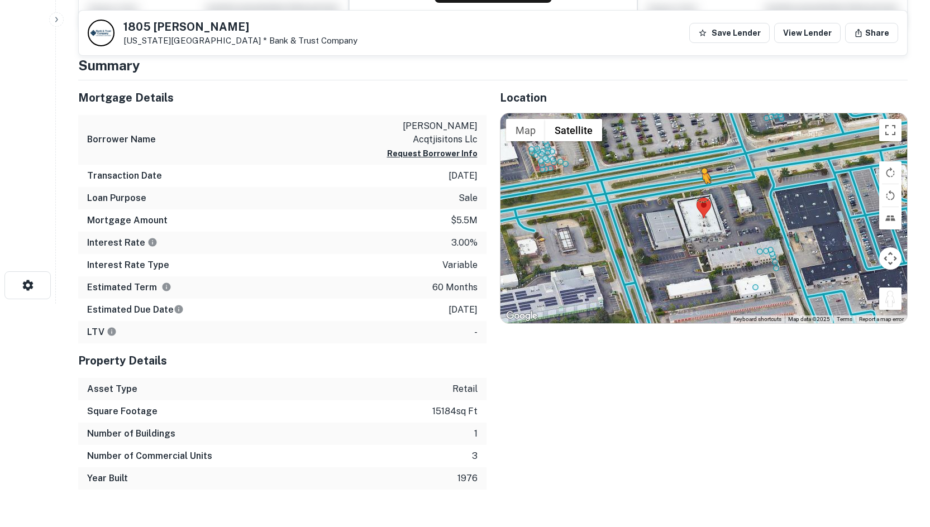
drag, startPoint x: 895, startPoint y: 307, endPoint x: 696, endPoint y: 190, distance: 230.8
click at [697, 190] on div "To activate drag with keyboard, press Alt + Enter. Once in keyboard drag state,…" at bounding box center [703, 218] width 407 height 210
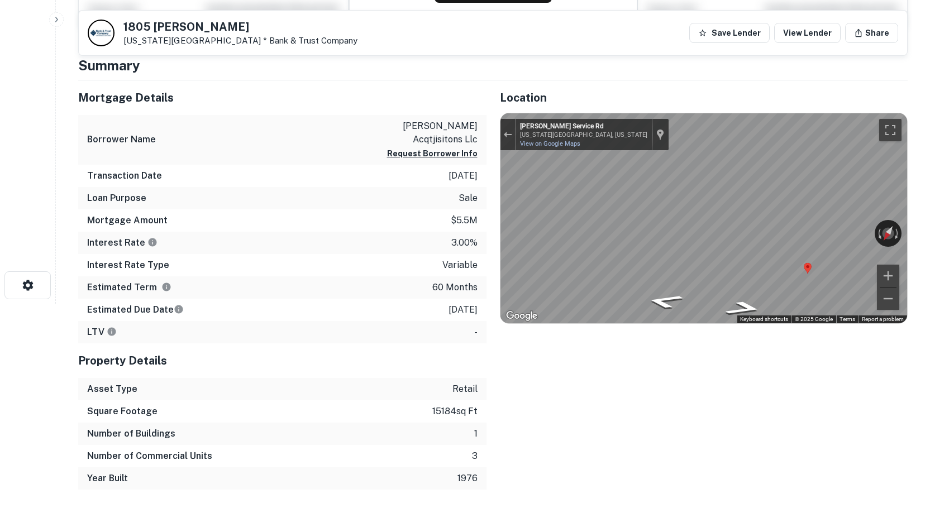
click at [471, 229] on div "Mortgage Details Borrower Name conte acqtjisitons llc Request Borrower Info Tra…" at bounding box center [486, 284] width 843 height 409
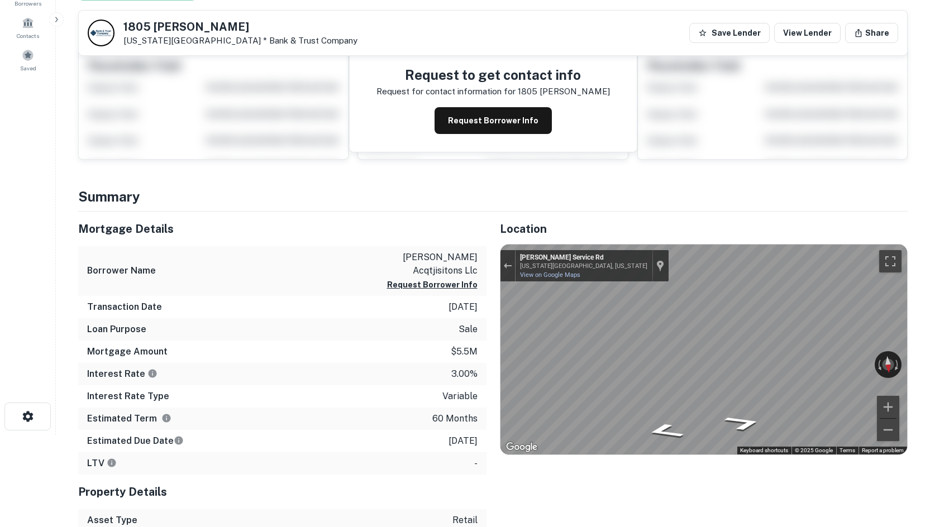
scroll to position [0, 0]
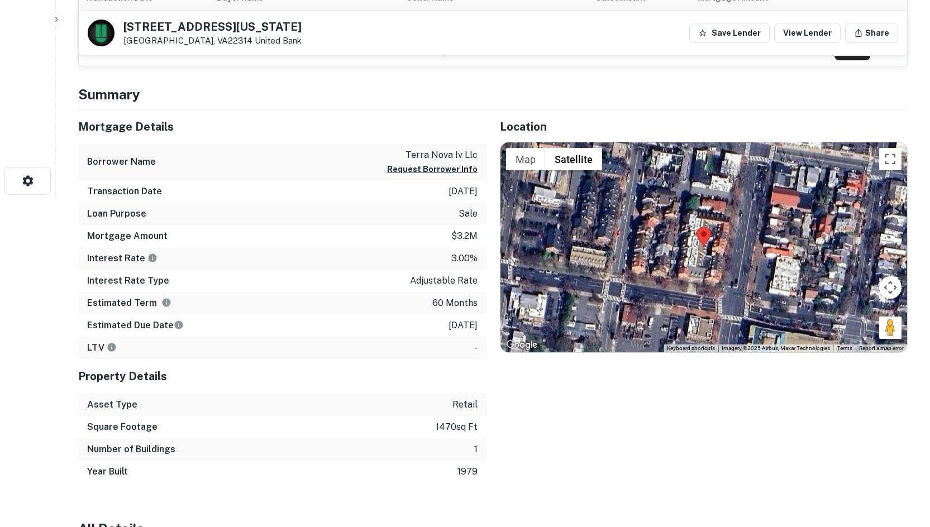
scroll to position [335, 0]
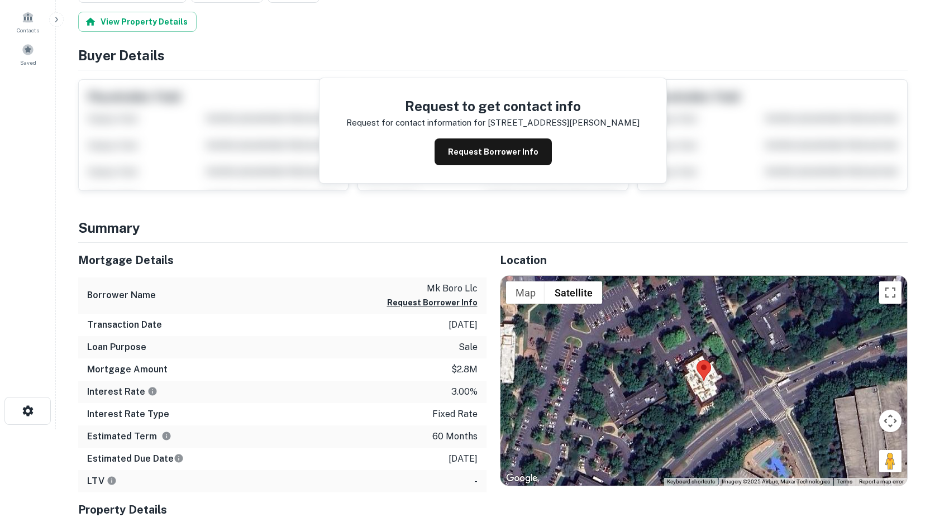
scroll to position [223, 0]
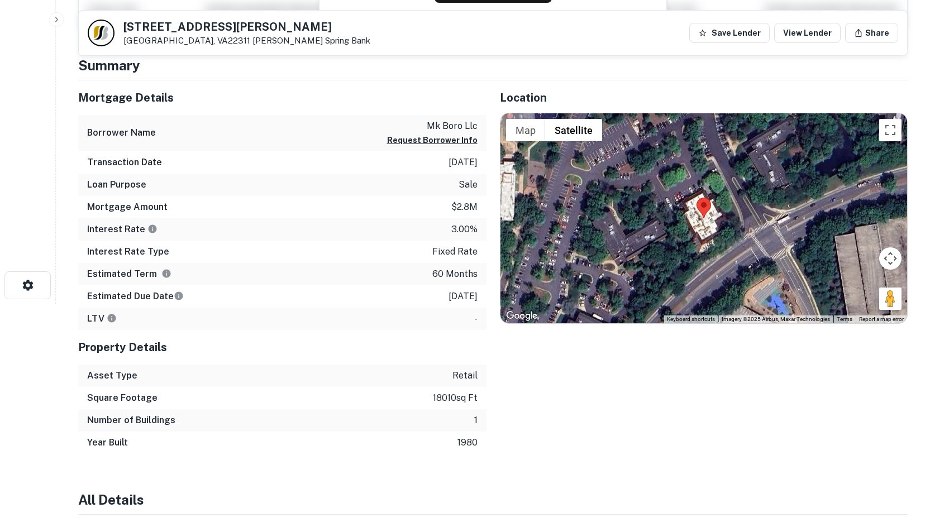
drag, startPoint x: 862, startPoint y: 275, endPoint x: 856, endPoint y: 282, distance: 9.1
click at [856, 282] on div "Map Terrain Satellite Labels Keyboard shortcuts Map Data Imagery ©2025 Airbus, …" at bounding box center [703, 218] width 407 height 210
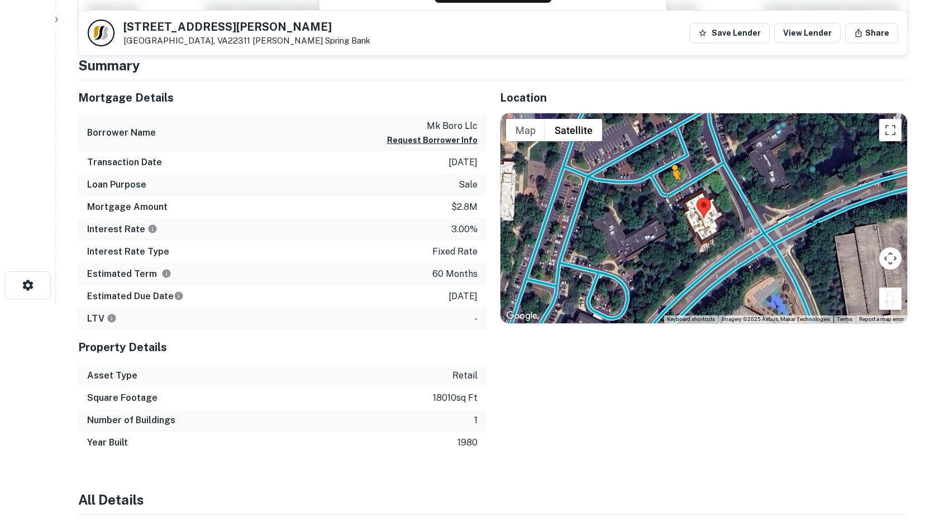
drag, startPoint x: 881, startPoint y: 293, endPoint x: 673, endPoint y: 191, distance: 231.8
click at [673, 191] on div "To activate drag with keyboard, press Alt + Enter. Once in keyboard drag state,…" at bounding box center [703, 218] width 407 height 210
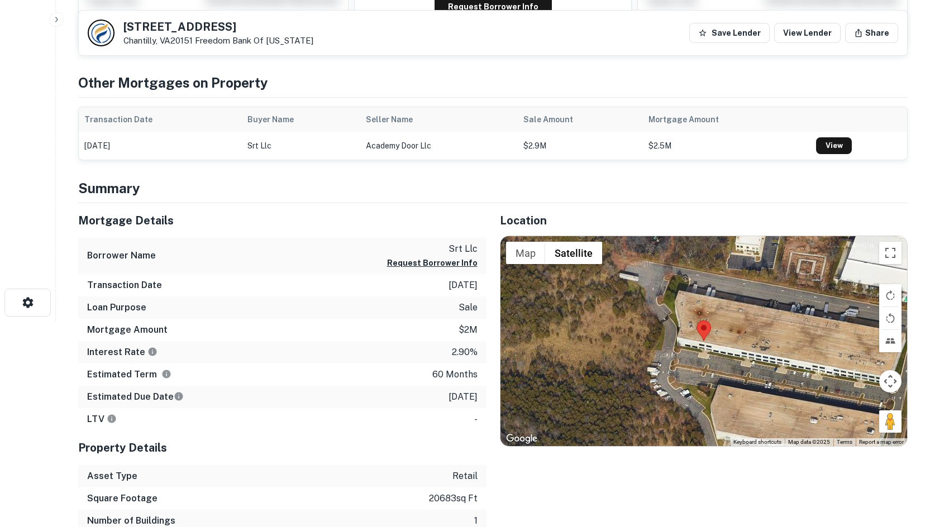
scroll to position [223, 0]
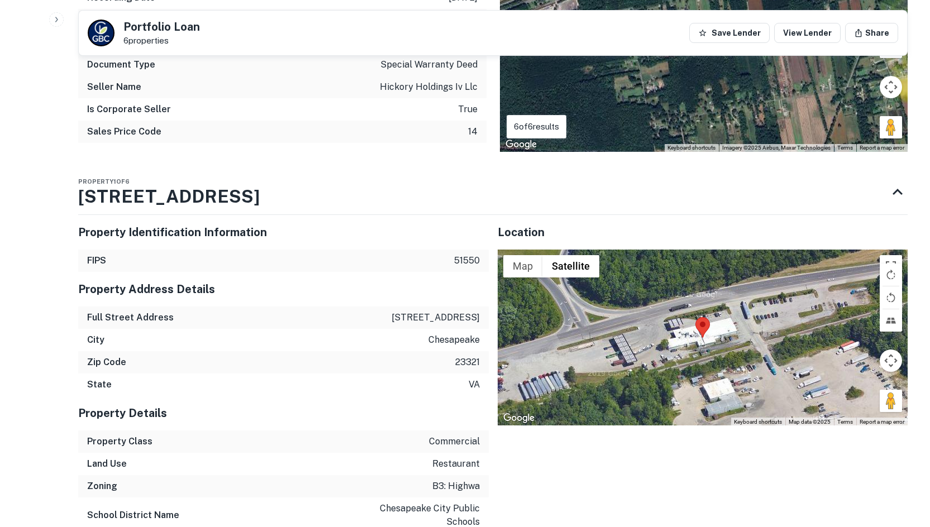
scroll to position [614, 0]
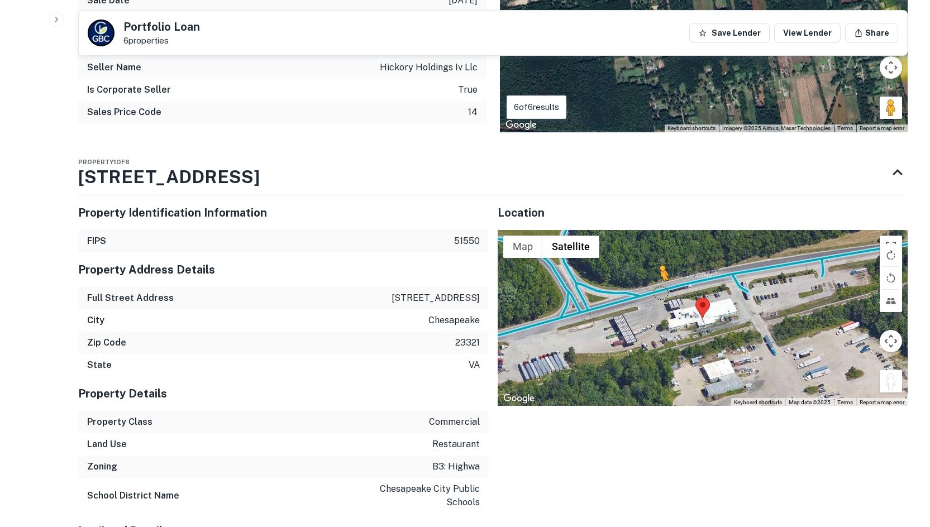
drag, startPoint x: 887, startPoint y: 386, endPoint x: 661, endPoint y: 291, distance: 245.3
click at [661, 291] on div "To activate drag with keyboard, press Alt + Enter. Once in keyboard drag state,…" at bounding box center [703, 318] width 411 height 177
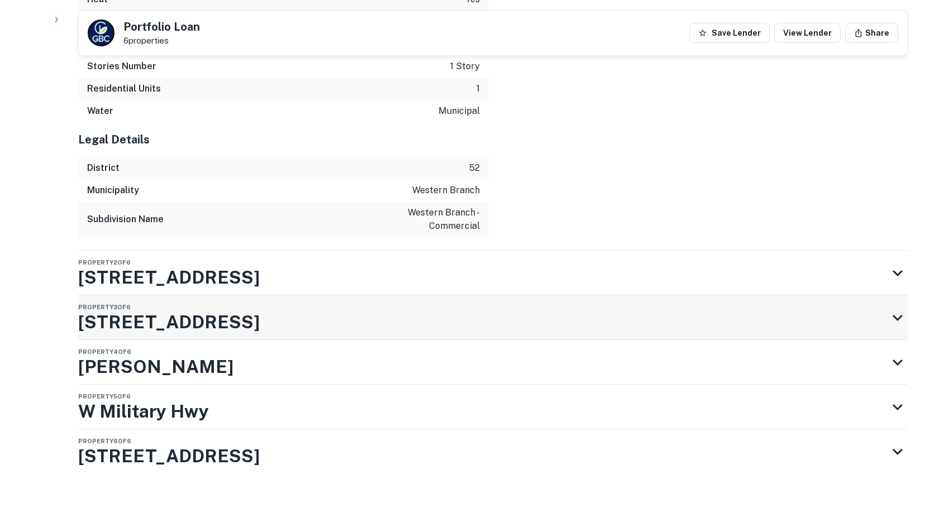
scroll to position [1571, 0]
click at [530, 279] on div "Property 2 of 6 4717 W Military Hwy" at bounding box center [482, 272] width 809 height 45
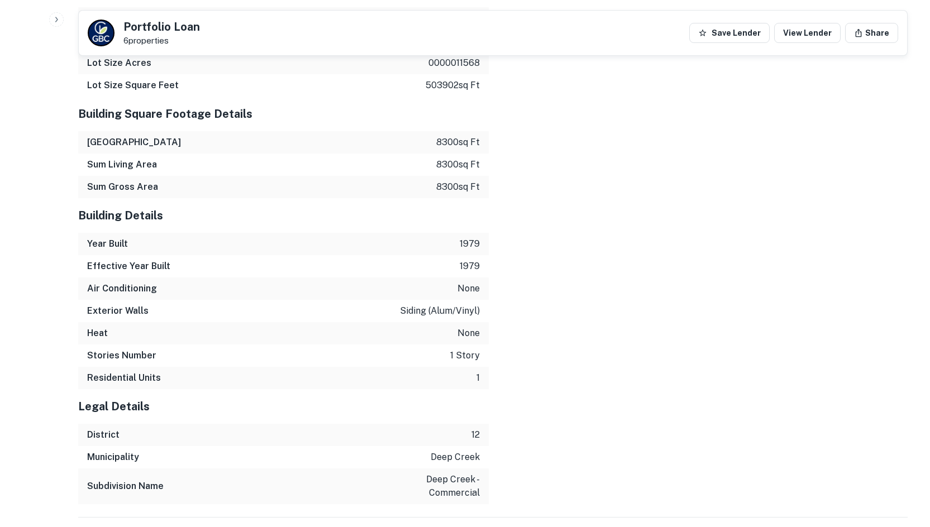
scroll to position [2448, 0]
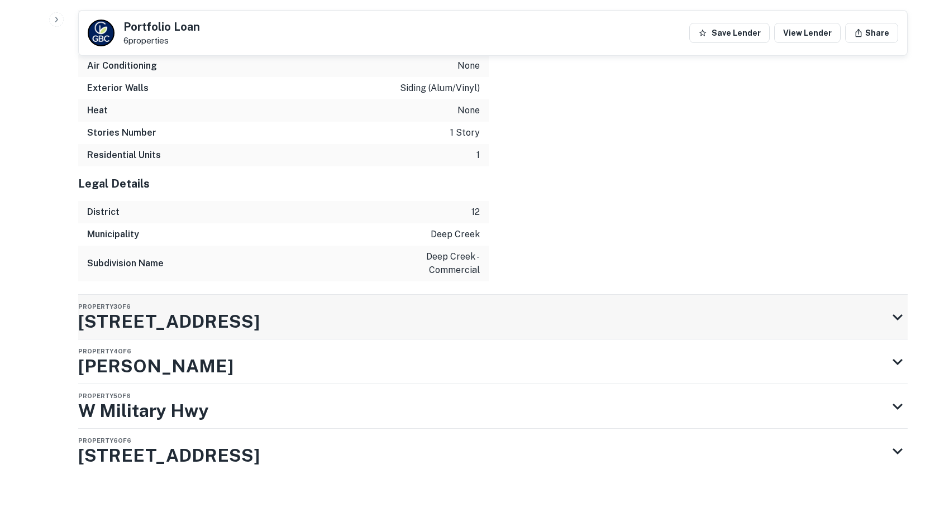
click at [395, 323] on div "Property 3 of 6 4719 W Military Hwy" at bounding box center [482, 317] width 809 height 45
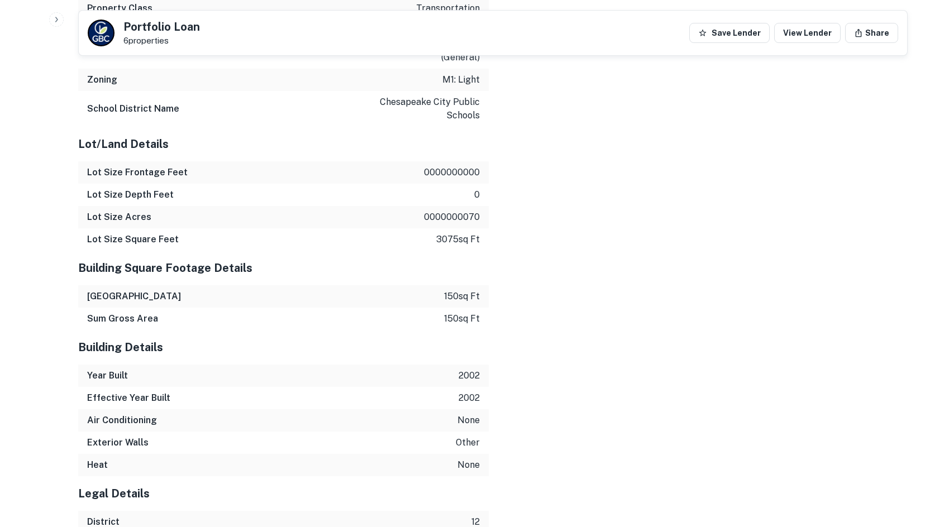
scroll to position [3272, 0]
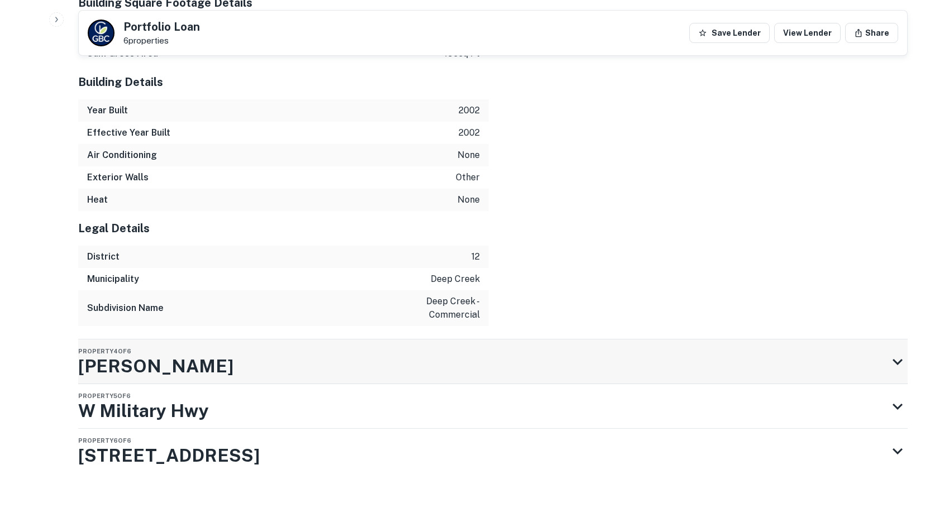
click at [402, 345] on div "Property 4 of 6 Seldon Rd" at bounding box center [482, 362] width 809 height 45
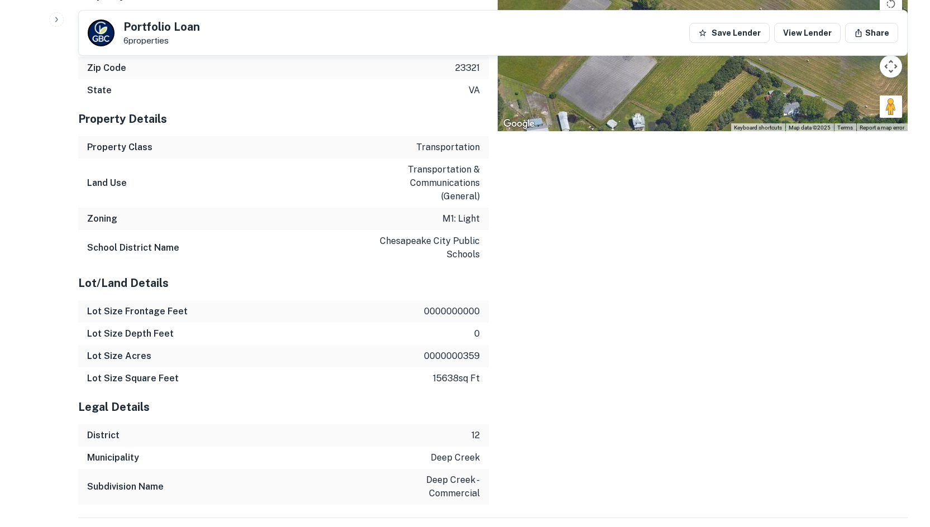
scroll to position [3870, 0]
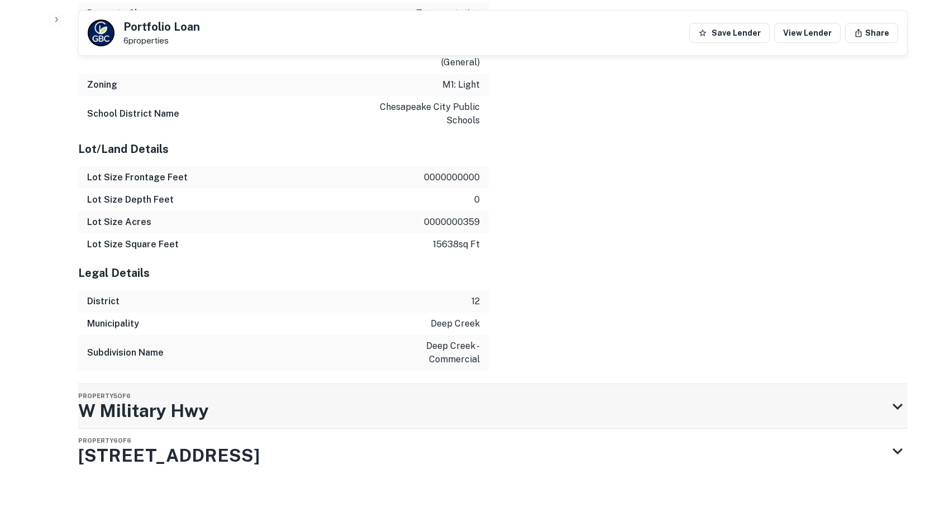
click at [394, 419] on div "Property 5 of 6 W Military Hwy" at bounding box center [482, 406] width 809 height 45
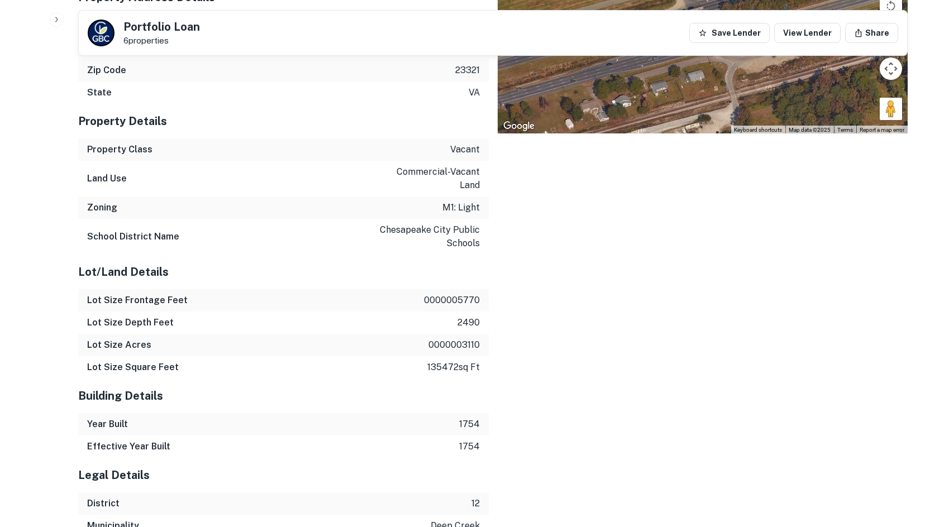
scroll to position [4534, 0]
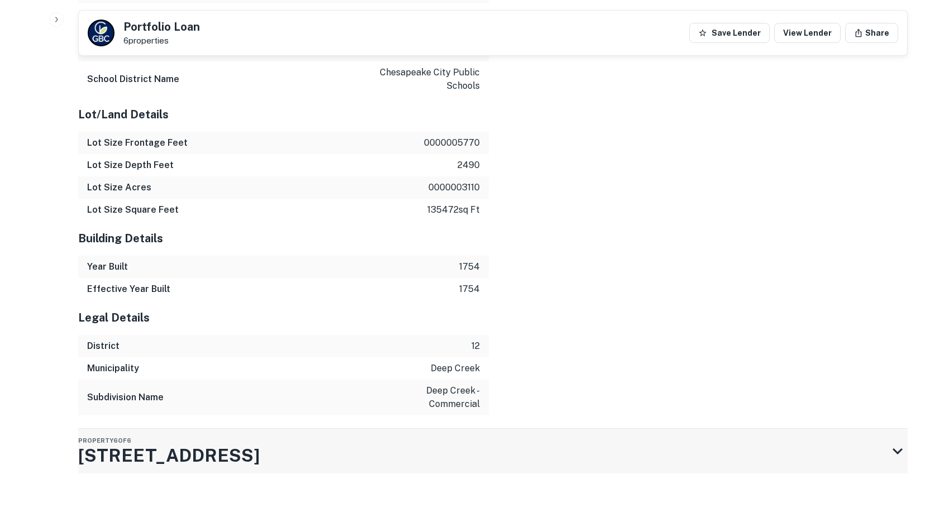
drag, startPoint x: 446, startPoint y: 452, endPoint x: 446, endPoint y: 443, distance: 9.5
click at [446, 452] on div "Property 6 of 6 4711 W Military Hwy" at bounding box center [482, 451] width 809 height 45
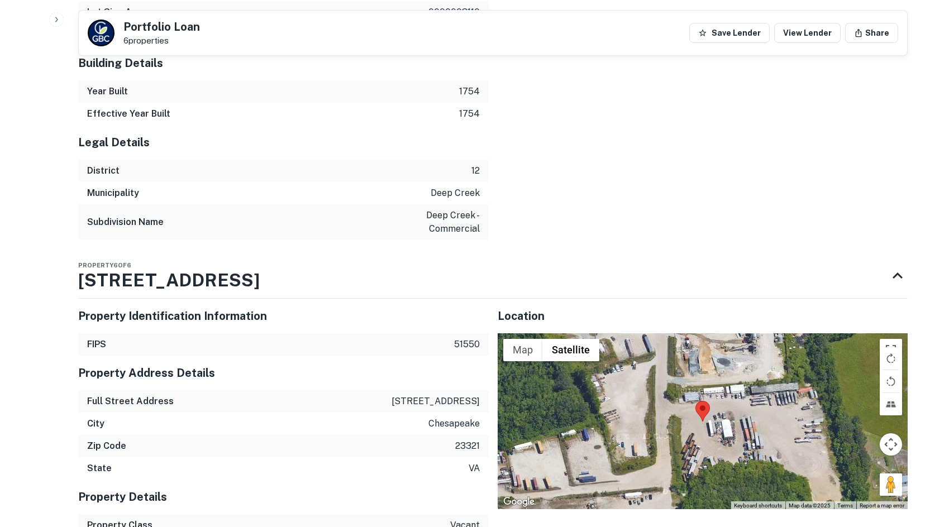
scroll to position [4646, 0]
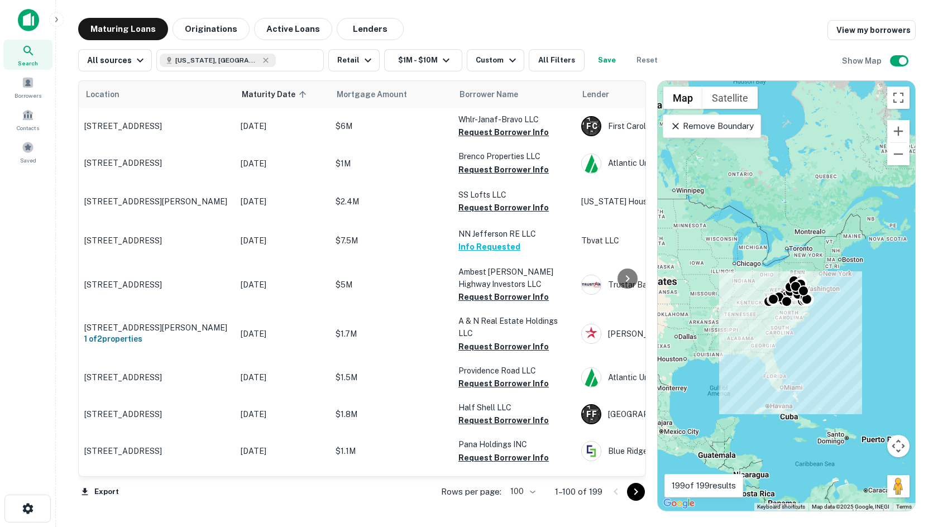
scroll to position [683, 0]
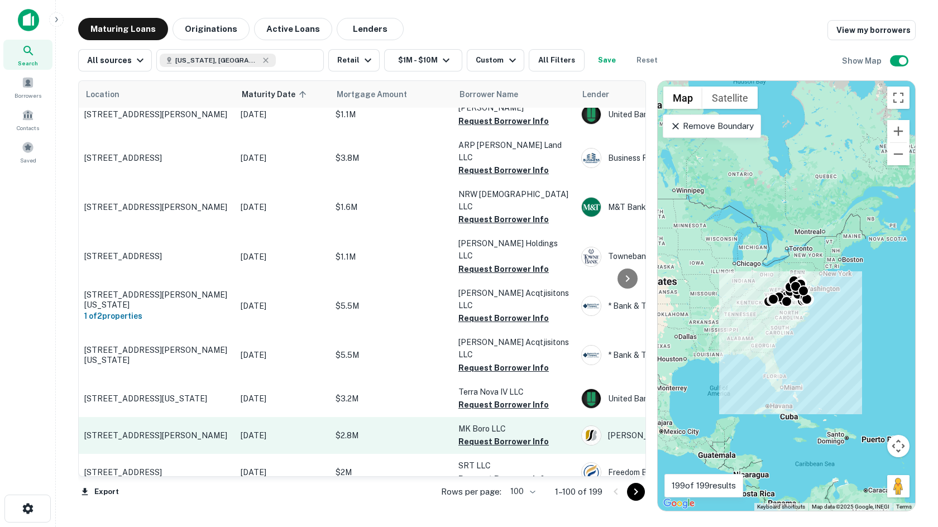
click at [936, 230] on main "Maturing Loans Originations Active Loans Lenders View my borrowers All sources …" at bounding box center [497, 263] width 883 height 527
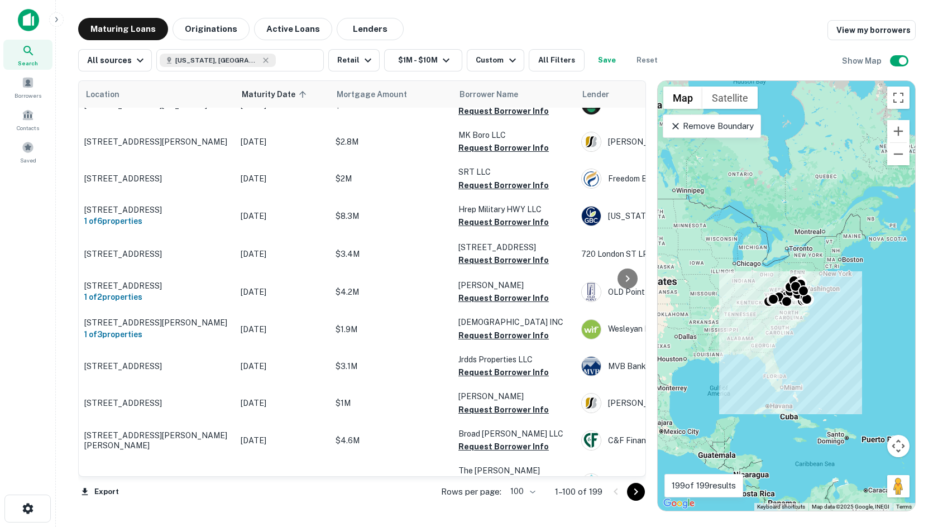
scroll to position [1018, 0]
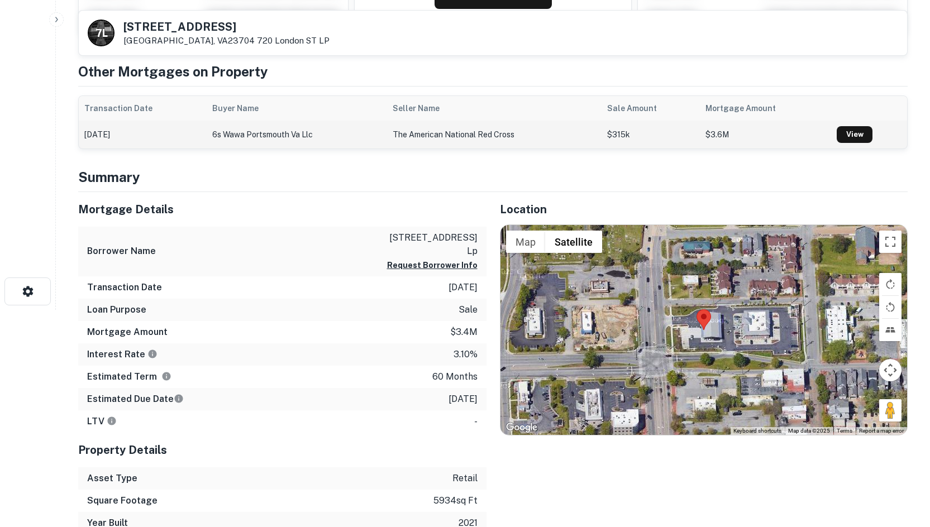
scroll to position [223, 0]
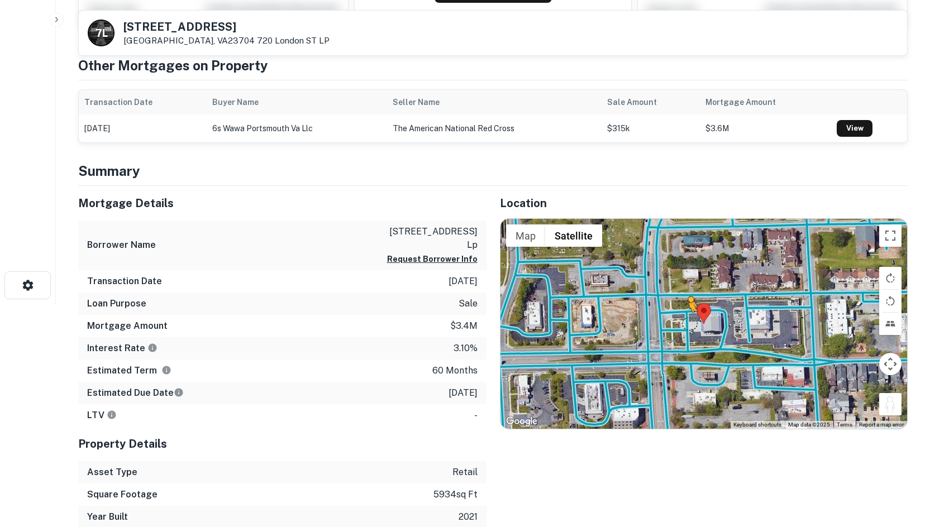
drag, startPoint x: 890, startPoint y: 409, endPoint x: 678, endPoint y: 324, distance: 228.8
click at [678, 324] on div "To activate drag with keyboard, press Alt + Enter. Once in keyboard drag state,…" at bounding box center [703, 324] width 407 height 210
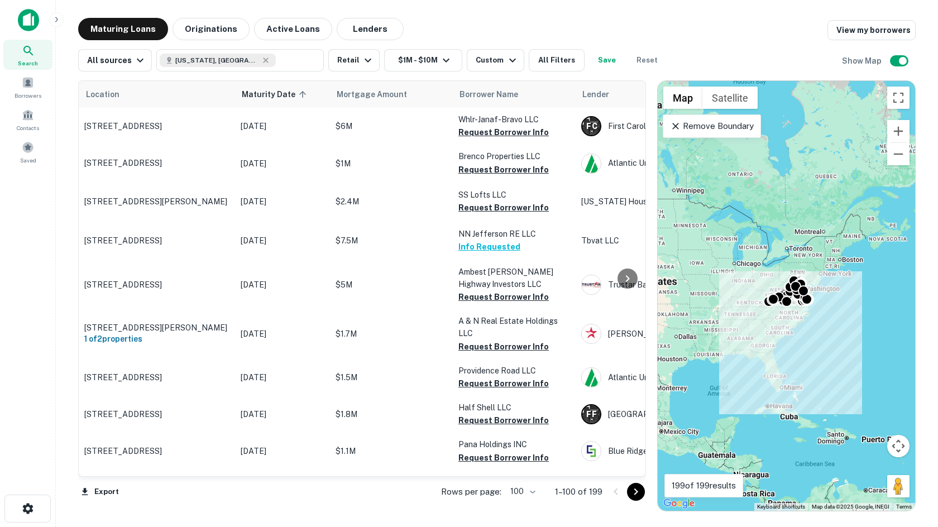
scroll to position [1018, 0]
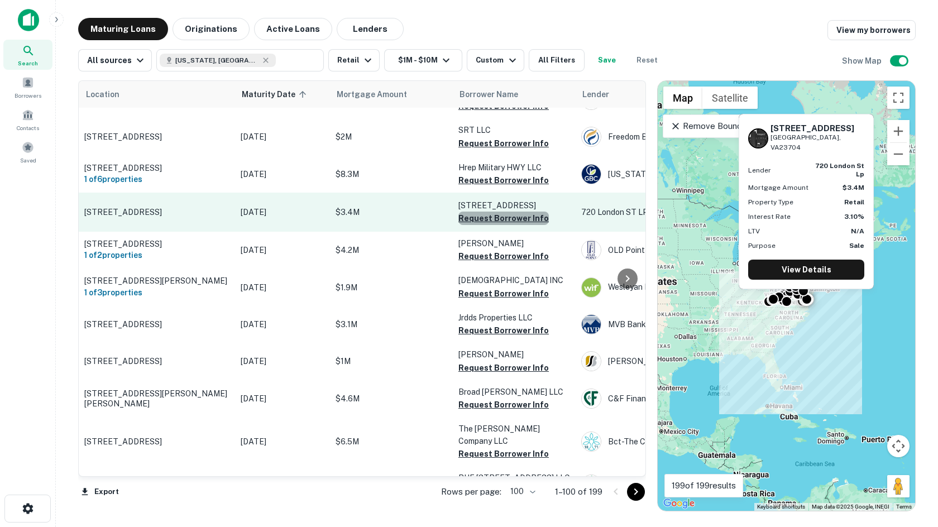
click at [513, 212] on button "Request Borrower Info" at bounding box center [504, 218] width 90 height 13
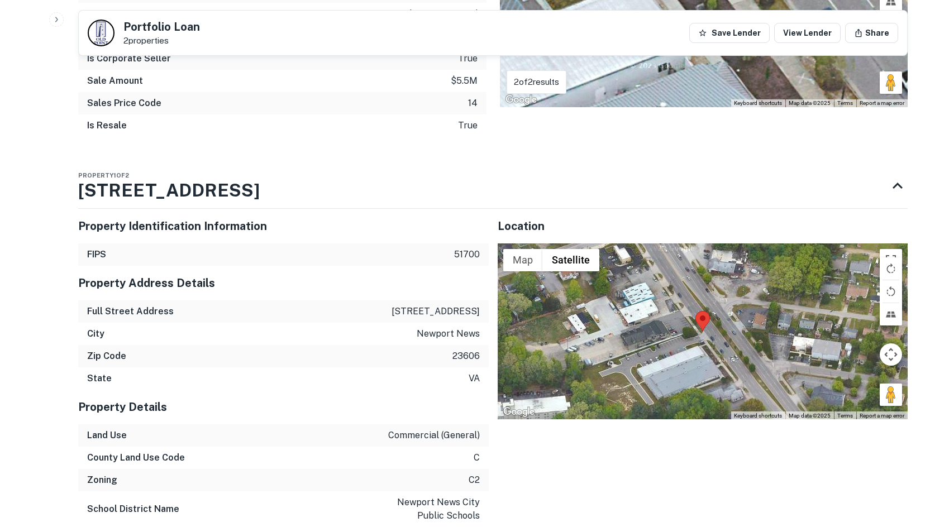
scroll to position [670, 0]
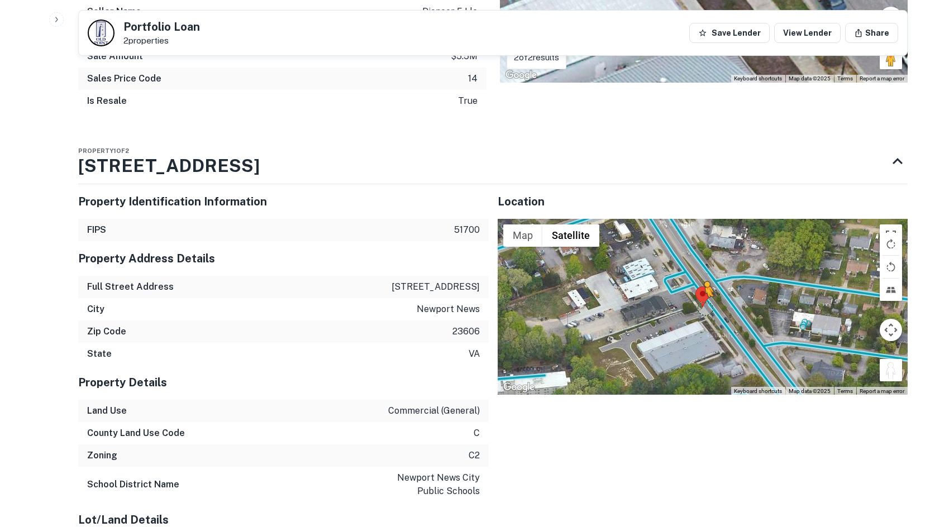
drag, startPoint x: 896, startPoint y: 380, endPoint x: 705, endPoint y: 308, distance: 204.4
click at [705, 308] on div "To activate drag with keyboard, press Alt + Enter. Once in keyboard drag state,…" at bounding box center [703, 307] width 411 height 177
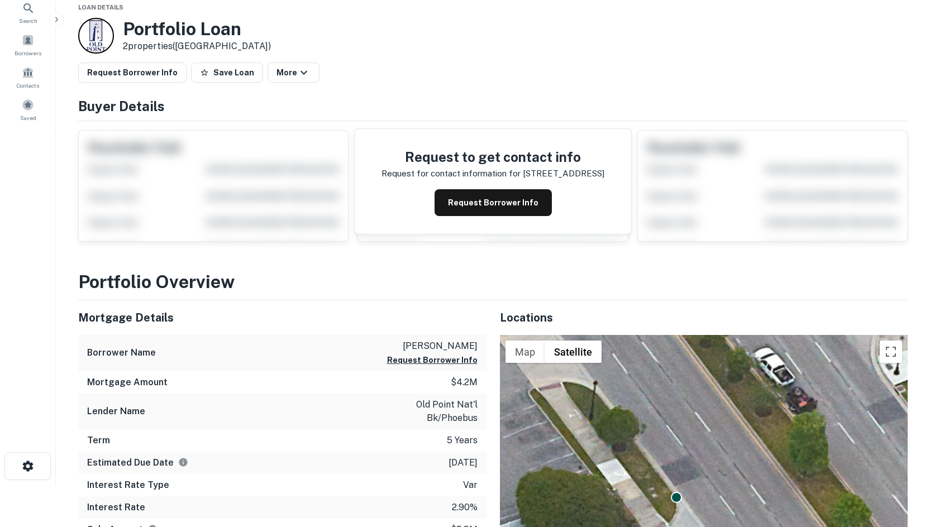
scroll to position [0, 0]
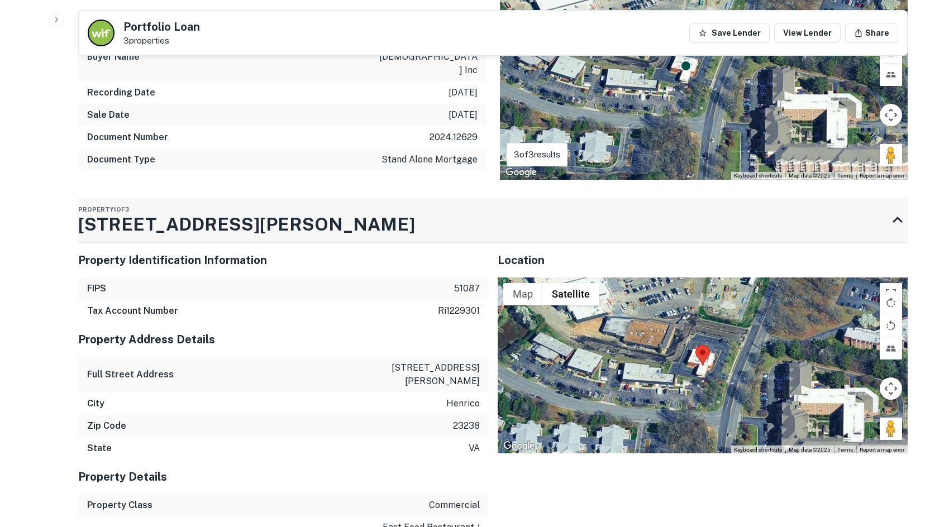
scroll to position [559, 0]
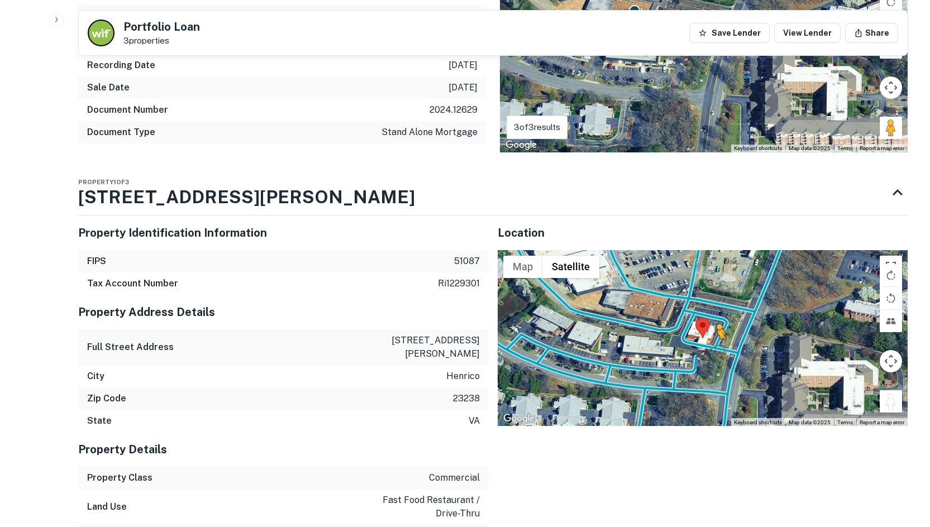
drag, startPoint x: 898, startPoint y: 350, endPoint x: 718, endPoint y: 297, distance: 187.5
click div "To activate drag with keyboard, press Alt + Enter. Once in keyboard drag state,…"
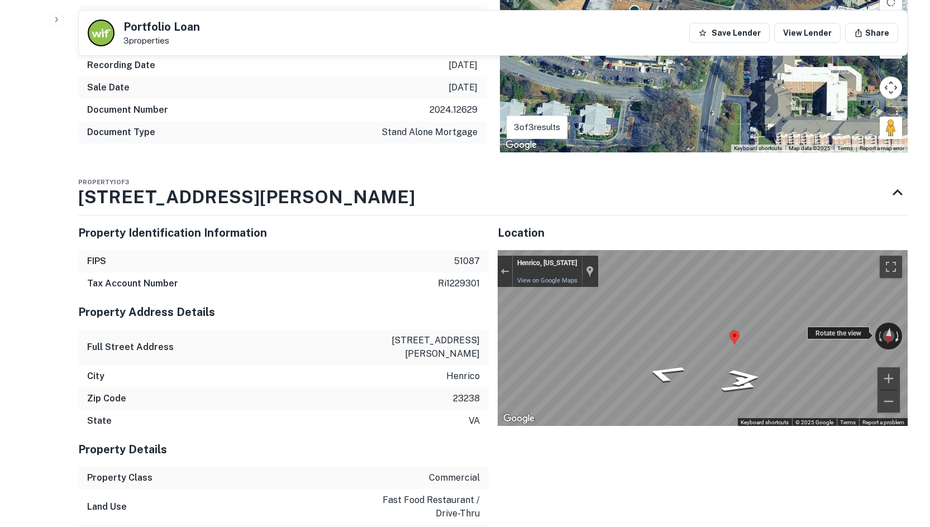
click div "← Move left → Move right ↑ Move up ↓ Move down + Zoom in - Zoom out Henrico, Vi…"
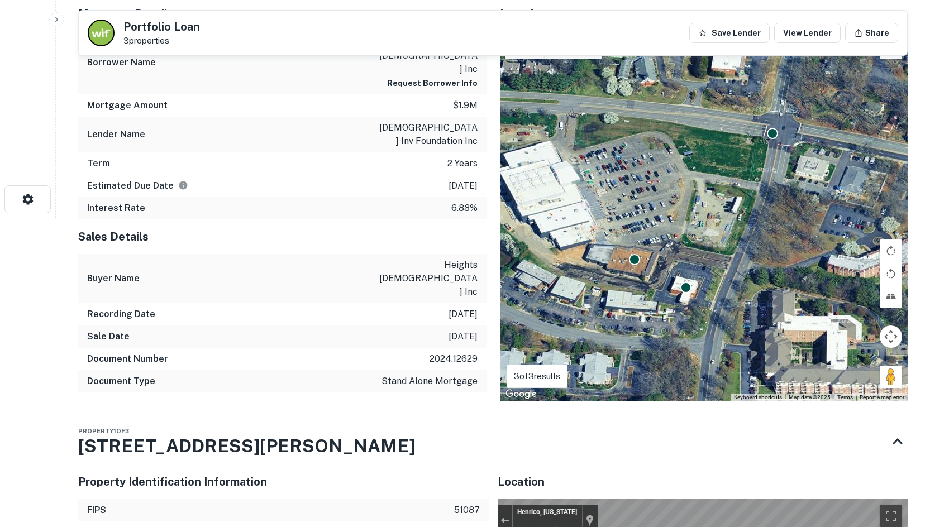
scroll to position [279, 0]
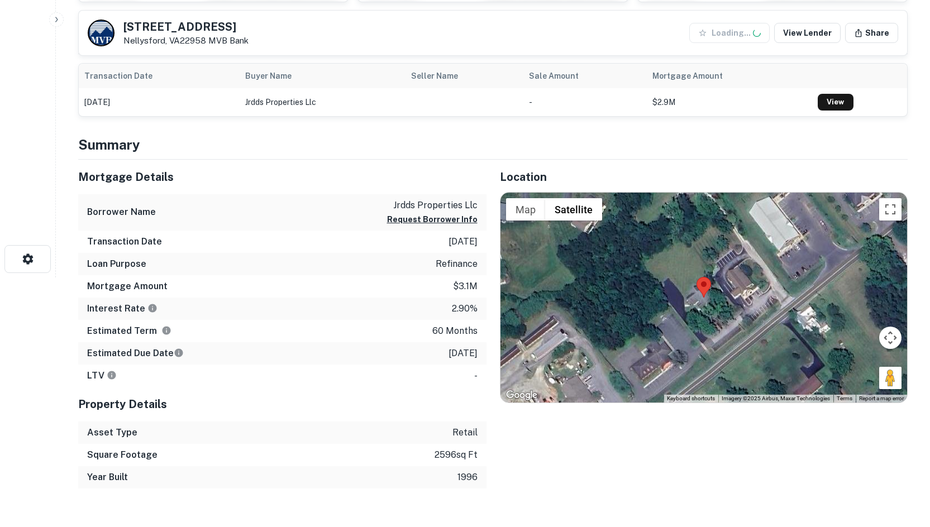
scroll to position [279, 0]
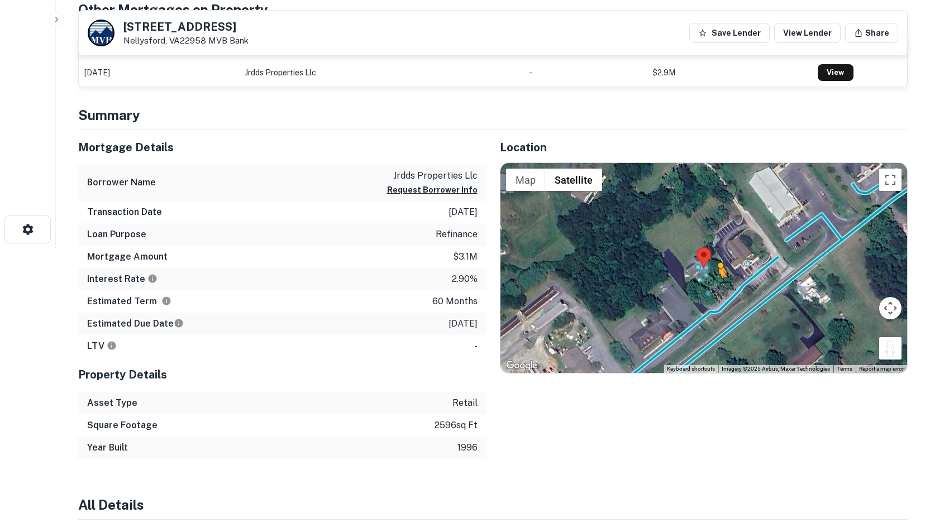
drag, startPoint x: 885, startPoint y: 351, endPoint x: 707, endPoint y: 289, distance: 189.4
click at [707, 289] on div "To activate drag with keyboard, press Alt + Enter. Once in keyboard drag state,…" at bounding box center [703, 268] width 407 height 210
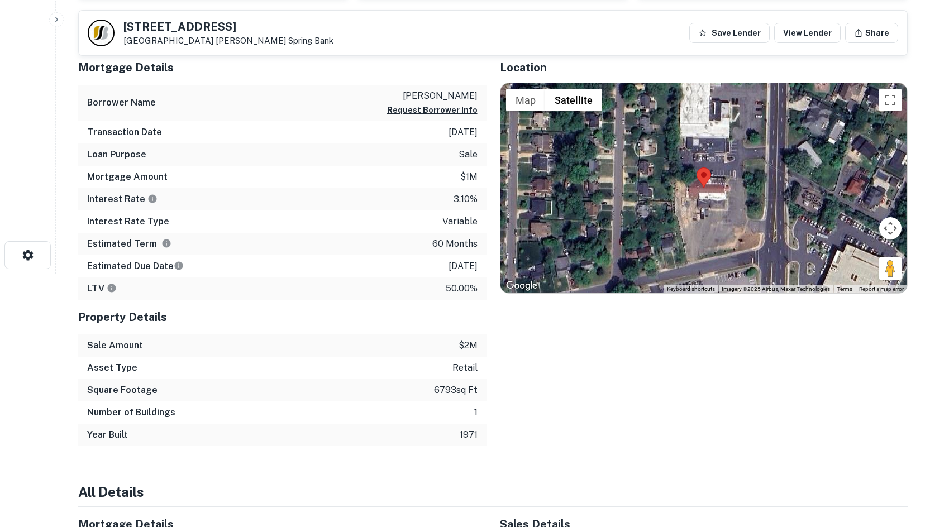
scroll to position [279, 0]
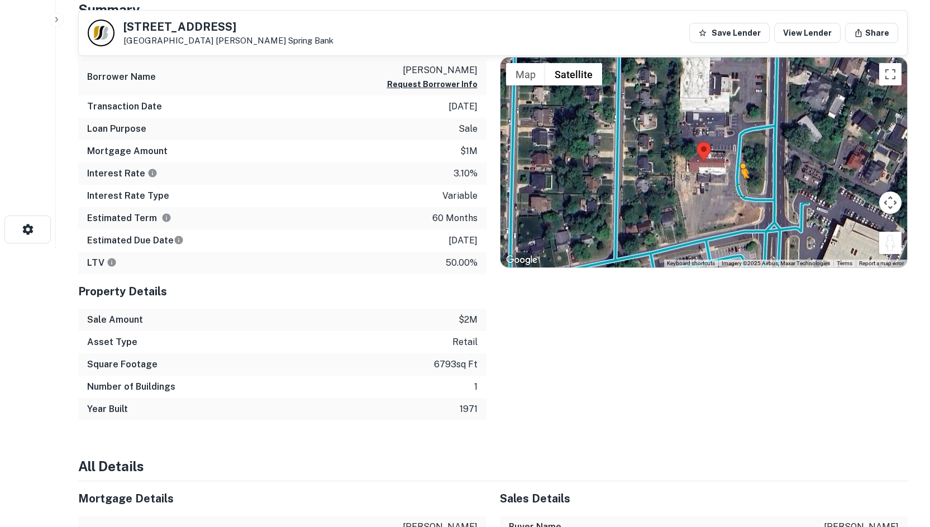
drag, startPoint x: 887, startPoint y: 244, endPoint x: 738, endPoint y: 188, distance: 158.7
click at [738, 188] on div "To activate drag with keyboard, press Alt + Enter. Once in keyboard drag state,…" at bounding box center [703, 163] width 407 height 210
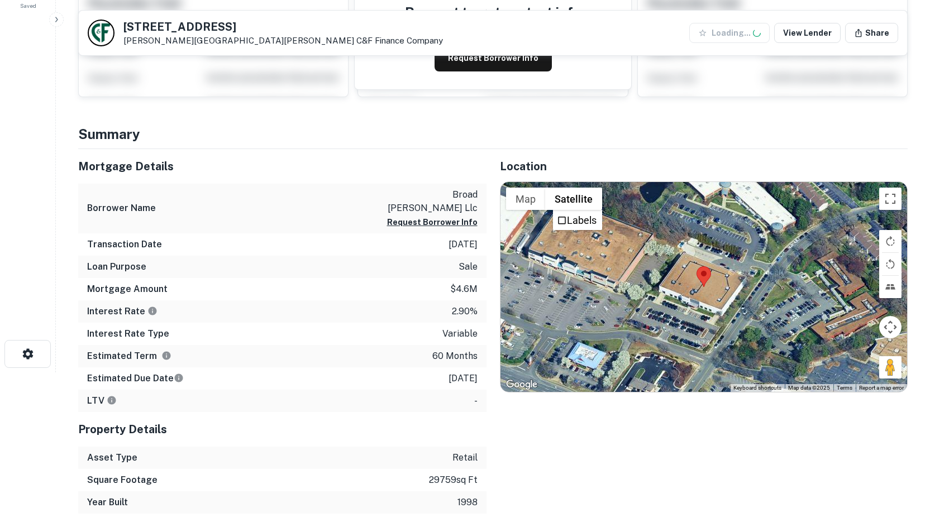
scroll to position [168, 0]
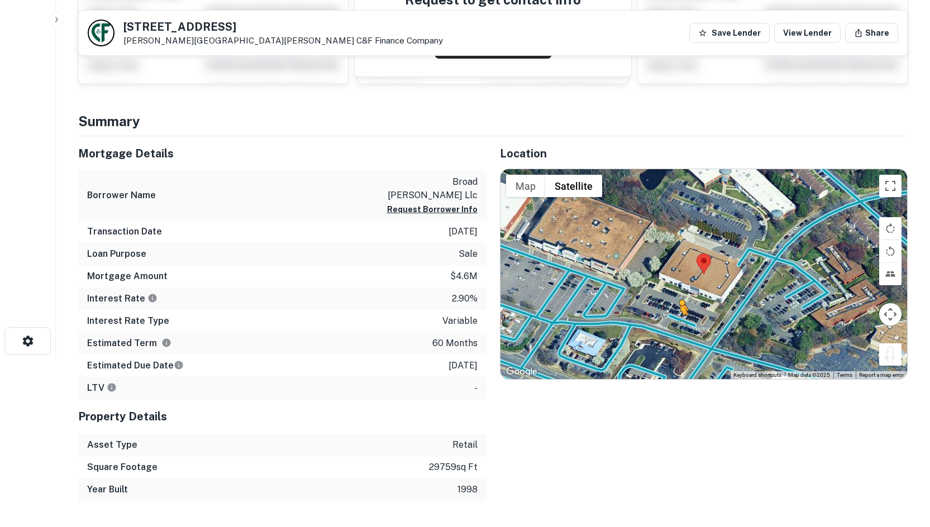
drag, startPoint x: 889, startPoint y: 359, endPoint x: 674, endPoint y: 317, distance: 219.0
click at [674, 317] on div "To activate drag with keyboard, press Alt + Enter. Once in keyboard drag state,…" at bounding box center [703, 274] width 407 height 210
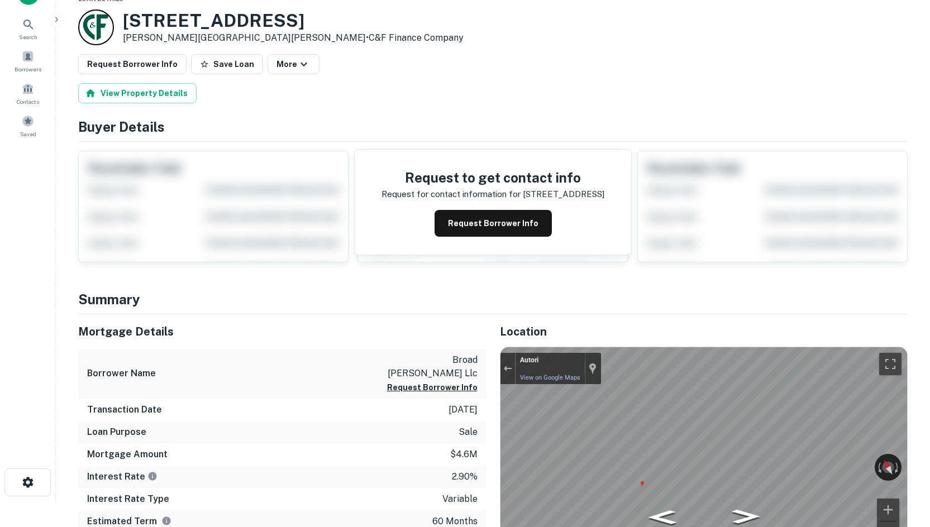
scroll to position [0, 0]
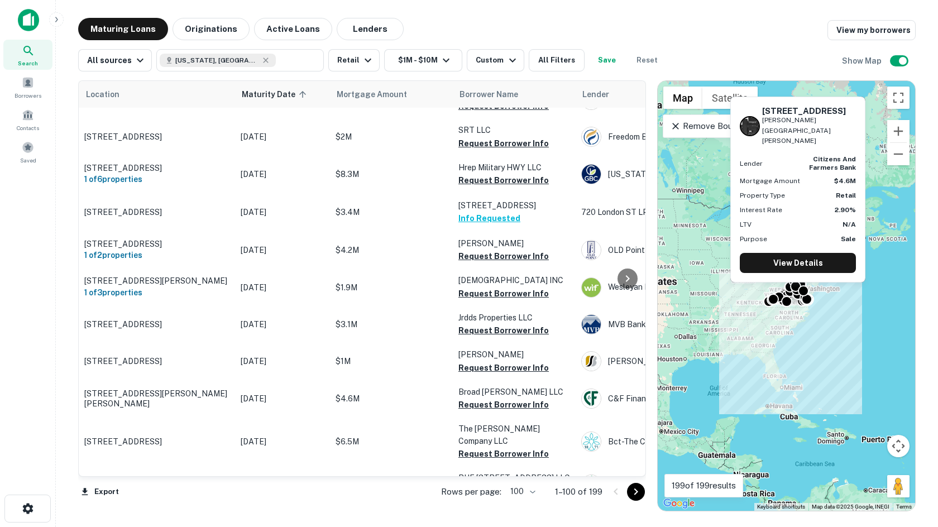
scroll to position [1074, 0]
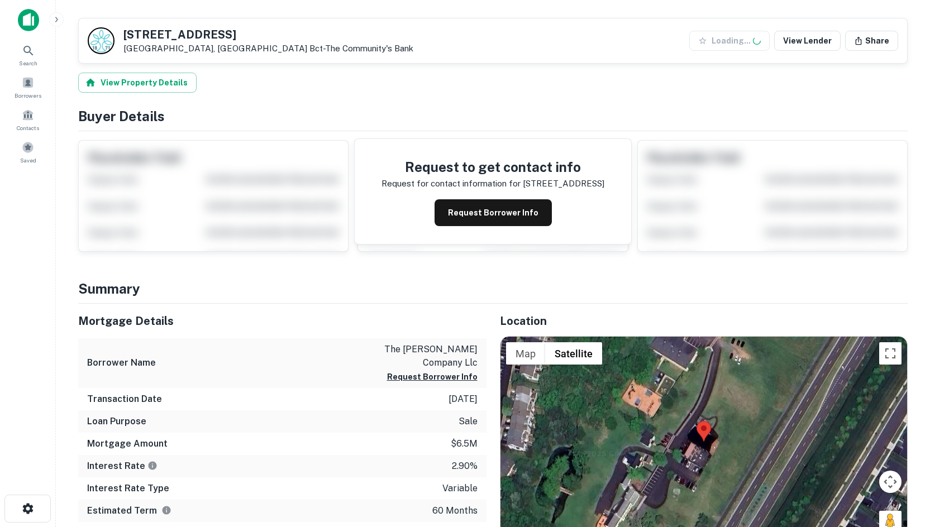
scroll to position [279, 0]
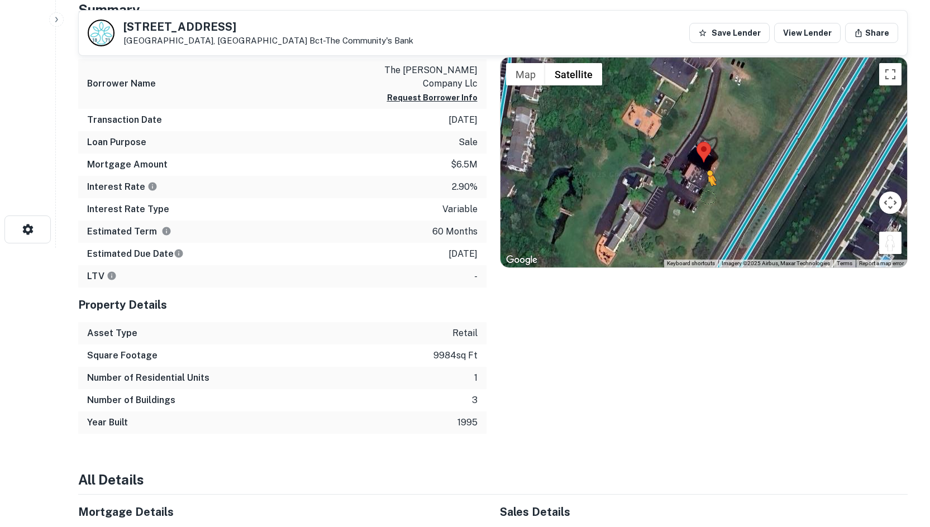
drag, startPoint x: 889, startPoint y: 244, endPoint x: 697, endPoint y: 195, distance: 197.7
click at [697, 195] on div "To activate drag with keyboard, press Alt + Enter. Once in keyboard drag state,…" at bounding box center [703, 163] width 407 height 210
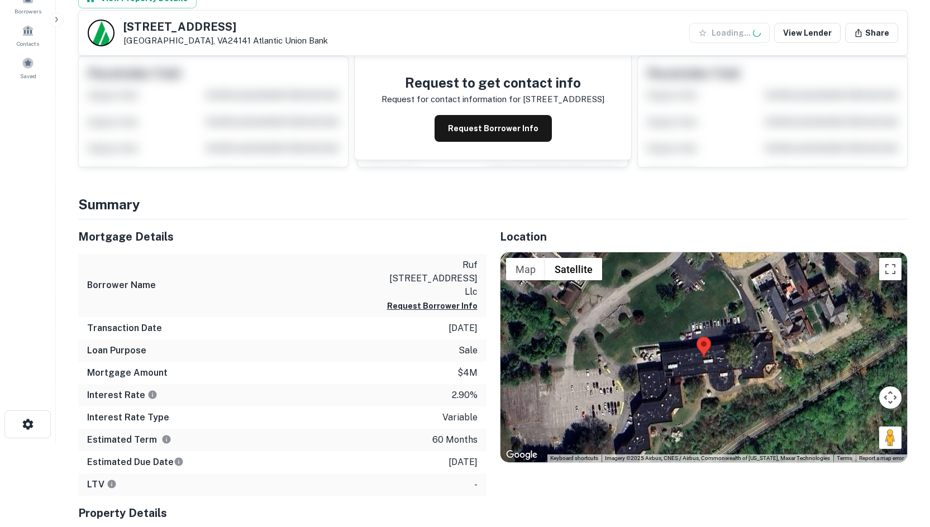
scroll to position [223, 0]
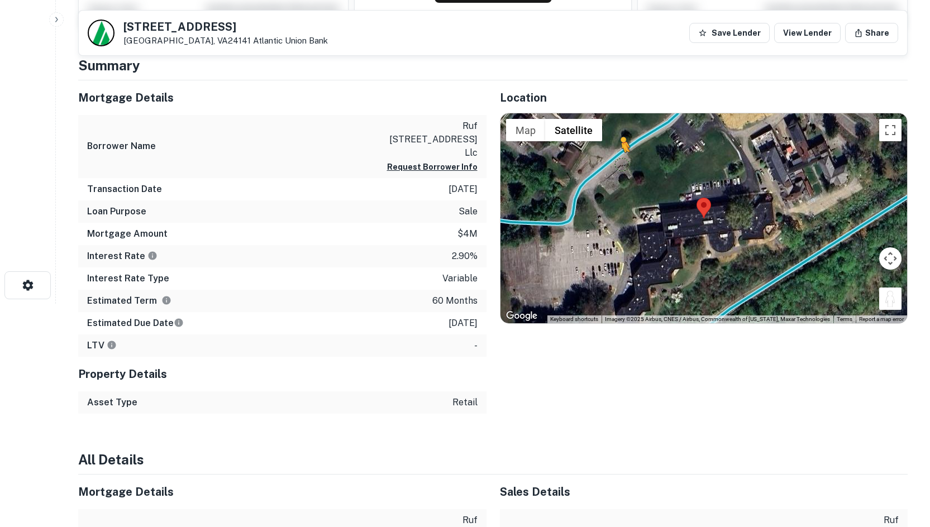
drag, startPoint x: 886, startPoint y: 301, endPoint x: 616, endPoint y: 163, distance: 303.3
click at [617, 159] on div "To activate drag with keyboard, press Alt + Enter. Once in keyboard drag state,…" at bounding box center [703, 218] width 407 height 210
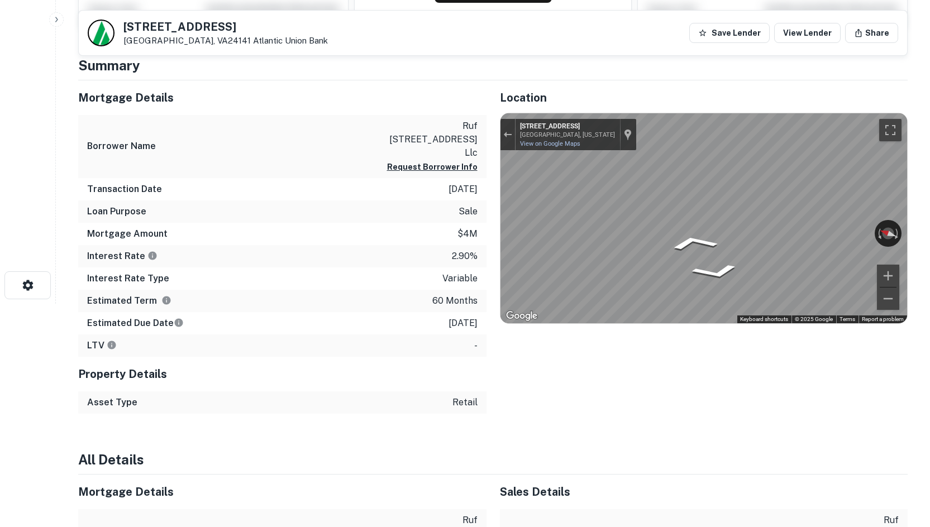
click at [374, 177] on div "Mortgage Details Borrower Name ruf 905 tyler ave llc Request Borrower Info Tran…" at bounding box center [486, 246] width 843 height 333
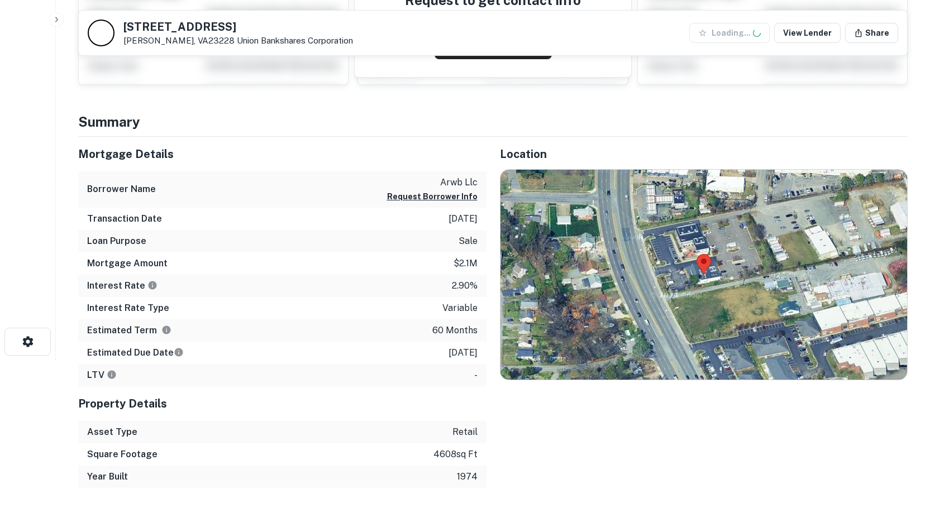
scroll to position [168, 0]
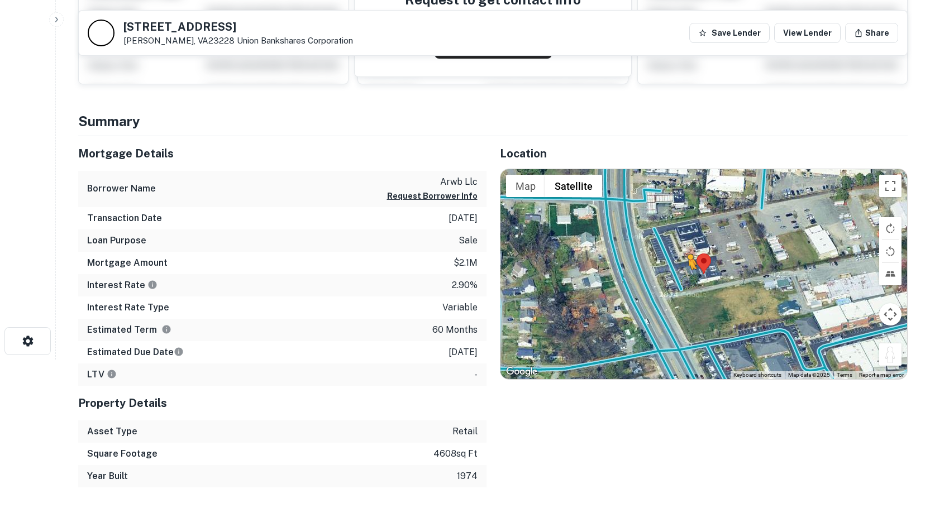
drag, startPoint x: 885, startPoint y: 360, endPoint x: 678, endPoint y: 278, distance: 222.7
click at [678, 278] on div "To activate drag with keyboard, press Alt + Enter. Once in keyboard drag state,…" at bounding box center [703, 274] width 407 height 210
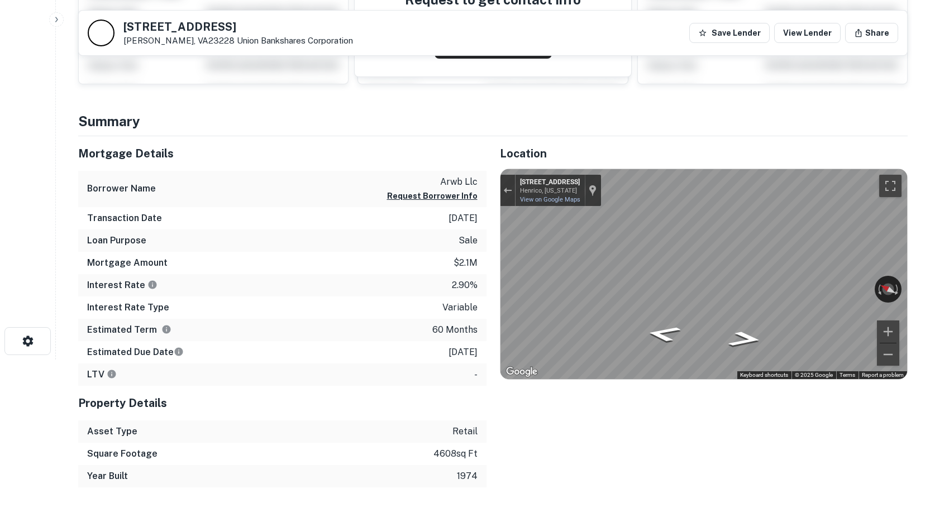
click at [929, 239] on html "Search Borrowers Contacts Saved [STREET_ADDRESS][GEOGRAPHIC_DATA] Bankshares Co…" at bounding box center [465, 95] width 930 height 527
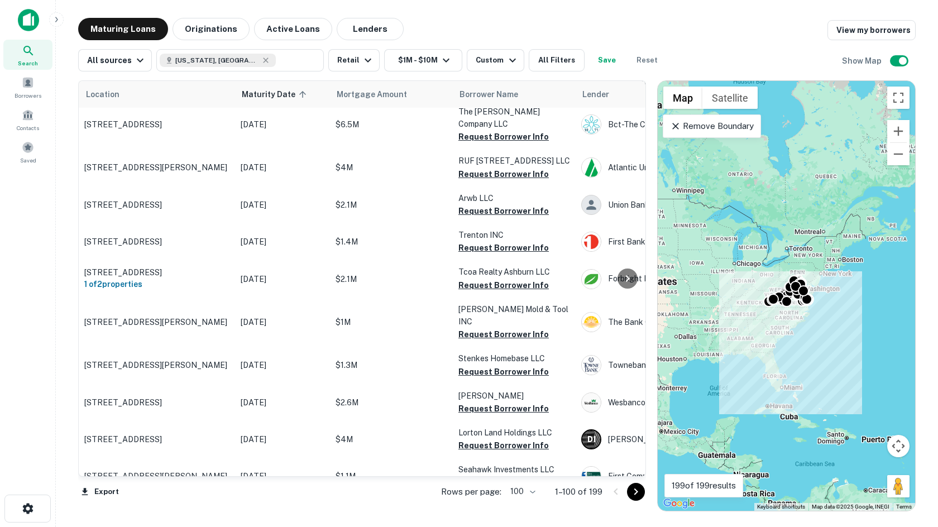
scroll to position [1359, 0]
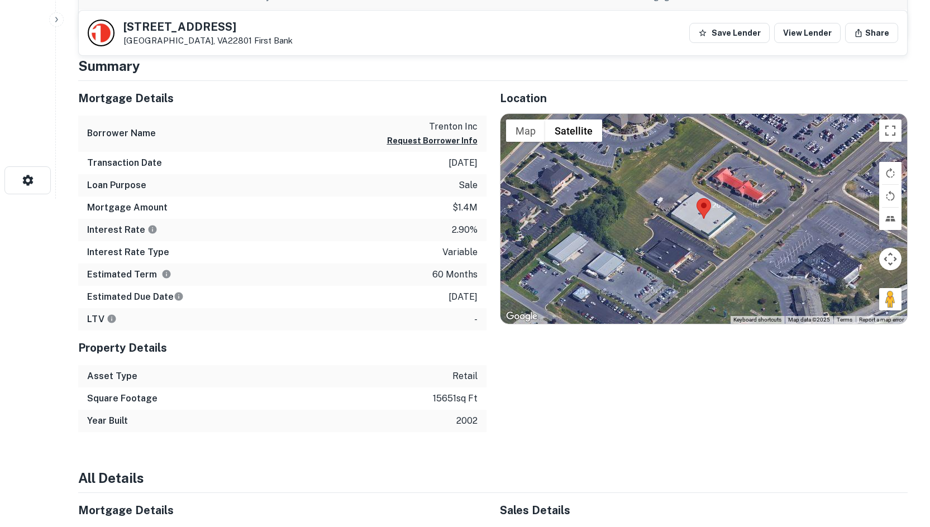
scroll to position [335, 0]
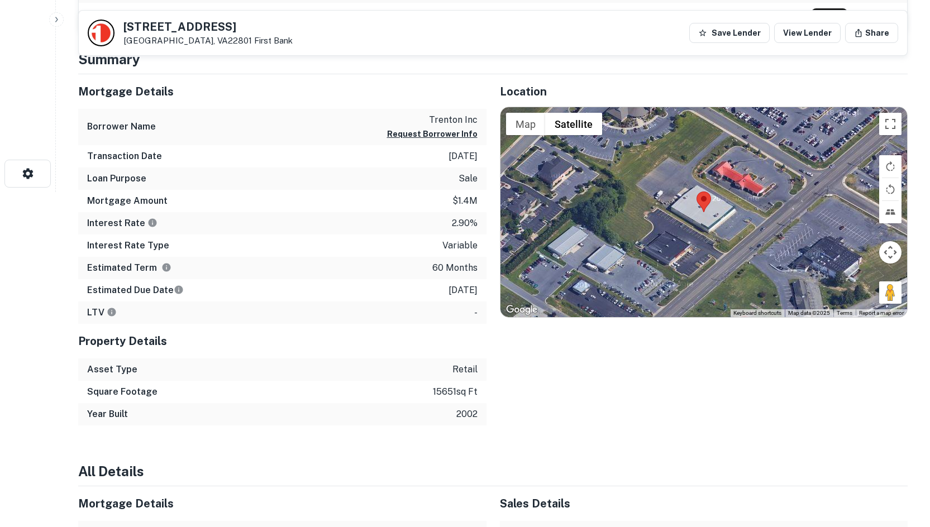
drag, startPoint x: 890, startPoint y: 289, endPoint x: 745, endPoint y: 234, distance: 155.4
click at [745, 234] on div "Map Terrain Satellite Labels Keyboard shortcuts Map Data Map data ©2025 Map dat…" at bounding box center [703, 212] width 407 height 210
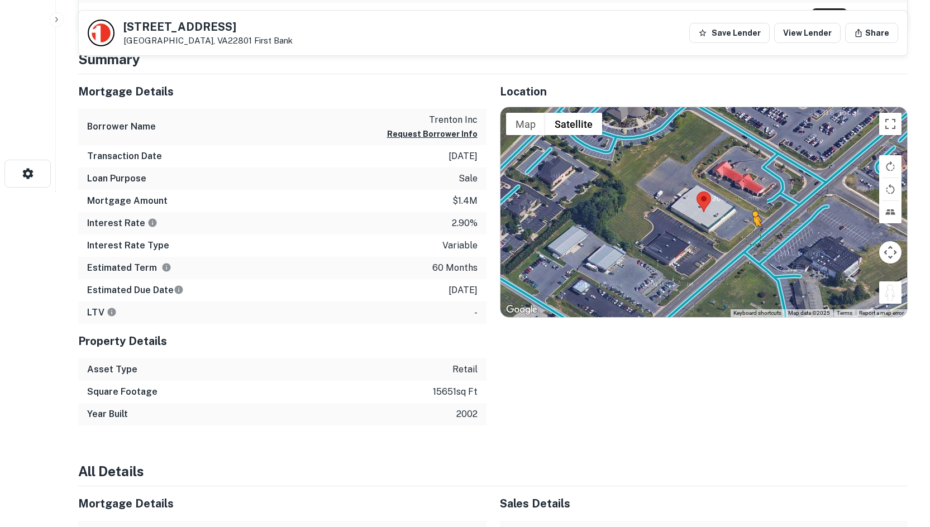
drag, startPoint x: 884, startPoint y: 294, endPoint x: 753, endPoint y: 237, distance: 142.3
click at [753, 237] on div "To activate drag with keyboard, press Alt + Enter. Once in keyboard drag state,…" at bounding box center [703, 212] width 407 height 210
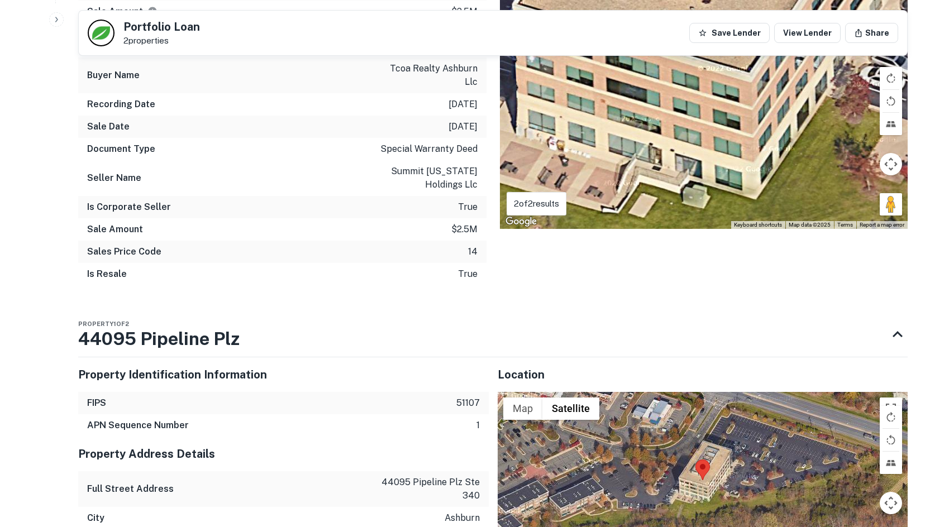
scroll to position [726, 0]
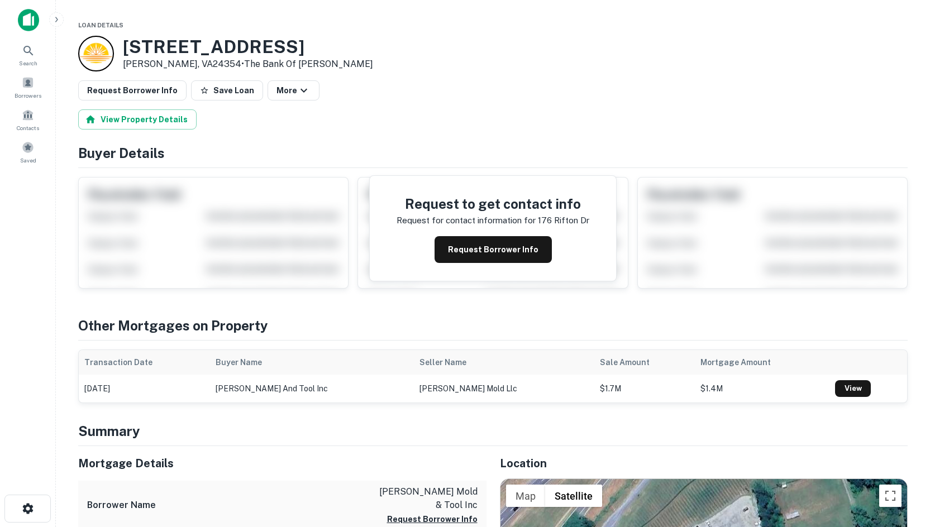
scroll to position [279, 0]
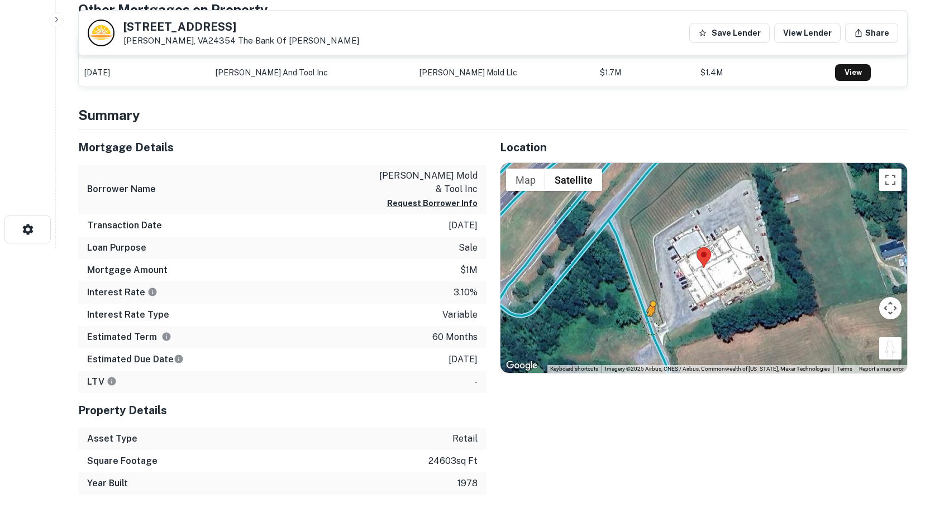
drag, startPoint x: 884, startPoint y: 349, endPoint x: 652, endPoint y: 327, distance: 233.4
click at [652, 327] on div "To activate drag with keyboard, press Alt + Enter. Once in keyboard drag state,…" at bounding box center [703, 268] width 407 height 210
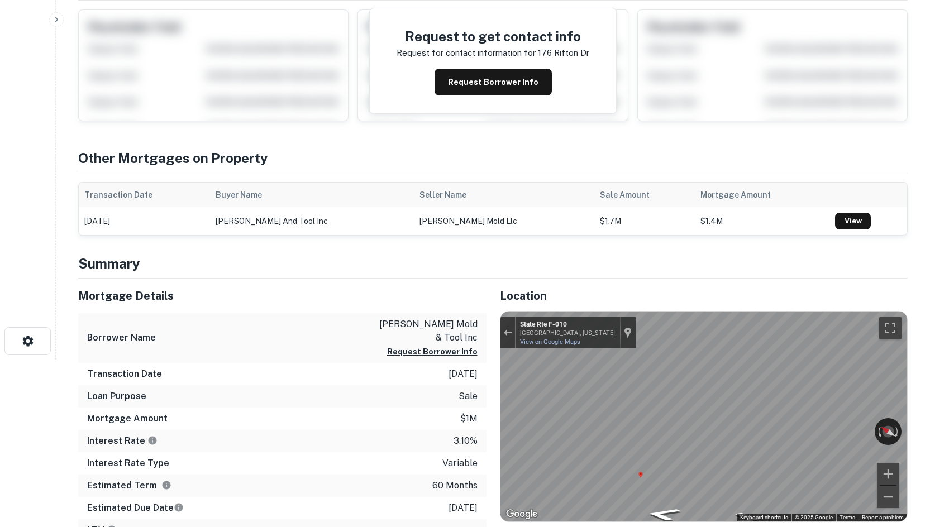
scroll to position [56, 0]
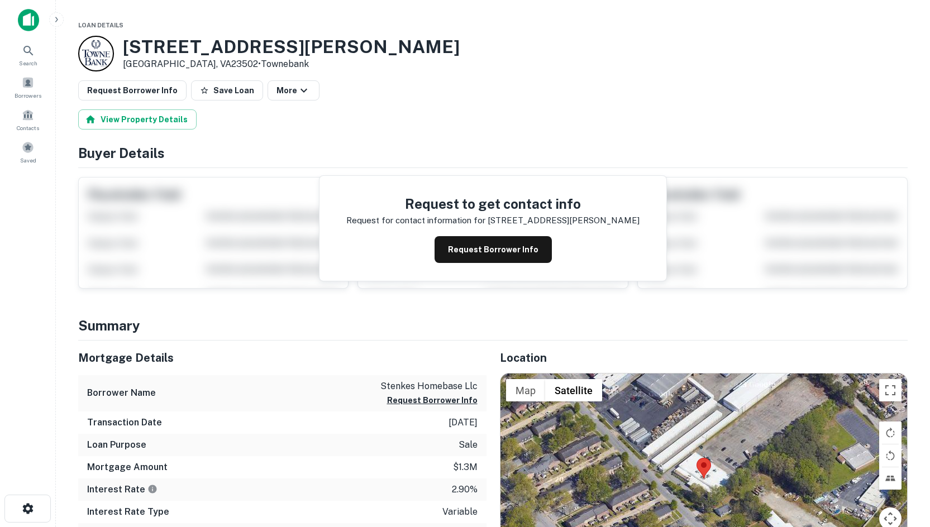
scroll to position [279, 0]
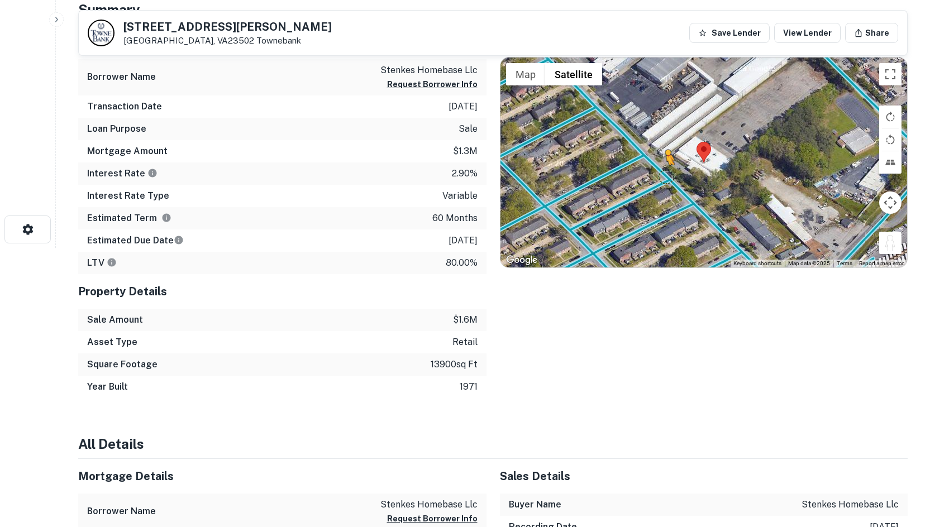
drag, startPoint x: 884, startPoint y: 244, endPoint x: 662, endPoint y: 169, distance: 234.4
click at [662, 170] on div "To activate drag with keyboard, press Alt + Enter. Once in keyboard drag state,…" at bounding box center [703, 163] width 407 height 210
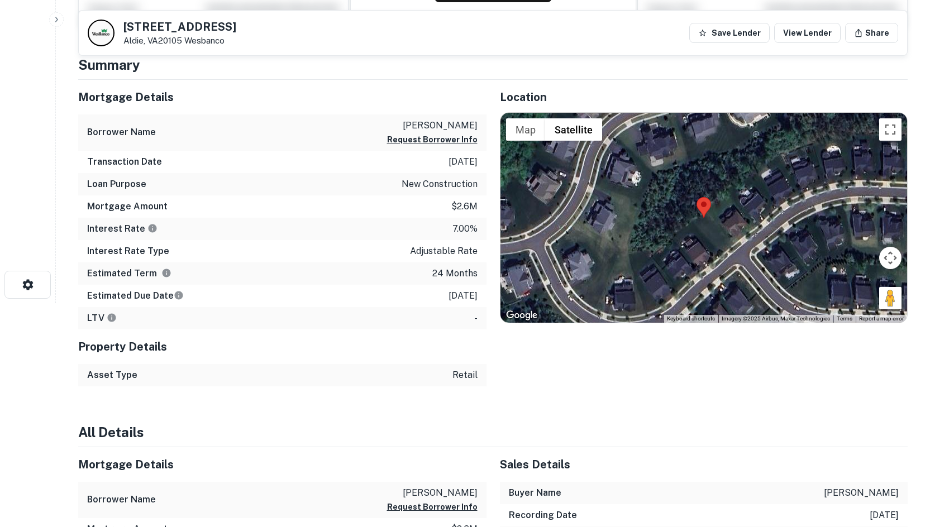
scroll to position [223, 0]
drag, startPoint x: 888, startPoint y: 303, endPoint x: 736, endPoint y: 256, distance: 158.5
click at [736, 256] on div "To activate drag with keyboard, press Alt + Enter. Once in keyboard drag state,…" at bounding box center [703, 218] width 407 height 210
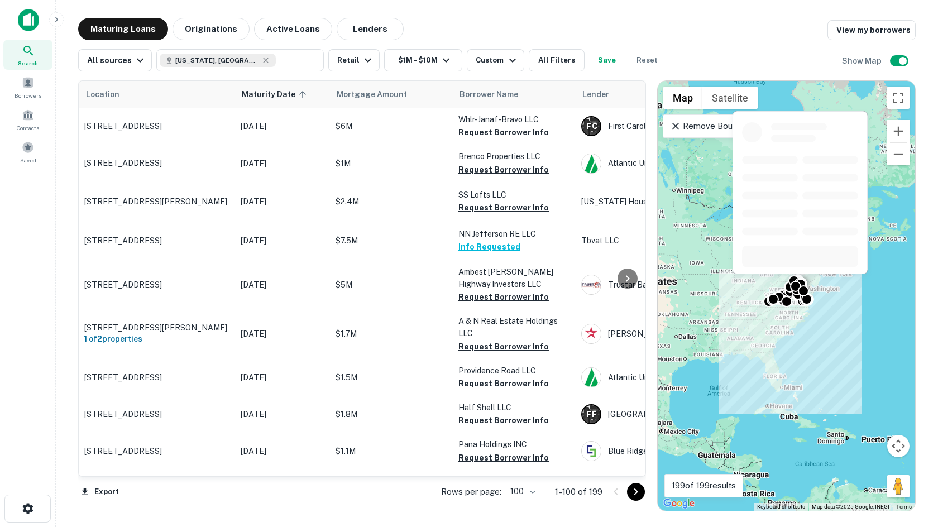
scroll to position [1359, 0]
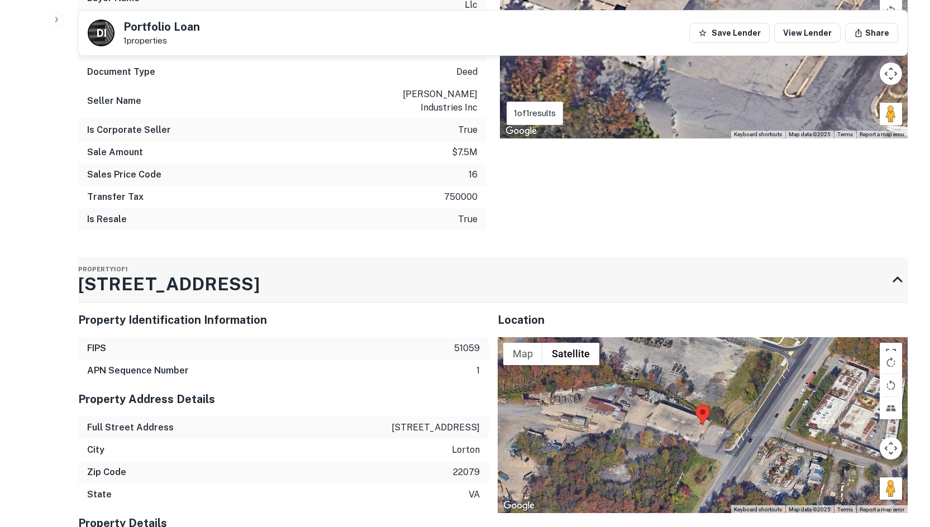
scroll to position [670, 0]
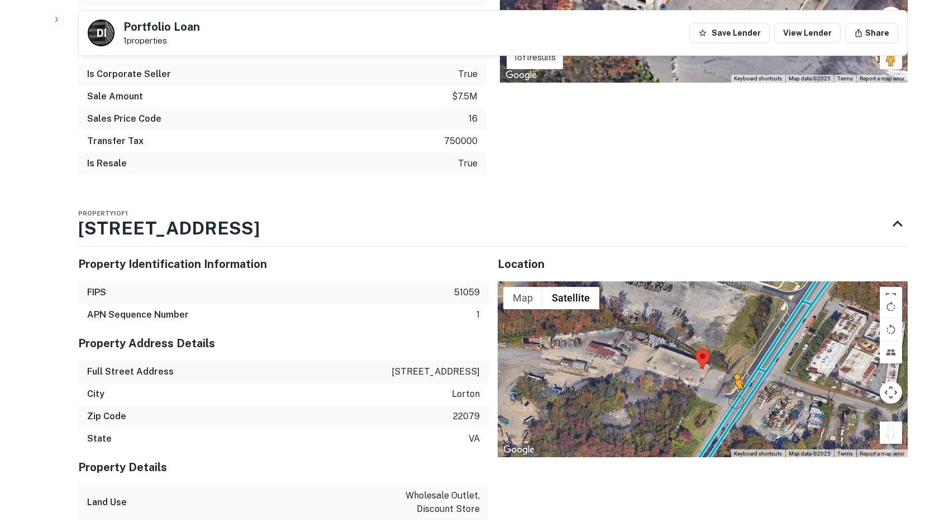
drag, startPoint x: 884, startPoint y: 408, endPoint x: 733, endPoint y: 373, distance: 154.9
click at [733, 373] on div "To activate drag with keyboard, press Alt + Enter. Once in keyboard drag state,…" at bounding box center [703, 370] width 411 height 177
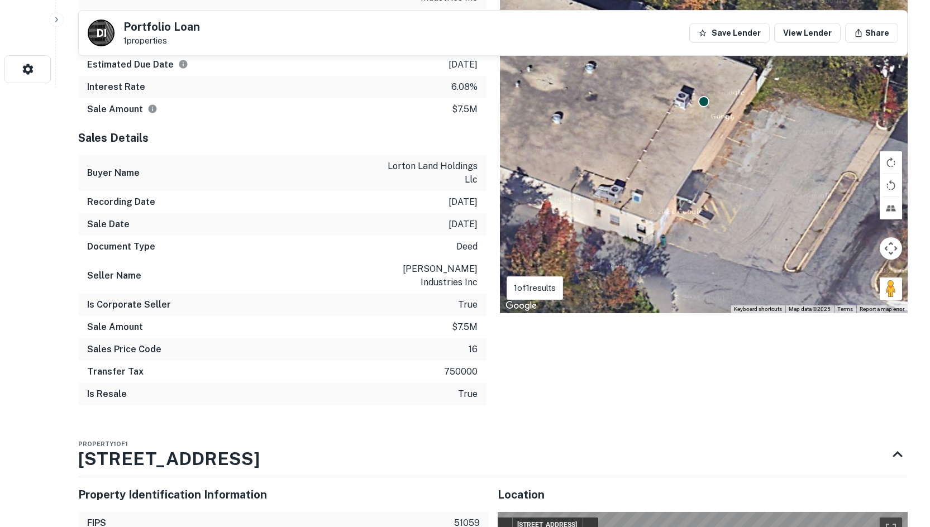
scroll to position [503, 0]
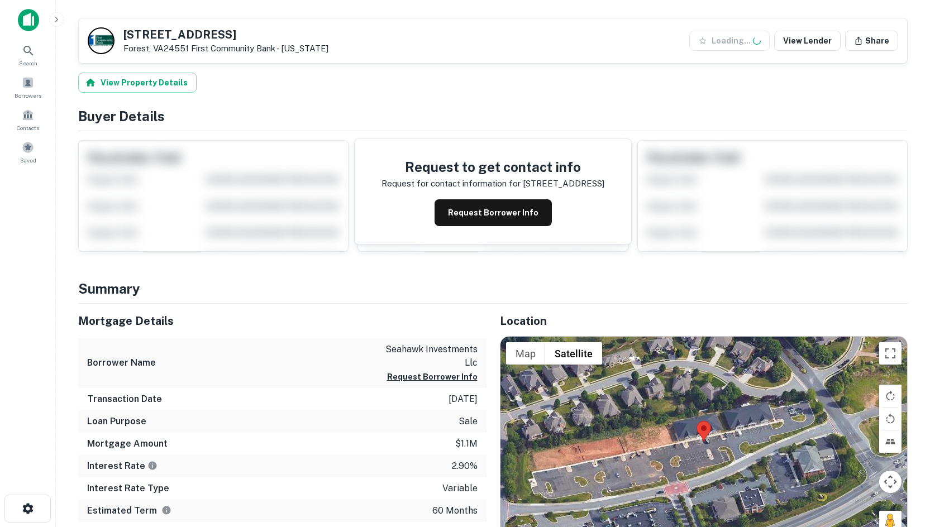
scroll to position [223, 0]
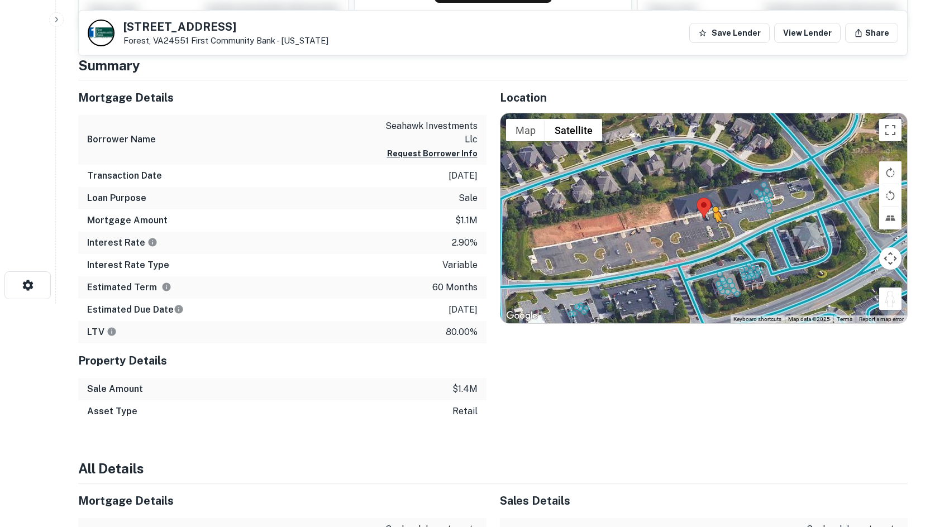
drag, startPoint x: 892, startPoint y: 302, endPoint x: 700, endPoint y: 230, distance: 205.0
click at [700, 230] on div "To activate drag with keyboard, press Alt + Enter. Once in keyboard drag state,…" at bounding box center [703, 218] width 407 height 210
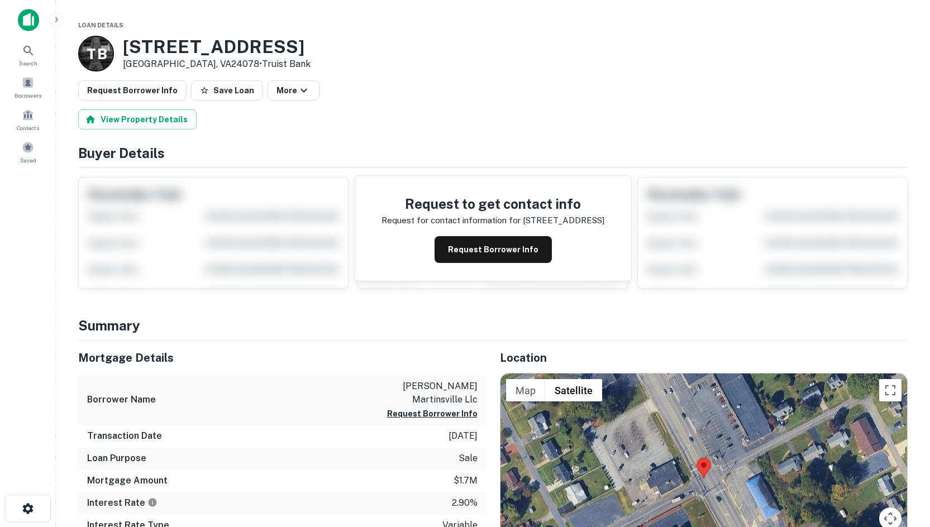
click at [846, 149] on h4 "Buyer Details" at bounding box center [492, 153] width 829 height 20
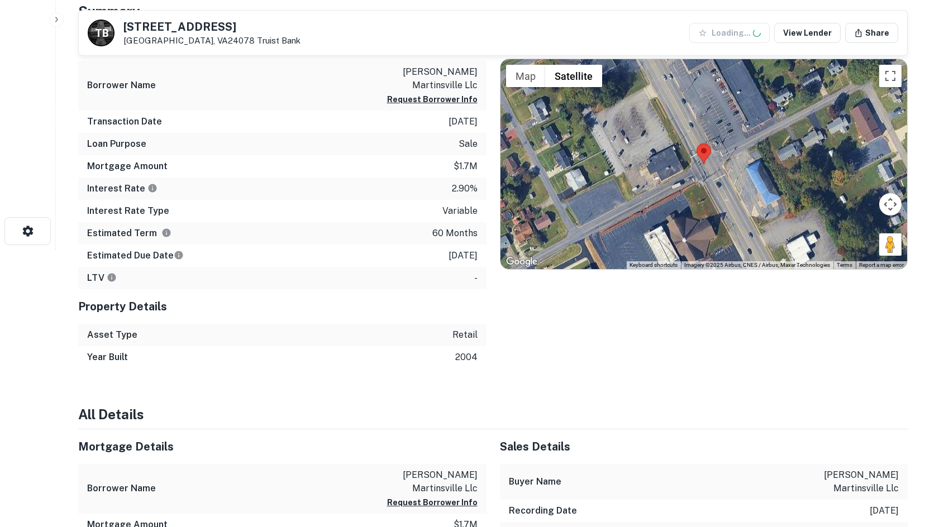
scroll to position [279, 0]
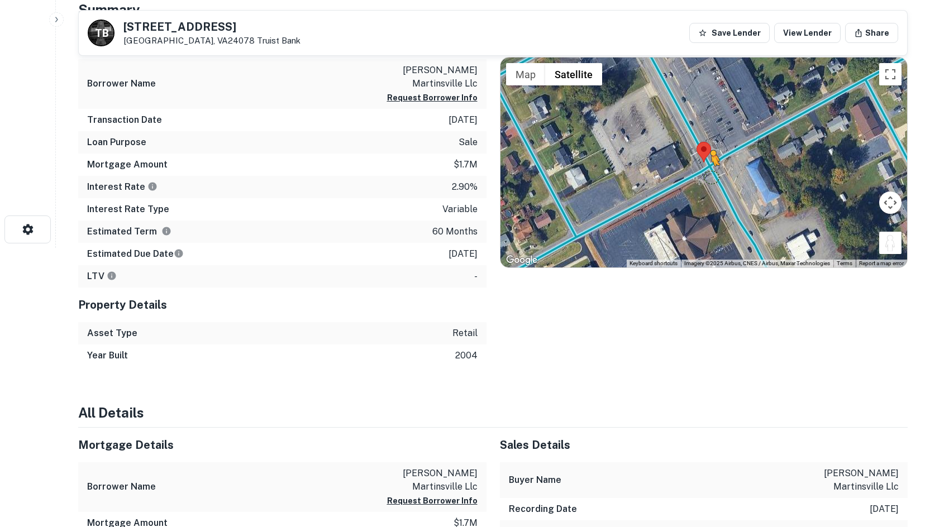
drag, startPoint x: 887, startPoint y: 249, endPoint x: 700, endPoint y: 164, distance: 205.0
click at [700, 164] on div "To activate drag with keyboard, press Alt + Enter. Once in keyboard drag state,…" at bounding box center [703, 163] width 407 height 210
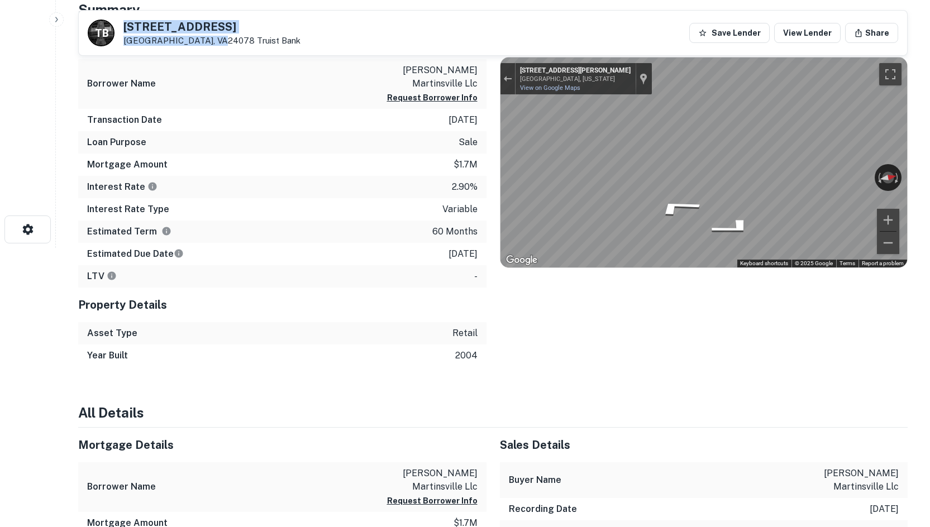
drag, startPoint x: 122, startPoint y: 25, endPoint x: 204, endPoint y: 43, distance: 84.0
click at [204, 43] on div "T B [STREET_ADDRESS][PERSON_NAME] Truist Bank" at bounding box center [194, 33] width 213 height 27
copy div "[STREET_ADDRESS][PERSON_NAME]"
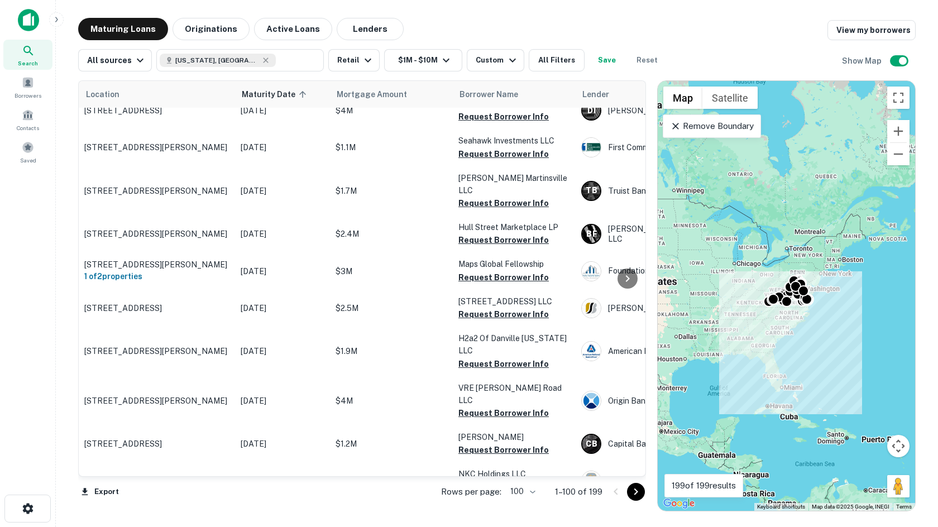
scroll to position [1694, 0]
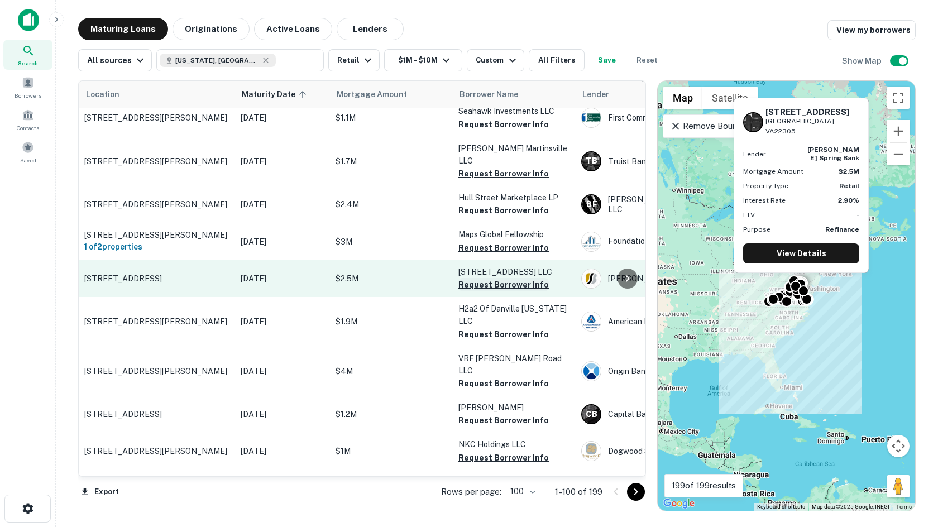
click at [512, 278] on button "Request Borrower Info" at bounding box center [504, 284] width 90 height 13
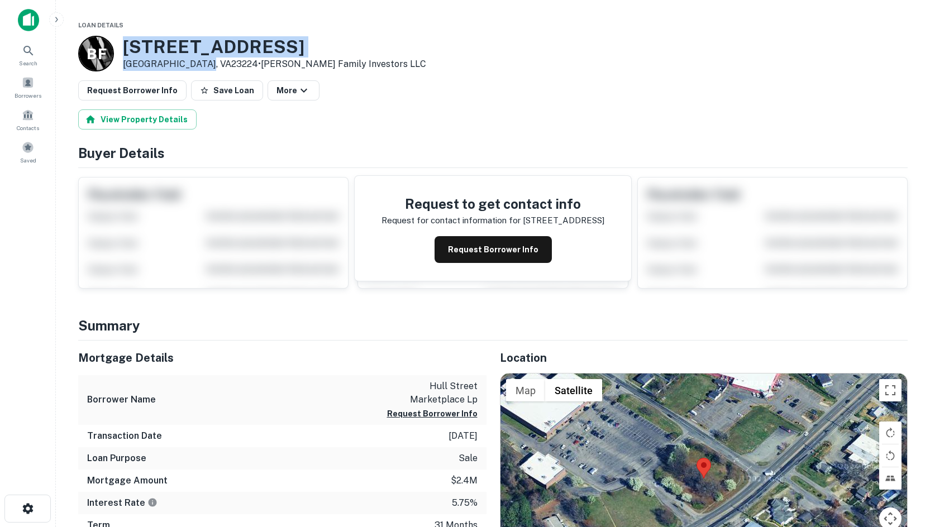
drag, startPoint x: 122, startPoint y: 47, endPoint x: 207, endPoint y: 64, distance: 87.0
click at [207, 64] on div "[GEOGRAPHIC_DATA][STREET_ADDRESS][PERSON_NAME] • [PERSON_NAME] Family Investors…" at bounding box center [252, 54] width 348 height 36
copy div "[STREET_ADDRESS][PERSON_NAME]"
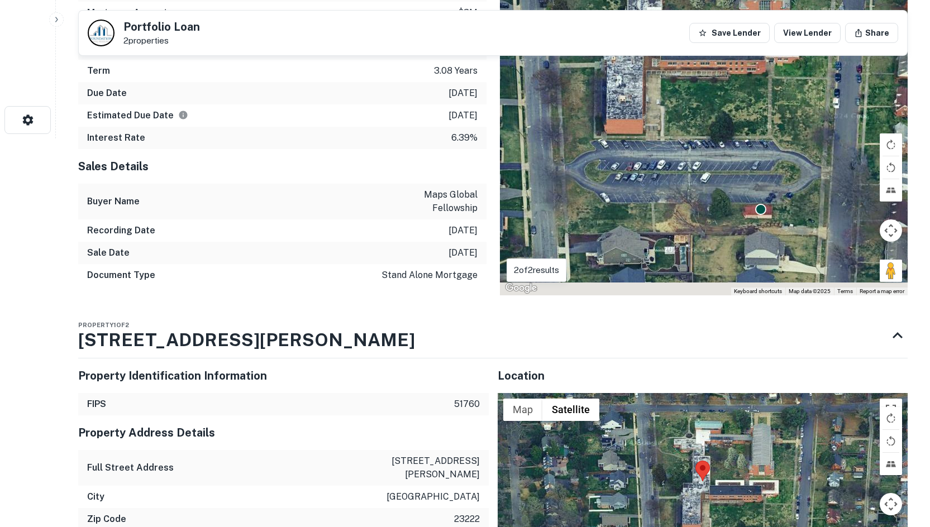
scroll to position [447, 0]
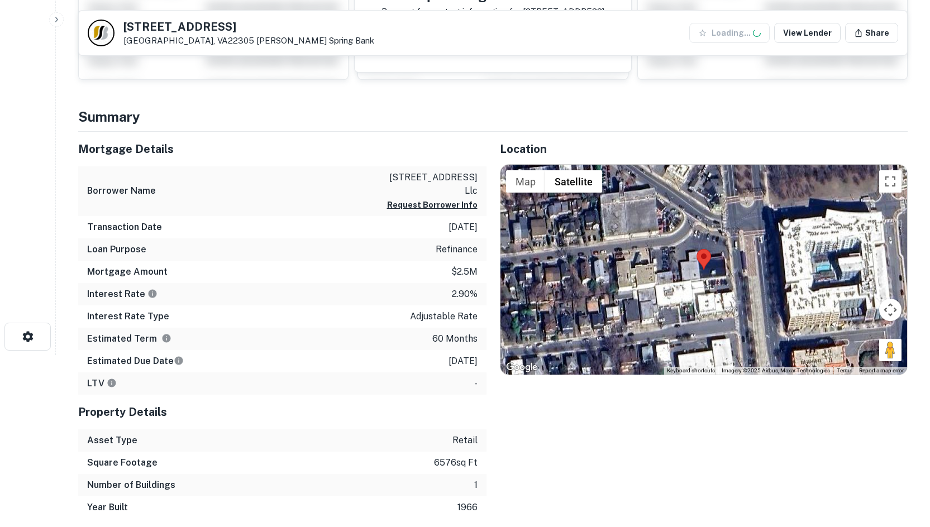
scroll to position [279, 0]
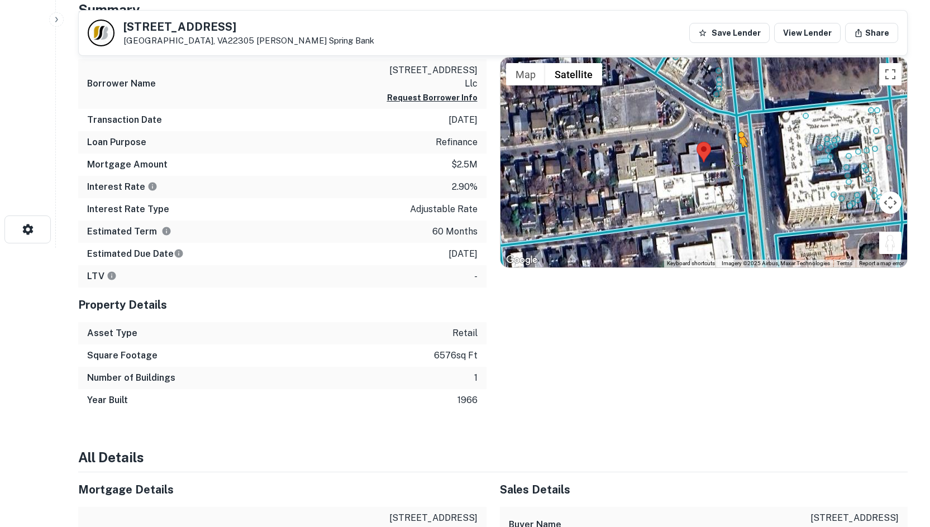
drag, startPoint x: 895, startPoint y: 242, endPoint x: 733, endPoint y: 160, distance: 181.6
click at [733, 160] on div "To activate drag with keyboard, press Alt + Enter. Once in keyboard drag state,…" at bounding box center [703, 163] width 407 height 210
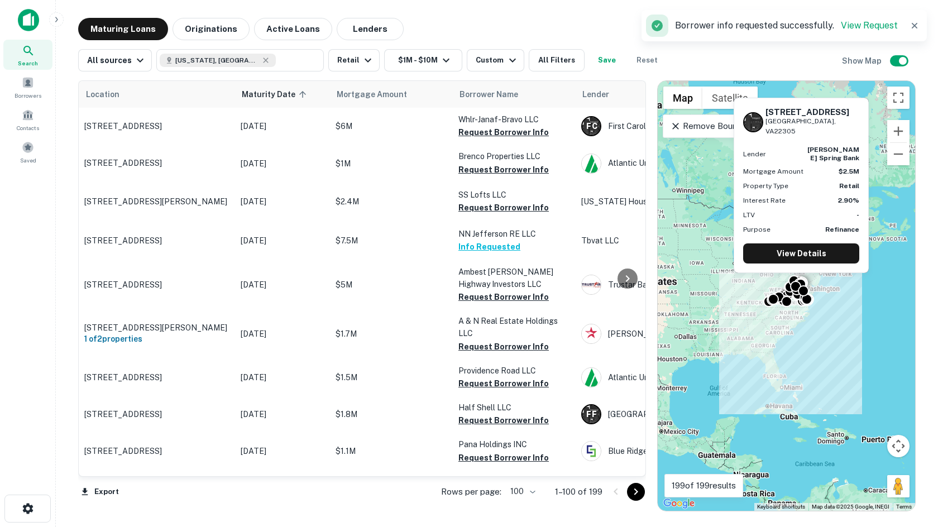
scroll to position [1694, 0]
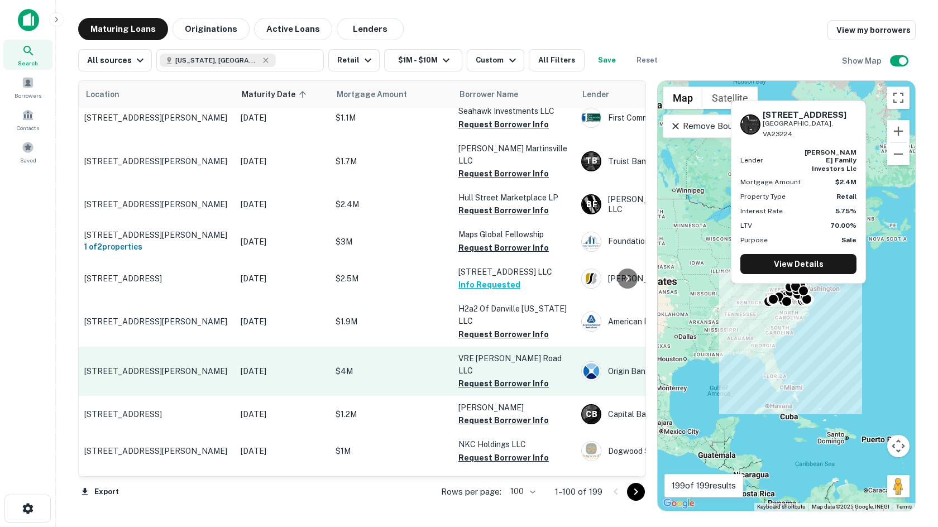
click at [471, 377] on button "Request Borrower Info" at bounding box center [504, 383] width 90 height 13
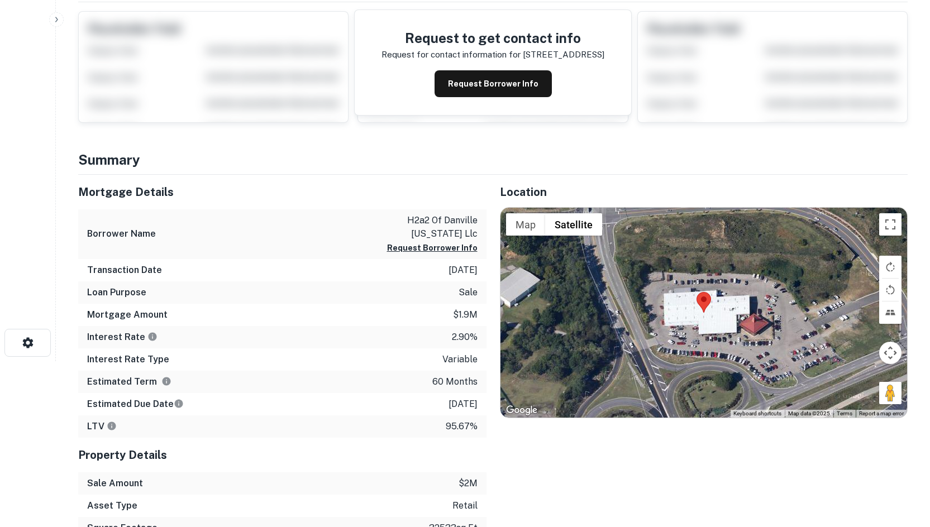
scroll to position [279, 0]
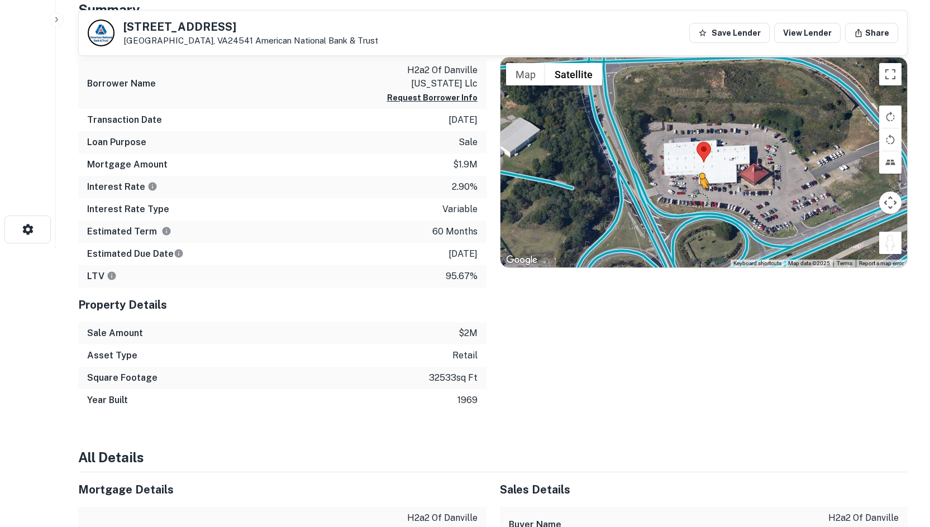
drag, startPoint x: 890, startPoint y: 250, endPoint x: 695, endPoint y: 199, distance: 201.5
click at [695, 199] on div "To activate drag with keyboard, press Alt + Enter. Once in keyboard drag state,…" at bounding box center [703, 163] width 407 height 210
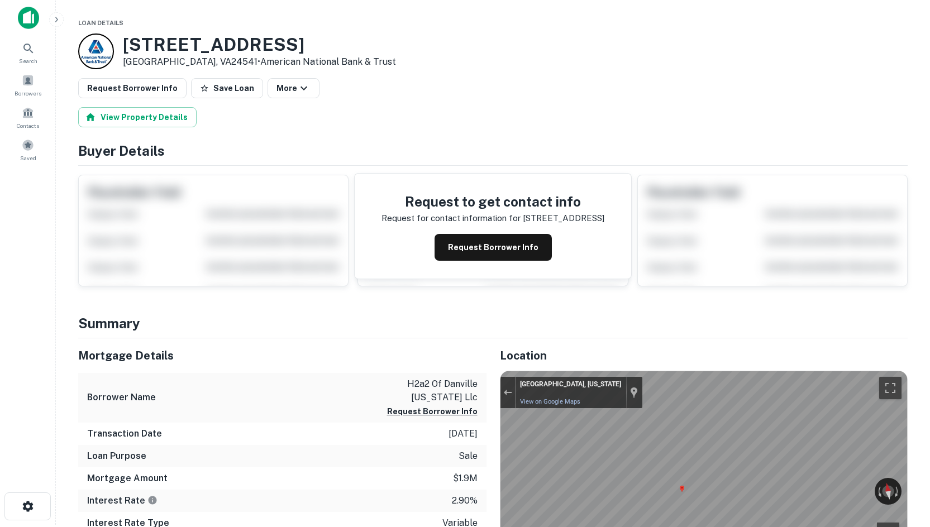
scroll to position [0, 0]
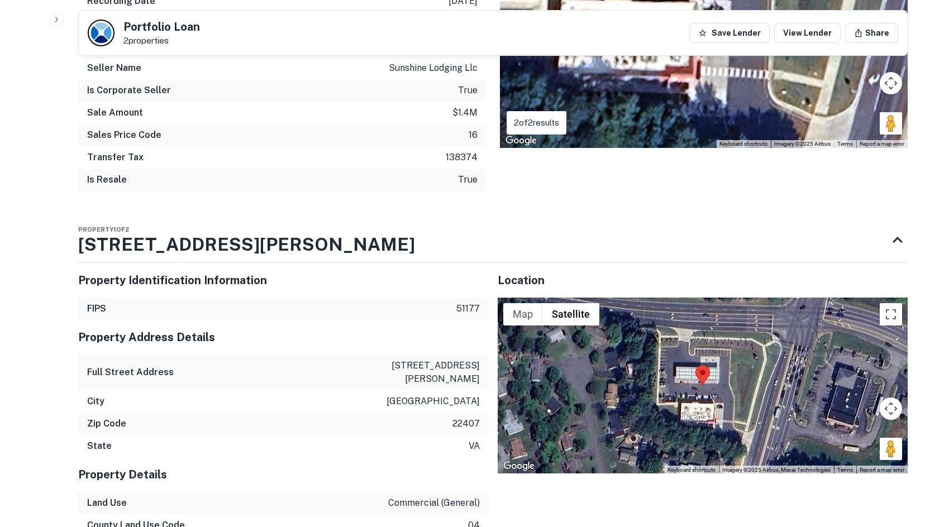
scroll to position [614, 0]
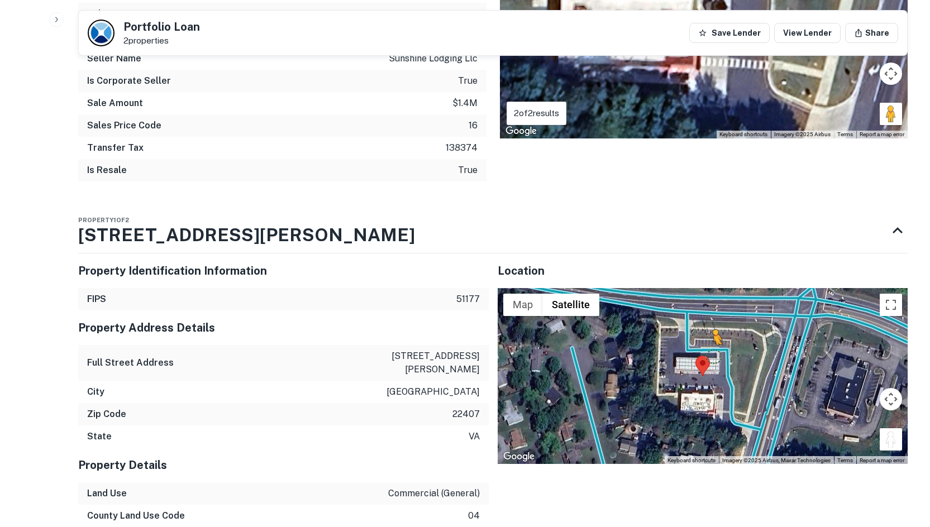
drag, startPoint x: 888, startPoint y: 419, endPoint x: 713, endPoint y: 328, distance: 197.6
click at [713, 328] on div "To activate drag with keyboard, press Alt + Enter. Once in keyboard drag state,…" at bounding box center [703, 376] width 411 height 177
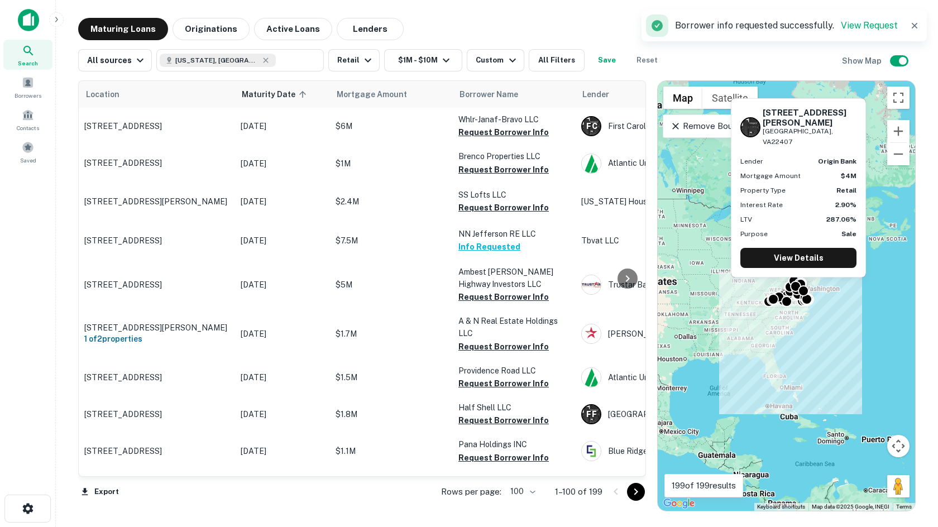
scroll to position [1694, 0]
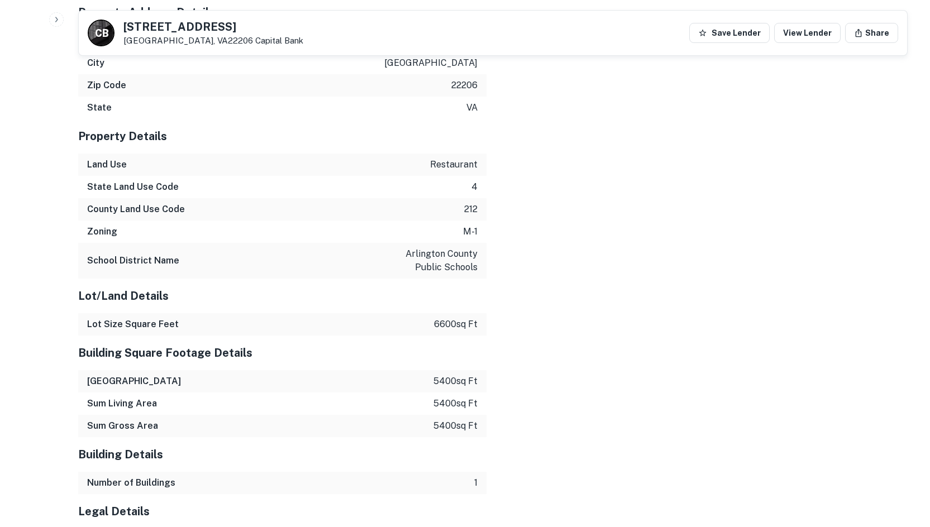
drag, startPoint x: 456, startPoint y: 317, endPoint x: 465, endPoint y: 303, distance: 16.1
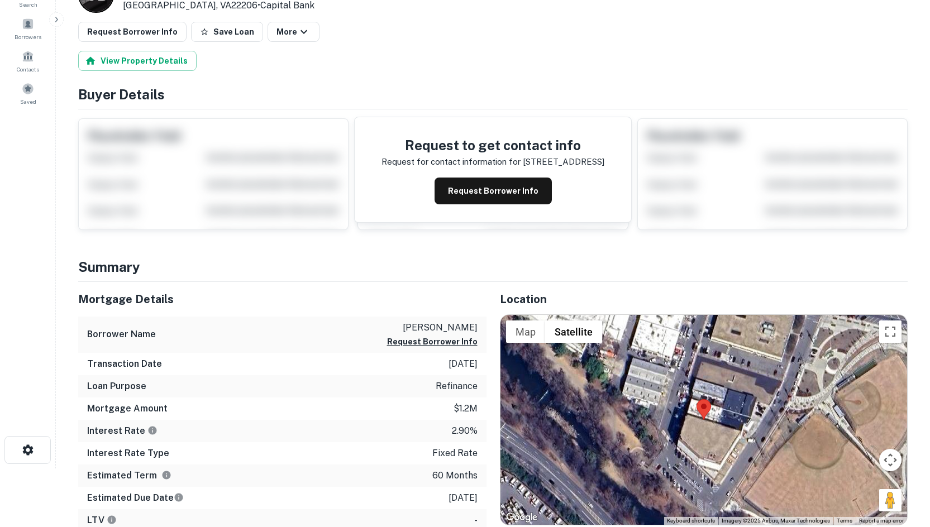
scroll to position [223, 0]
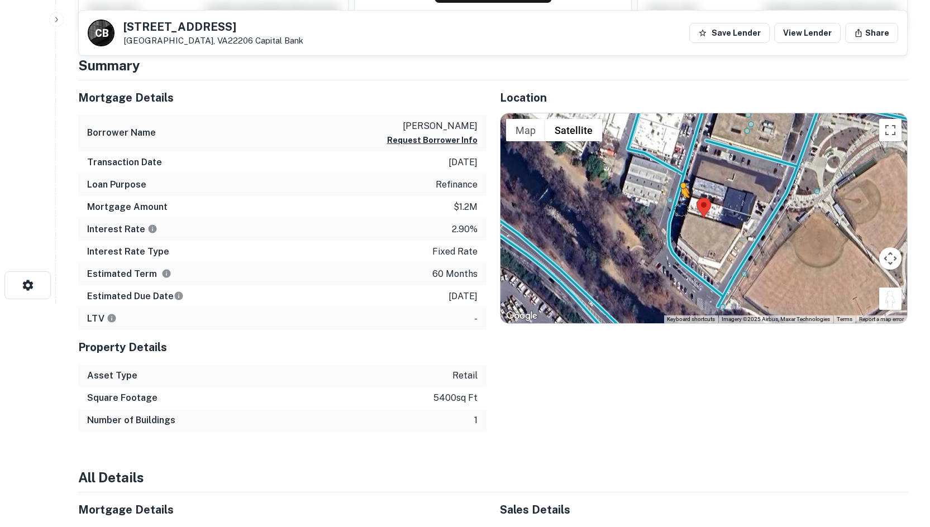
drag, startPoint x: 886, startPoint y: 301, endPoint x: 675, endPoint y: 206, distance: 231.8
click at [675, 206] on div "To activate drag with keyboard, press Alt + Enter. Once in keyboard drag state,…" at bounding box center [703, 218] width 407 height 210
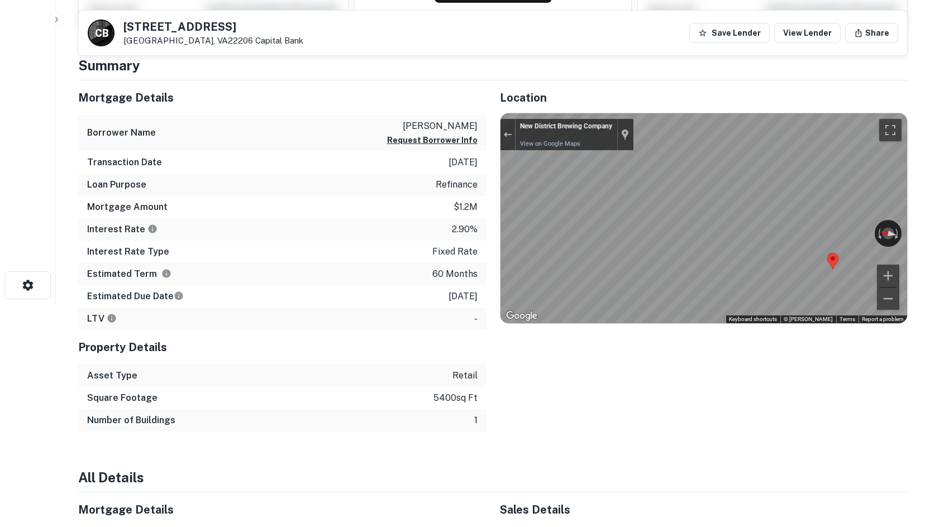
click at [445, 218] on div "Mortgage Details Borrower Name henderson anthony a Request Borrower Info Transa…" at bounding box center [486, 255] width 843 height 351
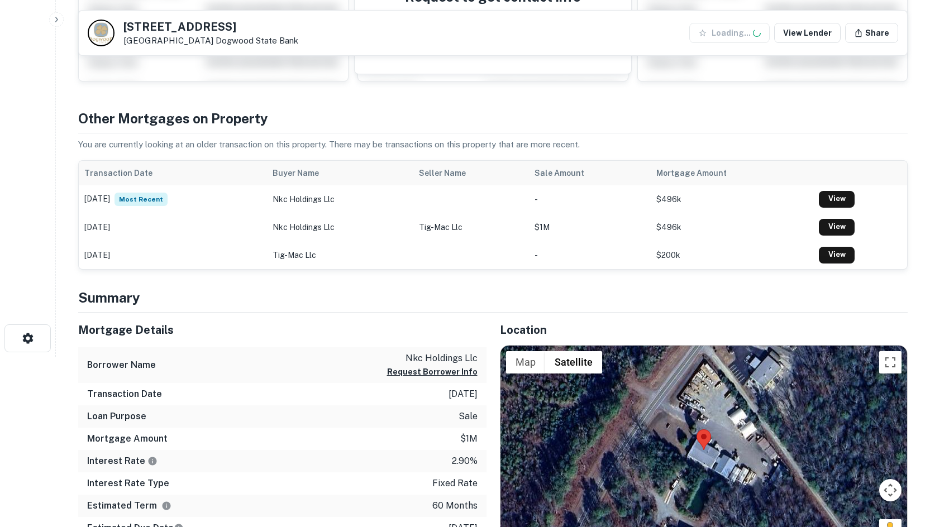
scroll to position [391, 0]
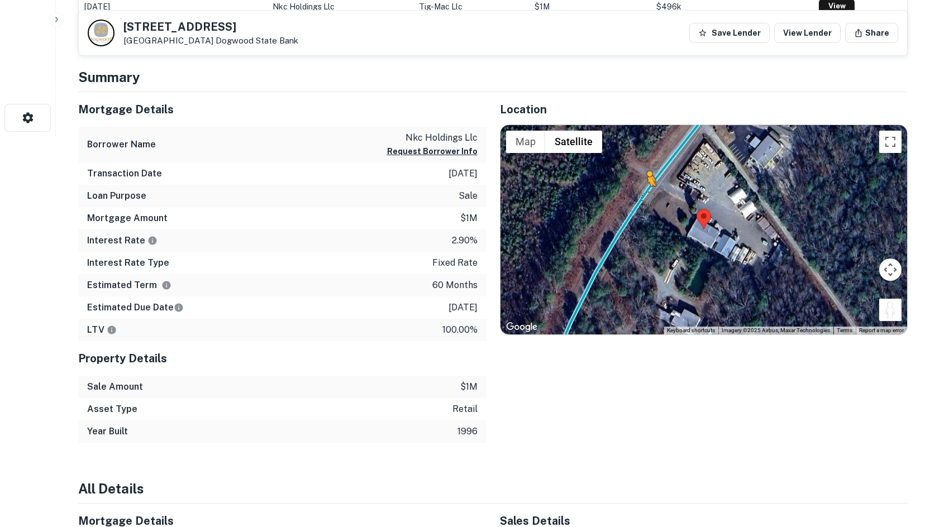
drag, startPoint x: 893, startPoint y: 308, endPoint x: 644, endPoint y: 195, distance: 273.7
click at [644, 195] on div "To activate drag with keyboard, press Alt + Enter. Once in keyboard drag state,…" at bounding box center [703, 230] width 407 height 210
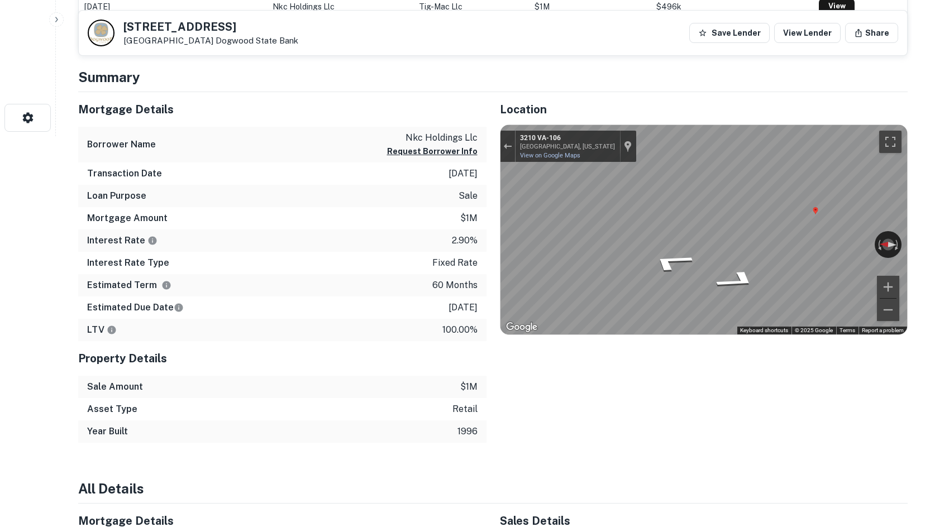
click at [330, 174] on div "Mortgage Details Borrower Name nkc holdings llc Request Borrower Info Transacti…" at bounding box center [486, 267] width 843 height 351
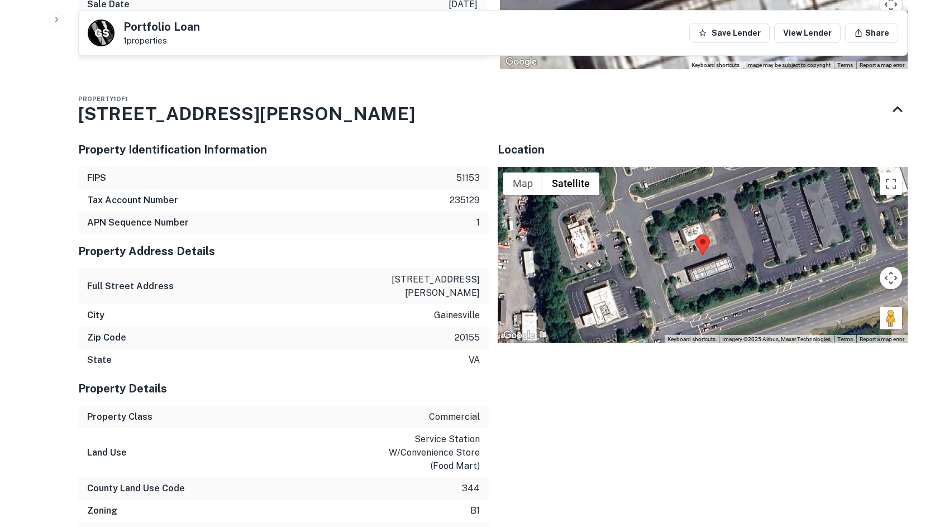
scroll to position [614, 0]
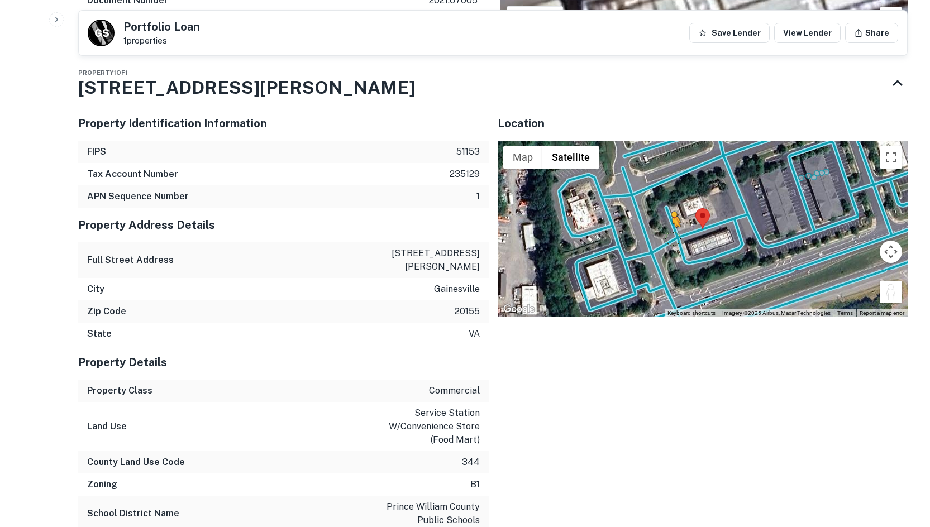
drag, startPoint x: 891, startPoint y: 284, endPoint x: 668, endPoint y: 223, distance: 231.6
click at [668, 223] on div "To activate drag with keyboard, press Alt + Enter. Once in keyboard drag state,…" at bounding box center [703, 229] width 411 height 177
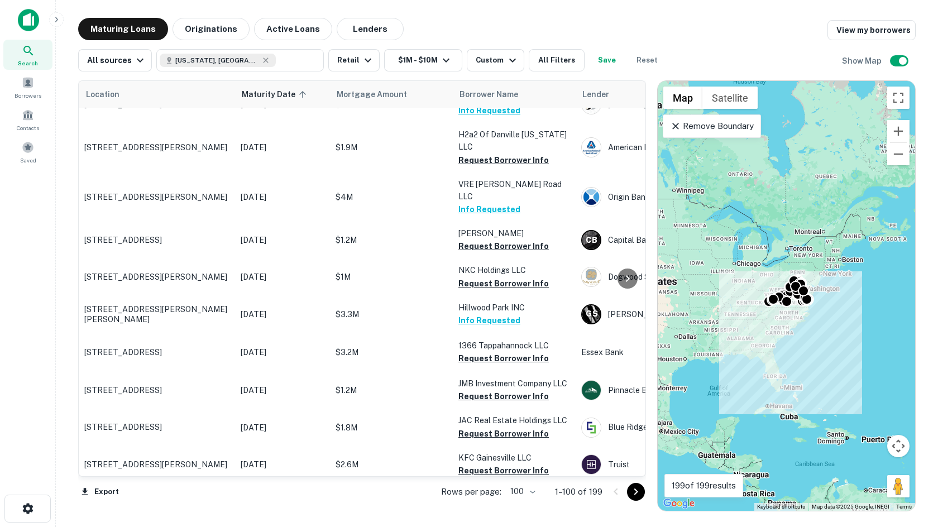
scroll to position [1904, 0]
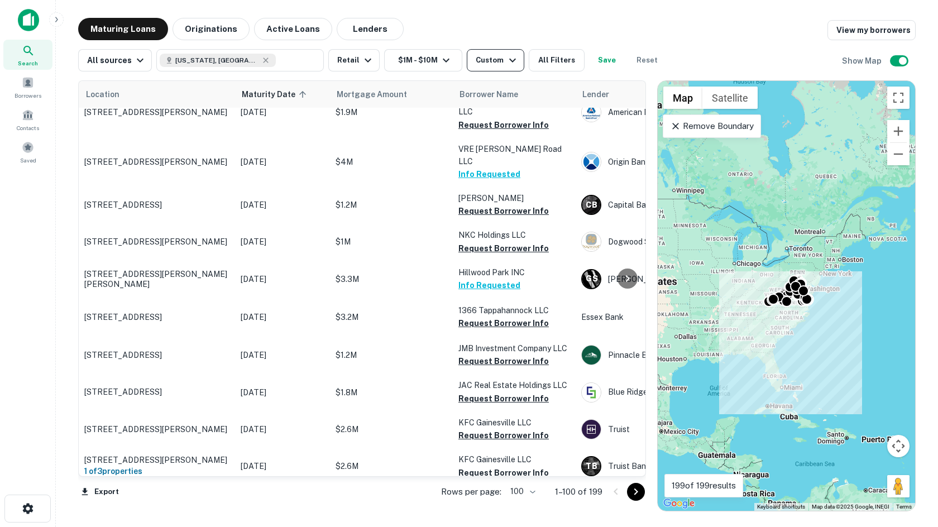
click at [478, 69] on button "Custom" at bounding box center [495, 60] width 57 height 22
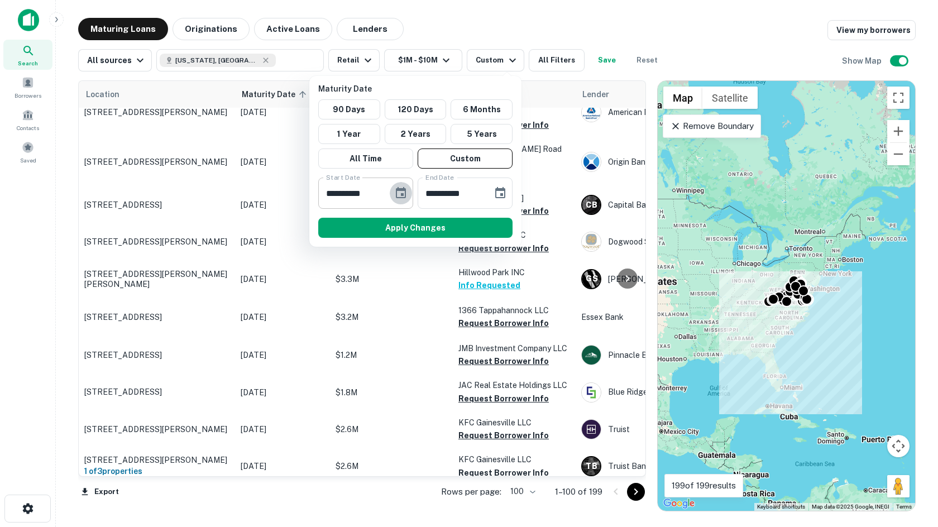
click at [404, 188] on icon "Choose date, selected date is May 5, 2026" at bounding box center [401, 192] width 10 height 11
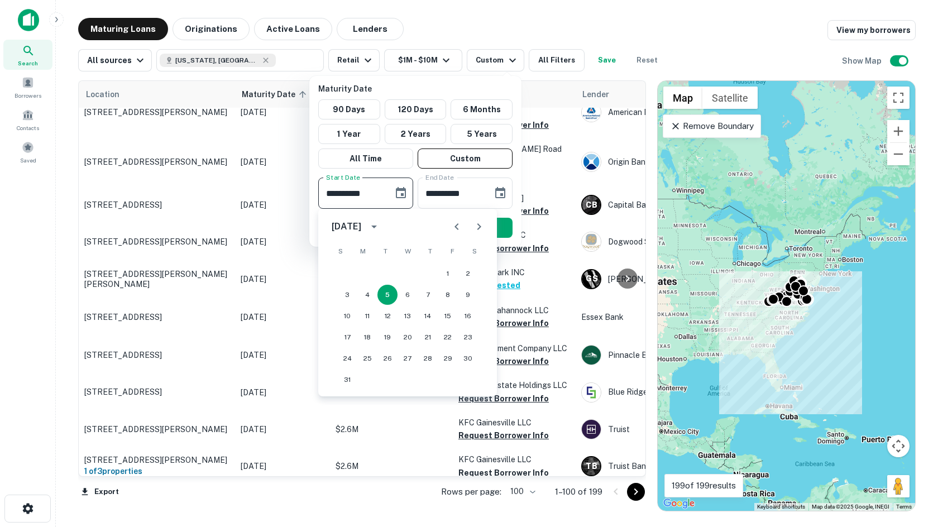
click at [483, 218] on button "Next month" at bounding box center [479, 227] width 22 height 22
click at [402, 275] on button "3" at bounding box center [408, 274] width 20 height 20
type input "**********"
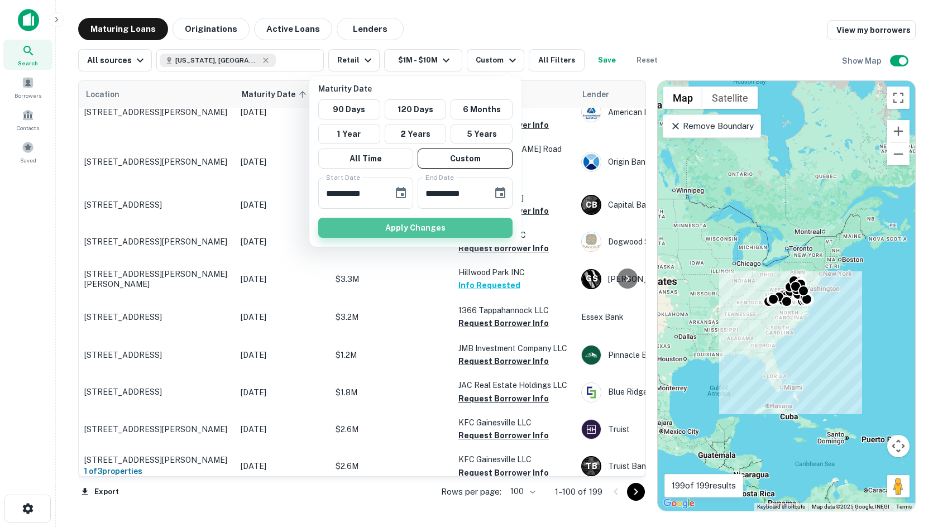
click at [411, 232] on button "Apply Changes" at bounding box center [415, 228] width 194 height 20
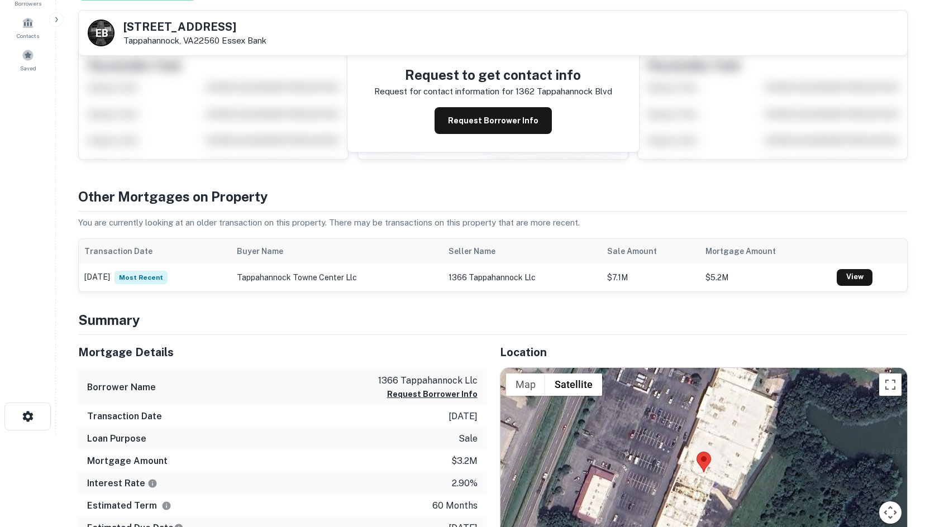
scroll to position [335, 0]
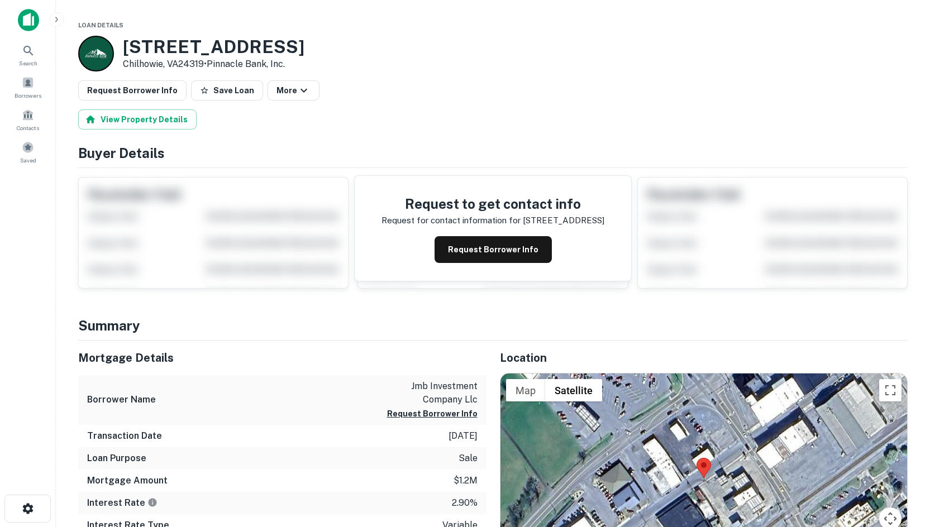
scroll to position [335, 0]
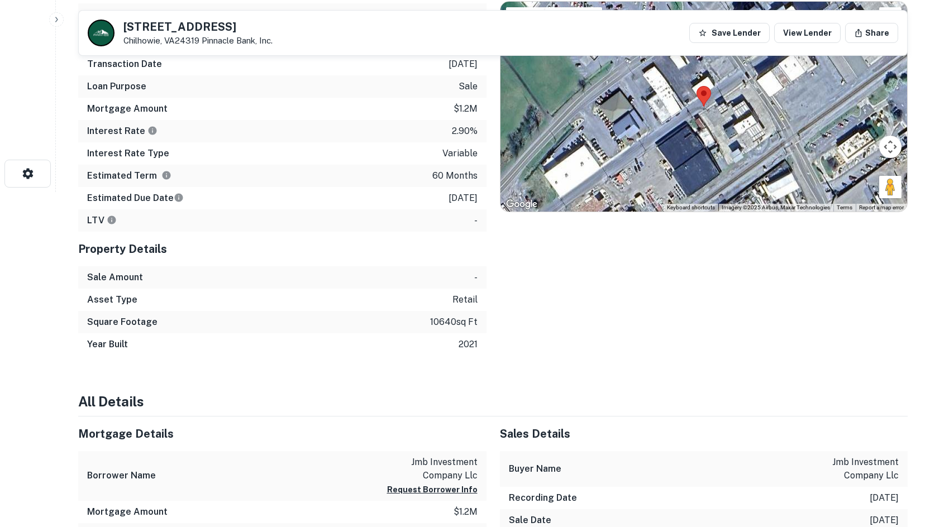
drag, startPoint x: 885, startPoint y: 188, endPoint x: 716, endPoint y: 109, distance: 186.7
click at [716, 109] on div "Map Terrain Satellite Labels Keyboard shortcuts Map Data Imagery ©2025 Airbus, …" at bounding box center [703, 107] width 407 height 210
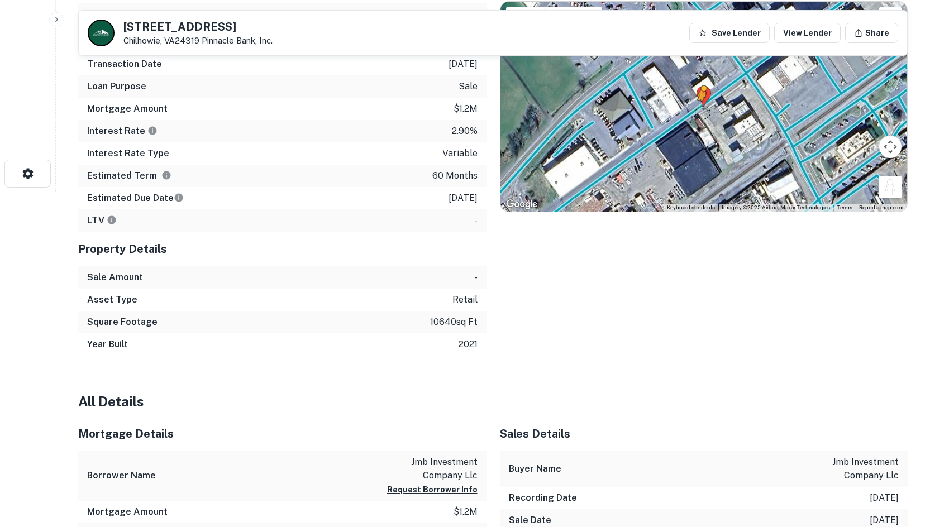
drag, startPoint x: 888, startPoint y: 188, endPoint x: 700, endPoint y: 111, distance: 203.6
click at [700, 111] on div "To activate drag with keyboard, press Alt + Enter. Once in keyboard drag state,…" at bounding box center [703, 107] width 407 height 210
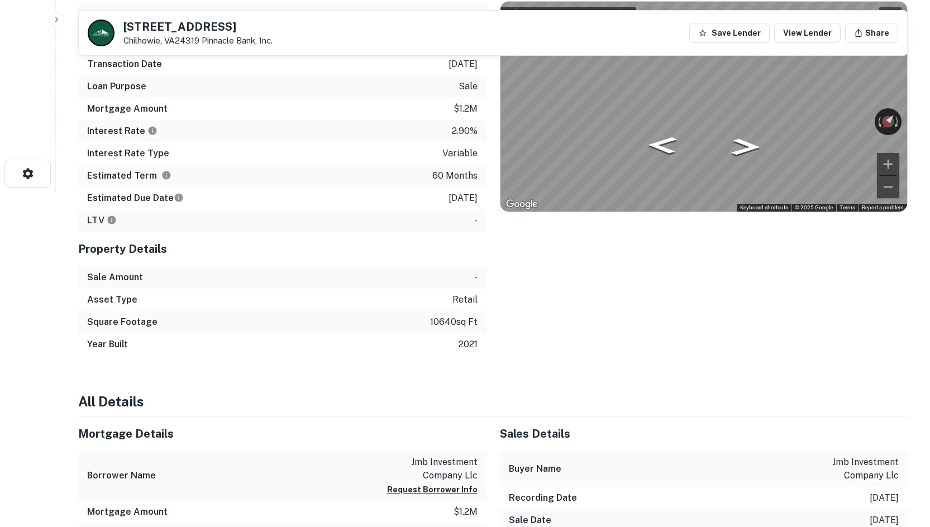
click at [417, 77] on div "Mortgage Details Borrower Name jmb investment company llc Request Borrower Info…" at bounding box center [486, 162] width 843 height 387
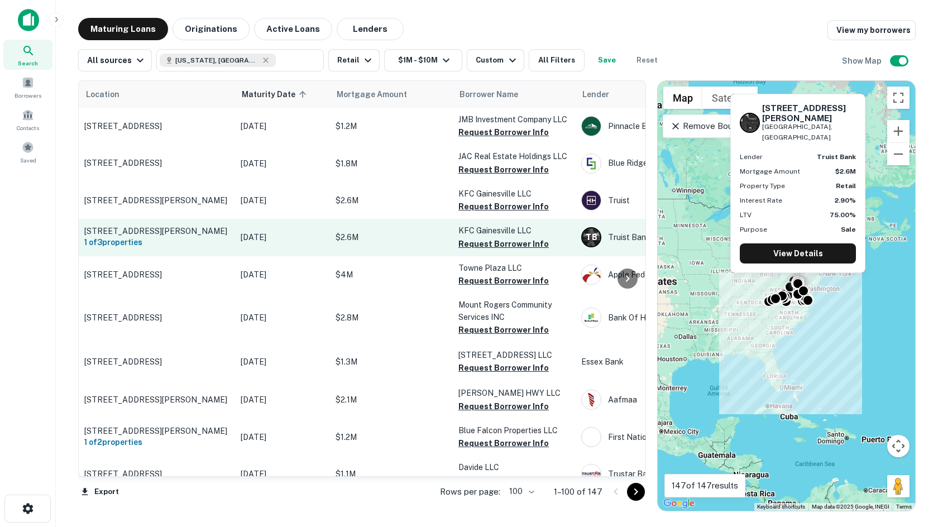
click at [503, 206] on button "Request Borrower Info" at bounding box center [504, 206] width 90 height 13
click at [479, 247] on button "Request Borrower Info" at bounding box center [504, 243] width 90 height 13
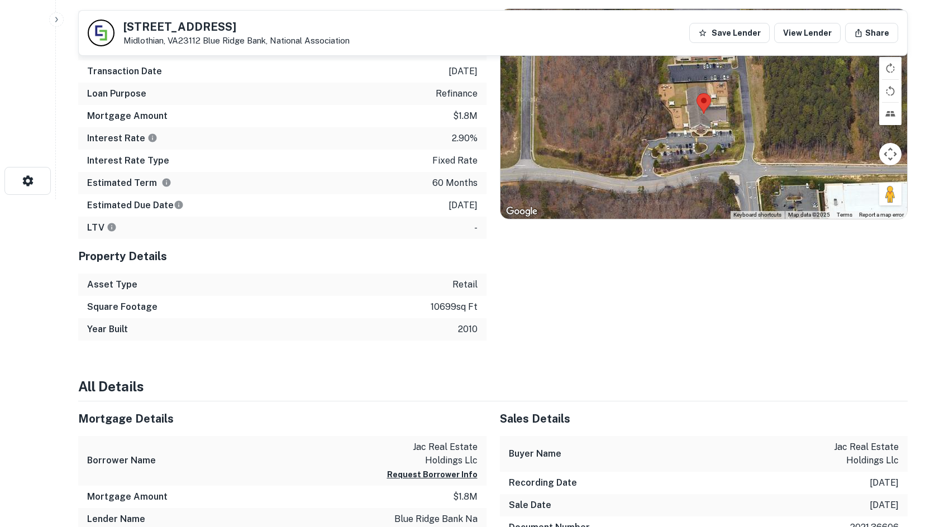
scroll to position [168, 0]
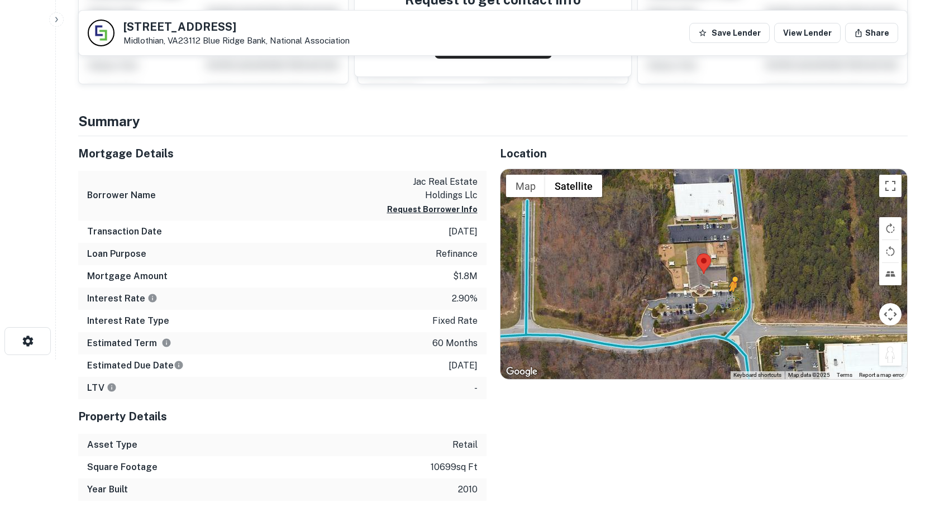
drag, startPoint x: 888, startPoint y: 356, endPoint x: 731, endPoint y: 295, distance: 168.6
click at [733, 302] on div "To activate drag with keyboard, press Alt + Enter. Once in keyboard drag state,…" at bounding box center [703, 274] width 407 height 210
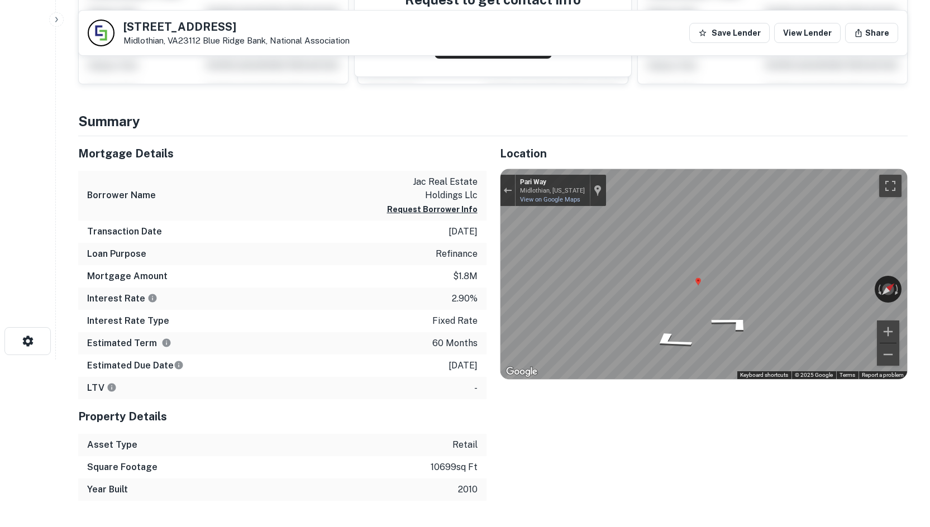
click at [929, 260] on html "Search Borrowers Contacts Saved [STREET_ADDRESS][GEOGRAPHIC_DATA], National Ass…" at bounding box center [465, 95] width 930 height 527
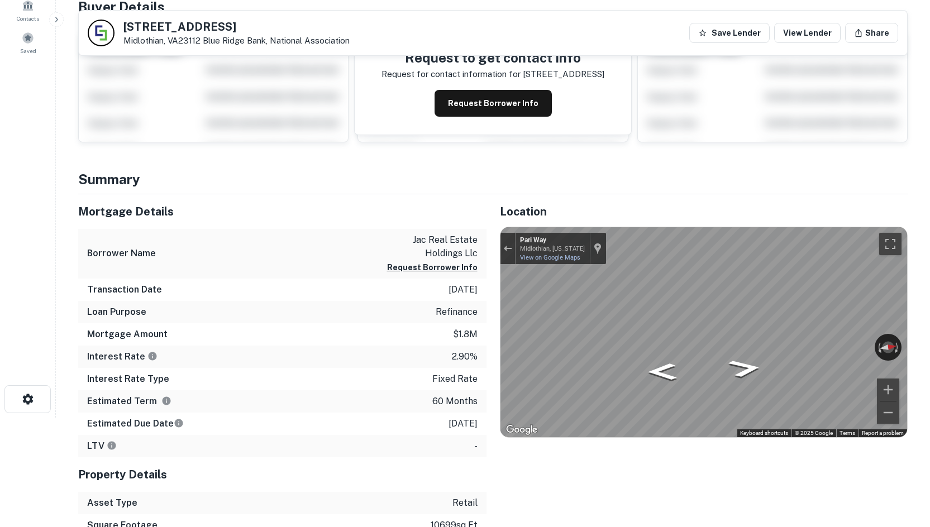
scroll to position [56, 0]
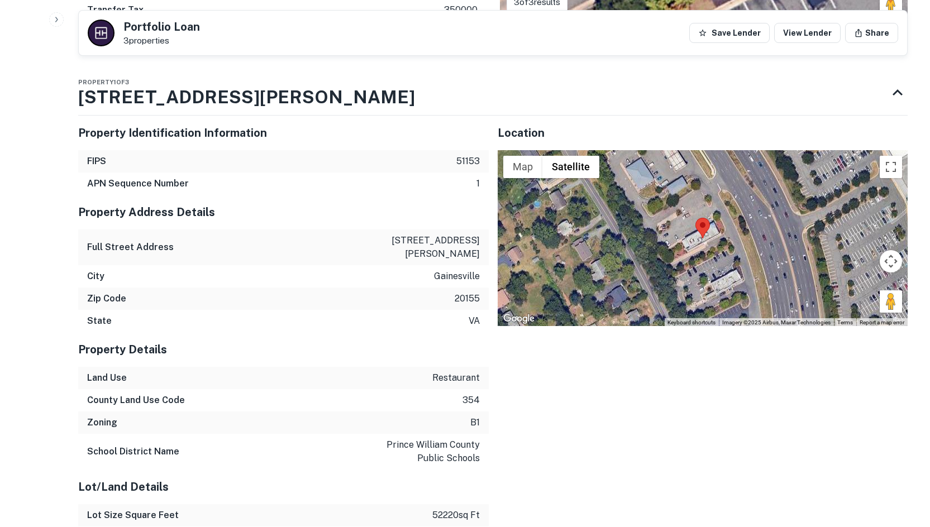
scroll to position [782, 0]
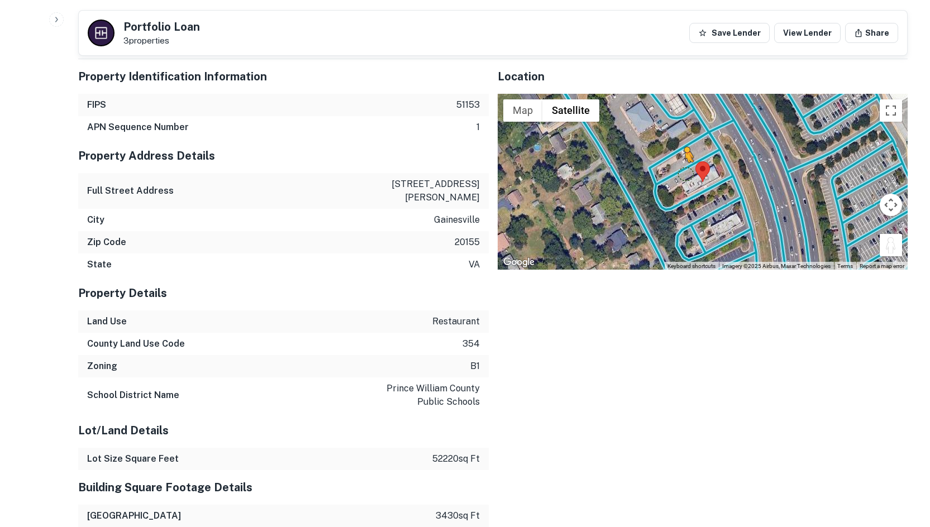
drag, startPoint x: 897, startPoint y: 250, endPoint x: 680, endPoint y: 169, distance: 231.2
click at [680, 169] on div "To activate drag with keyboard, press Alt + Enter. Once in keyboard drag state,…" at bounding box center [703, 182] width 411 height 177
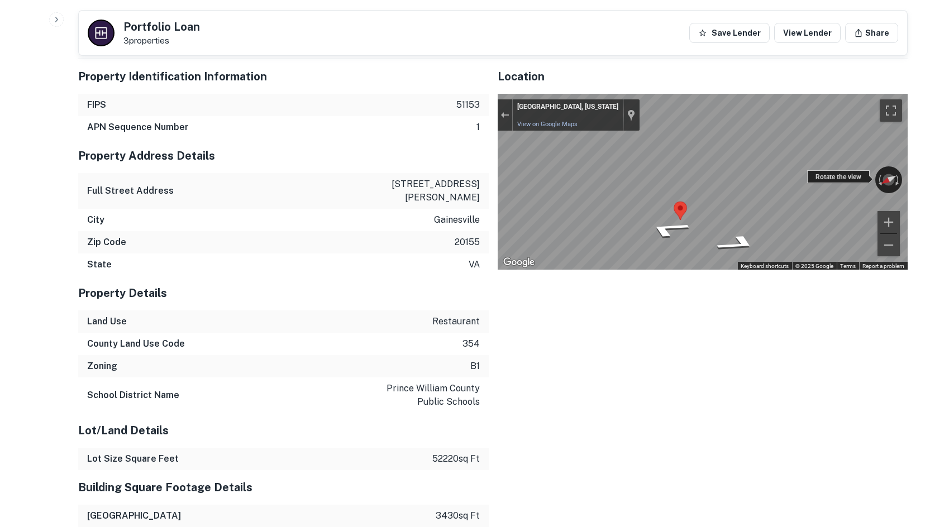
click at [814, 183] on div "← Move left → Move right ↑ Move up ↓ Move down + Zoom in - Zoom out [GEOGRAPHIC…" at bounding box center [703, 182] width 411 height 177
click at [378, 30] on div "Back to search Portfolio Loan 3 properties Save Lender View Lender Share Buyer …" at bounding box center [493, 102] width 856 height 1732
click at [374, 296] on div "Property Identification Information FIPS 51153 APN Sequence Number 1 Property A…" at bounding box center [488, 430] width 838 height 761
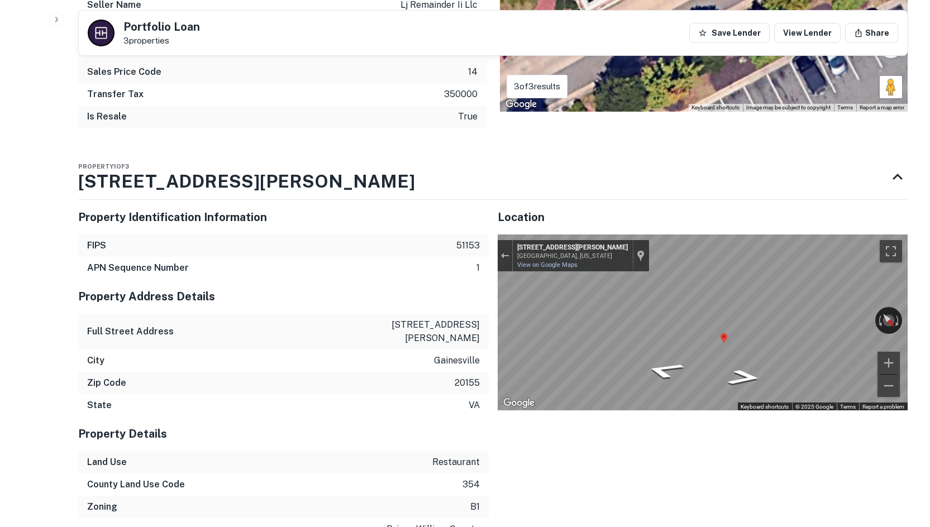
scroll to position [614, 0]
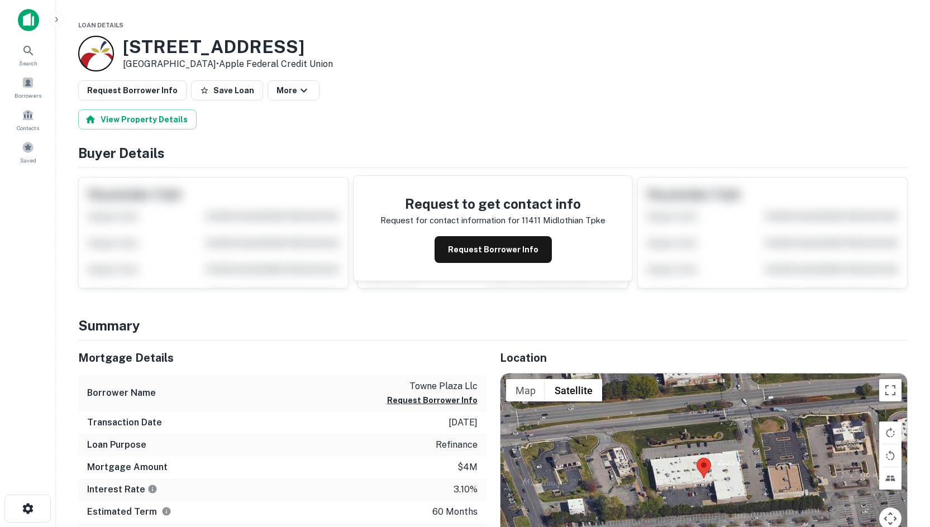
scroll to position [168, 0]
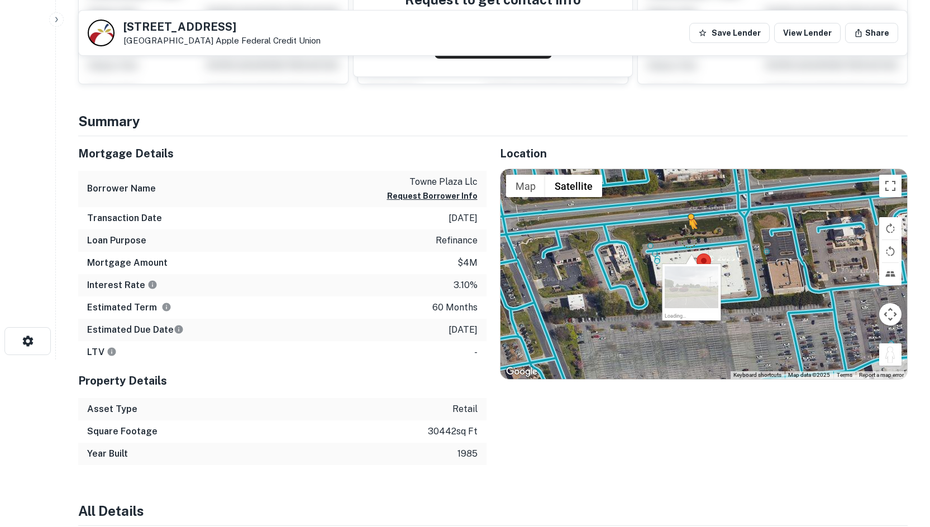
drag, startPoint x: 886, startPoint y: 348, endPoint x: 689, endPoint y: 240, distance: 225.0
click at [689, 240] on div "To activate drag with keyboard, press Alt + Enter. Once in keyboard drag state,…" at bounding box center [703, 274] width 407 height 210
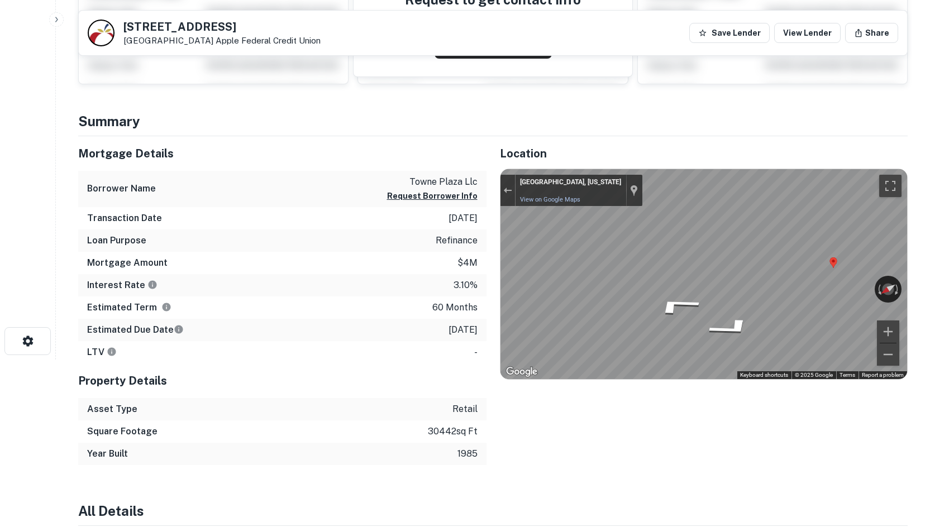
click at [477, 245] on div "Mortgage Details Borrower Name towne plaza llc Request Borrower Info Transactio…" at bounding box center [486, 300] width 843 height 329
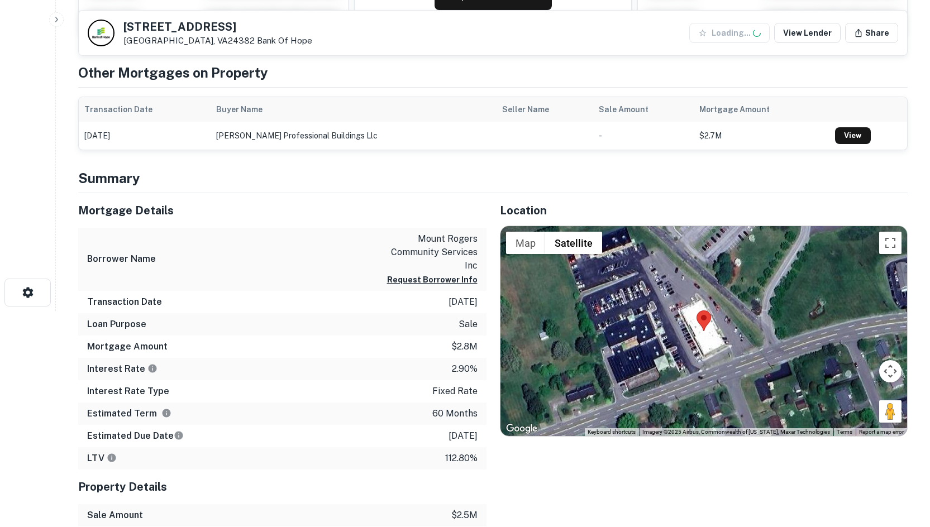
scroll to position [223, 0]
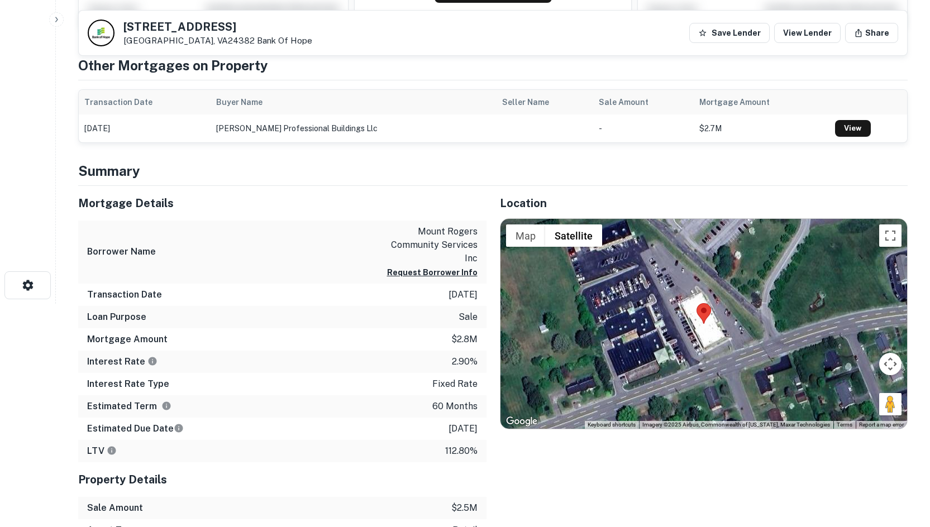
drag, startPoint x: 881, startPoint y: 406, endPoint x: 757, endPoint y: 351, distance: 135.3
click at [757, 351] on div "Map Terrain Satellite Labels Keyboard shortcuts Map Data Imagery ©2025 Airbus, …" at bounding box center [703, 324] width 407 height 210
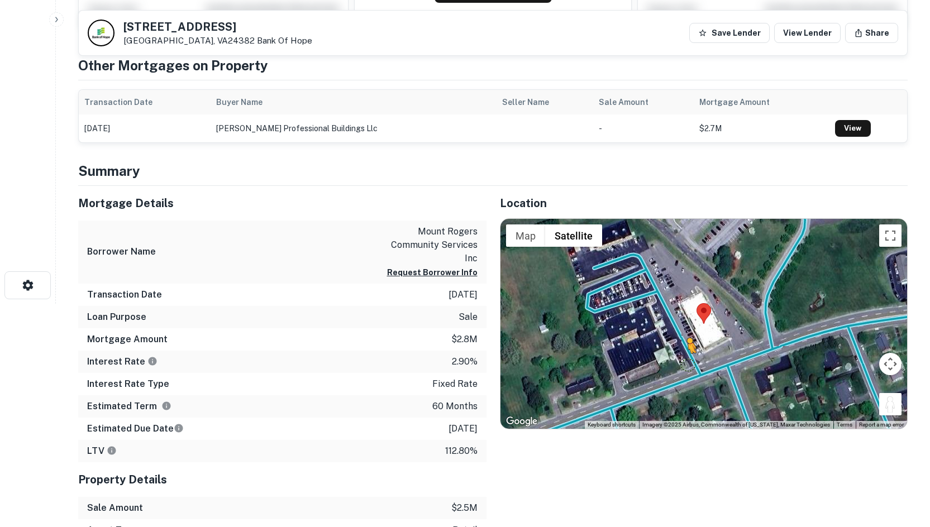
drag, startPoint x: 895, startPoint y: 402, endPoint x: 686, endPoint y: 357, distance: 213.6
click at [686, 357] on div "To activate drag with keyboard, press Alt + Enter. Once in keyboard drag state,…" at bounding box center [703, 324] width 407 height 210
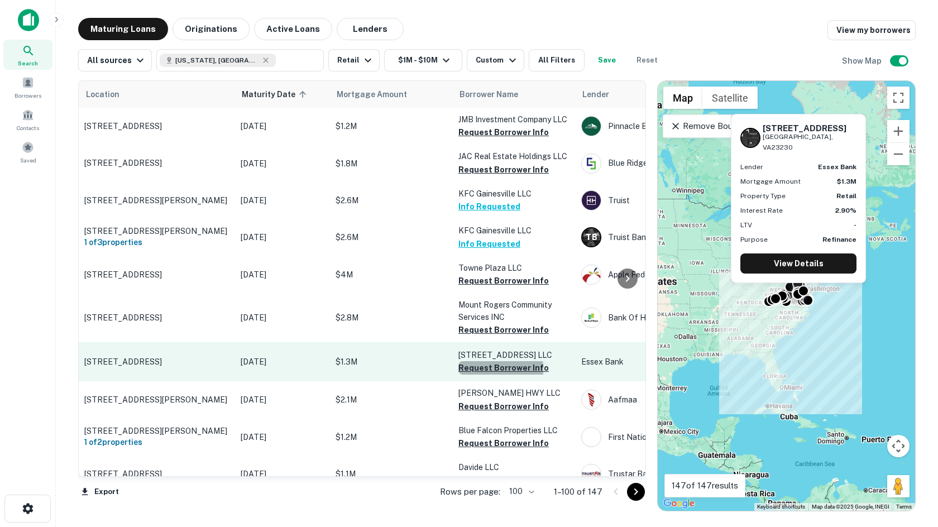
click at [469, 375] on button "Request Borrower Info" at bounding box center [504, 367] width 90 height 13
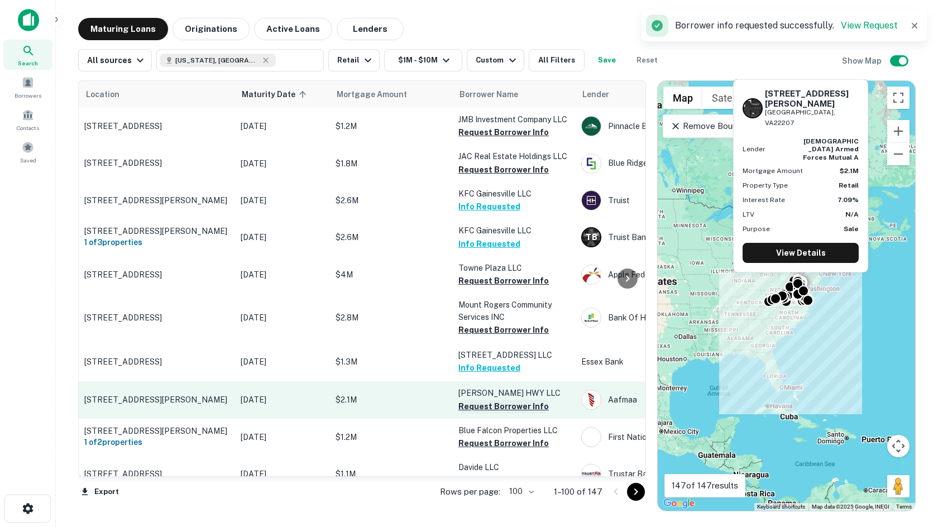
click at [466, 413] on button "Request Borrower Info" at bounding box center [504, 406] width 90 height 13
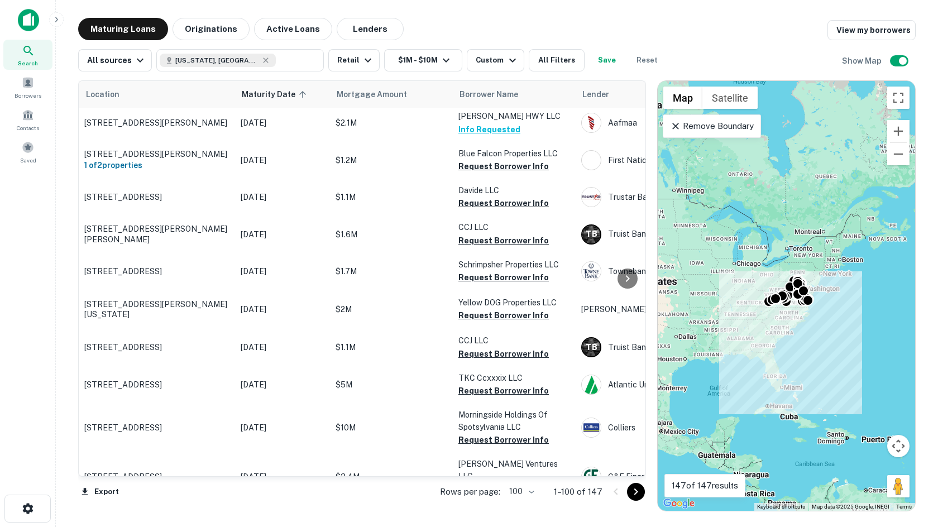
scroll to position [313, 0]
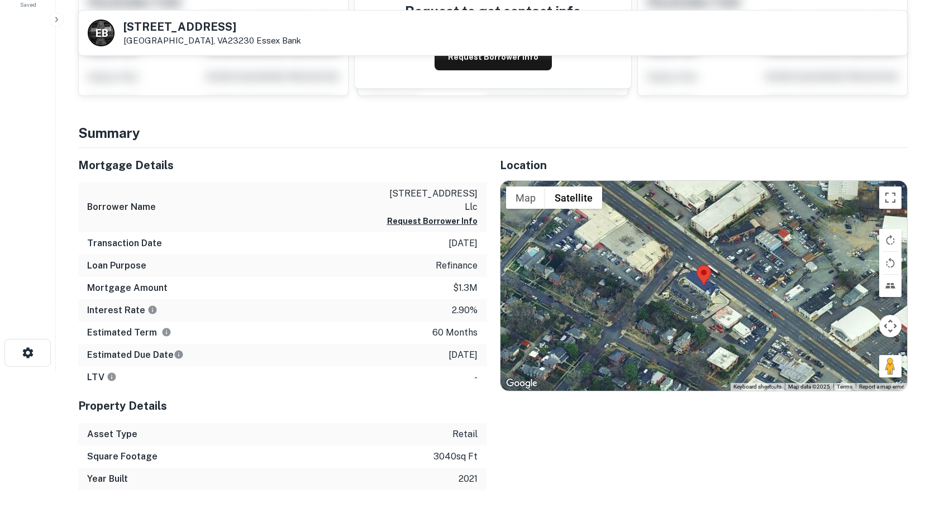
scroll to position [168, 0]
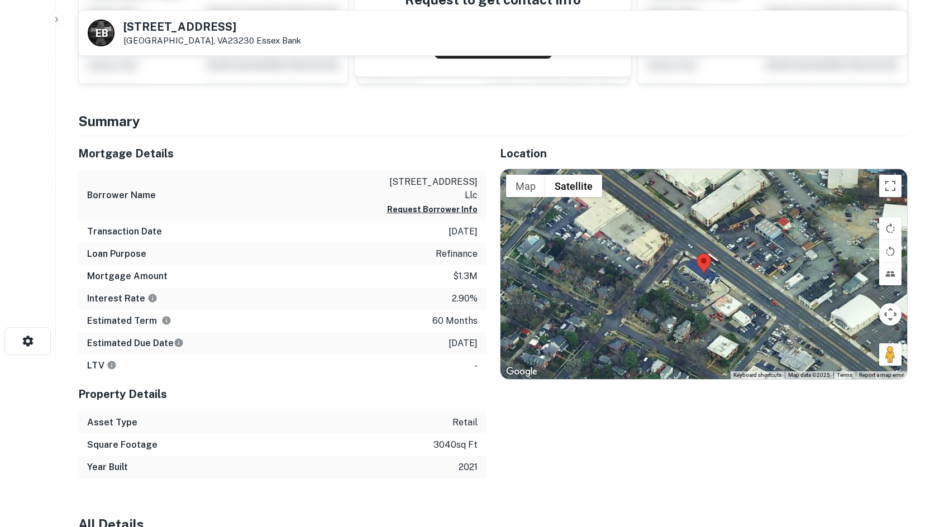
drag, startPoint x: 880, startPoint y: 350, endPoint x: 713, endPoint y: 293, distance: 176.5
click at [713, 293] on div "Map Terrain Satellite Labels Keyboard shortcuts Map Data Map data ©2025 Map dat…" at bounding box center [703, 274] width 407 height 210
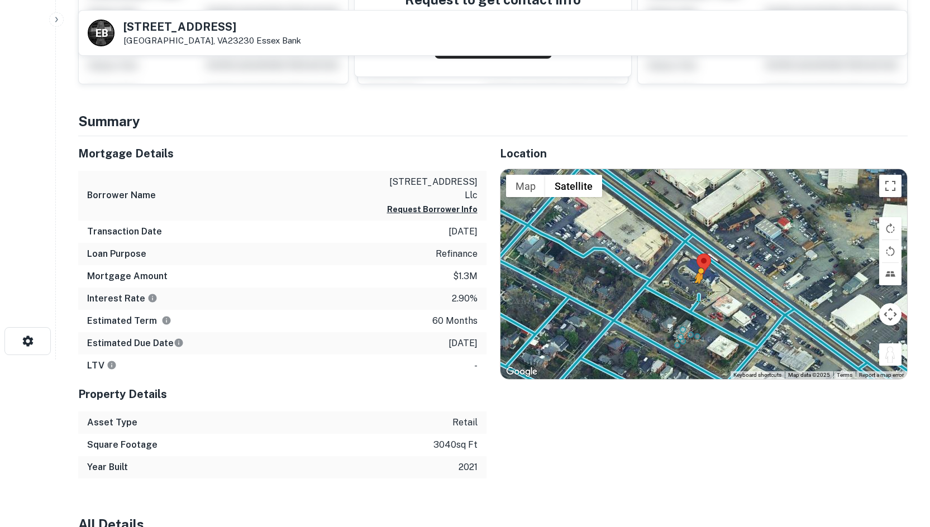
drag, startPoint x: 888, startPoint y: 353, endPoint x: 697, endPoint y: 293, distance: 199.6
click at [697, 293] on div "To activate drag with keyboard, press Alt + Enter. Once in keyboard drag state,…" at bounding box center [703, 274] width 407 height 210
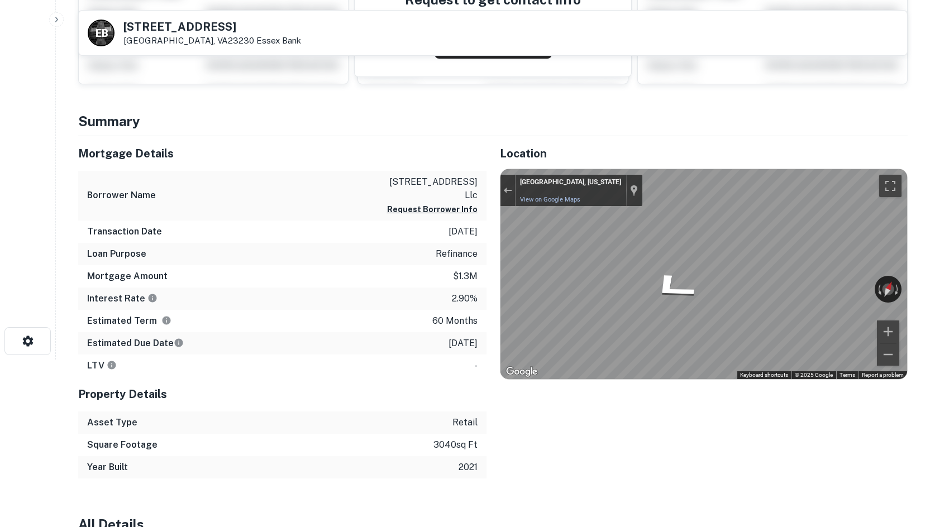
click at [929, 109] on html "Search Borrowers Contacts Saved E B 4205 W Broad St Richmond, VA23230 Essex Ban…" at bounding box center [465, 95] width 930 height 527
click at [925, 222] on main "E B 4205 W Broad St Richmond, VA23230 Essex Bank View Property Details Buyer De…" at bounding box center [493, 95] width 874 height 527
click at [460, 237] on div "Mortgage Details Borrower Name 4205 west broad street llc Request Borrower Info…" at bounding box center [486, 307] width 843 height 342
click at [438, 398] on div "Mortgage Details Borrower Name 4205 west broad street llc Request Borrower Info…" at bounding box center [486, 307] width 843 height 342
click at [929, 264] on html "Search Borrowers Contacts Saved E B 4205 W Broad St Richmond, VA23230 Essex Ban…" at bounding box center [465, 95] width 930 height 527
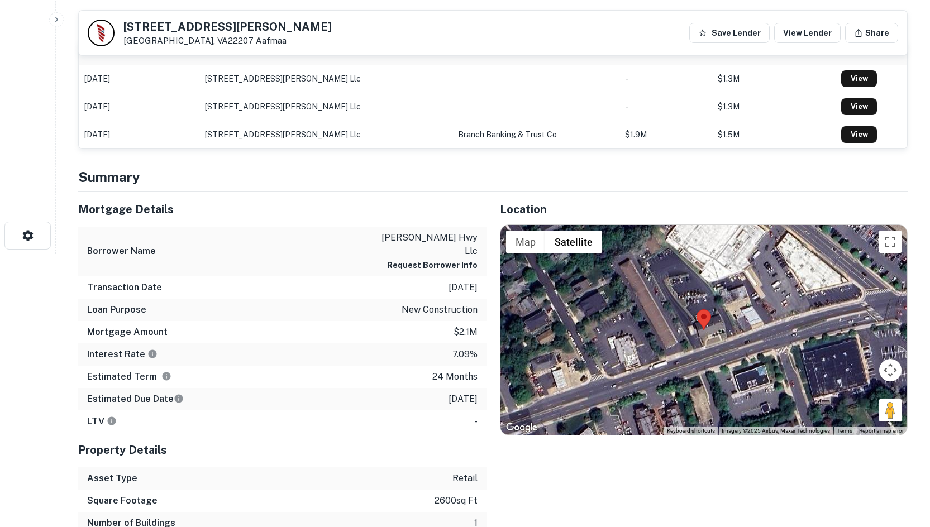
scroll to position [279, 0]
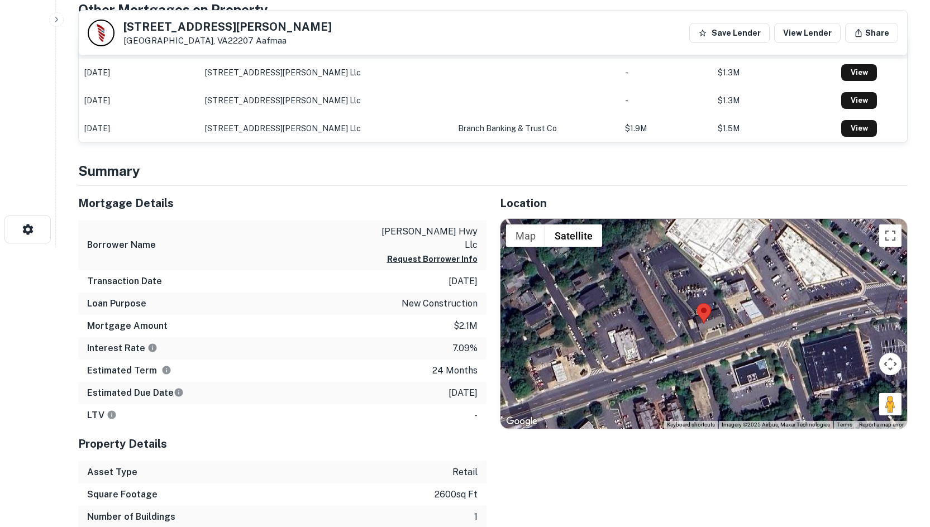
drag, startPoint x: 885, startPoint y: 409, endPoint x: 689, endPoint y: 324, distance: 214.2
click at [689, 324] on div "Map Terrain Satellite Labels Keyboard shortcuts Map Data Imagery ©2025 Airbus, …" at bounding box center [703, 324] width 407 height 210
drag, startPoint x: 883, startPoint y: 400, endPoint x: 714, endPoint y: 345, distance: 177.0
click at [714, 345] on div "Map Terrain Satellite Labels Keyboard shortcuts Map Data Imagery ©2025 Airbus, …" at bounding box center [703, 324] width 407 height 210
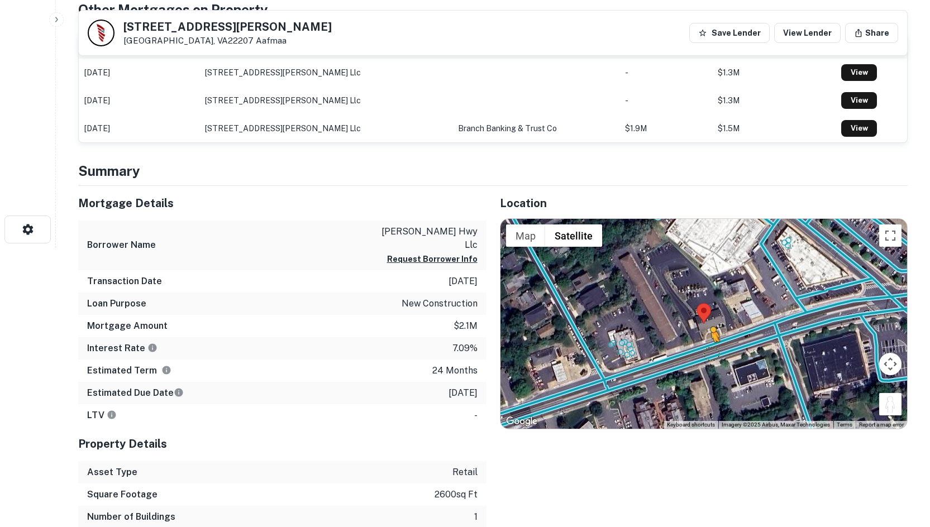
drag, startPoint x: 888, startPoint y: 403, endPoint x: 711, endPoint y: 351, distance: 184.5
click at [711, 351] on div "To activate drag with keyboard, press Alt + Enter. Once in keyboard drag state,…" at bounding box center [703, 324] width 407 height 210
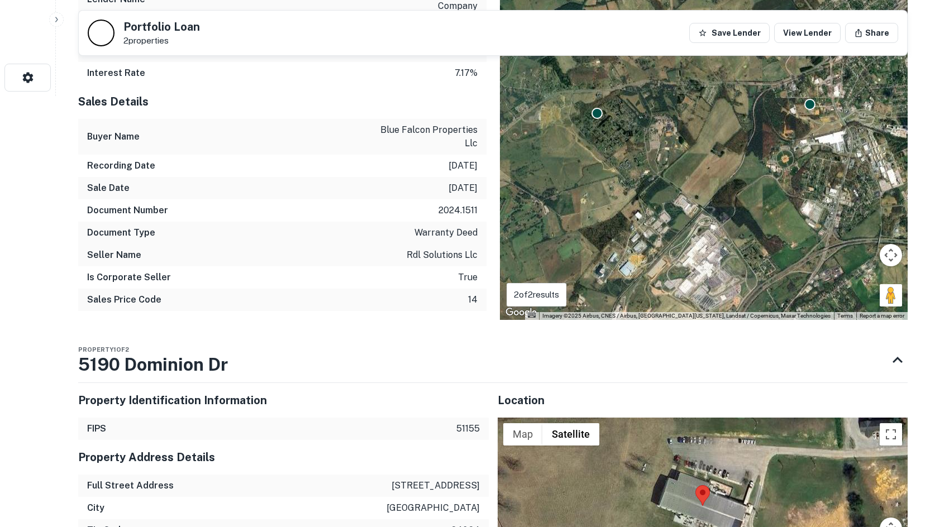
scroll to position [670, 0]
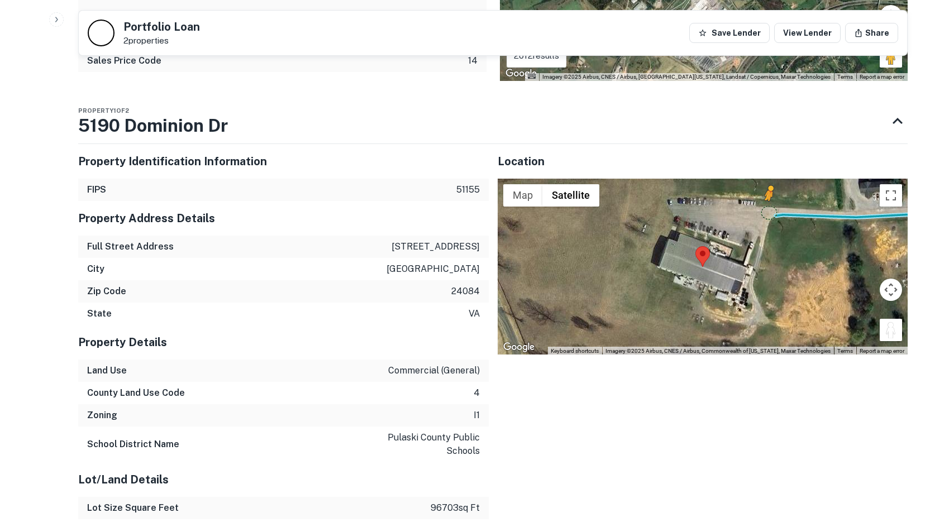
drag, startPoint x: 885, startPoint y: 330, endPoint x: 765, endPoint y: 207, distance: 171.8
click at [765, 207] on div "To activate drag with keyboard, press Alt + Enter. Once in keyboard drag state,…" at bounding box center [703, 267] width 411 height 177
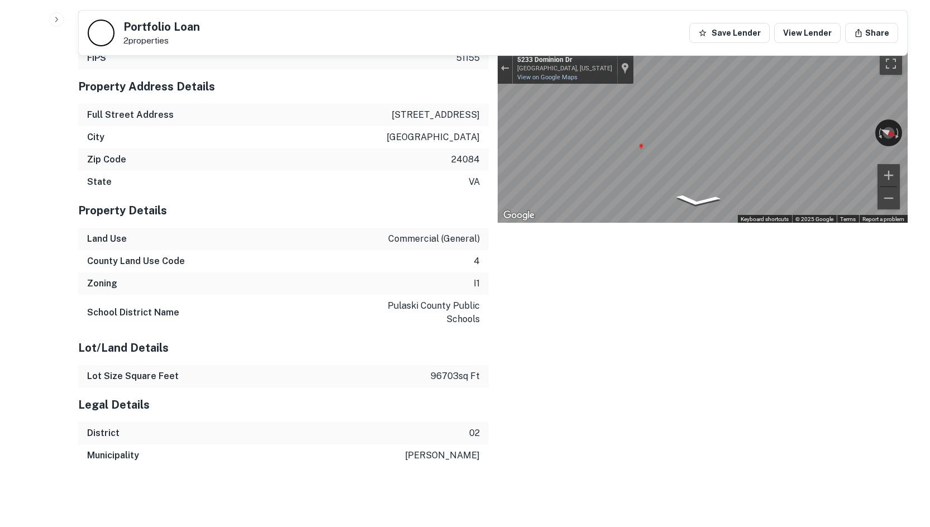
scroll to position [809, 0]
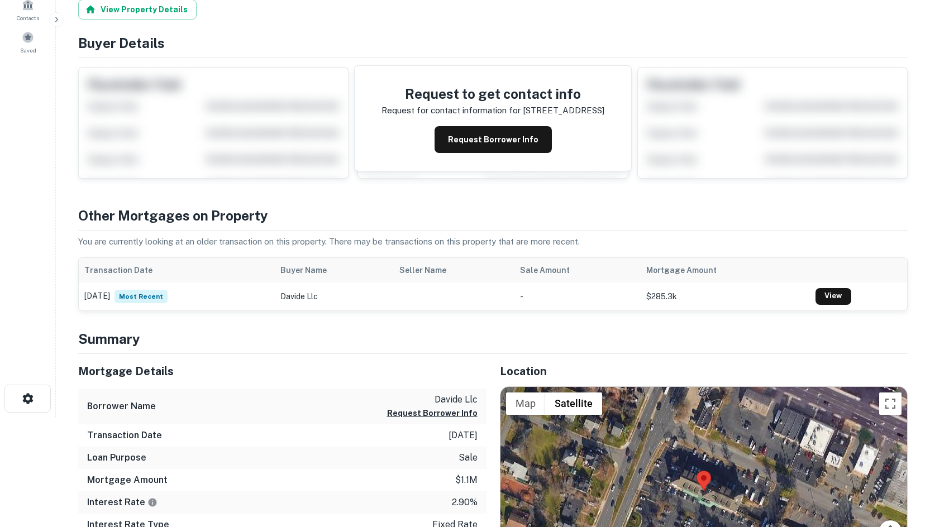
scroll to position [279, 0]
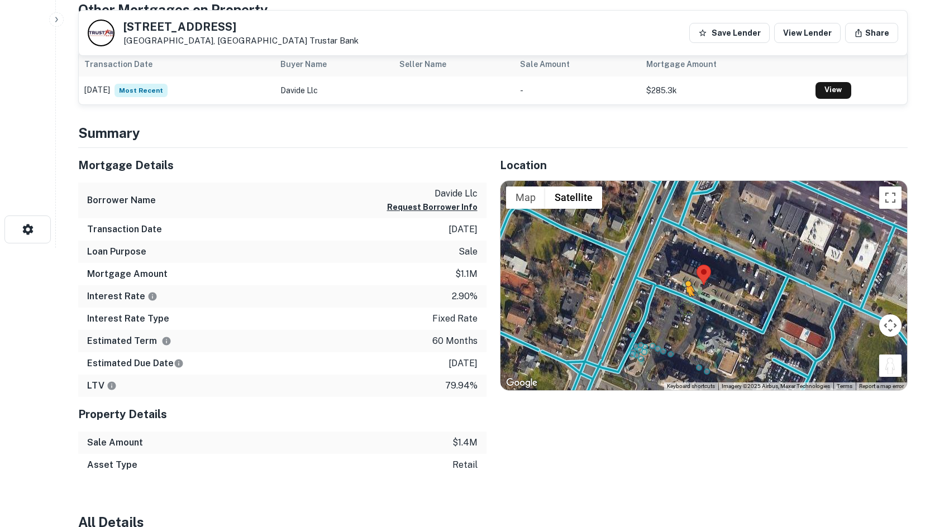
drag, startPoint x: 888, startPoint y: 364, endPoint x: 680, endPoint y: 306, distance: 215.7
click at [680, 306] on div "To activate drag with keyboard, press Alt + Enter. Once in keyboard drag state,…" at bounding box center [703, 286] width 407 height 210
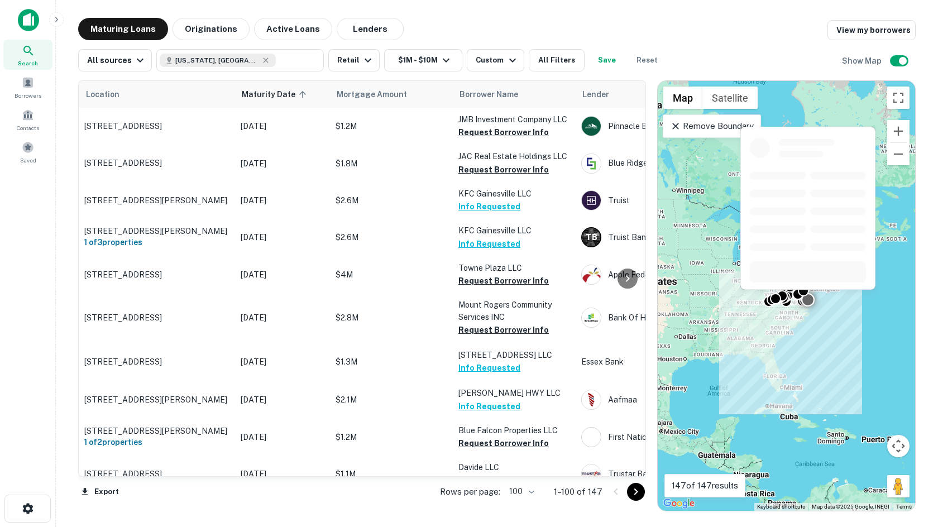
scroll to position [313, 0]
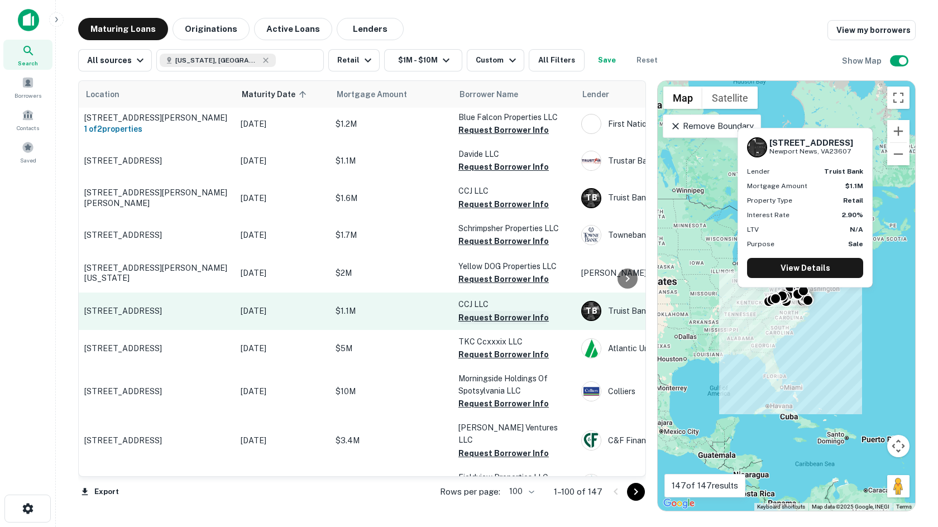
click at [492, 323] on button "Request Borrower Info" at bounding box center [504, 317] width 90 height 13
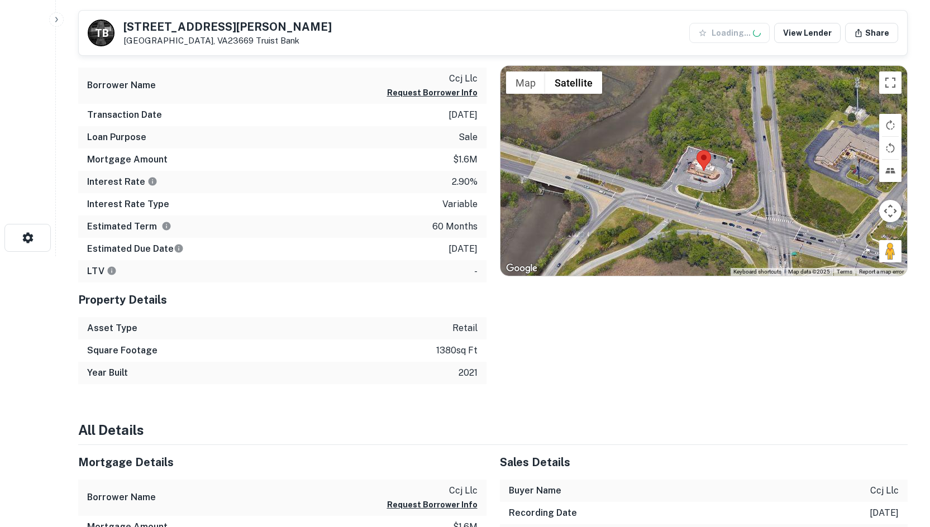
scroll to position [279, 0]
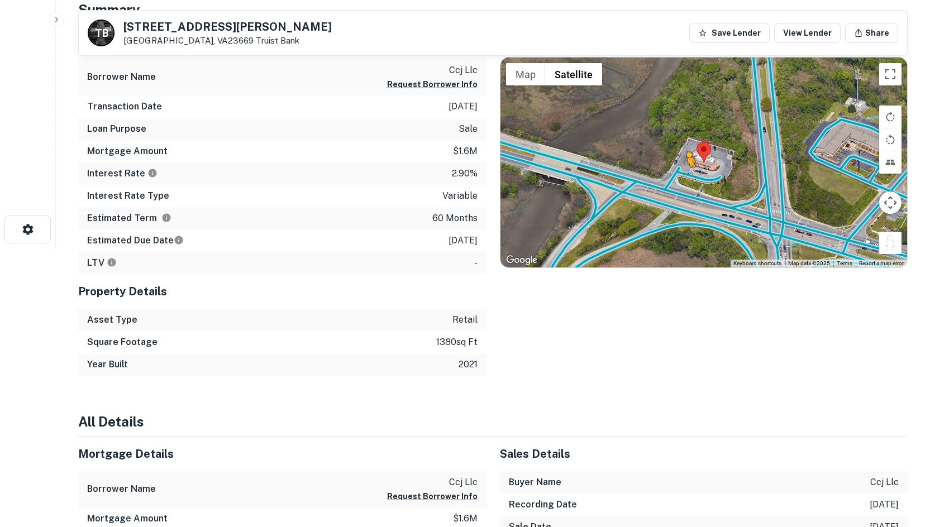
drag, startPoint x: 885, startPoint y: 246, endPoint x: 685, endPoint y: 176, distance: 212.5
click at [685, 176] on div "To activate drag with keyboard, press Alt + Enter. Once in keyboard drag state,…" at bounding box center [703, 163] width 407 height 210
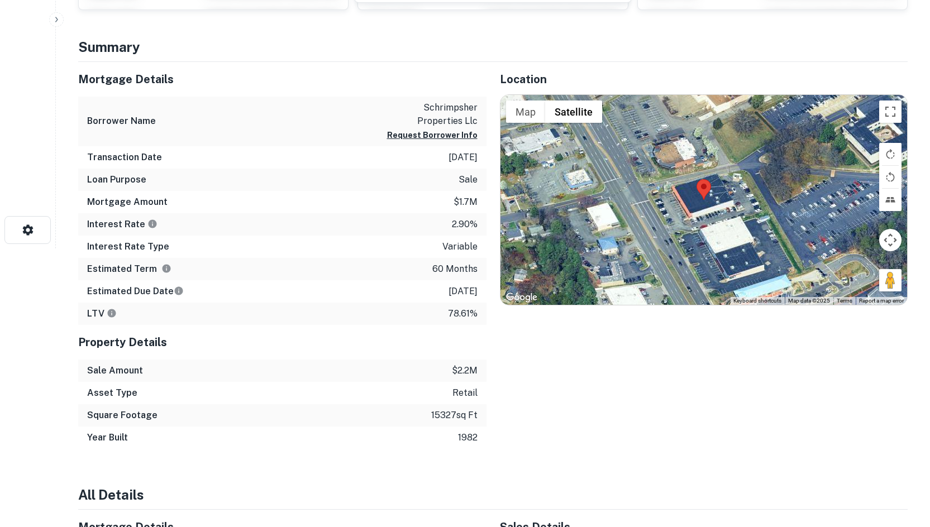
scroll to position [279, 0]
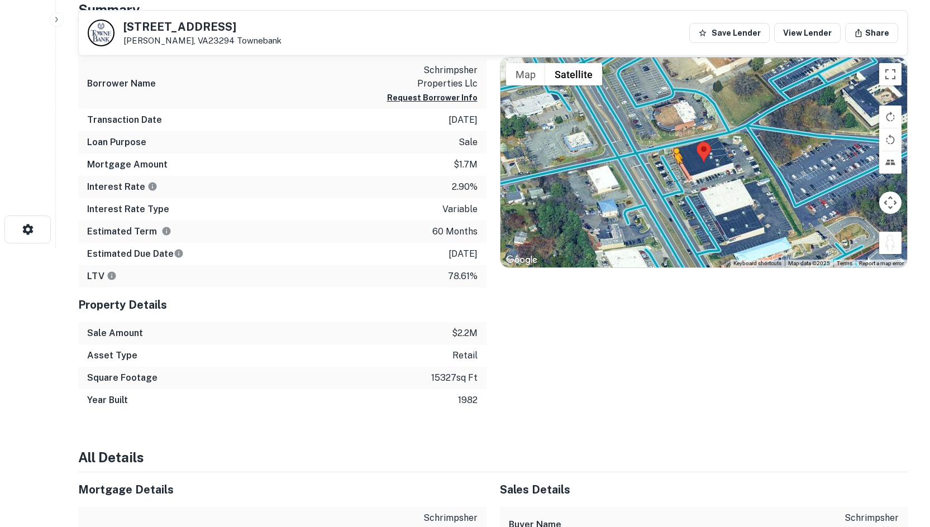
drag, startPoint x: 888, startPoint y: 246, endPoint x: 671, endPoint y: 173, distance: 229.4
click at [671, 173] on div "To activate drag with keyboard, press Alt + Enter. Once in keyboard drag state,…" at bounding box center [703, 163] width 407 height 210
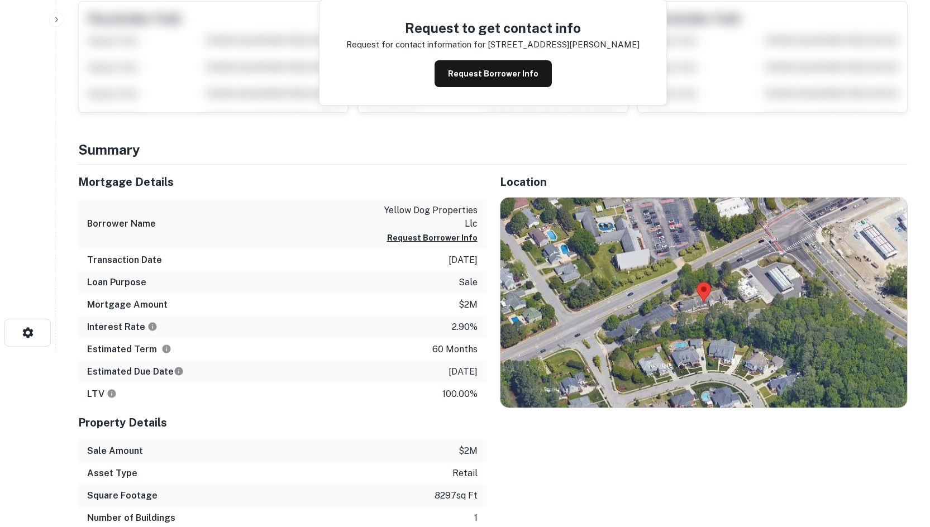
scroll to position [279, 0]
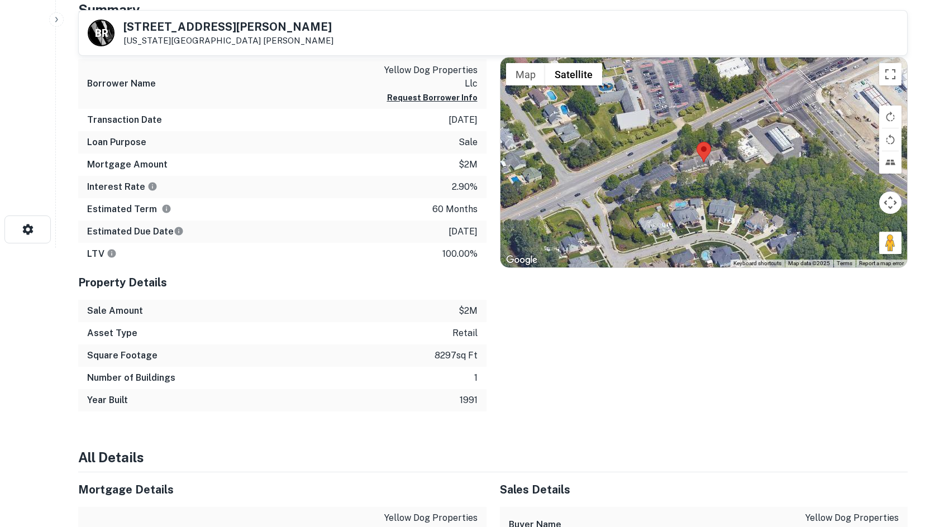
drag, startPoint x: 888, startPoint y: 251, endPoint x: 696, endPoint y: 172, distance: 207.4
click at [696, 172] on div "Map Terrain Satellite Labels Keyboard shortcuts Map Data Map data ©2025 Map dat…" at bounding box center [703, 163] width 407 height 210
drag, startPoint x: 865, startPoint y: 225, endPoint x: 838, endPoint y: 193, distance: 41.7
click at [703, 148] on div "Map Terrain Satellite Labels Keyboard shortcuts Map Data Map data ©2025 Map dat…" at bounding box center [703, 163] width 407 height 210
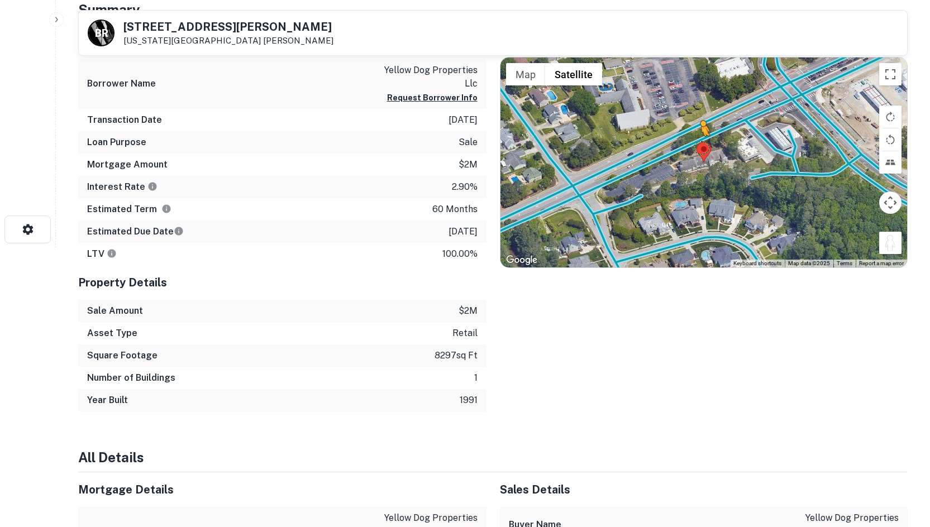
drag, startPoint x: 891, startPoint y: 244, endPoint x: 695, endPoint y: 146, distance: 218.3
click at [695, 146] on div "To activate drag with keyboard, press Alt + Enter. Once in keyboard drag state,…" at bounding box center [703, 163] width 407 height 210
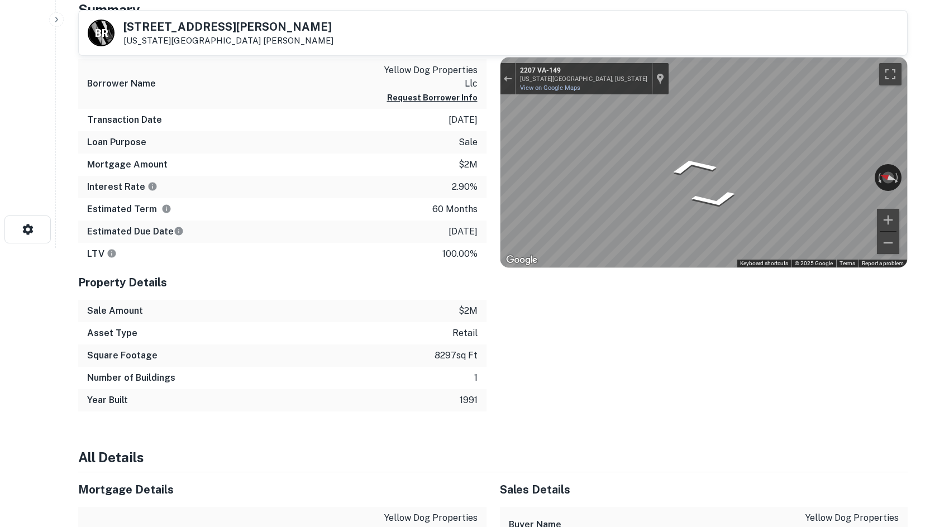
click at [363, 93] on div "Mortgage Details Borrower Name yellow dog properties llc Request Borrower Info …" at bounding box center [486, 218] width 843 height 387
click at [459, 155] on div "Mortgage Details Borrower Name yellow dog properties llc Request Borrower Info …" at bounding box center [486, 218] width 843 height 387
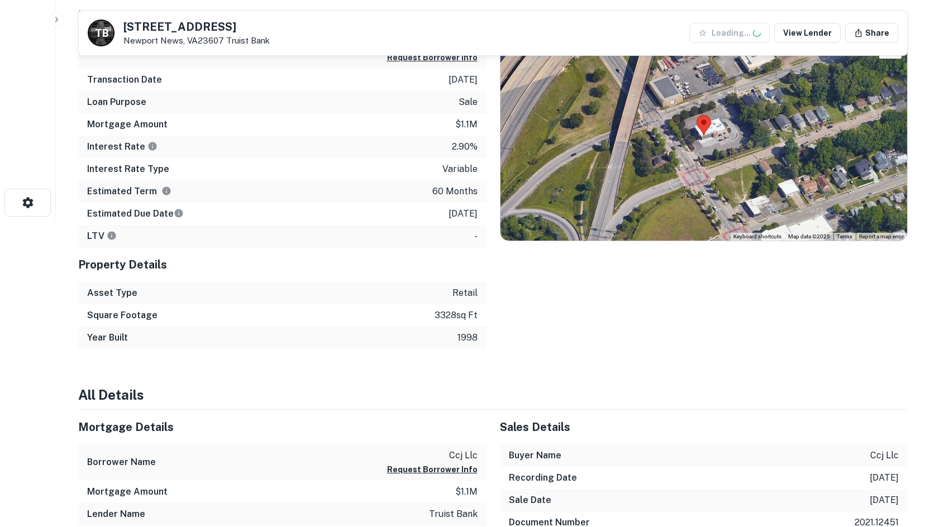
scroll to position [335, 0]
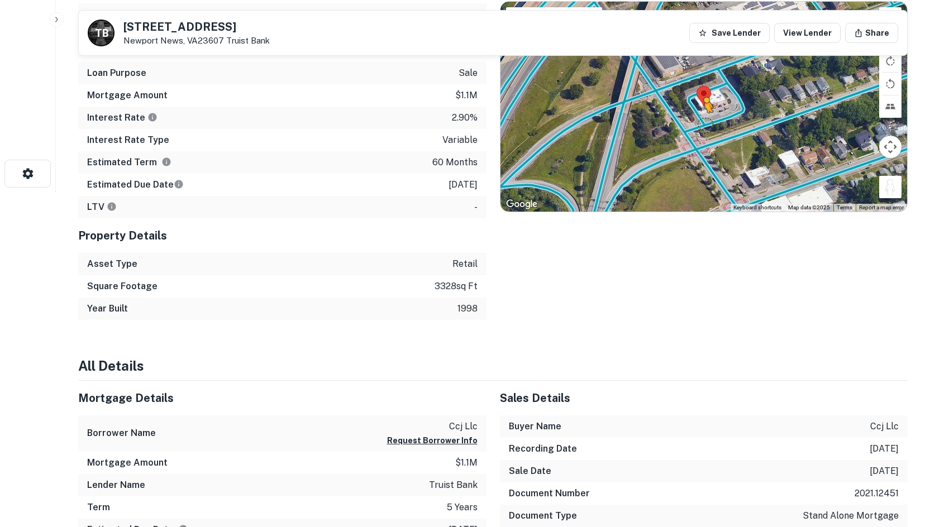
drag, startPoint x: 883, startPoint y: 185, endPoint x: 704, endPoint y: 123, distance: 188.8
click at [704, 123] on div "To activate drag with keyboard, press Alt + Enter. Once in keyboard drag state,…" at bounding box center [703, 107] width 407 height 210
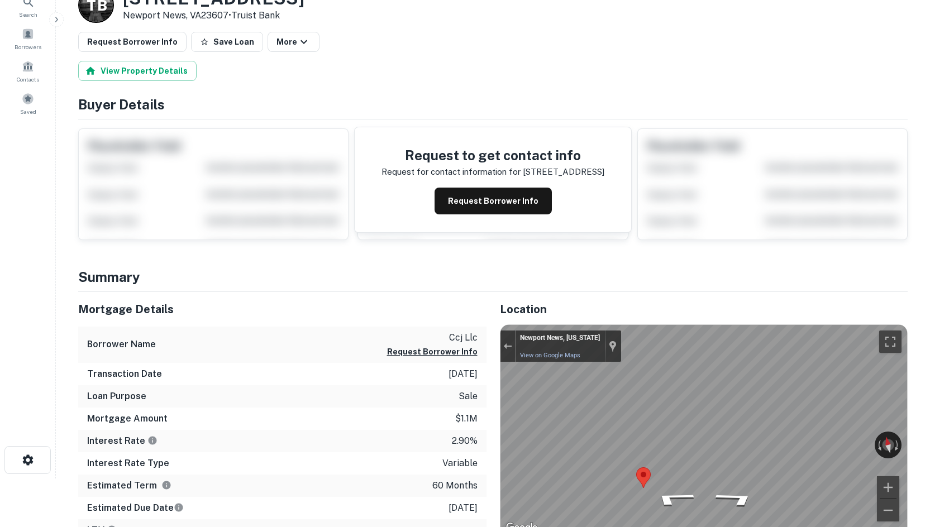
scroll to position [0, 0]
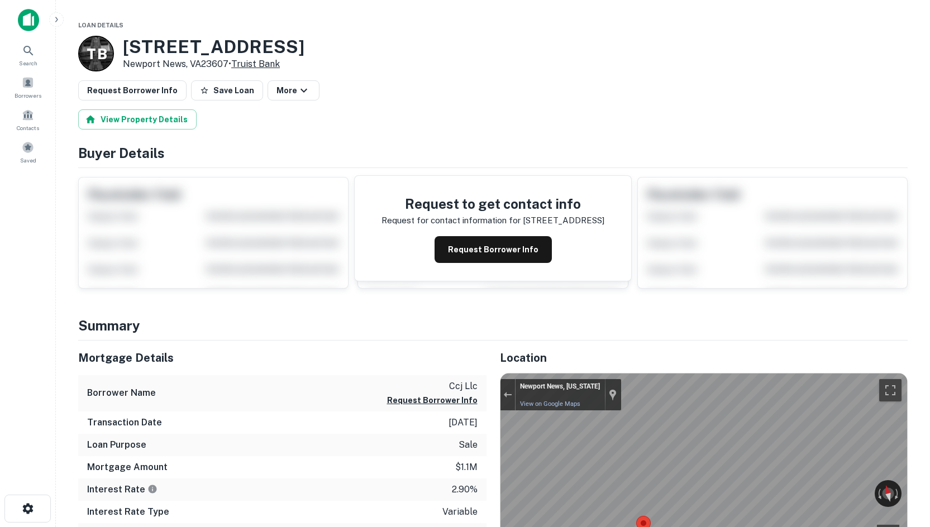
drag, startPoint x: 161, startPoint y: 56, endPoint x: 237, endPoint y: 66, distance: 76.1
click at [230, 65] on div "T B [STREET_ADDRESS] • Truist Bank" at bounding box center [191, 54] width 226 height 36
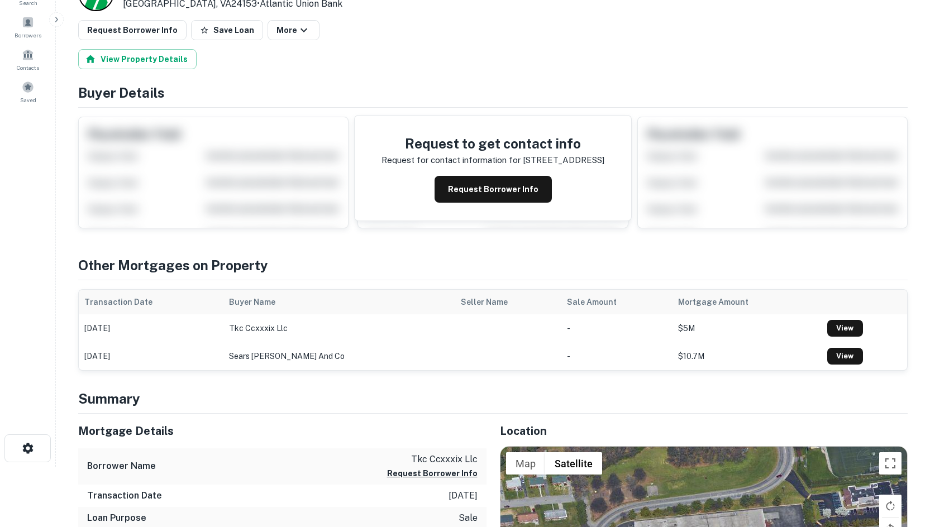
scroll to position [279, 0]
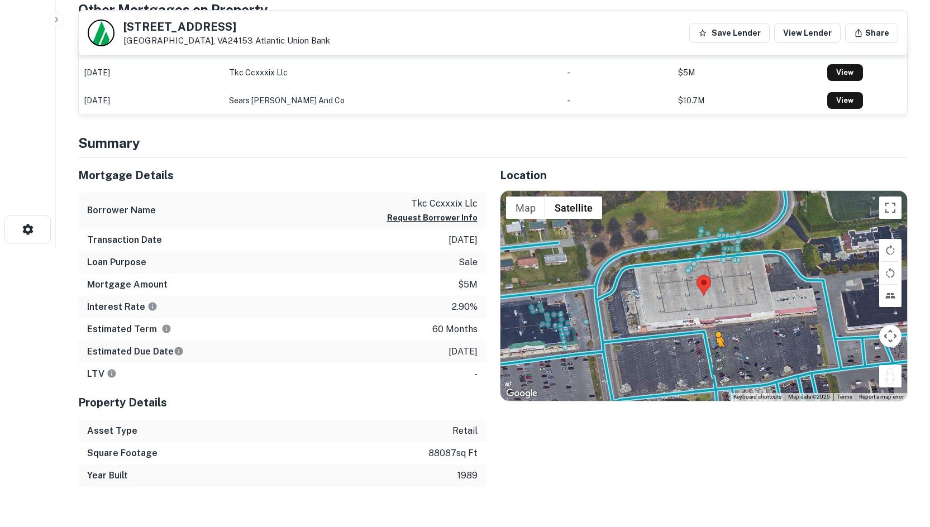
drag, startPoint x: 895, startPoint y: 384, endPoint x: 710, endPoint y: 355, distance: 187.1
click at [710, 355] on div "To activate drag with keyboard, press Alt + Enter. Once in keyboard drag state,…" at bounding box center [703, 296] width 407 height 210
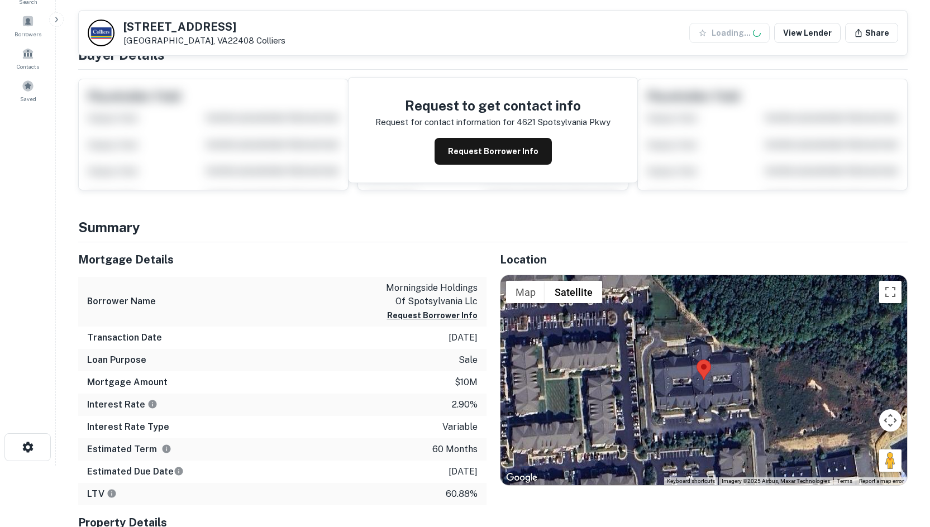
scroll to position [168, 0]
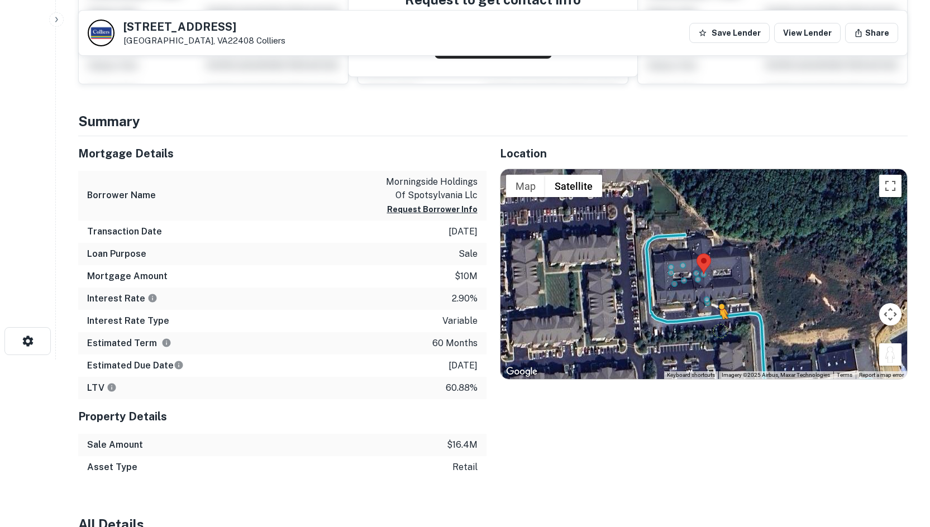
drag, startPoint x: 889, startPoint y: 361, endPoint x: 716, endPoint y: 331, distance: 175.8
click at [716, 331] on div "To activate drag with keyboard, press Alt + Enter. Once in keyboard drag state,…" at bounding box center [703, 274] width 407 height 210
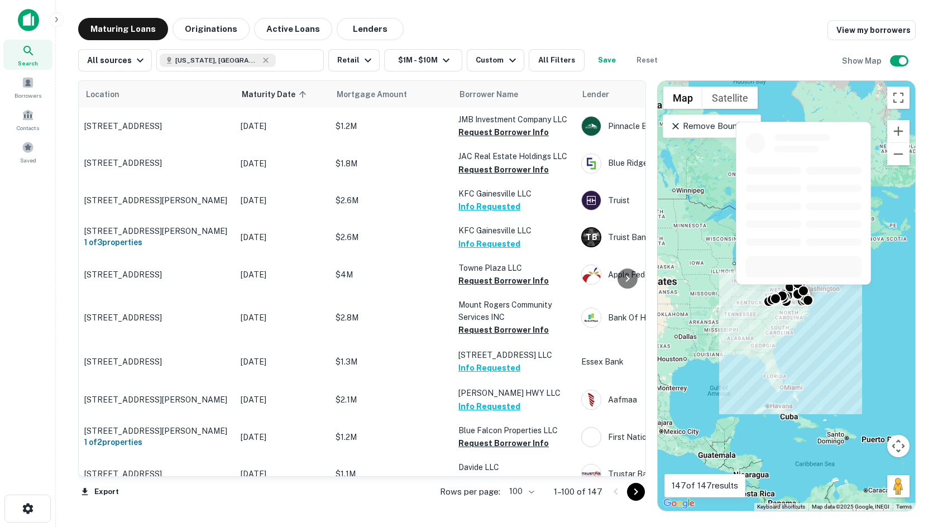
scroll to position [313, 0]
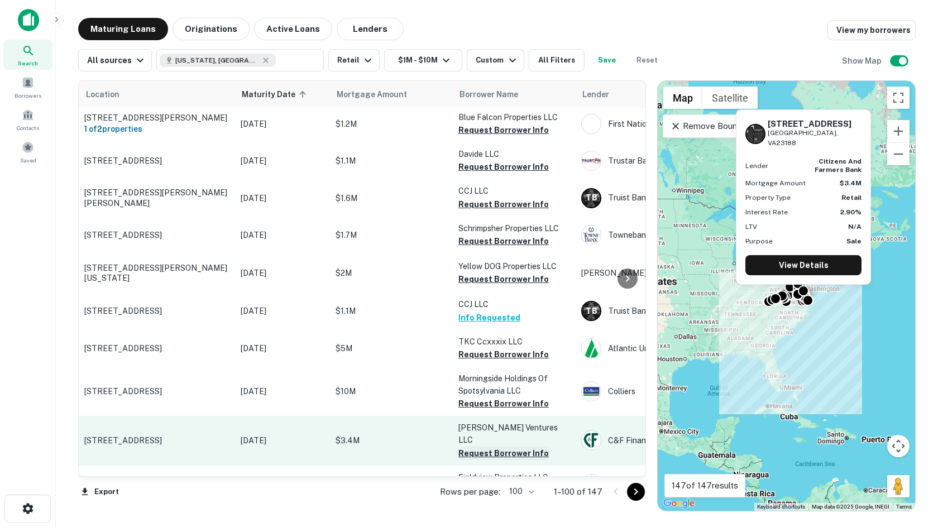
click at [473, 447] on button "Request Borrower Info" at bounding box center [504, 453] width 90 height 13
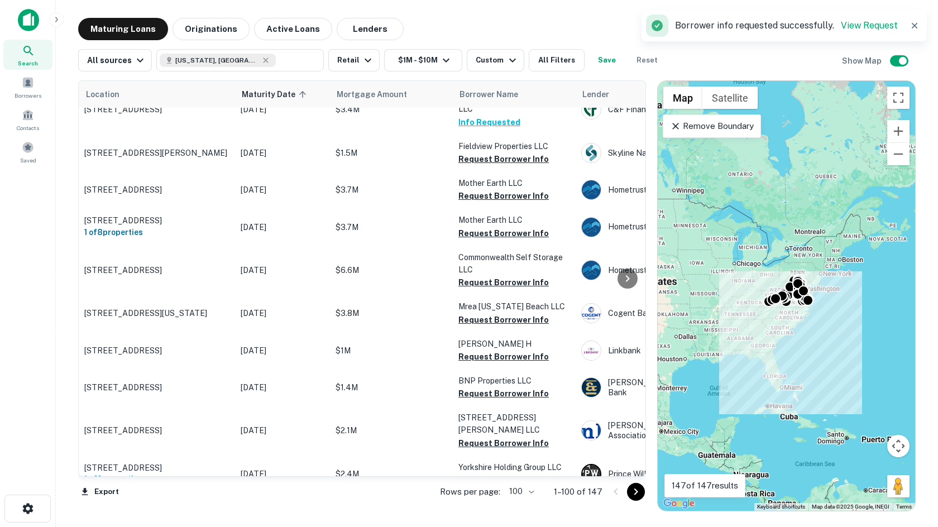
scroll to position [674, 0]
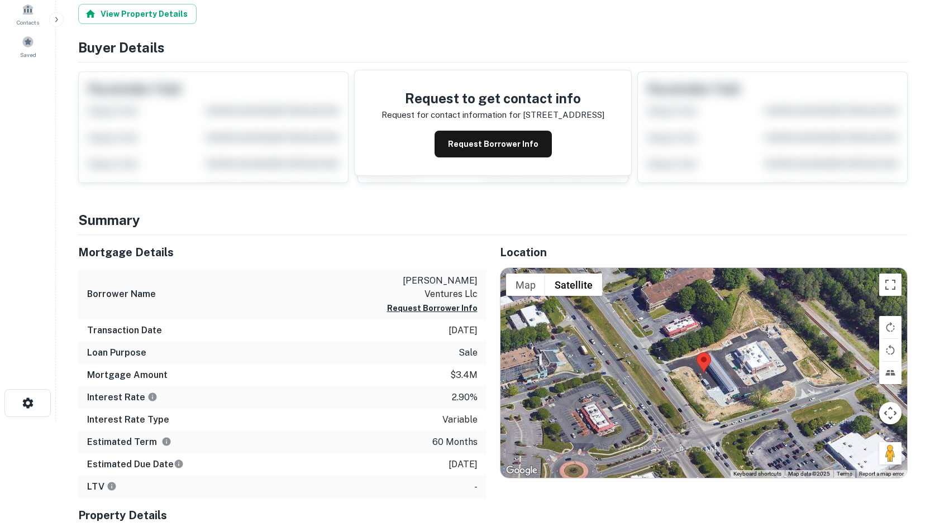
scroll to position [279, 0]
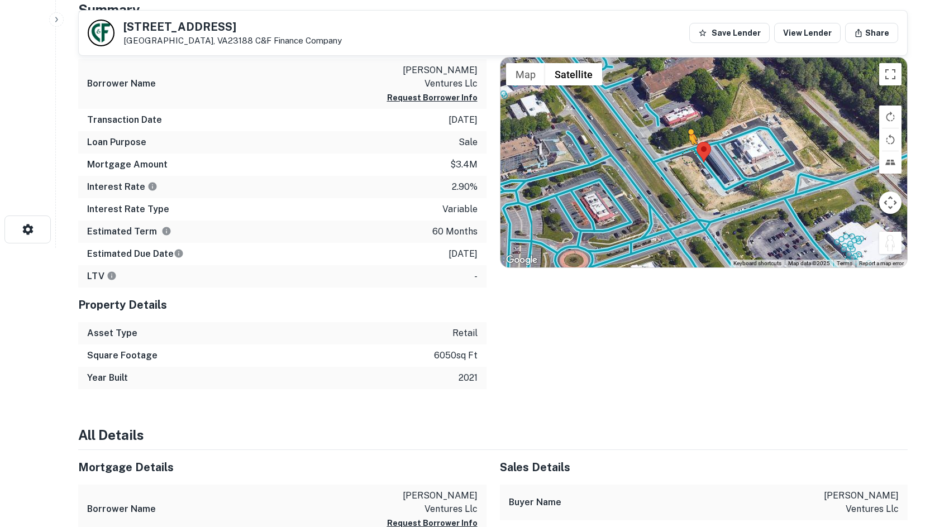
drag, startPoint x: 890, startPoint y: 249, endPoint x: 683, endPoint y: 150, distance: 229.9
click at [683, 150] on div "To activate drag with keyboard, press Alt + Enter. Once in keyboard drag state,…" at bounding box center [703, 163] width 407 height 210
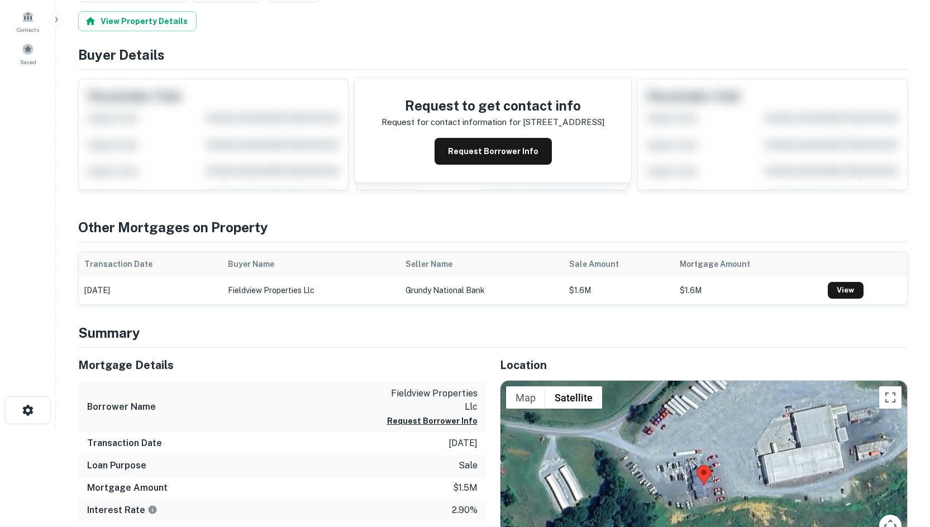
scroll to position [279, 0]
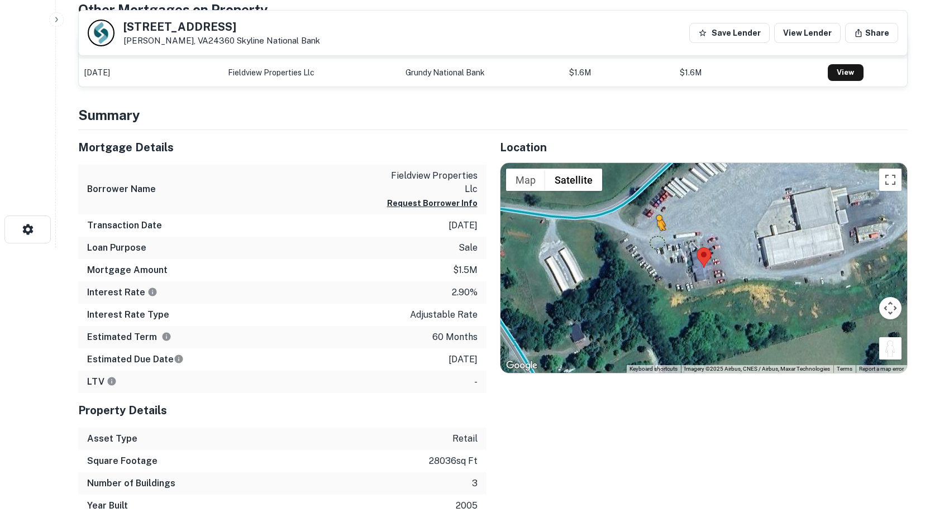
drag, startPoint x: 880, startPoint y: 349, endPoint x: 602, endPoint y: 208, distance: 312.0
click at [602, 208] on div "To activate drag with keyboard, press Alt + Enter. Once in keyboard drag state,…" at bounding box center [703, 268] width 407 height 210
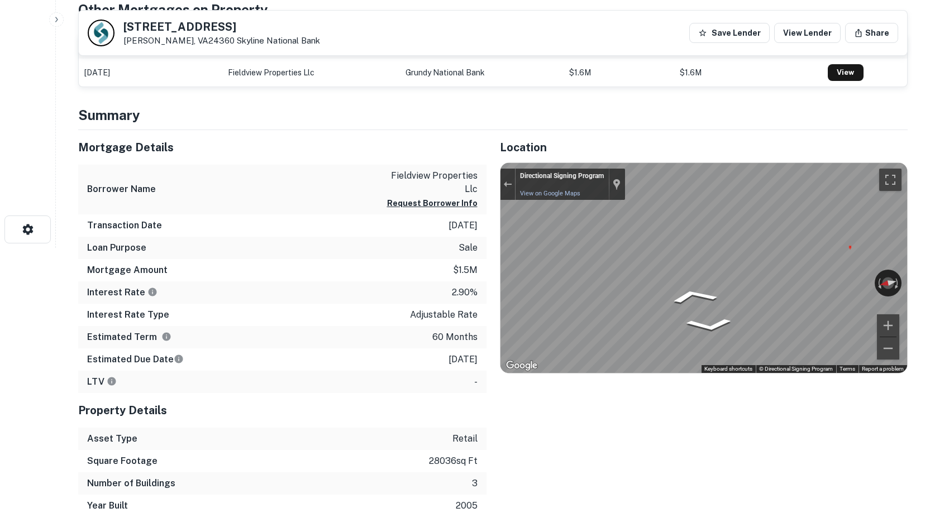
click at [409, 205] on div "Mortgage Details Borrower Name fieldview properties llc Request Borrower Info T…" at bounding box center [486, 323] width 843 height 387
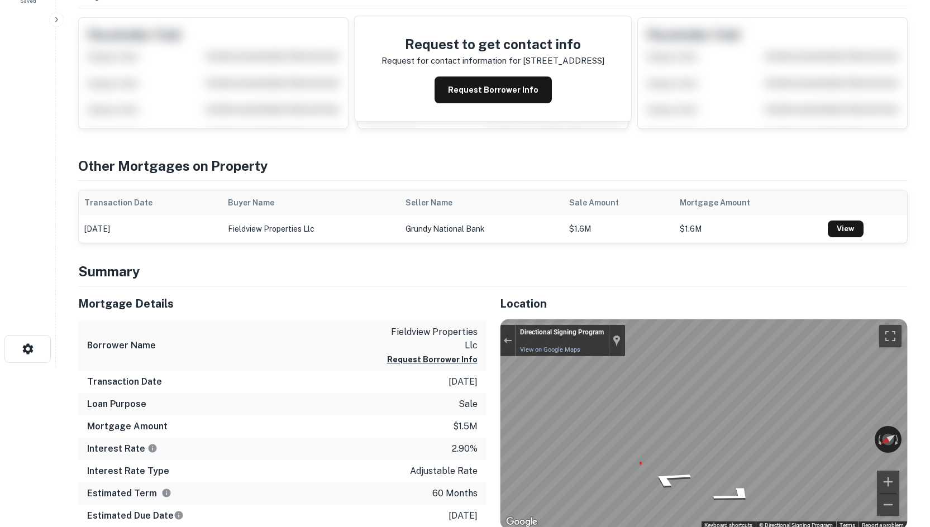
scroll to position [0, 0]
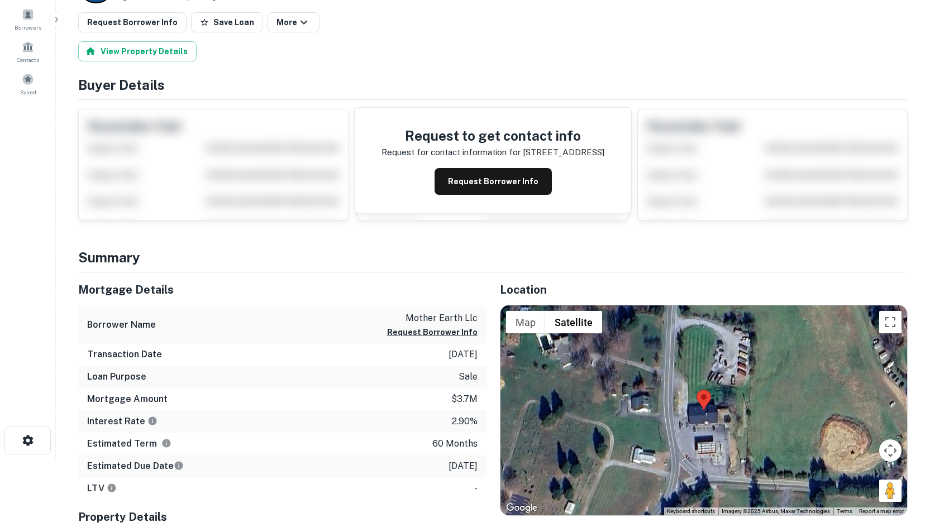
scroll to position [335, 0]
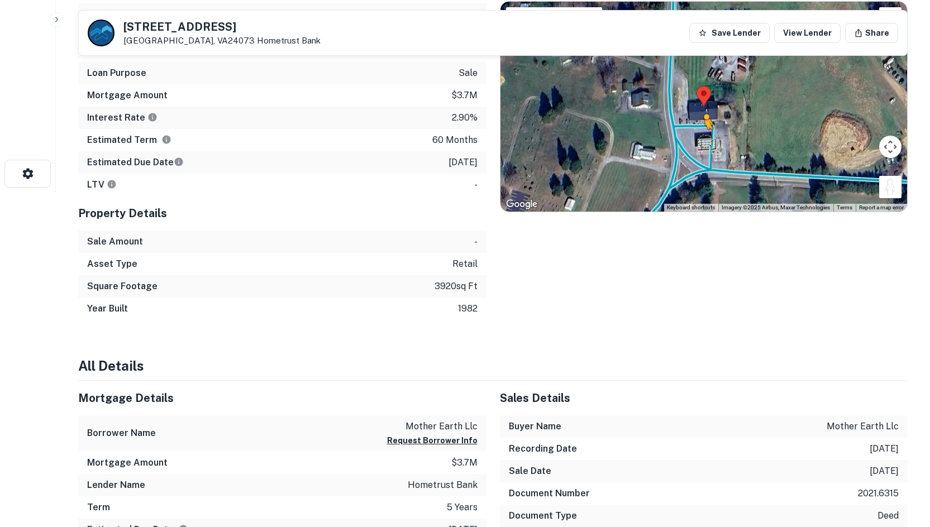
drag, startPoint x: 893, startPoint y: 183, endPoint x: 702, endPoint y: 132, distance: 197.7
click at [702, 132] on div "To activate drag with keyboard, press Alt + Enter. Once in keyboard drag state,…" at bounding box center [703, 107] width 407 height 210
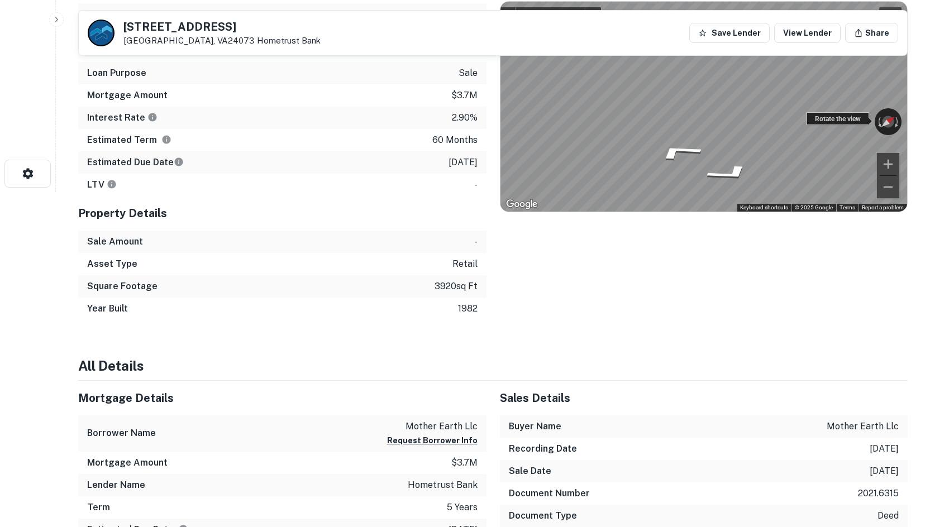
click at [505, 132] on div "← Move left → Move right ↑ Move up ↓ Move down + Zoom in - Zoom out [US_STATE][…" at bounding box center [703, 107] width 407 height 210
drag, startPoint x: 817, startPoint y: 113, endPoint x: 454, endPoint y: 140, distance: 364.1
click at [414, 142] on div "Mortgage Details Borrower Name mother earth llc Request Borrower Info Transacti…" at bounding box center [486, 144] width 843 height 351
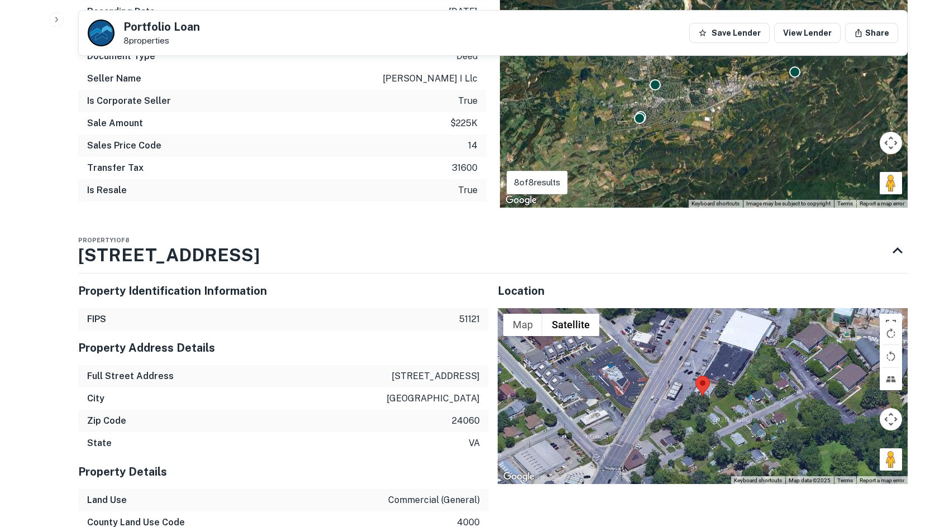
scroll to position [614, 0]
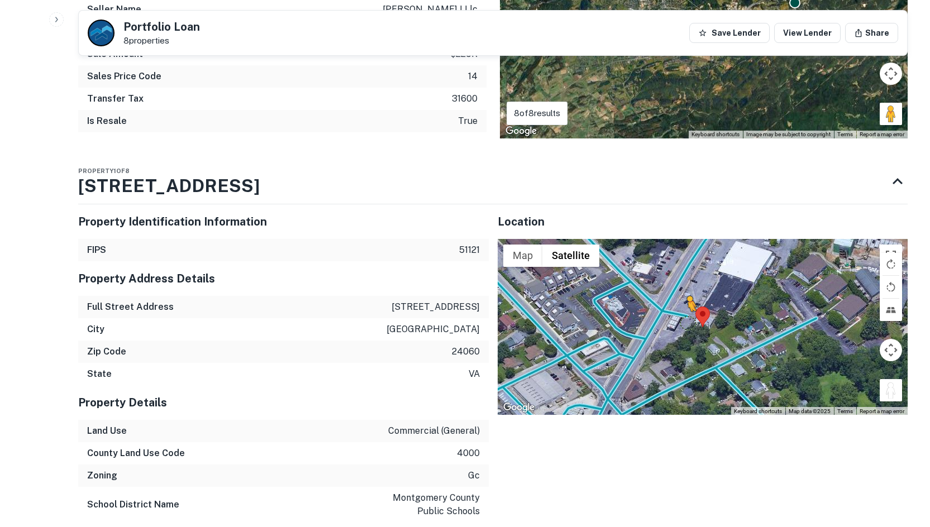
drag, startPoint x: 889, startPoint y: 393, endPoint x: 686, endPoint y: 322, distance: 215.3
click at [686, 322] on div "To activate drag with keyboard, press Alt + Enter. Once in keyboard drag state,…" at bounding box center [703, 327] width 411 height 177
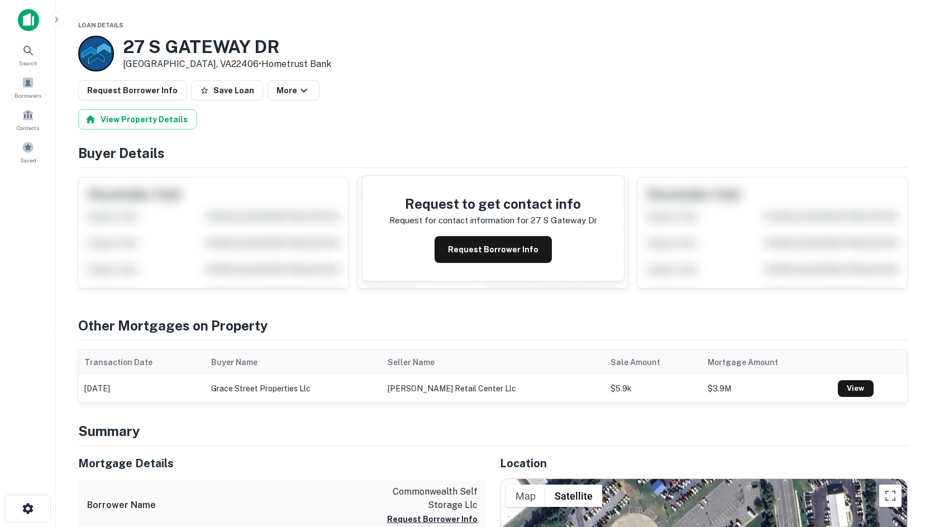
scroll to position [223, 0]
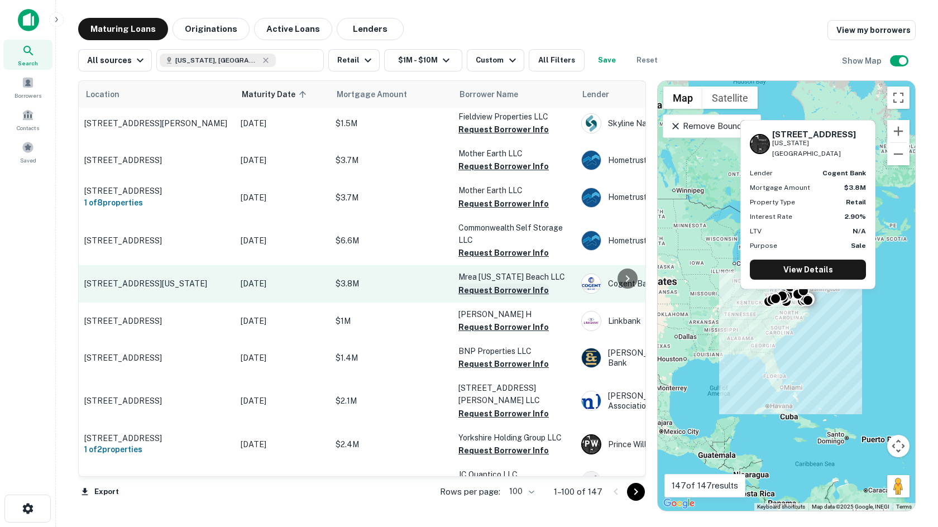
click at [517, 285] on button "Request Borrower Info" at bounding box center [504, 290] width 90 height 13
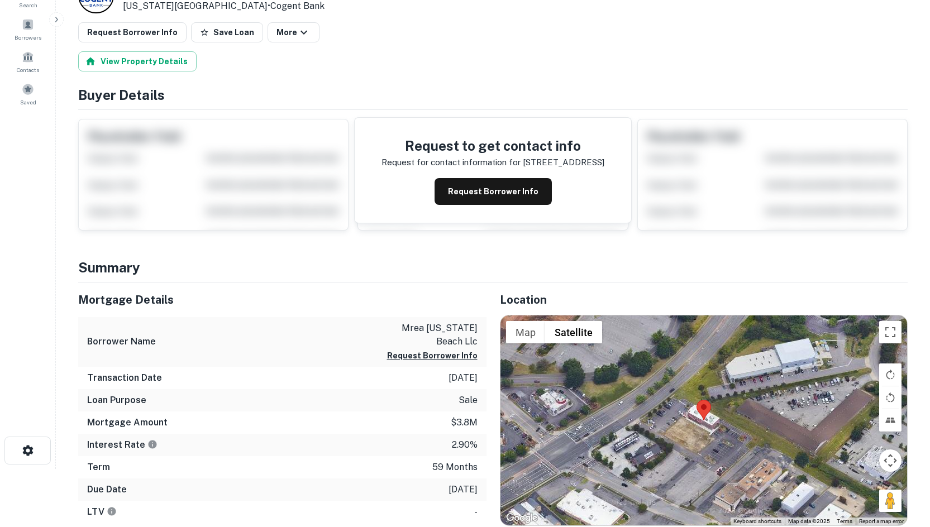
scroll to position [223, 0]
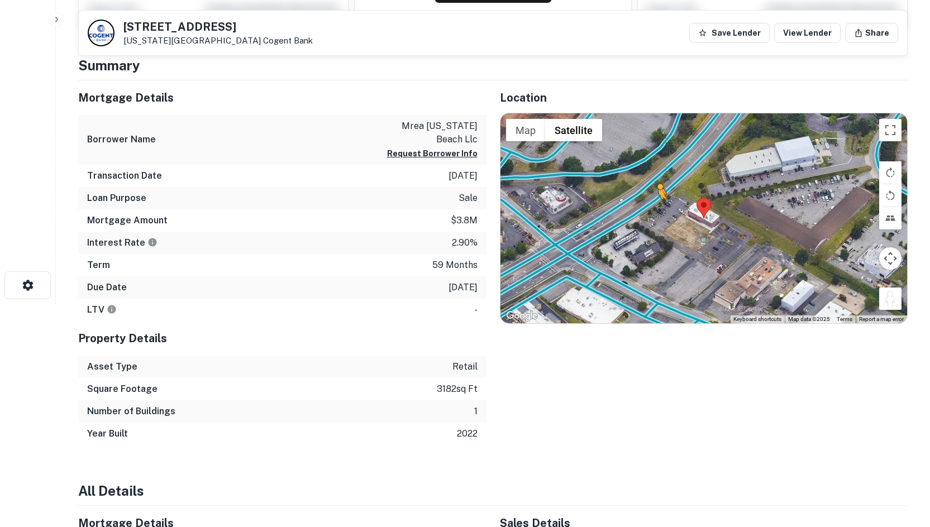
drag, startPoint x: 891, startPoint y: 298, endPoint x: 651, endPoint y: 205, distance: 257.5
click at [651, 205] on div "To activate drag with keyboard, press Alt + Enter. Once in keyboard drag state,…" at bounding box center [703, 218] width 407 height 210
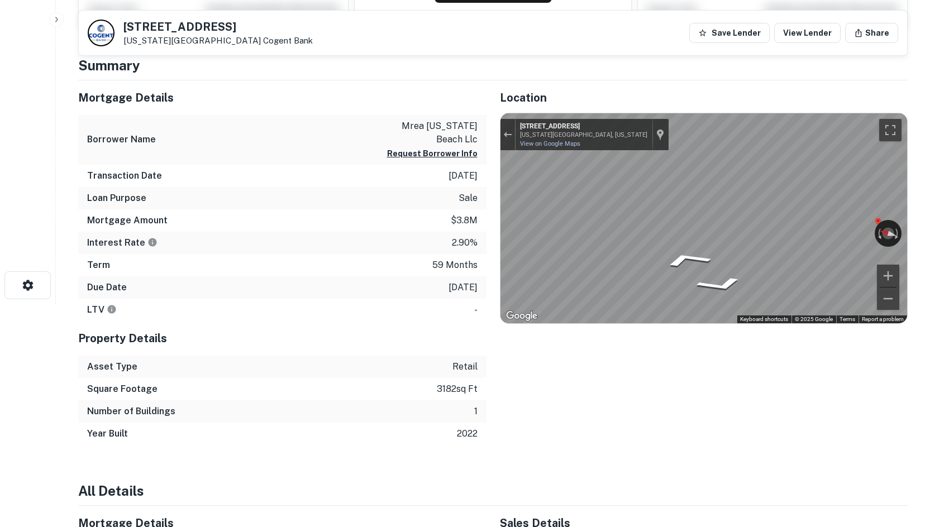
click at [470, 201] on div "Mortgage Details Borrower Name mrea virginia beach llc Request Borrower Info Tr…" at bounding box center [486, 262] width 843 height 365
click at [447, 239] on div "Mortgage Details Borrower Name mrea virginia beach llc Request Borrower Info Tr…" at bounding box center [486, 262] width 843 height 365
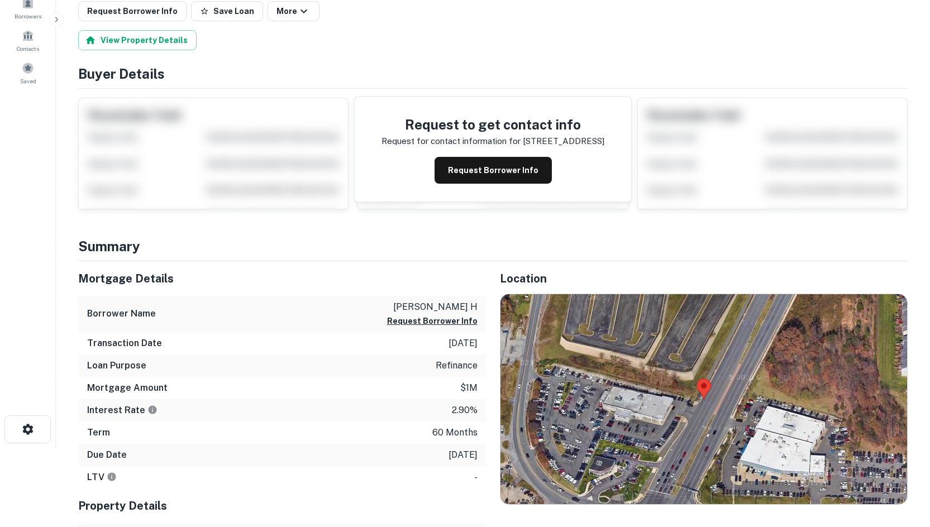
scroll to position [223, 0]
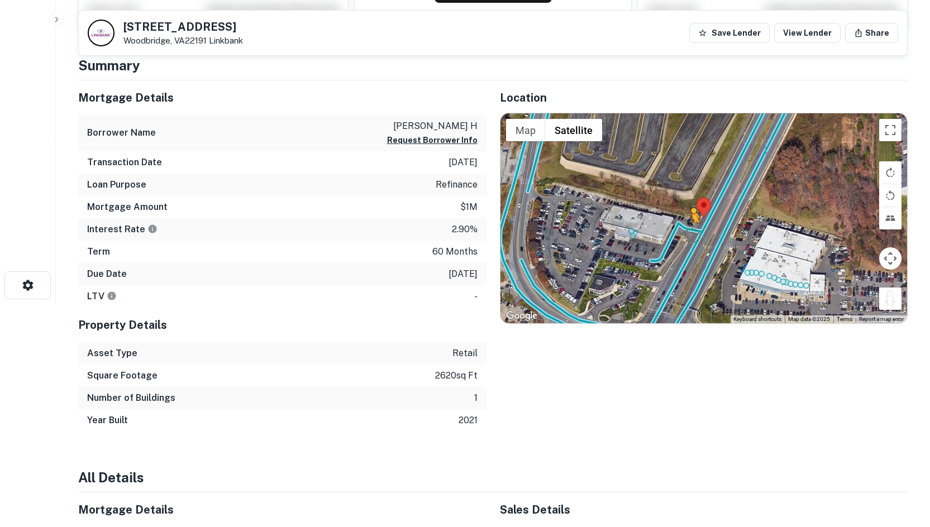
drag, startPoint x: 895, startPoint y: 298, endPoint x: 691, endPoint y: 234, distance: 214.3
click at [691, 234] on div "To activate drag with keyboard, press Alt + Enter. Once in keyboard drag state,…" at bounding box center [703, 218] width 407 height 210
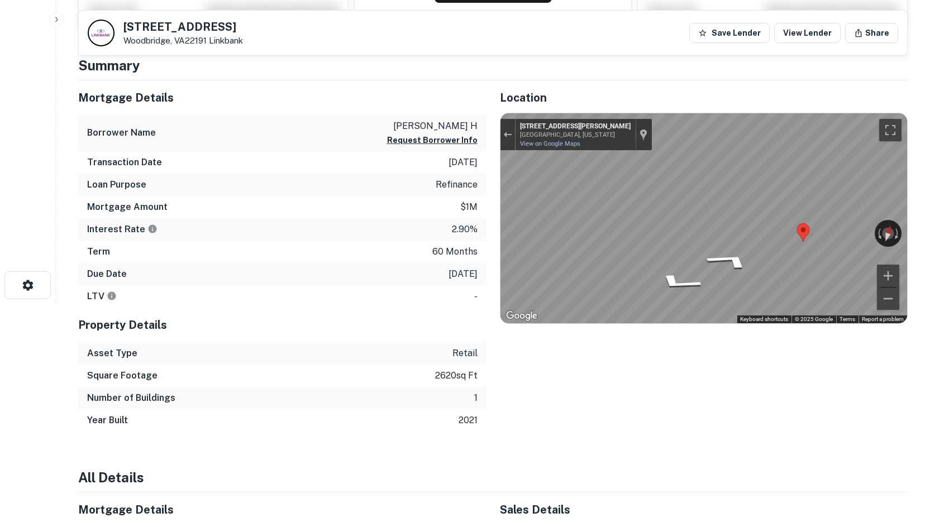
click at [907, 171] on div "← Move left → Move right ↑ Move up ↓ Move down + Zoom in - Zoom out Home Jump l…" at bounding box center [704, 218] width 408 height 211
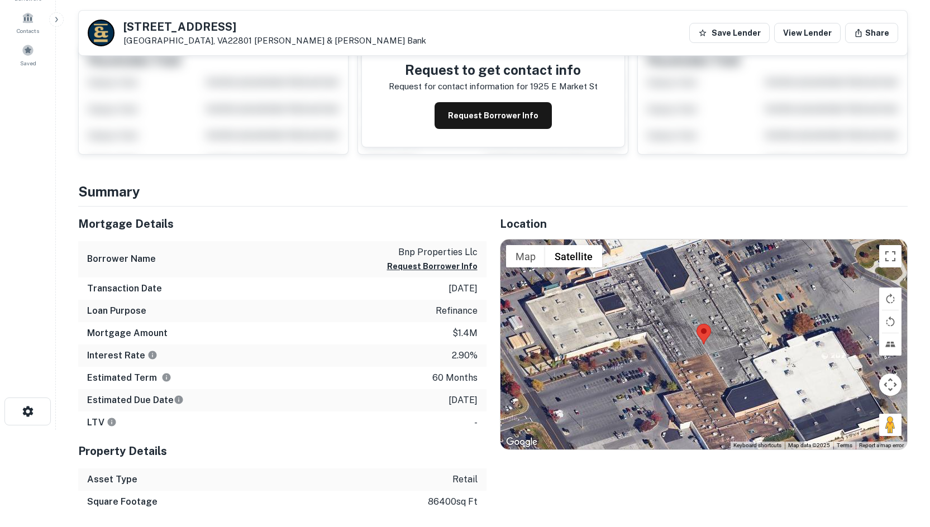
scroll to position [279, 0]
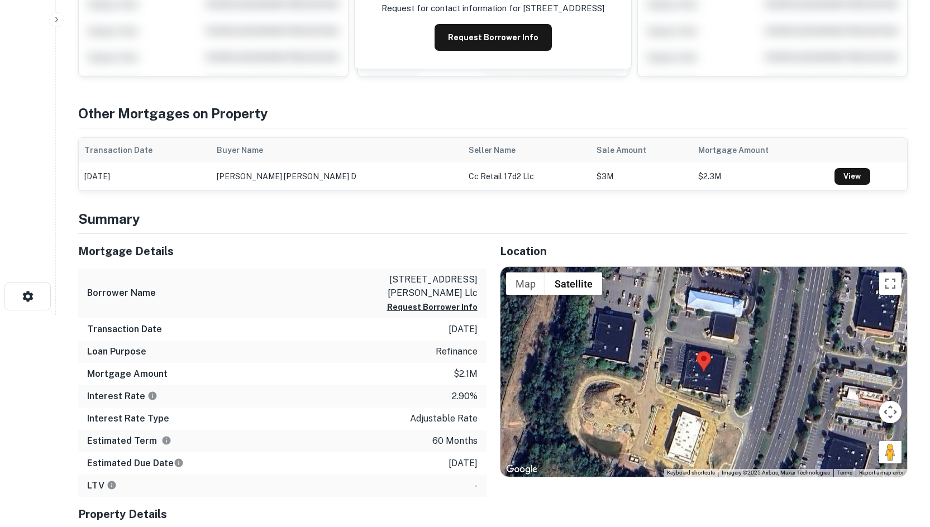
scroll to position [335, 0]
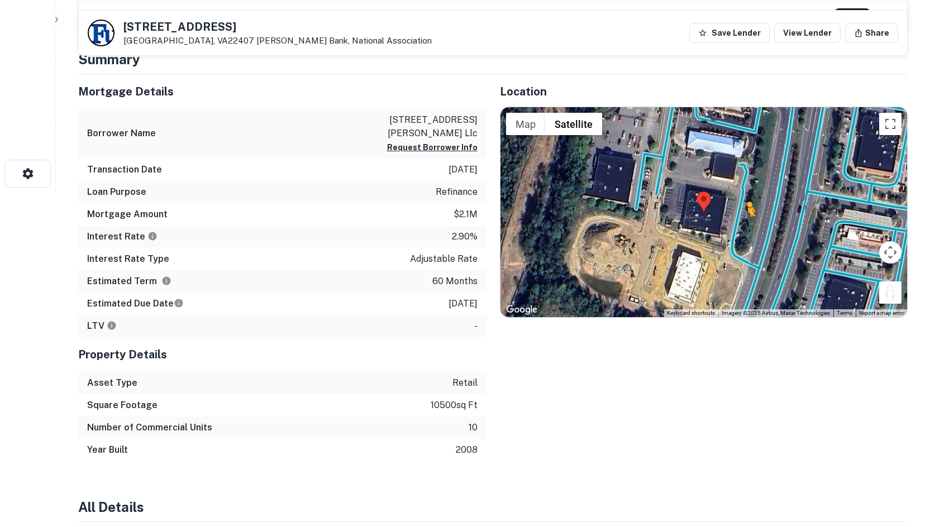
drag, startPoint x: 893, startPoint y: 298, endPoint x: 738, endPoint y: 223, distance: 171.4
click at [738, 223] on div "To activate drag with keyboard, press Alt + Enter. Once in keyboard drag state,…" at bounding box center [703, 212] width 407 height 210
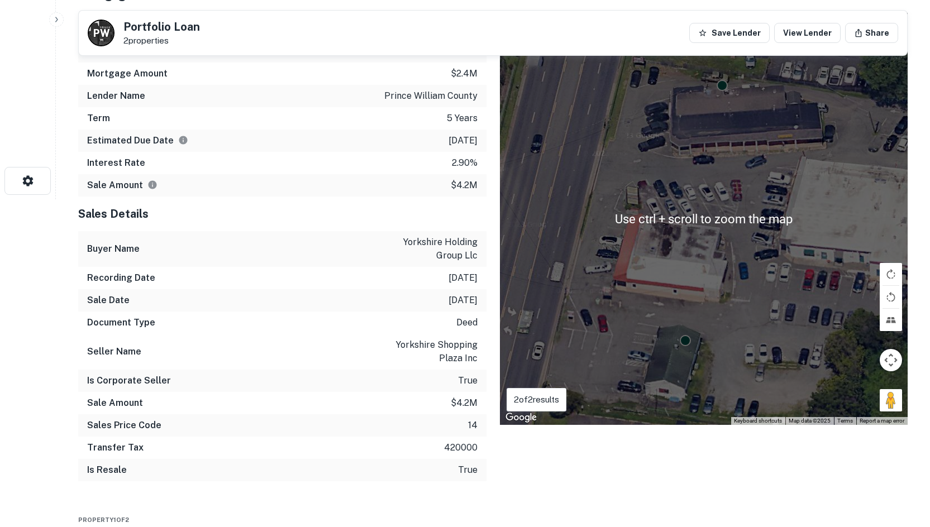
scroll to position [335, 0]
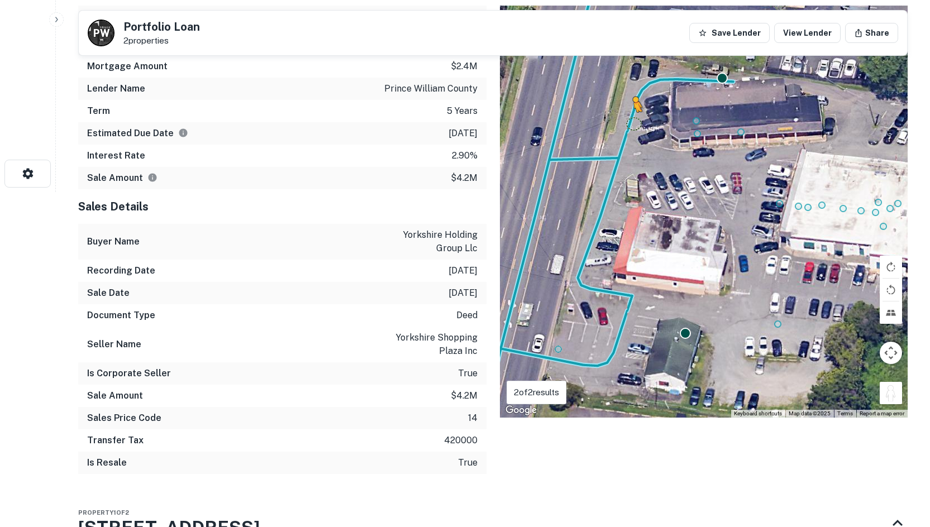
drag, startPoint x: 894, startPoint y: 397, endPoint x: 631, endPoint y: 125, distance: 378.0
click at [631, 125] on div "To activate drag with keyboard, press Alt + Enter. Once in keyboard drag state,…" at bounding box center [704, 212] width 408 height 412
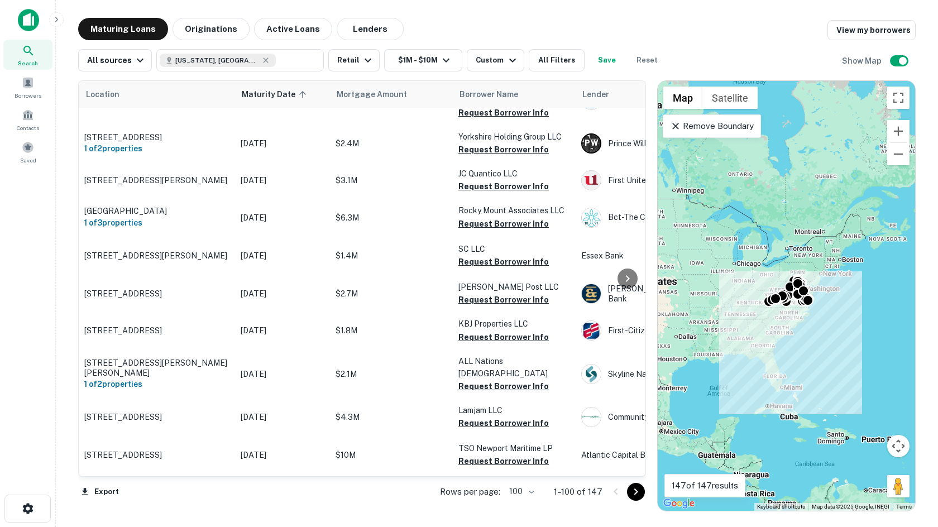
scroll to position [999, 0]
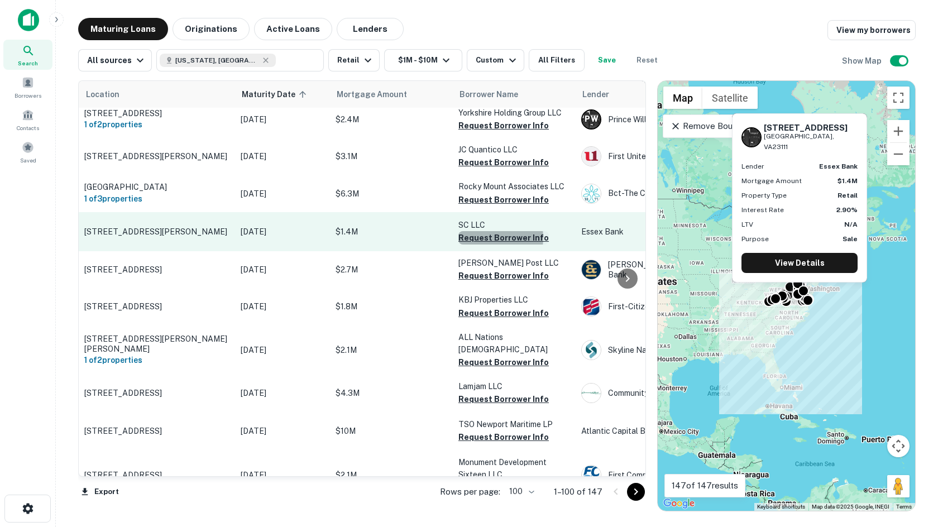
click at [488, 232] on button "Request Borrower Info" at bounding box center [504, 237] width 90 height 13
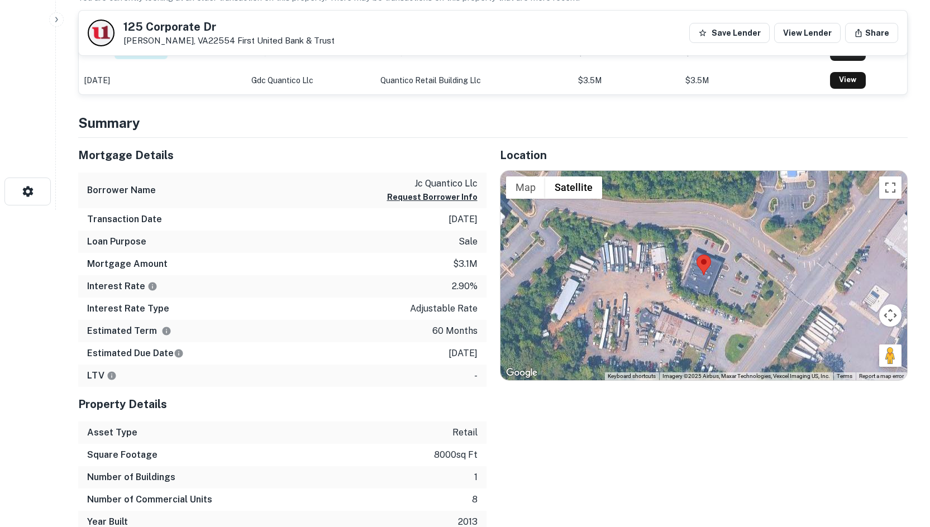
scroll to position [335, 0]
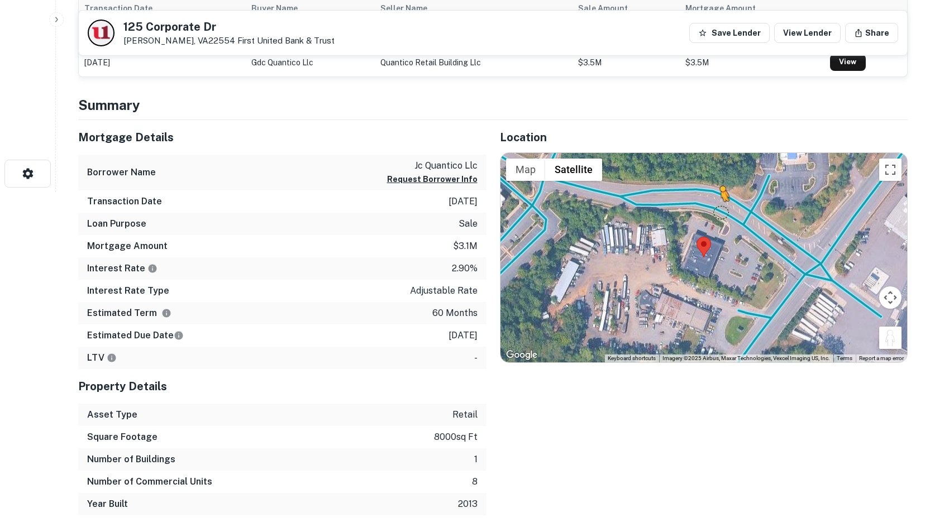
drag, startPoint x: 887, startPoint y: 335, endPoint x: 719, endPoint y: 212, distance: 207.8
click at [719, 212] on div "To activate drag with keyboard, press Alt + Enter. Once in keyboard drag state,…" at bounding box center [703, 258] width 407 height 210
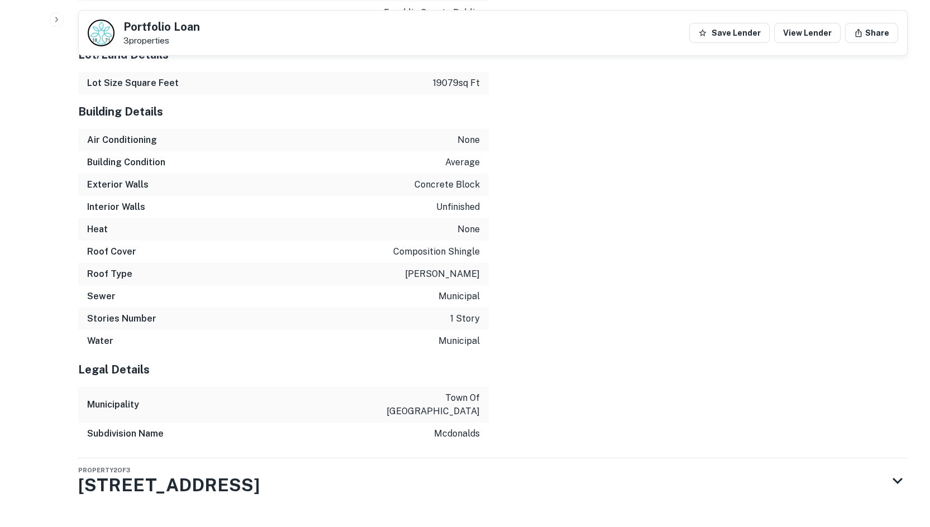
scroll to position [1165, 0]
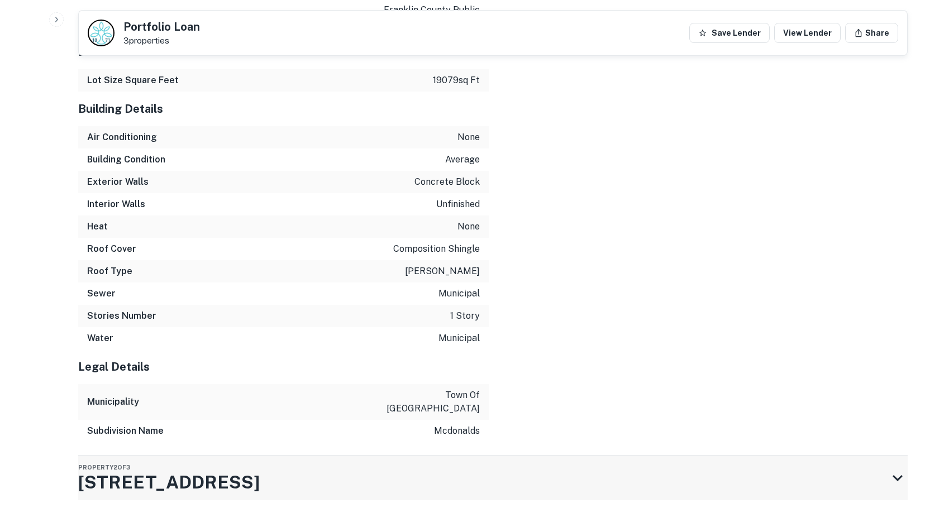
click at [491, 472] on div "Property 2 of [STREET_ADDRESS]" at bounding box center [482, 478] width 809 height 45
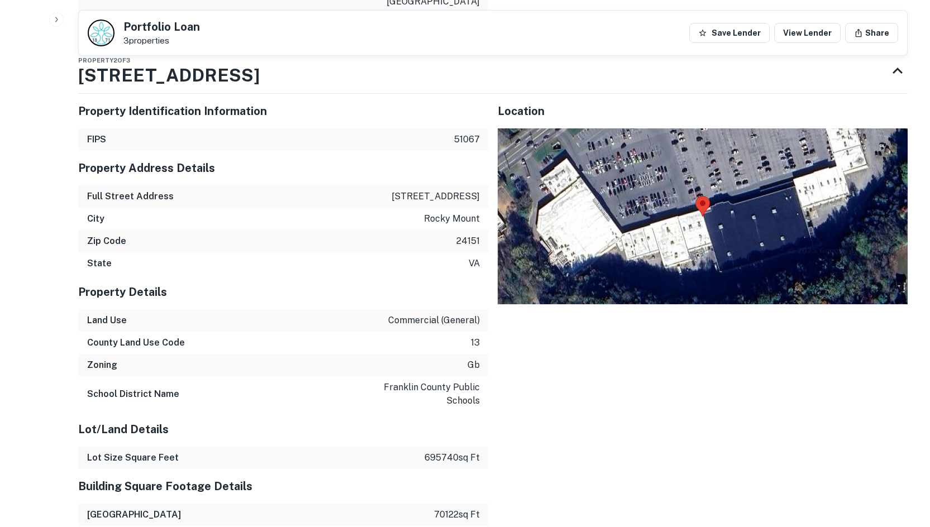
scroll to position [1588, 0]
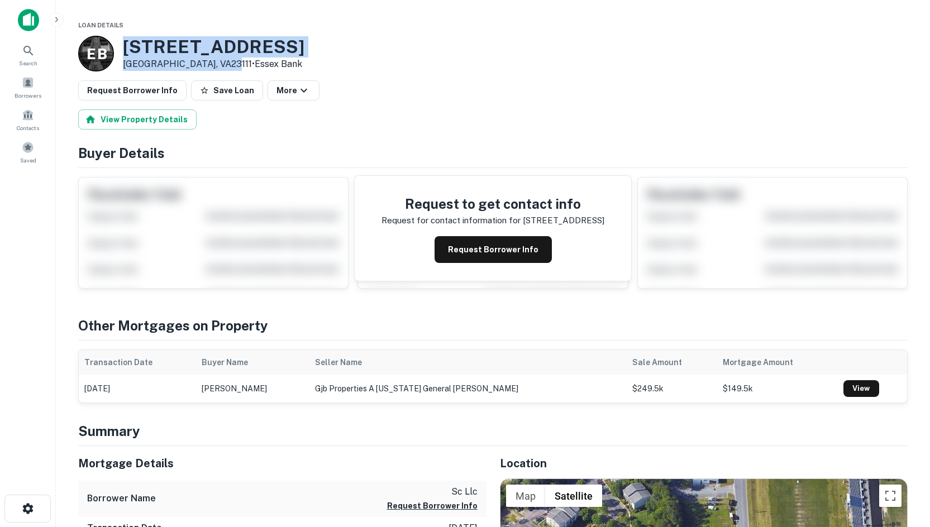
drag, startPoint x: 125, startPoint y: 40, endPoint x: 222, endPoint y: 60, distance: 99.4
click at [222, 60] on div "7475 Old Hickory Dr Mechanicsville, VA23111 • Essex Bank" at bounding box center [214, 53] width 182 height 35
copy div "[STREET_ADDRESS][PERSON_NAME]"
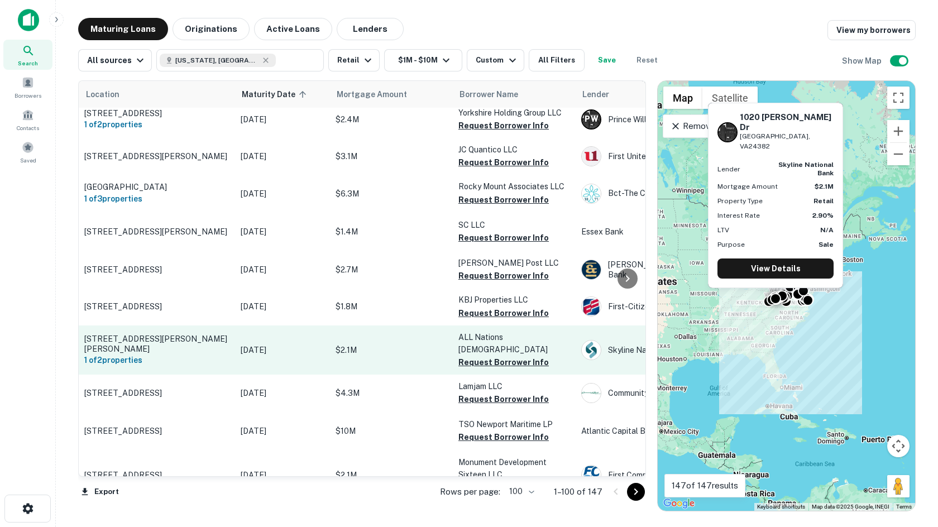
drag, startPoint x: 80, startPoint y: 331, endPoint x: 109, endPoint y: 336, distance: 28.9
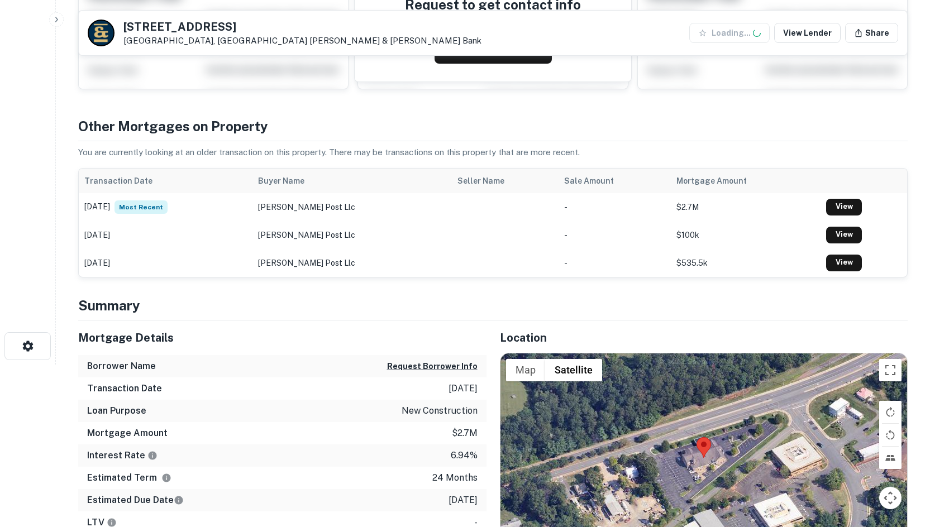
scroll to position [335, 0]
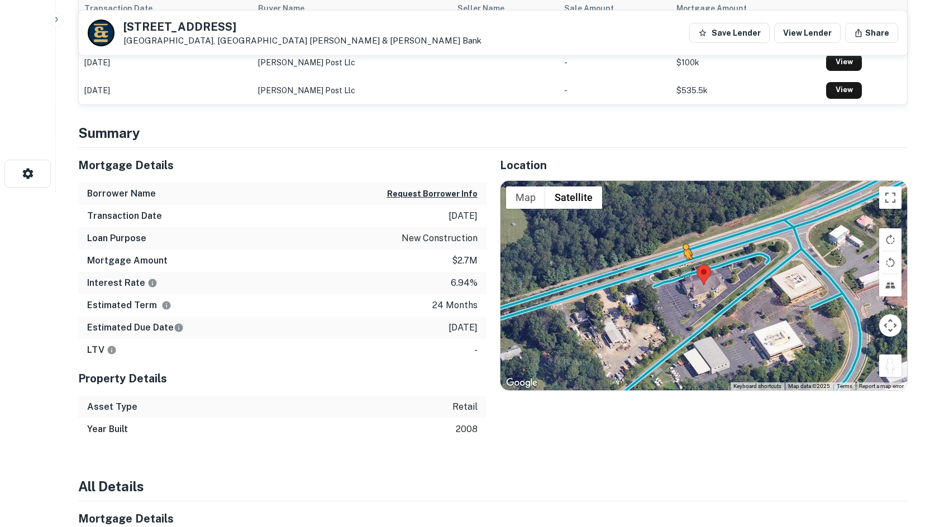
drag, startPoint x: 895, startPoint y: 372, endPoint x: 679, endPoint y: 266, distance: 241.1
click at [679, 266] on div "To activate drag with keyboard, press Alt + Enter. Once in keyboard drag state,…" at bounding box center [703, 286] width 407 height 210
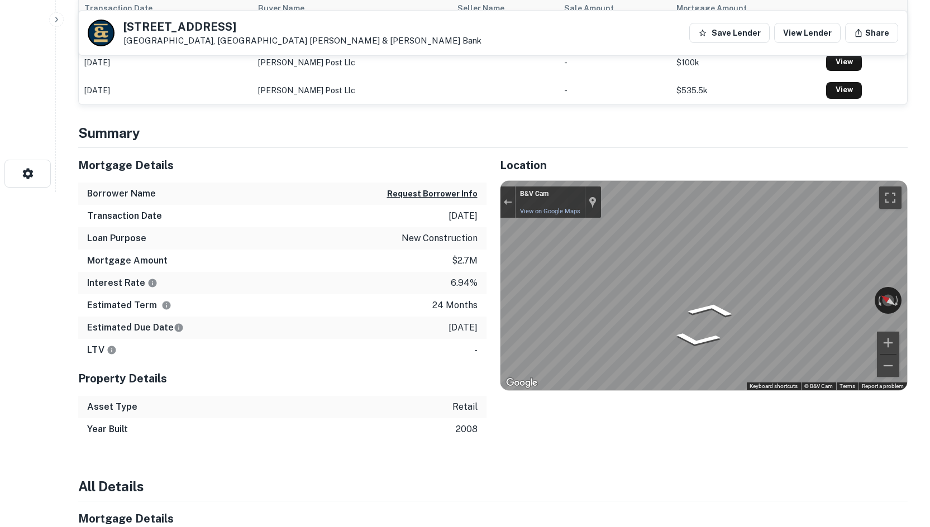
click at [483, 217] on div "Mortgage Details Borrower Name Request Borrower Info Transaction Date [DATE] Lo…" at bounding box center [486, 294] width 843 height 293
click at [381, 299] on div "Mortgage Details Borrower Name Request Borrower Info Transaction Date [DATE] Lo…" at bounding box center [486, 294] width 843 height 293
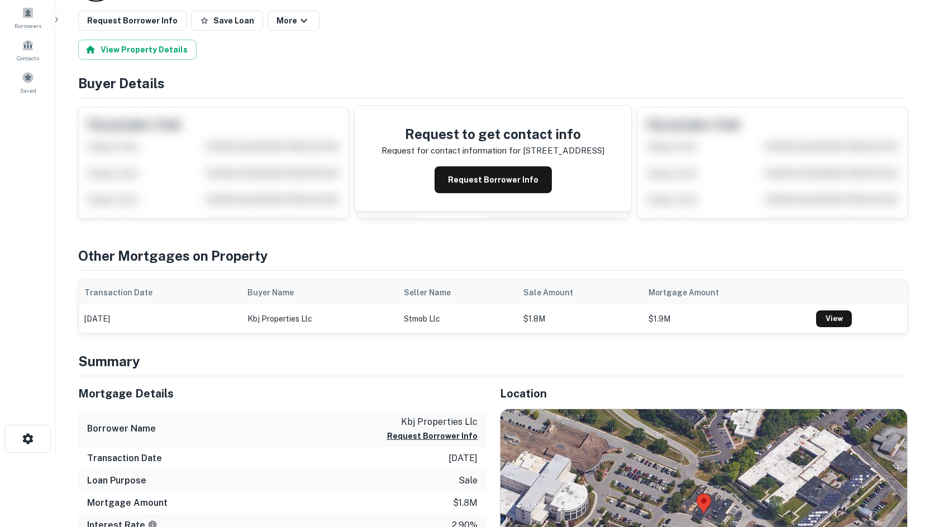
scroll to position [391, 0]
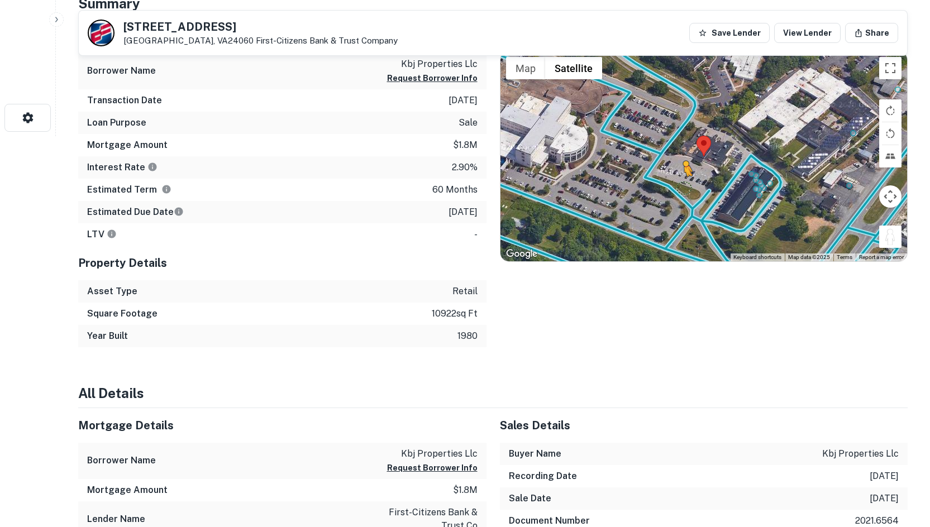
drag, startPoint x: 886, startPoint y: 234, endPoint x: 678, endPoint y: 184, distance: 214.3
click at [678, 184] on div "To activate drag with keyboard, press Alt + Enter. Once in keyboard drag state,…" at bounding box center [703, 156] width 407 height 210
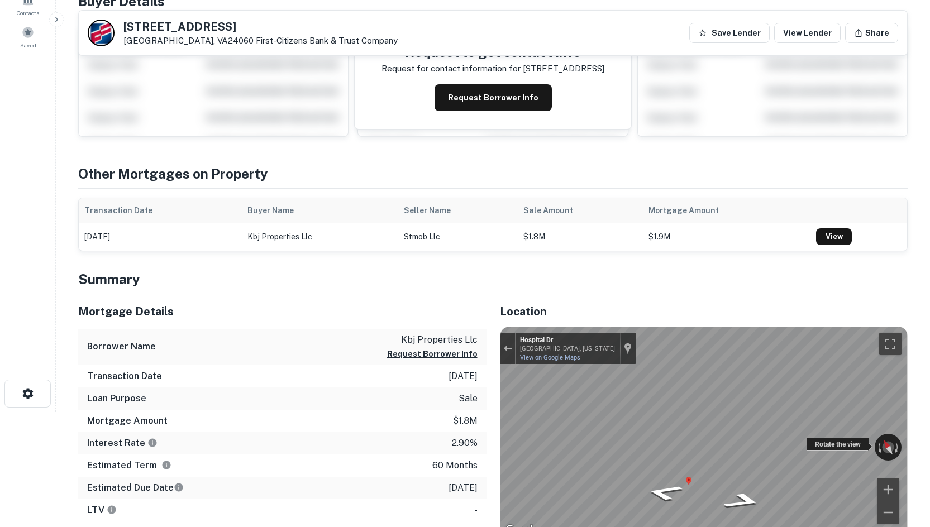
scroll to position [112, 0]
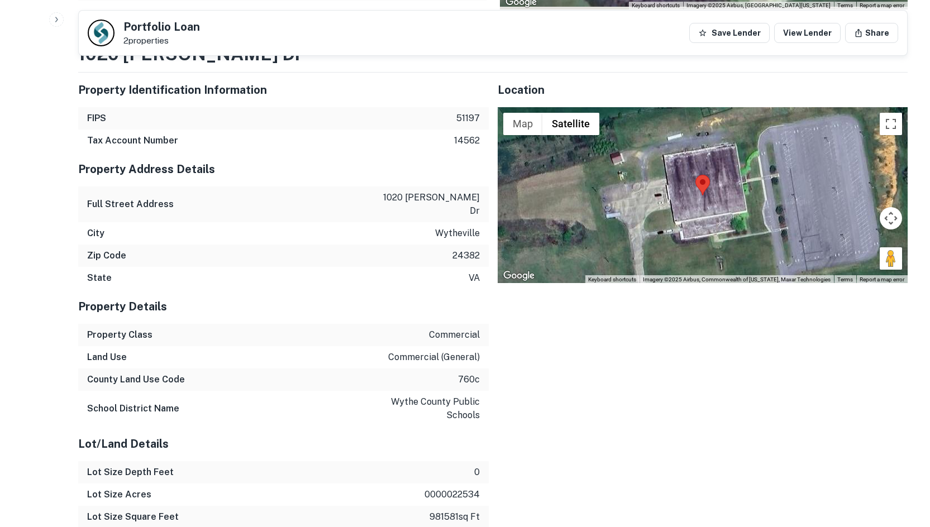
scroll to position [726, 0]
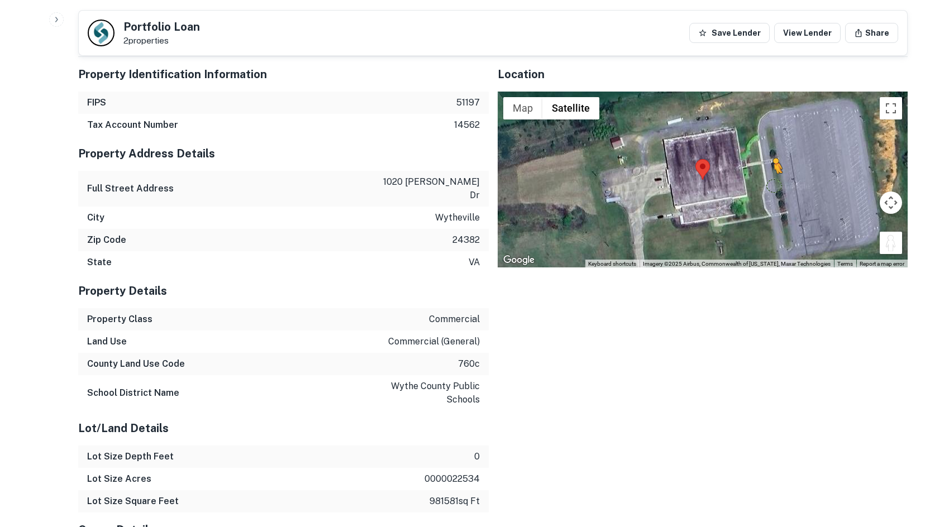
drag, startPoint x: 890, startPoint y: 217, endPoint x: 772, endPoint y: 156, distance: 132.7
click at [772, 156] on div "To activate drag with keyboard, press Alt + Enter. Once in keyboard drag state,…" at bounding box center [703, 180] width 411 height 177
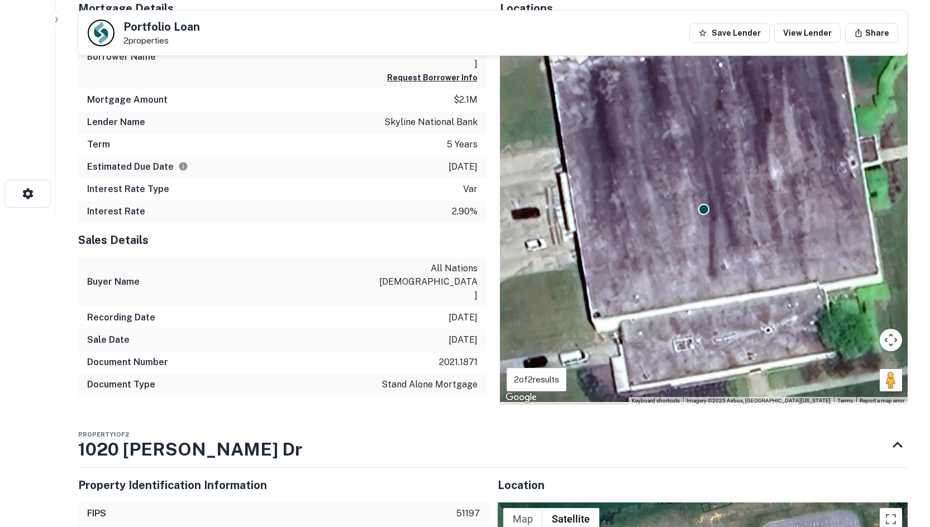
scroll to position [447, 0]
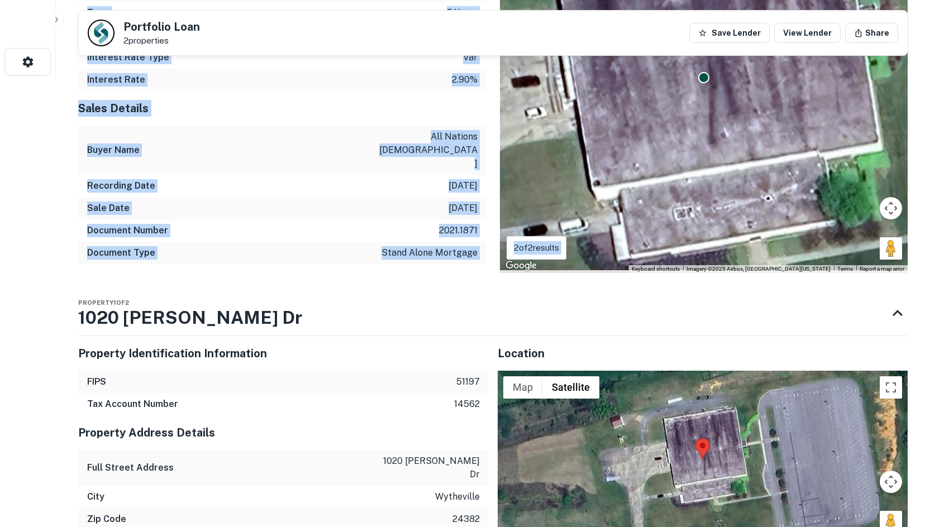
drag, startPoint x: 57, startPoint y: 295, endPoint x: 326, endPoint y: 252, distance: 272.1
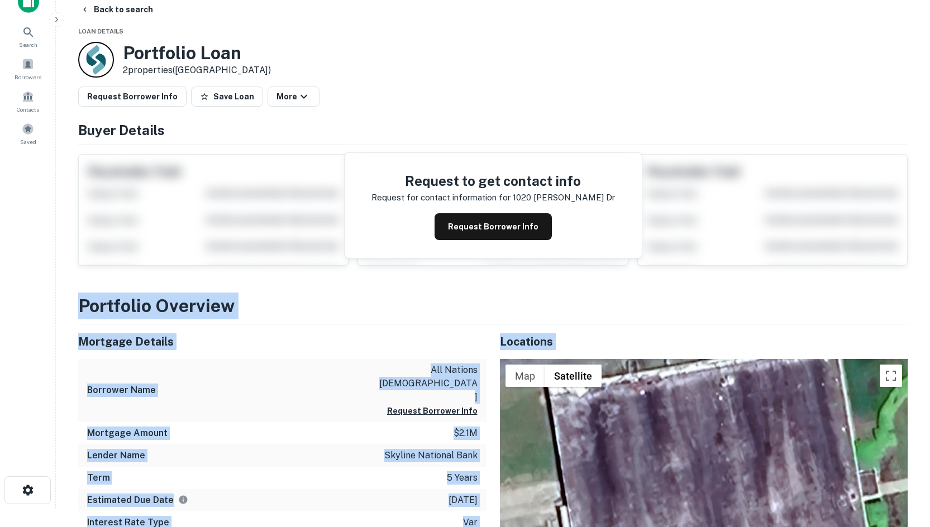
scroll to position [0, 0]
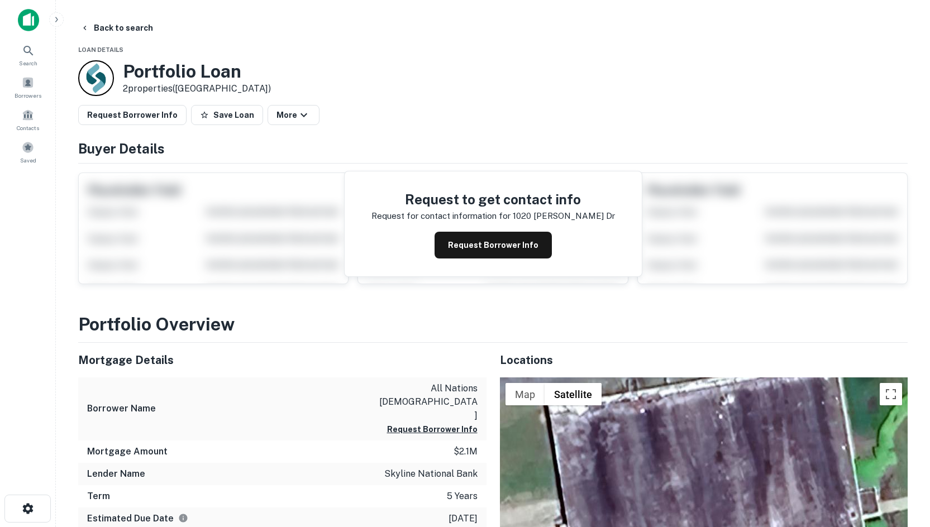
click at [376, 122] on div "Request Borrower Info Save Loan More" at bounding box center [492, 115] width 829 height 20
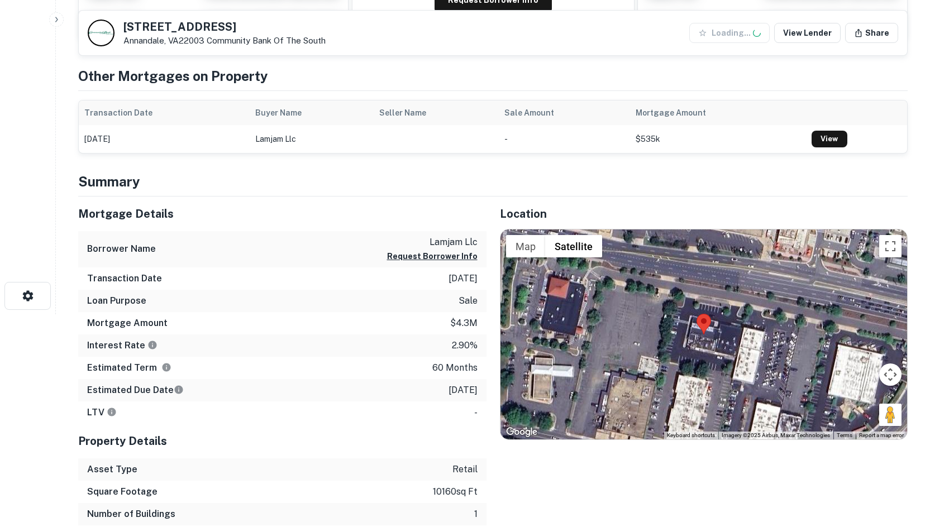
scroll to position [223, 0]
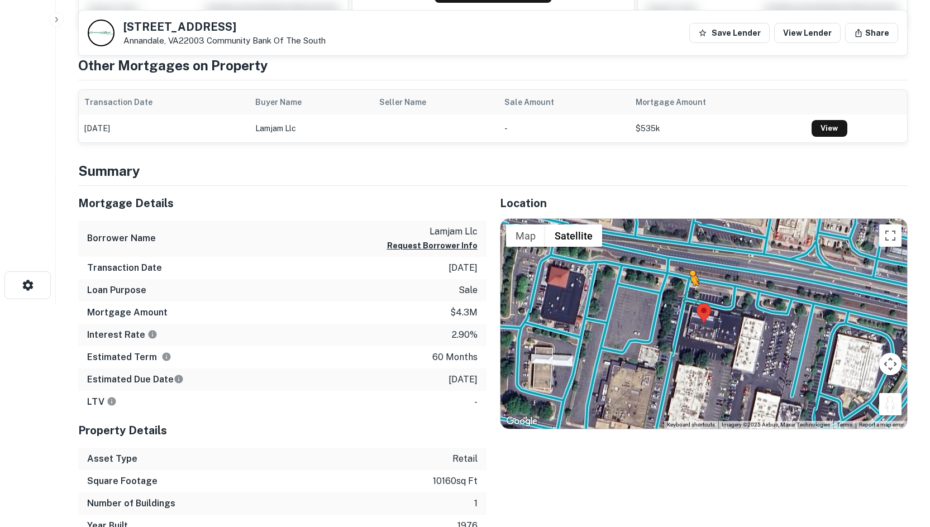
drag, startPoint x: 891, startPoint y: 411, endPoint x: 691, endPoint y: 293, distance: 231.3
click at [691, 293] on div "To activate drag with keyboard, press Alt + Enter. Once in keyboard drag state,…" at bounding box center [703, 324] width 407 height 210
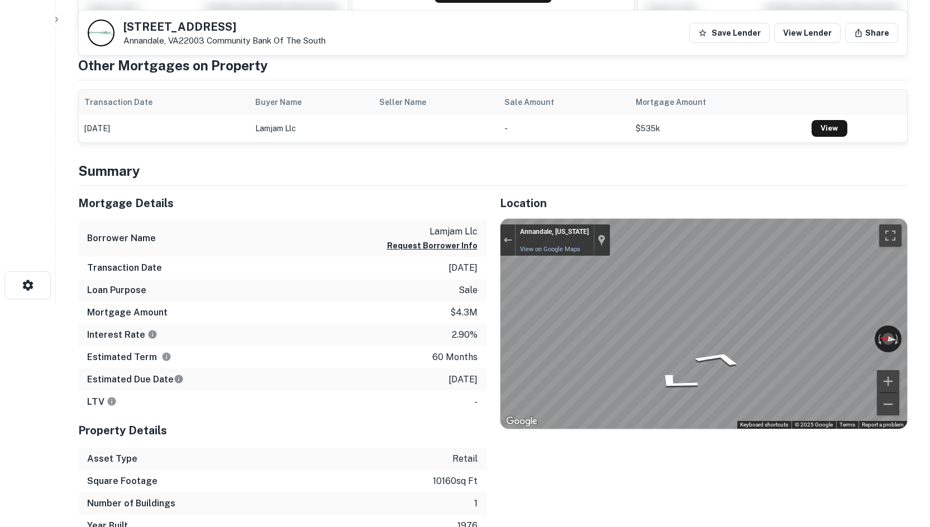
click at [363, 285] on div "Mortgage Details Borrower Name lamjam llc Request Borrower Info Transaction Dat…" at bounding box center [486, 361] width 843 height 351
click at [432, 307] on div "Mortgage Details Borrower Name lamjam llc Request Borrower Info Transaction Dat…" at bounding box center [486, 361] width 843 height 351
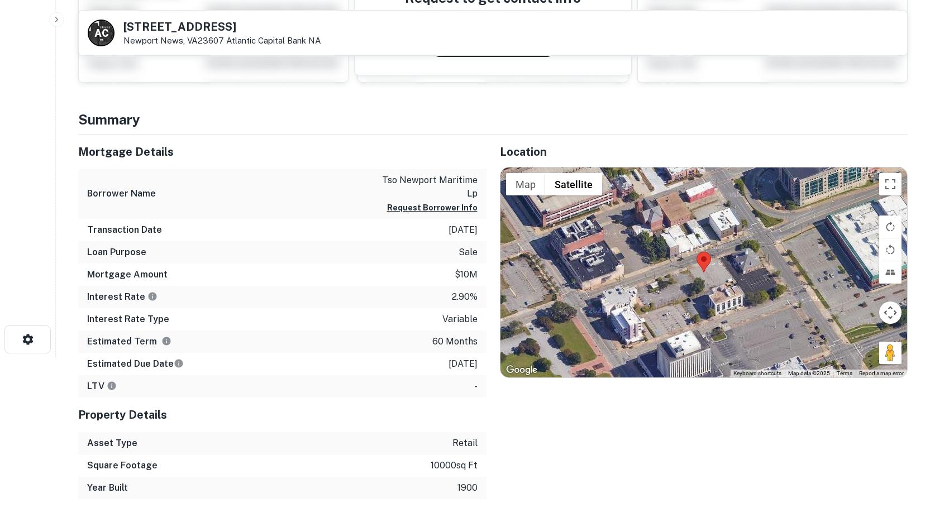
scroll to position [223, 0]
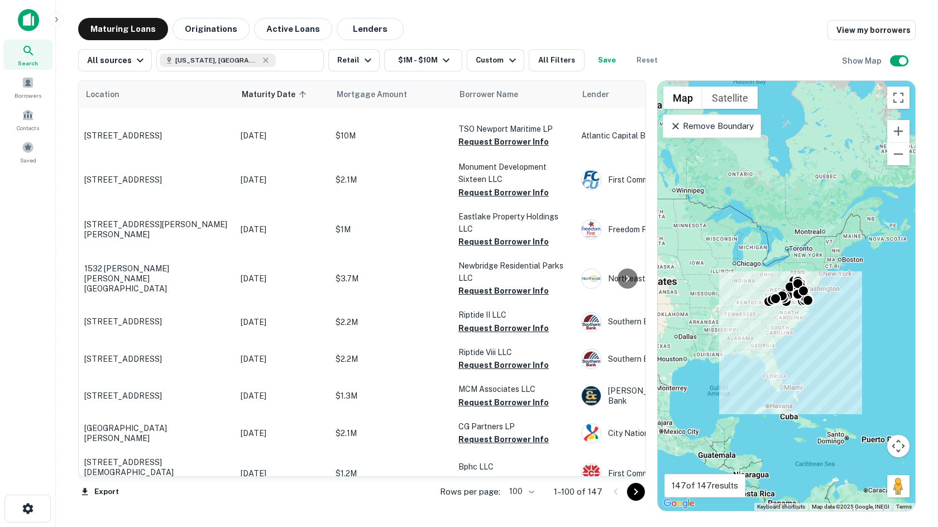
scroll to position [1354, 0]
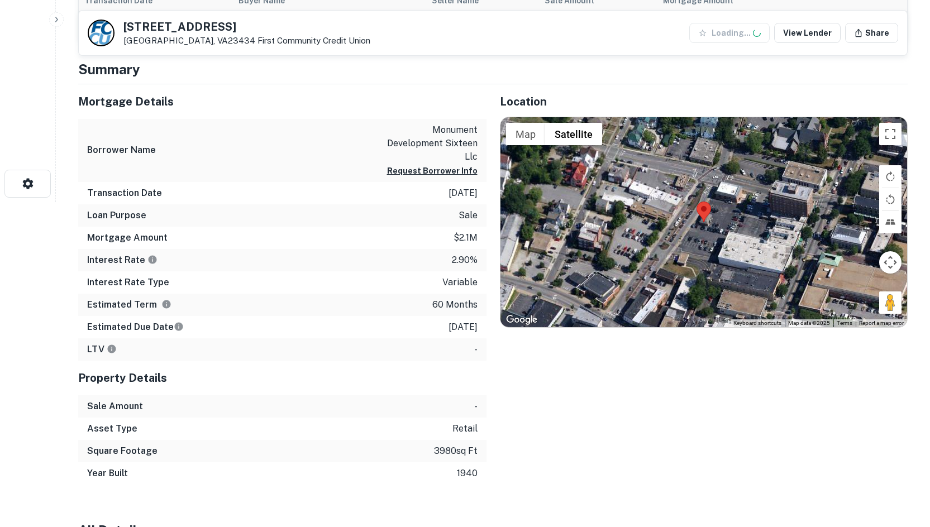
scroll to position [335, 0]
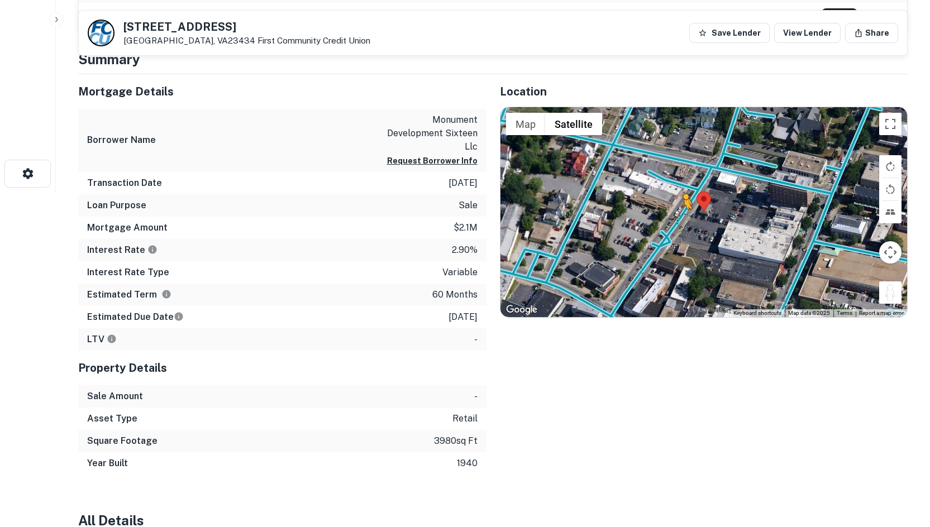
drag, startPoint x: 893, startPoint y: 292, endPoint x: 681, endPoint y: 221, distance: 222.7
click at [681, 221] on div "To activate drag with keyboard, press Alt + Enter. Once in keyboard drag state,…" at bounding box center [703, 212] width 407 height 210
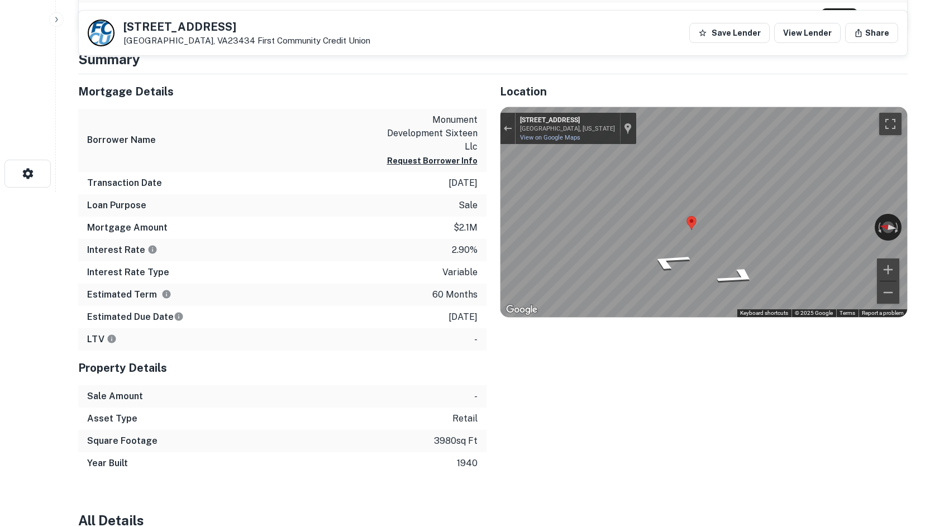
click at [462, 178] on div "Mortgage Details Borrower Name monument development sixteen llc Request Borrowe…" at bounding box center [486, 274] width 843 height 400
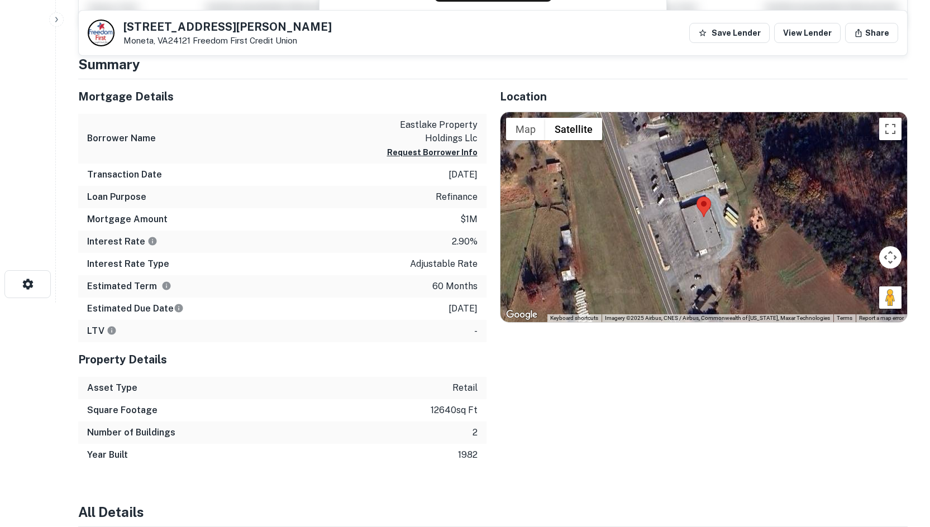
scroll to position [223, 0]
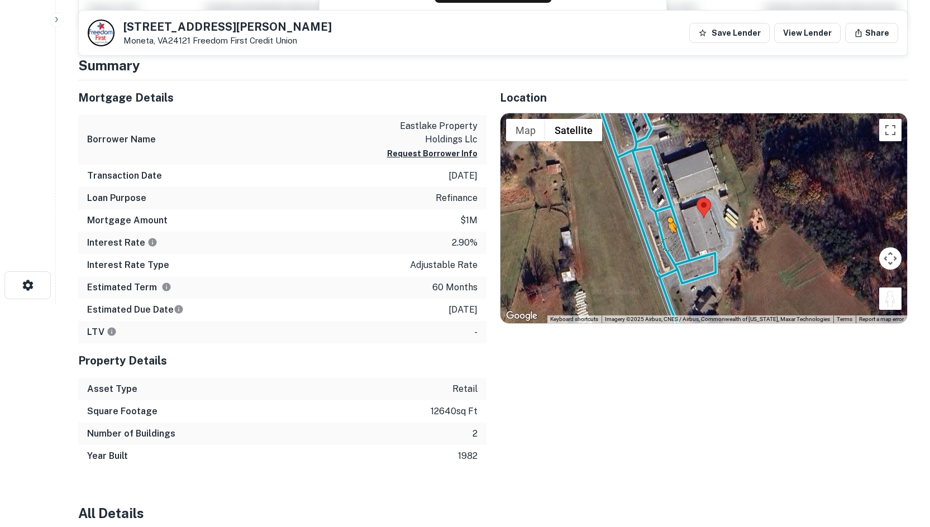
drag, startPoint x: 883, startPoint y: 301, endPoint x: 669, endPoint y: 244, distance: 222.1
click at [669, 244] on div "To activate drag with keyboard, press Alt + Enter. Once in keyboard drag state,…" at bounding box center [703, 218] width 407 height 210
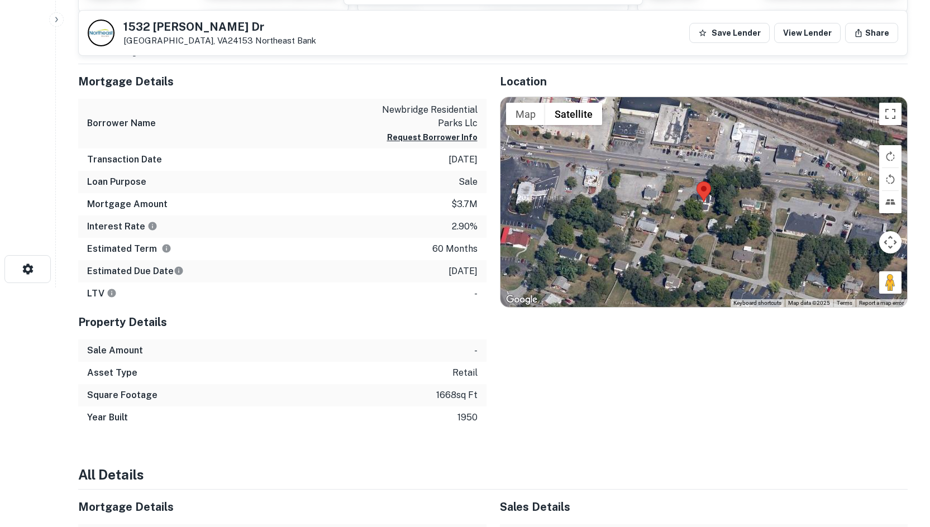
scroll to position [279, 0]
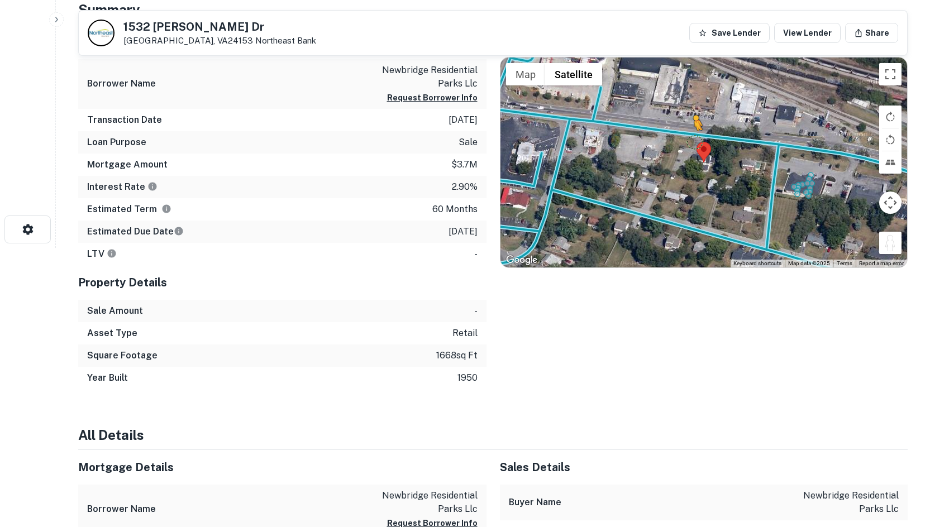
drag, startPoint x: 892, startPoint y: 244, endPoint x: 691, endPoint y: 140, distance: 226.1
click at [691, 140] on div "To activate drag with keyboard, press Alt + Enter. Once in keyboard drag state,…" at bounding box center [703, 163] width 407 height 210
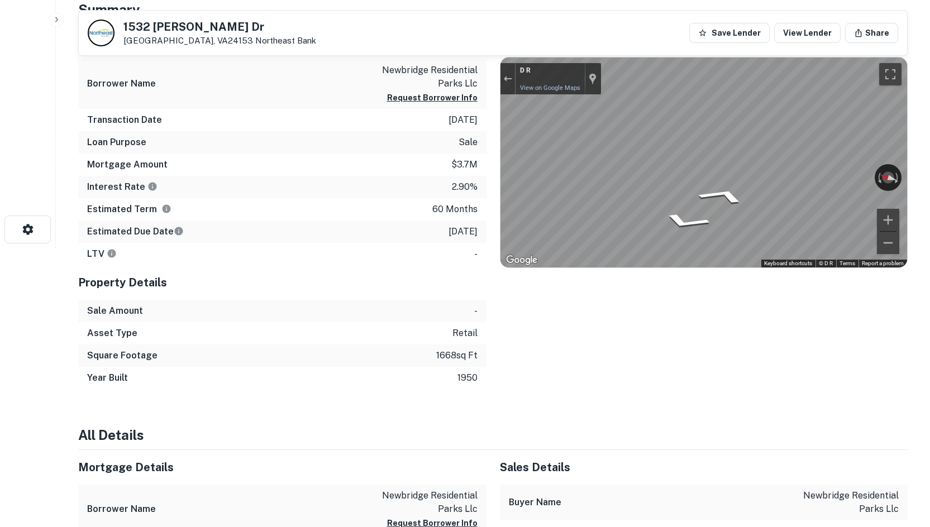
click at [443, 151] on div "Mortgage Details Borrower Name newbridge residential parks llc Request Borrower…" at bounding box center [486, 207] width 843 height 365
click at [401, 149] on div "Mortgage Details Borrower Name newbridge residential parks llc Request Borrower…" at bounding box center [486, 207] width 843 height 365
click at [414, 145] on div "Mortgage Details Borrower Name newbridge residential parks llc Request Borrower…" at bounding box center [486, 207] width 843 height 365
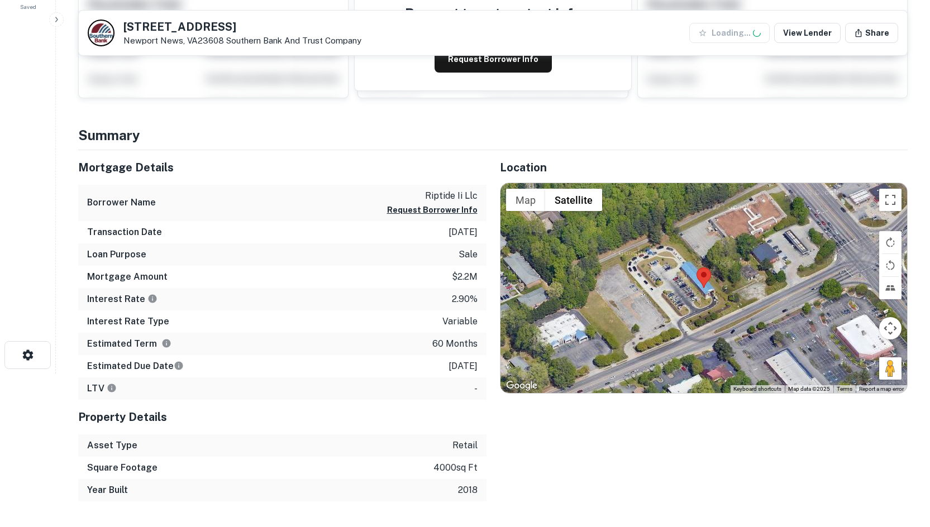
scroll to position [168, 0]
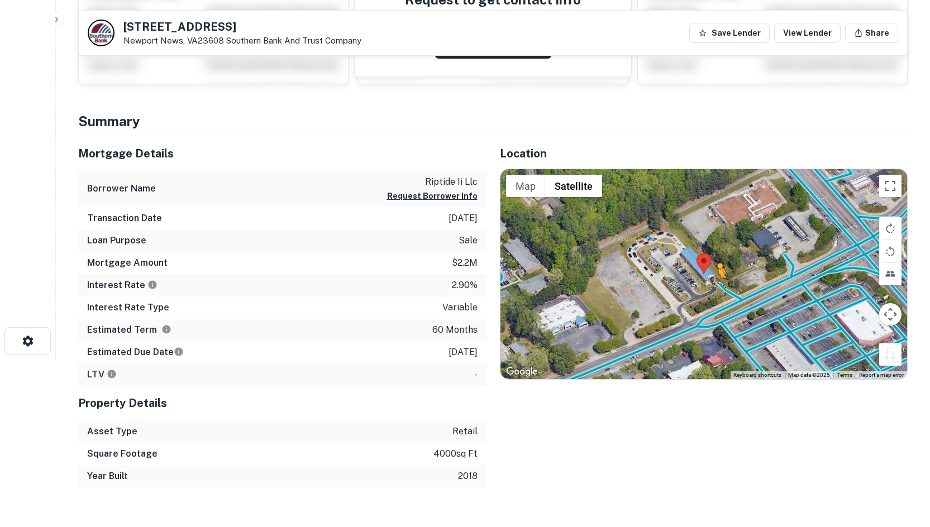
drag, startPoint x: 890, startPoint y: 356, endPoint x: 718, endPoint y: 285, distance: 186.4
click at [718, 285] on div "To activate drag with keyboard, press Alt + Enter. Once in keyboard drag state,…" at bounding box center [703, 274] width 407 height 210
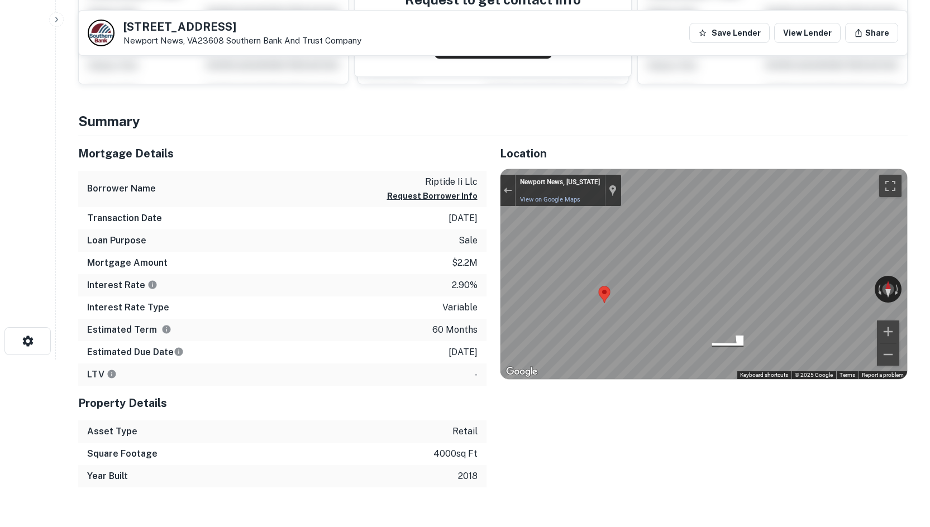
click at [786, 244] on div "Map" at bounding box center [703, 274] width 407 height 210
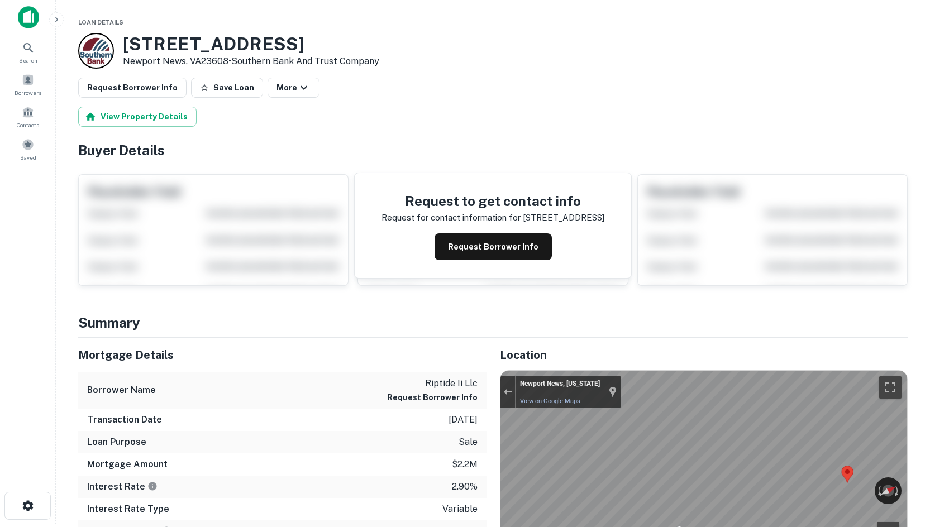
scroll to position [0, 0]
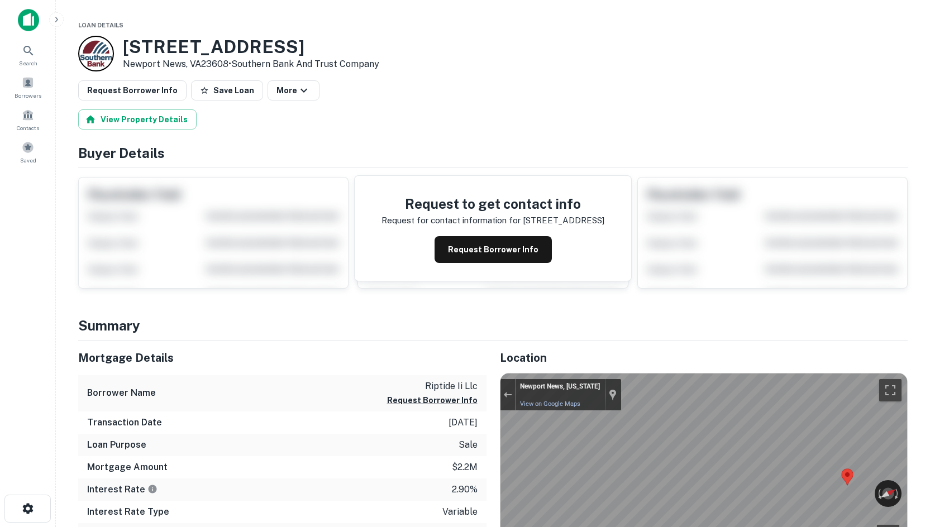
drag, startPoint x: 126, startPoint y: 52, endPoint x: 228, endPoint y: 67, distance: 103.3
click at [228, 67] on div "557 Denbigh Blvd Newport News, VA23608 • Southern Bank And Trust Company" at bounding box center [251, 53] width 256 height 35
copy div "[STREET_ADDRESS]"
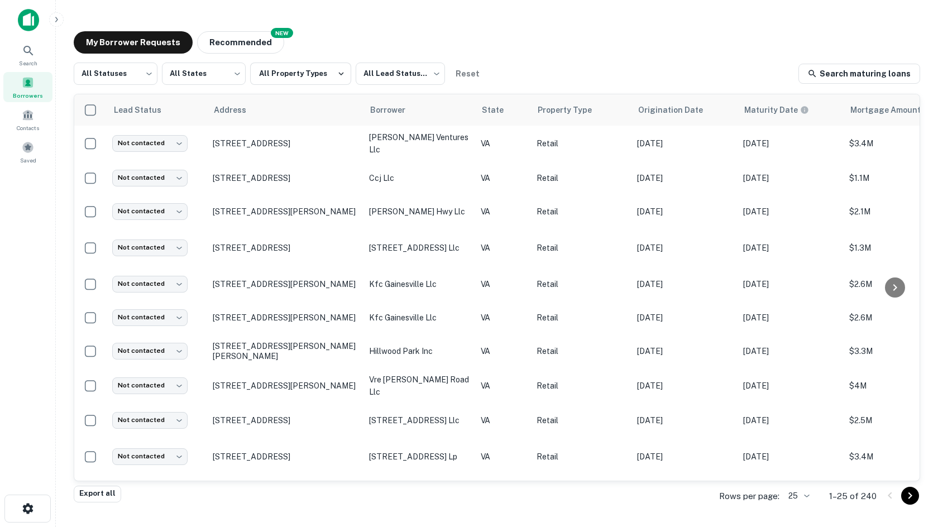
click at [858, 13] on main "My Borrower Requests NEW Recommended All Statuses *** ​ All States *** ​ All Pr…" at bounding box center [497, 263] width 883 height 527
